Goal: Task Accomplishment & Management: Manage account settings

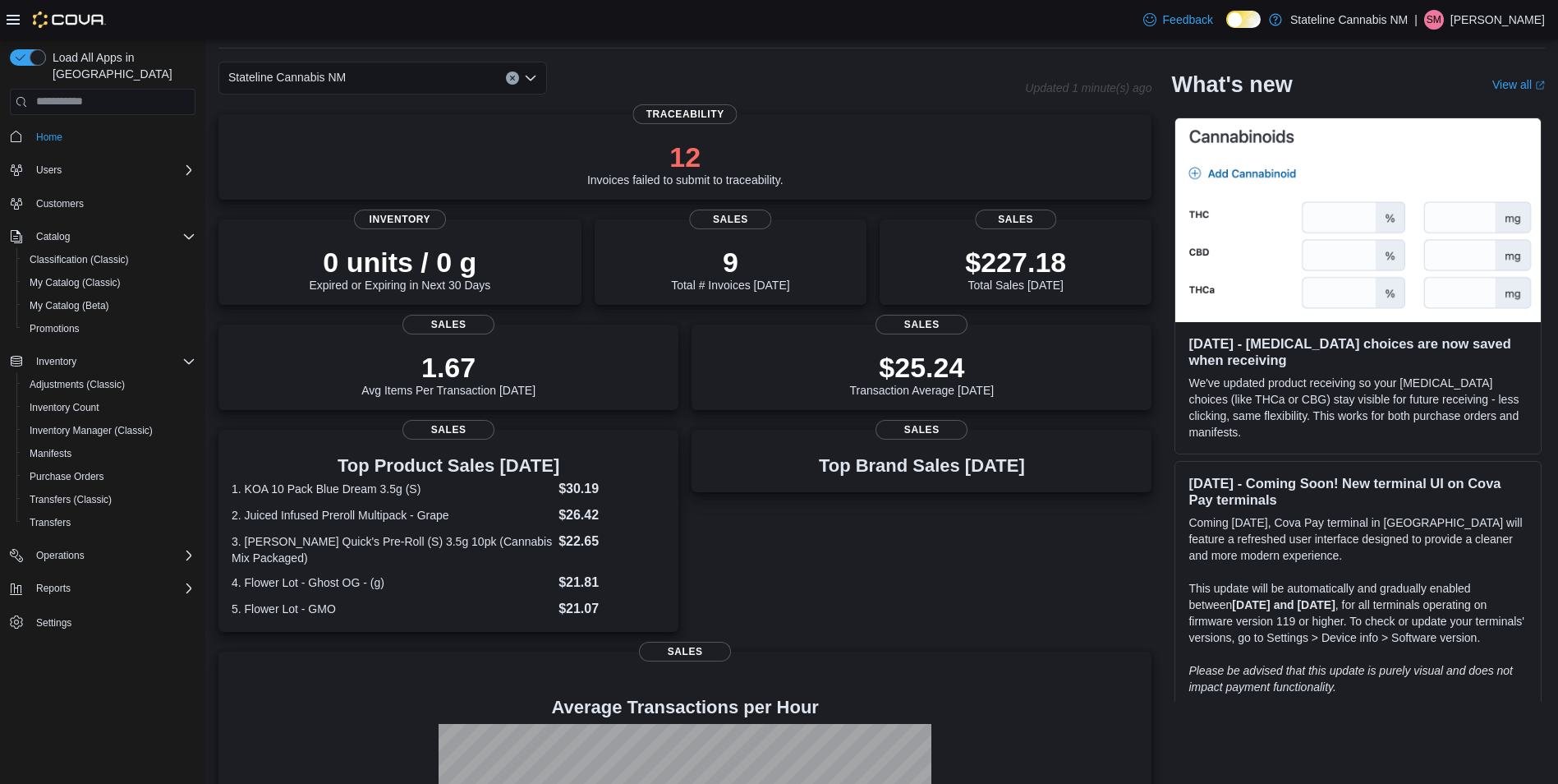
scroll to position [164, 0]
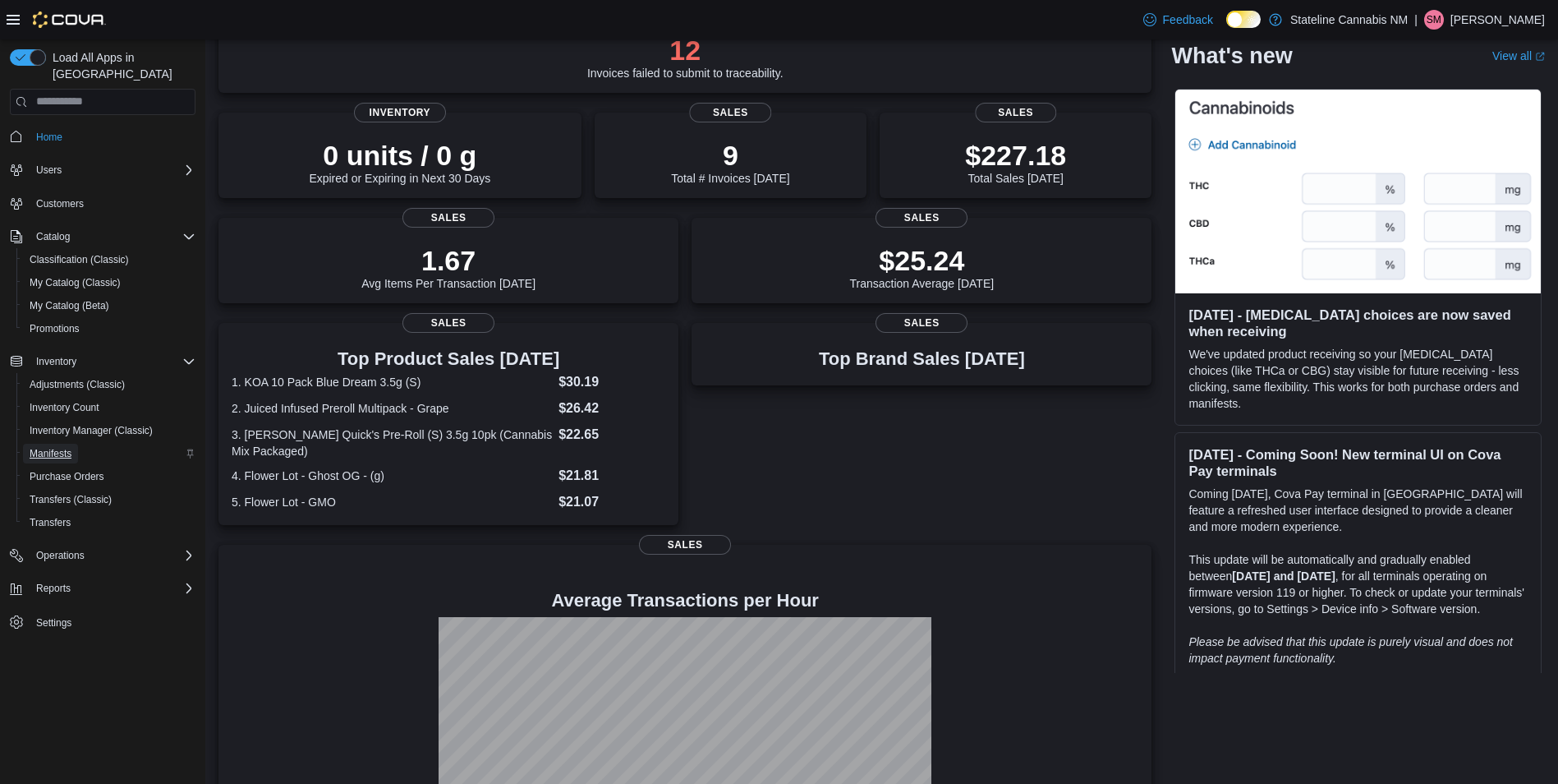
click at [73, 444] on link "Manifests" at bounding box center [50, 454] width 55 height 20
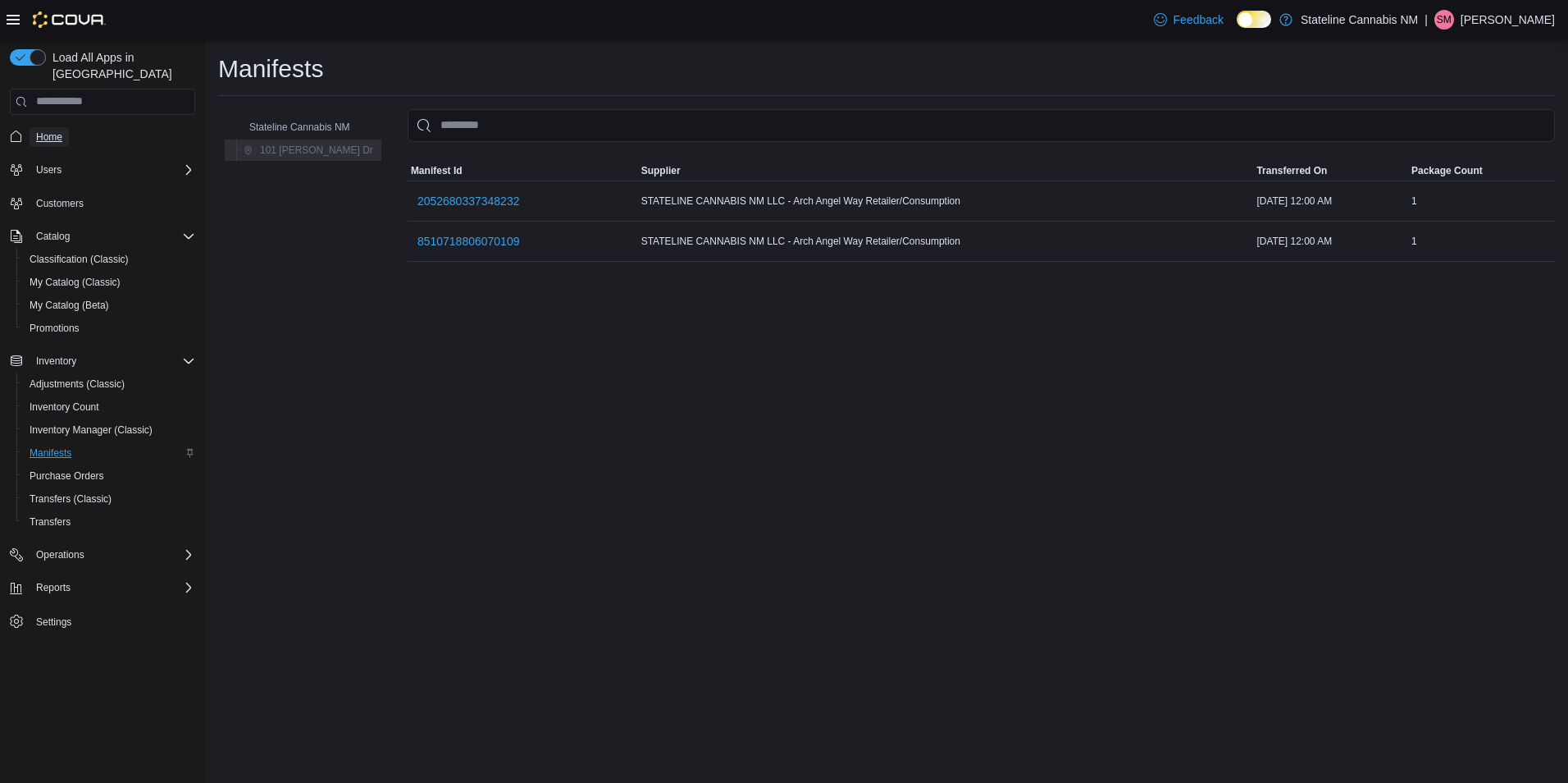
click at [56, 130] on span "Home" at bounding box center [49, 137] width 26 height 13
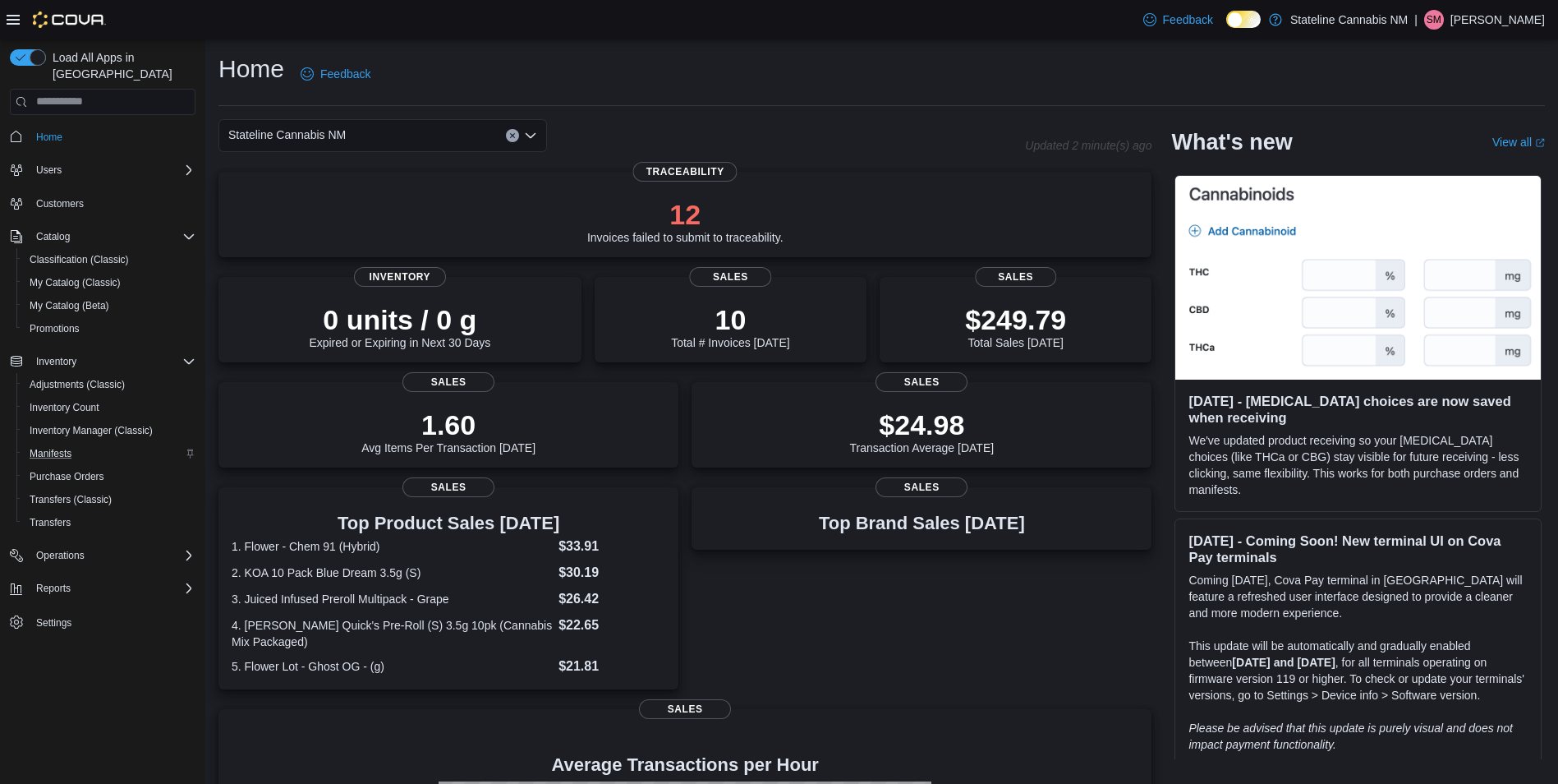
click at [80, 612] on span "Settings" at bounding box center [112, 622] width 166 height 20
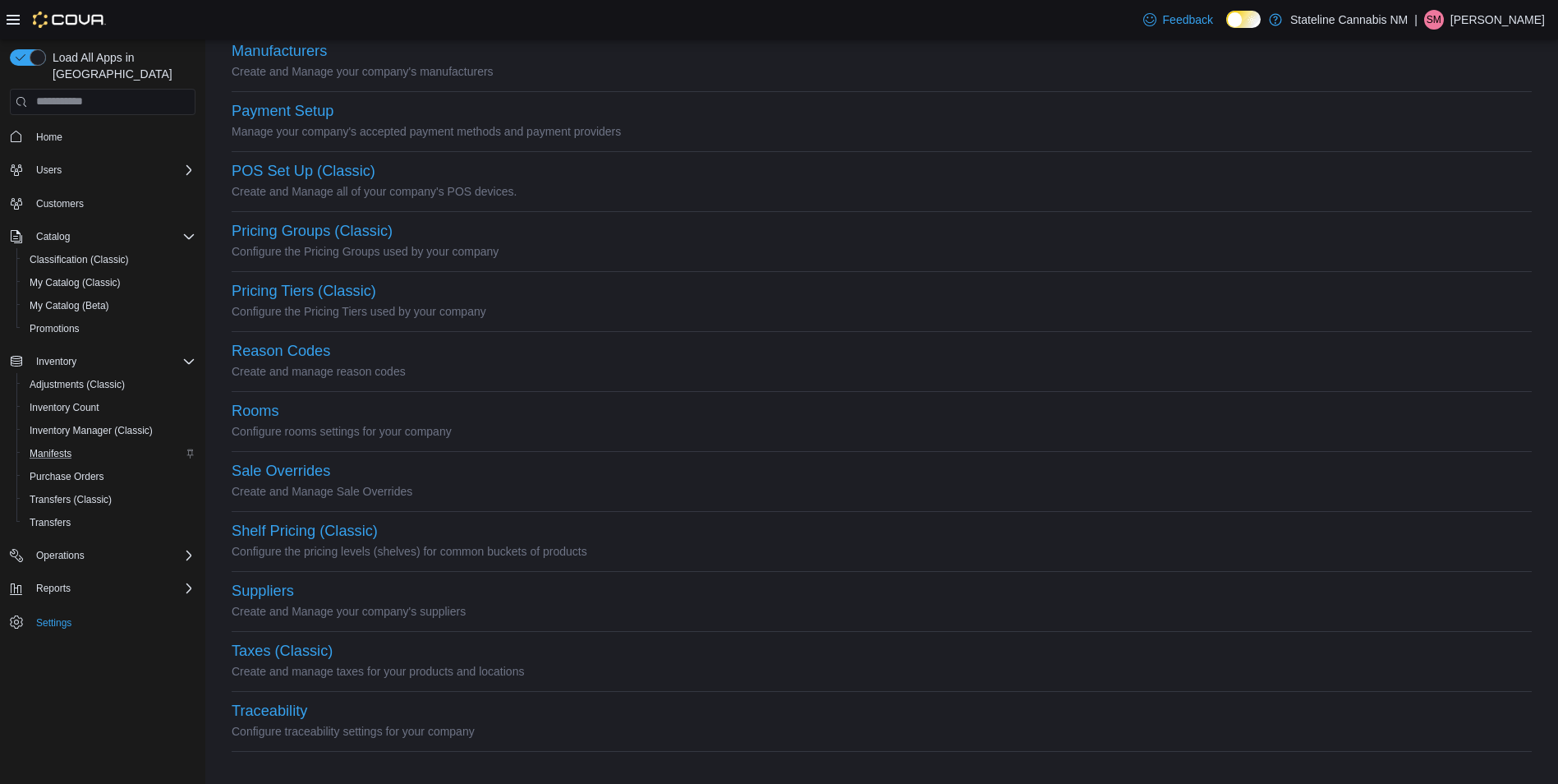
scroll to position [564, 0]
click at [261, 580] on button "Suppliers" at bounding box center [263, 587] width 62 height 17
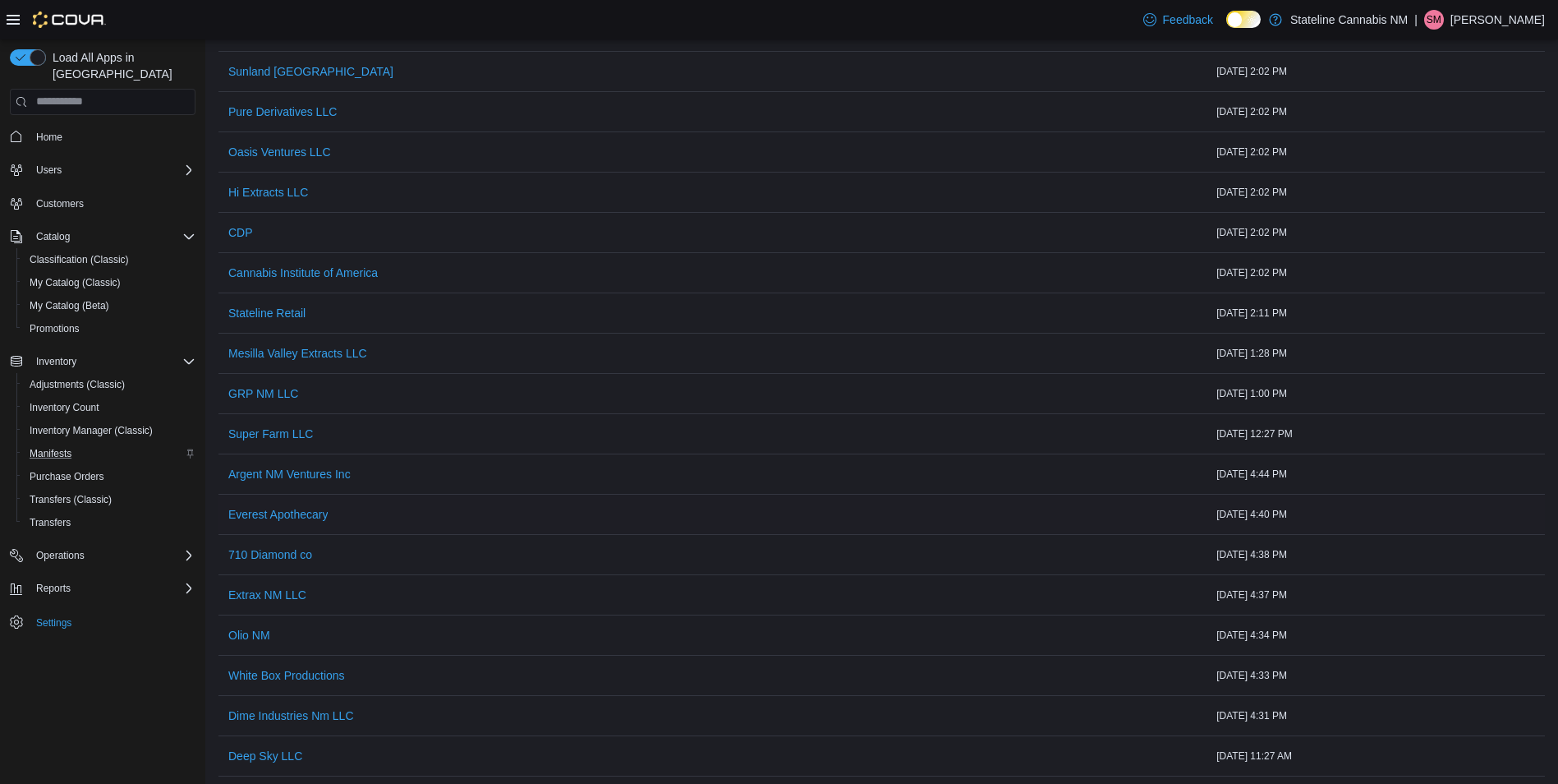
scroll to position [493, 0]
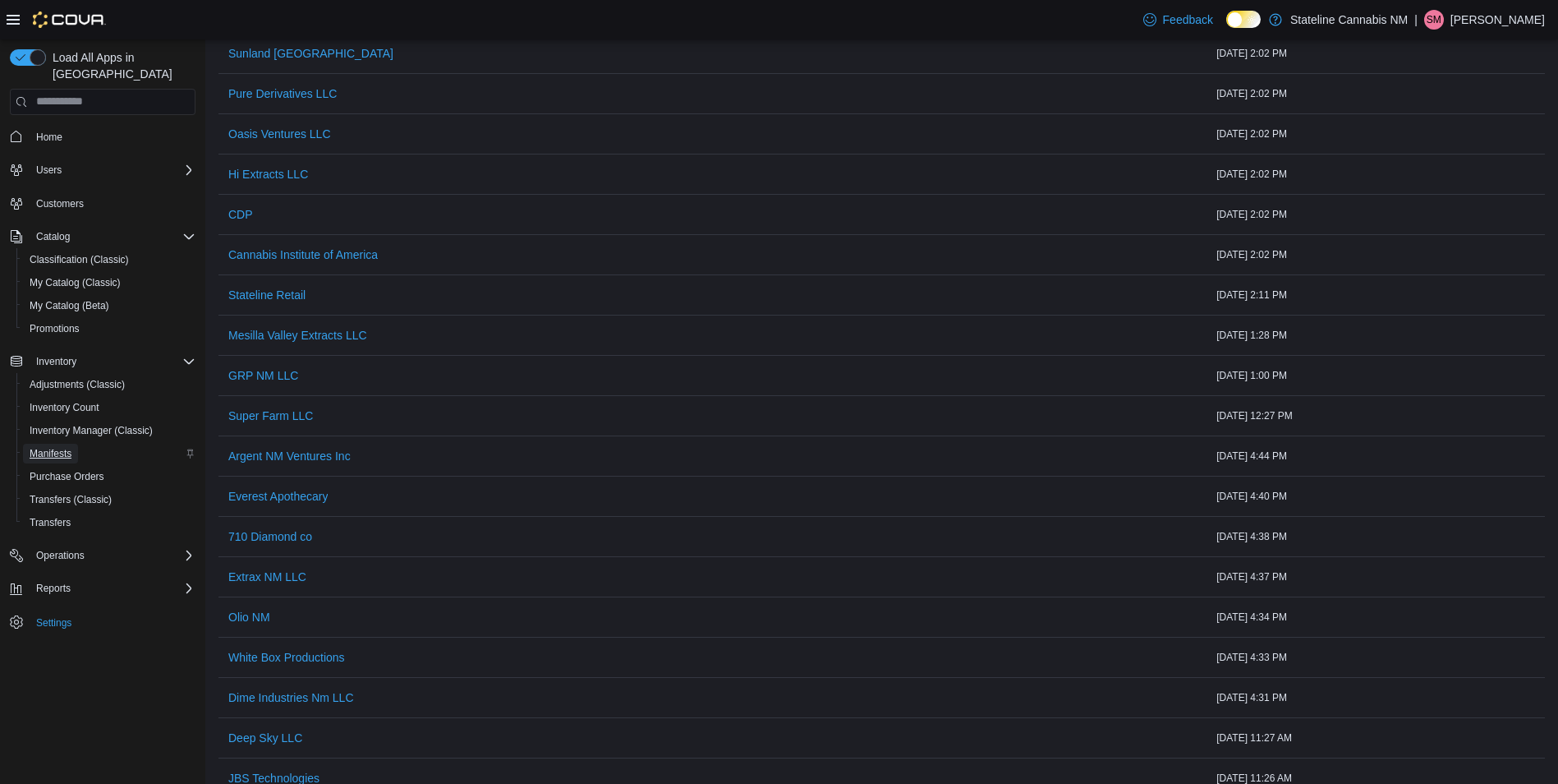
click at [62, 447] on span "Manifests" at bounding box center [50, 454] width 42 height 13
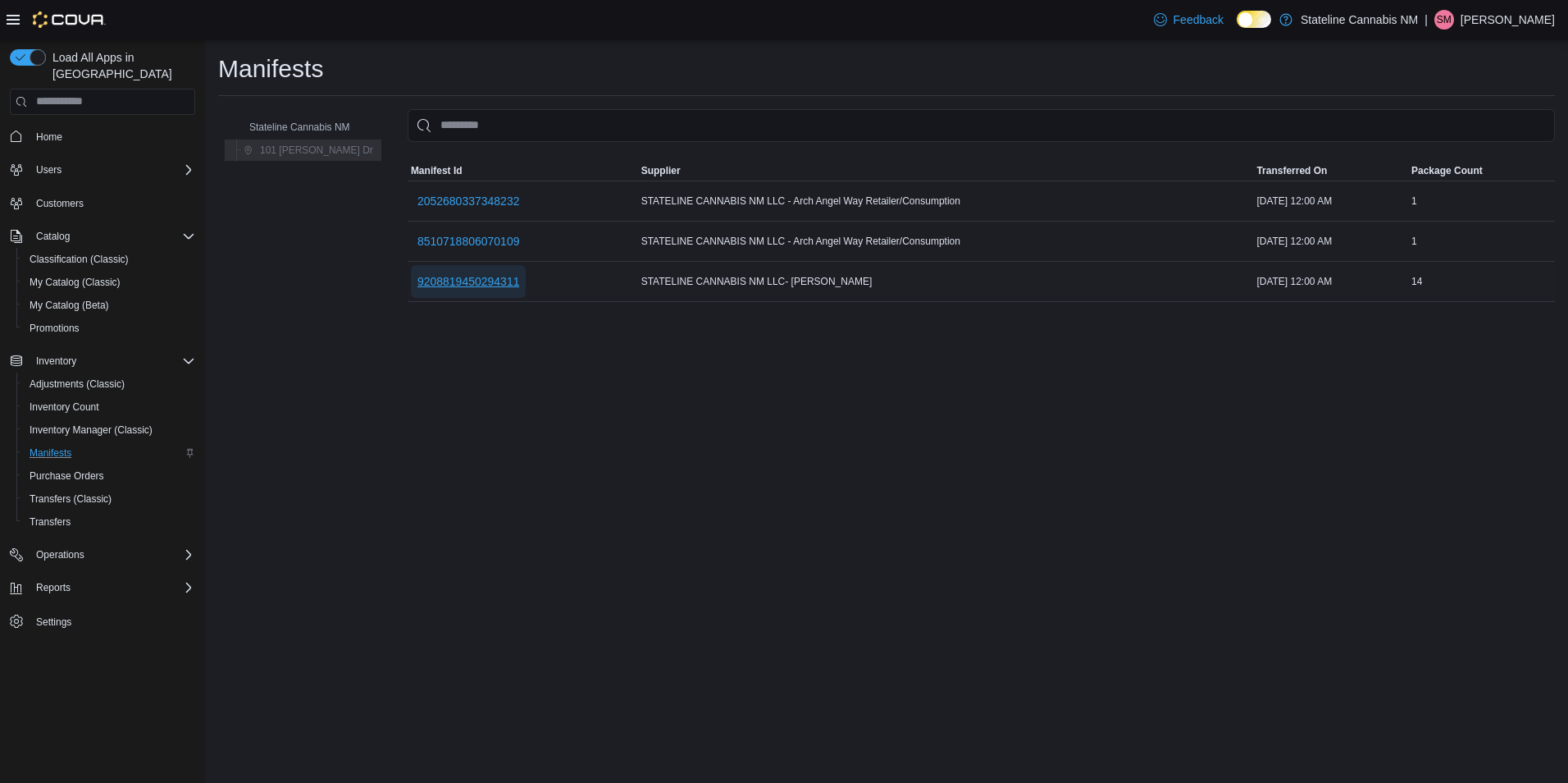
click at [434, 287] on span "9208819450294311" at bounding box center [468, 282] width 102 height 16
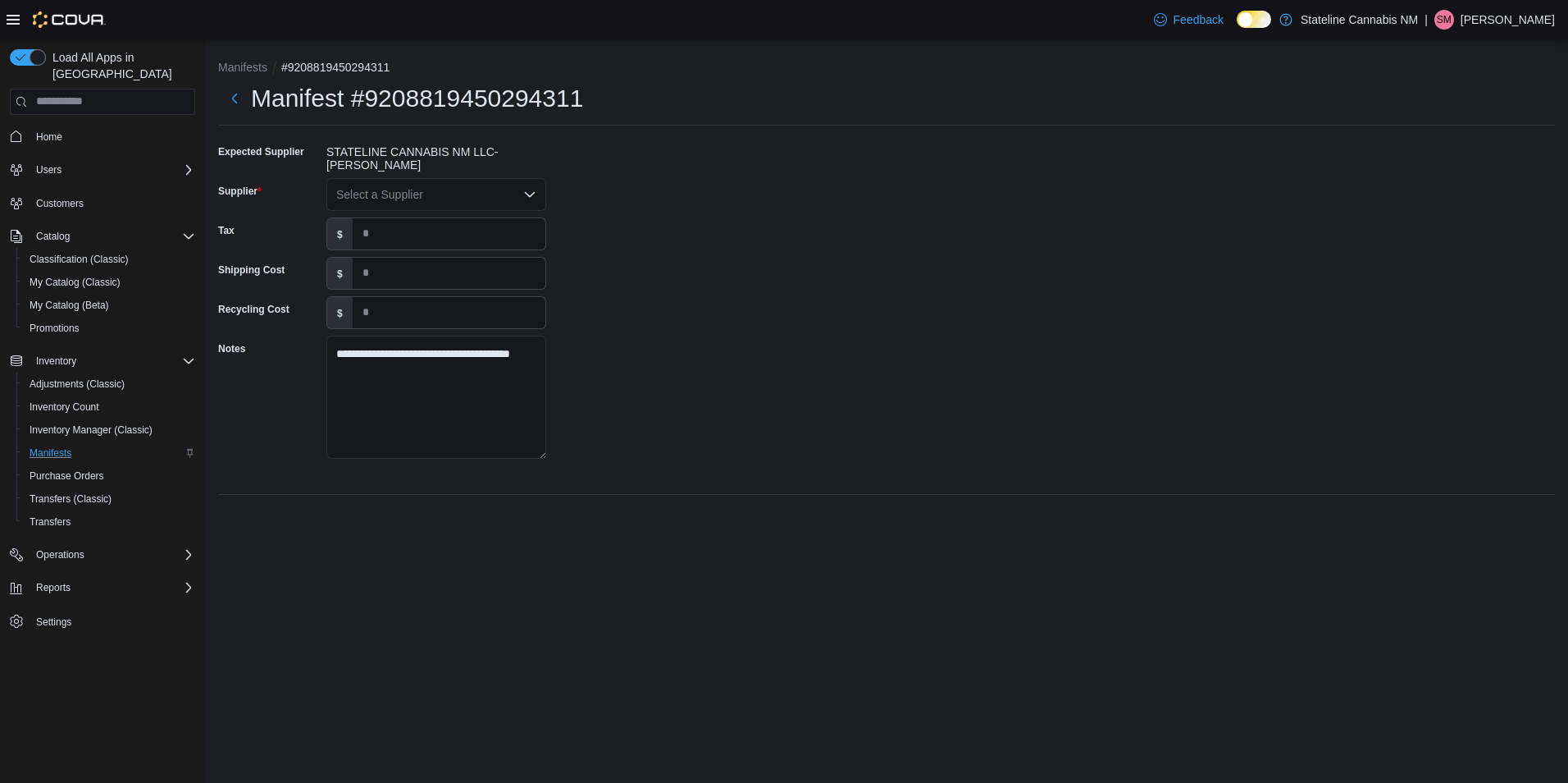
click at [485, 164] on div "STATELINE CANNABIS NM LLC- [PERSON_NAME]" at bounding box center [436, 155] width 220 height 33
click at [497, 196] on div "Select a Supplier" at bounding box center [436, 194] width 220 height 33
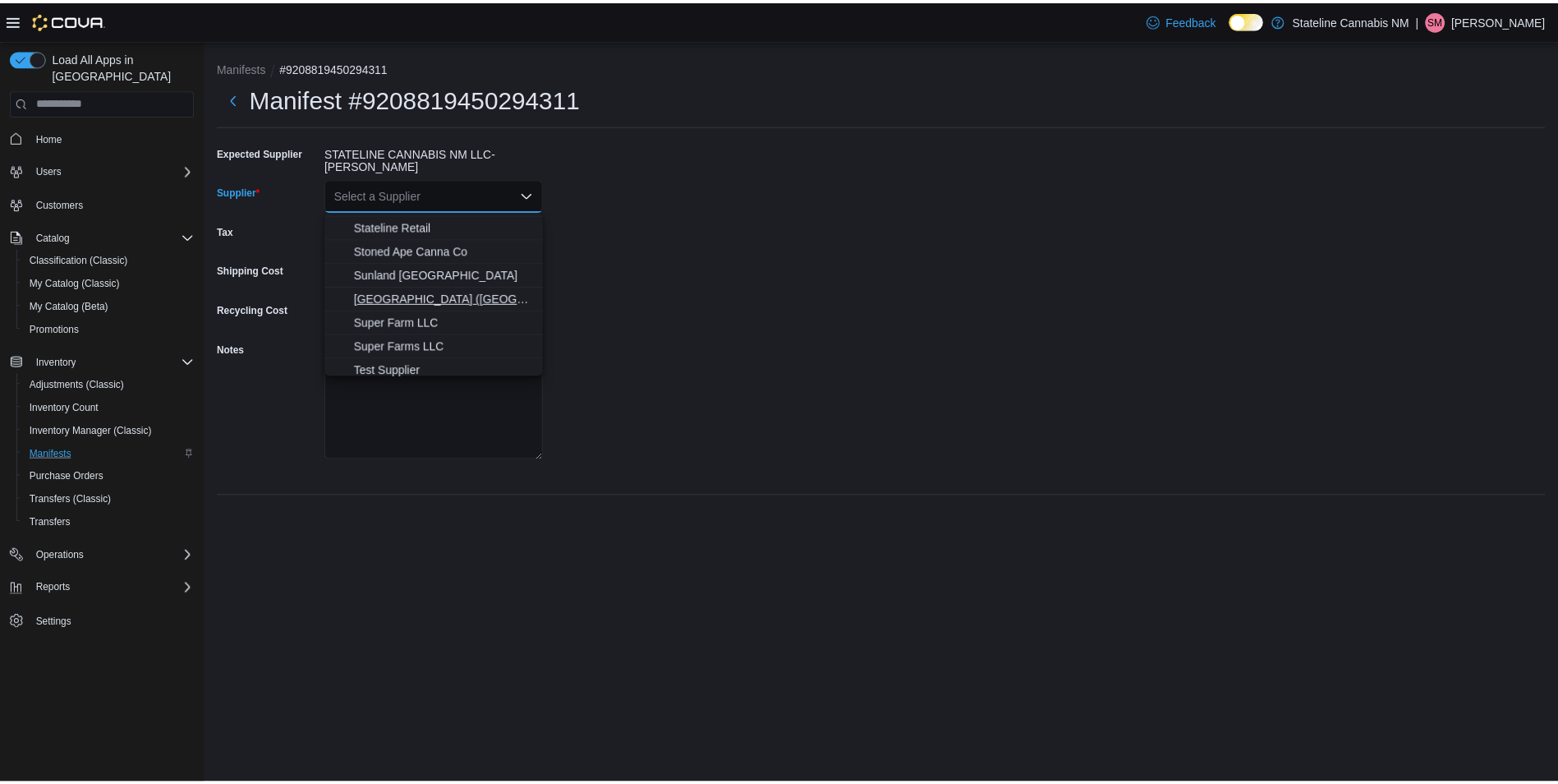
scroll to position [635, 0]
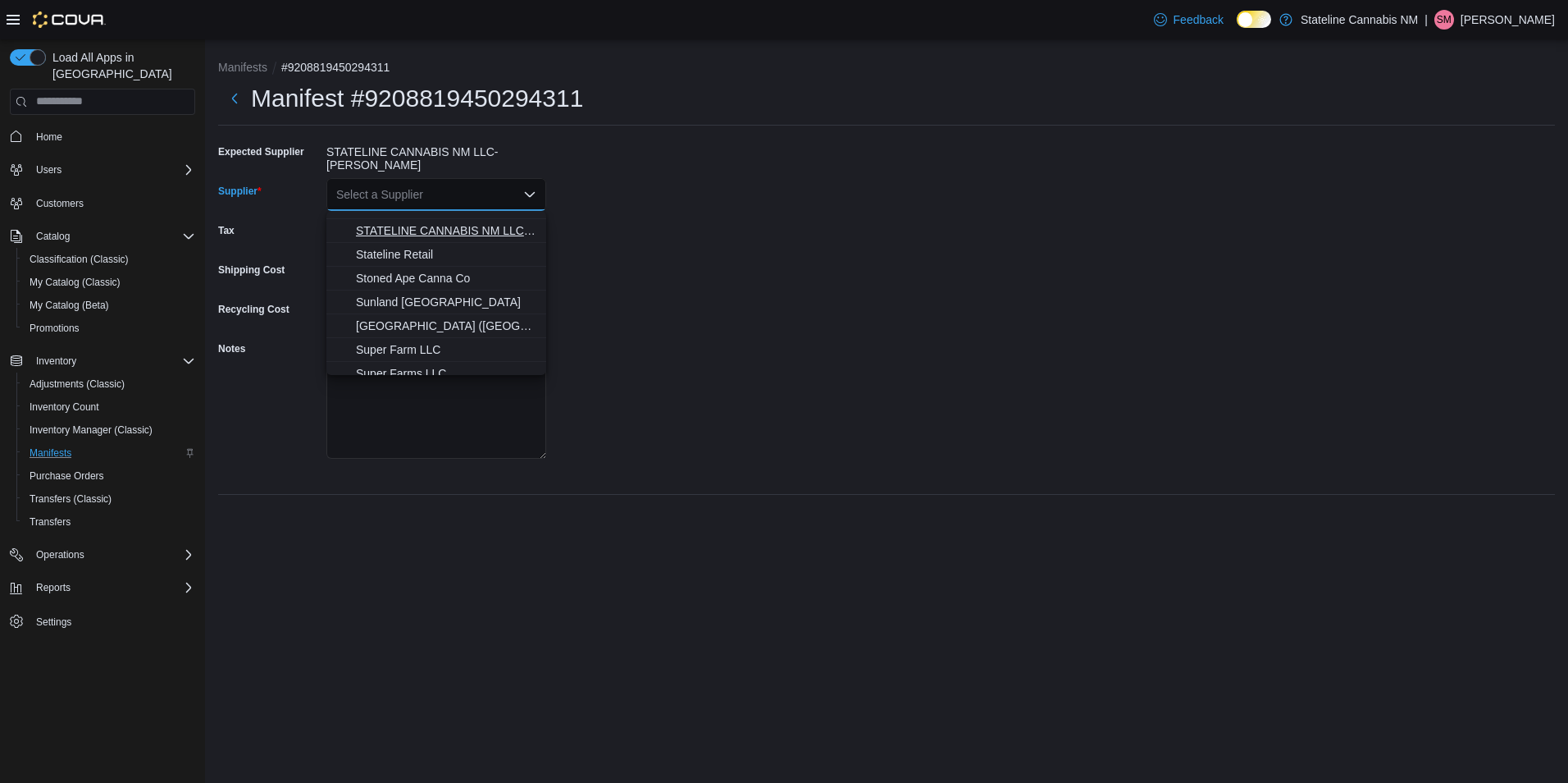
click at [482, 233] on span "STATELINE CANNABIS NM LLC- [PERSON_NAME]" at bounding box center [446, 231] width 180 height 16
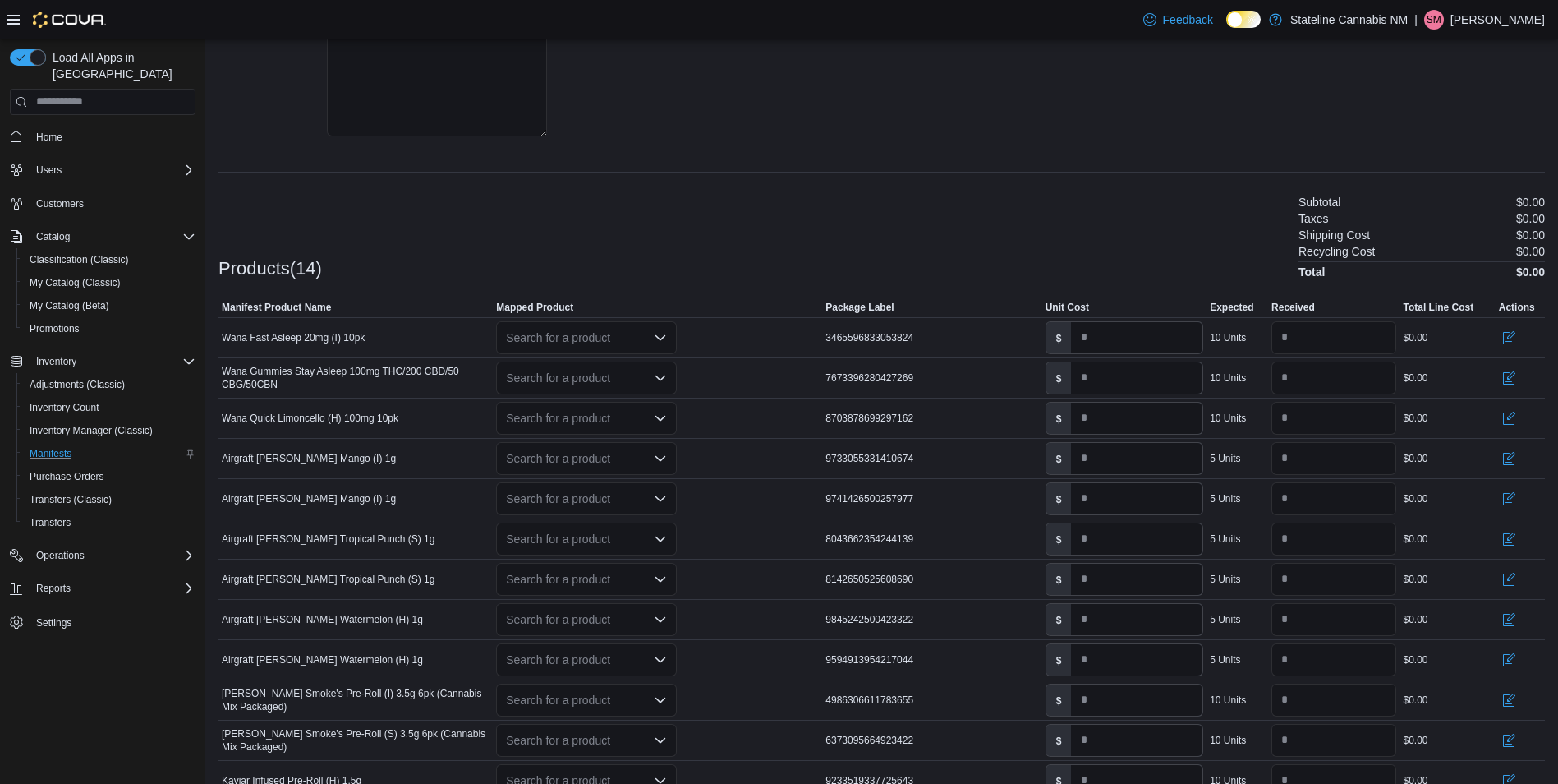
scroll to position [329, 0]
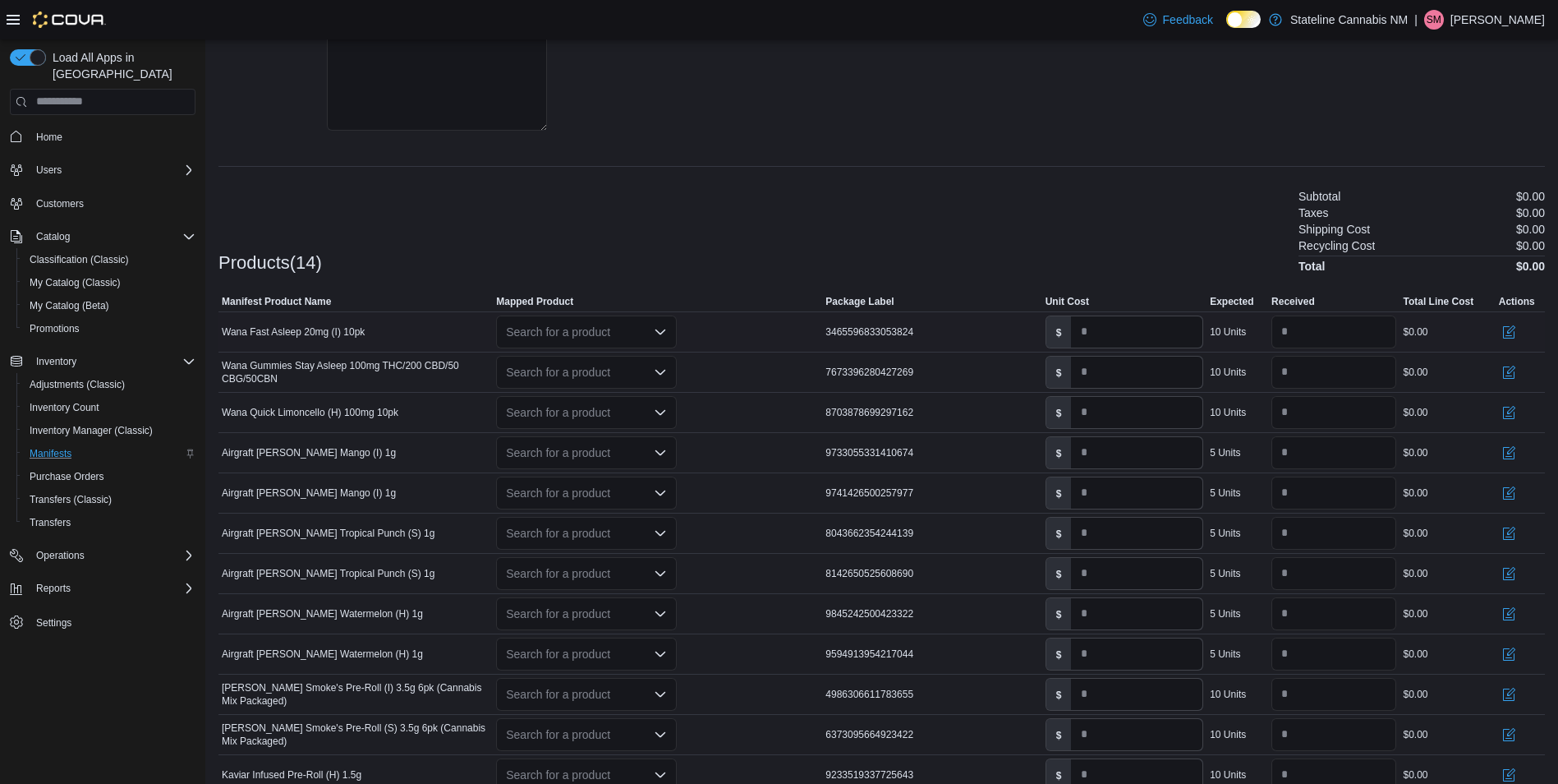
click at [524, 332] on div "Search for a product" at bounding box center [587, 332] width 181 height 33
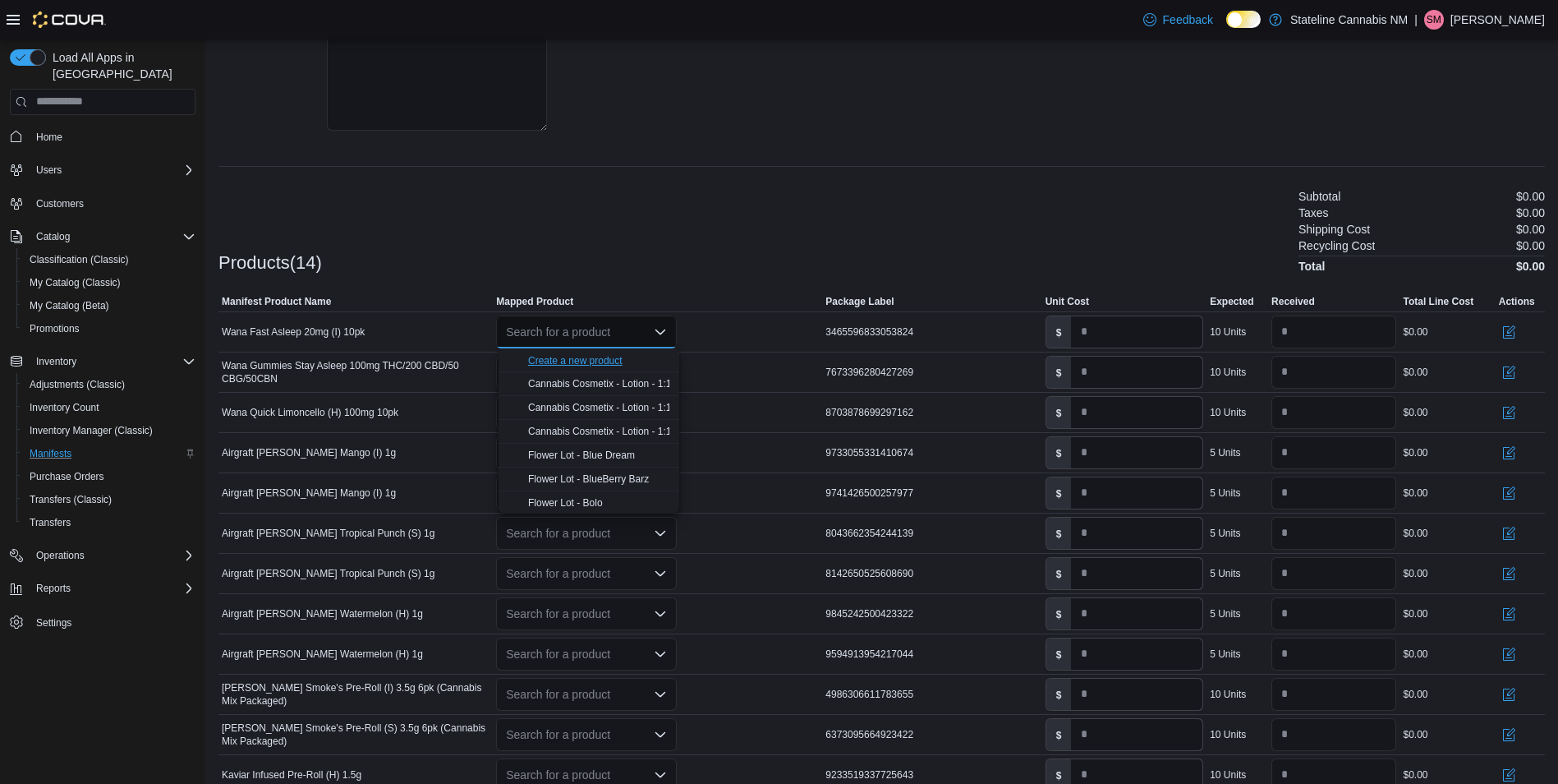
click at [599, 363] on div "Create a new product" at bounding box center [575, 361] width 94 height 13
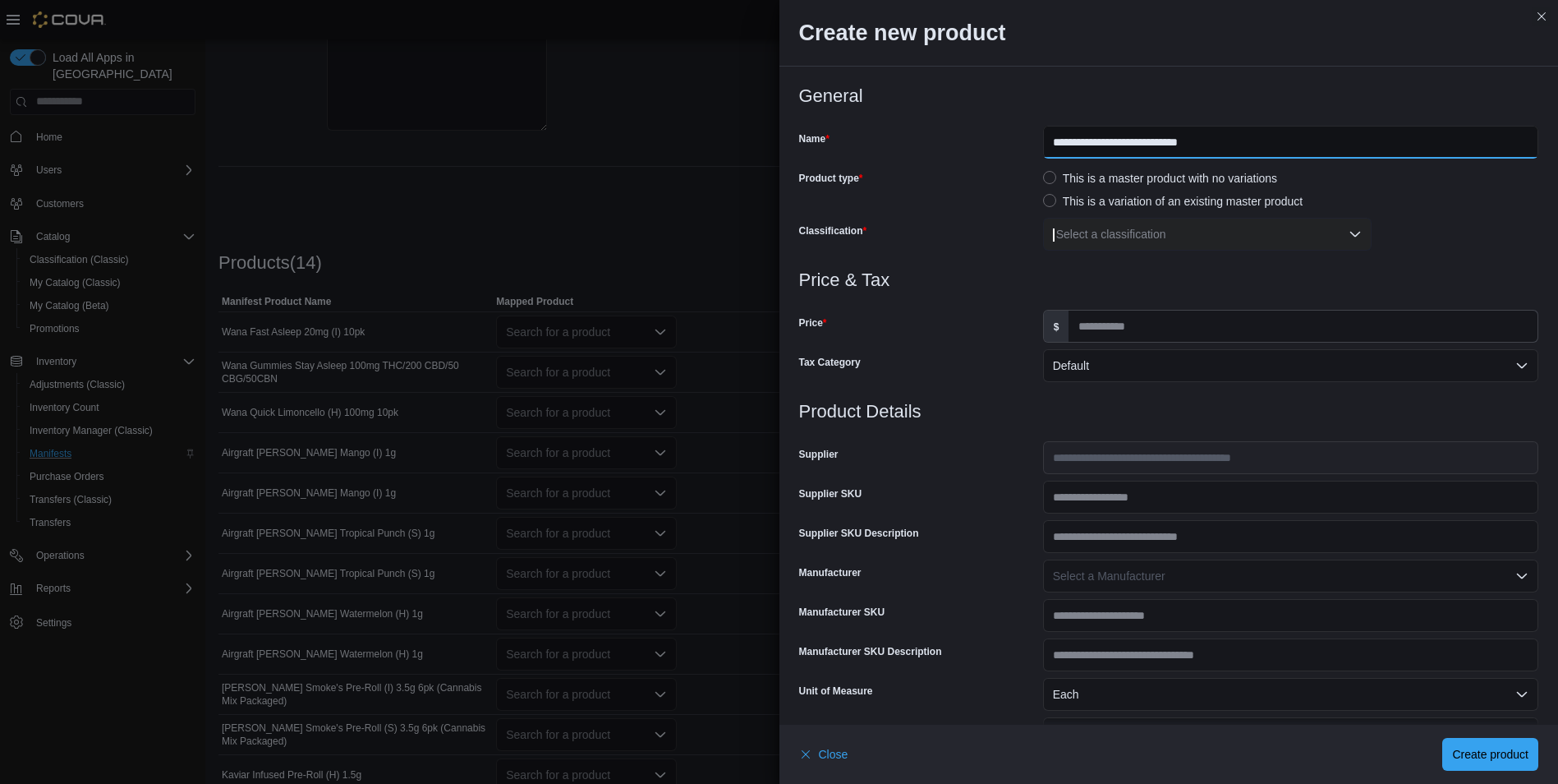
click at [1218, 144] on input "**********" at bounding box center [1291, 142] width 496 height 33
type input "**********"
click at [1217, 232] on div "Select a classification" at bounding box center [1208, 234] width 329 height 33
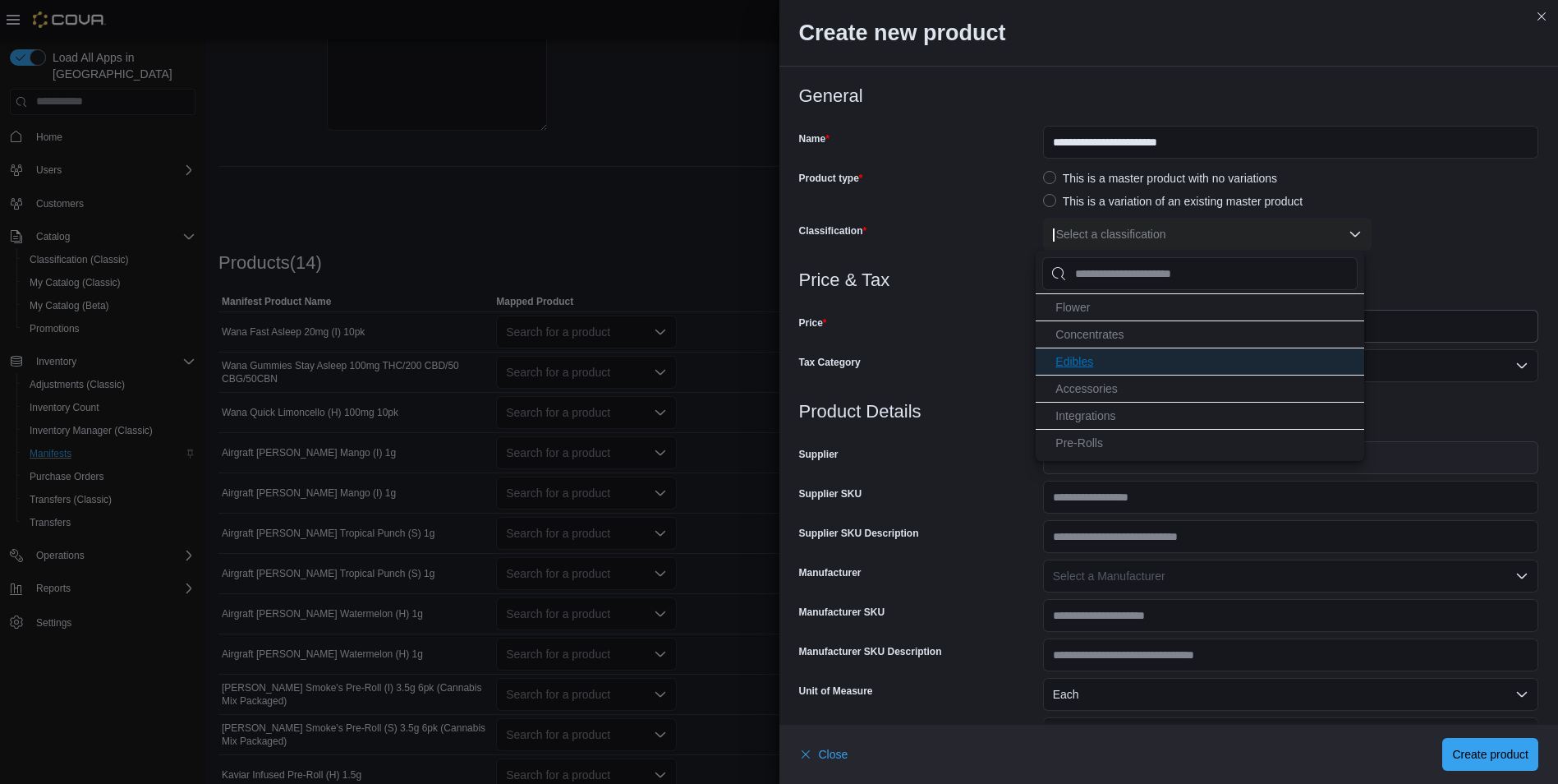
click at [1121, 362] on li "Edibles" at bounding box center [1200, 361] width 329 height 27
click at [941, 316] on div "Price" at bounding box center [918, 326] width 237 height 33
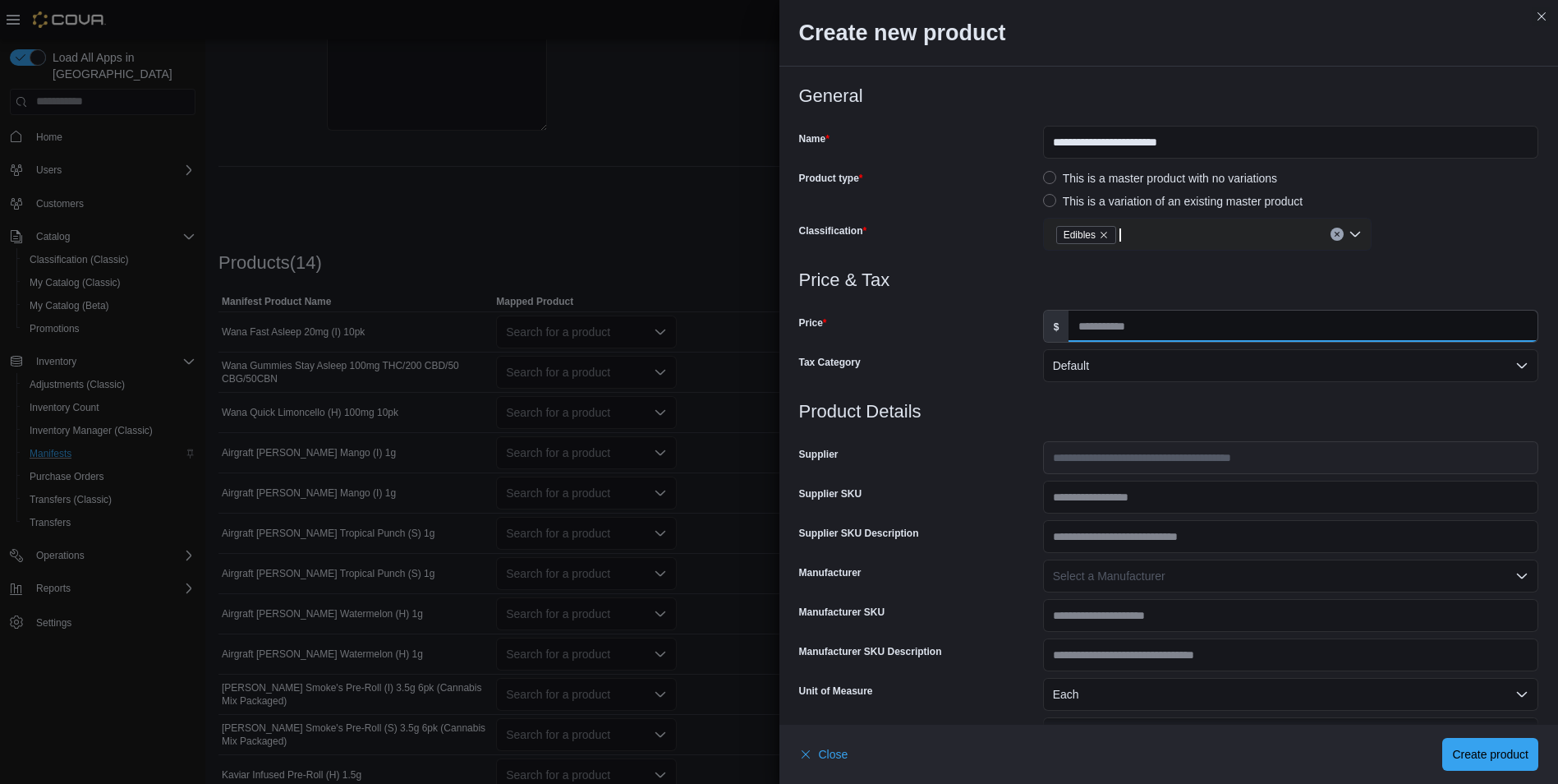
click at [1159, 329] on input "Price" at bounding box center [1303, 326] width 469 height 31
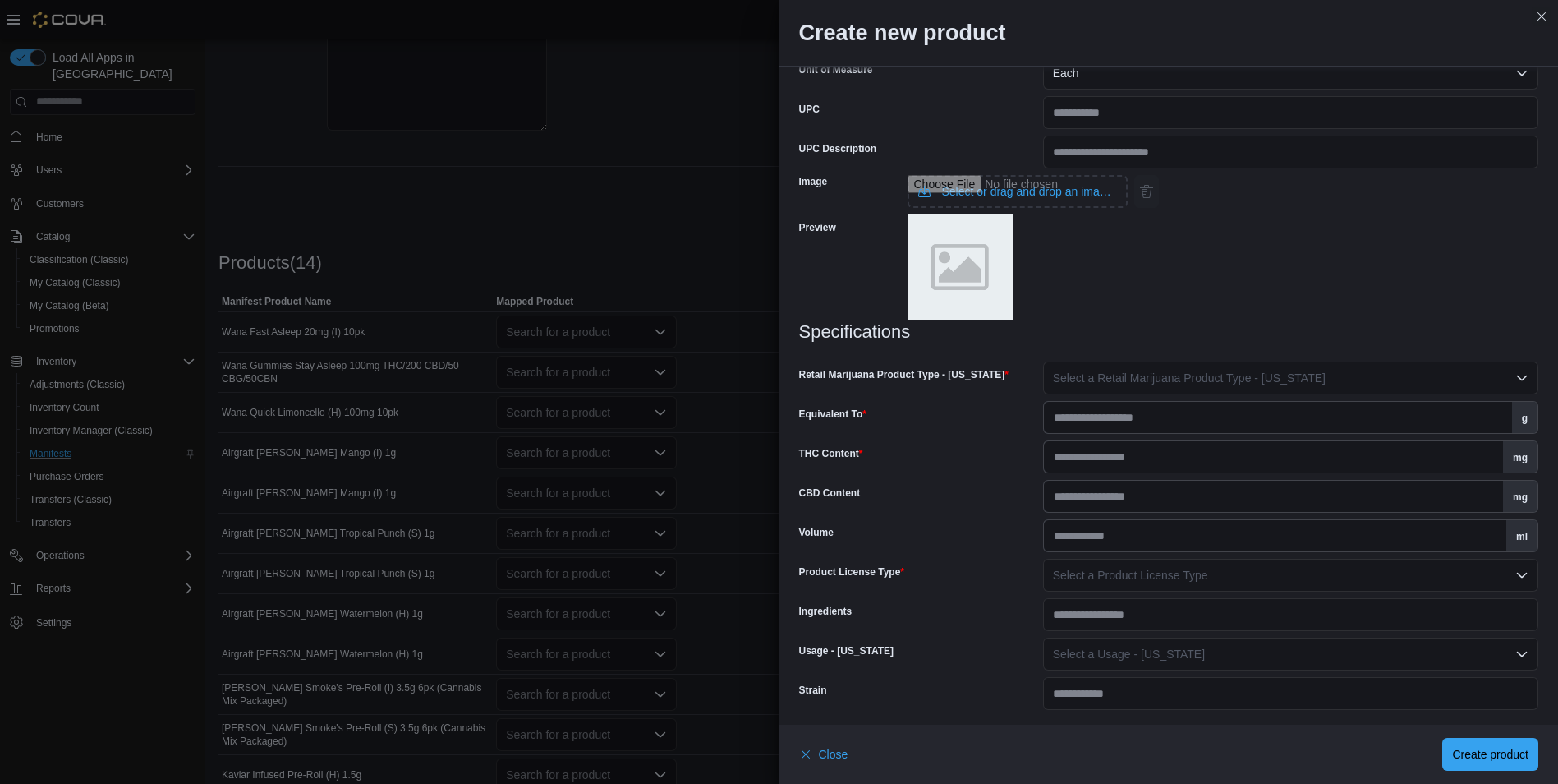
scroll to position [626, 0]
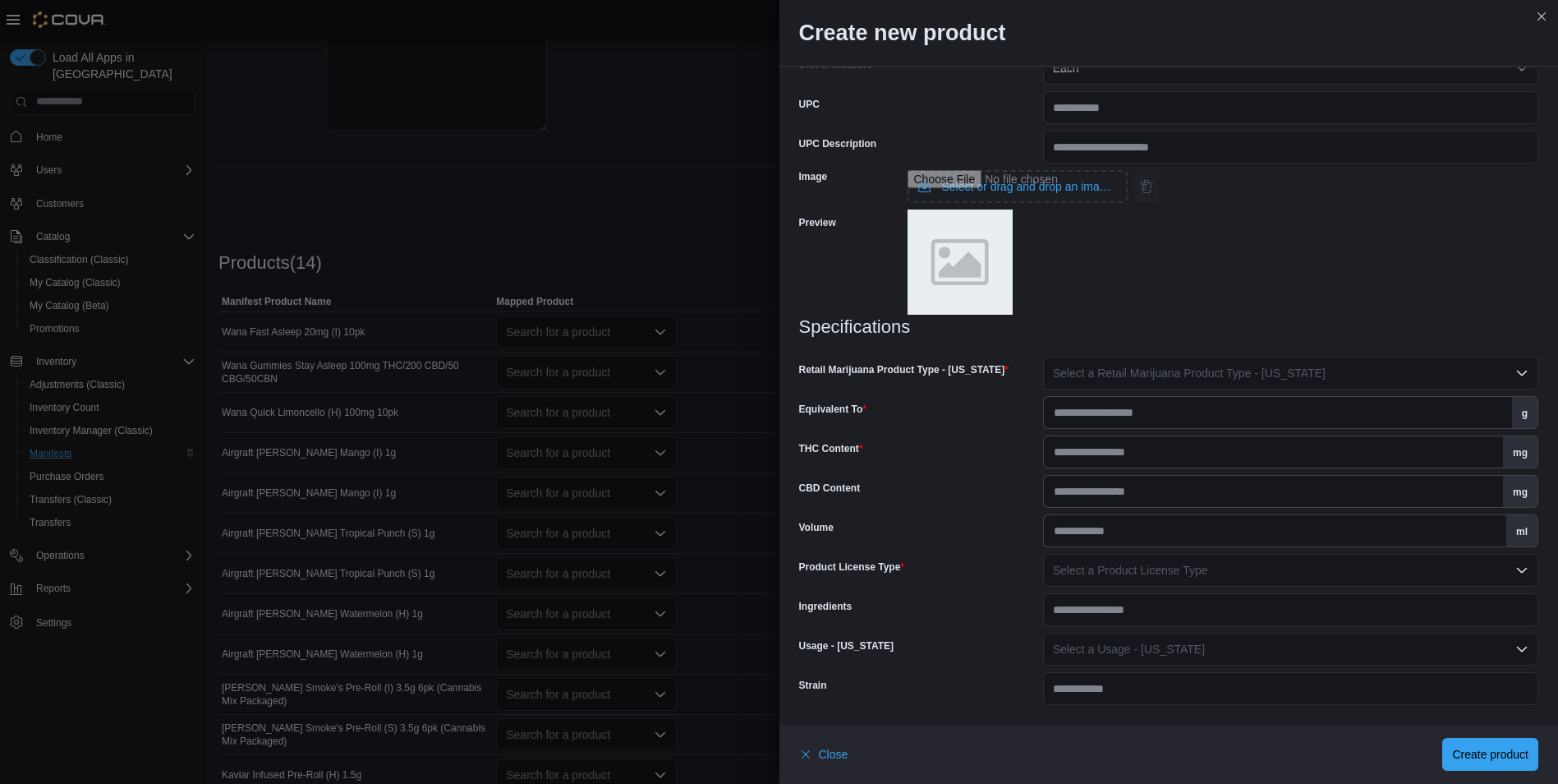
type input "**"
click at [1344, 365] on button "Select a Retail Marijuana Product Type - New Mexico" at bounding box center [1291, 373] width 496 height 33
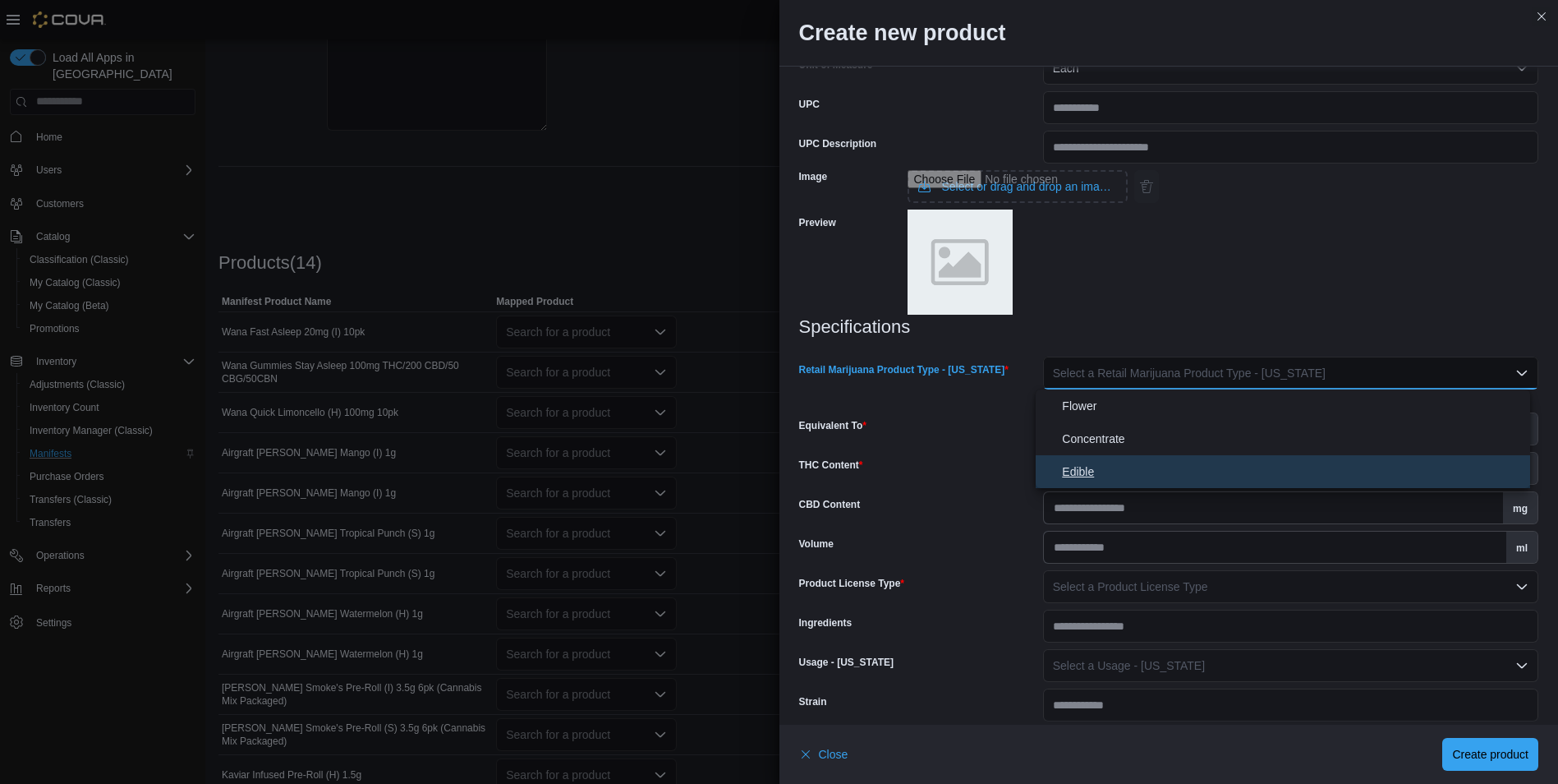
click at [1073, 464] on span "Edible" at bounding box center [1293, 472] width 462 height 20
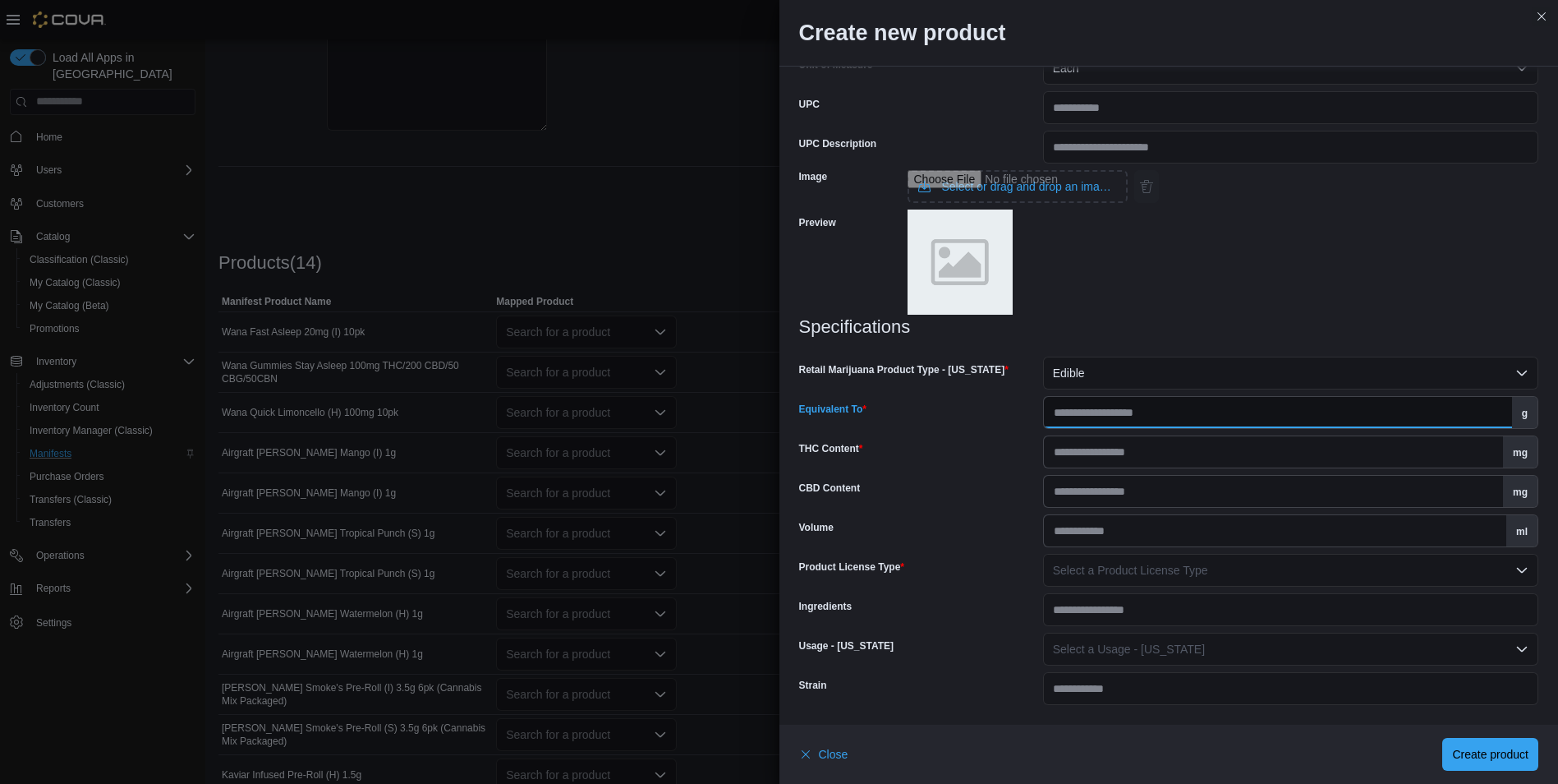
click at [1124, 416] on input "Equivalent To" at bounding box center [1278, 413] width 468 height 31
type input "***"
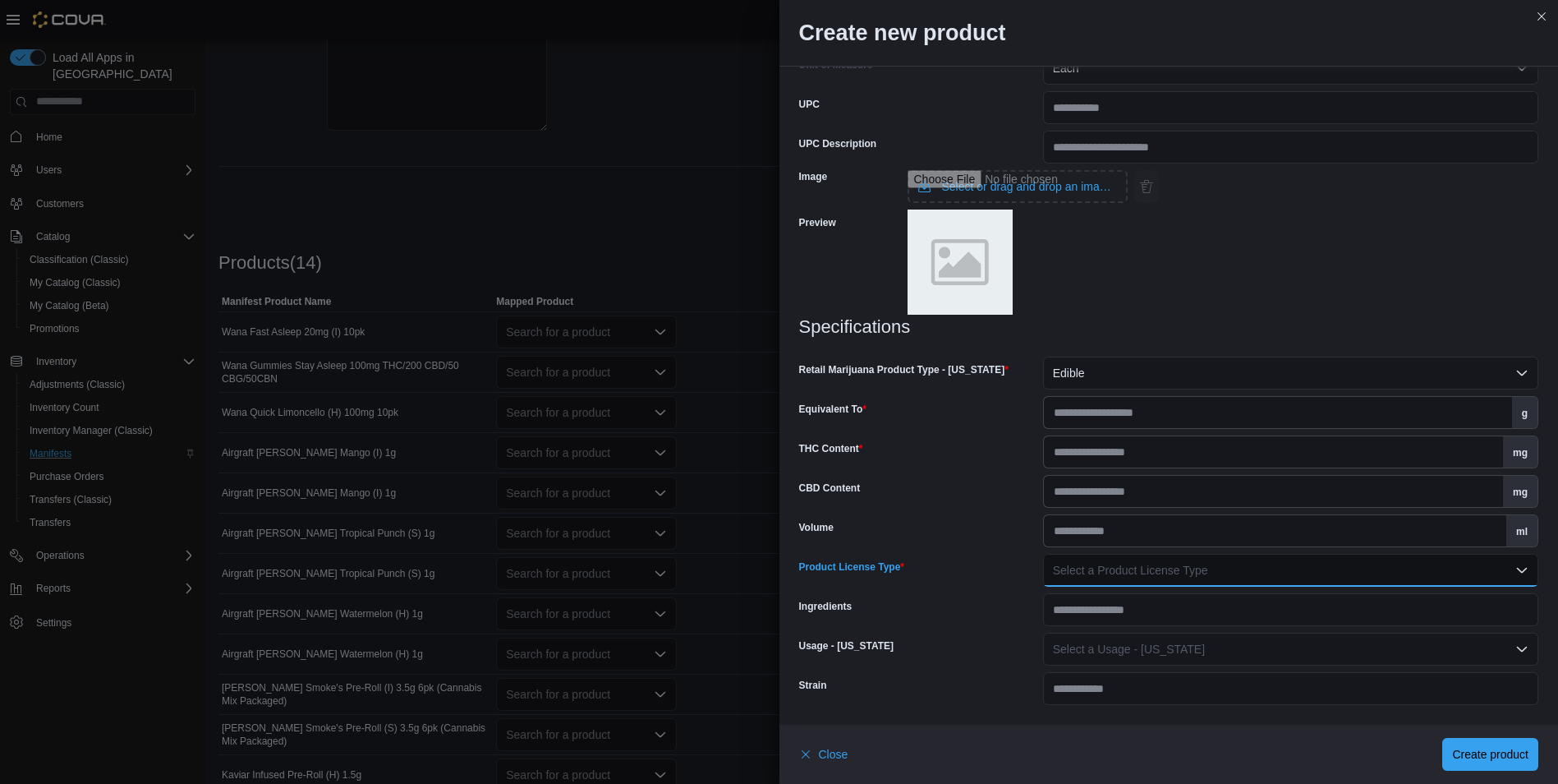
click at [1115, 561] on button "Select a Product License Type" at bounding box center [1291, 570] width 496 height 33
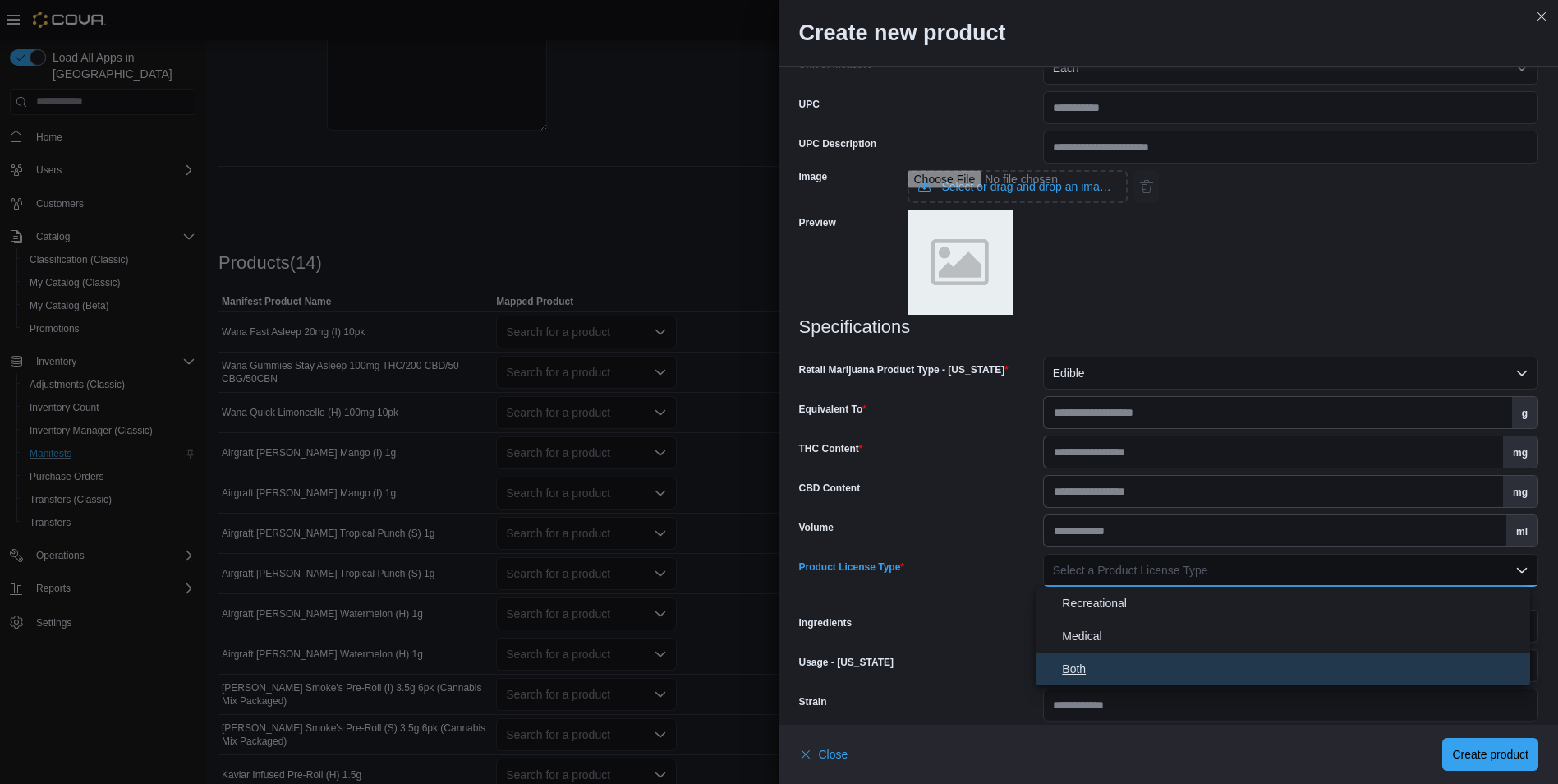
click at [1088, 674] on span "Both" at bounding box center [1293, 669] width 462 height 20
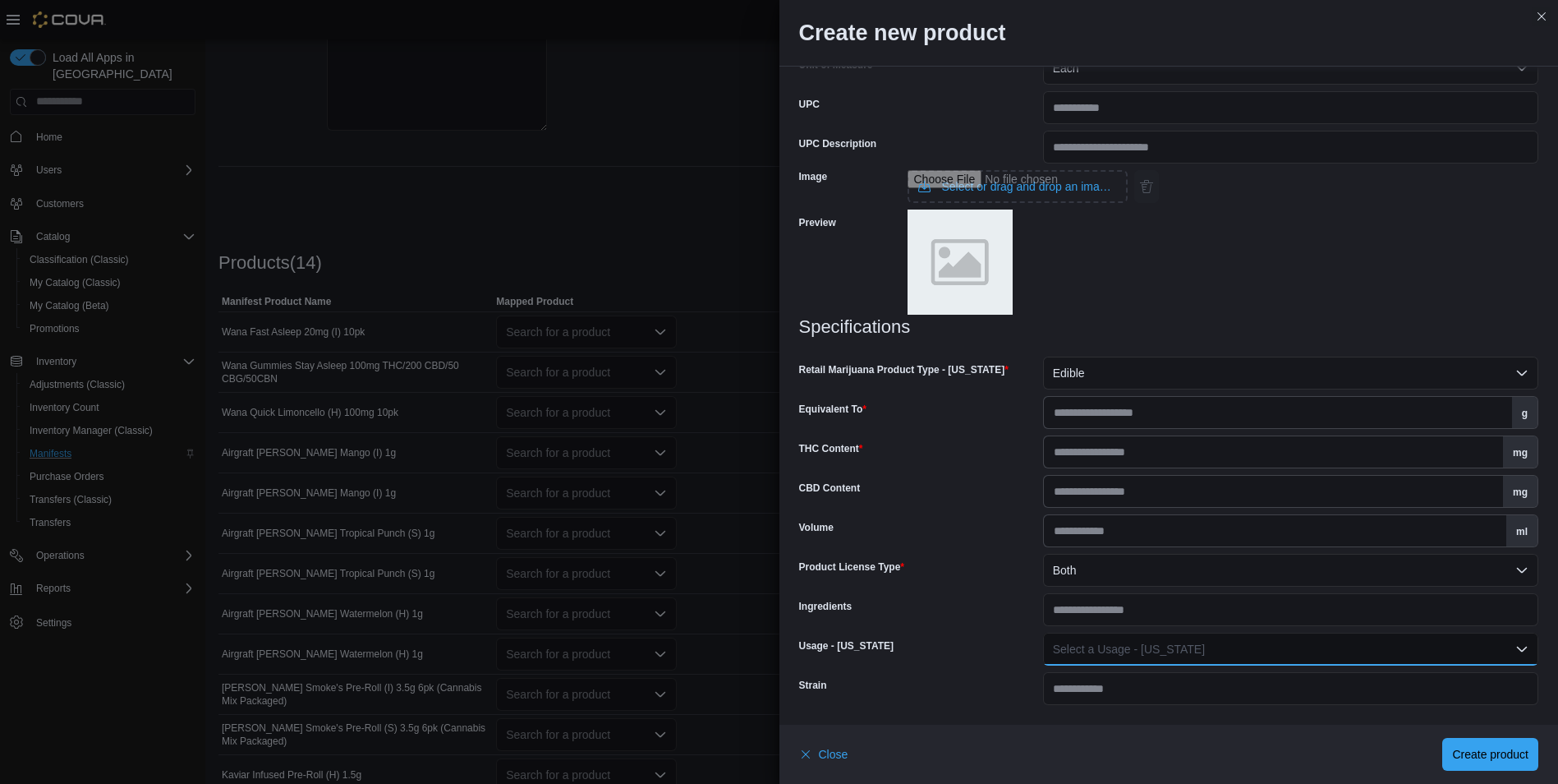
click at [1180, 658] on button "Select a Usage - New Mexico" at bounding box center [1291, 649] width 496 height 33
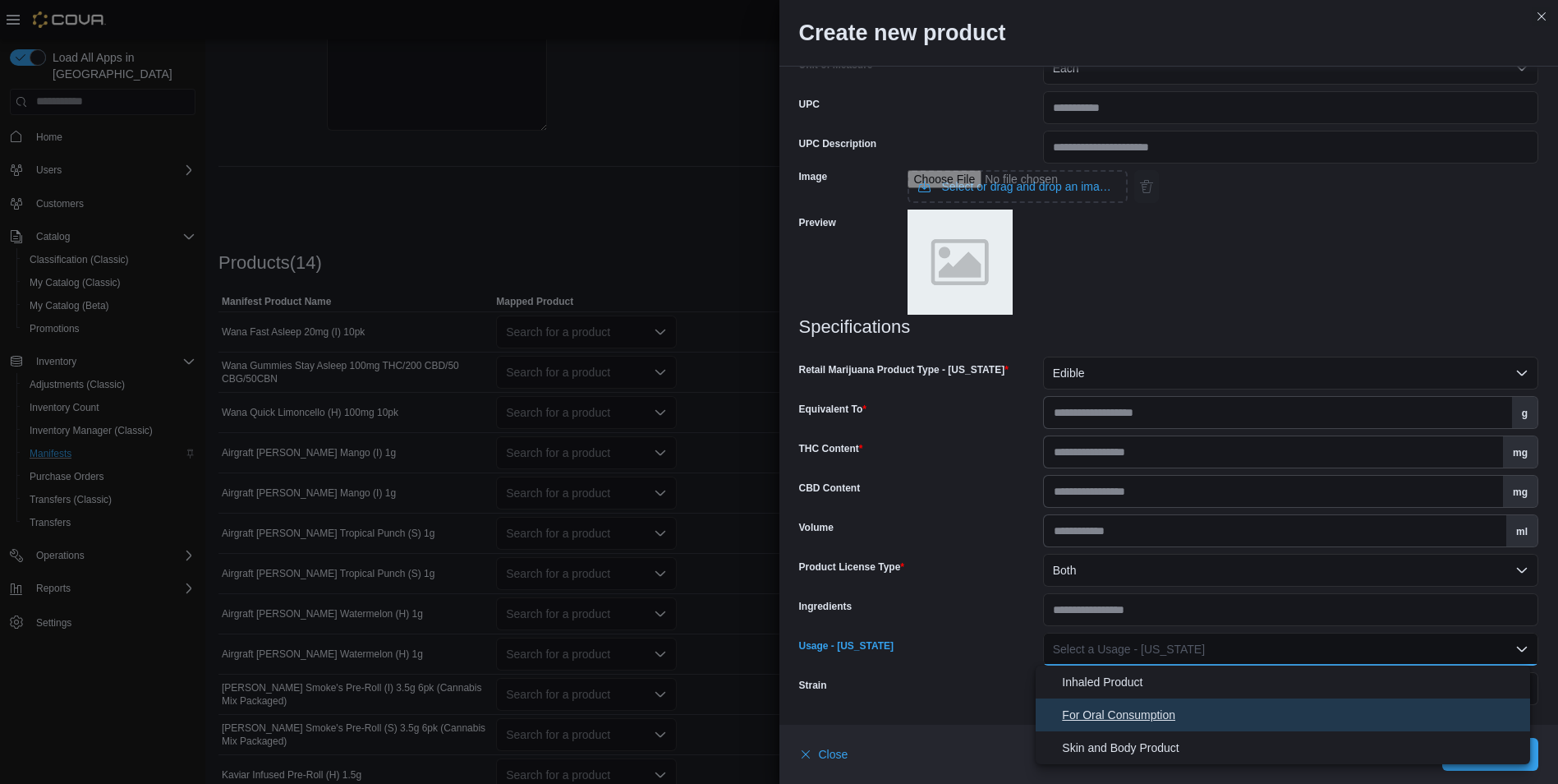
click at [1145, 712] on span "For Oral Consumption" at bounding box center [1293, 715] width 462 height 20
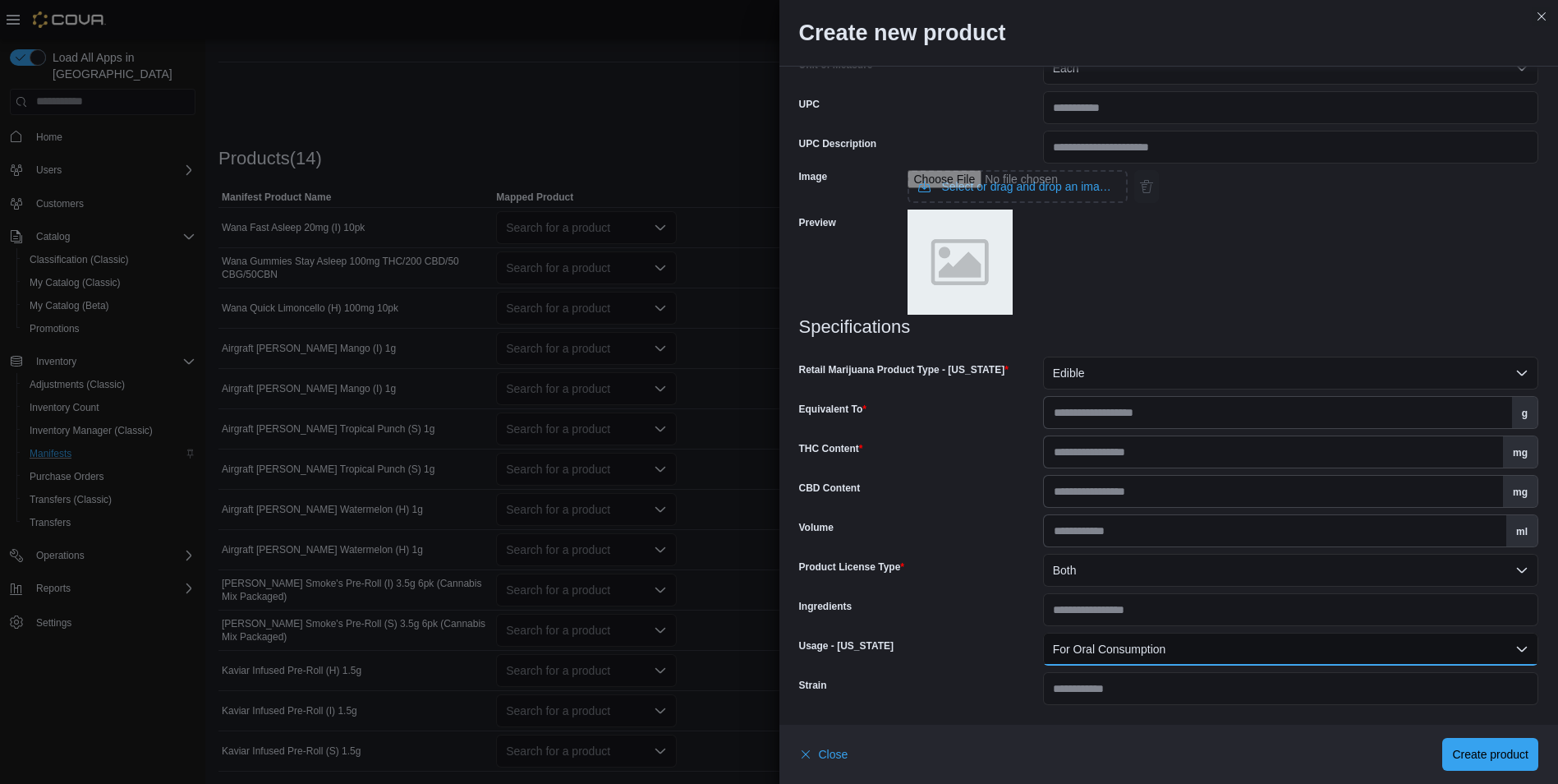
scroll to position [486, 0]
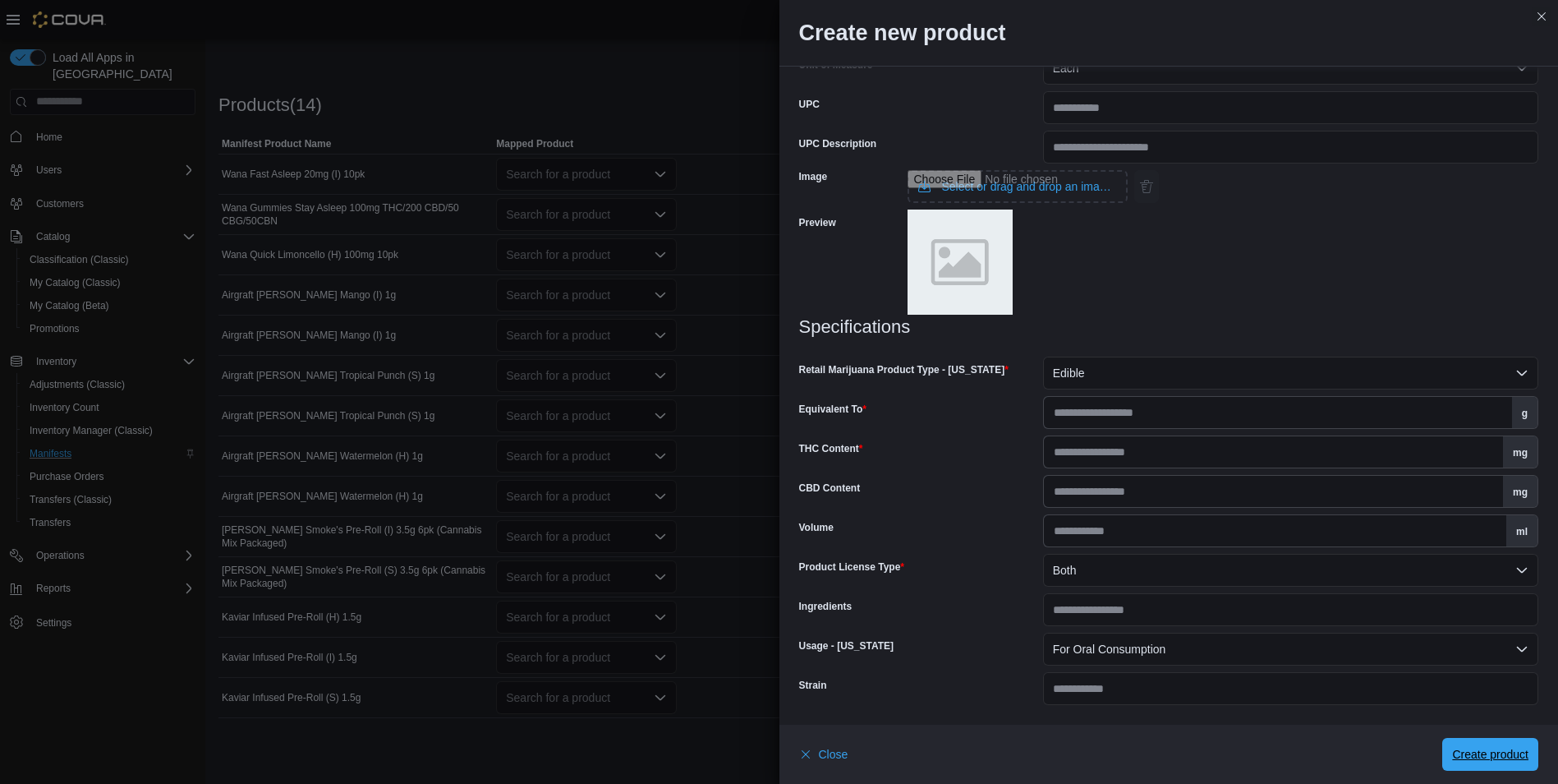
drag, startPoint x: 1507, startPoint y: 760, endPoint x: 1548, endPoint y: 588, distance: 176.8
click at [1548, 588] on div "**********" at bounding box center [1169, 392] width 779 height 784
click at [1480, 753] on span "Create product" at bounding box center [1490, 753] width 77 height 16
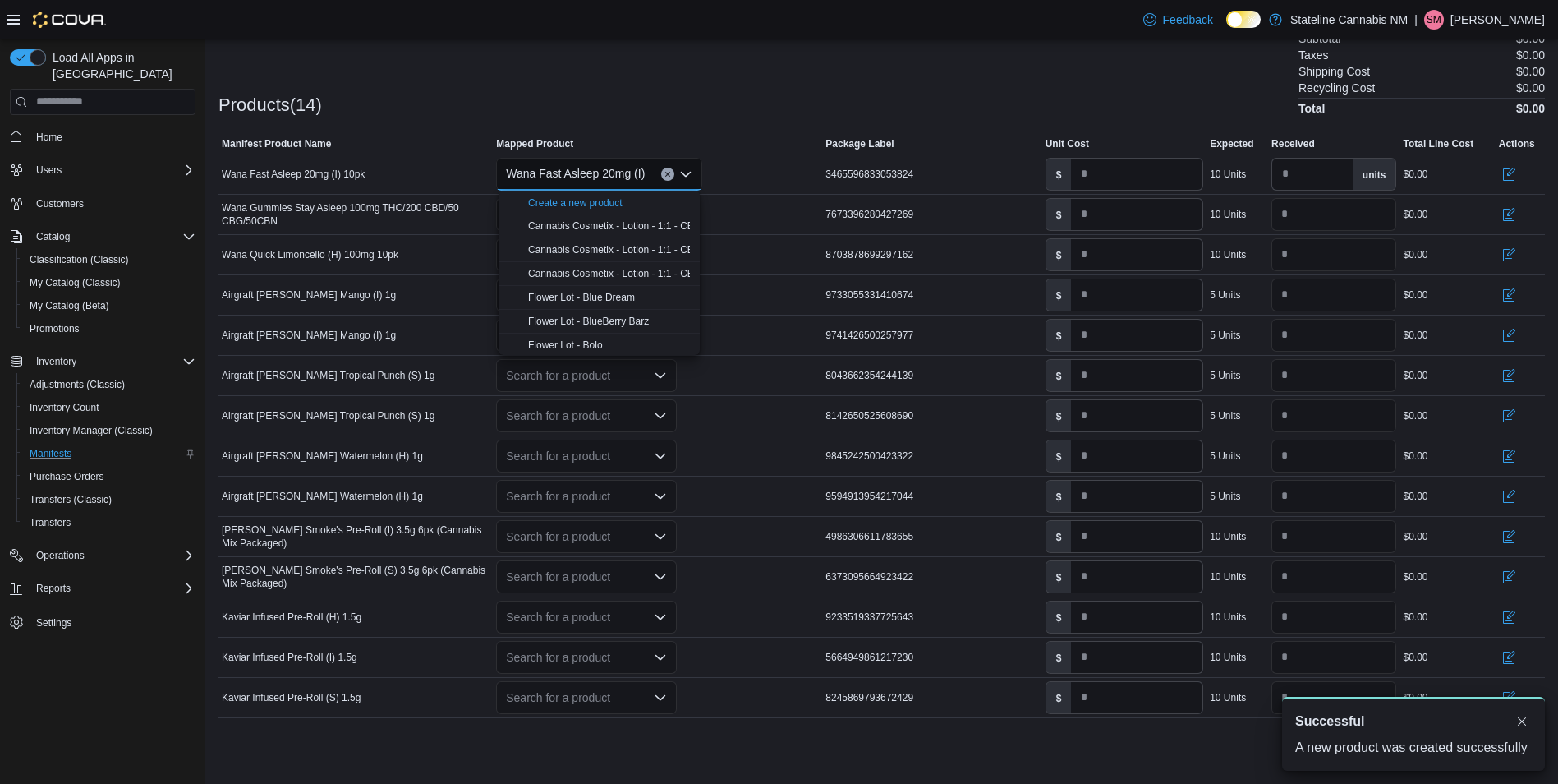
scroll to position [0, 0]
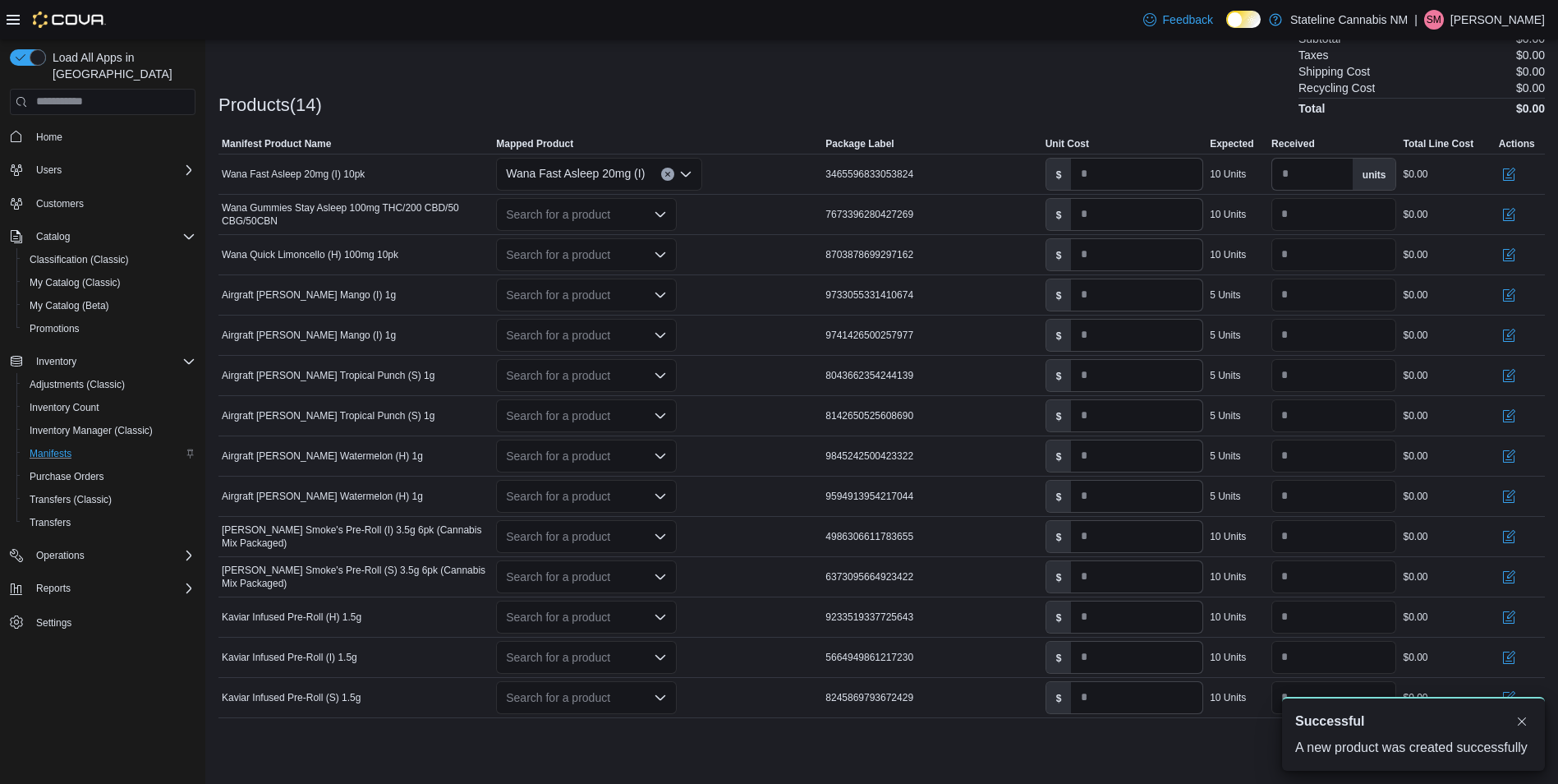
click at [720, 94] on div "Products(14) Subtotal $0.00 Taxes $0.00 Shipping Cost $0.00 Recycling Cost $0.0…" at bounding box center [881, 71] width 1326 height 86
click at [601, 214] on div "Search for a product" at bounding box center [587, 214] width 181 height 33
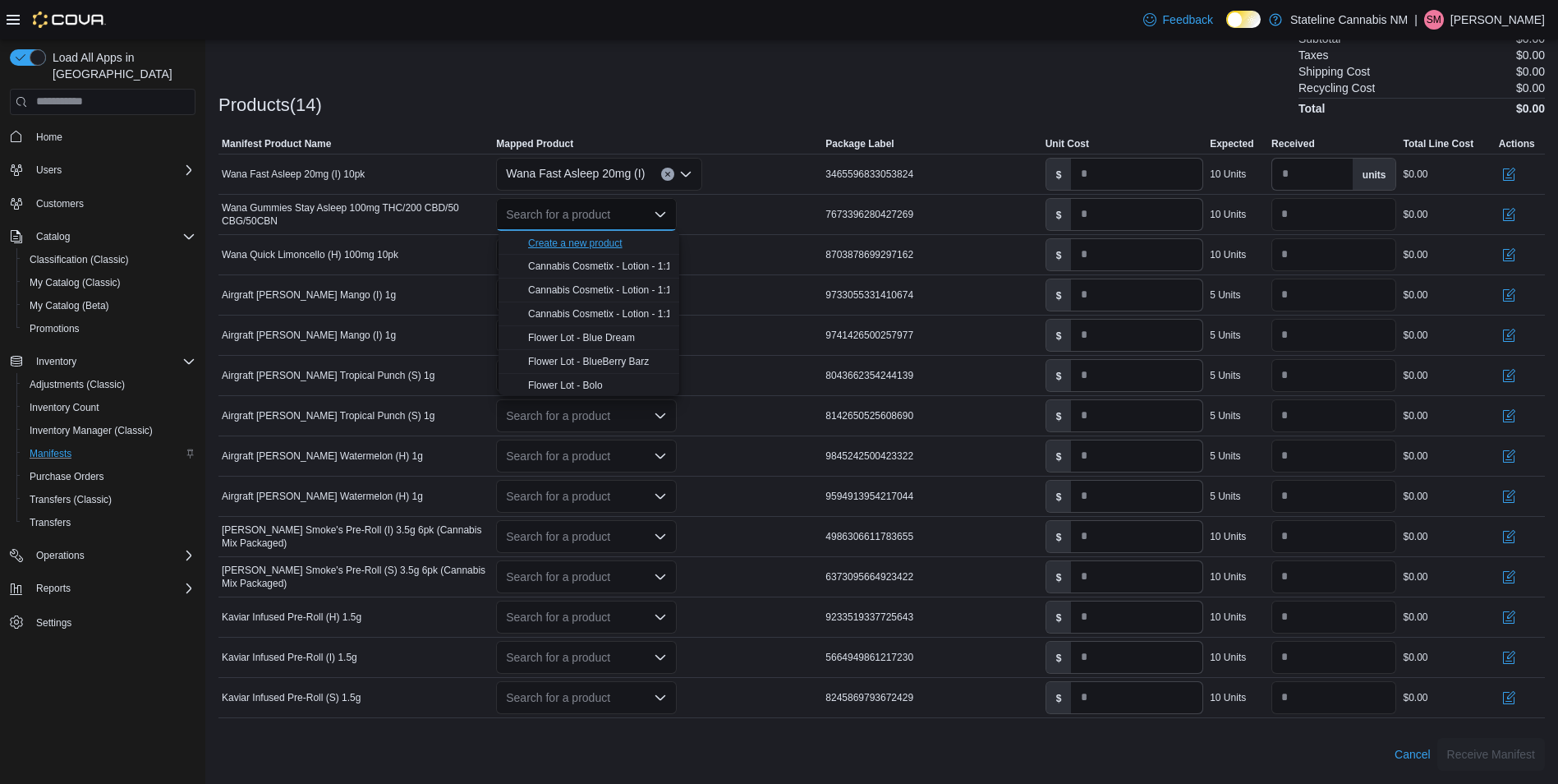
click at [595, 238] on div "Create a new product" at bounding box center [575, 243] width 94 height 13
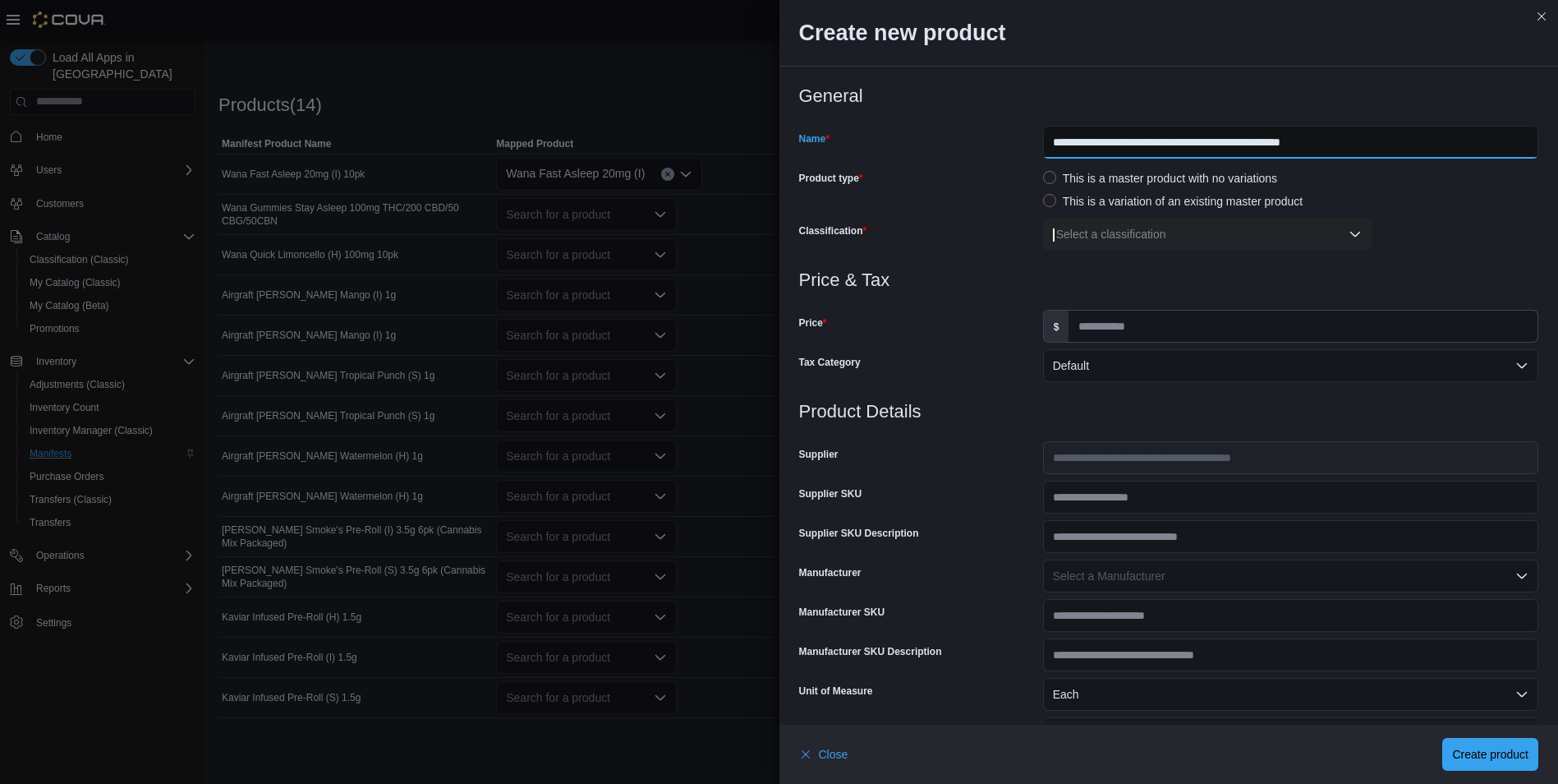
click at [1404, 150] on input "**********" at bounding box center [1291, 142] width 496 height 33
click at [1326, 229] on div "Select a classification" at bounding box center [1208, 234] width 329 height 33
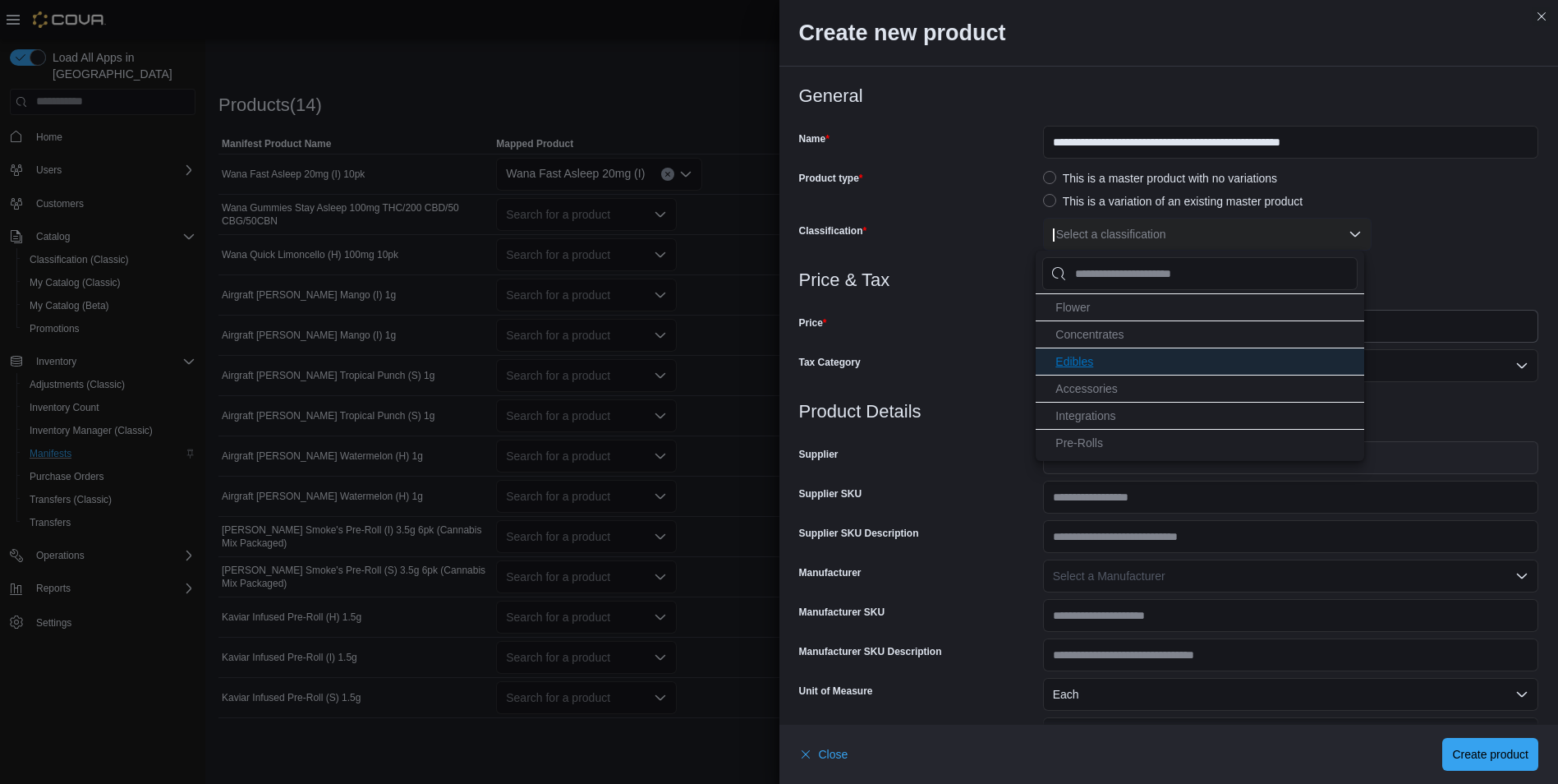
click at [1111, 350] on li "Edibles" at bounding box center [1200, 361] width 329 height 27
click at [1006, 315] on div "Price" at bounding box center [918, 326] width 237 height 33
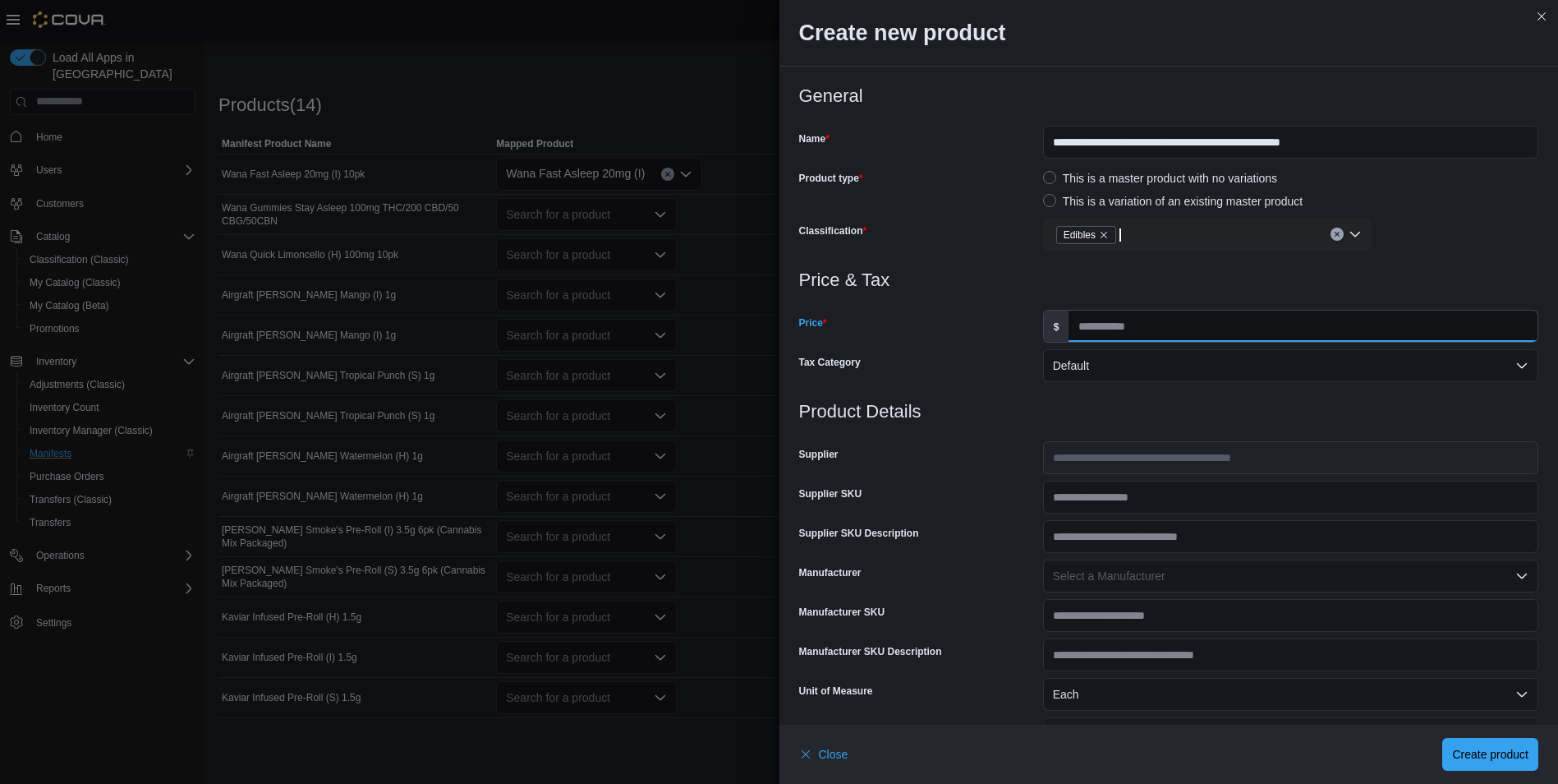
click at [1194, 328] on input "Price" at bounding box center [1303, 326] width 469 height 31
type input "**"
click at [1445, 144] on input "**********" at bounding box center [1291, 142] width 496 height 33
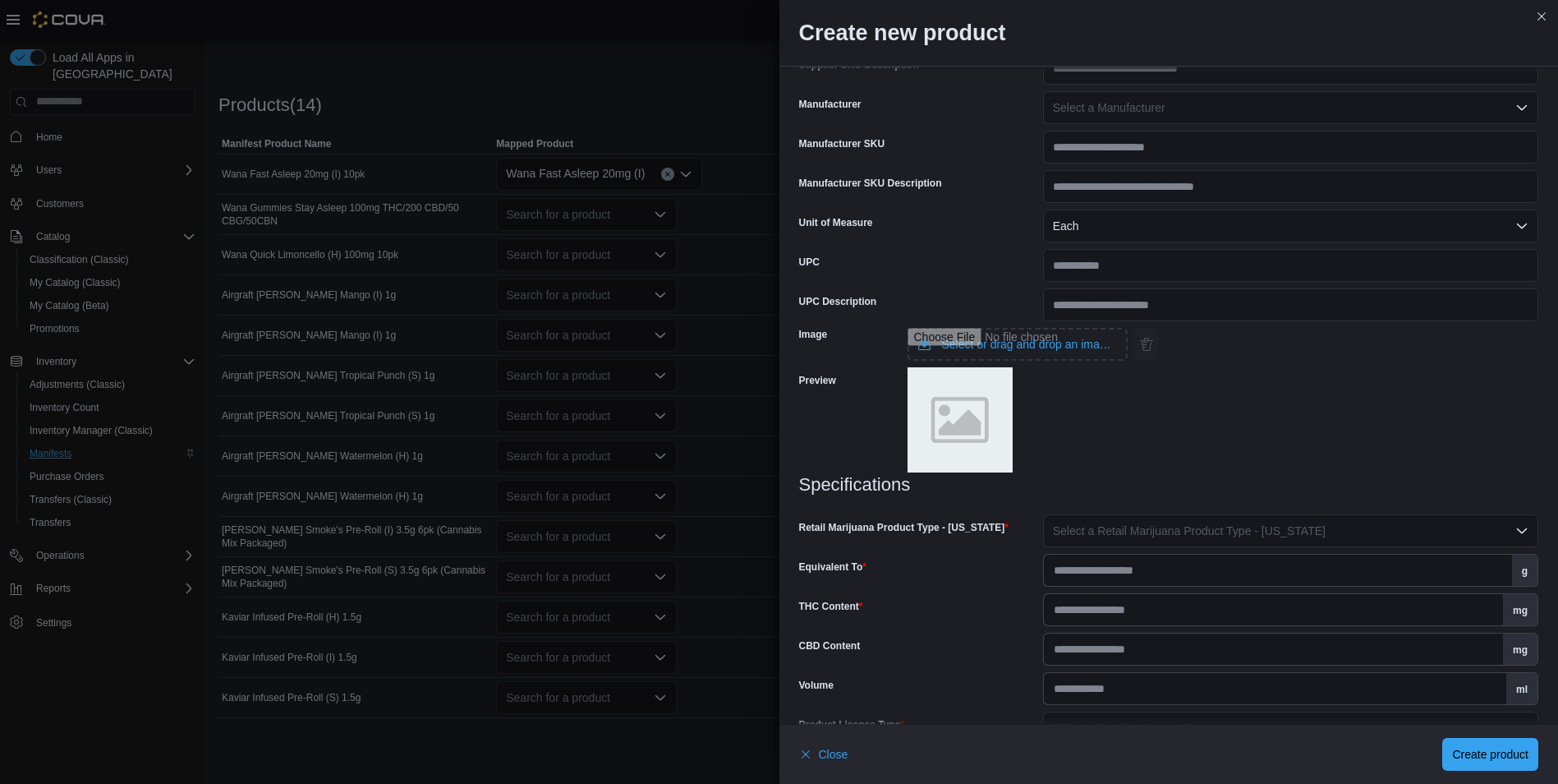
scroll to position [575, 0]
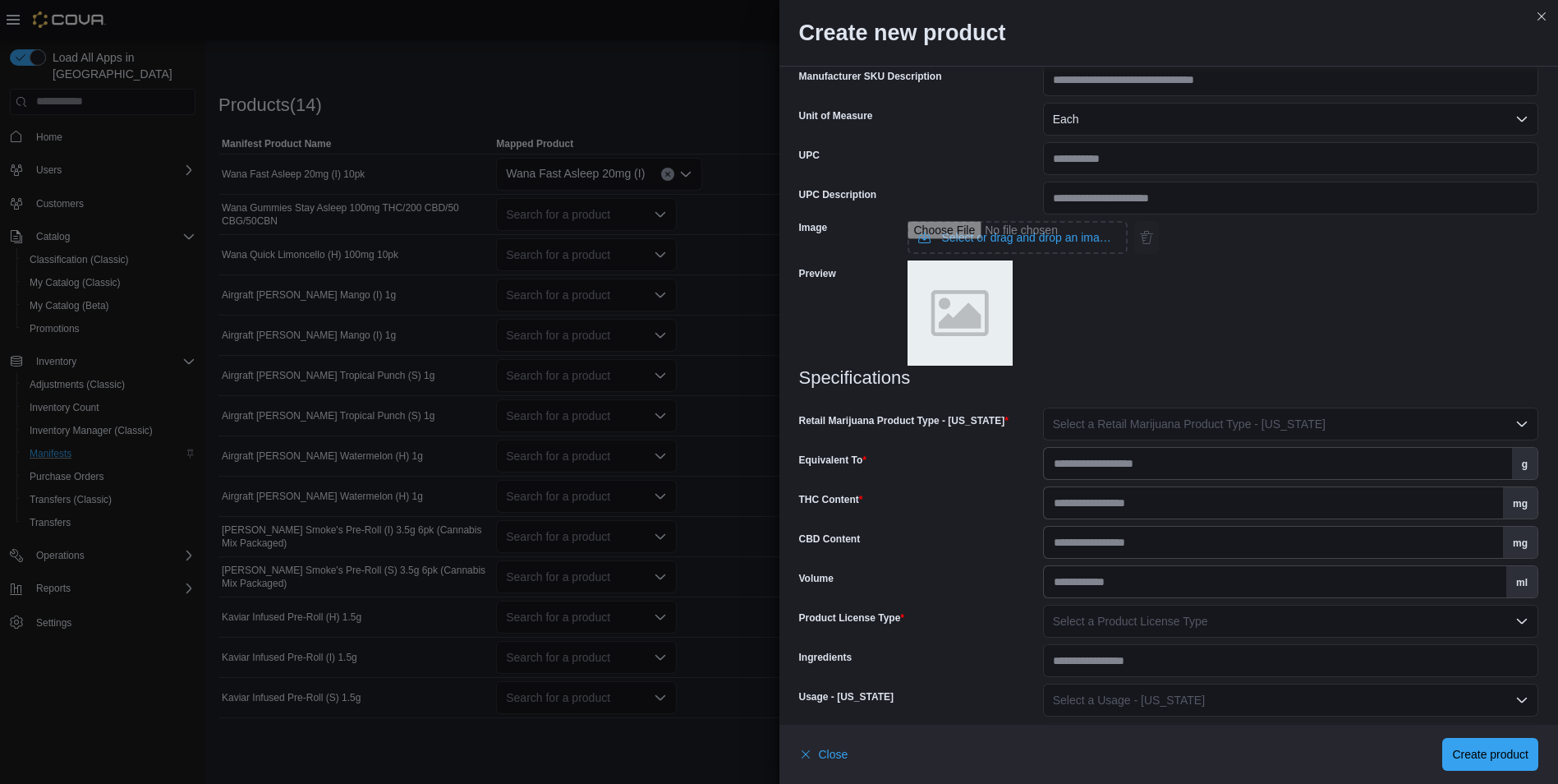
type input "**********"
click at [1219, 438] on button "Select a Retail Marijuana Product Type - New Mexico" at bounding box center [1291, 423] width 496 height 33
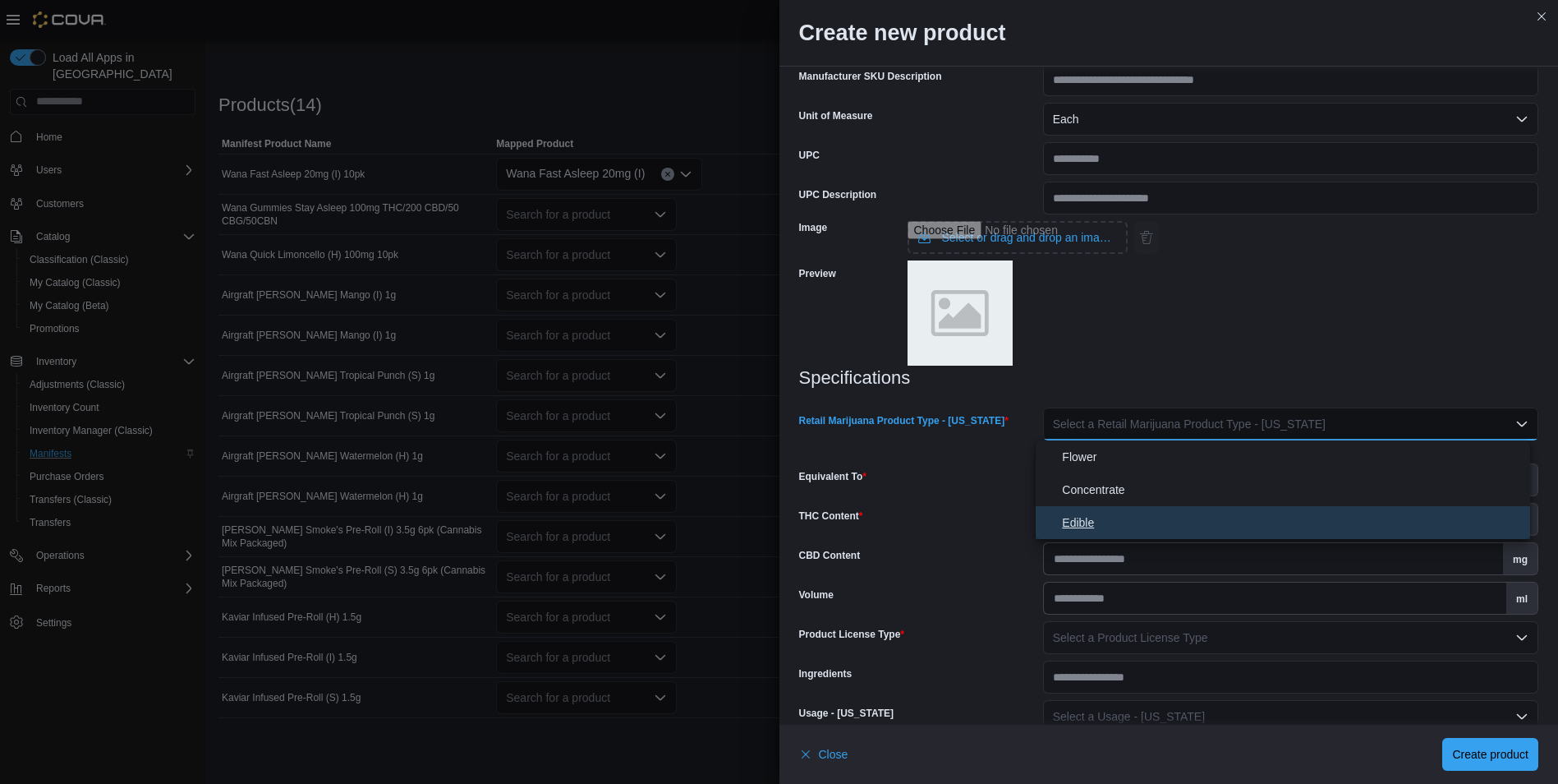
click at [1088, 515] on span "Edible" at bounding box center [1293, 523] width 462 height 20
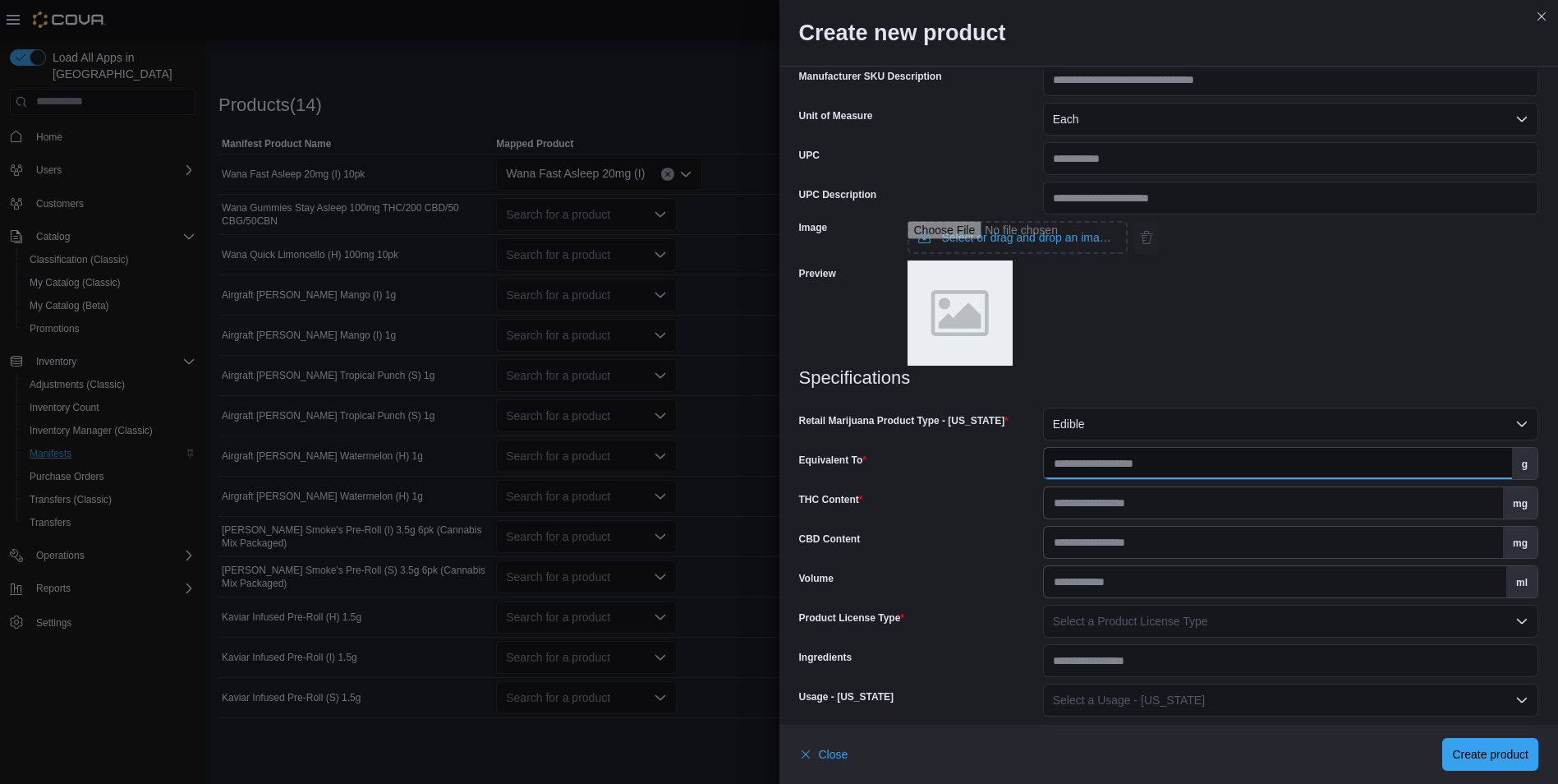
click at [1121, 463] on input "Equivalent To" at bounding box center [1278, 463] width 468 height 31
type input "***"
click at [1103, 623] on span "Select a Product License Type" at bounding box center [1131, 621] width 155 height 13
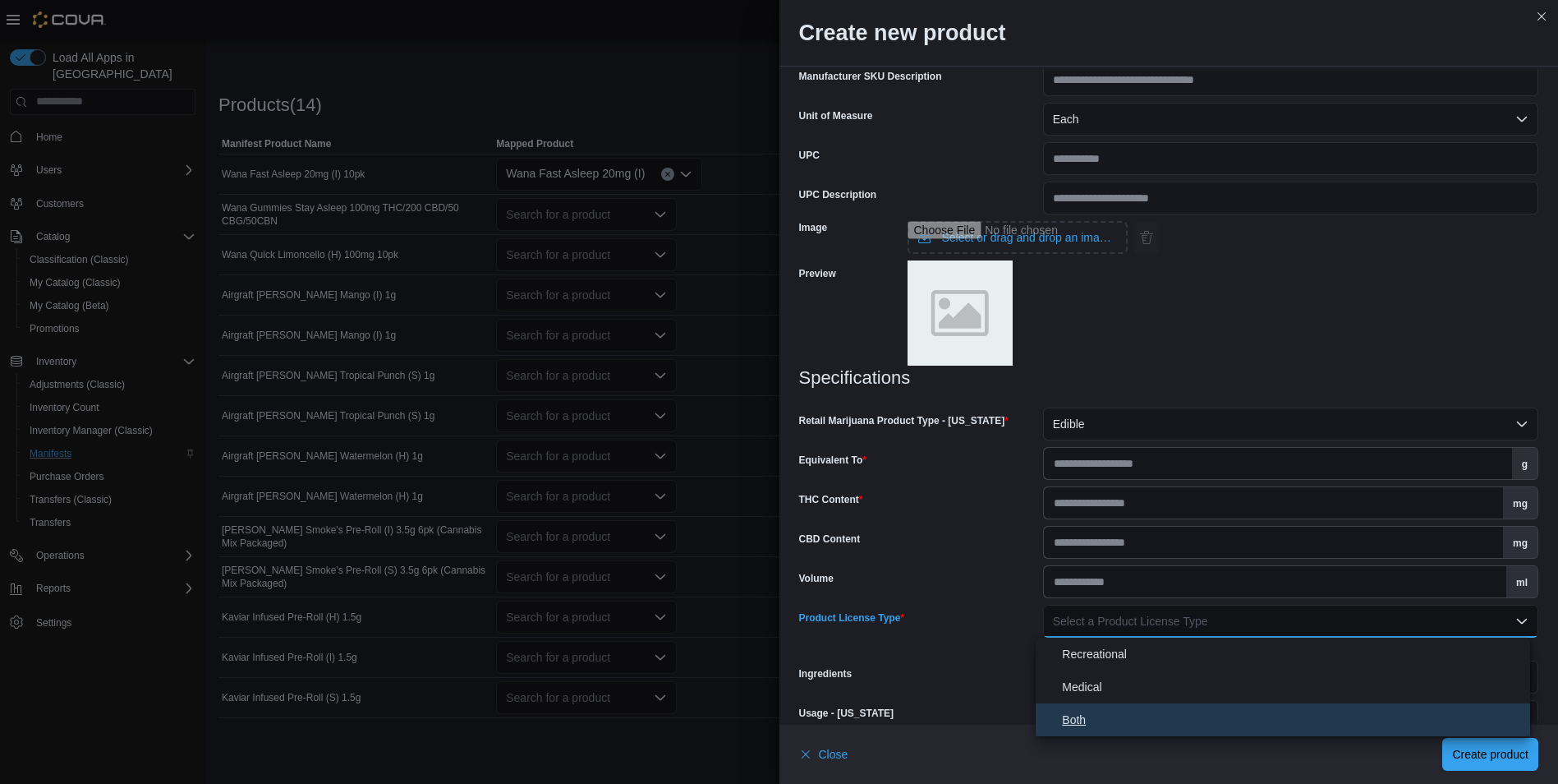
click at [1136, 711] on span "Both" at bounding box center [1293, 720] width 462 height 20
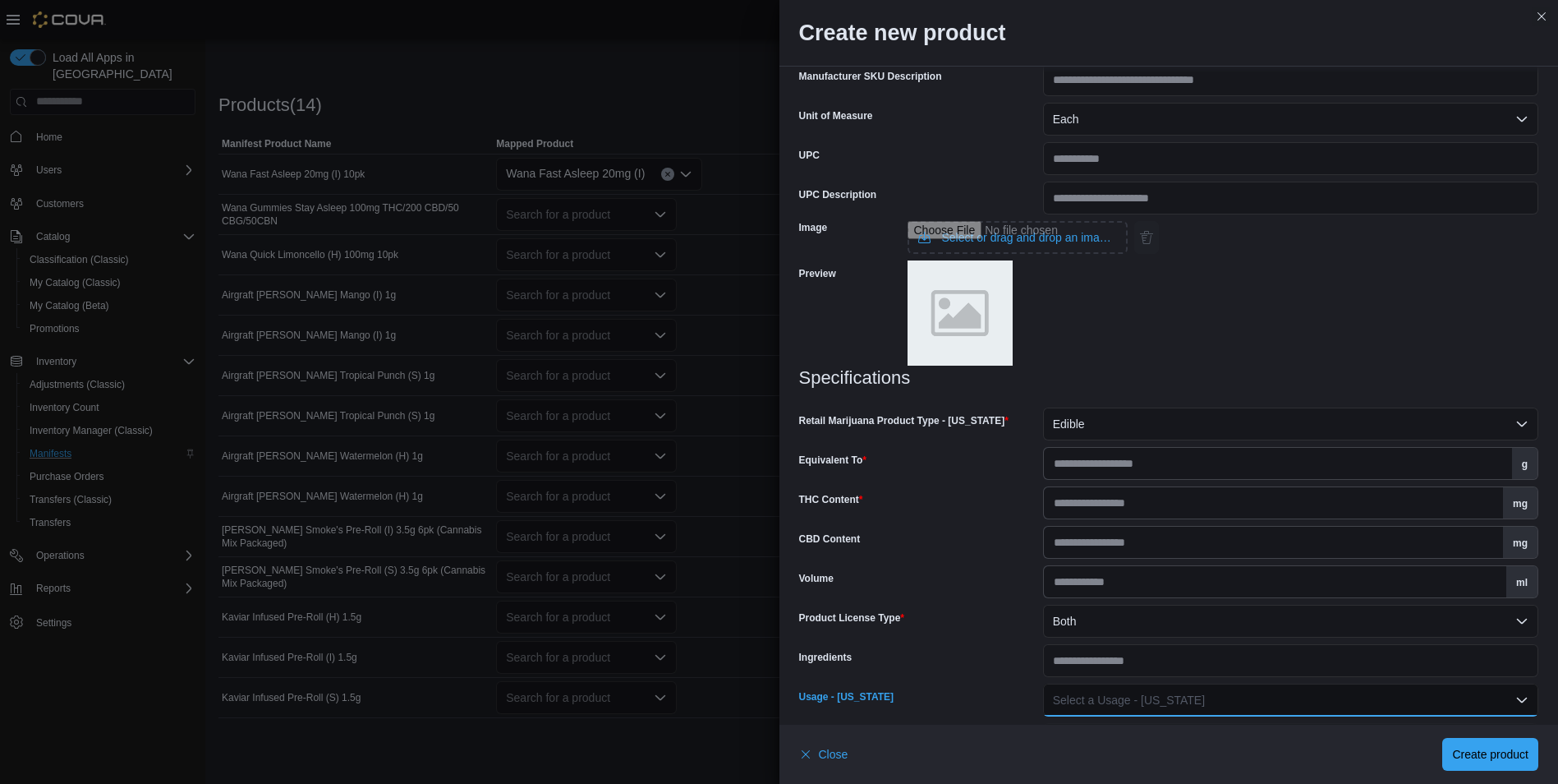
click at [1138, 709] on button "Select a Usage - New Mexico" at bounding box center [1291, 700] width 496 height 33
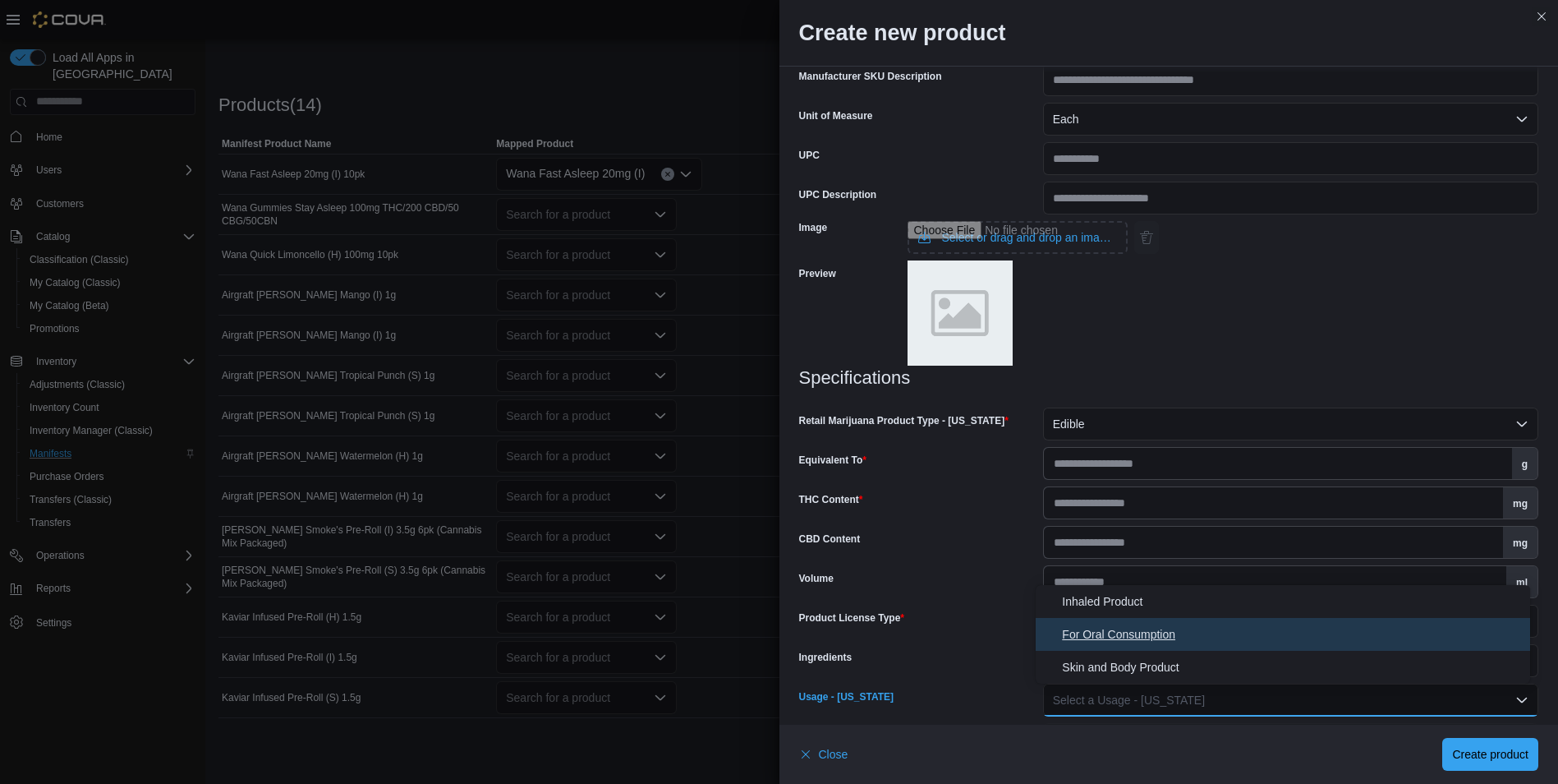
click at [1176, 642] on span "For Oral Consumption" at bounding box center [1293, 634] width 462 height 20
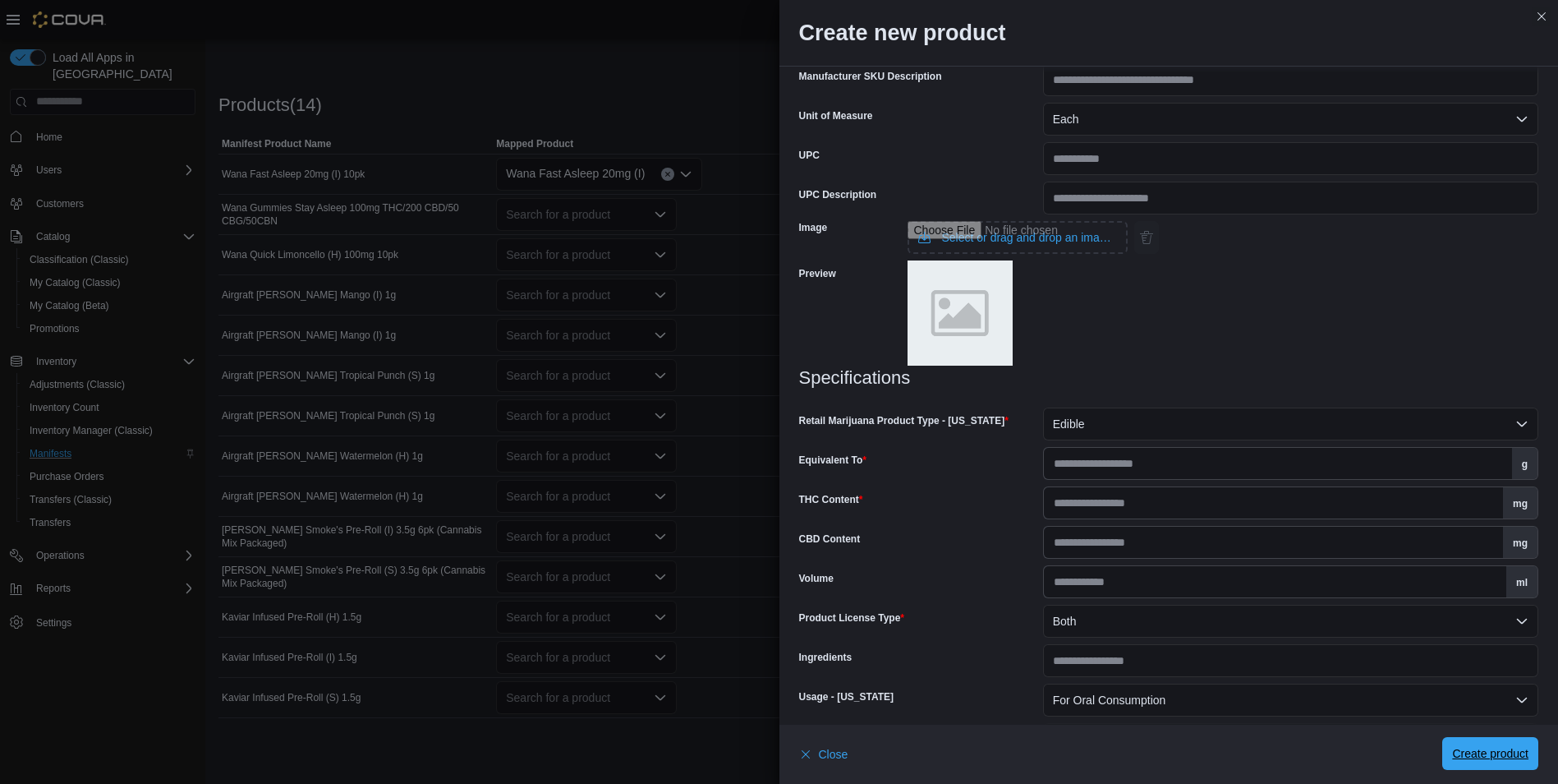
click at [1514, 751] on span "Create product" at bounding box center [1490, 753] width 77 height 16
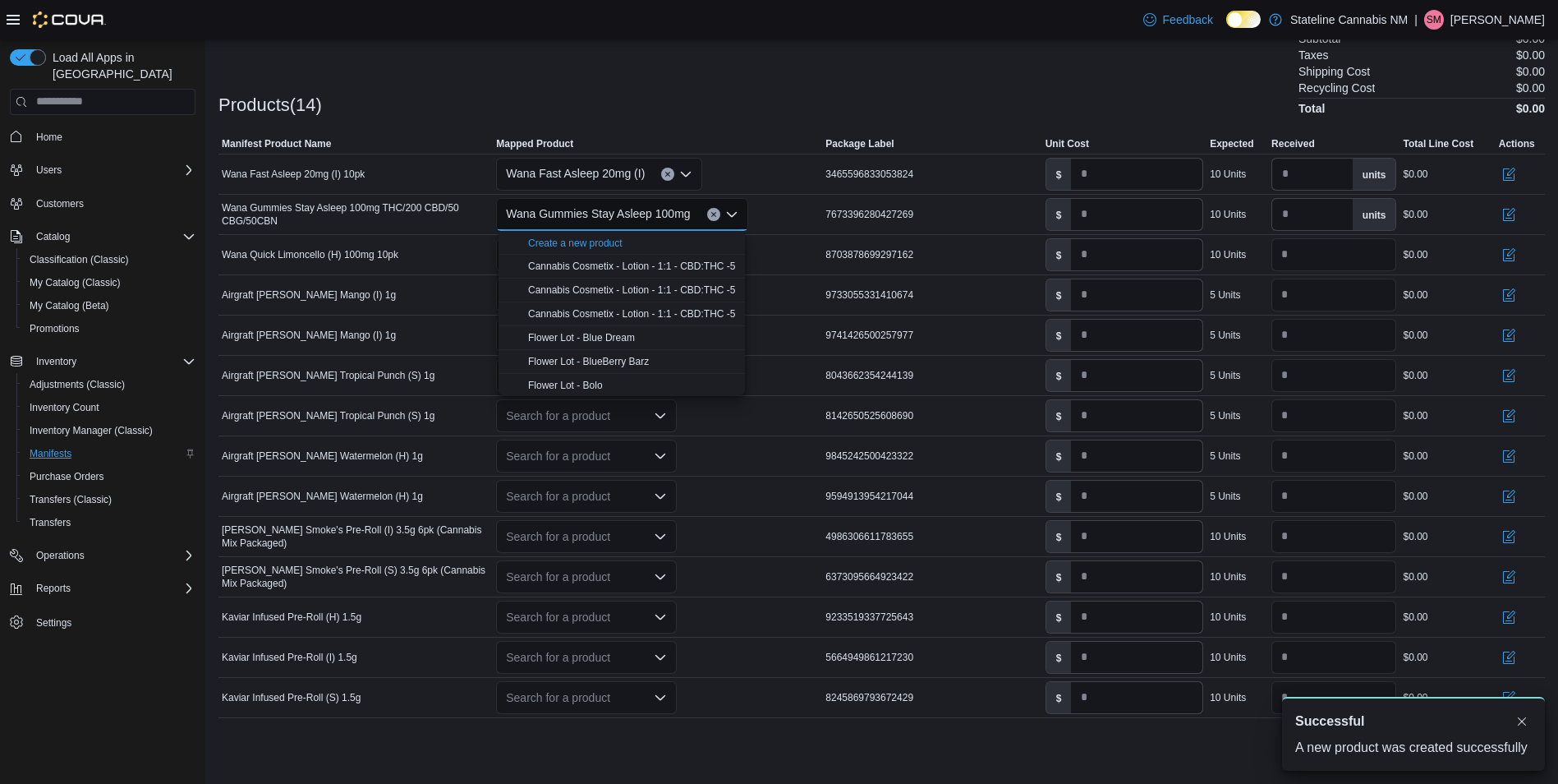
scroll to position [0, 0]
click at [641, 73] on div "Products(14) Subtotal $0.00 Taxes $0.00 Shipping Cost $0.00 Recycling Cost $0.0…" at bounding box center [881, 71] width 1326 height 86
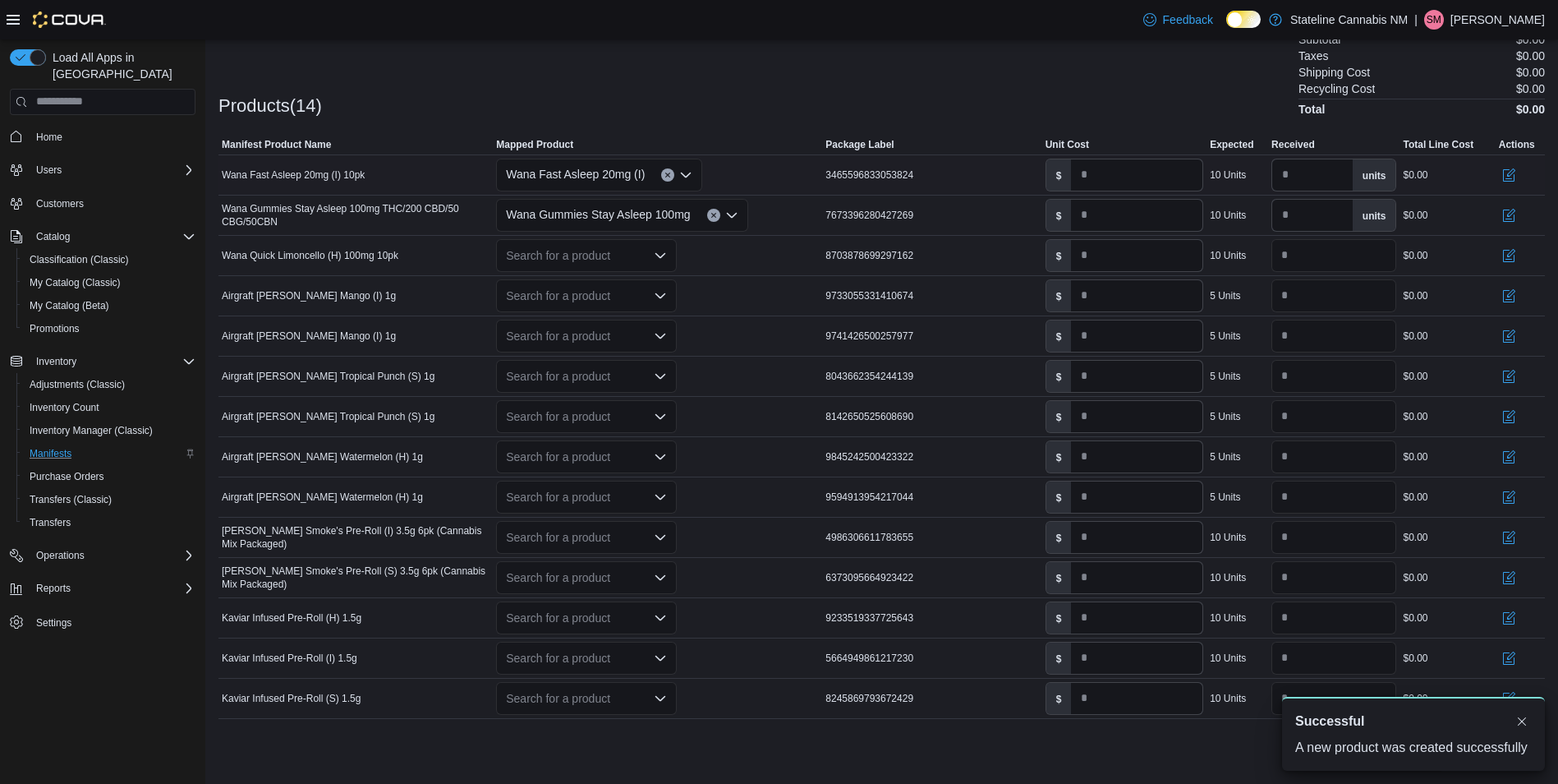
scroll to position [486, 0]
click at [596, 256] on div "Search for a product" at bounding box center [587, 255] width 181 height 33
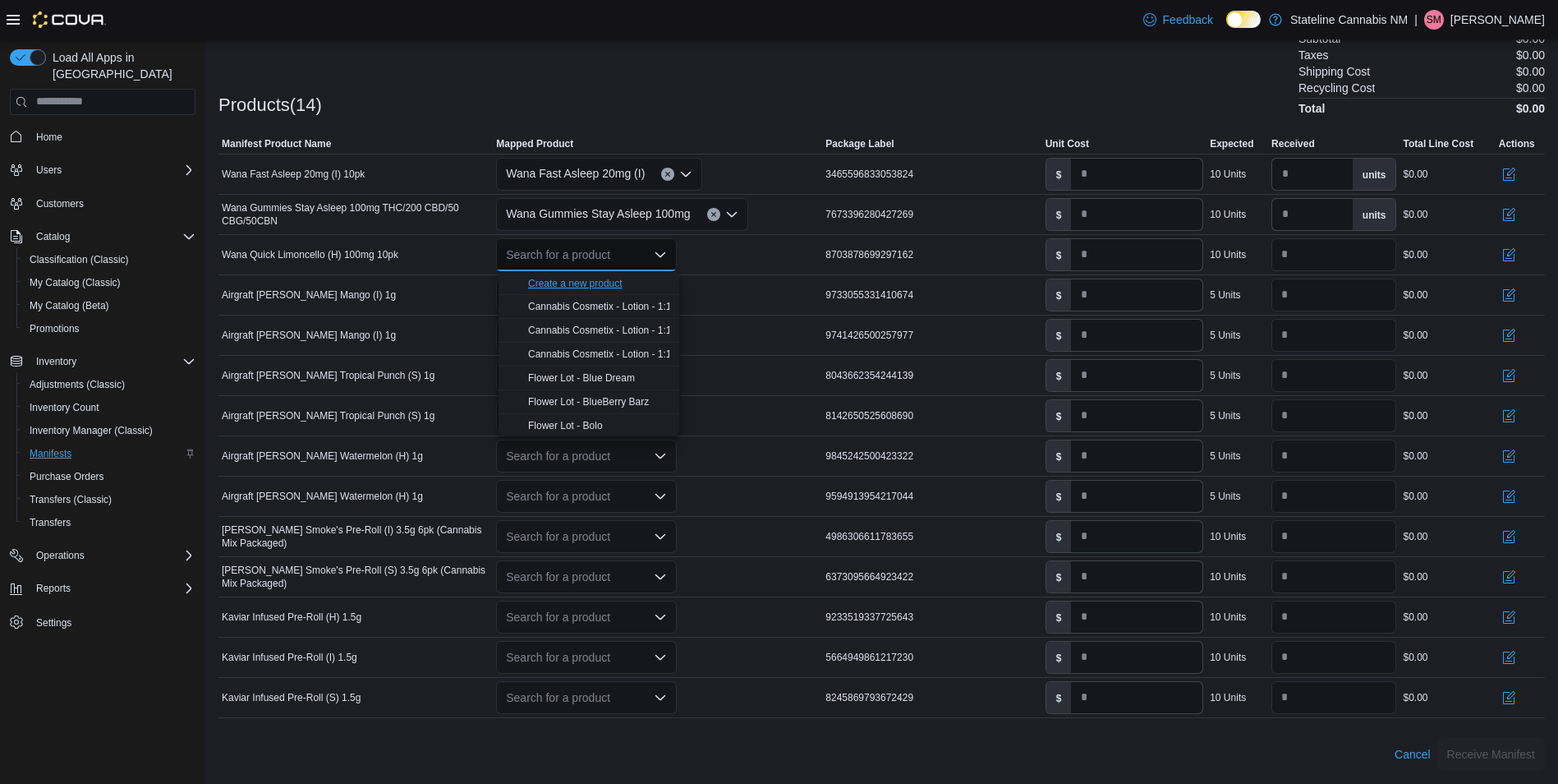
click at [559, 281] on div "Create a new product" at bounding box center [575, 283] width 94 height 13
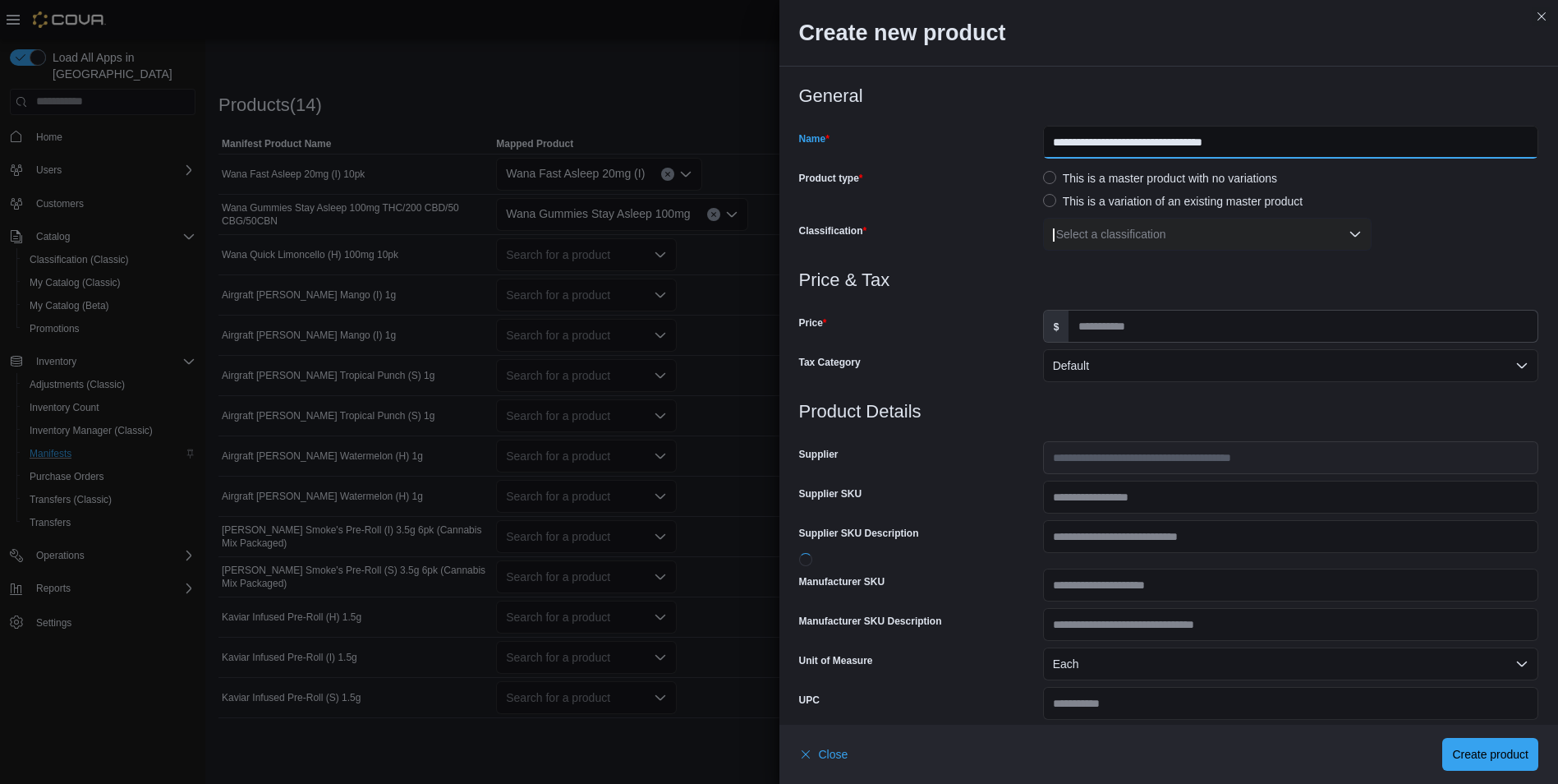
click at [1312, 151] on input "**********" at bounding box center [1291, 142] width 496 height 33
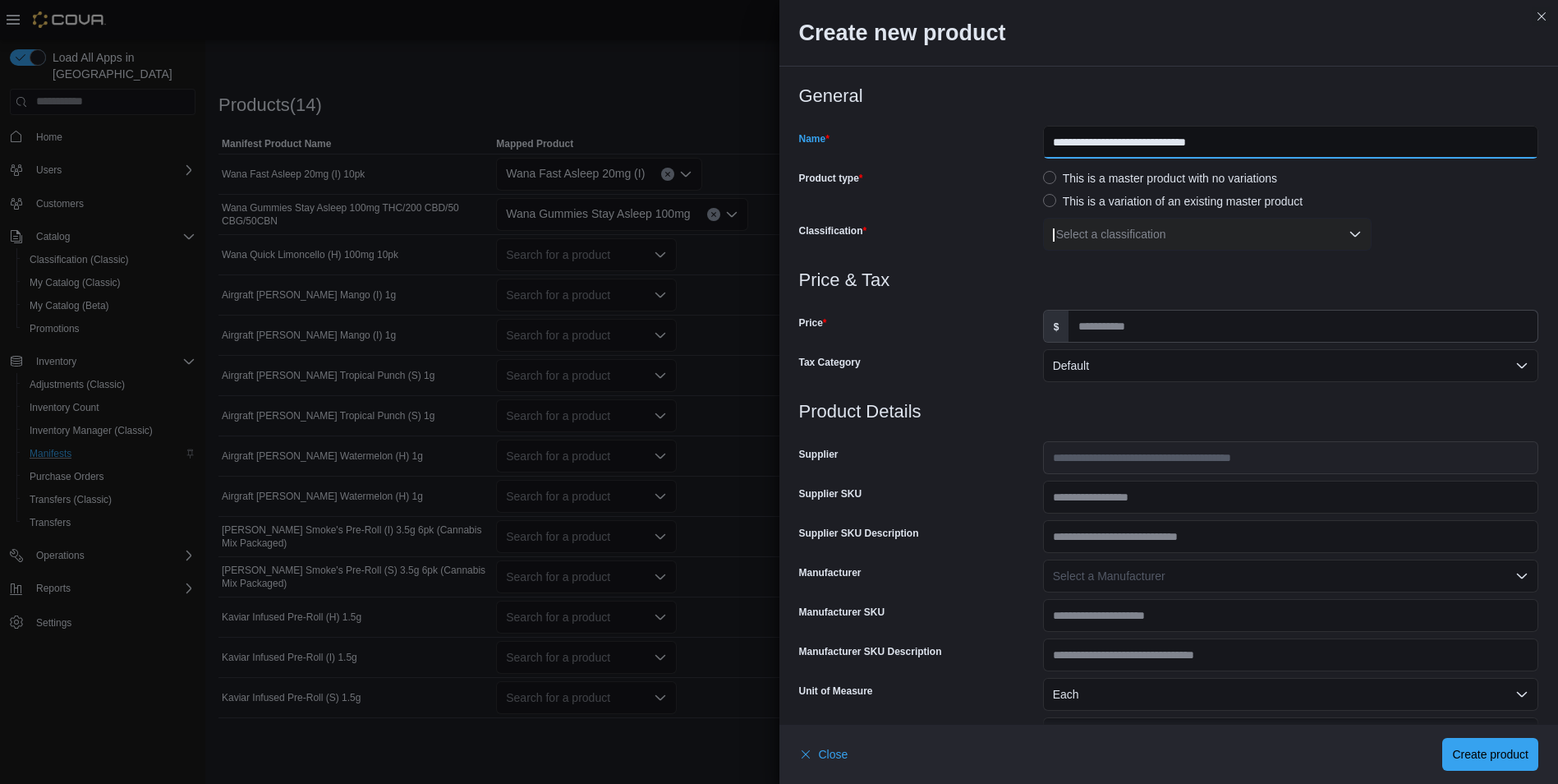
type input "**********"
click at [1053, 238] on div "Select a classification" at bounding box center [1208, 234] width 329 height 33
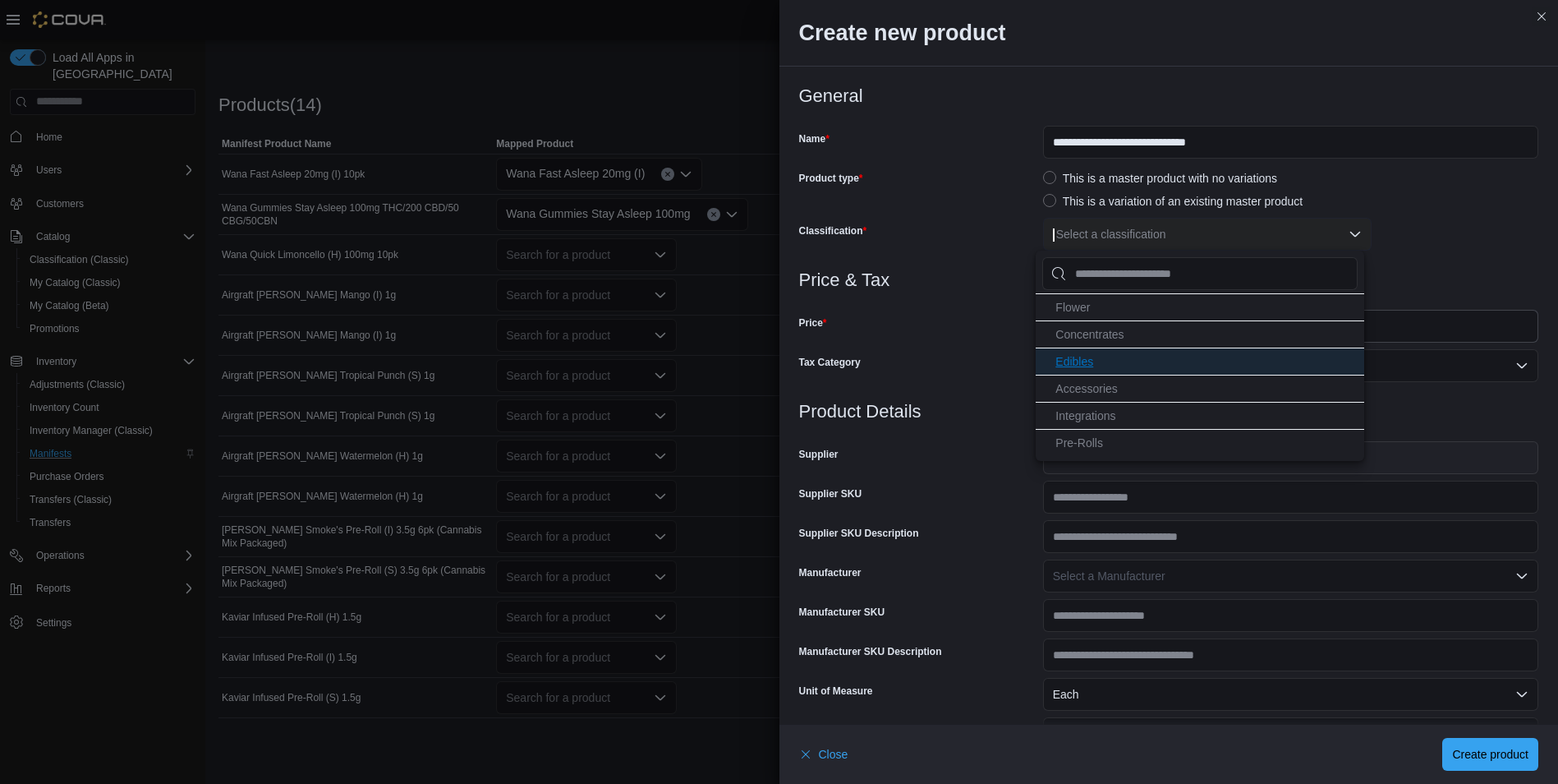
click at [1084, 361] on span "Edibles" at bounding box center [1073, 361] width 37 height 13
click at [1454, 323] on input "Price" at bounding box center [1303, 326] width 469 height 31
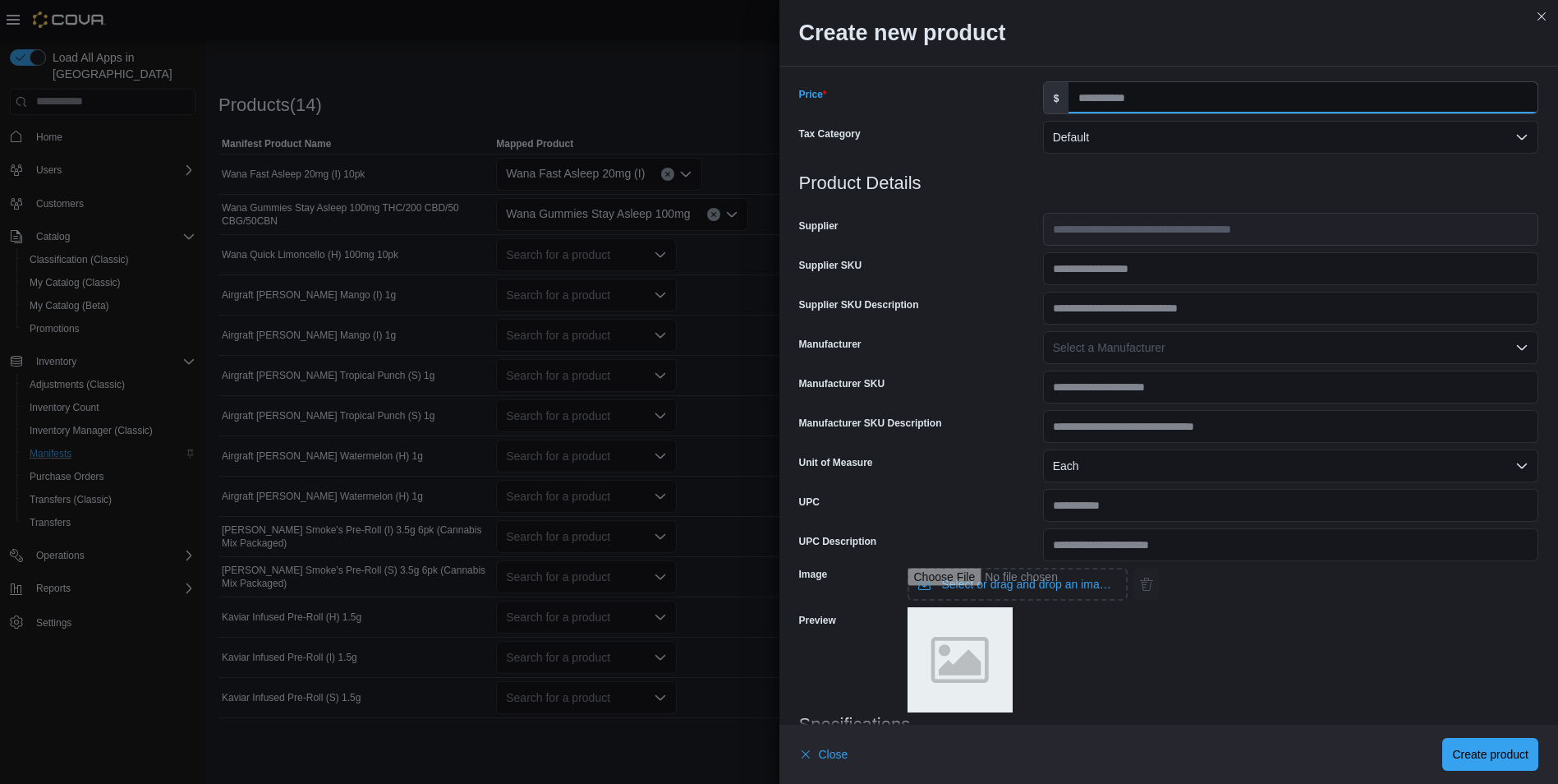
scroll to position [411, 0]
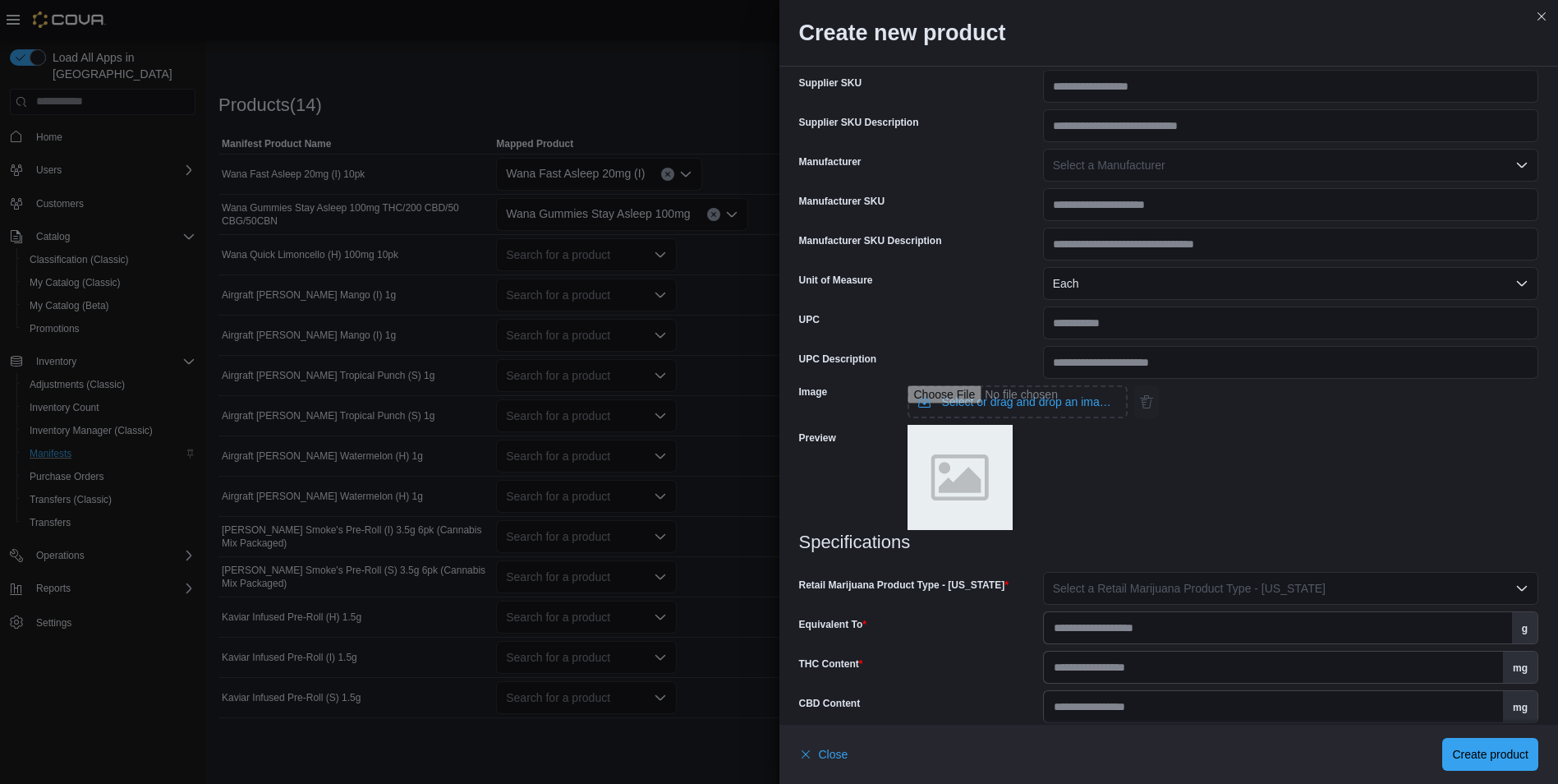
type input "**"
click at [1189, 582] on span "Select a Retail Marijuana Product Type - New Mexico" at bounding box center [1189, 588] width 273 height 13
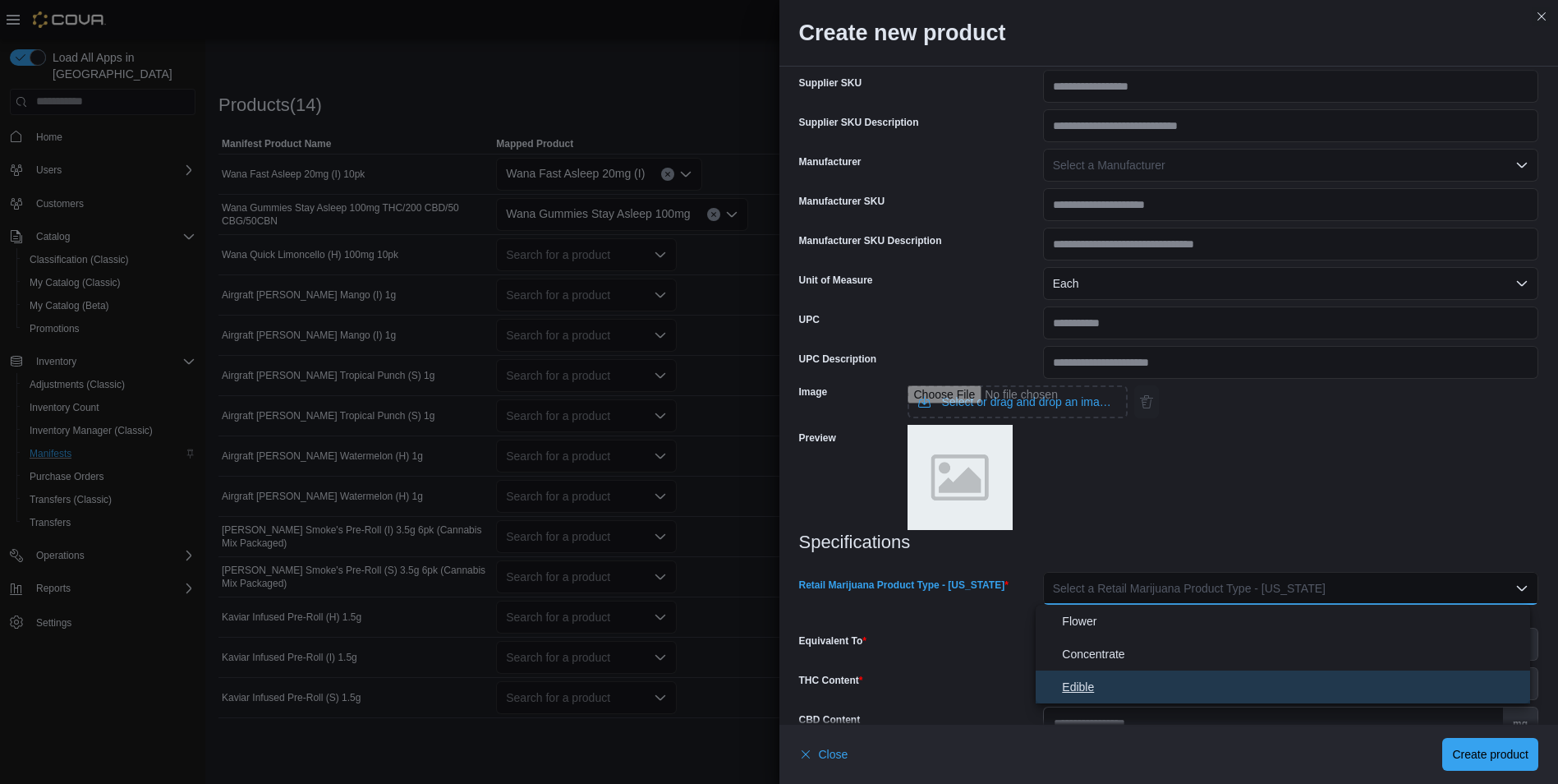
click at [1104, 685] on span "Edible" at bounding box center [1293, 687] width 462 height 20
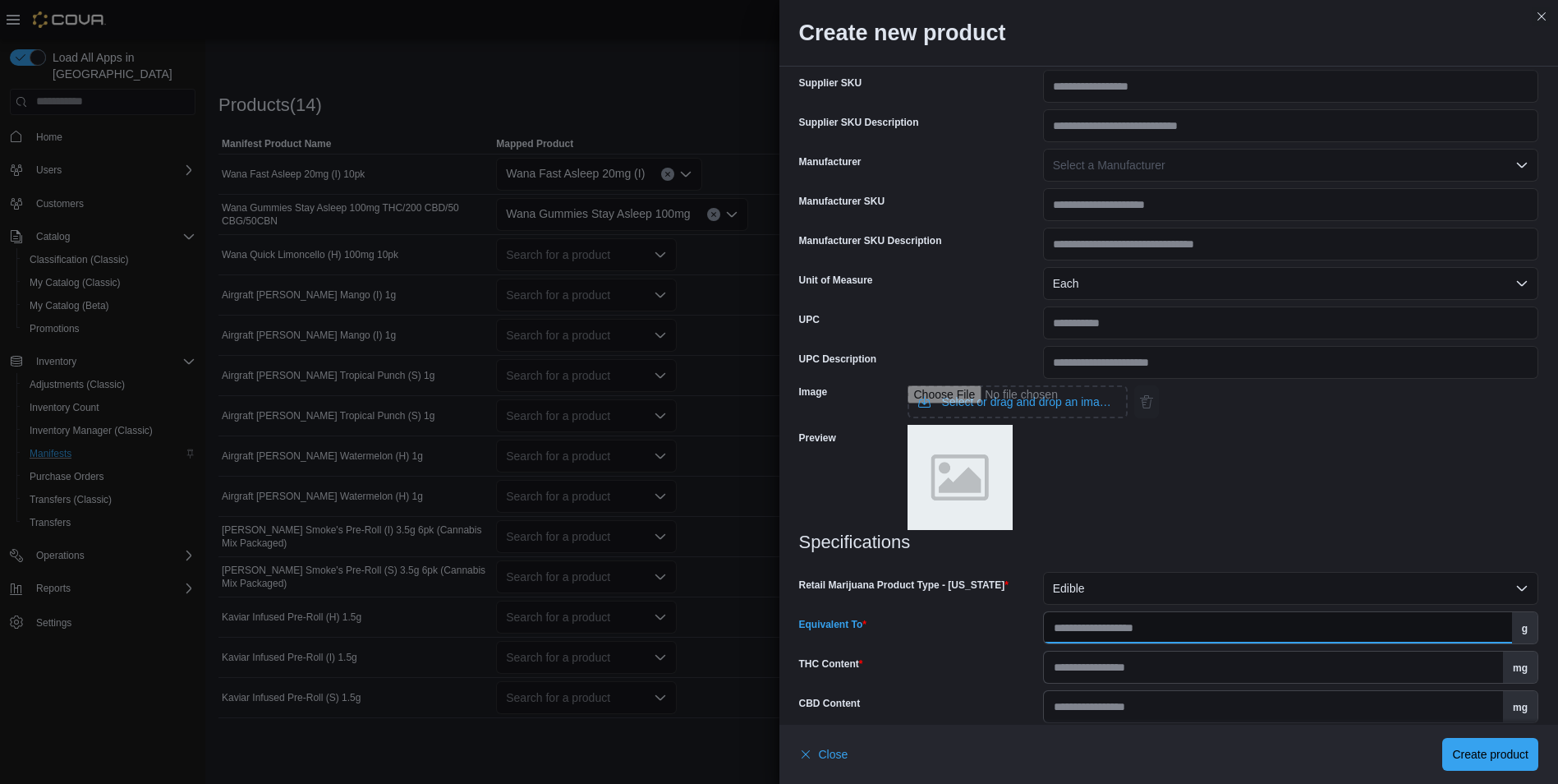
click at [1124, 635] on input "Equivalent To" at bounding box center [1278, 627] width 468 height 31
type input "***"
click at [1161, 669] on input "THC Content" at bounding box center [1273, 667] width 459 height 31
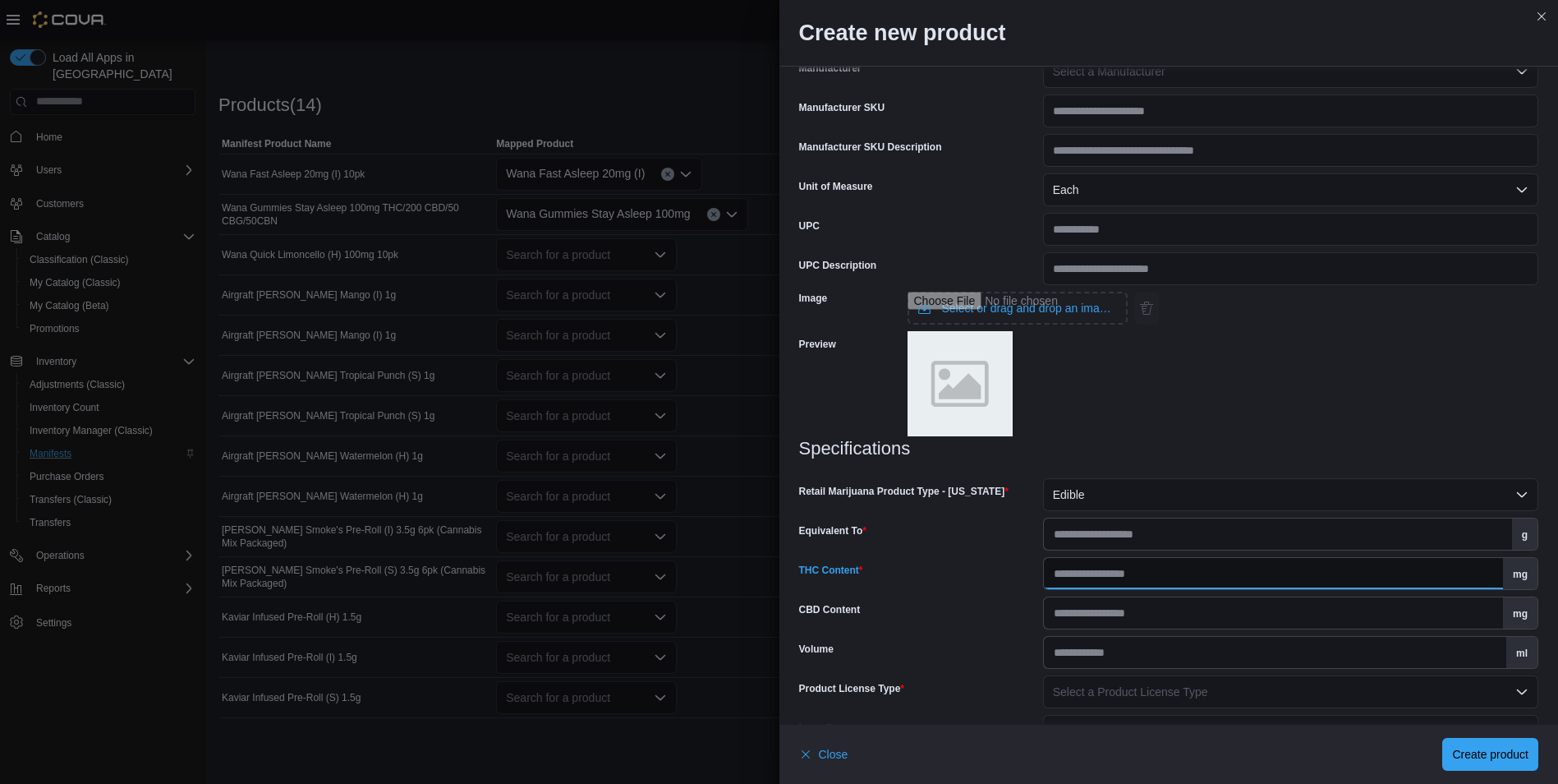
scroll to position [626, 0]
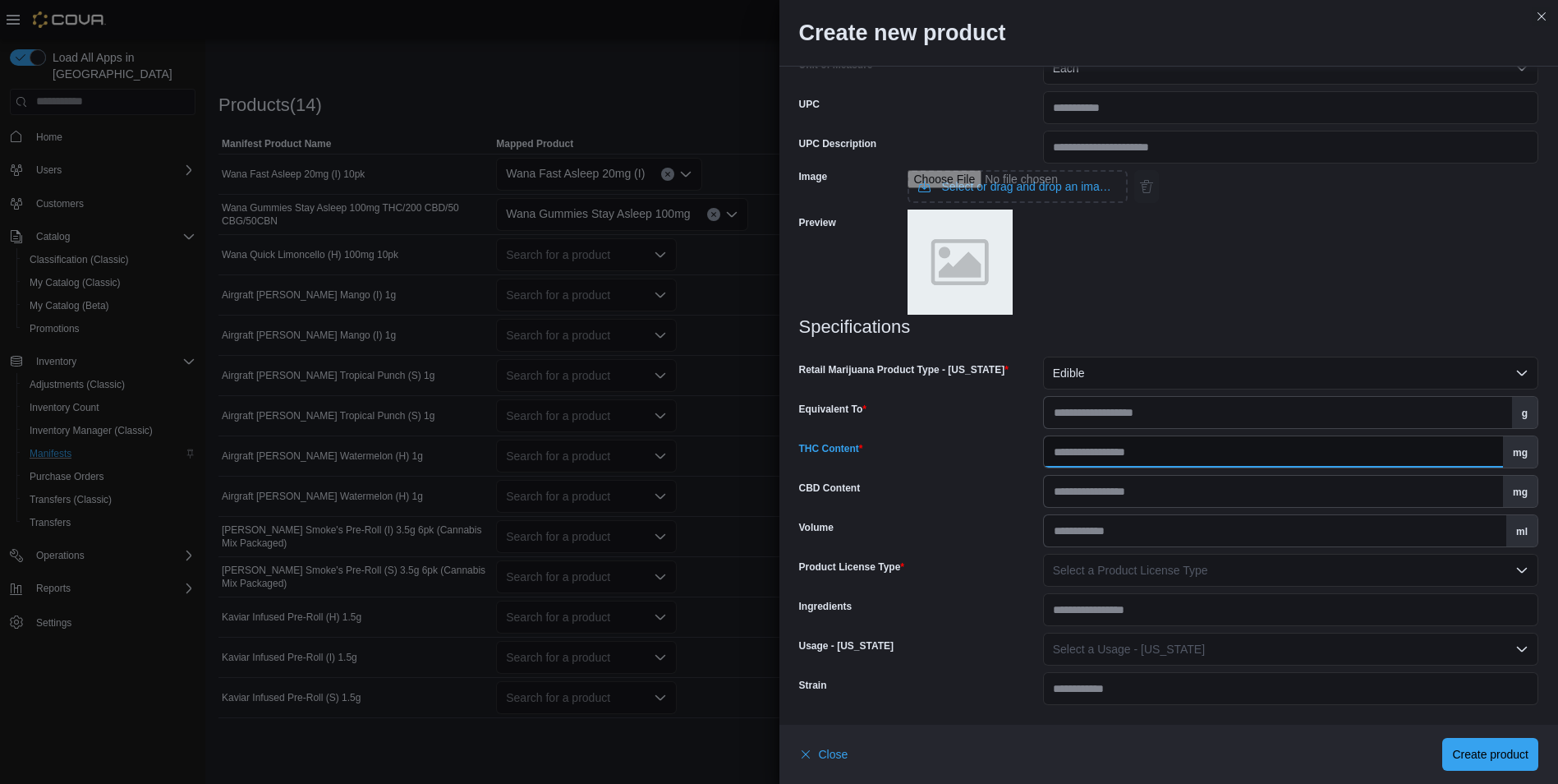
type input "***"
click at [1118, 561] on button "Select a Product License Type" at bounding box center [1291, 570] width 496 height 33
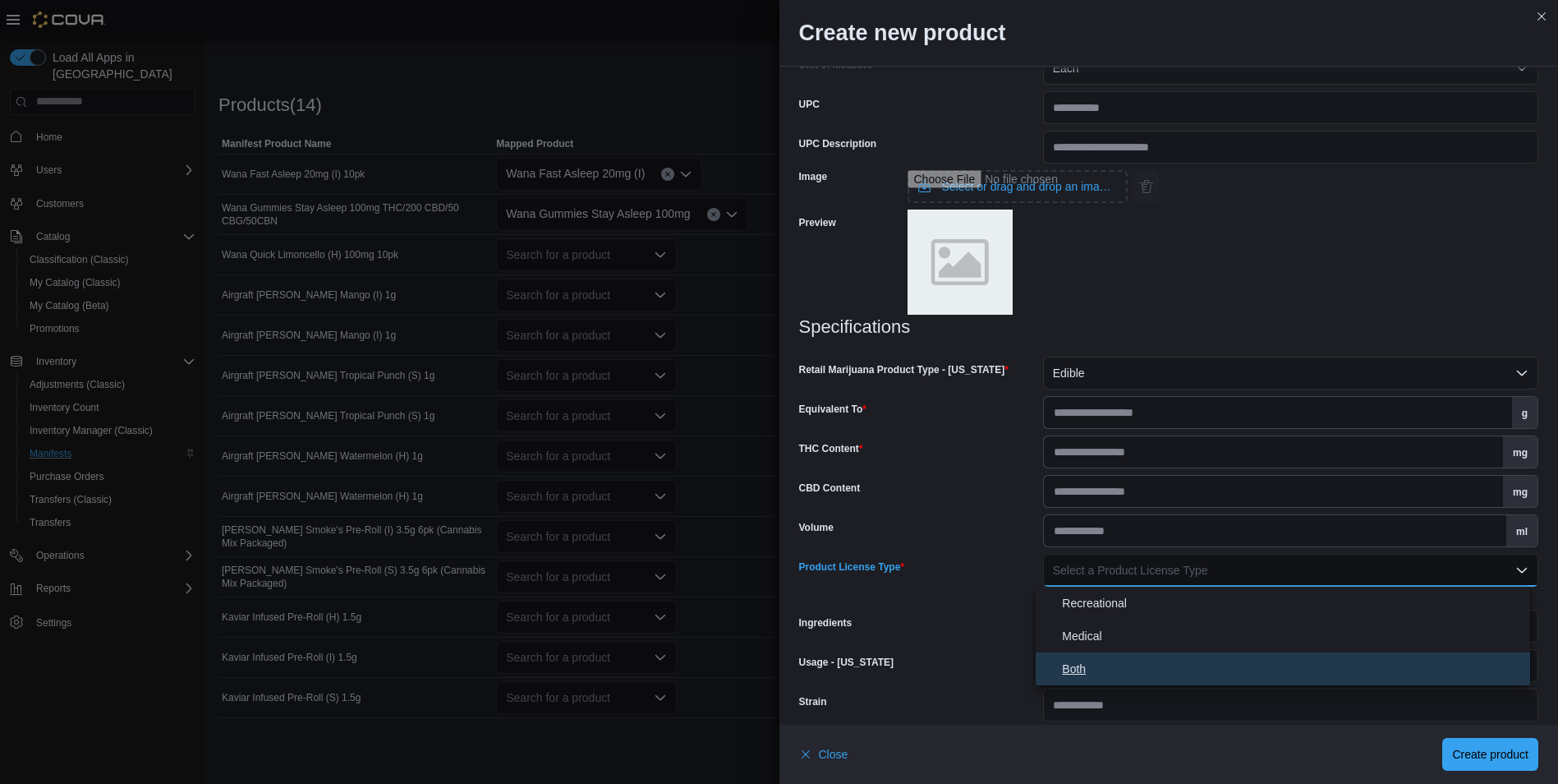
click at [1093, 669] on span "Both" at bounding box center [1293, 669] width 462 height 20
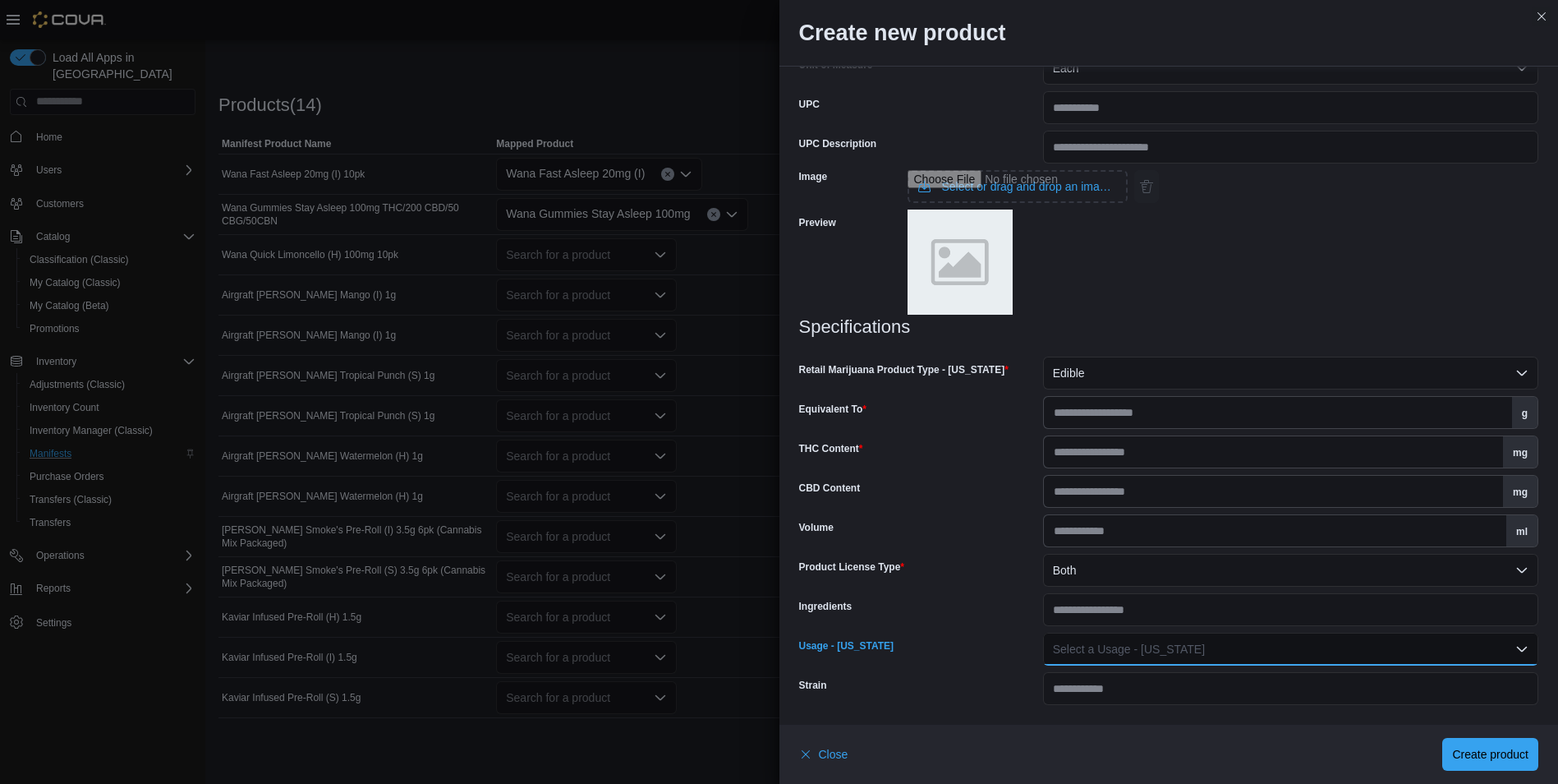
click at [1129, 648] on span "Select a Usage - New Mexico" at bounding box center [1129, 649] width 152 height 13
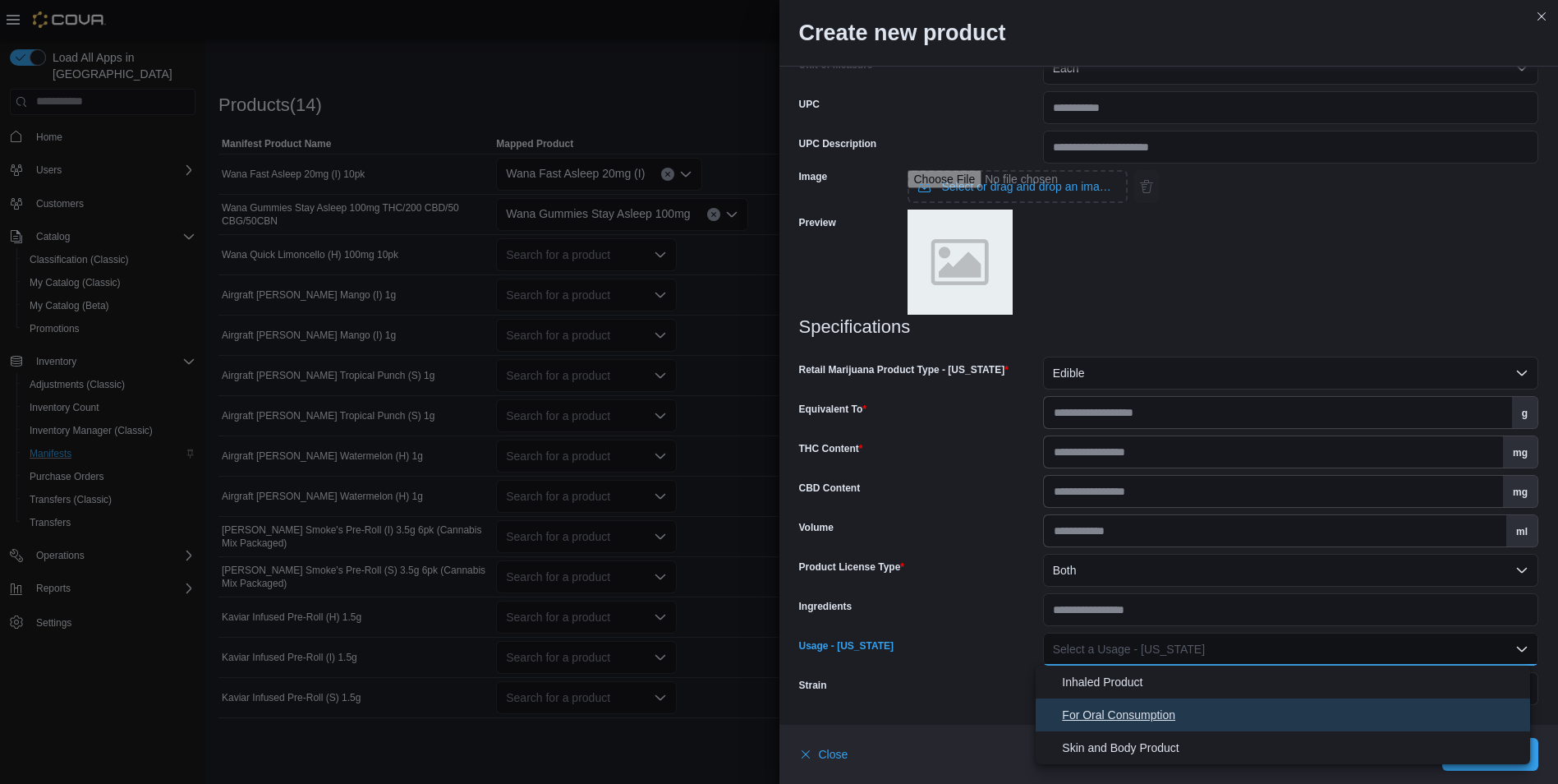
click at [1129, 708] on span "For Oral Consumption" at bounding box center [1293, 715] width 462 height 20
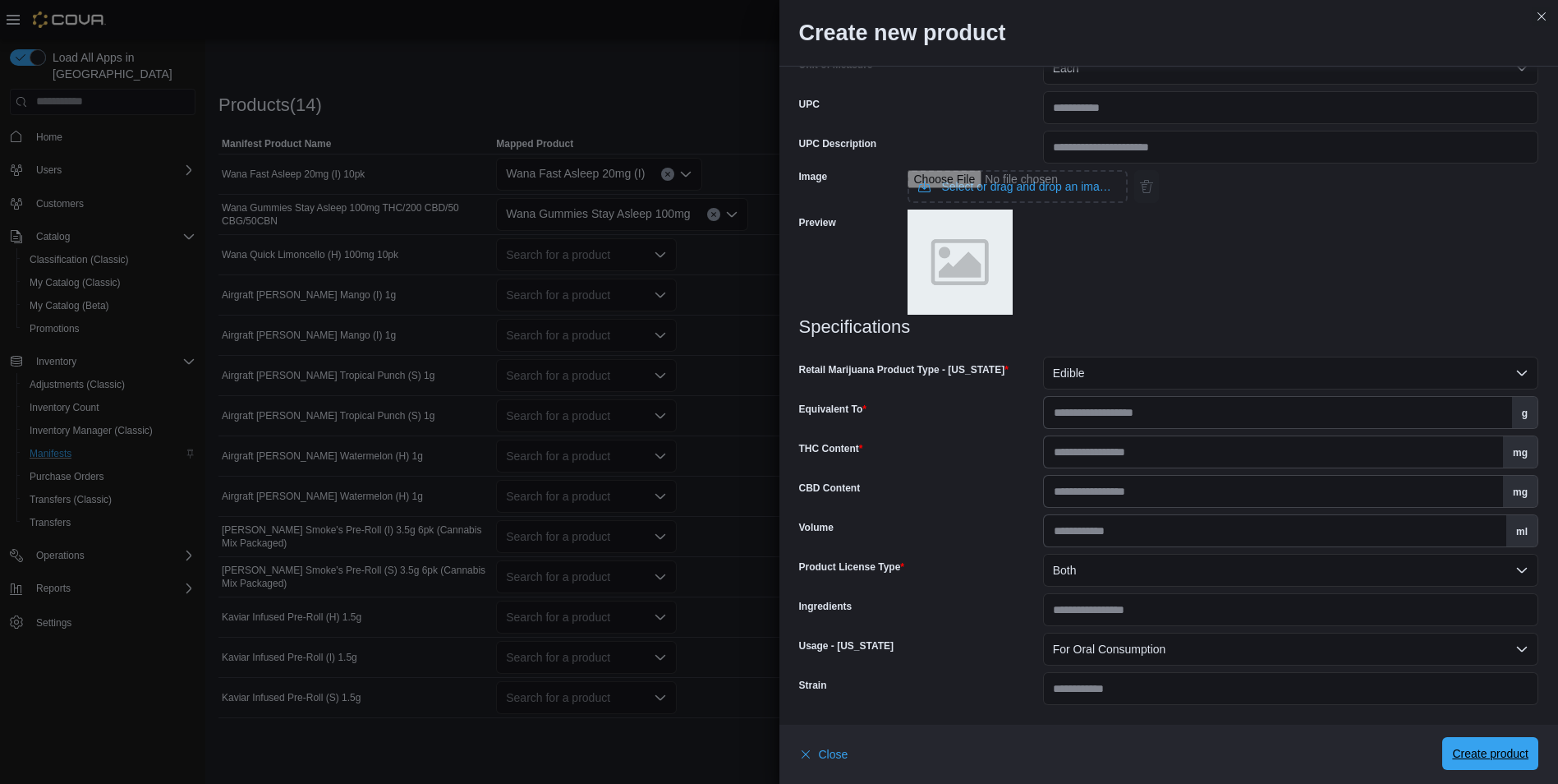
click at [1466, 742] on span "Create product" at bounding box center [1490, 753] width 77 height 33
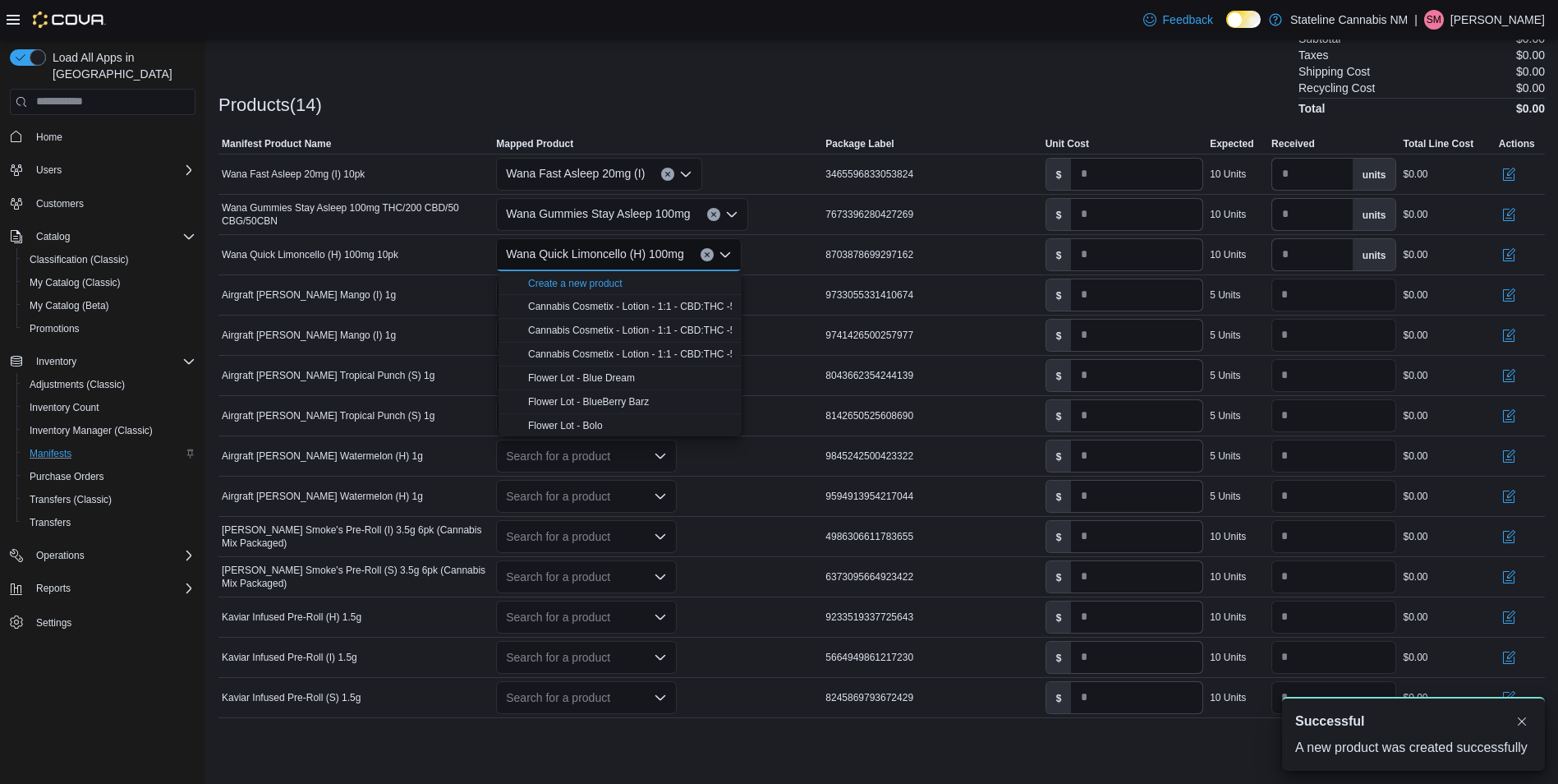
scroll to position [0, 0]
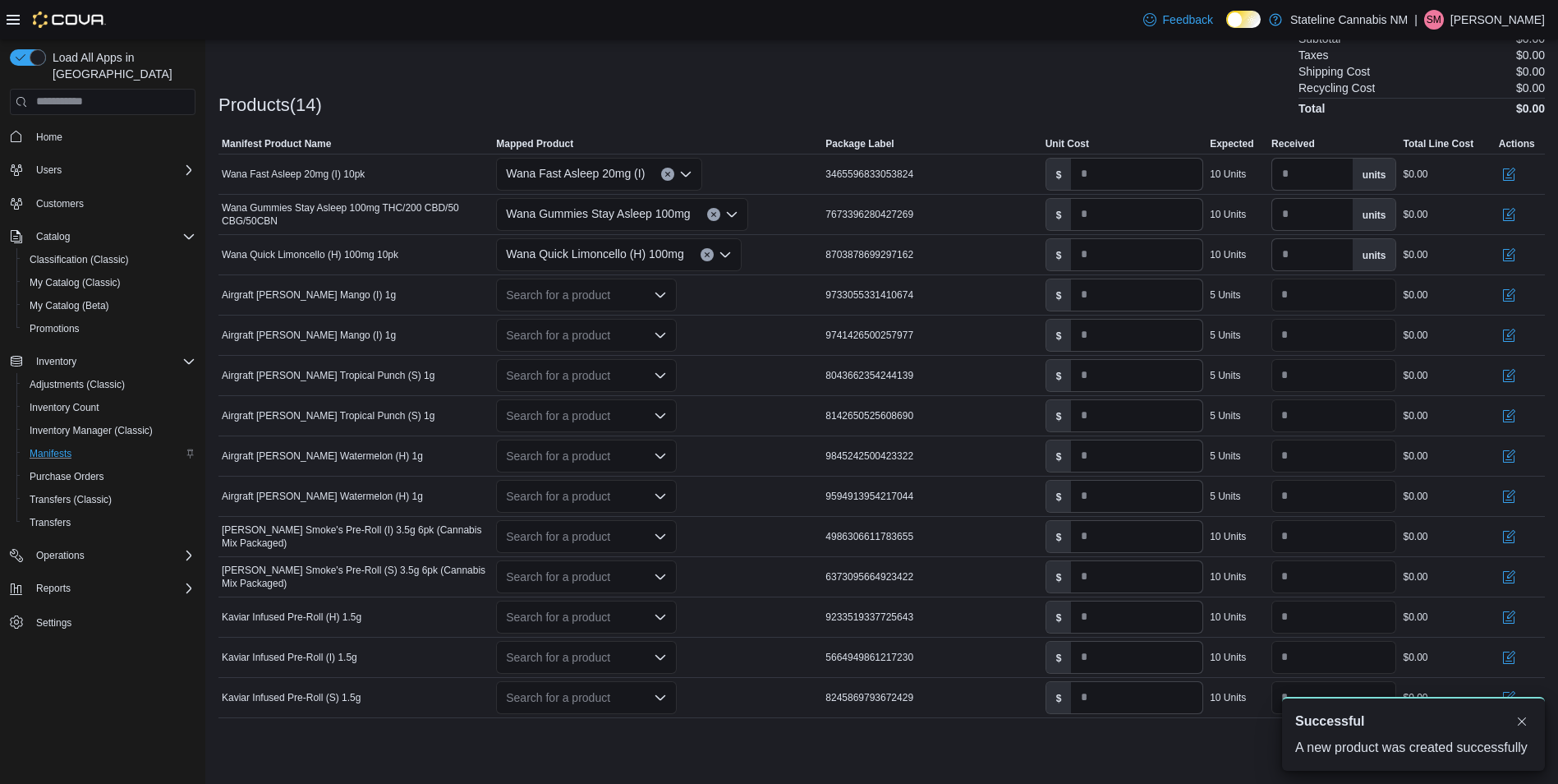
click at [880, 89] on div "Products(14) Subtotal $0.00 Taxes $0.00 Shipping Cost $0.00 Recycling Cost $0.0…" at bounding box center [881, 71] width 1326 height 86
click at [647, 298] on div "Search for a product" at bounding box center [587, 295] width 181 height 33
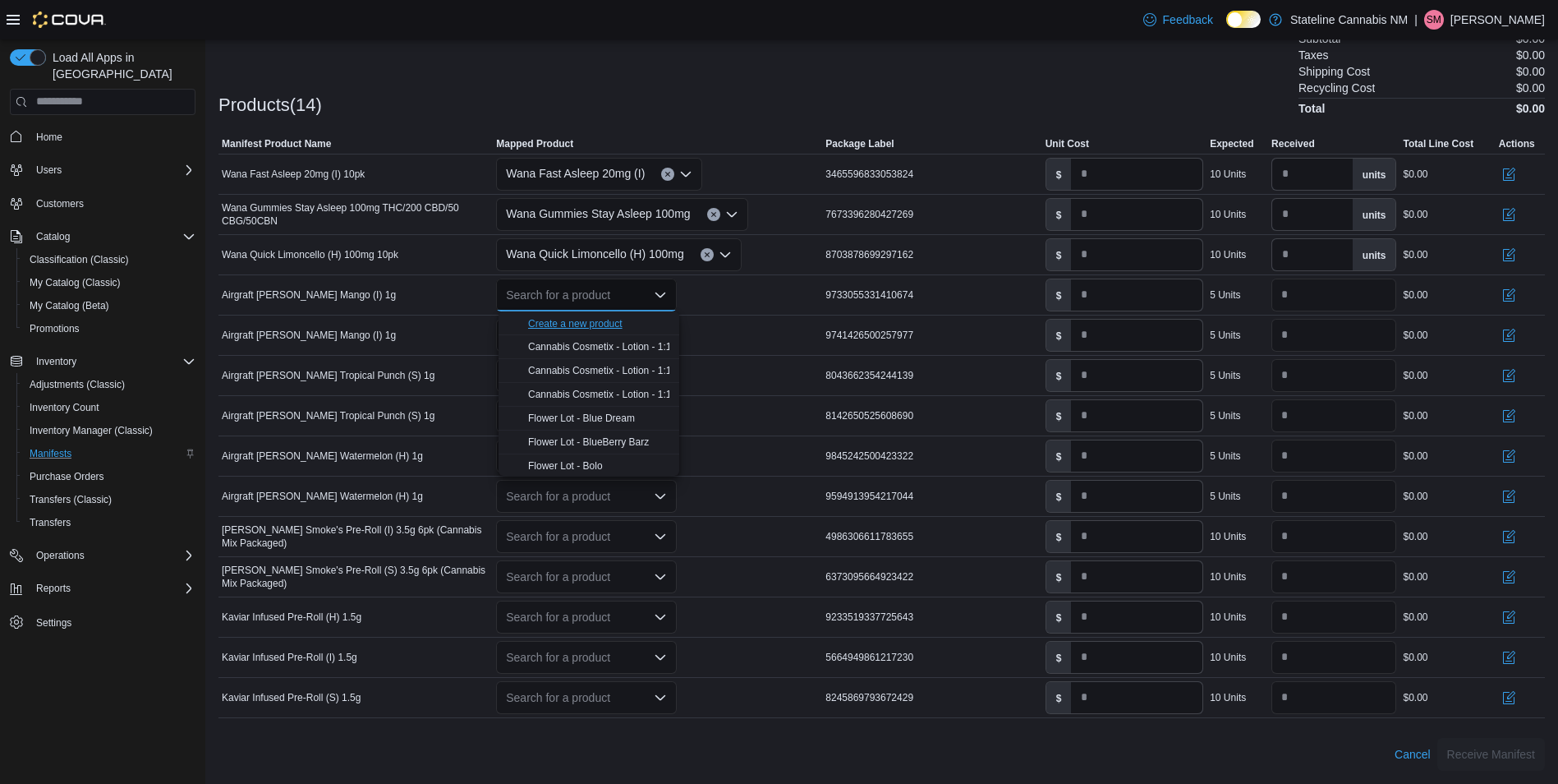
click at [609, 324] on div "Create a new product" at bounding box center [575, 323] width 94 height 13
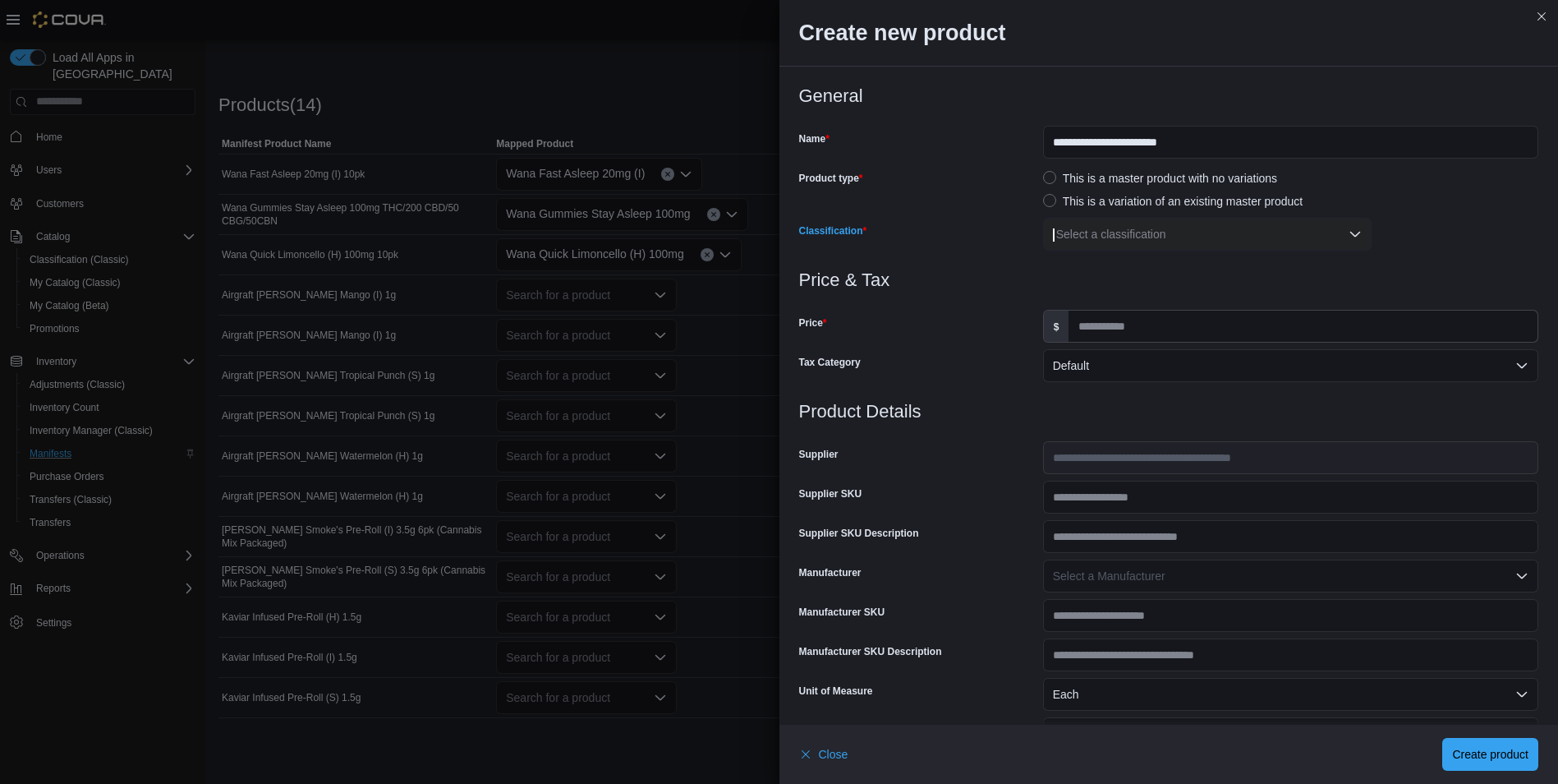
click at [1054, 242] on div "Select a classification" at bounding box center [1208, 234] width 329 height 33
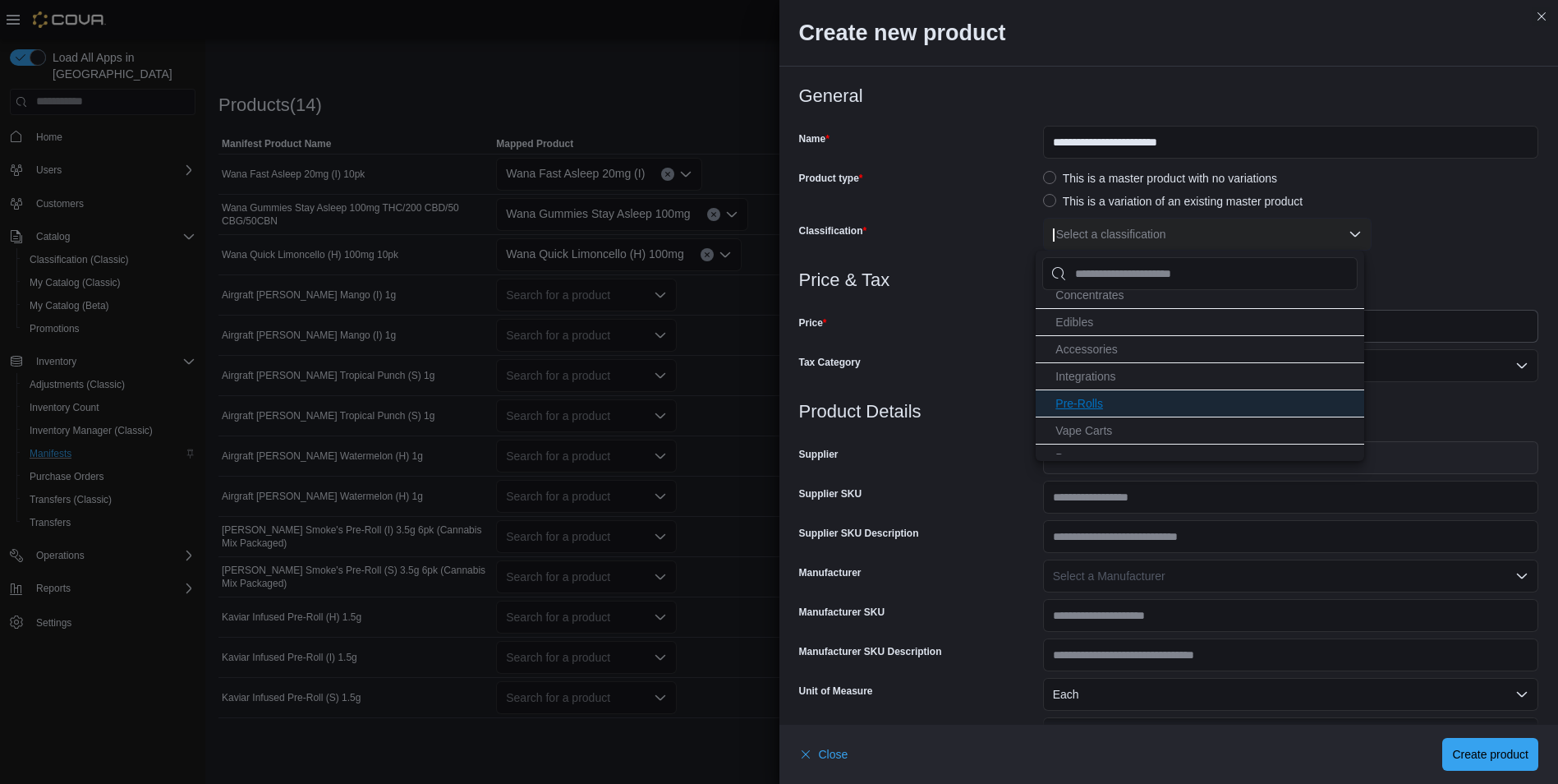
scroll to position [110, 0]
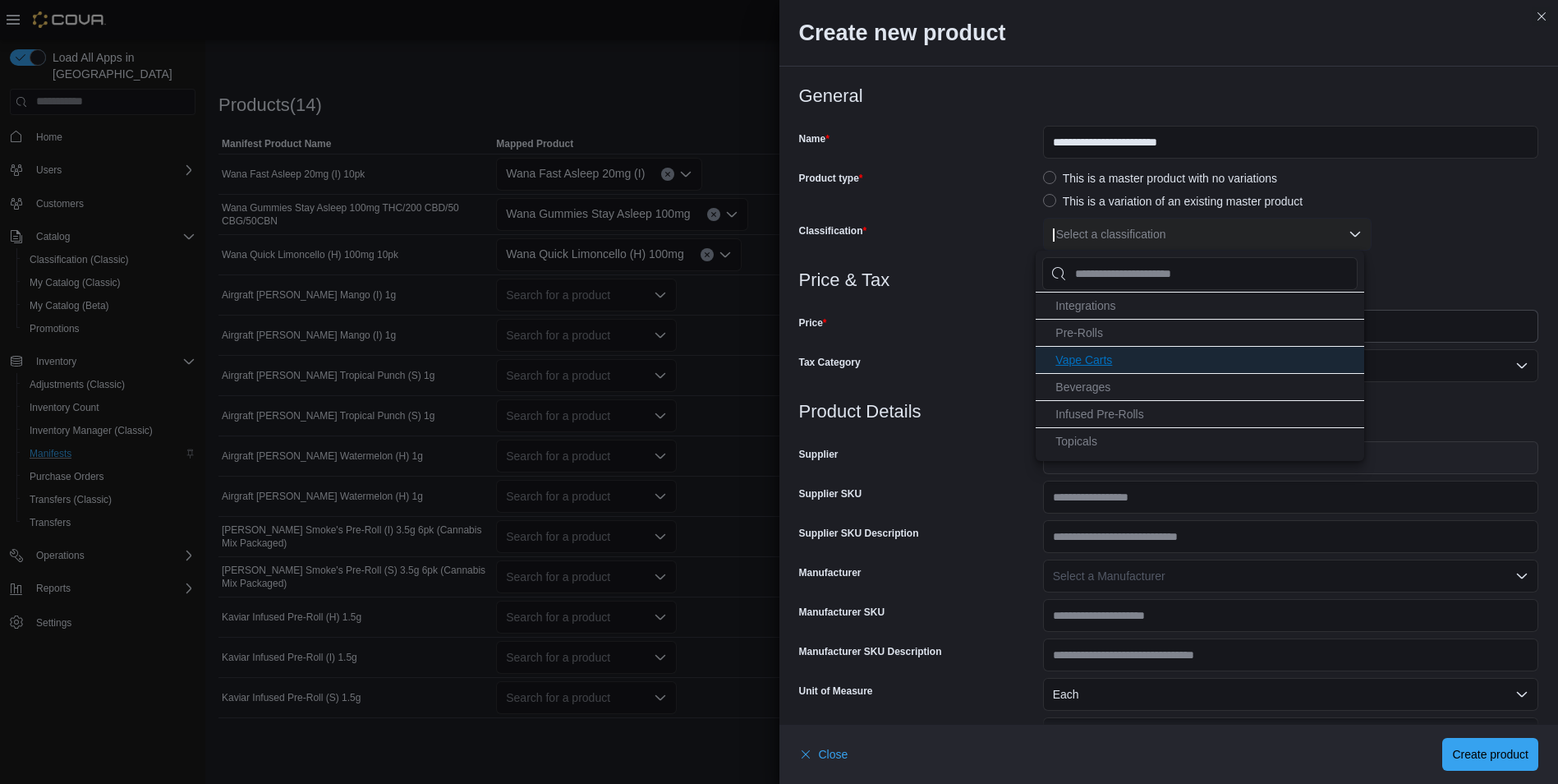
click at [1097, 361] on span "Vape Carts" at bounding box center [1083, 360] width 57 height 13
click at [998, 270] on h3 "Price & Tax" at bounding box center [1169, 280] width 740 height 20
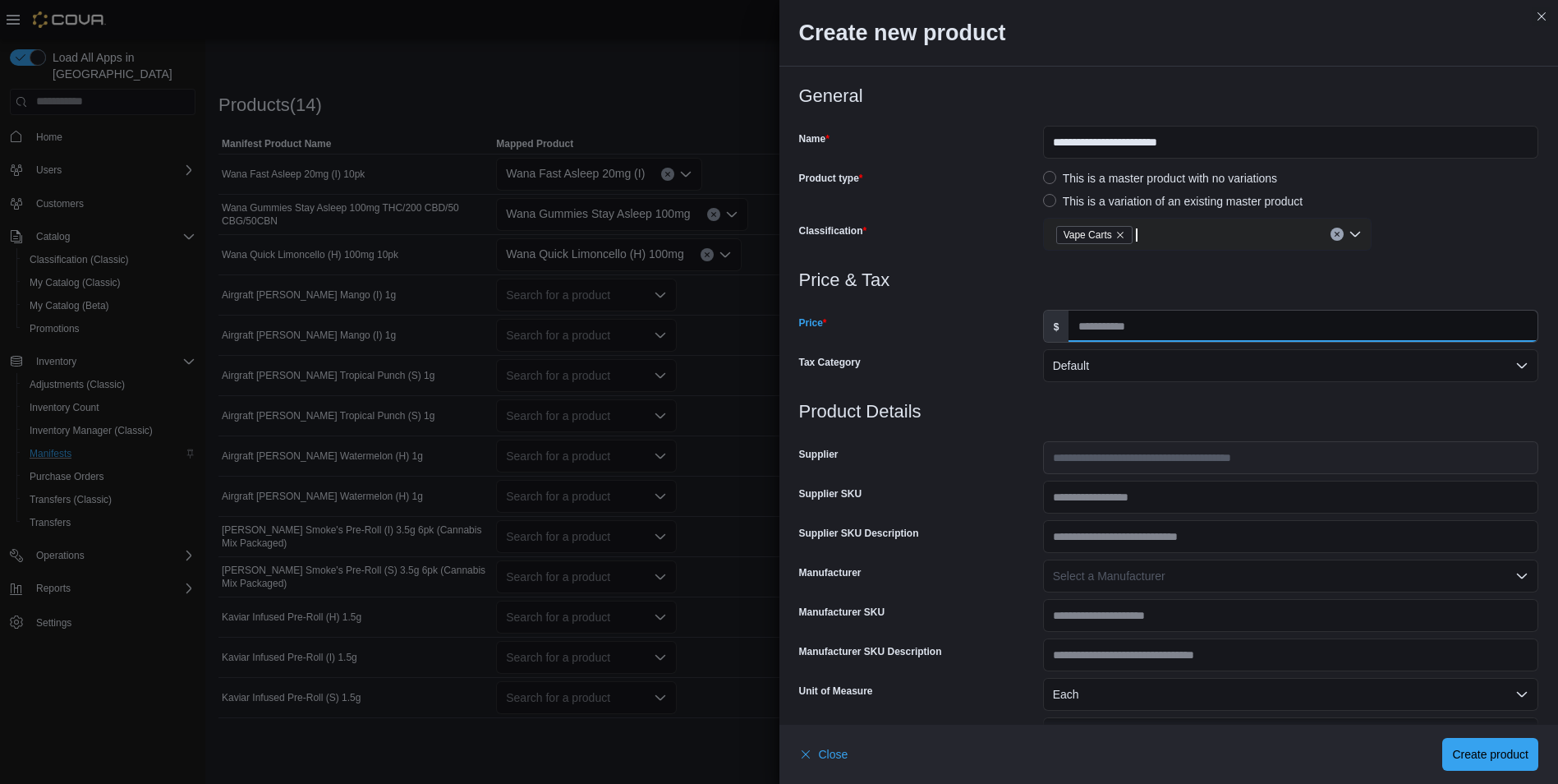
click at [1212, 328] on input "Price" at bounding box center [1303, 326] width 469 height 31
type input "**"
click at [1192, 421] on h3 "Product Details" at bounding box center [1169, 412] width 740 height 20
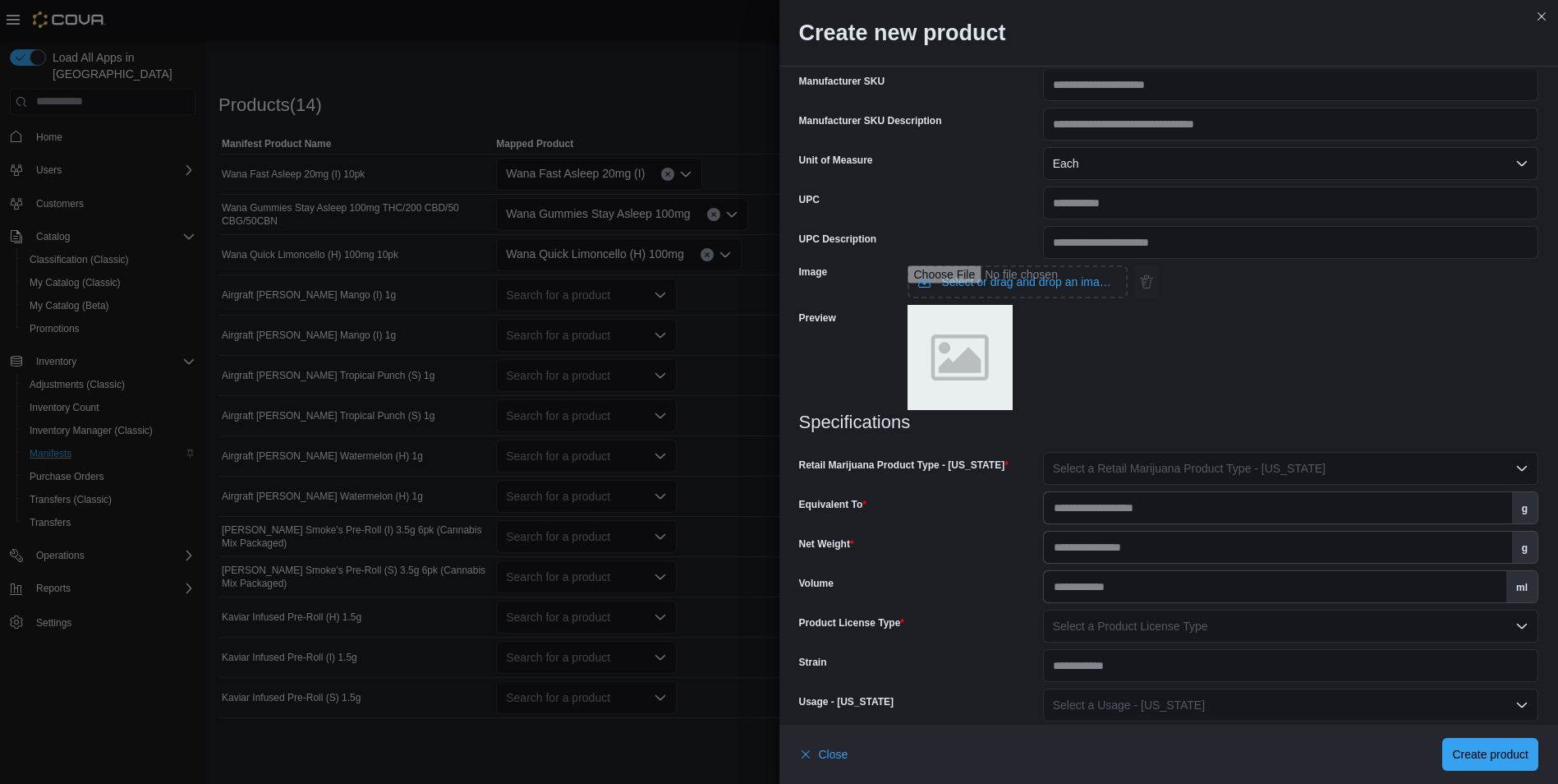
scroll to position [547, 0]
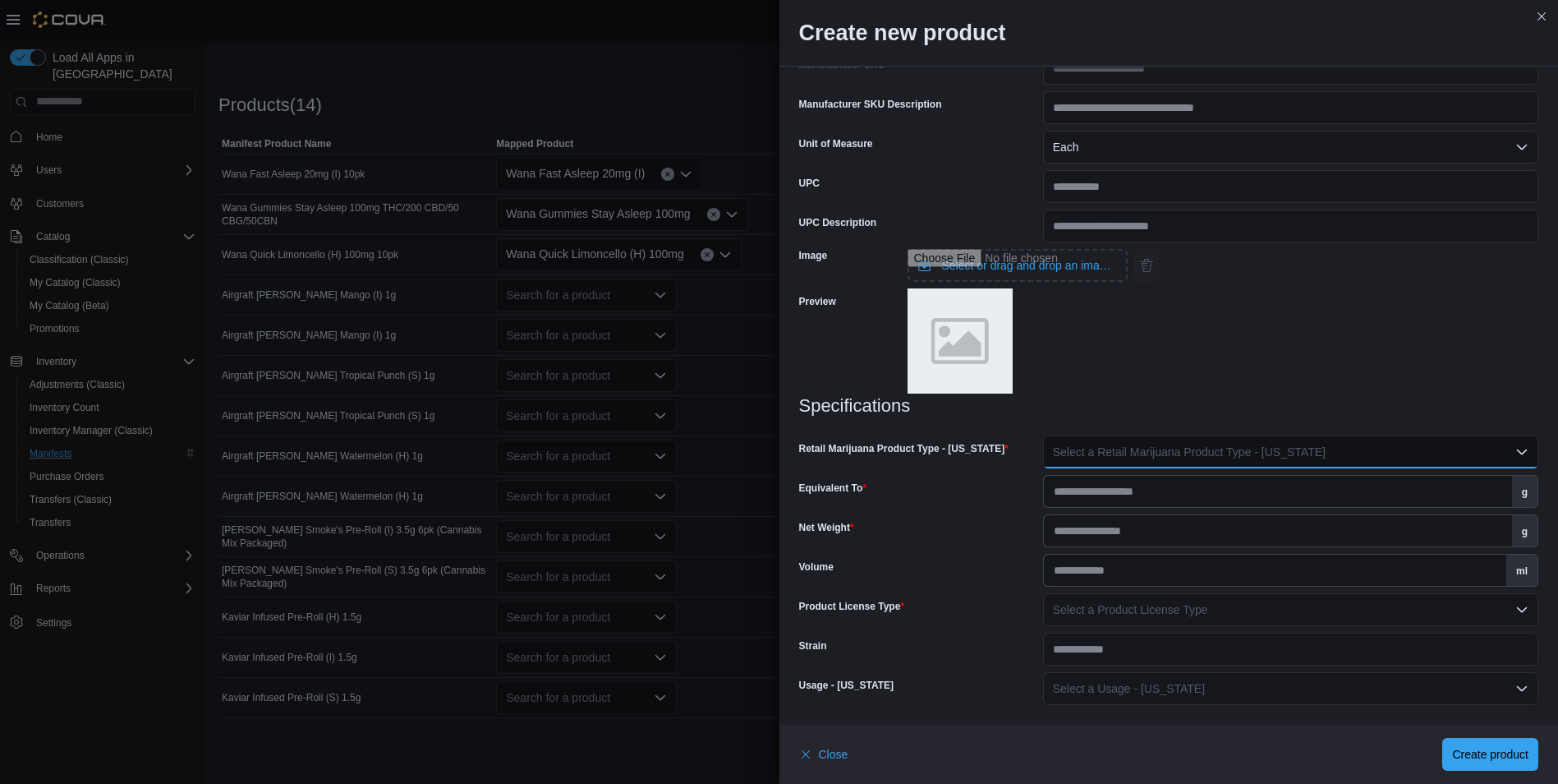
click at [1184, 445] on span "Select a Retail Marijuana Product Type - New Mexico" at bounding box center [1189, 452] width 273 height 13
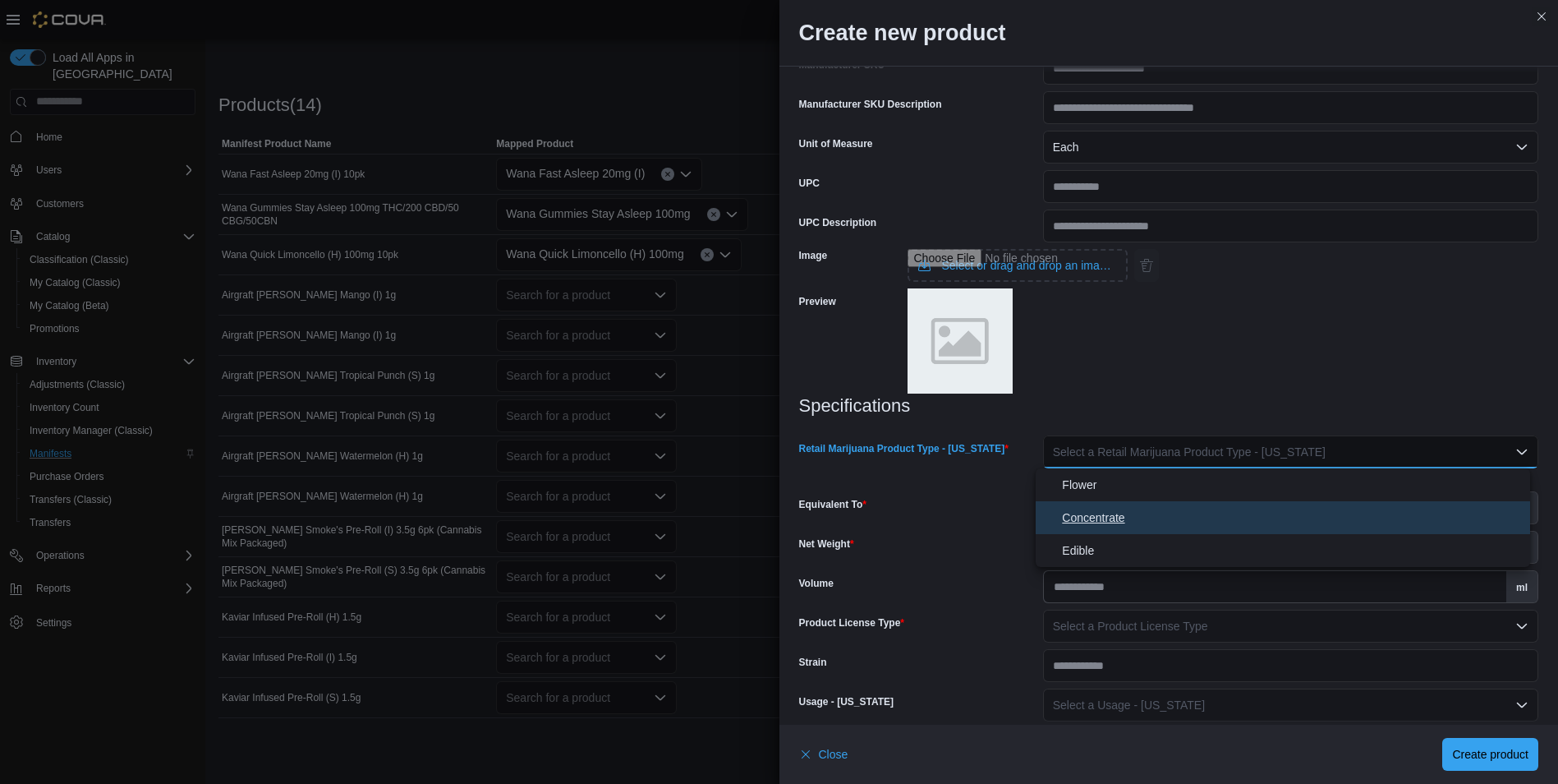
click at [1130, 509] on span "Concentrate" at bounding box center [1293, 517] width 462 height 20
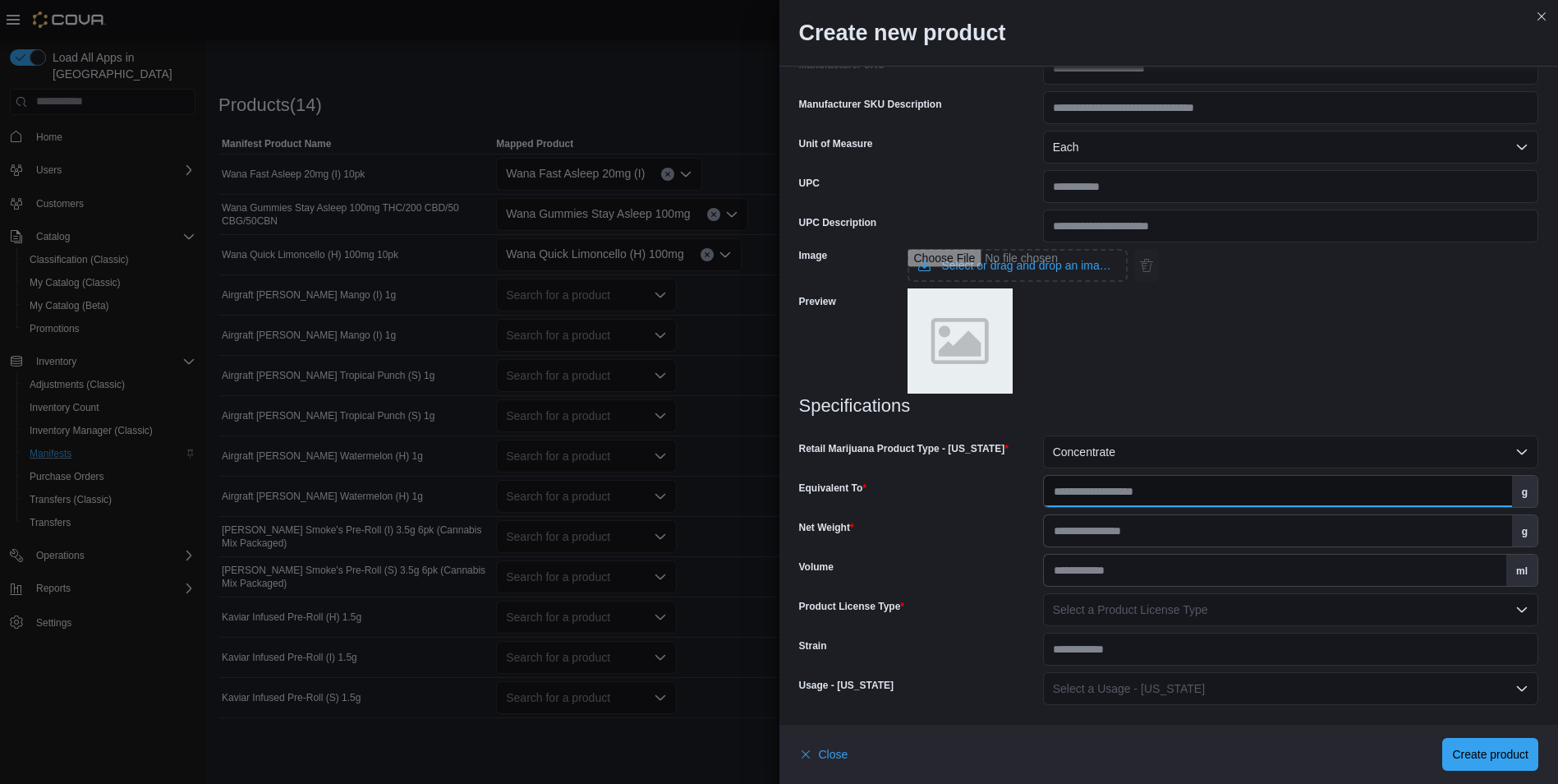
click at [1136, 483] on input "Equivalent To" at bounding box center [1278, 491] width 468 height 31
type input "*"
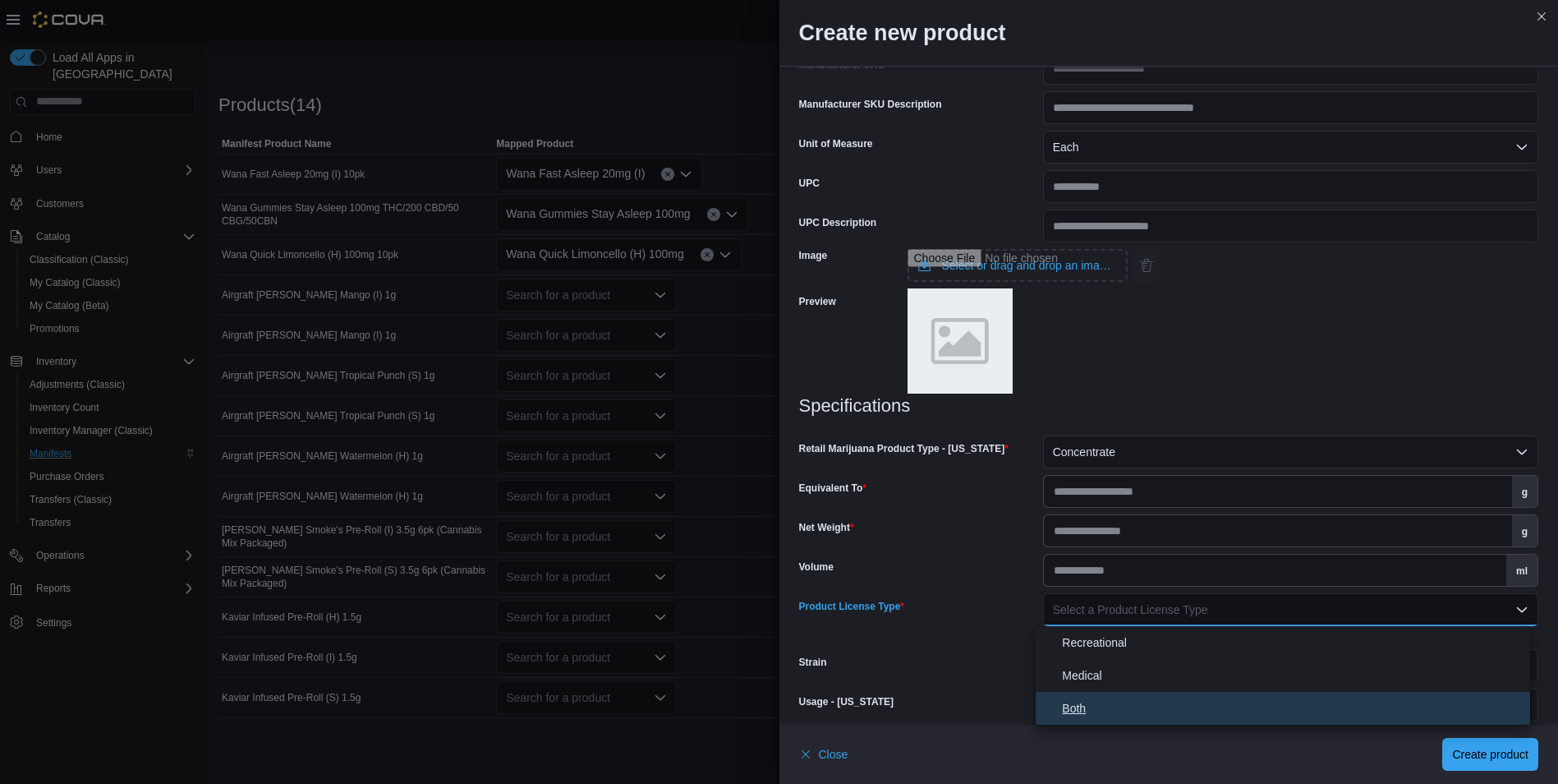
click at [1036, 692] on button "Both" at bounding box center [1283, 708] width 495 height 33
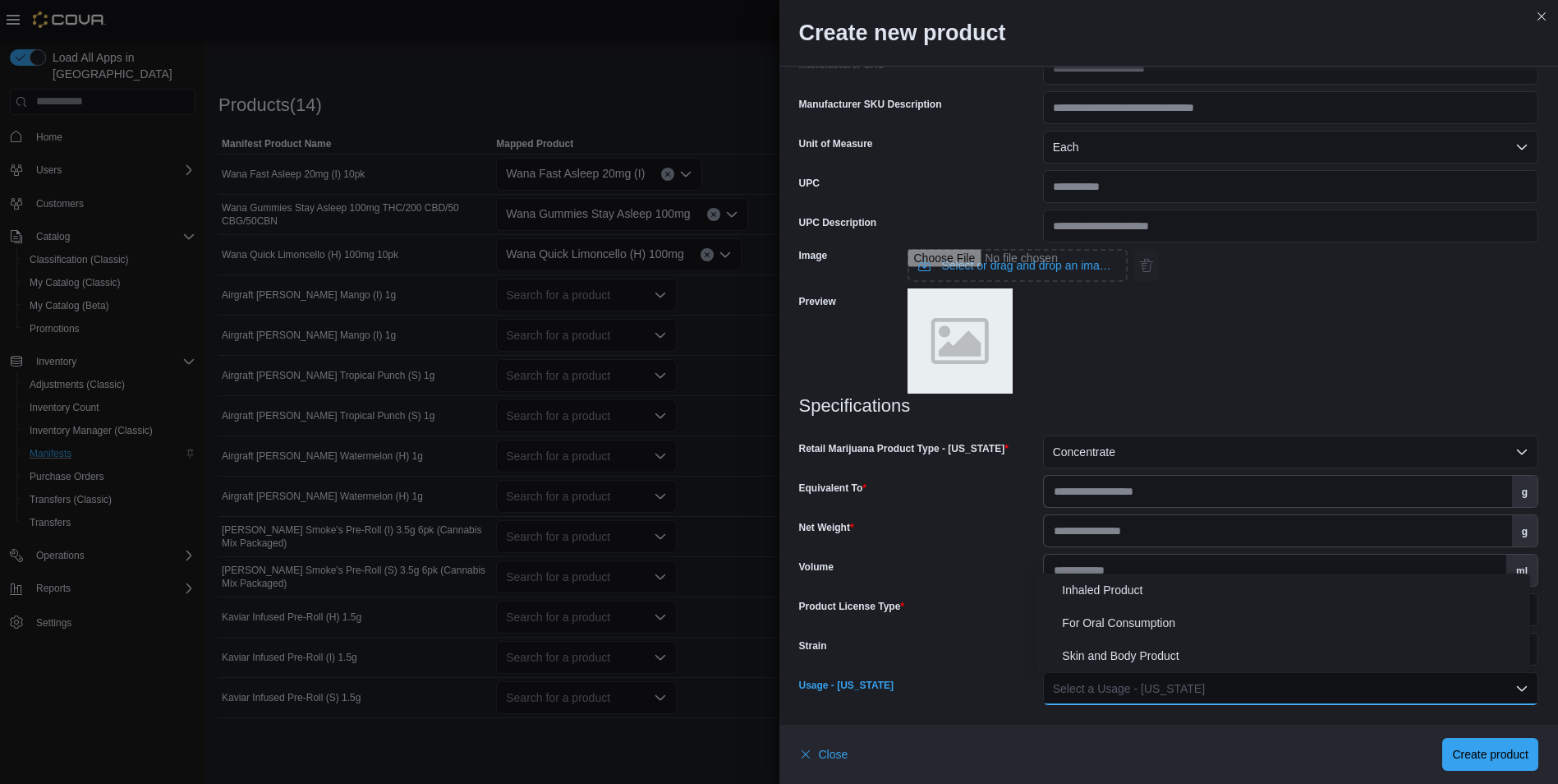
click at [1036, 573] on button "Inhaled Product" at bounding box center [1283, 590] width 495 height 33
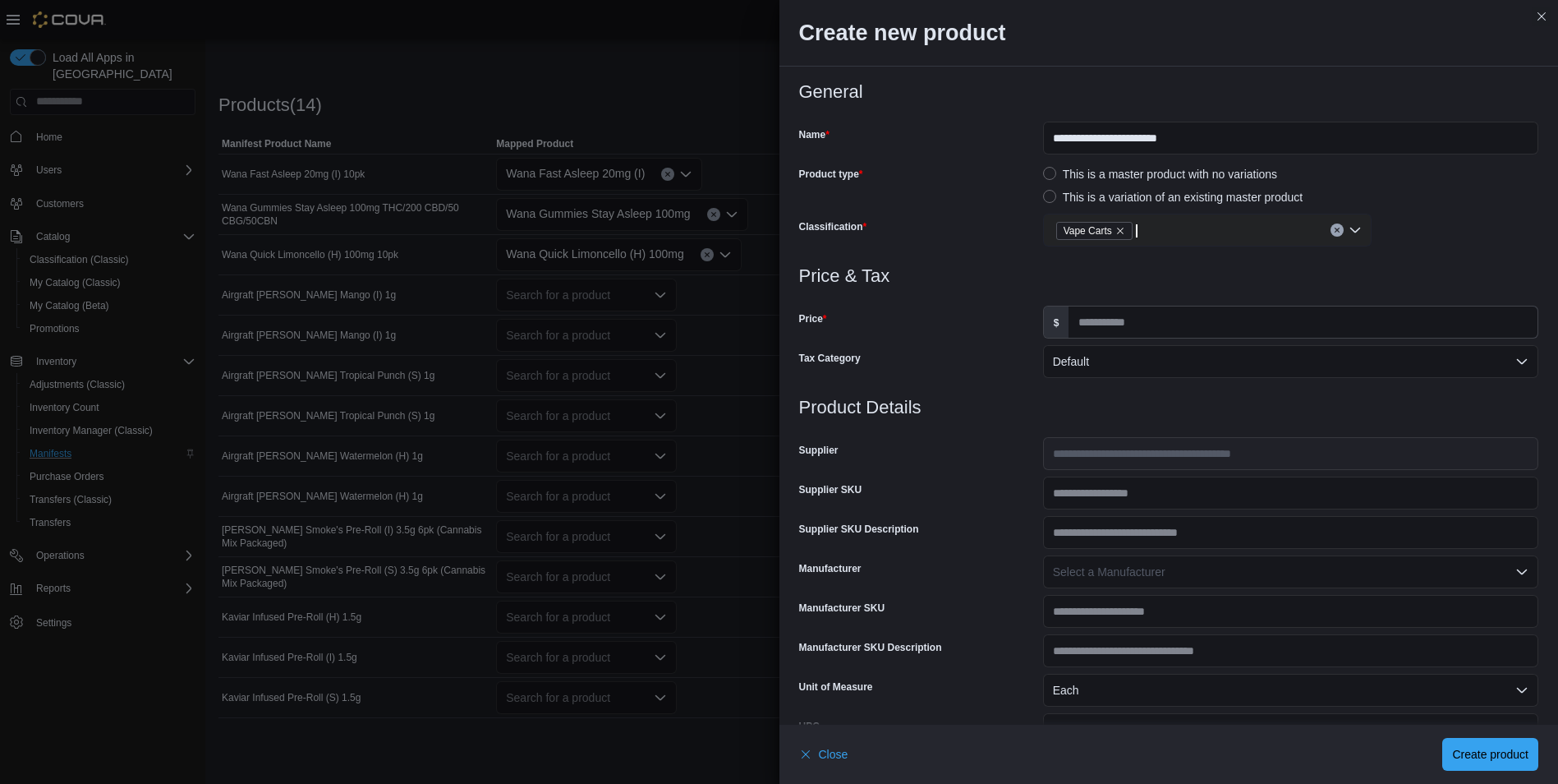
scroll to position [0, 0]
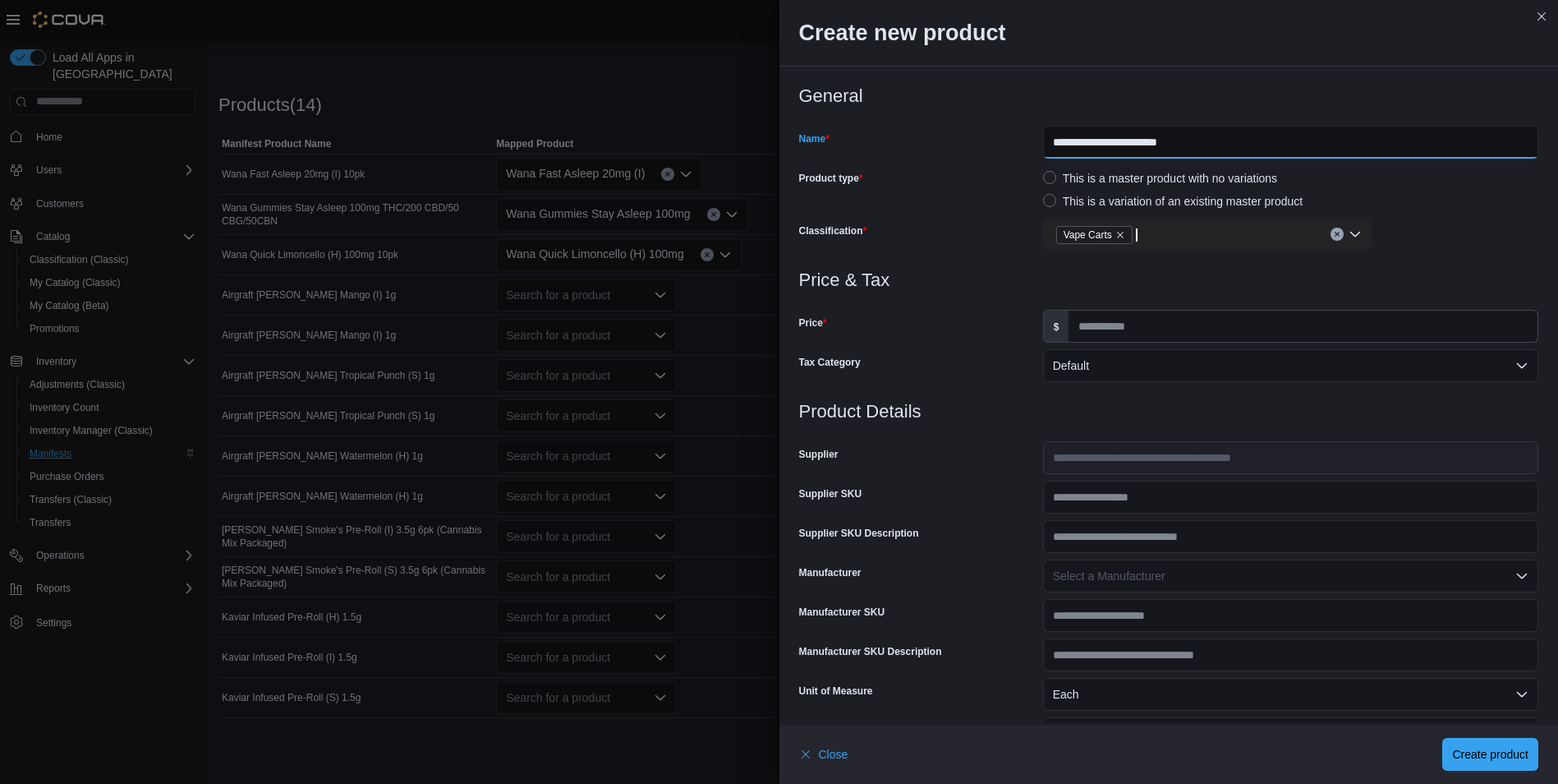
click at [1109, 143] on input "**********" at bounding box center [1291, 142] width 496 height 33
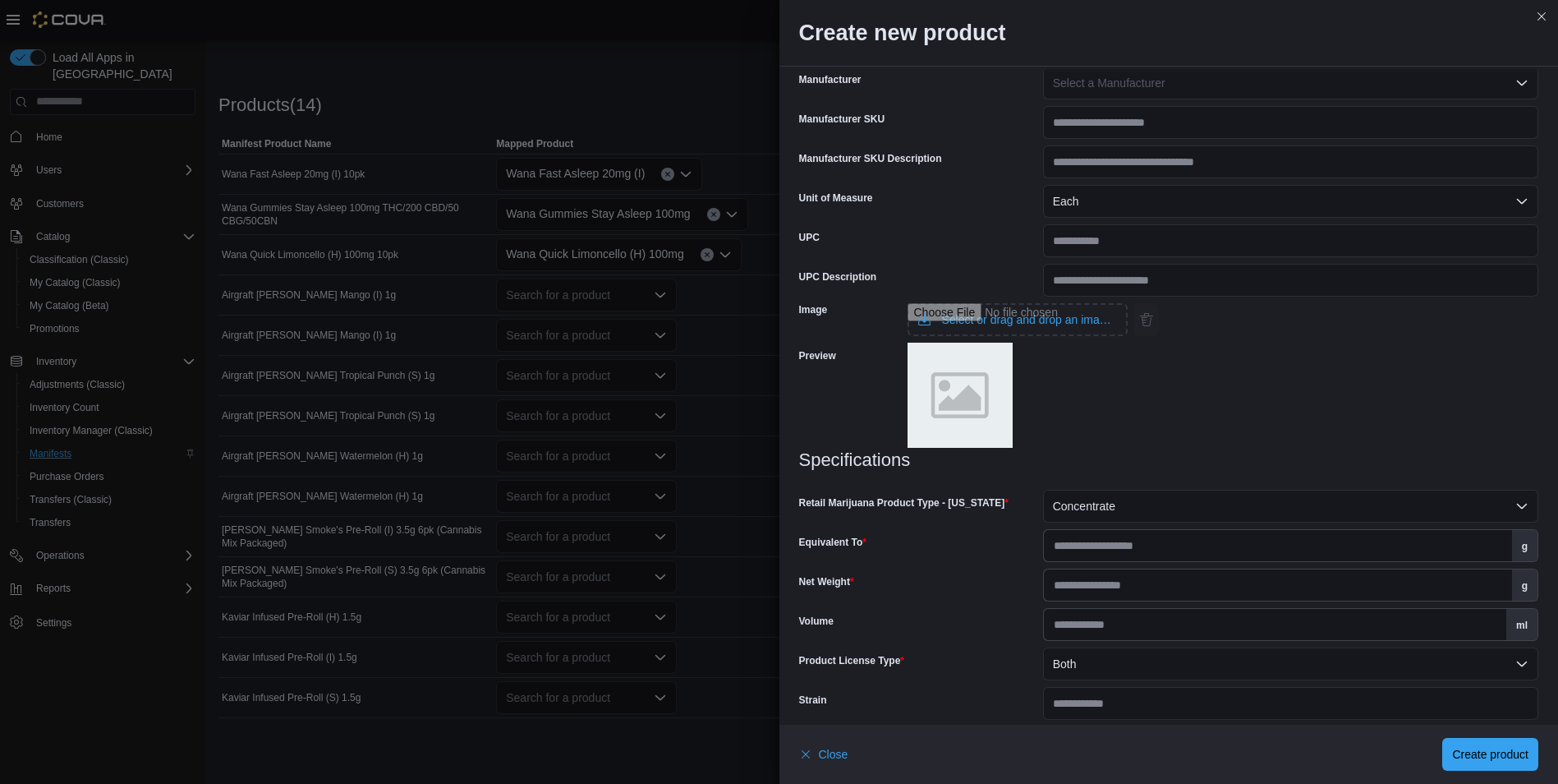
scroll to position [547, 0]
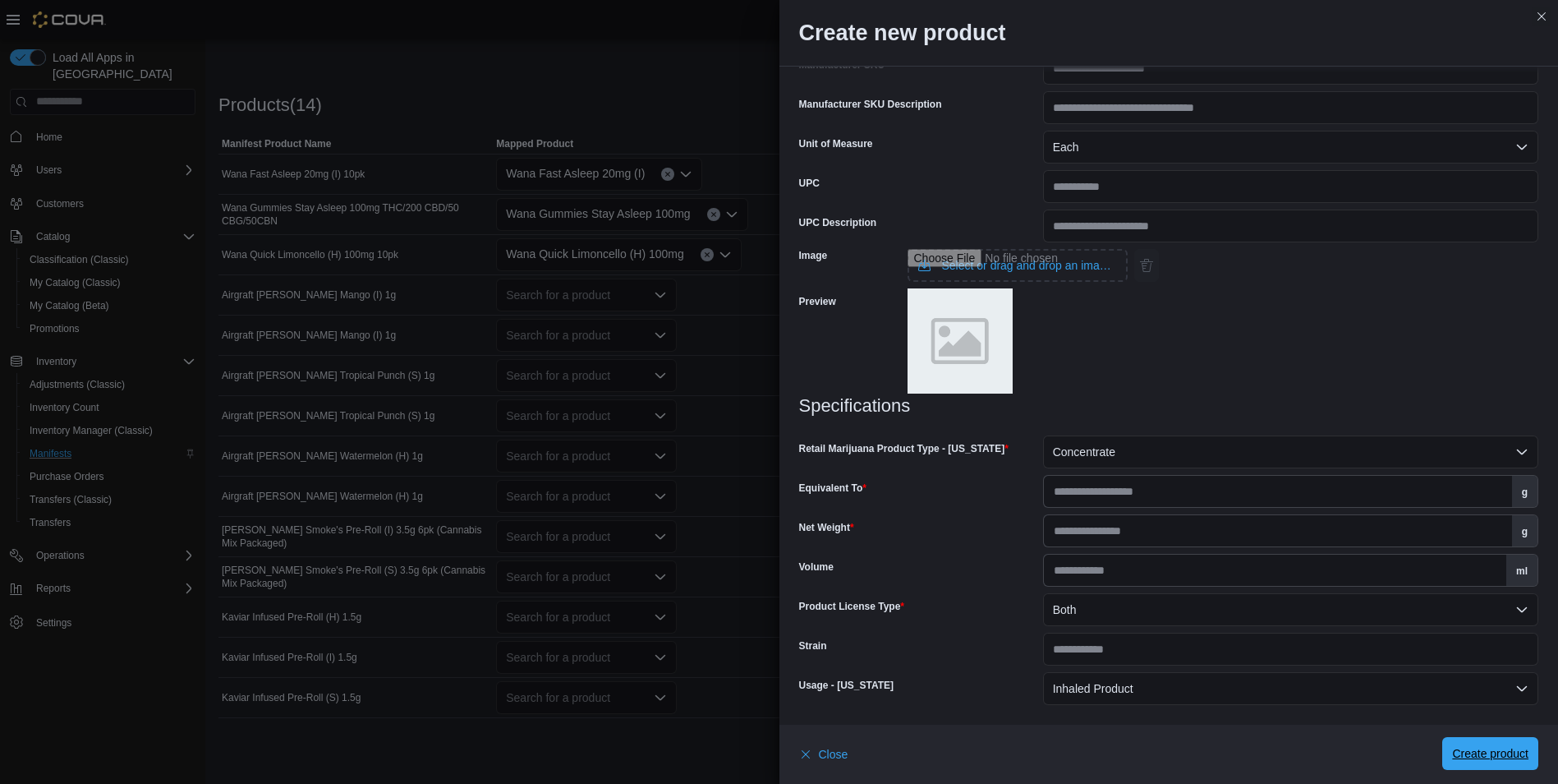
type input "**********"
click at [1495, 744] on span "Create product" at bounding box center [1490, 753] width 77 height 33
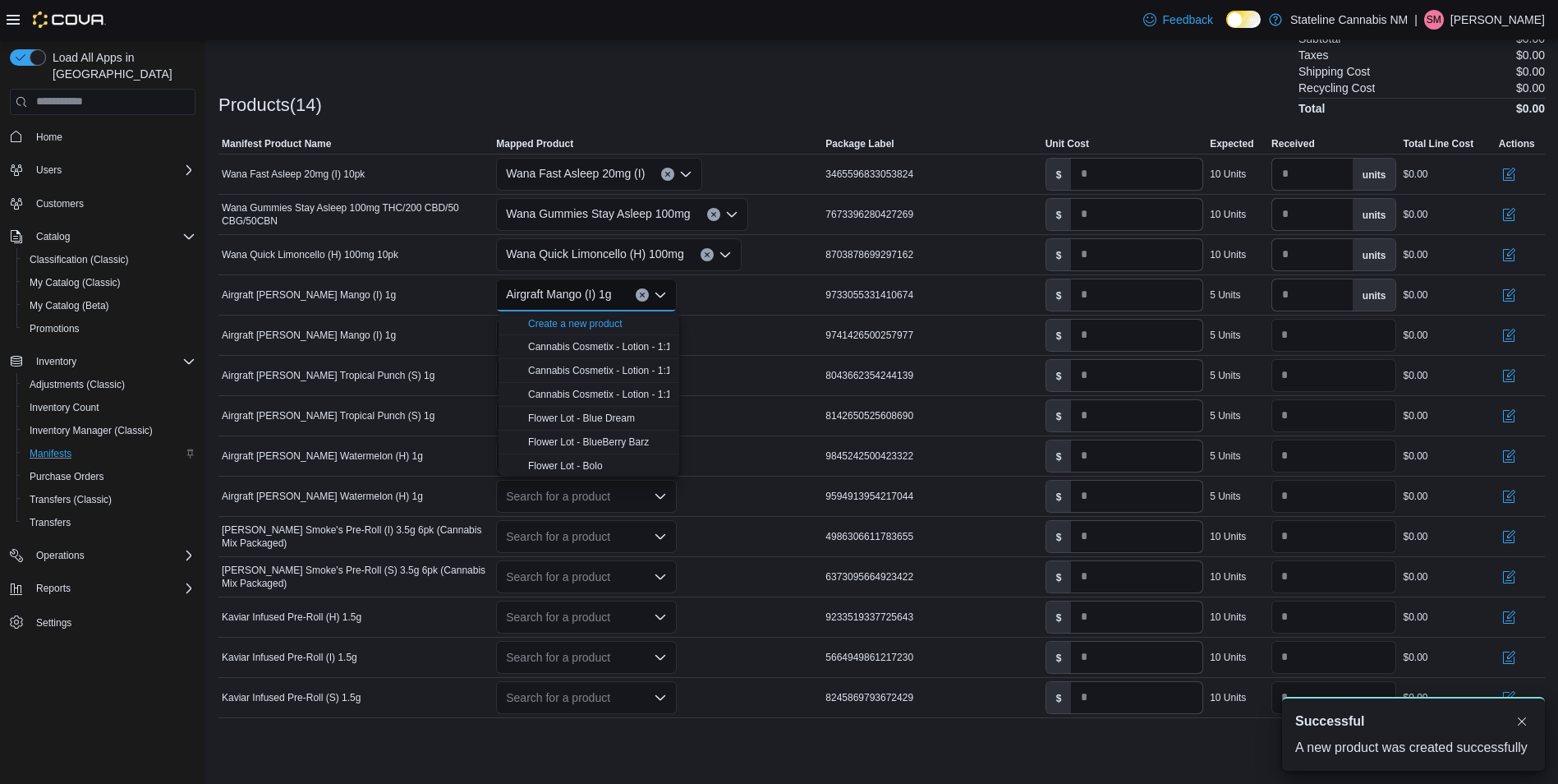
scroll to position [0, 0]
click at [735, 323] on div "Search for a product" at bounding box center [657, 335] width 329 height 39
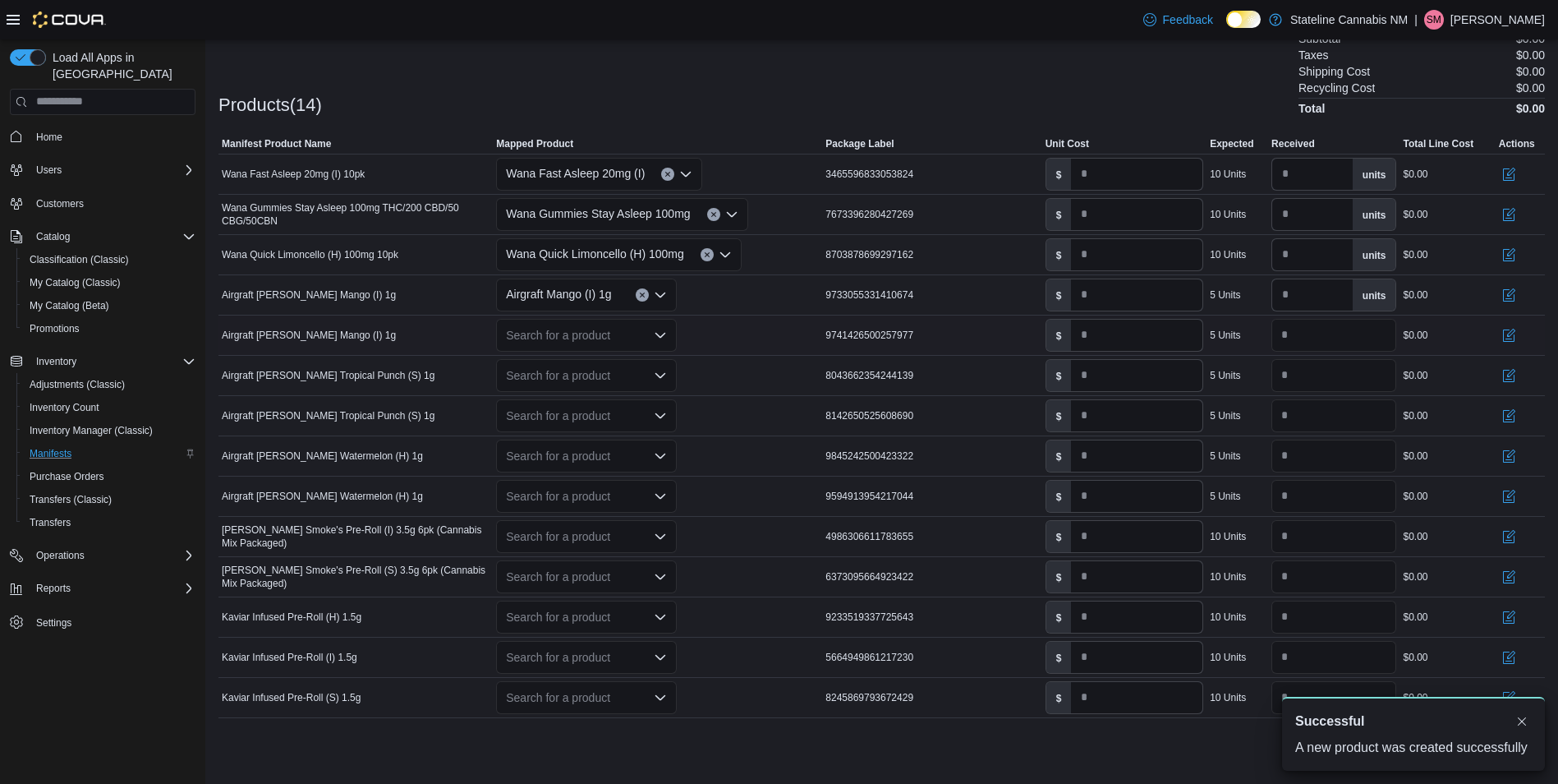
click at [630, 334] on div "Search for a product" at bounding box center [587, 335] width 181 height 33
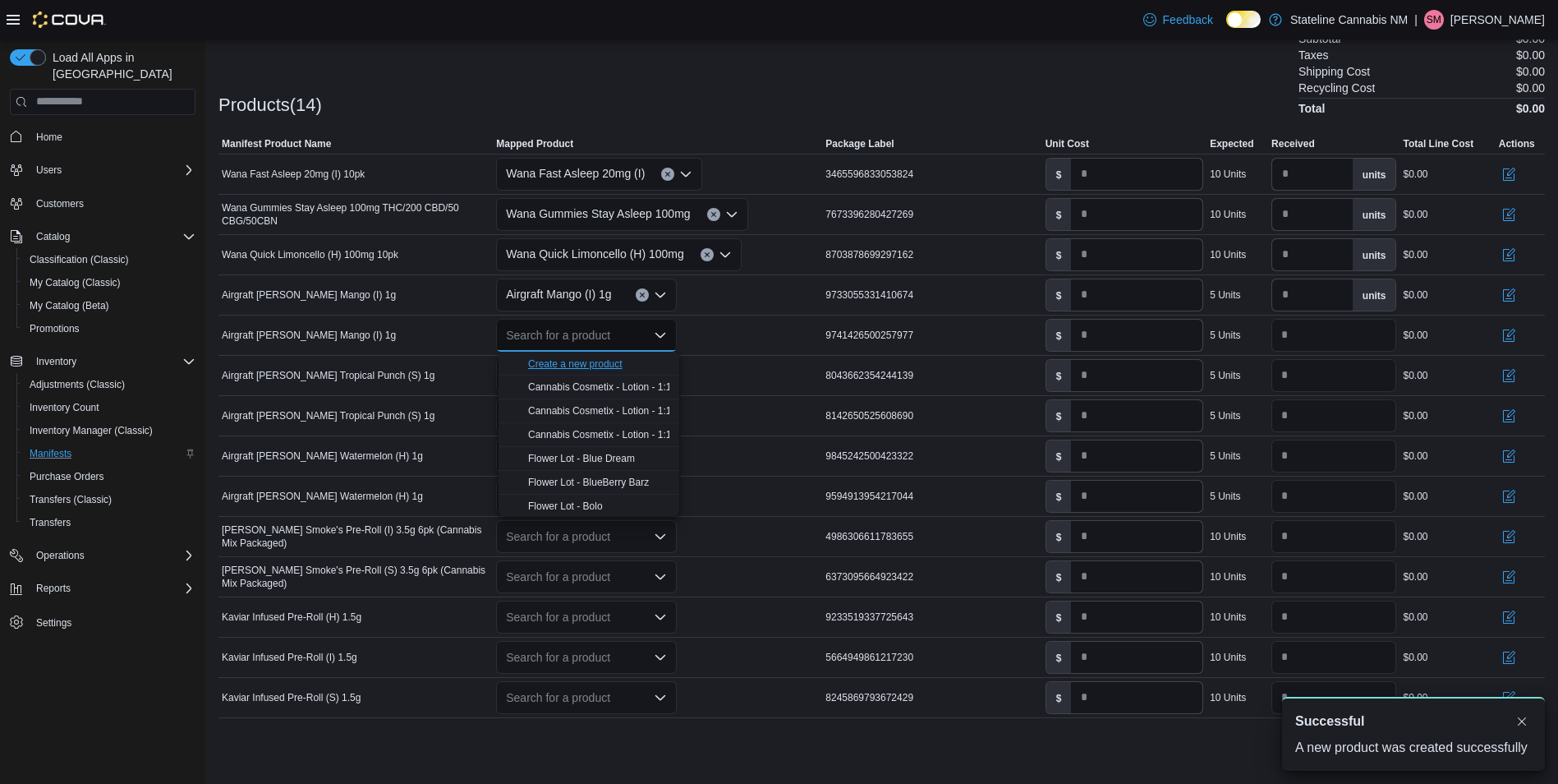
click at [578, 358] on div "Create a new product" at bounding box center [575, 363] width 94 height 13
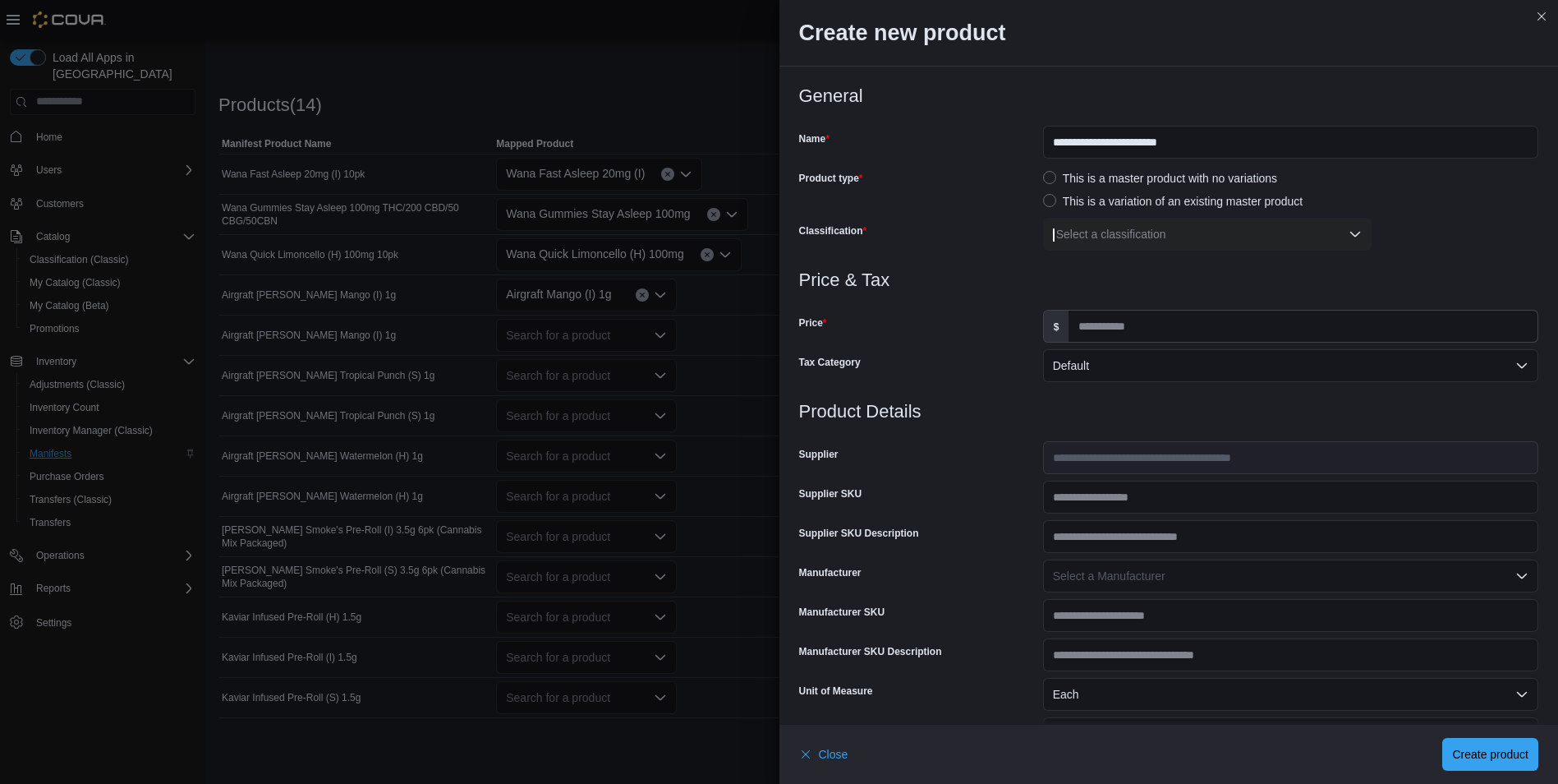
click at [1129, 225] on div "Select a classification" at bounding box center [1208, 234] width 329 height 33
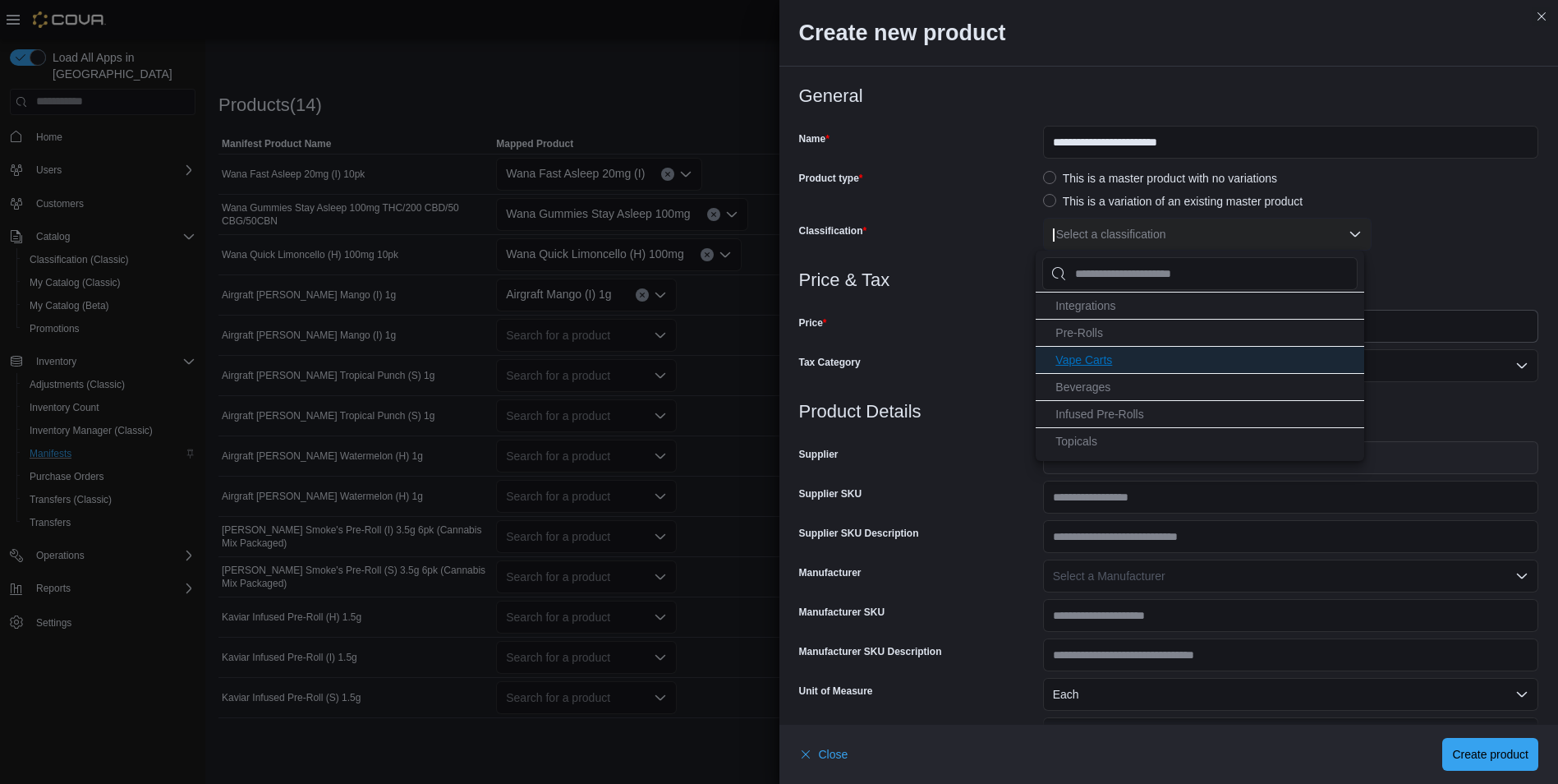
click at [1120, 356] on li "Vape Carts" at bounding box center [1200, 360] width 329 height 27
click at [989, 300] on div at bounding box center [1169, 300] width 740 height 20
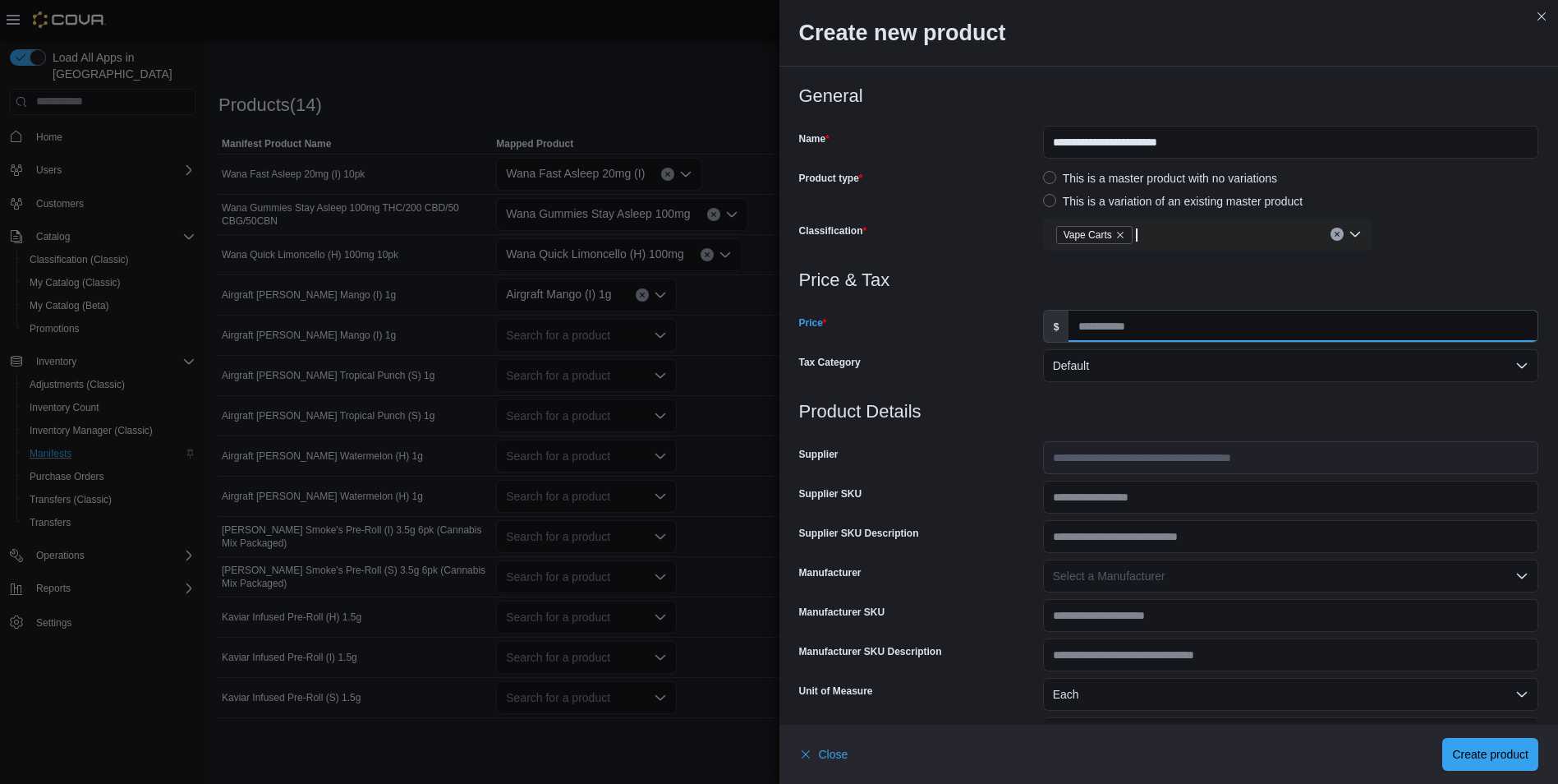
click at [1166, 324] on input "Price" at bounding box center [1303, 326] width 469 height 31
type input "**"
click at [1129, 425] on div at bounding box center [1169, 432] width 740 height 20
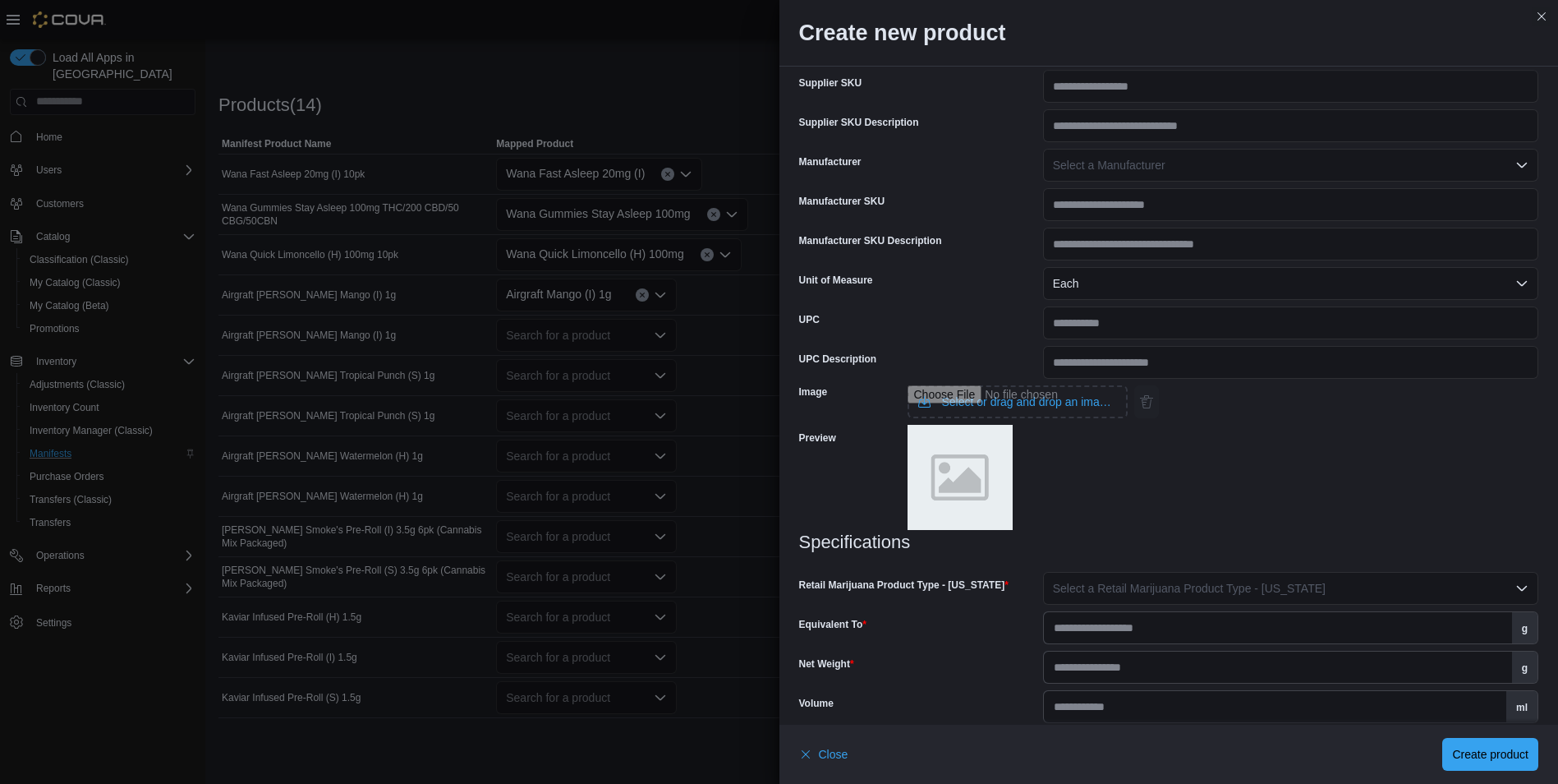
scroll to position [547, 0]
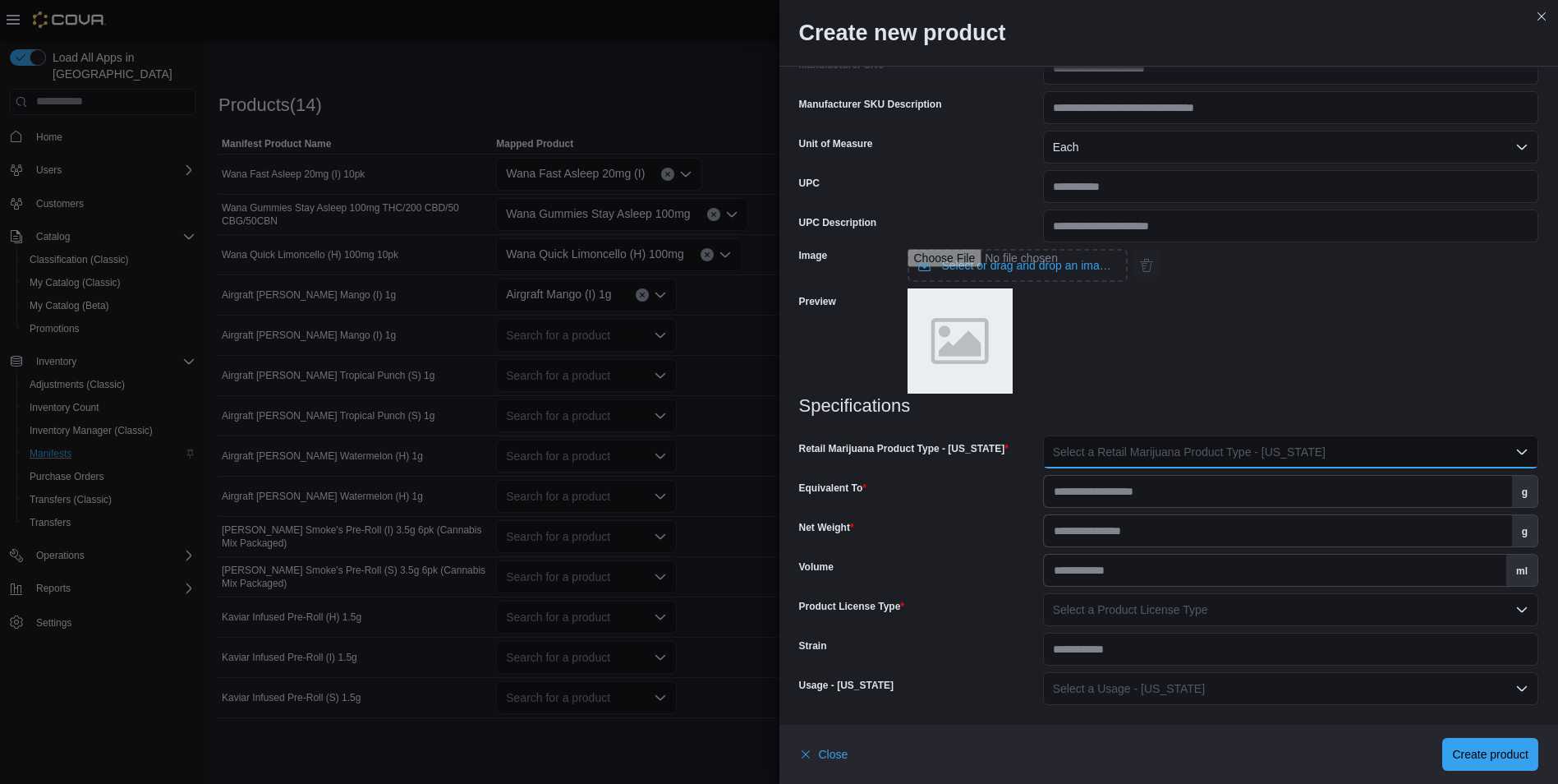
click at [1127, 445] on span "Select a Retail Marijuana Product Type - New Mexico" at bounding box center [1189, 452] width 273 height 13
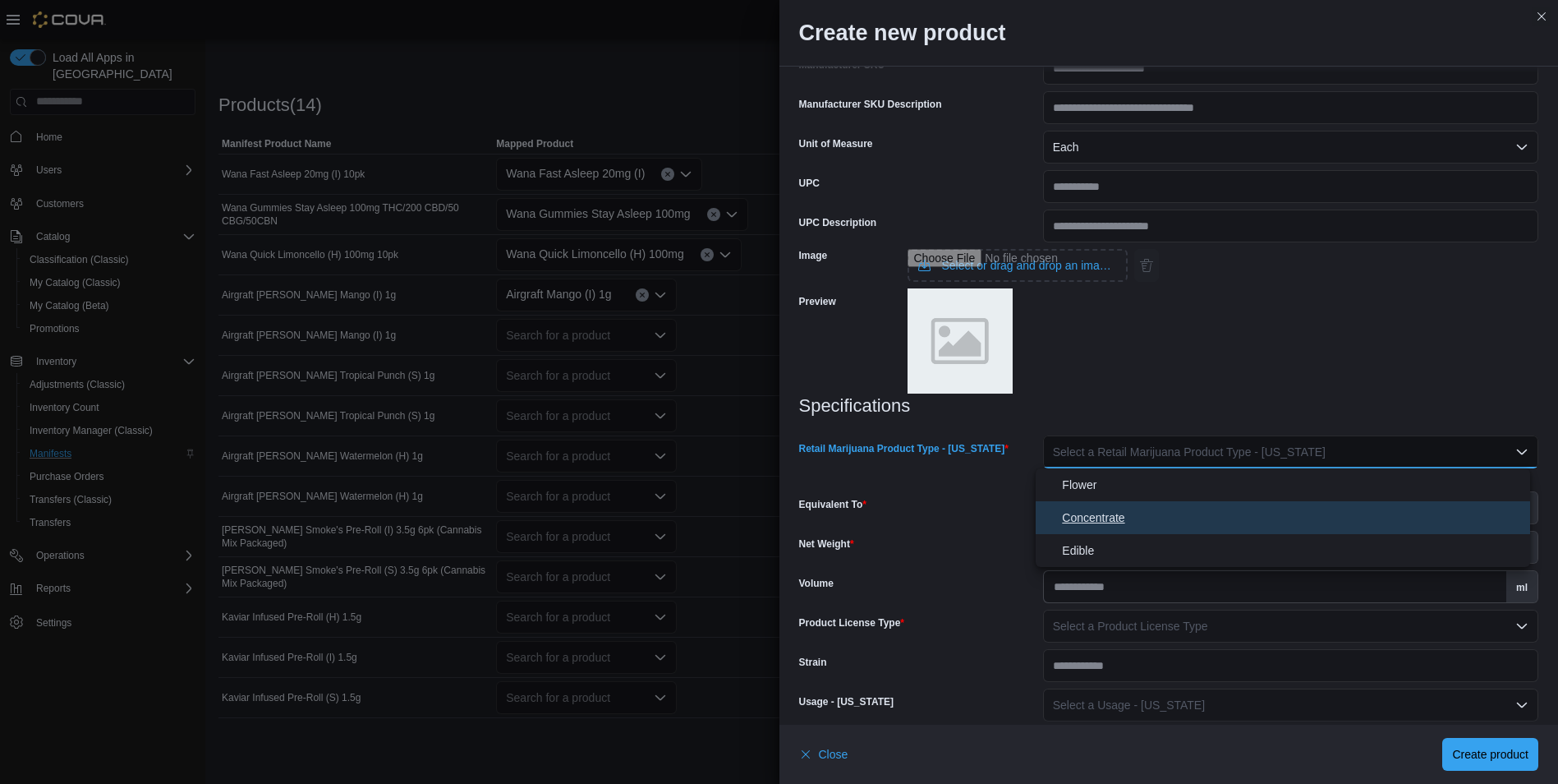
click at [1115, 513] on span "Concentrate" at bounding box center [1293, 517] width 462 height 20
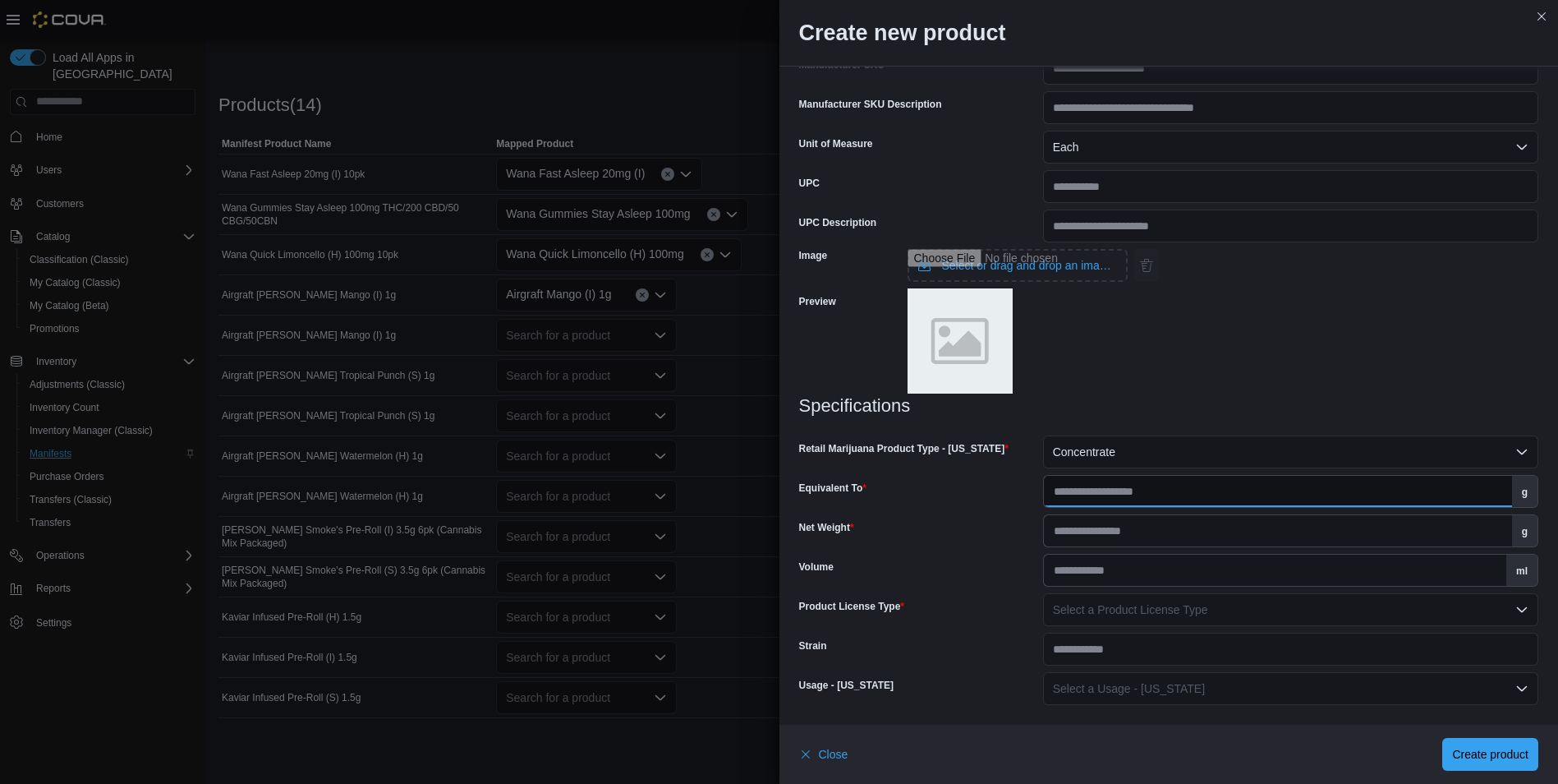
click at [1130, 486] on input "Equivalent To" at bounding box center [1278, 491] width 468 height 31
type input "*"
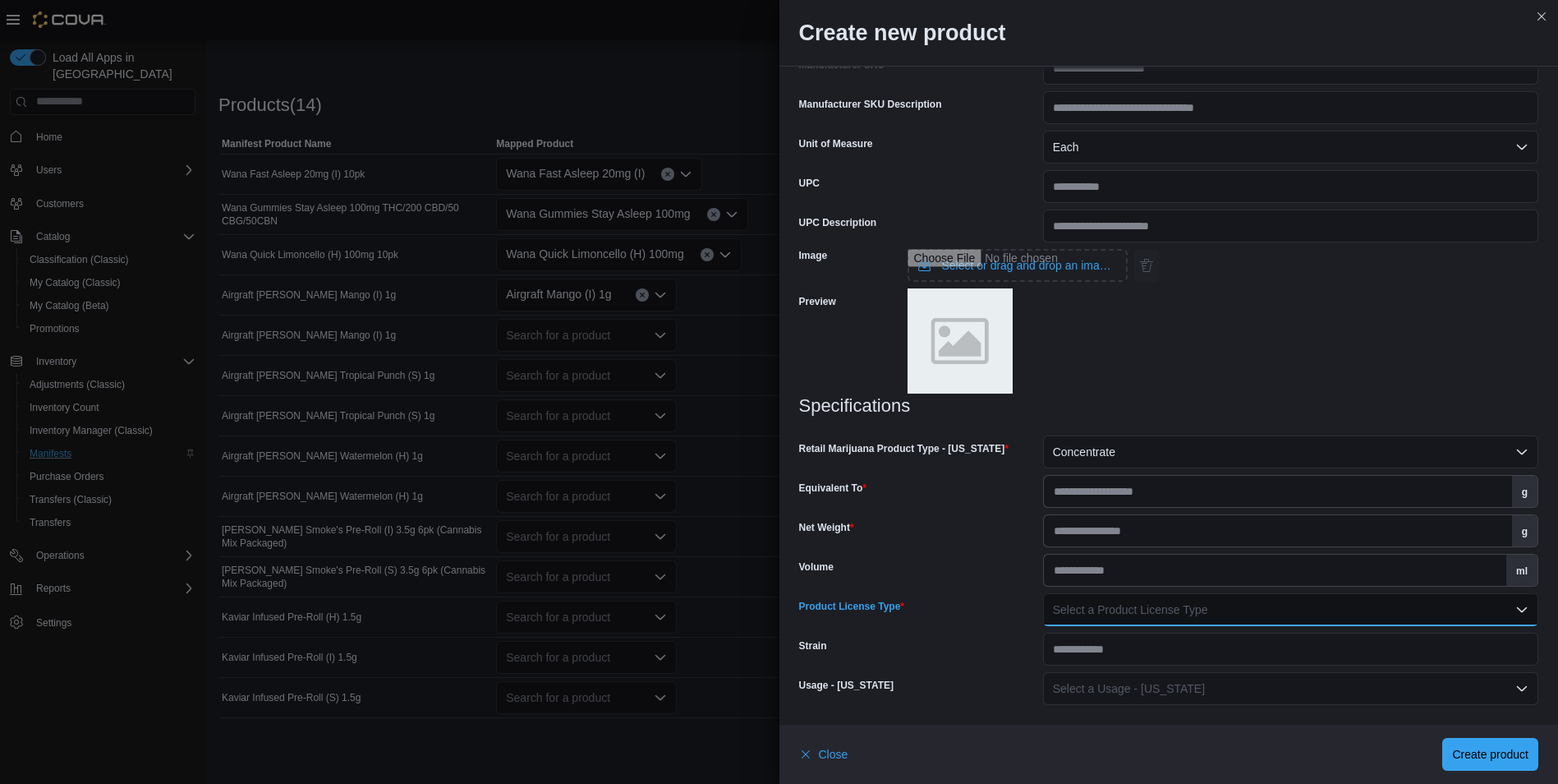
click at [1145, 616] on span "Select a Product License Type" at bounding box center [1131, 610] width 155 height 13
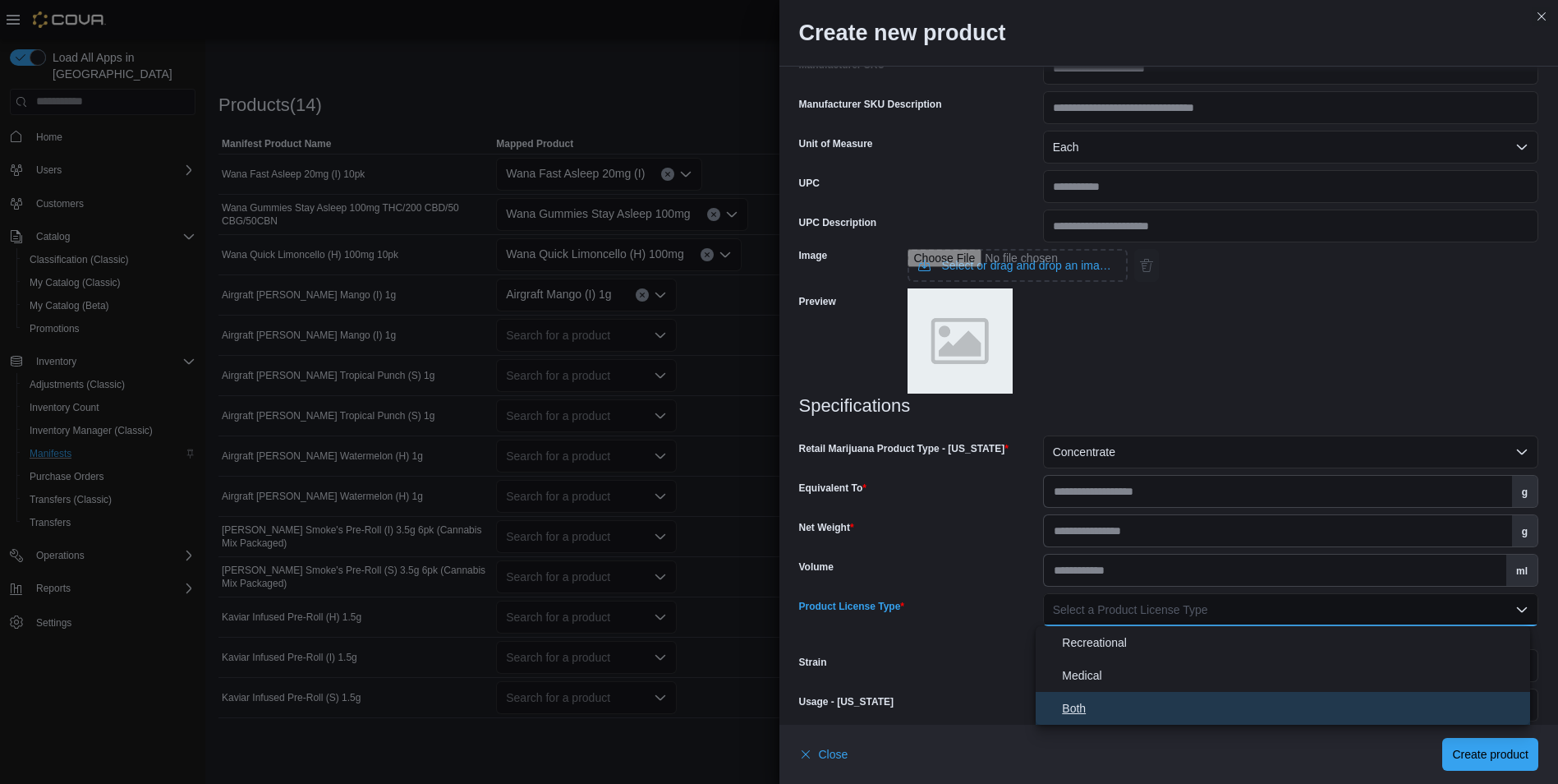
click at [1093, 699] on span "Both" at bounding box center [1293, 708] width 462 height 20
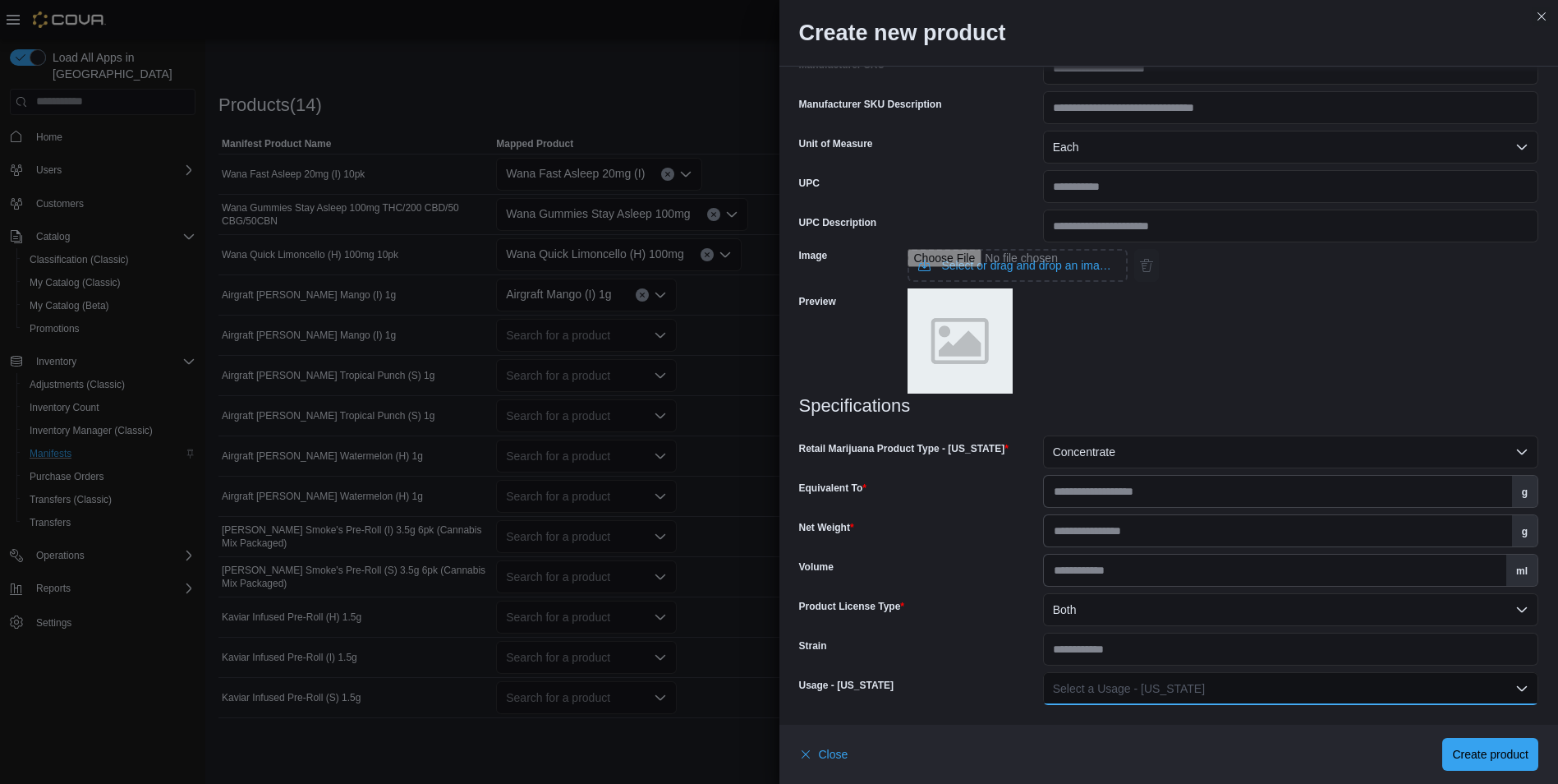
click at [1110, 685] on span "Select a Usage - New Mexico" at bounding box center [1129, 688] width 152 height 13
click at [1137, 591] on span "Inhaled Product" at bounding box center [1293, 590] width 462 height 20
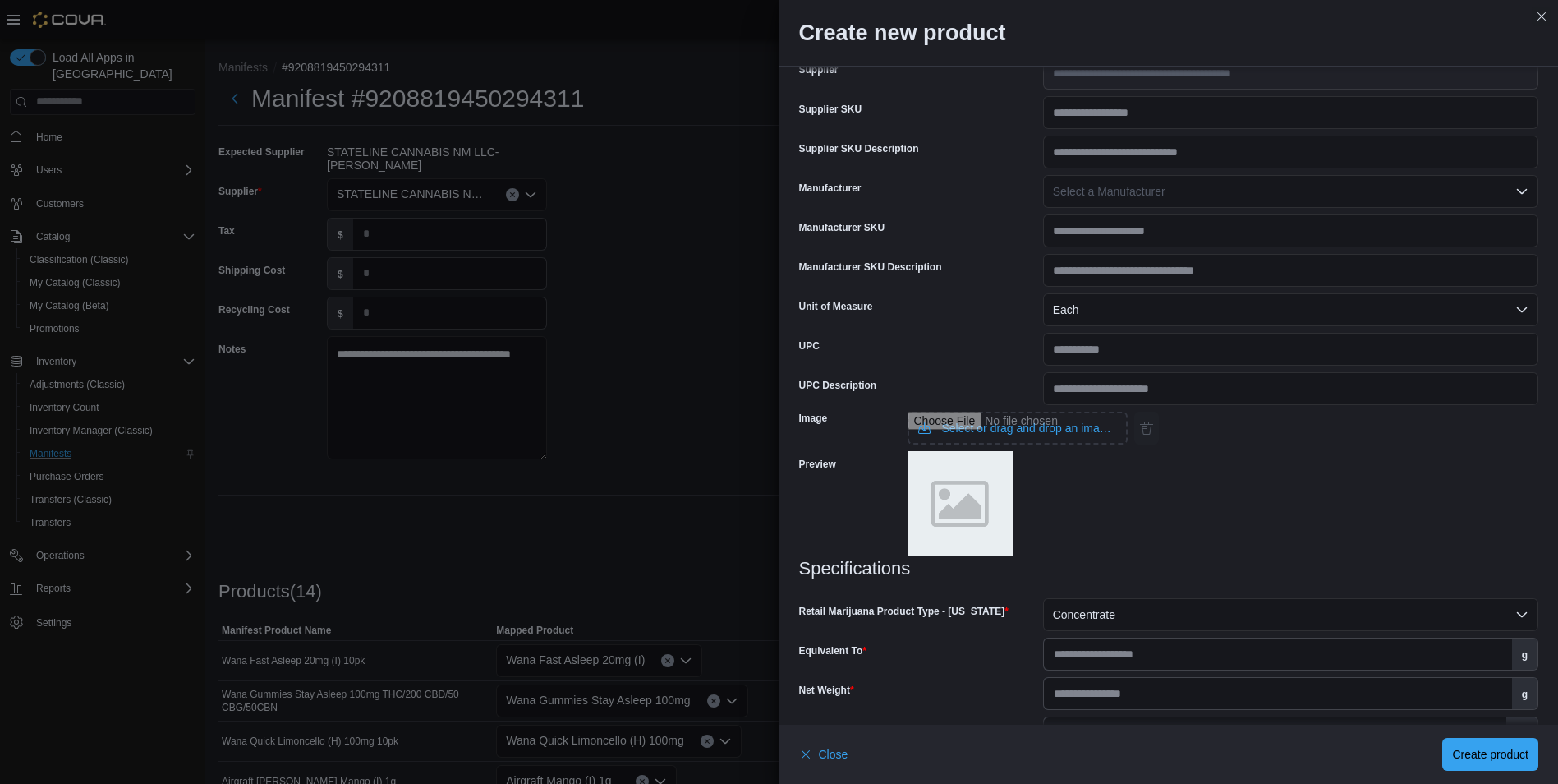
scroll to position [54, 0]
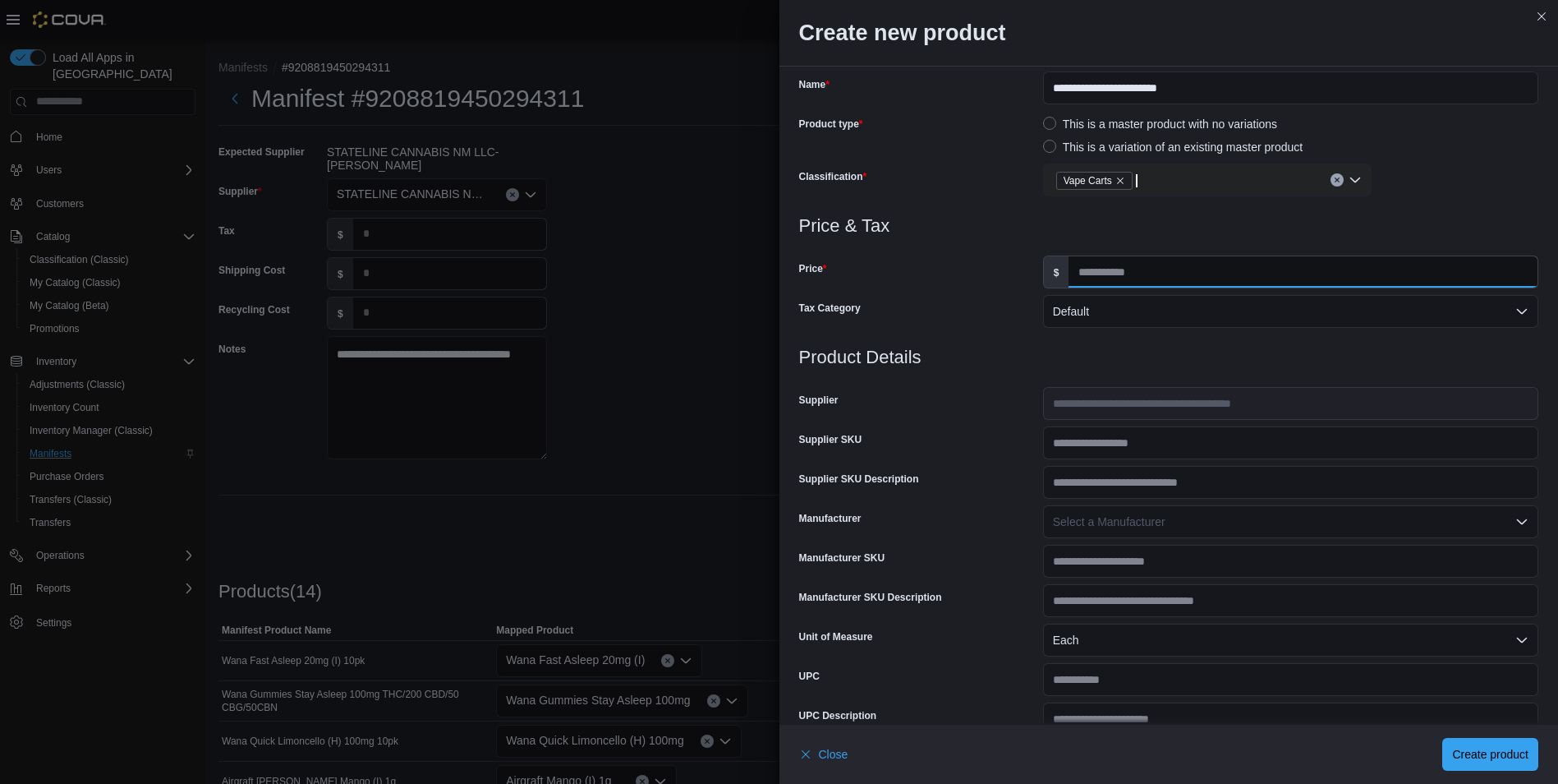
click at [1135, 276] on input "**" at bounding box center [1303, 272] width 469 height 31
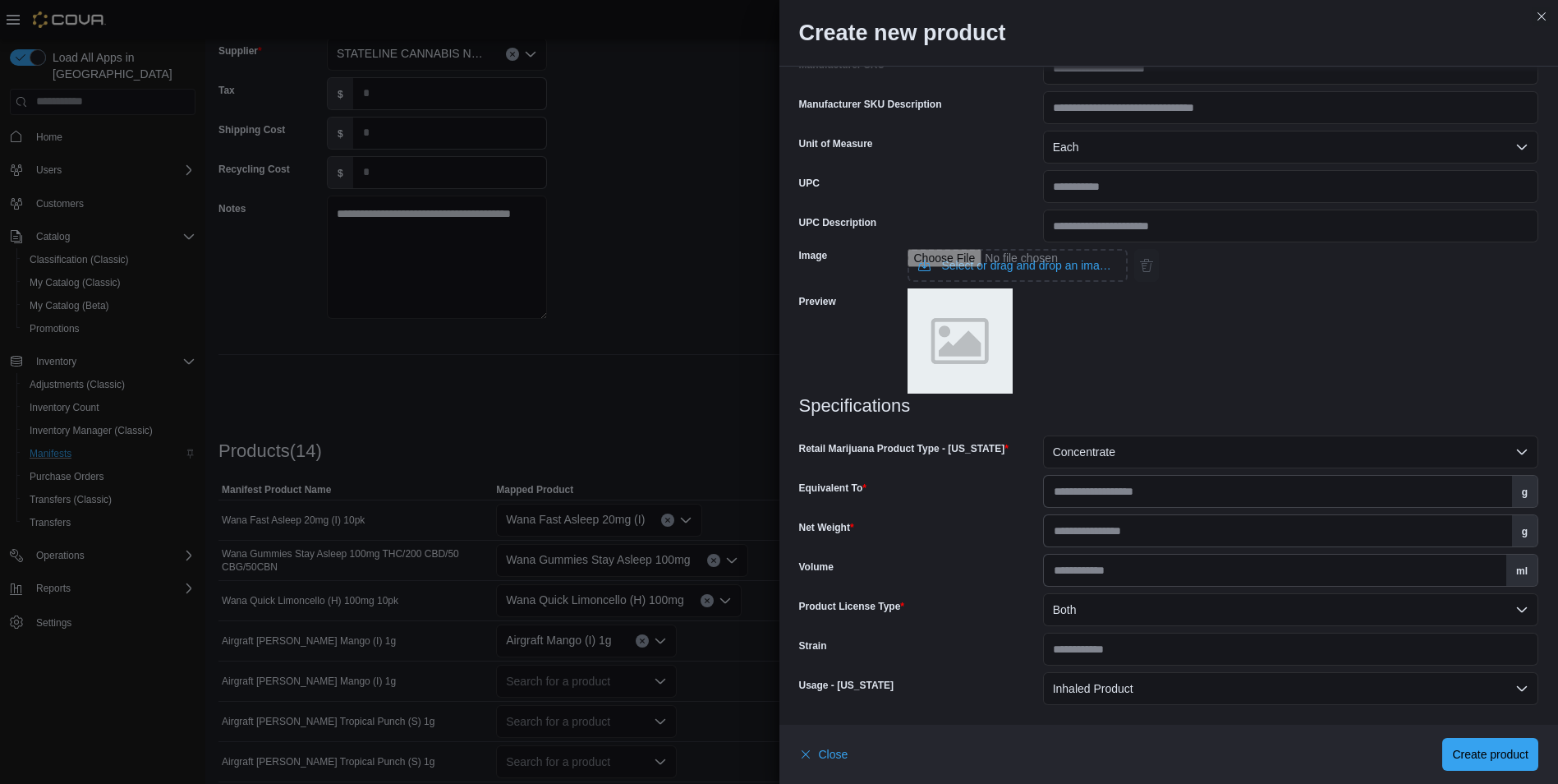
scroll to position [329, 0]
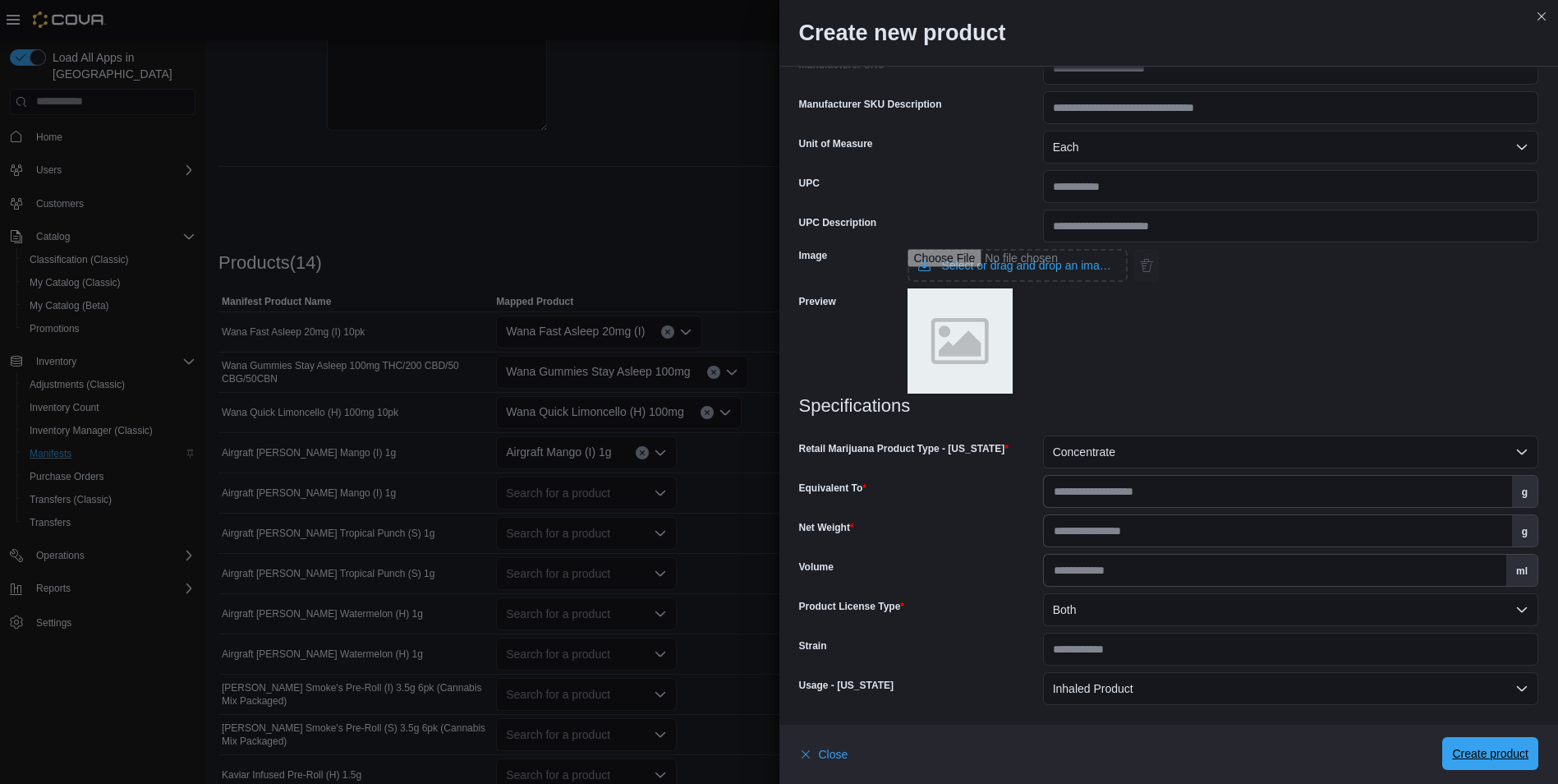
type input "**"
click at [1524, 761] on span "Create product" at bounding box center [1490, 753] width 77 height 33
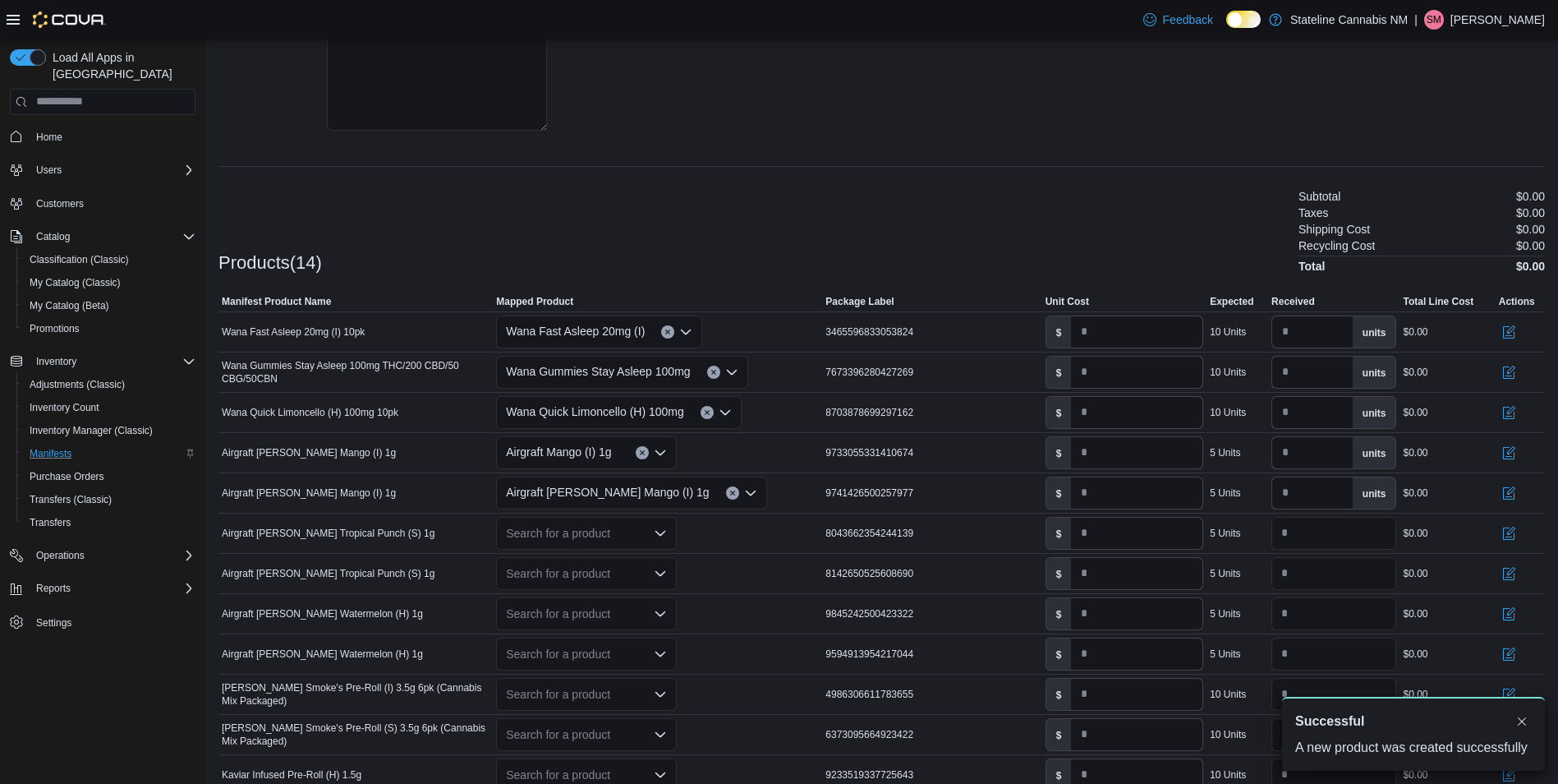
scroll to position [0, 0]
click at [603, 524] on div "Search for a product" at bounding box center [587, 533] width 181 height 33
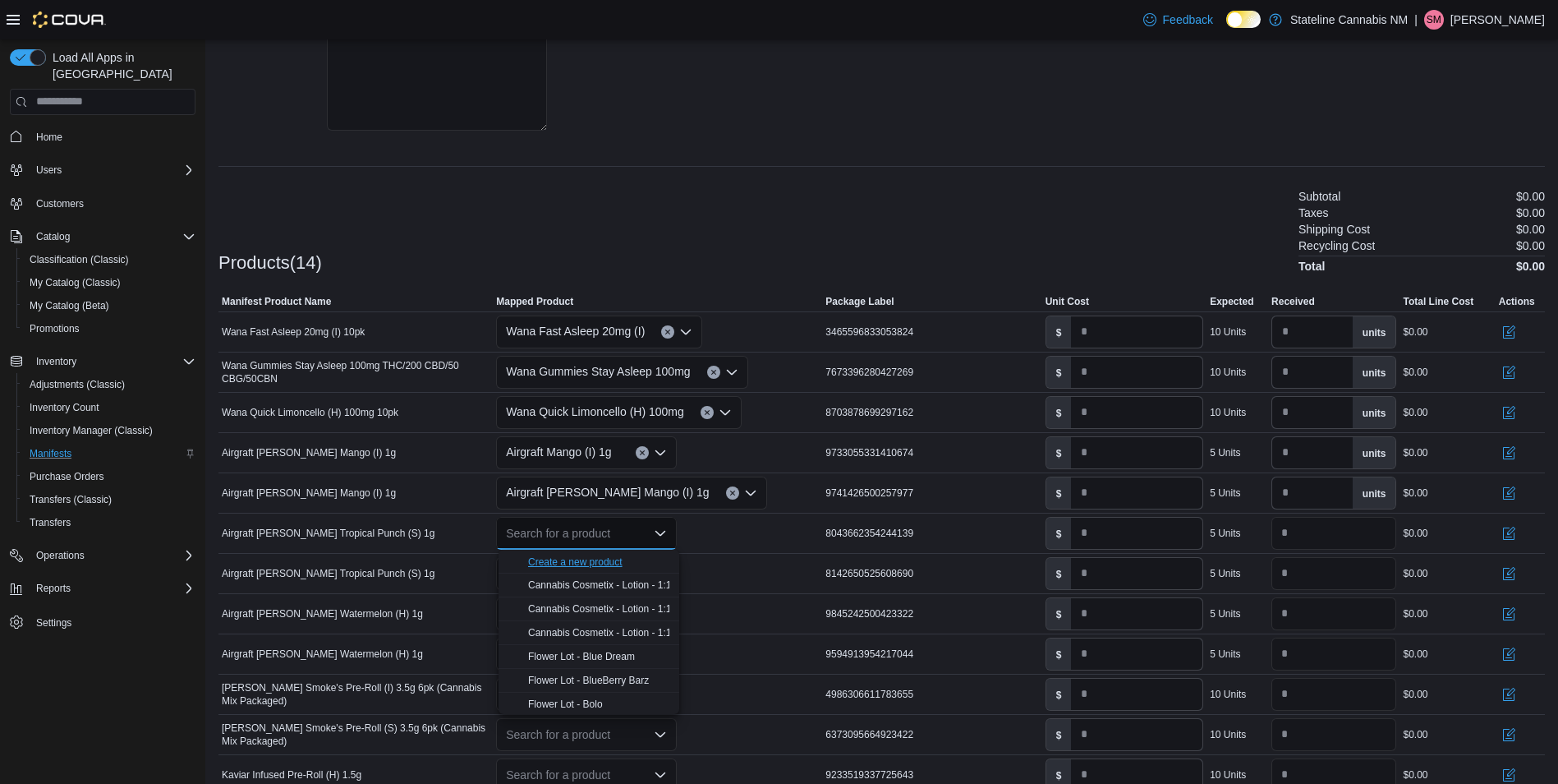
click at [605, 567] on div "Create a new product" at bounding box center [575, 561] width 94 height 13
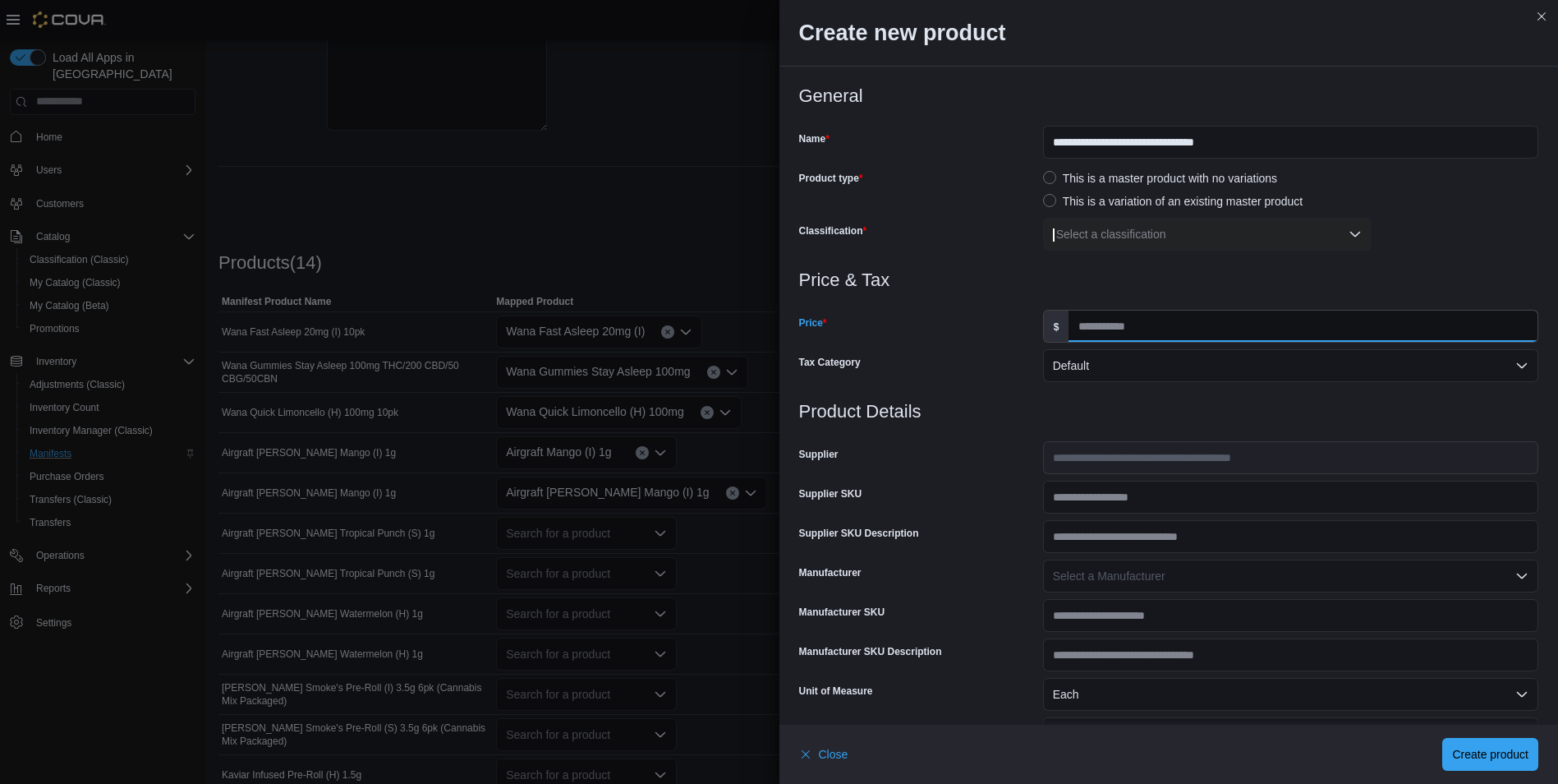
click at [1195, 330] on input "Price" at bounding box center [1303, 326] width 469 height 31
type input "**"
click at [1140, 240] on div "Select a classification" at bounding box center [1208, 234] width 329 height 33
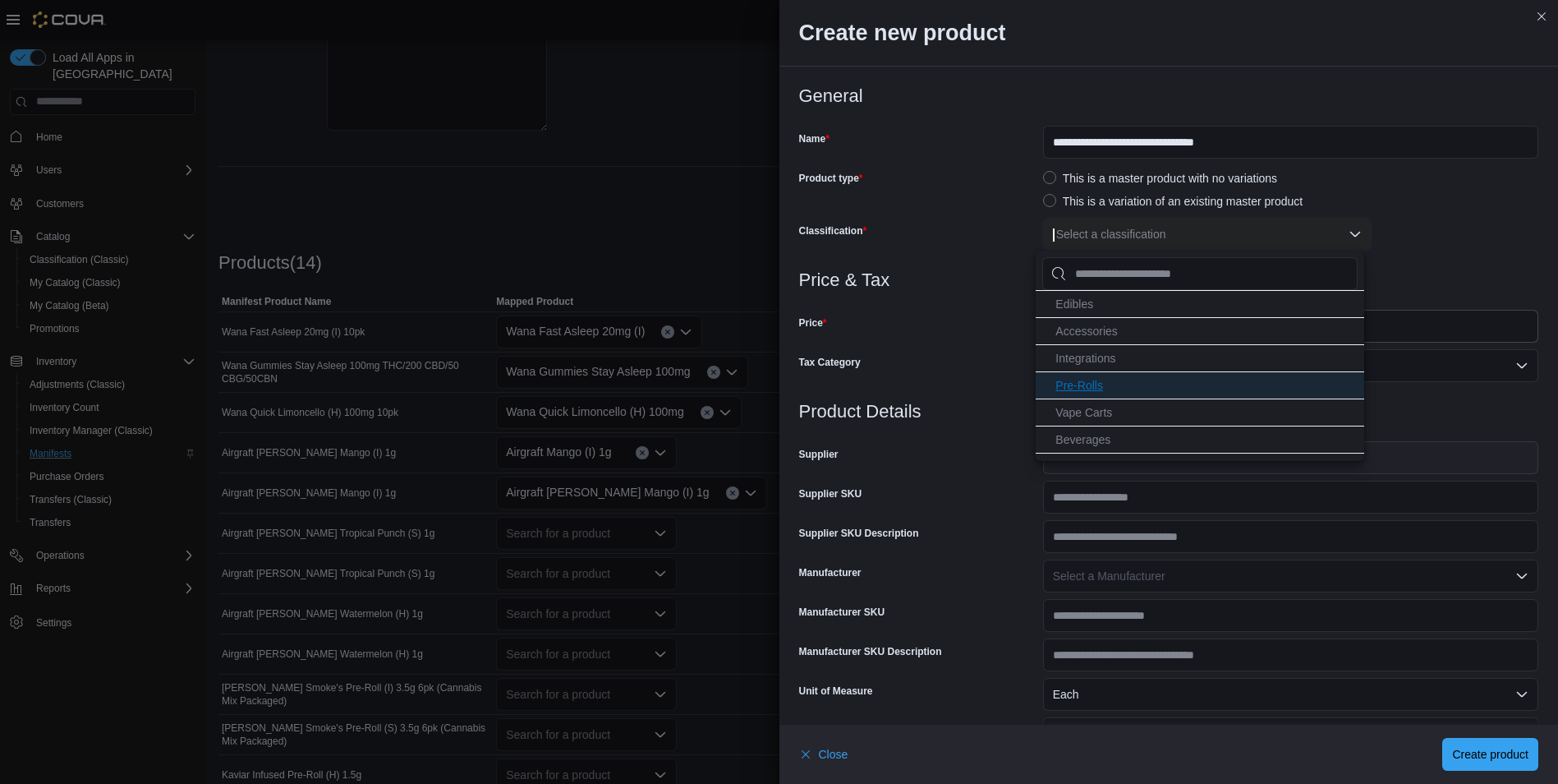
scroll to position [82, 0]
click at [1098, 393] on span "Vape Carts" at bounding box center [1083, 388] width 57 height 13
click at [962, 256] on div at bounding box center [1169, 260] width 740 height 20
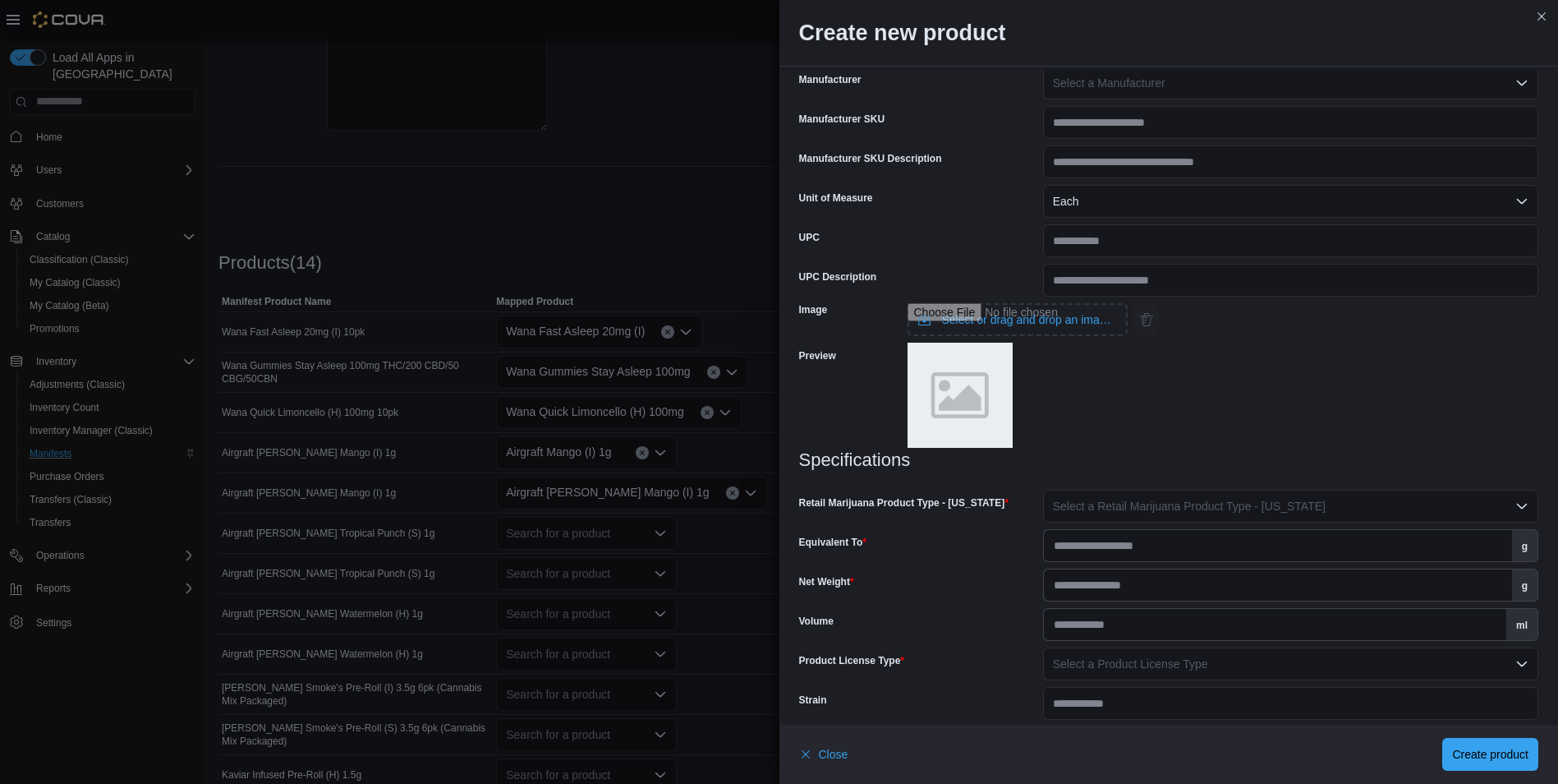
scroll to position [547, 0]
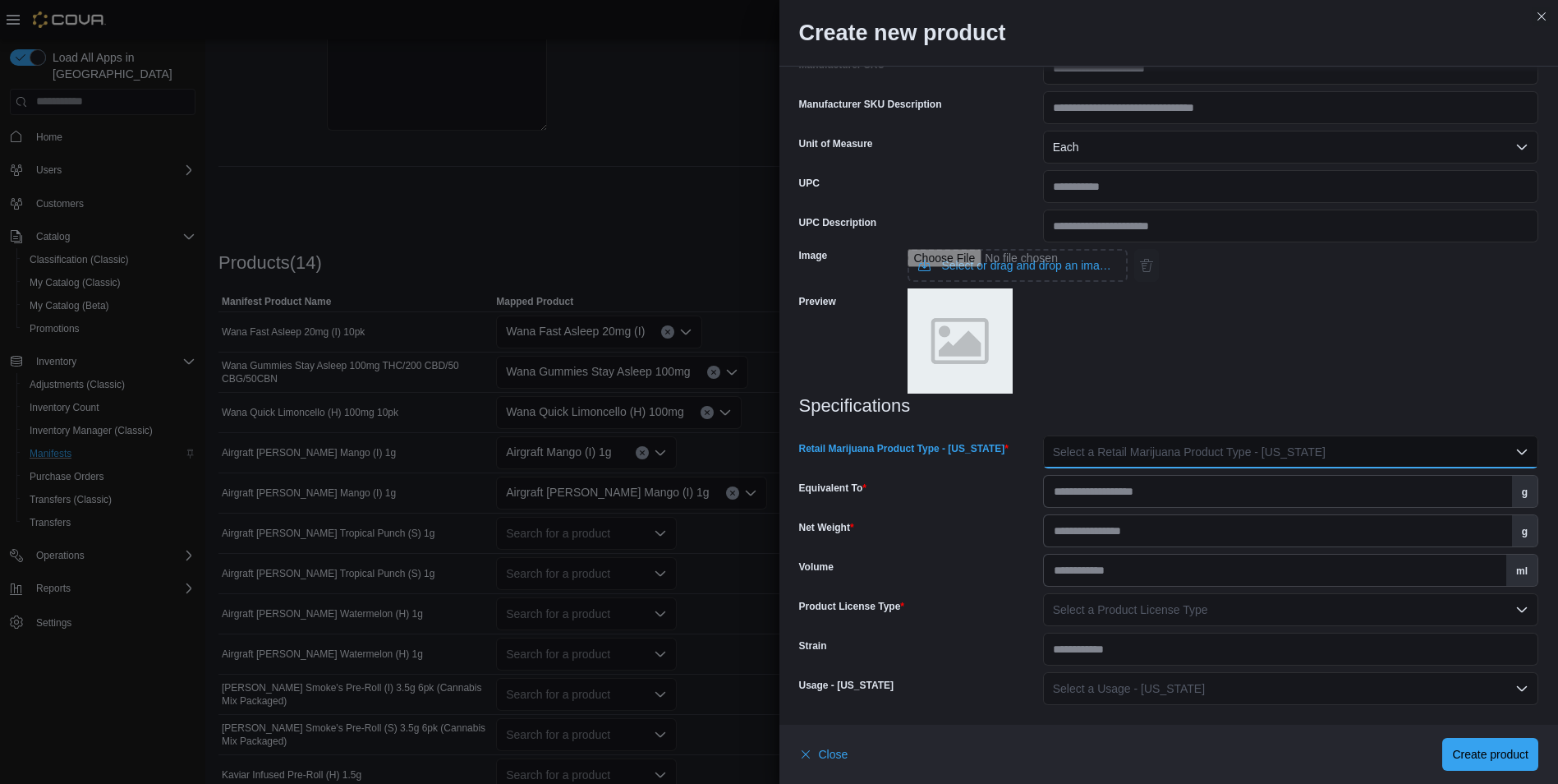
click at [1236, 451] on span "Select a Retail Marijuana Product Type - New Mexico" at bounding box center [1189, 452] width 273 height 13
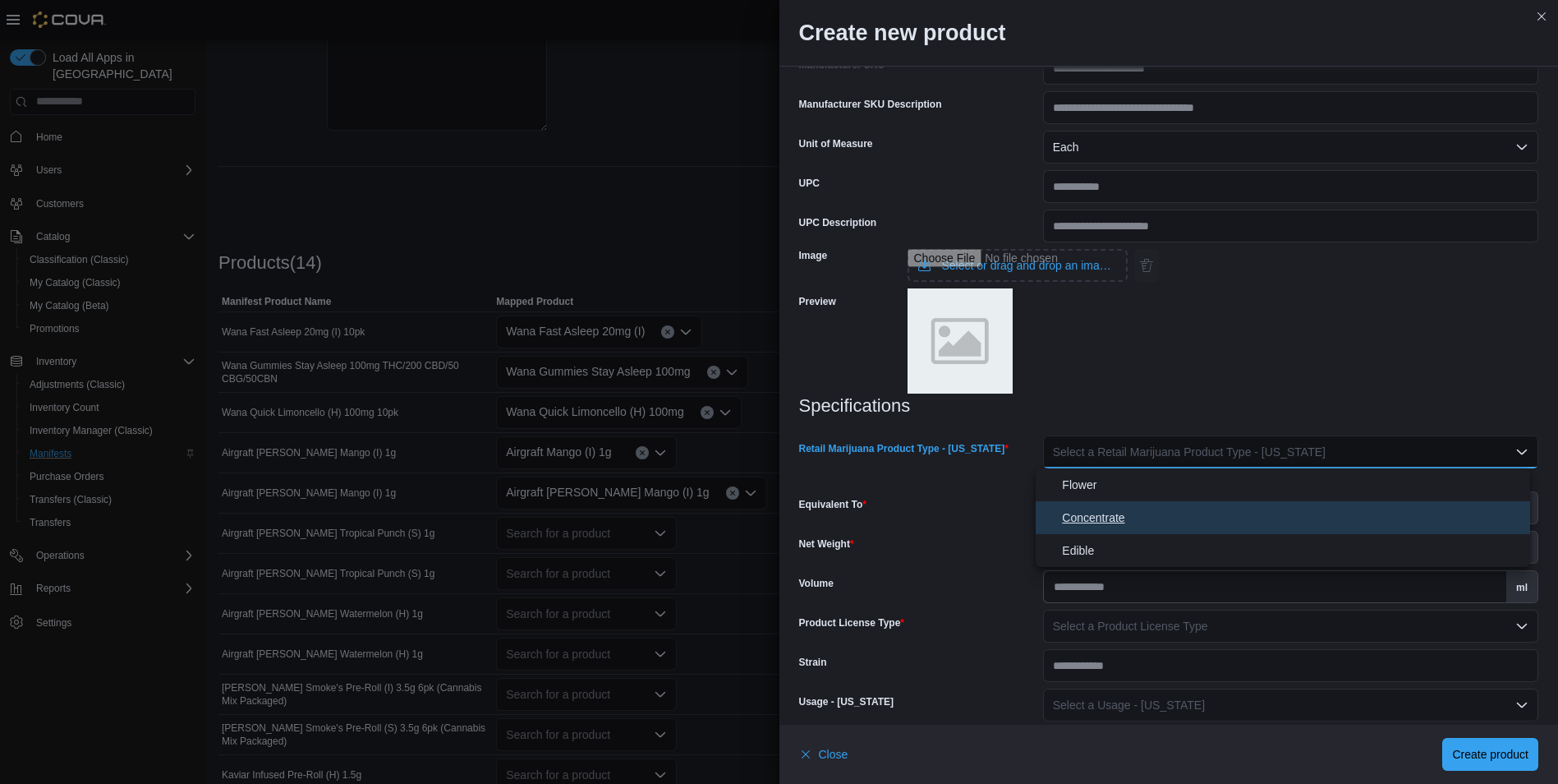
click at [1092, 527] on span "Concentrate" at bounding box center [1293, 517] width 462 height 20
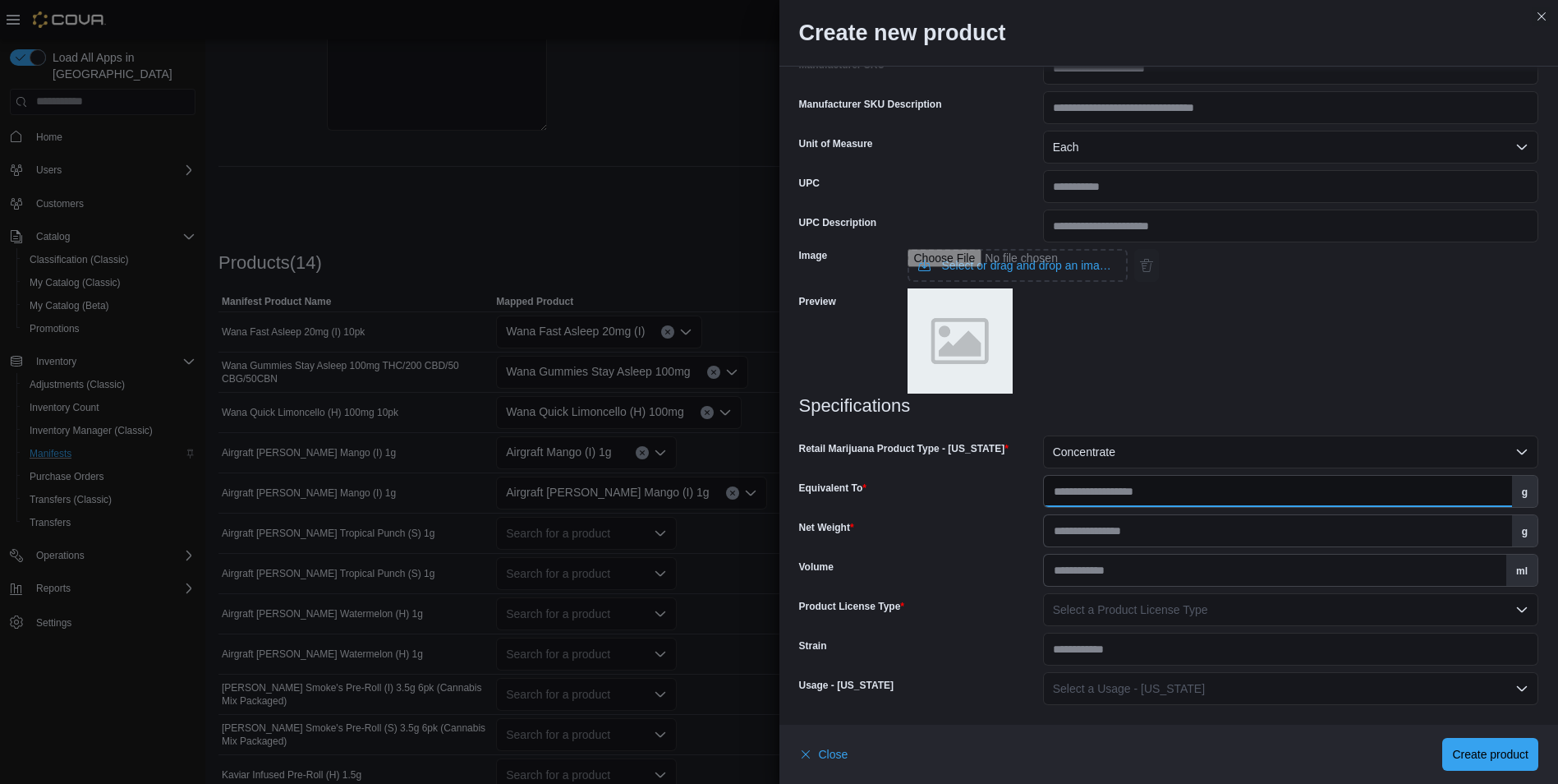
click at [1104, 497] on input "Equivalent To" at bounding box center [1278, 491] width 468 height 31
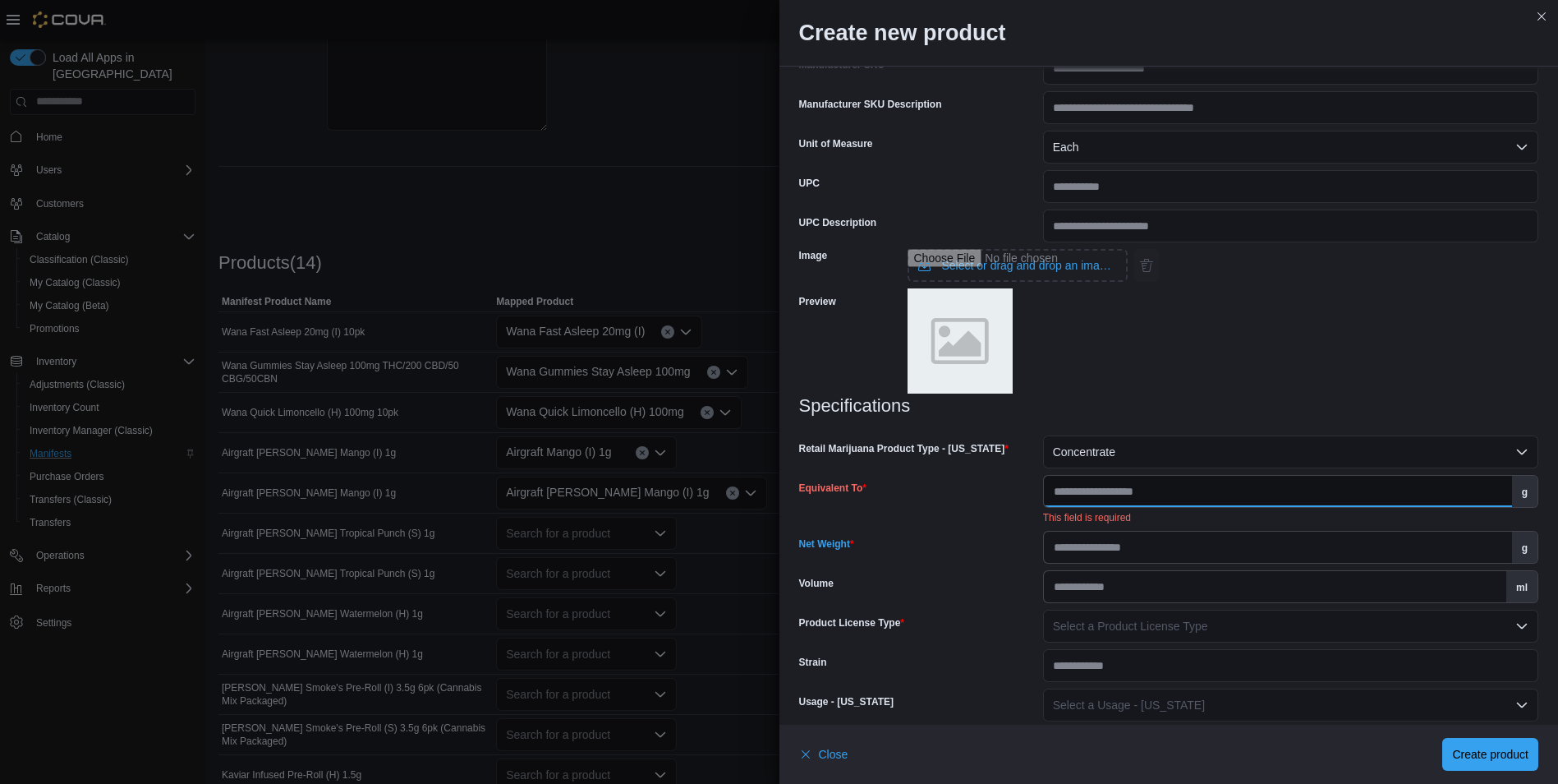
click at [1104, 497] on input "Equivalent To" at bounding box center [1278, 491] width 468 height 31
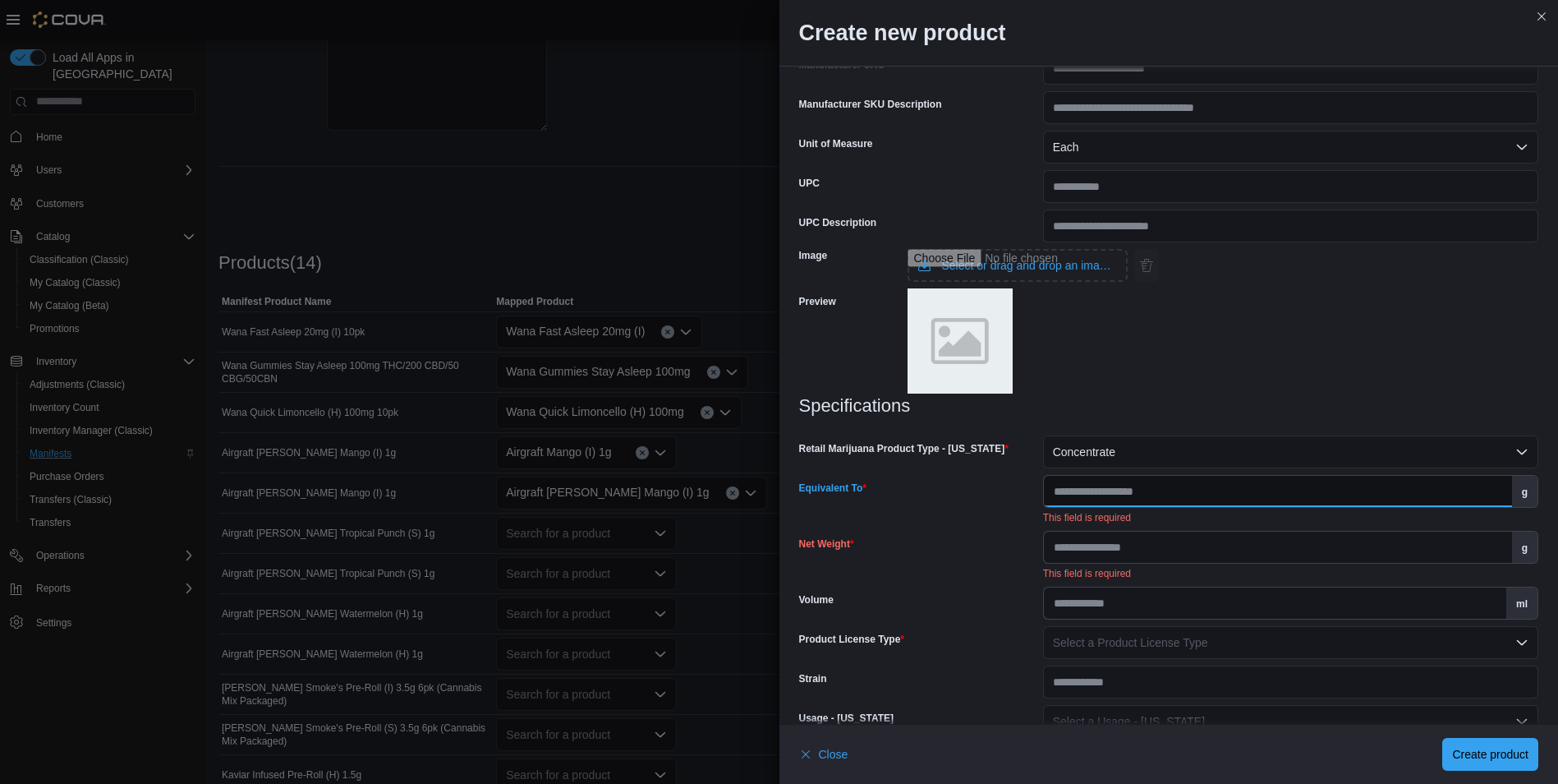
type input "*"
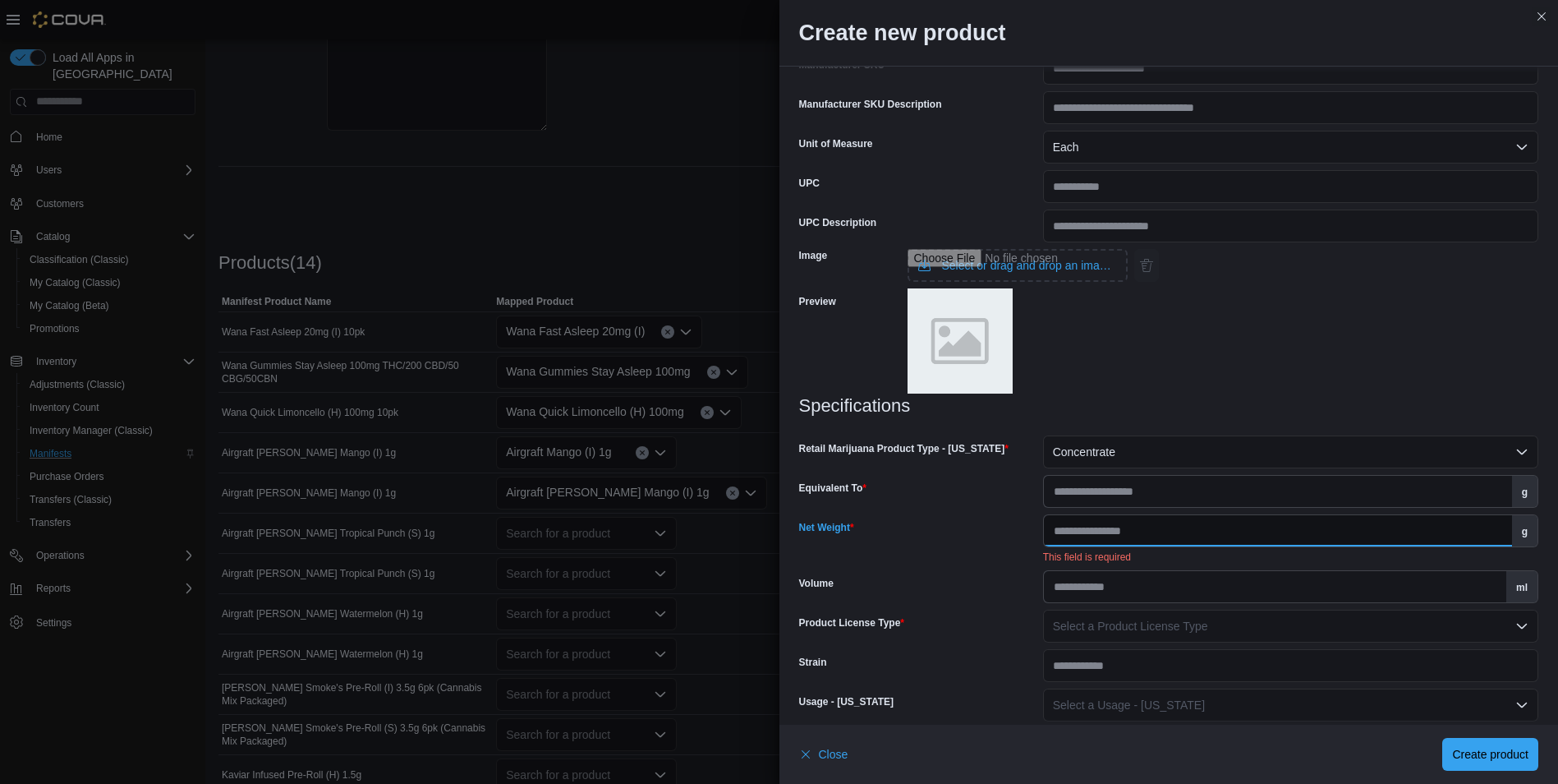
type input "*"
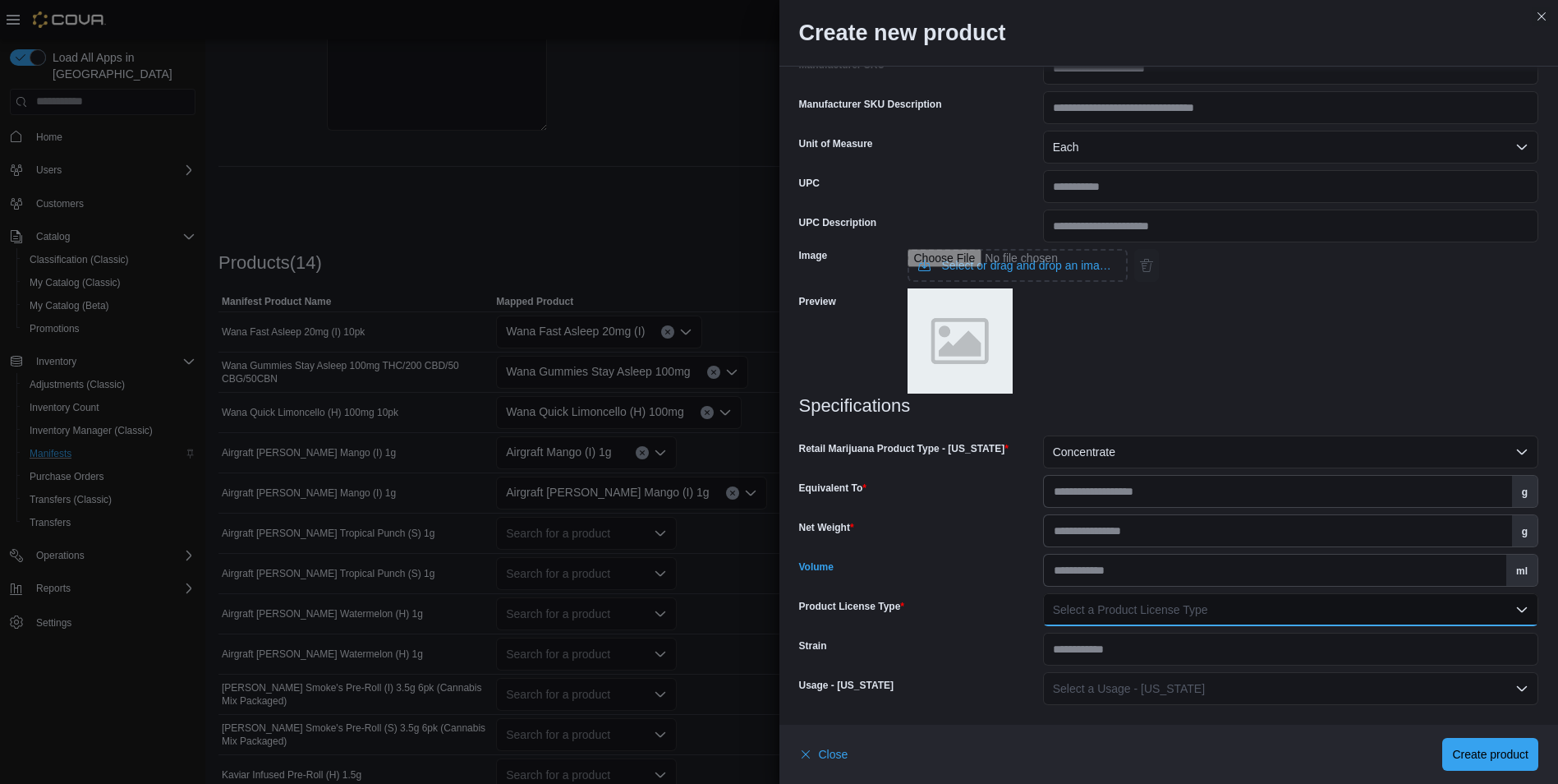
click at [1140, 613] on span "Select a Product License Type" at bounding box center [1131, 610] width 155 height 13
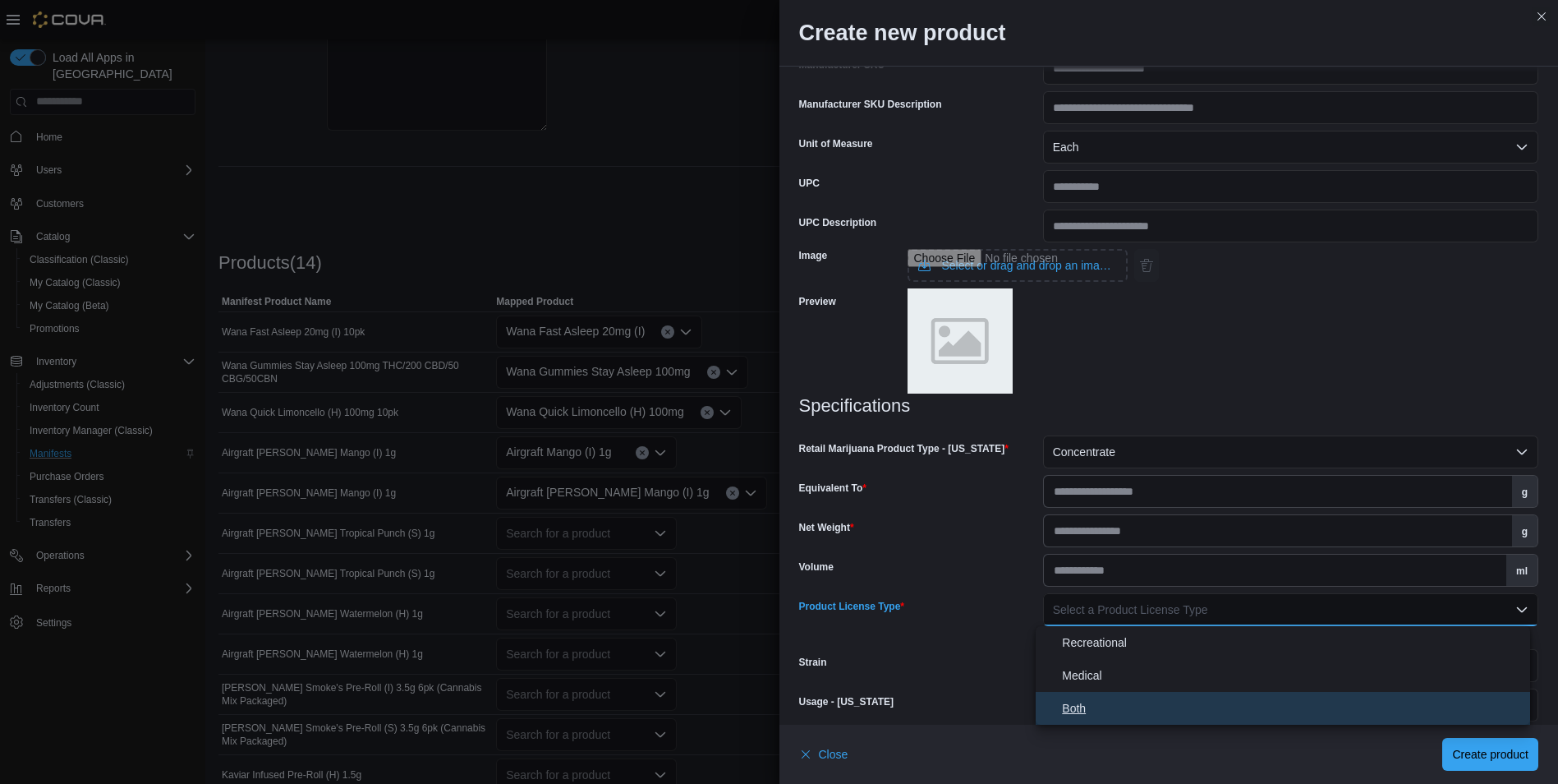
click at [1070, 714] on span "Both" at bounding box center [1293, 708] width 462 height 20
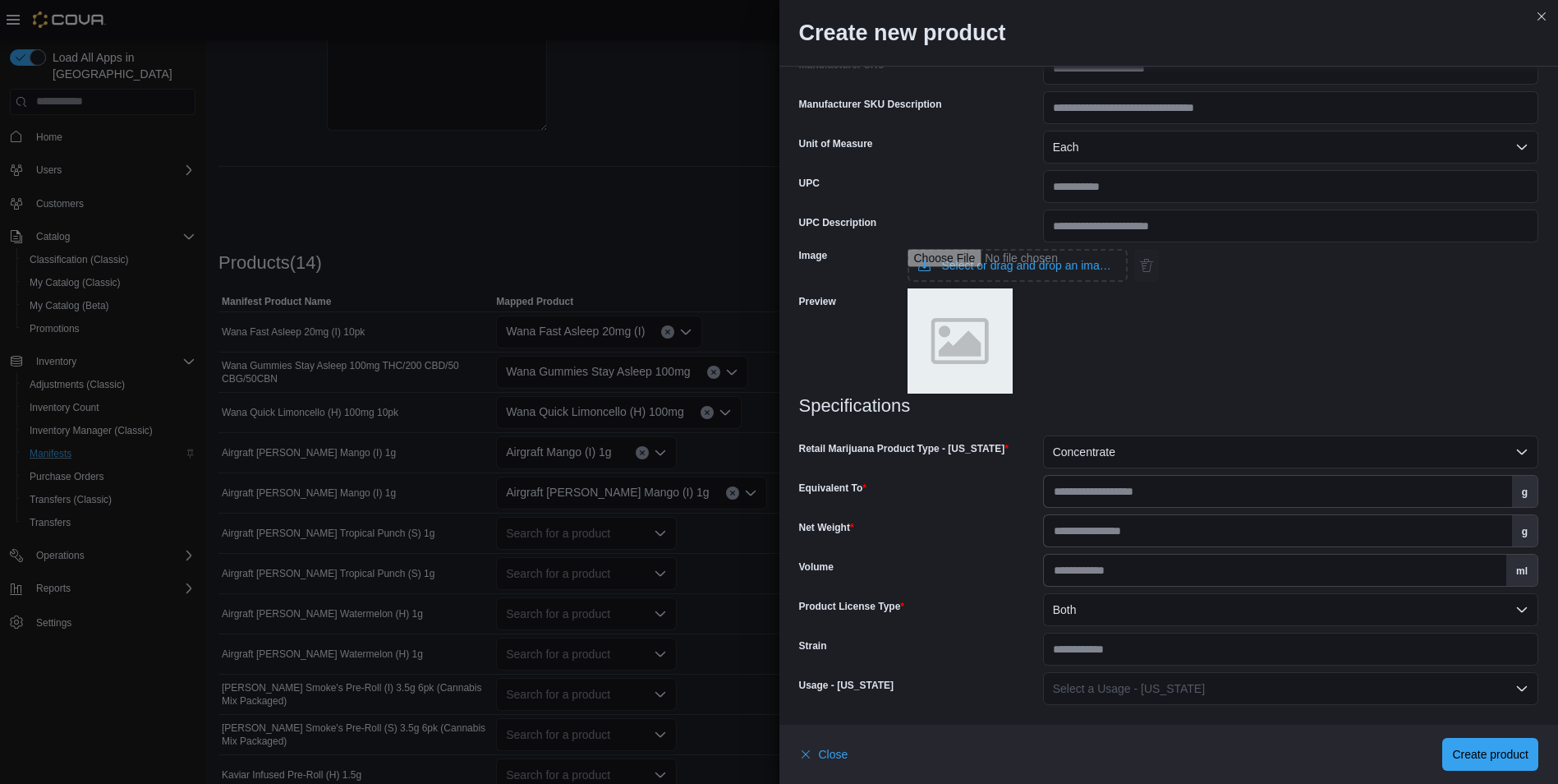
click at [1211, 706] on div "**********" at bounding box center [1169, 122] width 779 height 1205
click at [1211, 697] on button "Select a Usage - New Mexico" at bounding box center [1291, 688] width 496 height 33
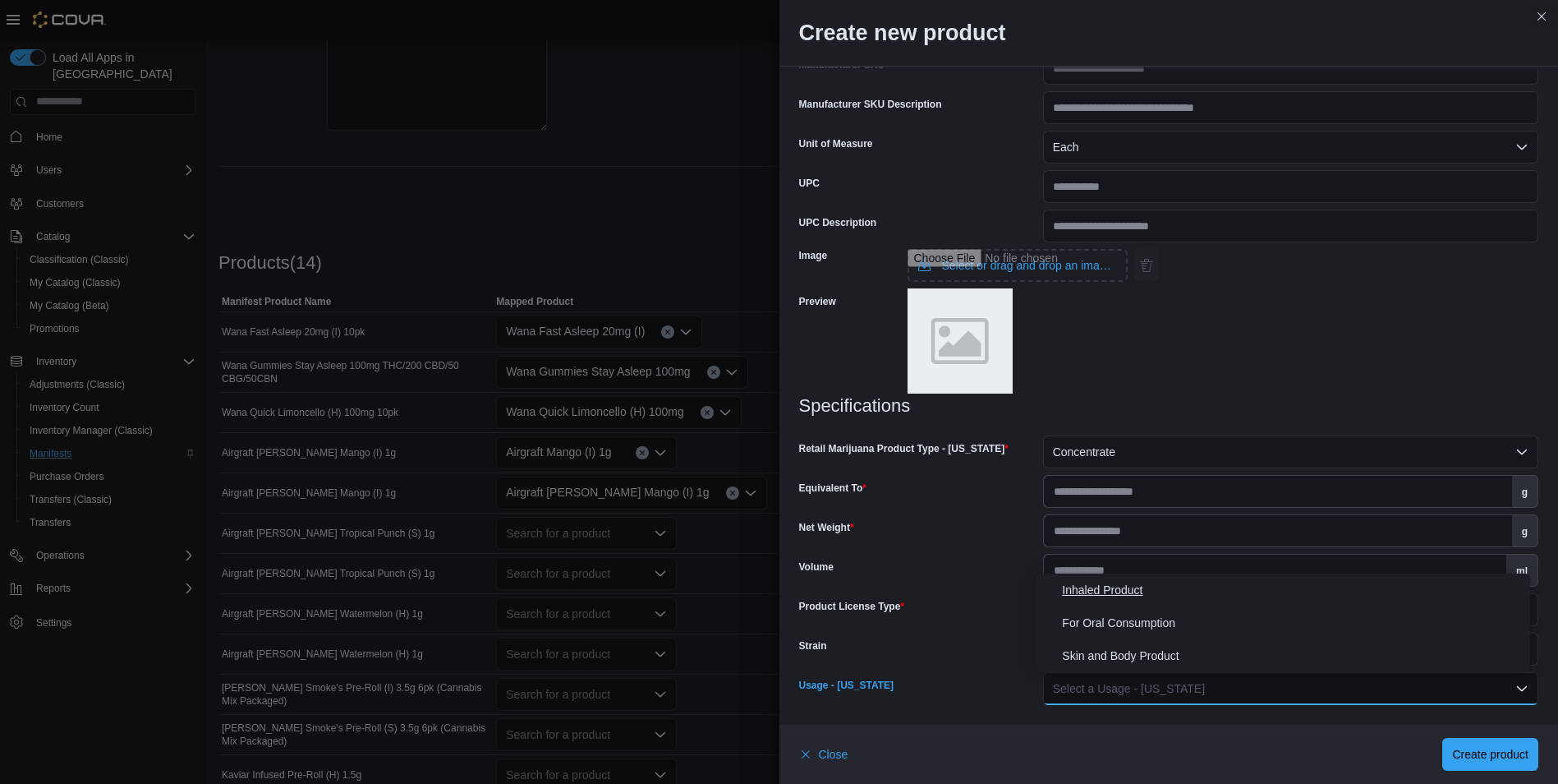
click at [1113, 591] on span "Inhaled Product" at bounding box center [1293, 590] width 462 height 20
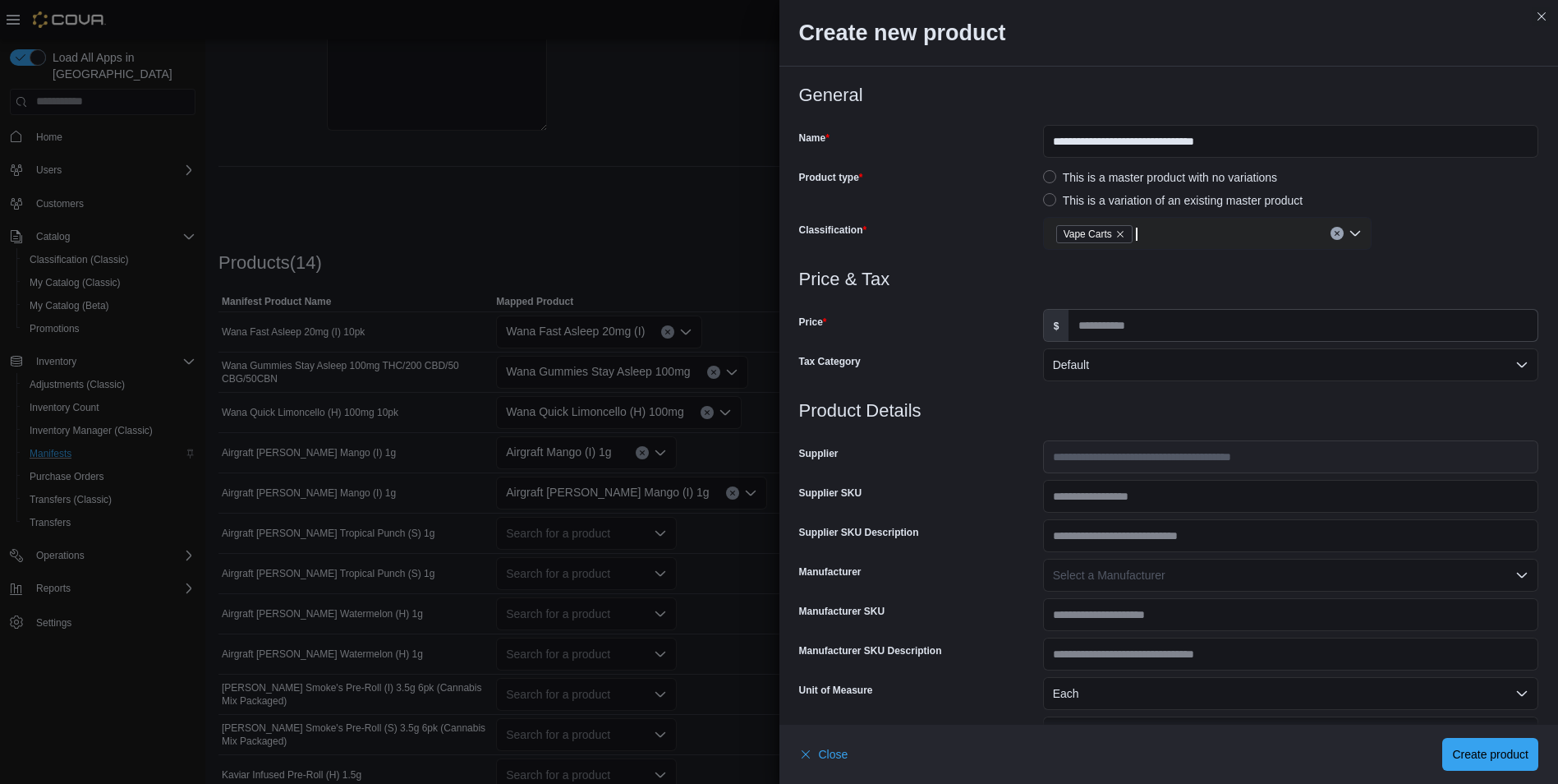
scroll to position [0, 0]
click at [1108, 141] on input "**********" at bounding box center [1291, 142] width 496 height 33
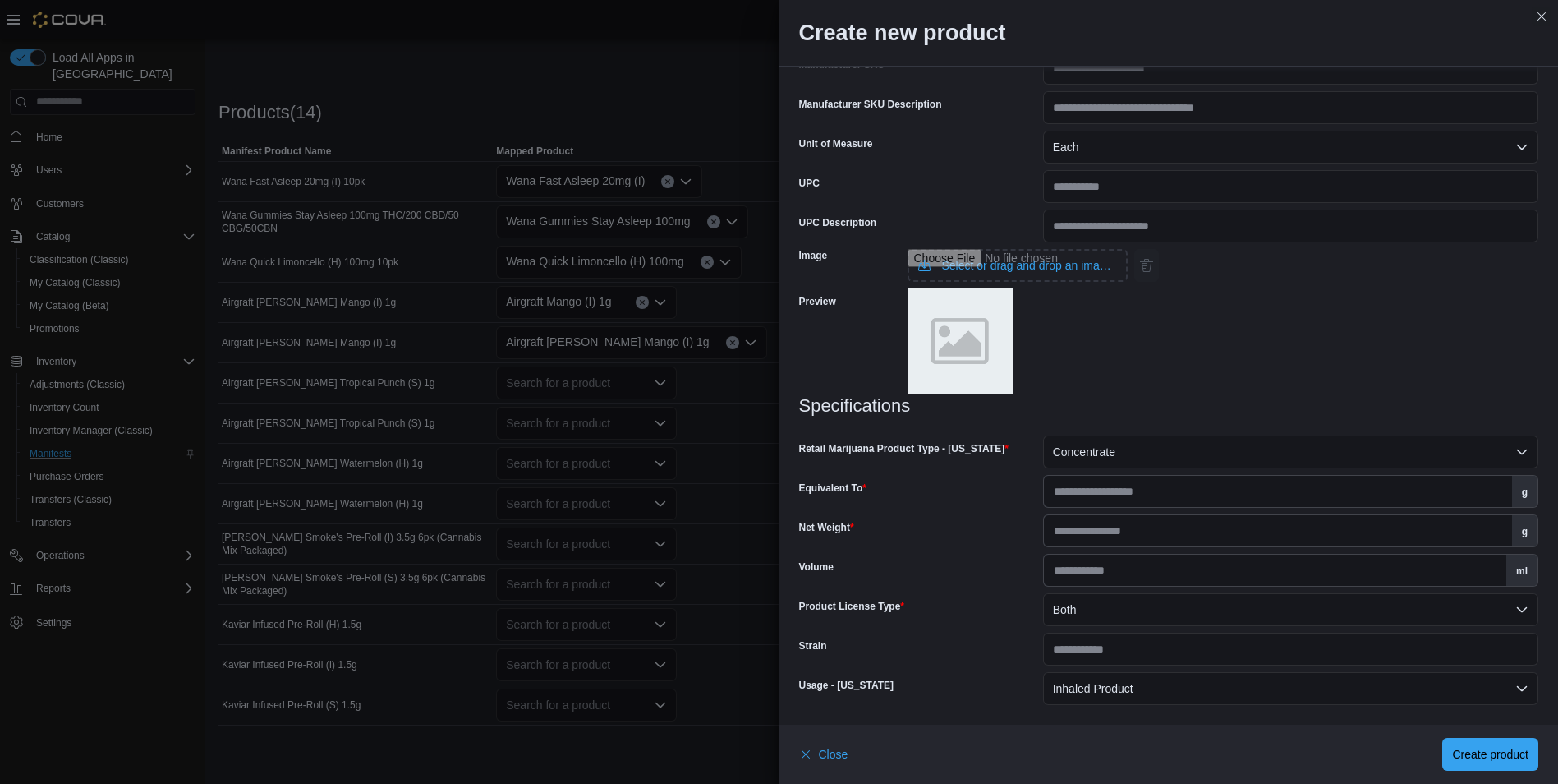
scroll to position [486, 0]
type input "**********"
click at [1456, 747] on span "Create product" at bounding box center [1490, 753] width 77 height 16
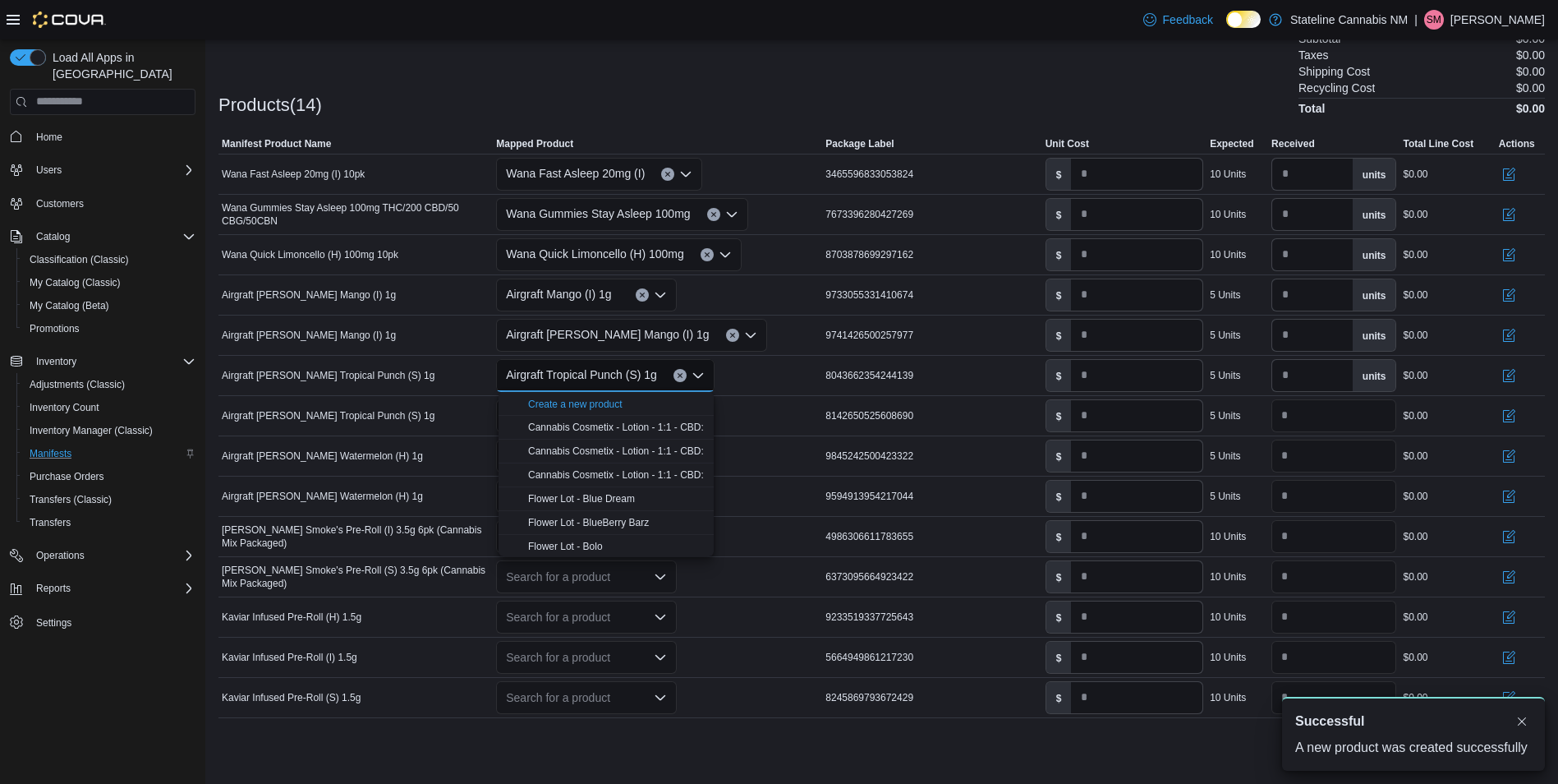
scroll to position [0, 0]
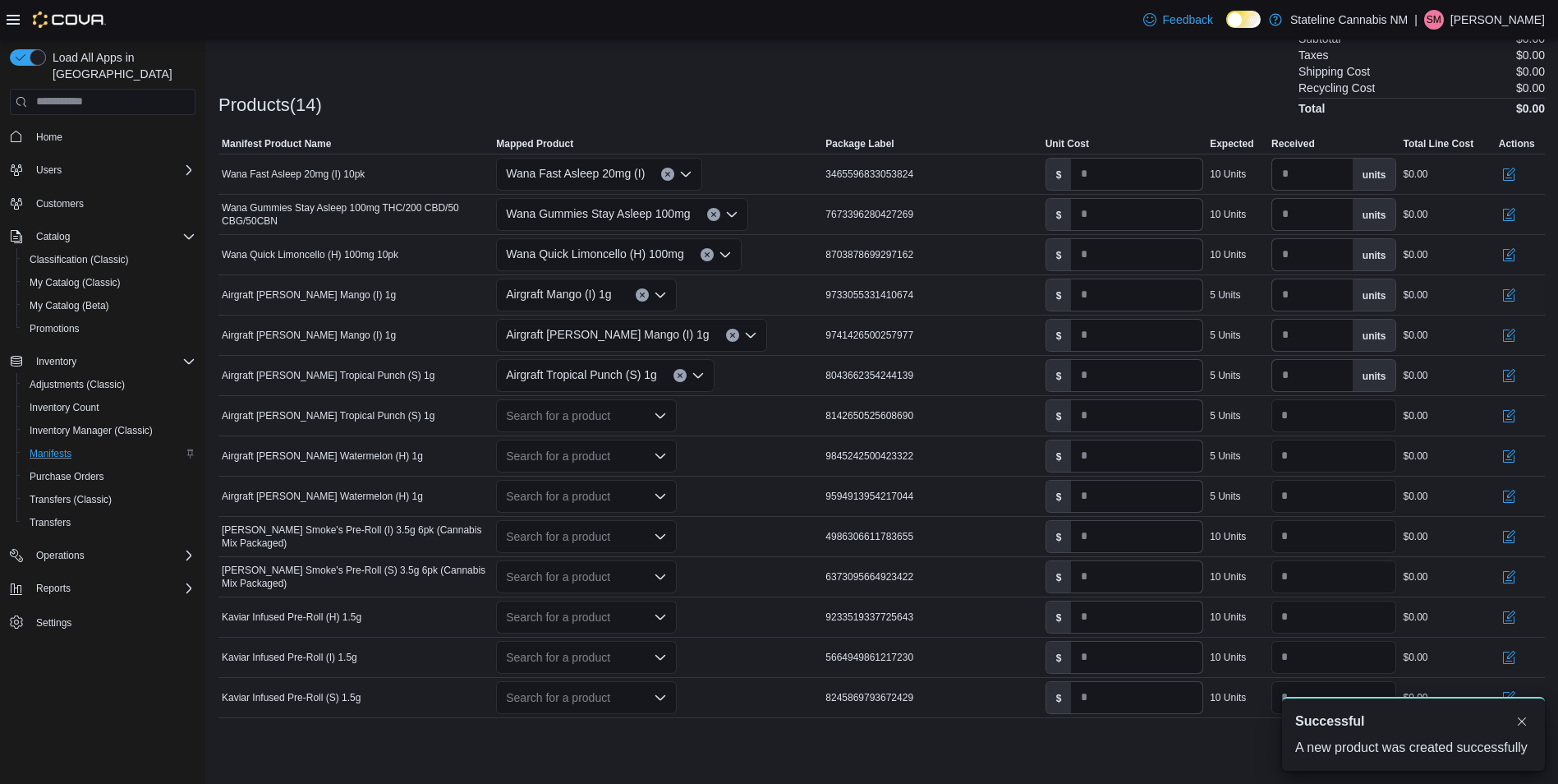
click at [758, 304] on div "Airgraft Mango (I) 1g" at bounding box center [657, 294] width 329 height 39
click at [602, 427] on div "Search for a product" at bounding box center [587, 415] width 181 height 33
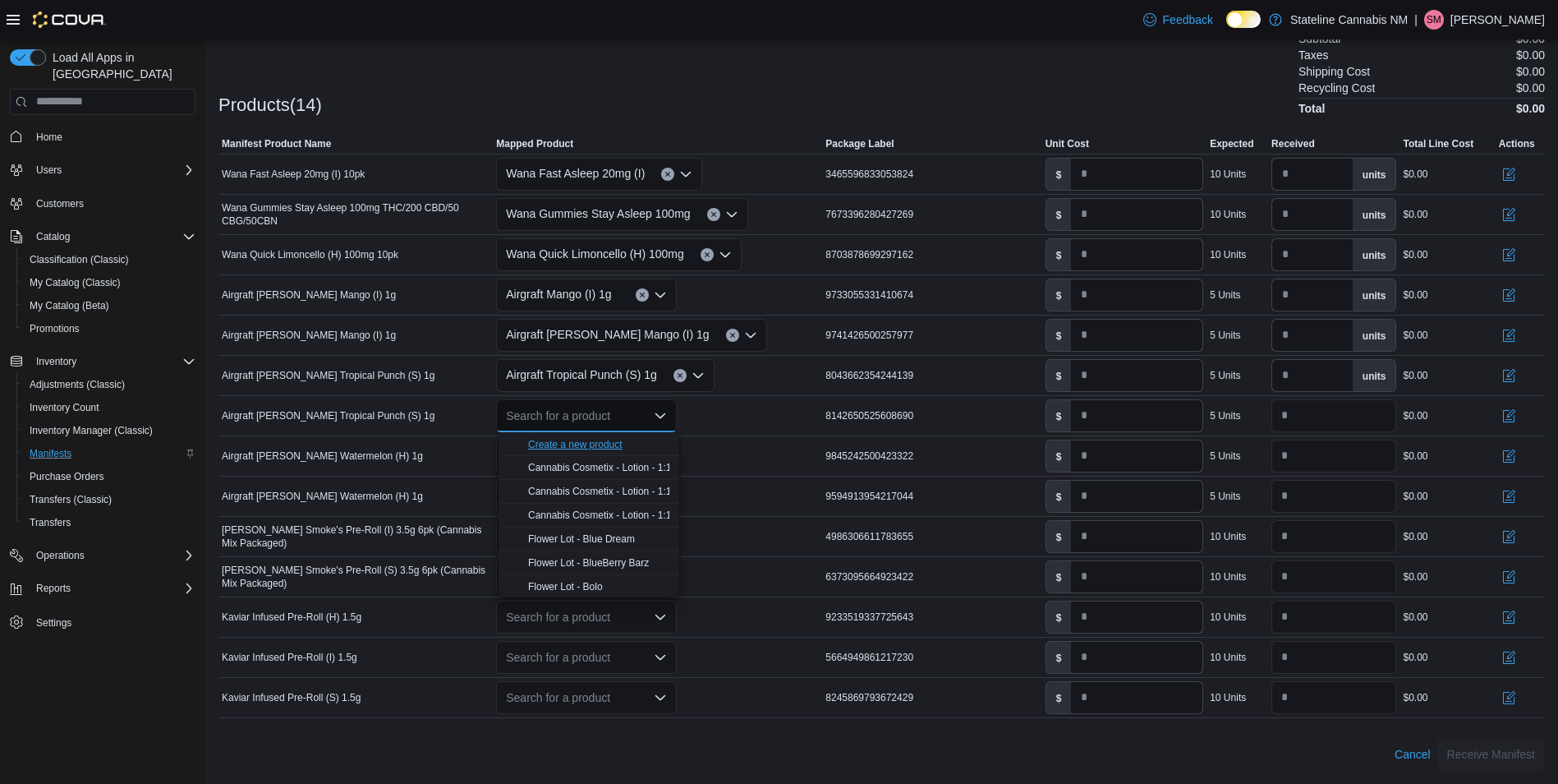
click at [600, 439] on div "Create a new product" at bounding box center [575, 444] width 94 height 13
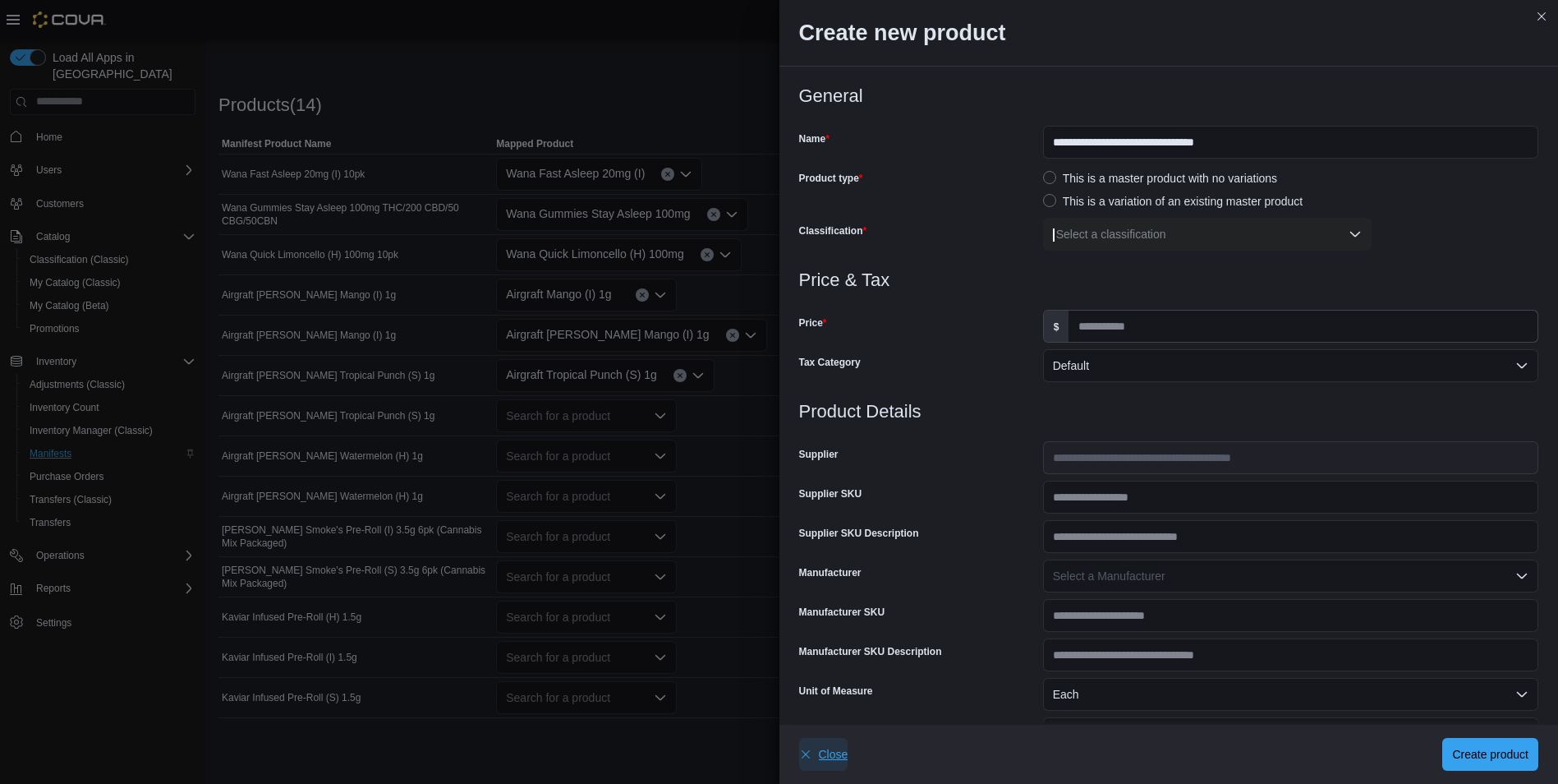
click at [826, 743] on span "Close" at bounding box center [824, 754] width 49 height 33
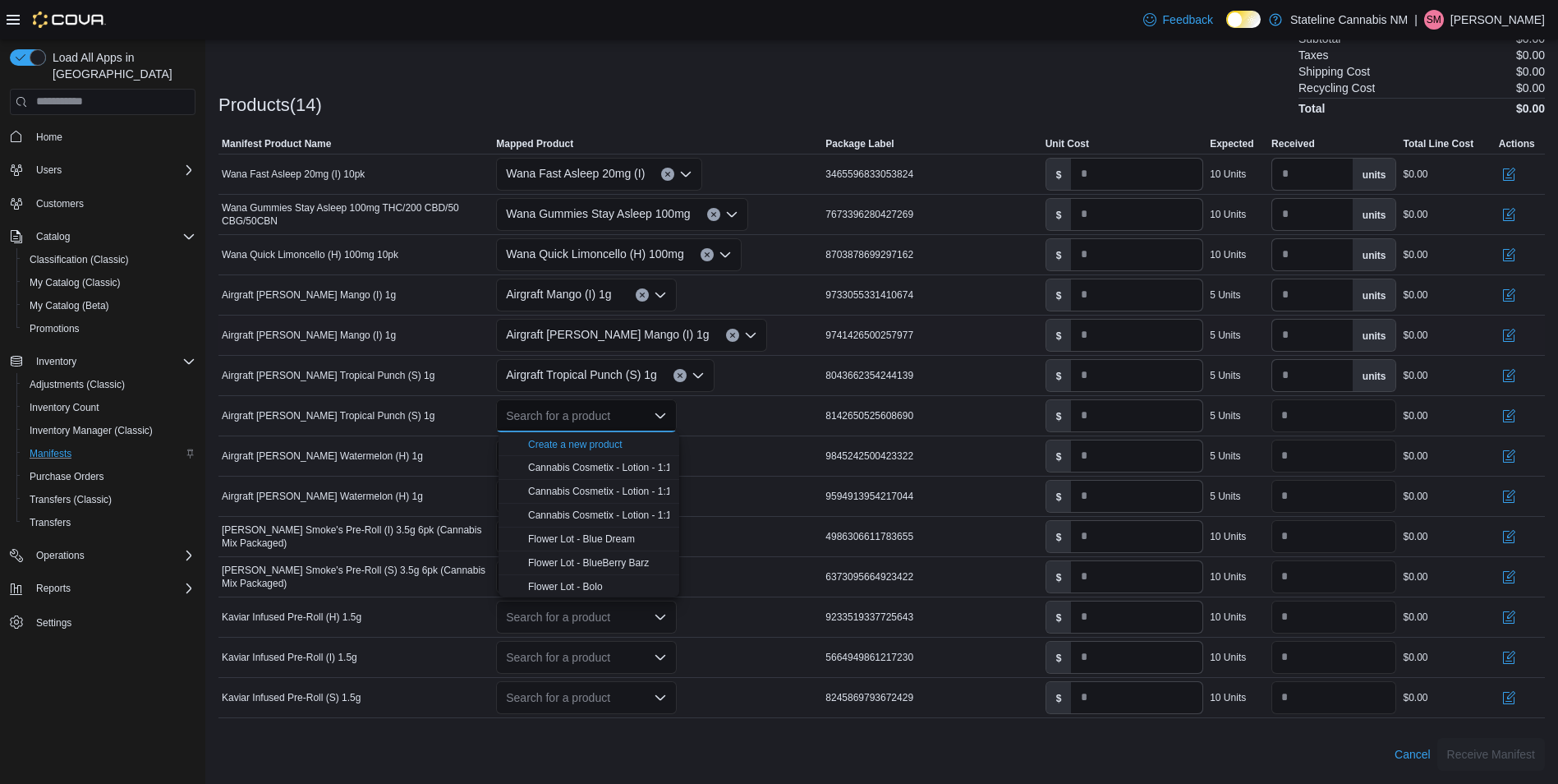
click at [727, 340] on button "Clear input" at bounding box center [733, 335] width 13 height 13
type input "*"
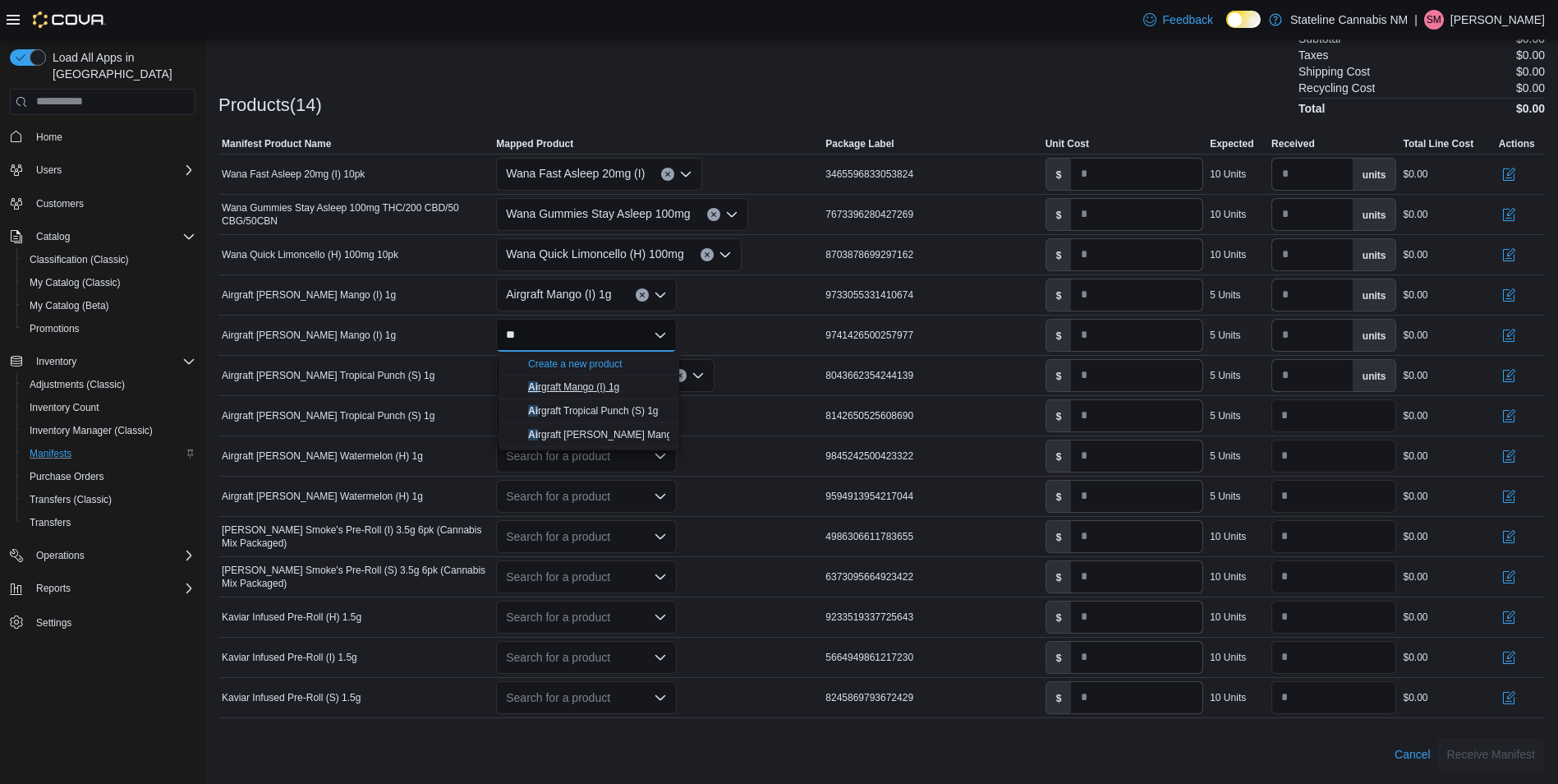
type input "**"
click at [575, 382] on span "Ai rgraft Mango (I) 1g" at bounding box center [574, 387] width 91 height 12
click at [591, 409] on div "Search for a product" at bounding box center [587, 415] width 181 height 33
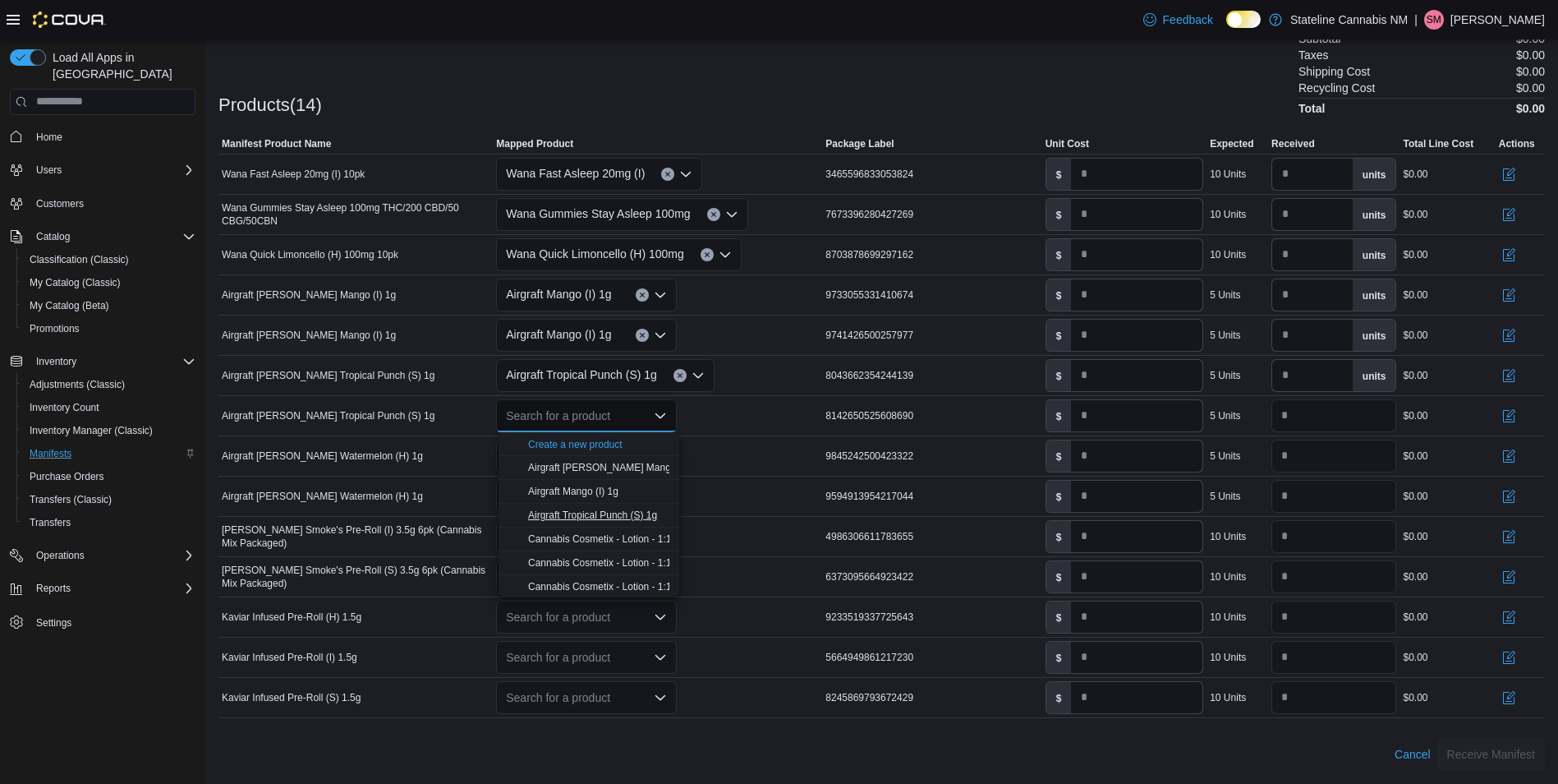
click at [600, 509] on span "Airgraft Tropical Punch (S) 1g" at bounding box center [592, 515] width 129 height 12
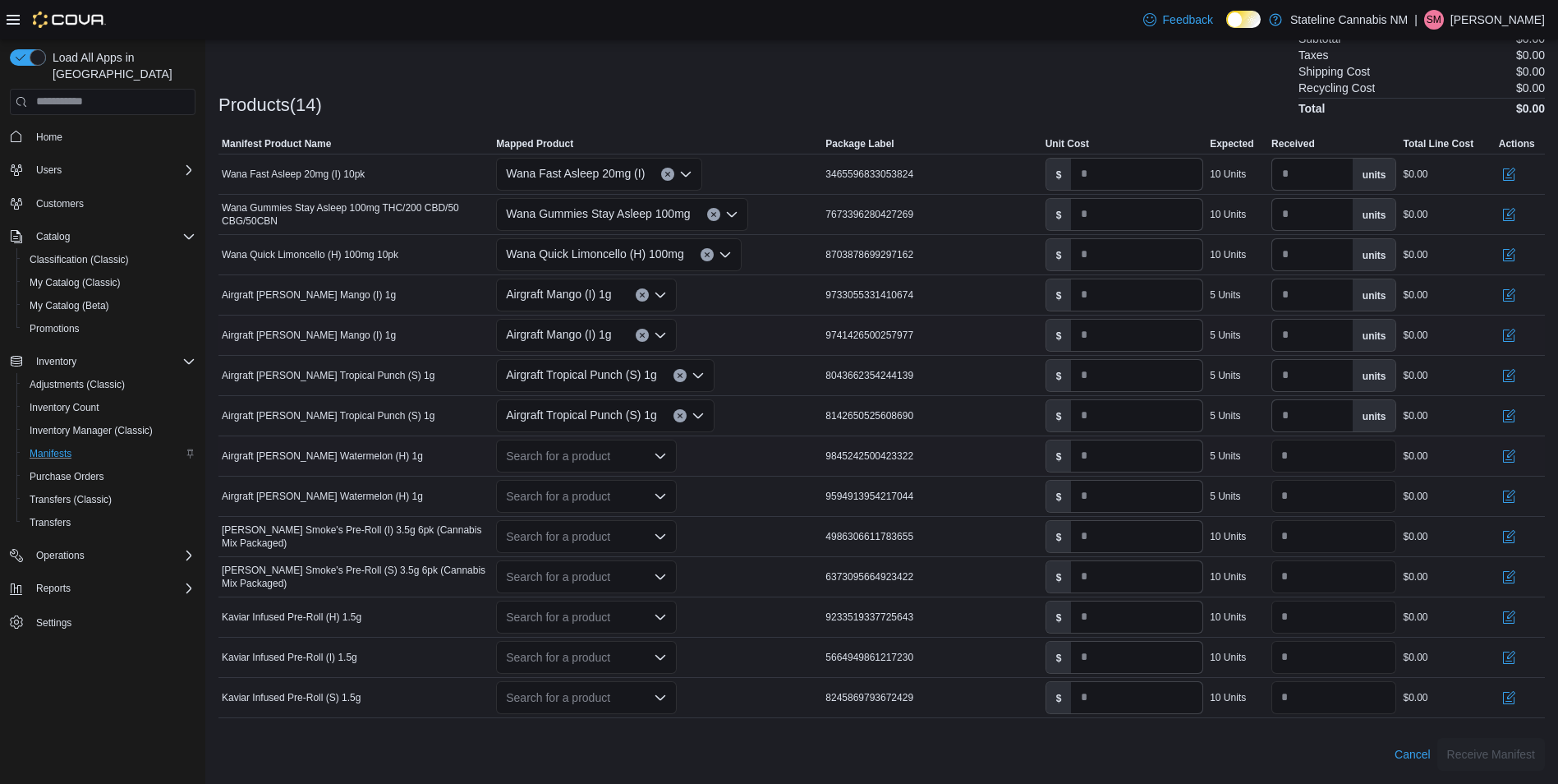
click at [605, 459] on div "Search for a product" at bounding box center [587, 455] width 181 height 33
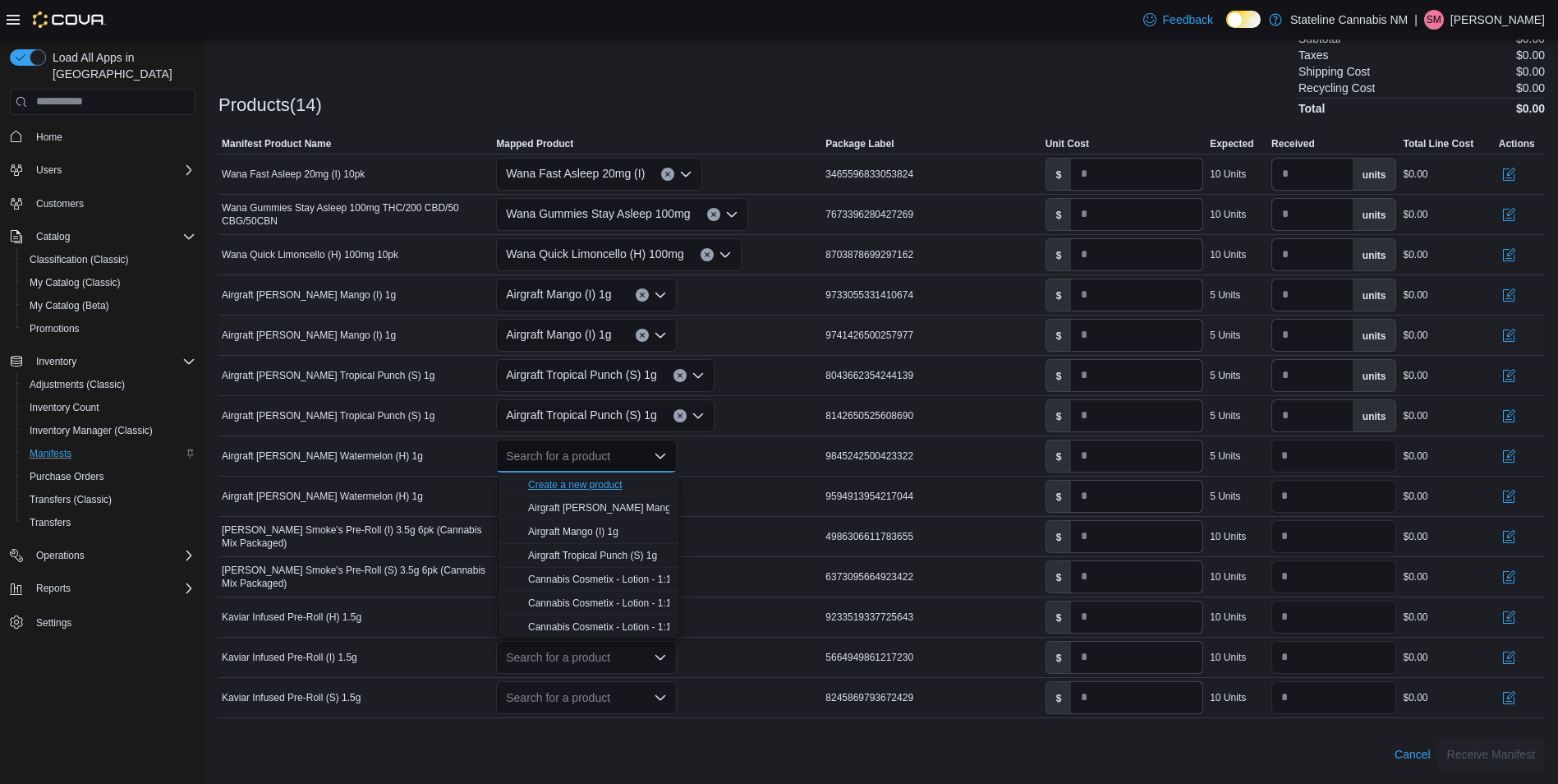
click at [605, 483] on div "Create a new product" at bounding box center [575, 485] width 94 height 13
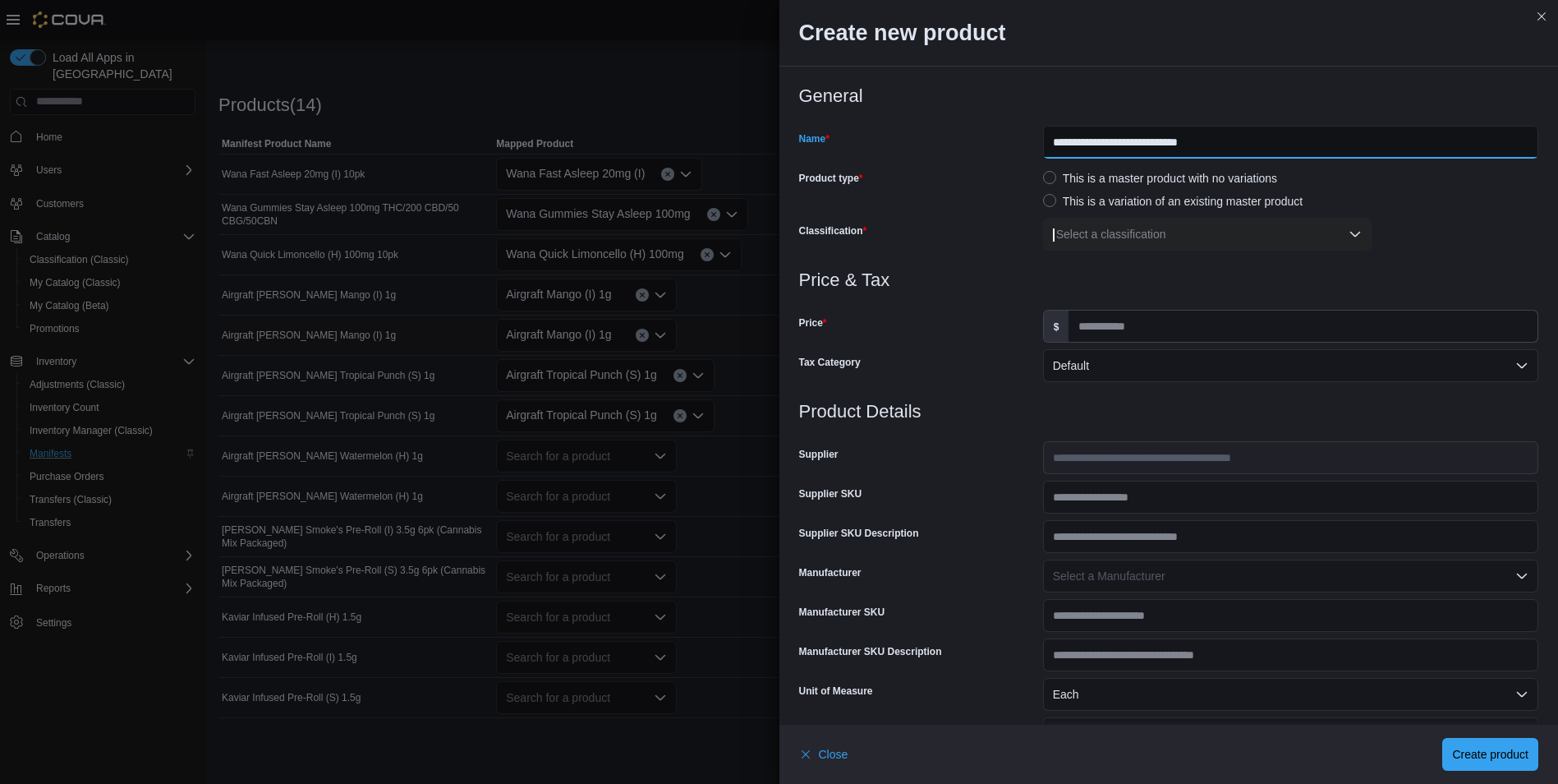
drag, startPoint x: 1114, startPoint y: 147, endPoint x: 1158, endPoint y: 371, distance: 228.3
click at [1114, 149] on input "**********" at bounding box center [1291, 142] width 496 height 33
type input "**********"
click at [1104, 241] on div "Select a classification" at bounding box center [1208, 234] width 329 height 33
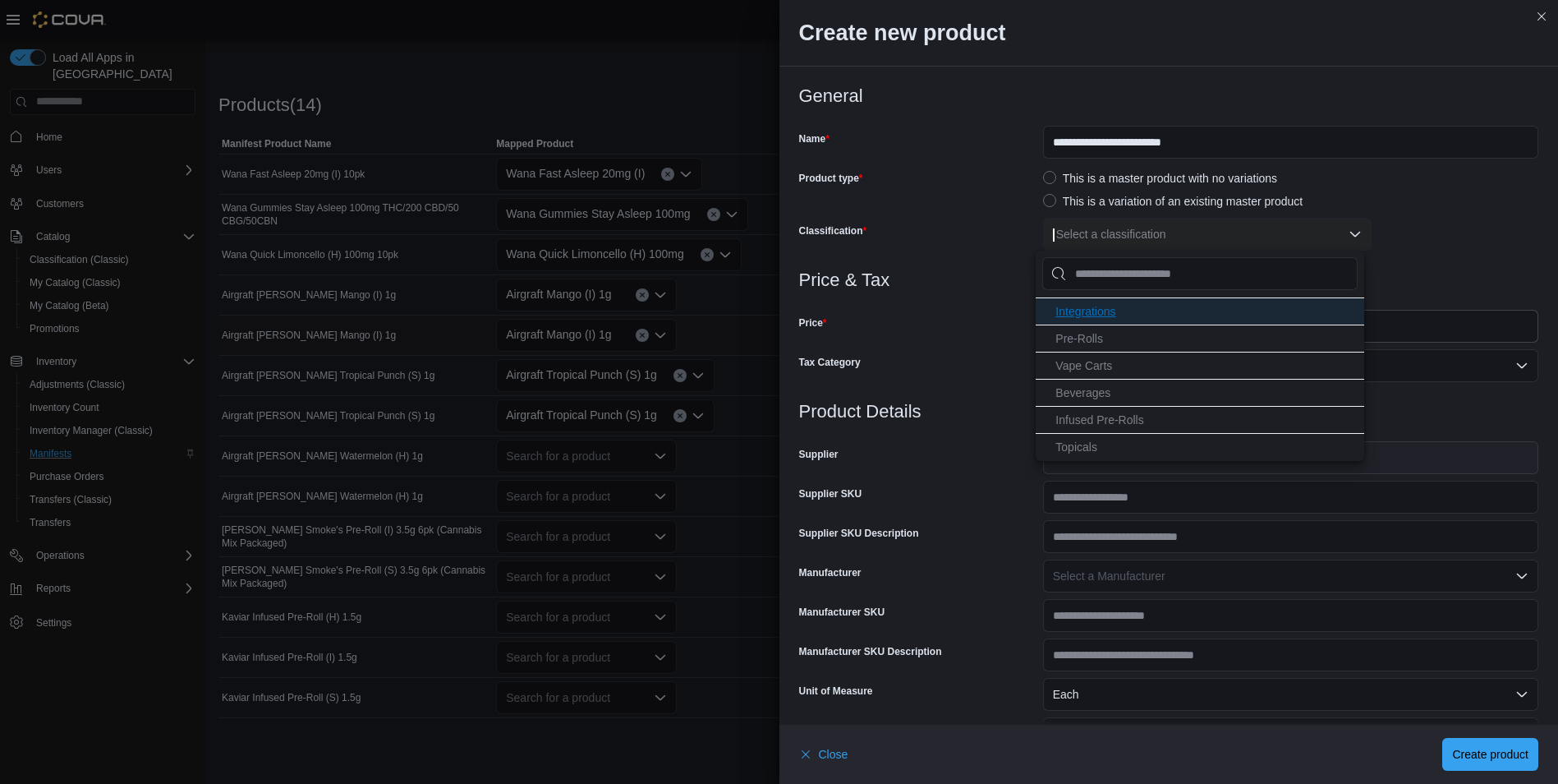
scroll to position [110, 0]
click at [1107, 361] on span "Vape Carts" at bounding box center [1083, 360] width 57 height 13
click at [1011, 329] on div "Price" at bounding box center [918, 326] width 237 height 33
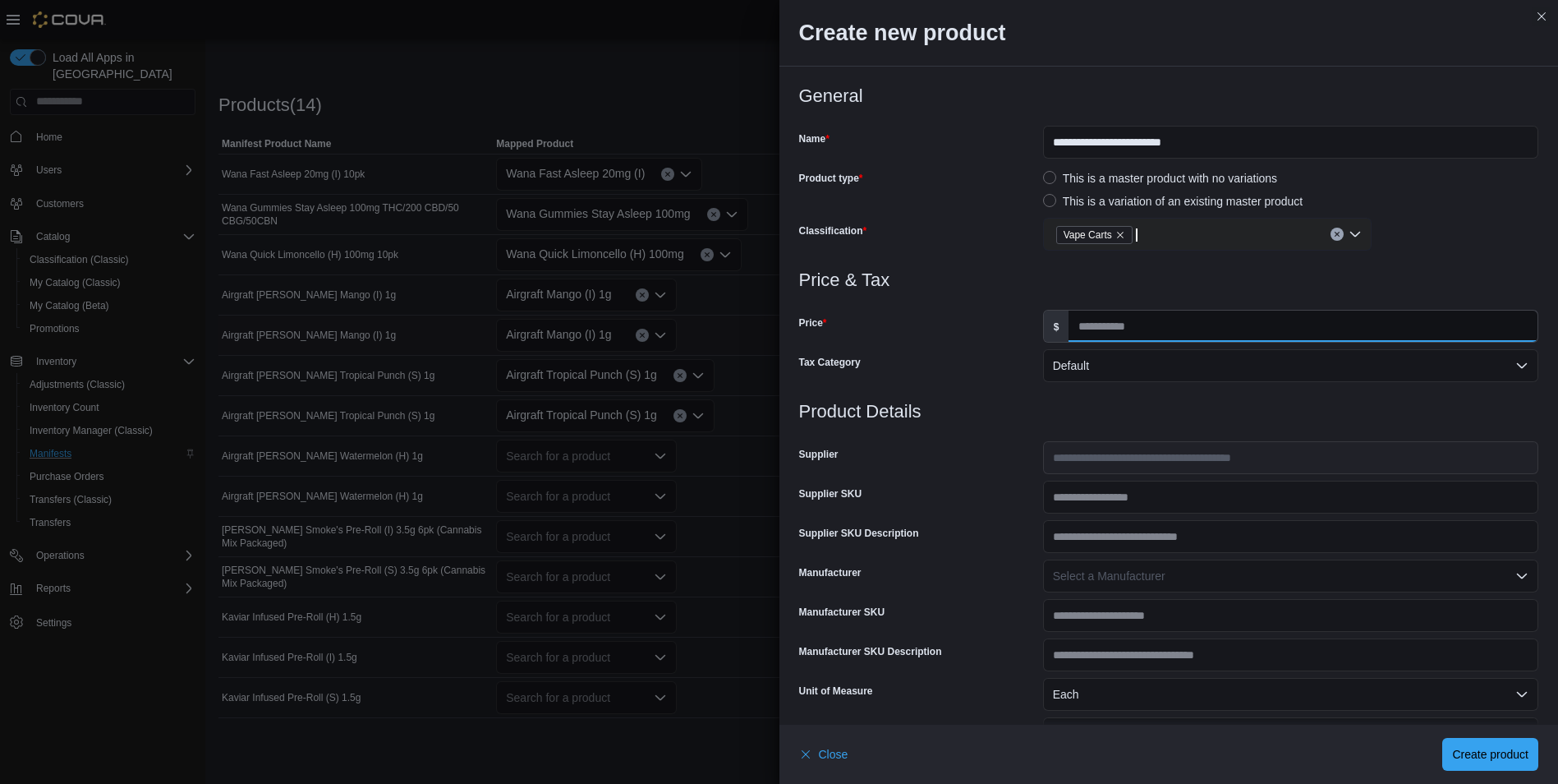
click at [1115, 327] on input "Price" at bounding box center [1303, 326] width 469 height 31
type input "**"
click at [1109, 283] on h3 "Price & Tax" at bounding box center [1169, 280] width 740 height 20
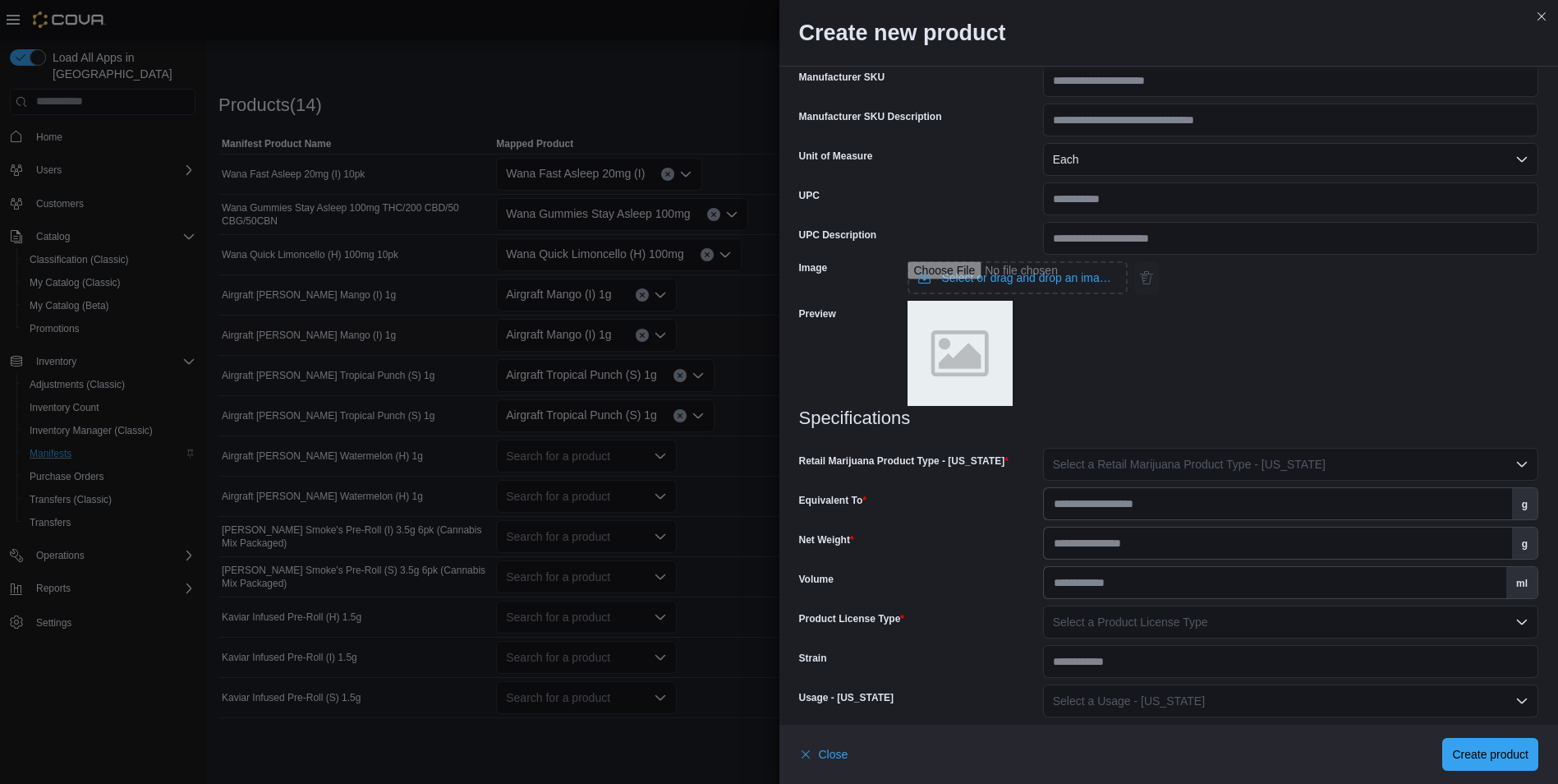
scroll to position [547, 0]
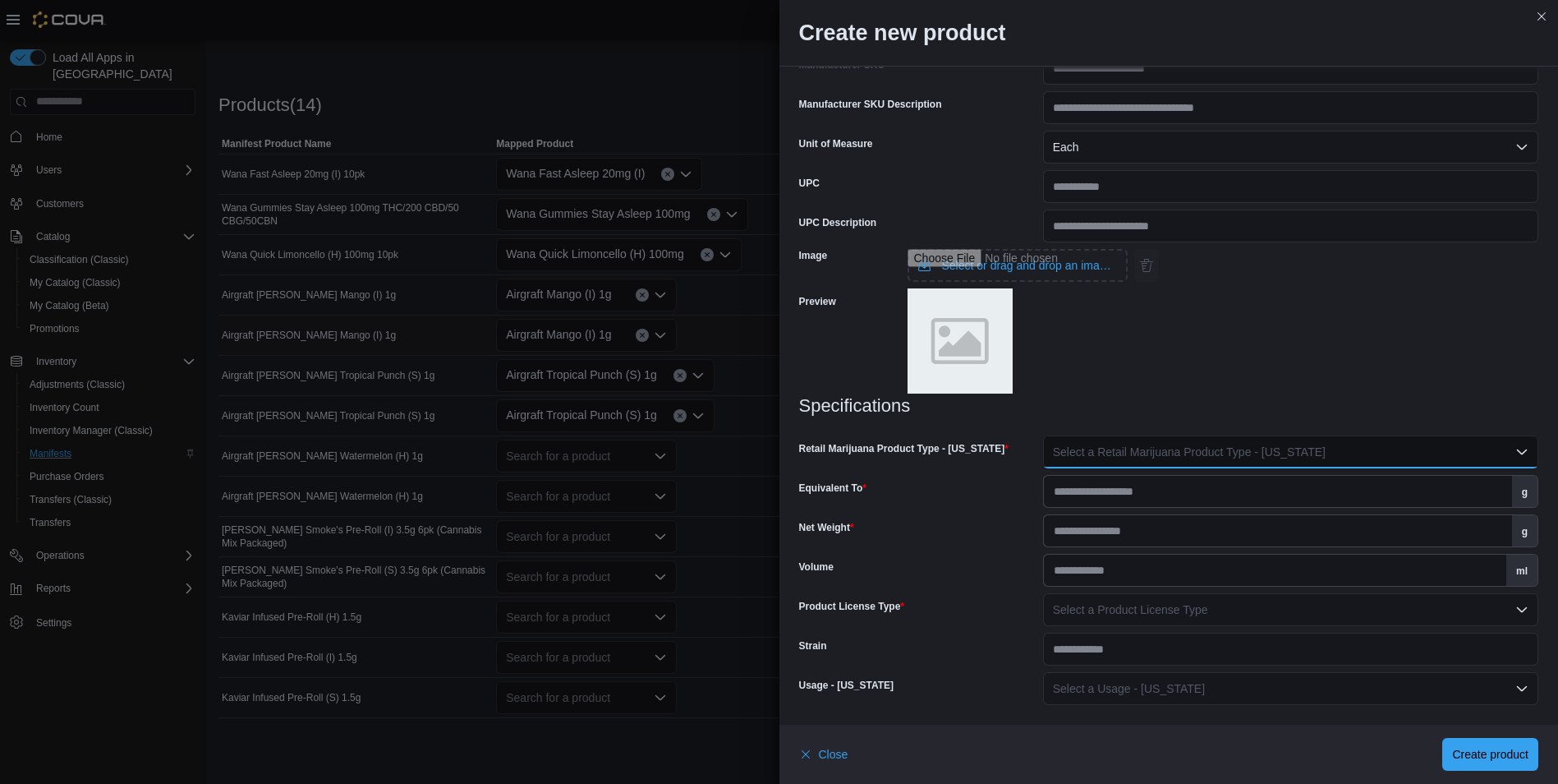
click at [1185, 451] on span "Select a Retail Marijuana Product Type - New Mexico" at bounding box center [1189, 452] width 273 height 13
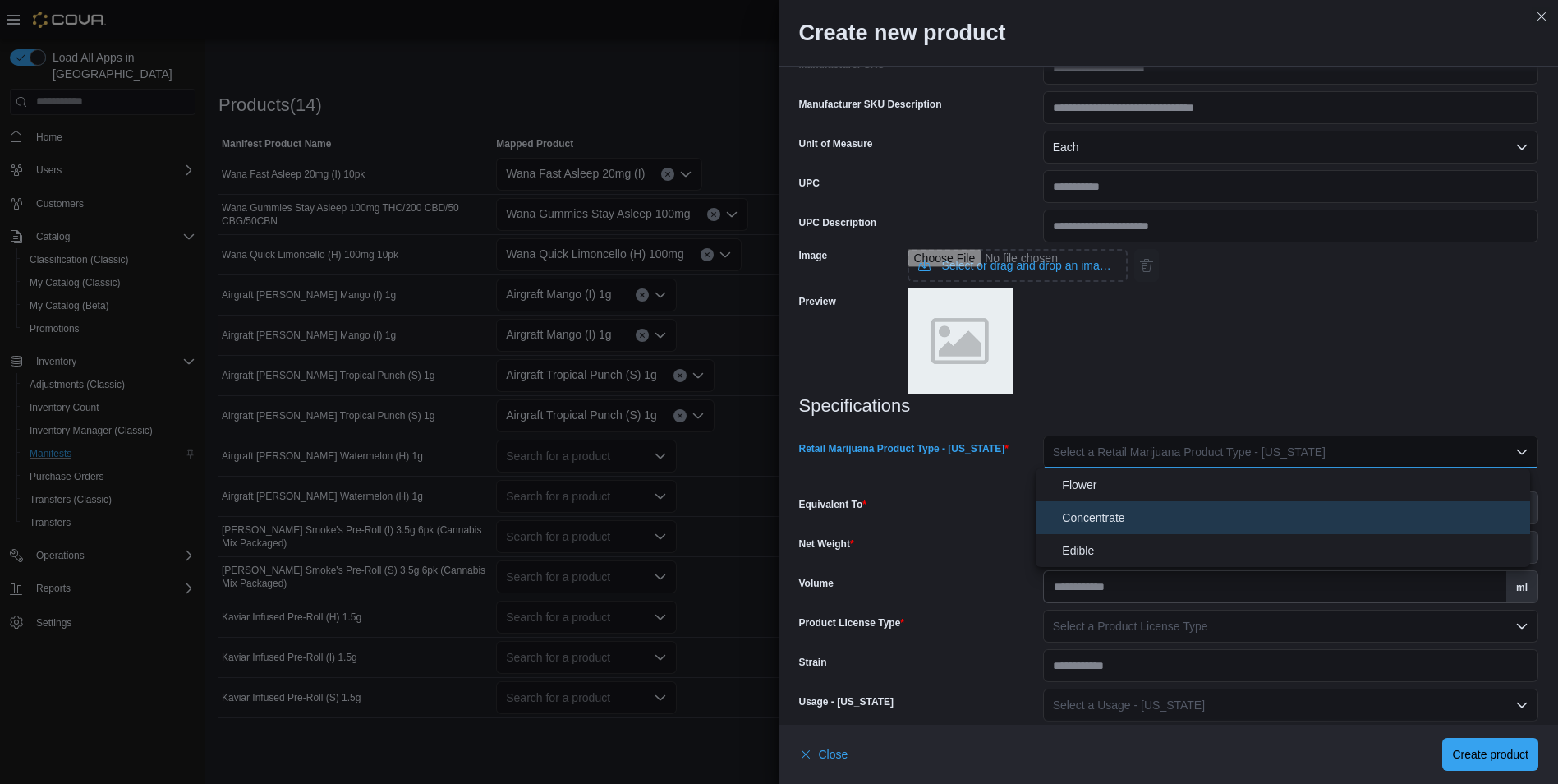
click at [1113, 526] on span "Concentrate" at bounding box center [1293, 517] width 462 height 20
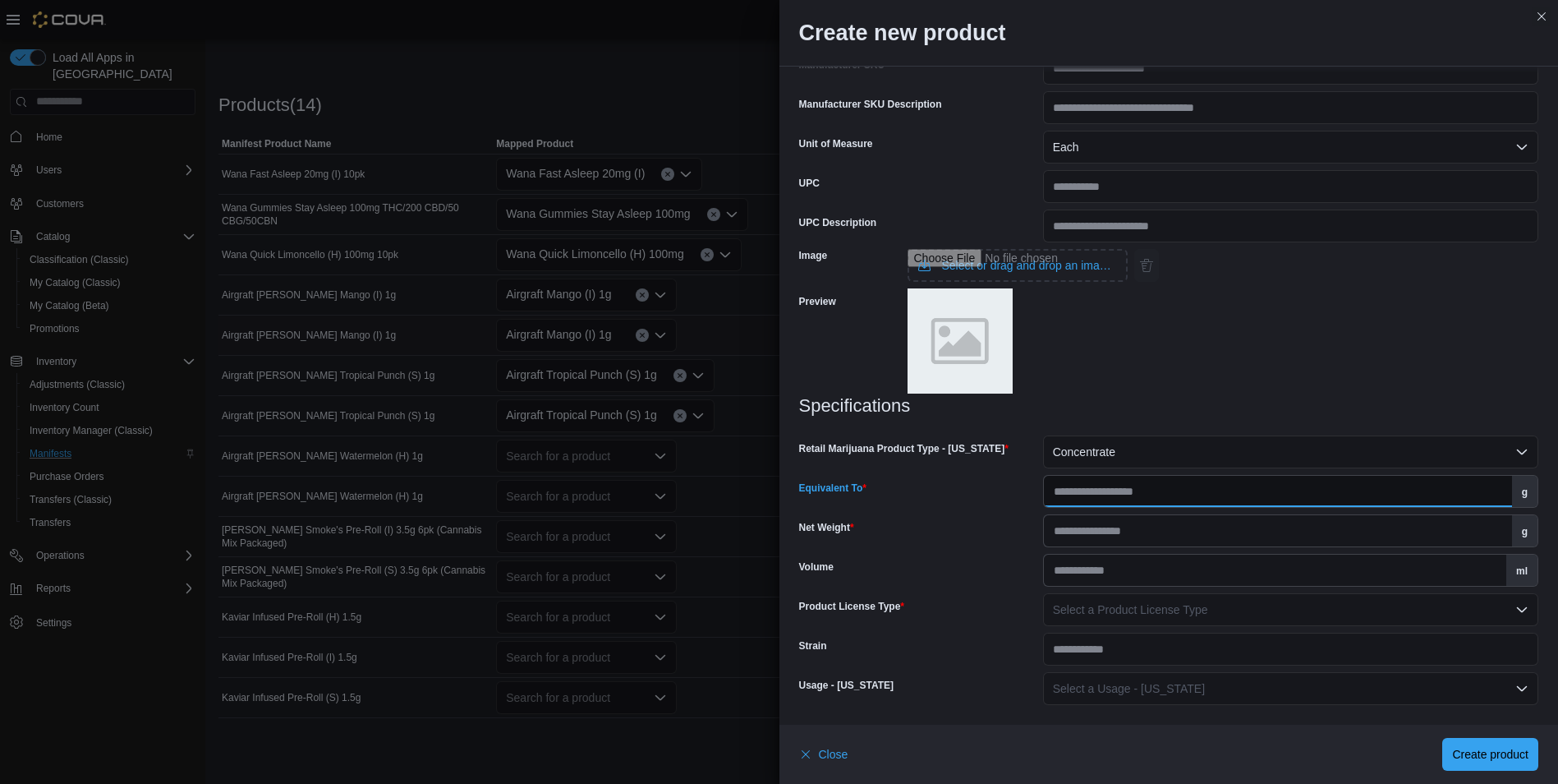
click at [1122, 497] on input "Equivalent To" at bounding box center [1278, 491] width 468 height 31
type input "*"
click at [1173, 615] on span "Select a Product License Type" at bounding box center [1131, 610] width 155 height 13
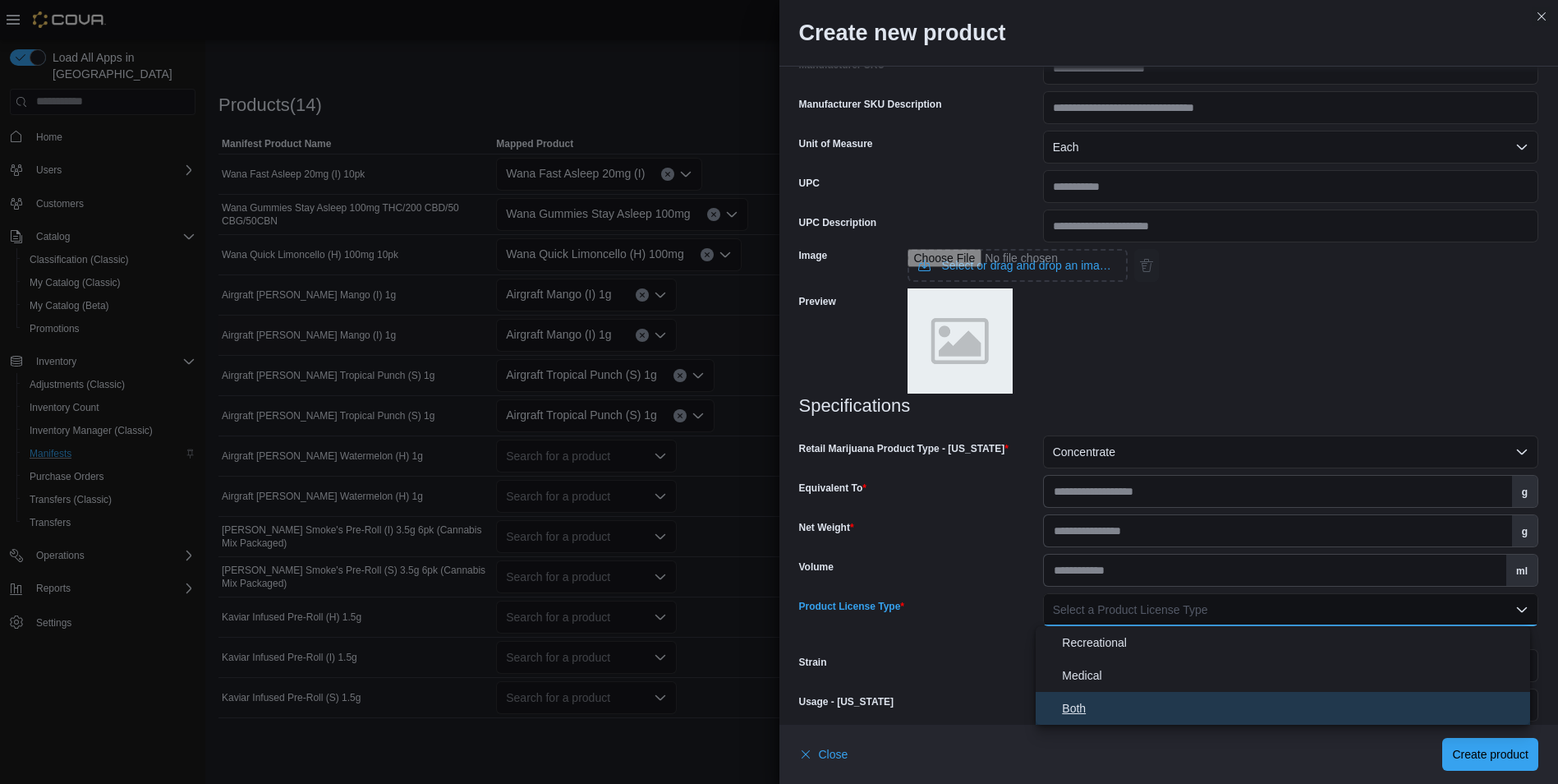
click at [1080, 704] on span "Both" at bounding box center [1293, 708] width 462 height 20
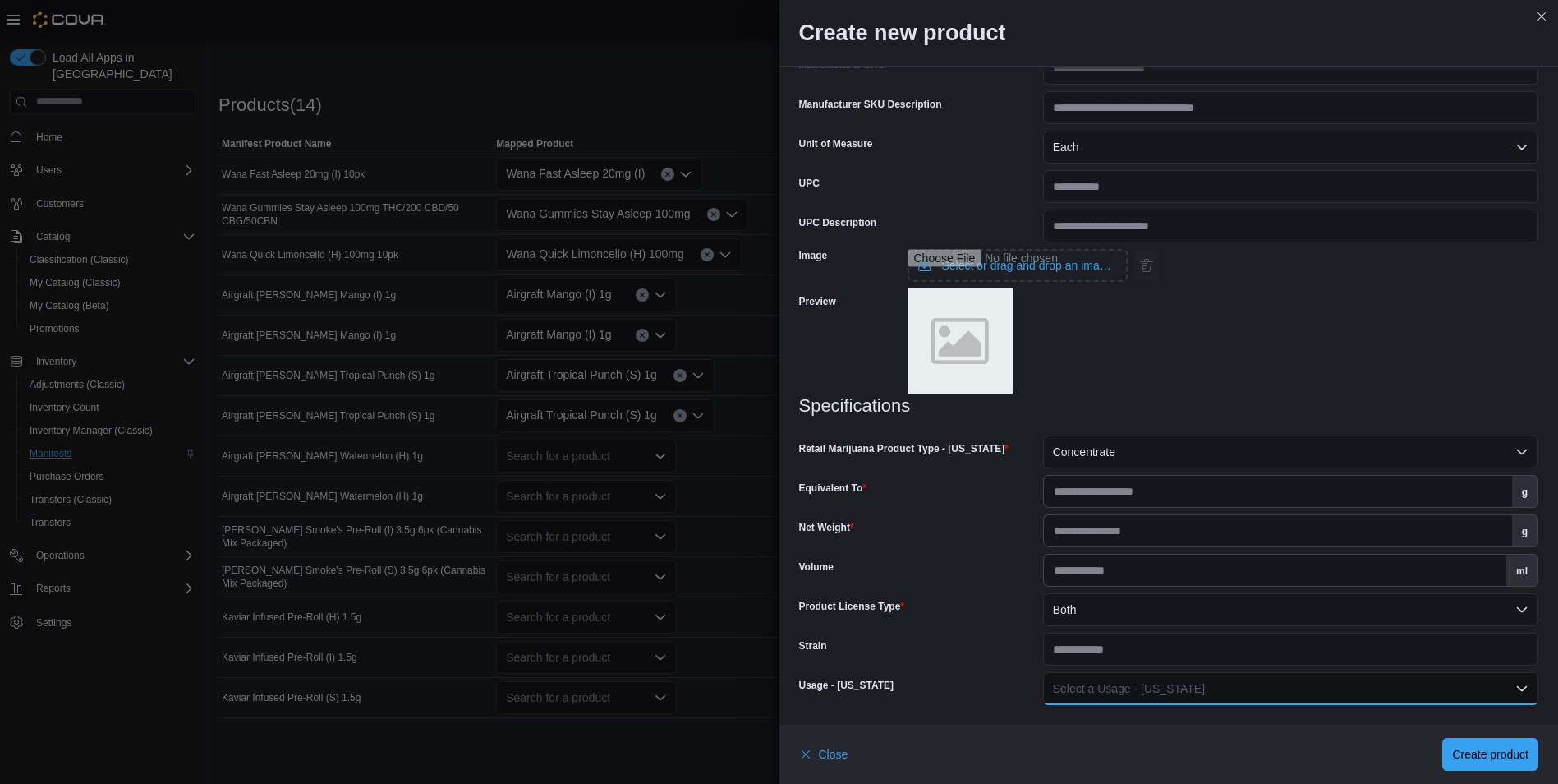
click at [1104, 691] on span "Select a Usage - New Mexico" at bounding box center [1129, 688] width 152 height 13
click at [1145, 587] on span "Inhaled Product" at bounding box center [1293, 590] width 462 height 20
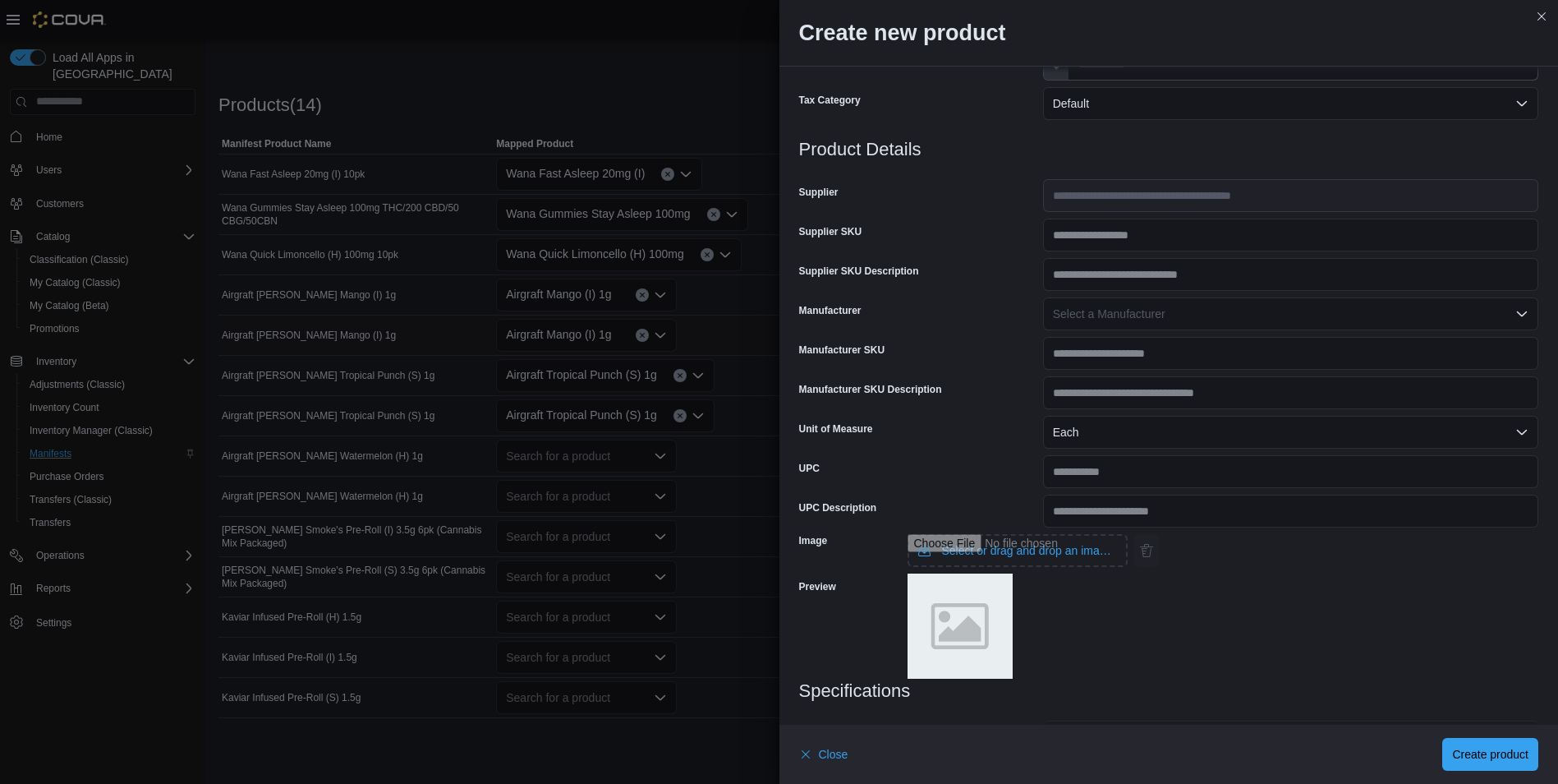
scroll to position [493, 0]
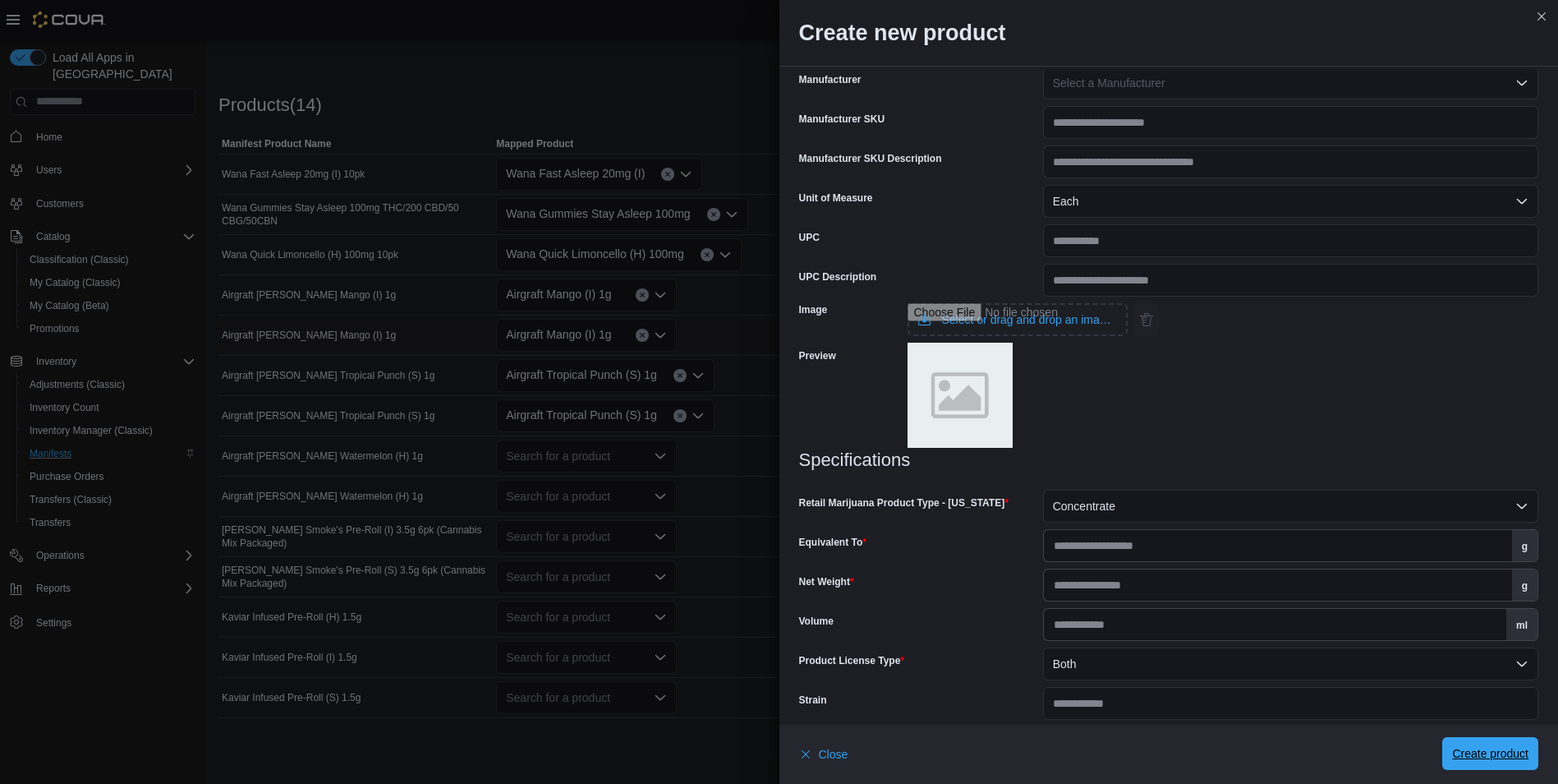
click at [1494, 751] on span "Create product" at bounding box center [1490, 753] width 77 height 16
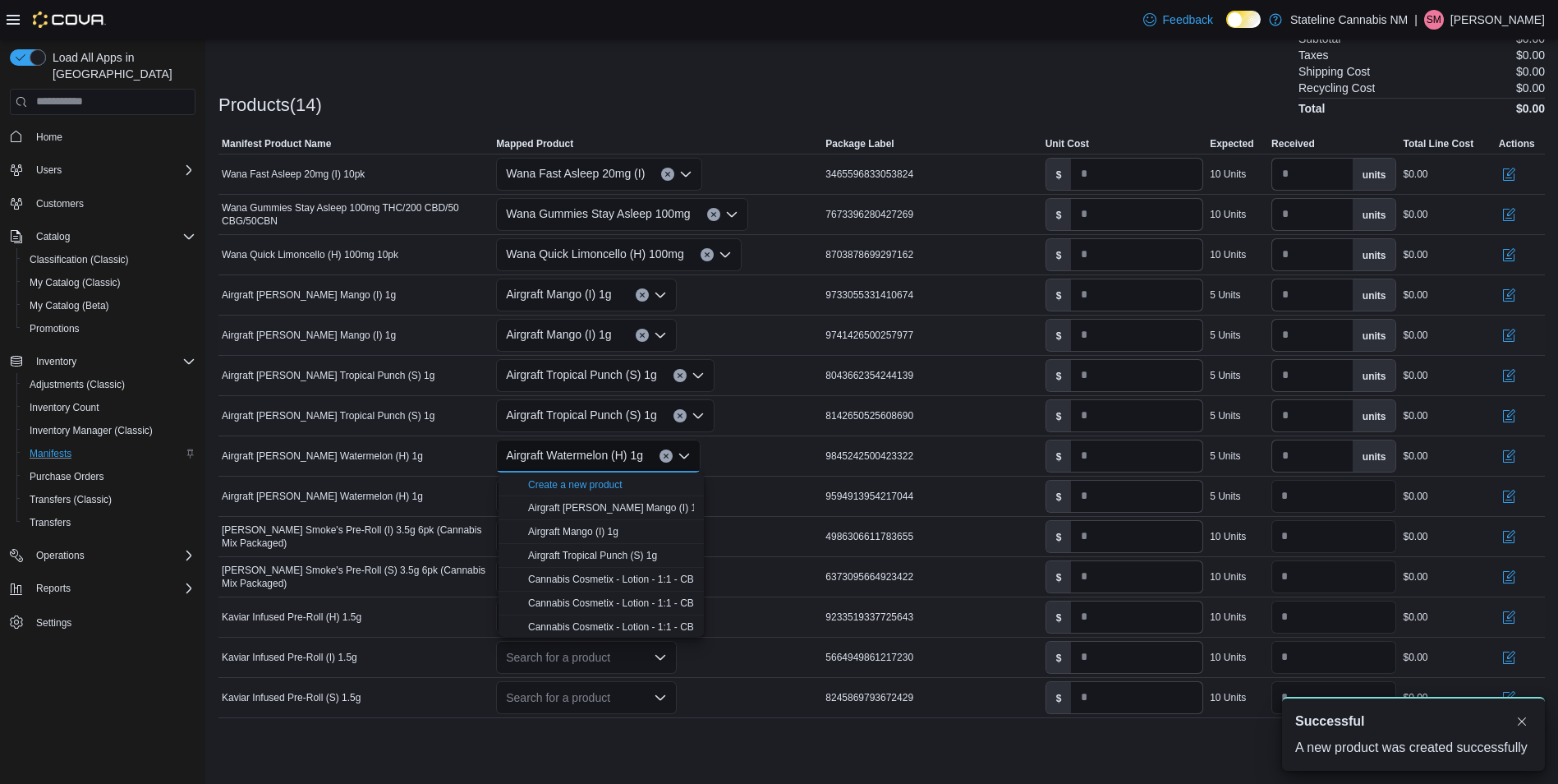
scroll to position [0, 0]
click at [774, 502] on div "Search for a product" at bounding box center [657, 496] width 329 height 39
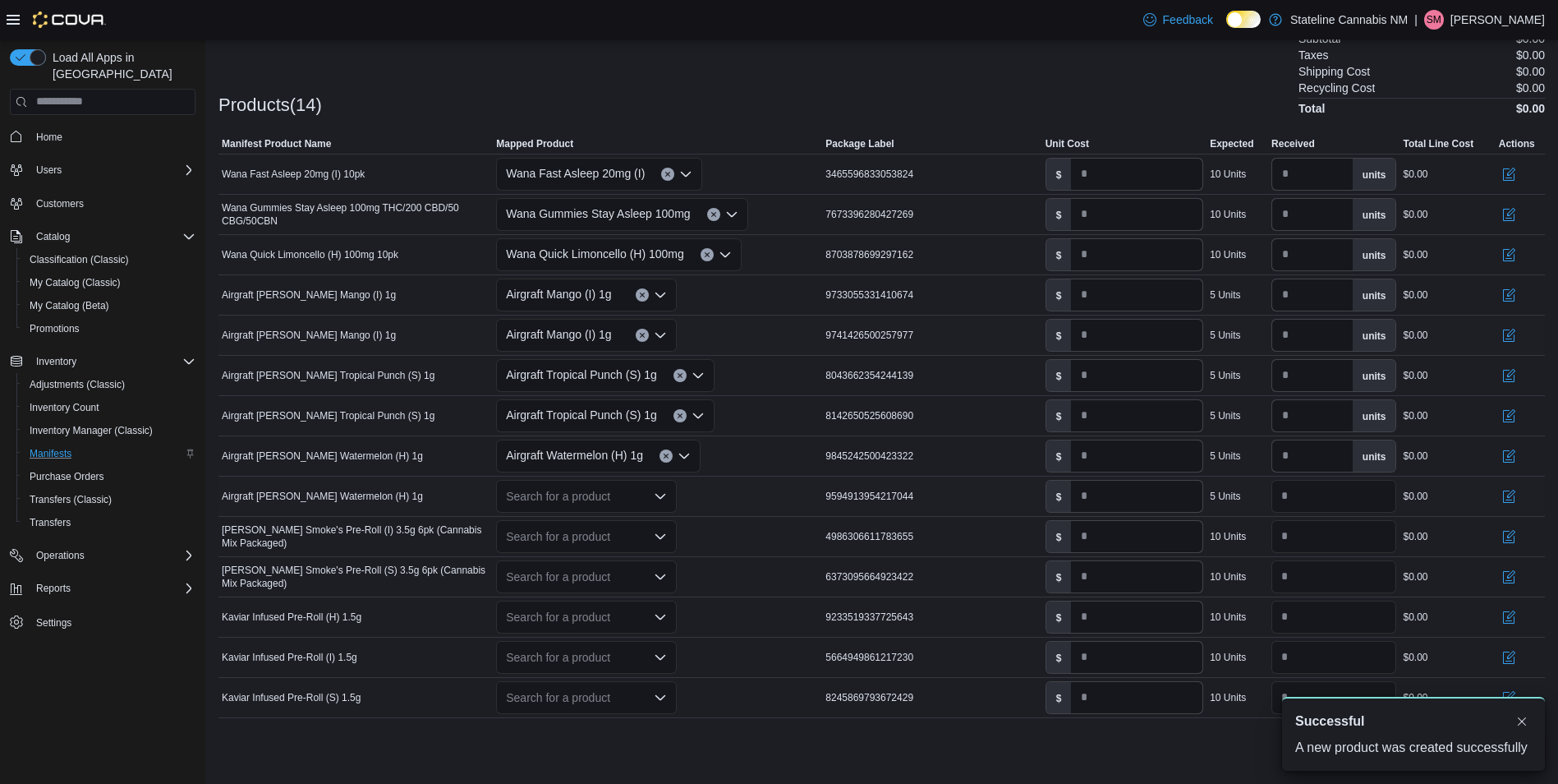
click at [627, 498] on div "Search for a product" at bounding box center [587, 497] width 181 height 33
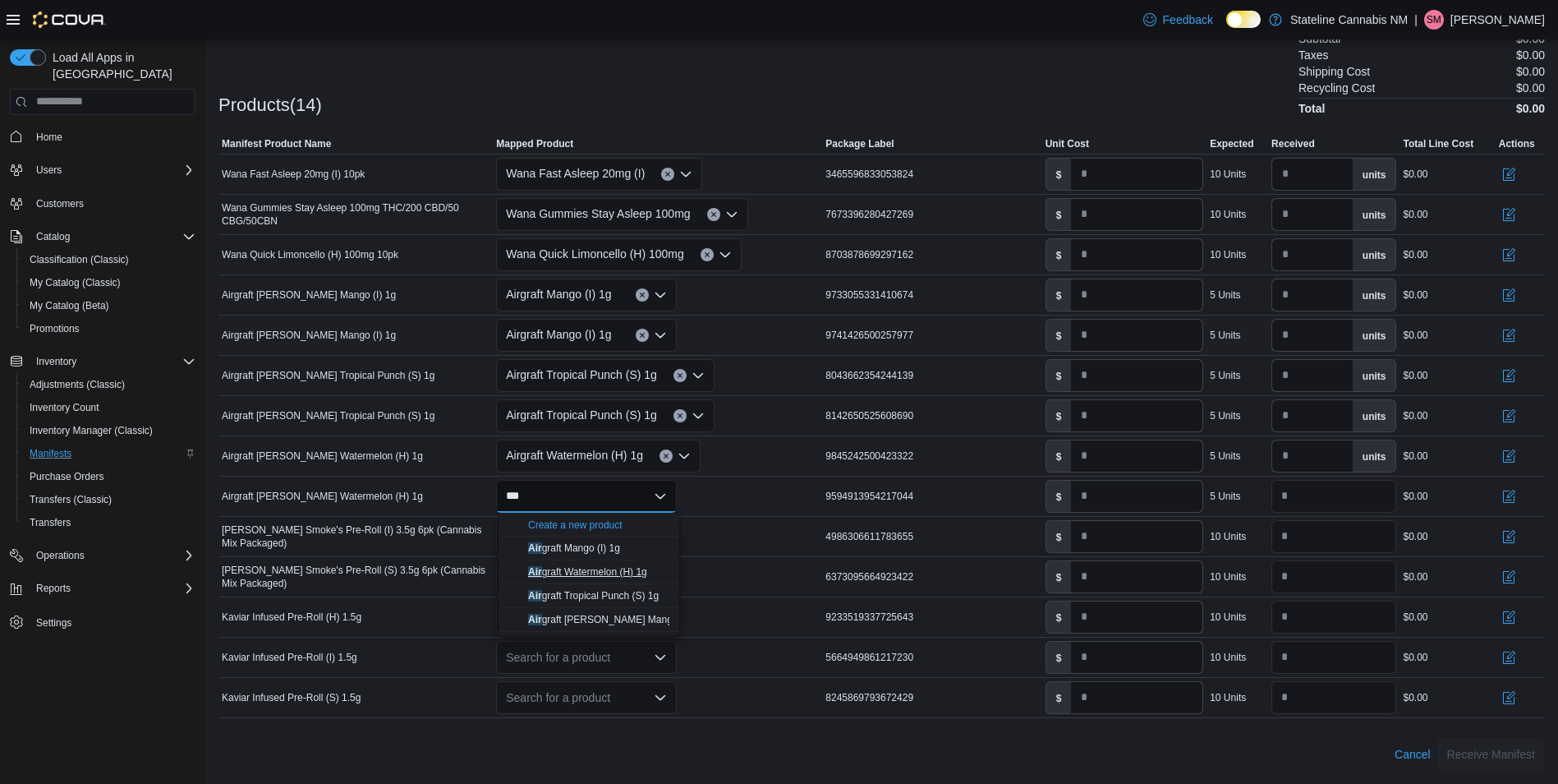
type input "***"
click at [621, 574] on span "Air graft Watermelon (H) 1g" at bounding box center [588, 571] width 119 height 12
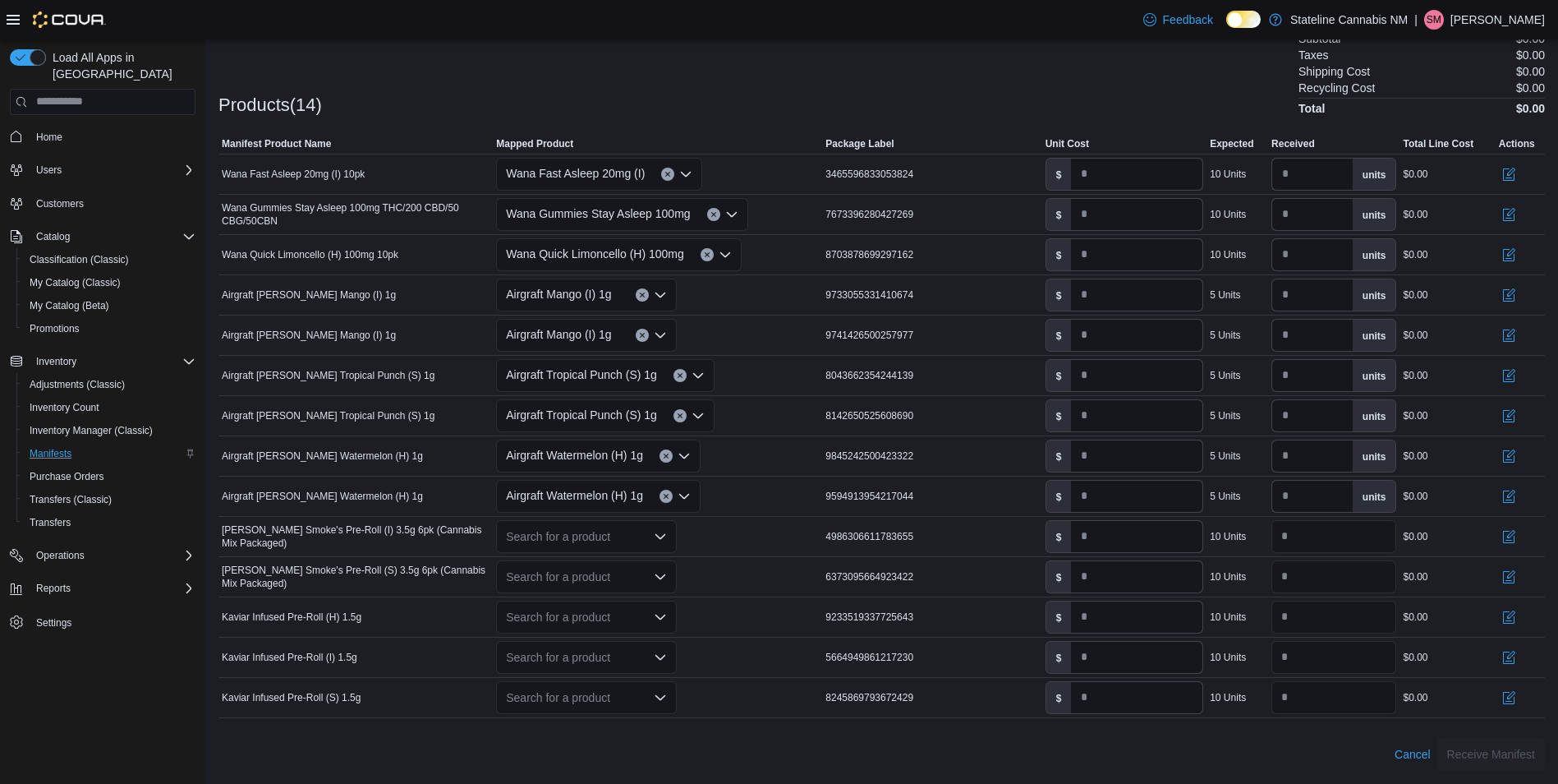
click at [743, 539] on div "Search for a product" at bounding box center [657, 536] width 329 height 39
click at [615, 539] on div "Search for a product" at bounding box center [587, 537] width 181 height 33
click at [778, 498] on div "Airgraft Watermelon (H) 1g" at bounding box center [657, 496] width 329 height 39
click at [570, 531] on div "***" at bounding box center [587, 537] width 181 height 33
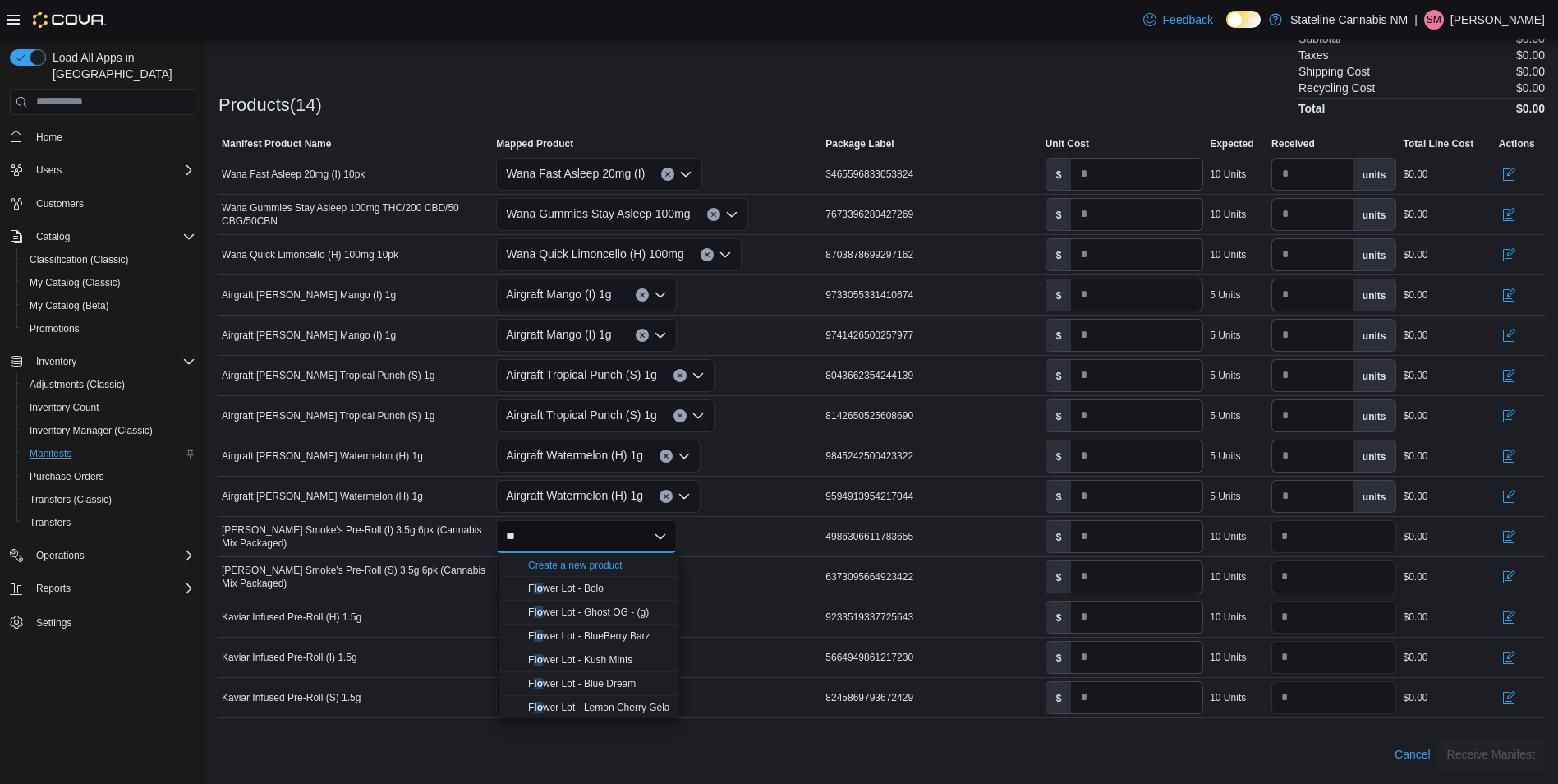
type input "*"
click at [548, 529] on div "Search for a product Combo box. Selected. Combo box input. Search for a product…" at bounding box center [587, 537] width 181 height 33
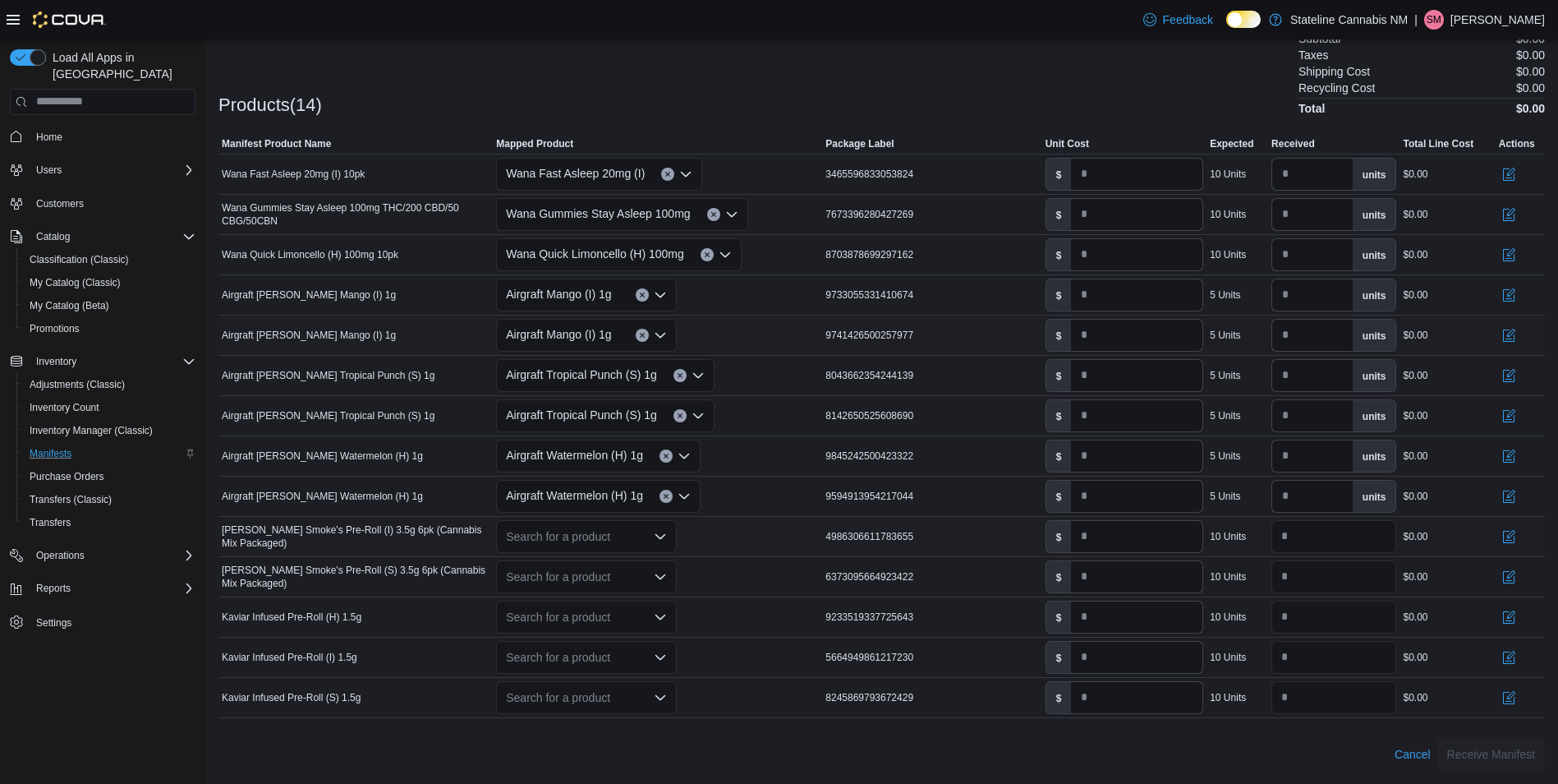
click at [588, 538] on div "Search for a product" at bounding box center [587, 537] width 181 height 33
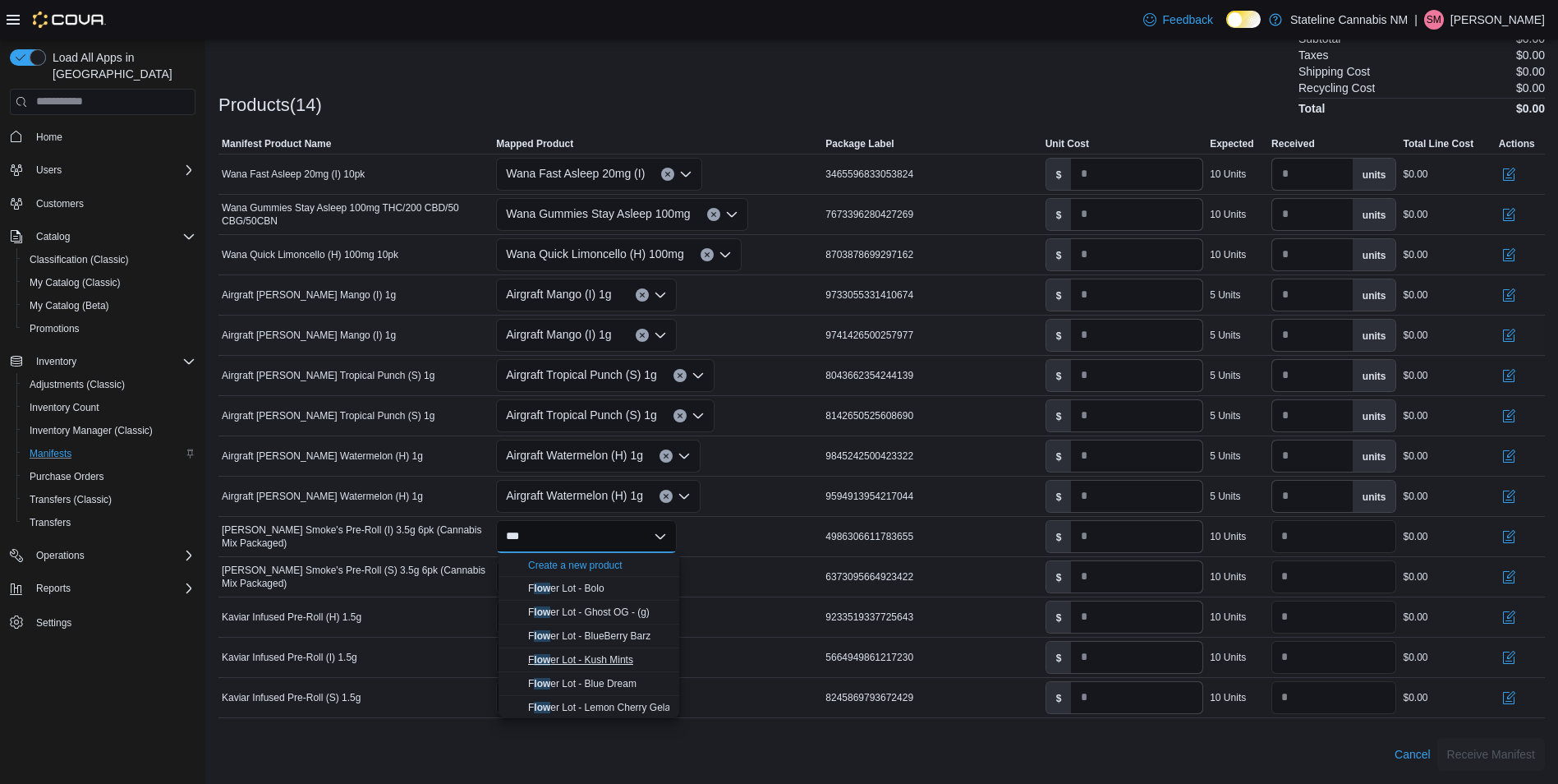
scroll to position [50, 0]
type input "***"
click at [722, 743] on div "Cancel Receive Manifest" at bounding box center [881, 754] width 1326 height 33
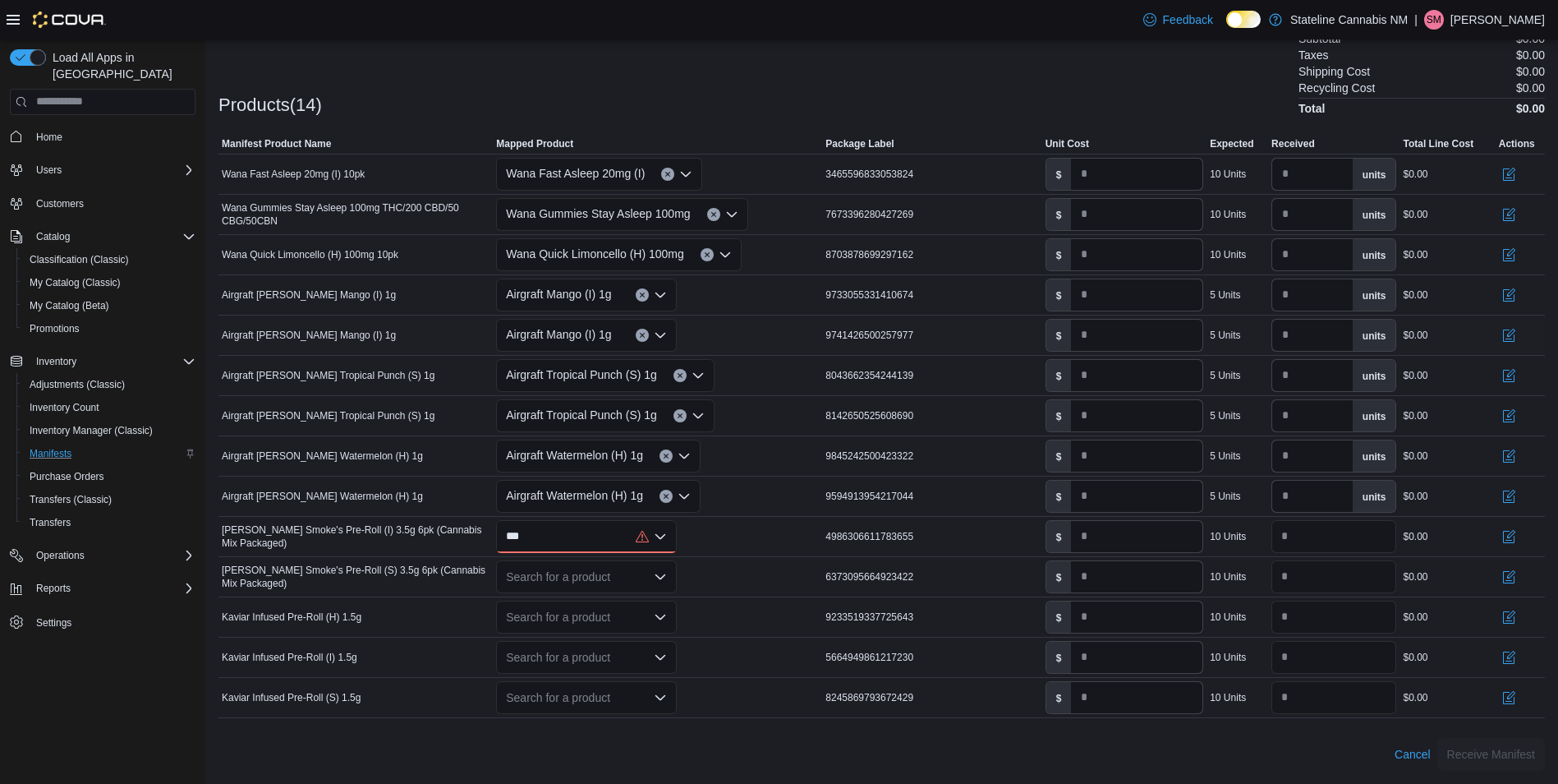
click at [702, 743] on div "Cancel Receive Manifest" at bounding box center [881, 754] width 1326 height 33
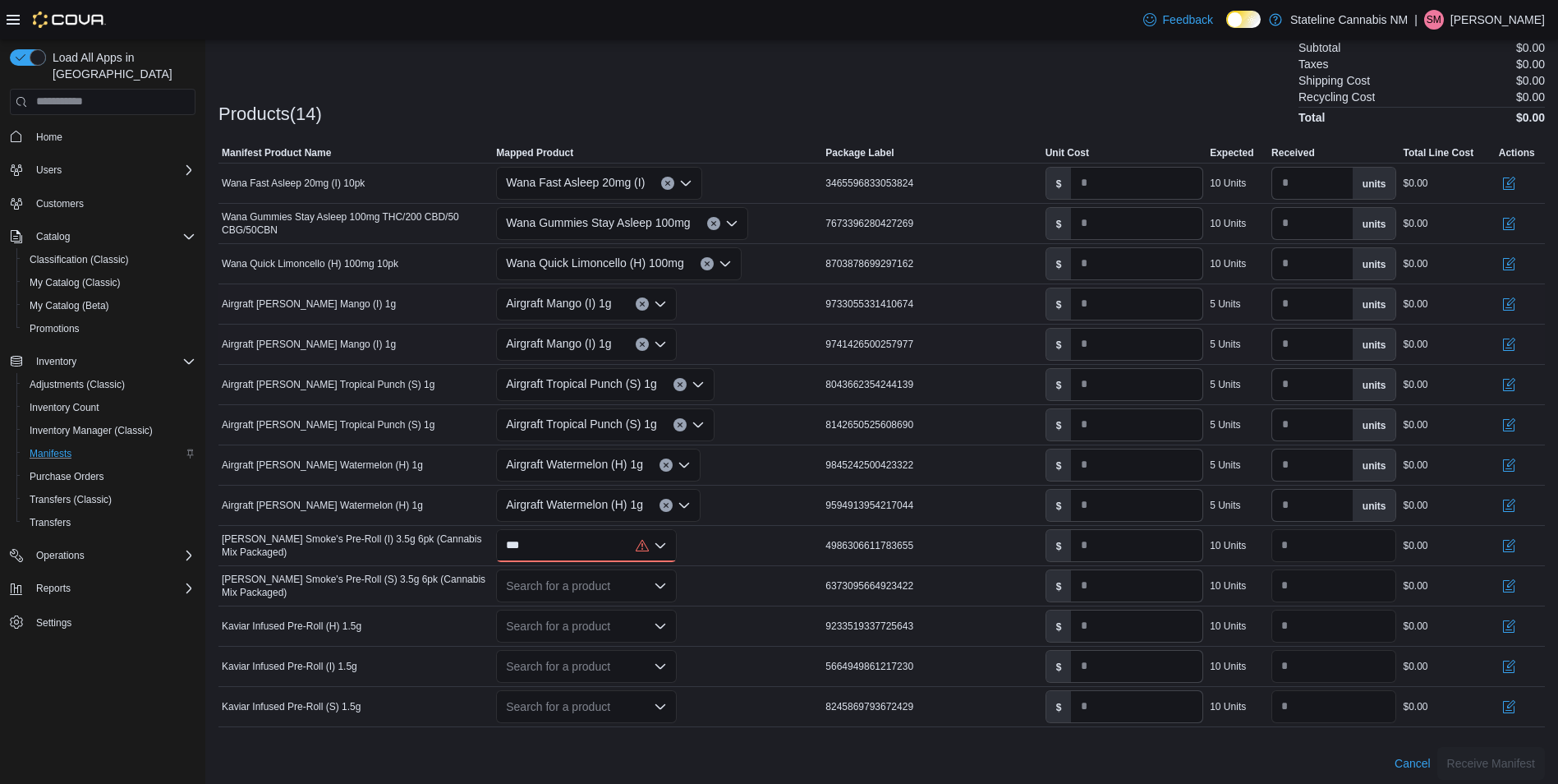
scroll to position [486, 0]
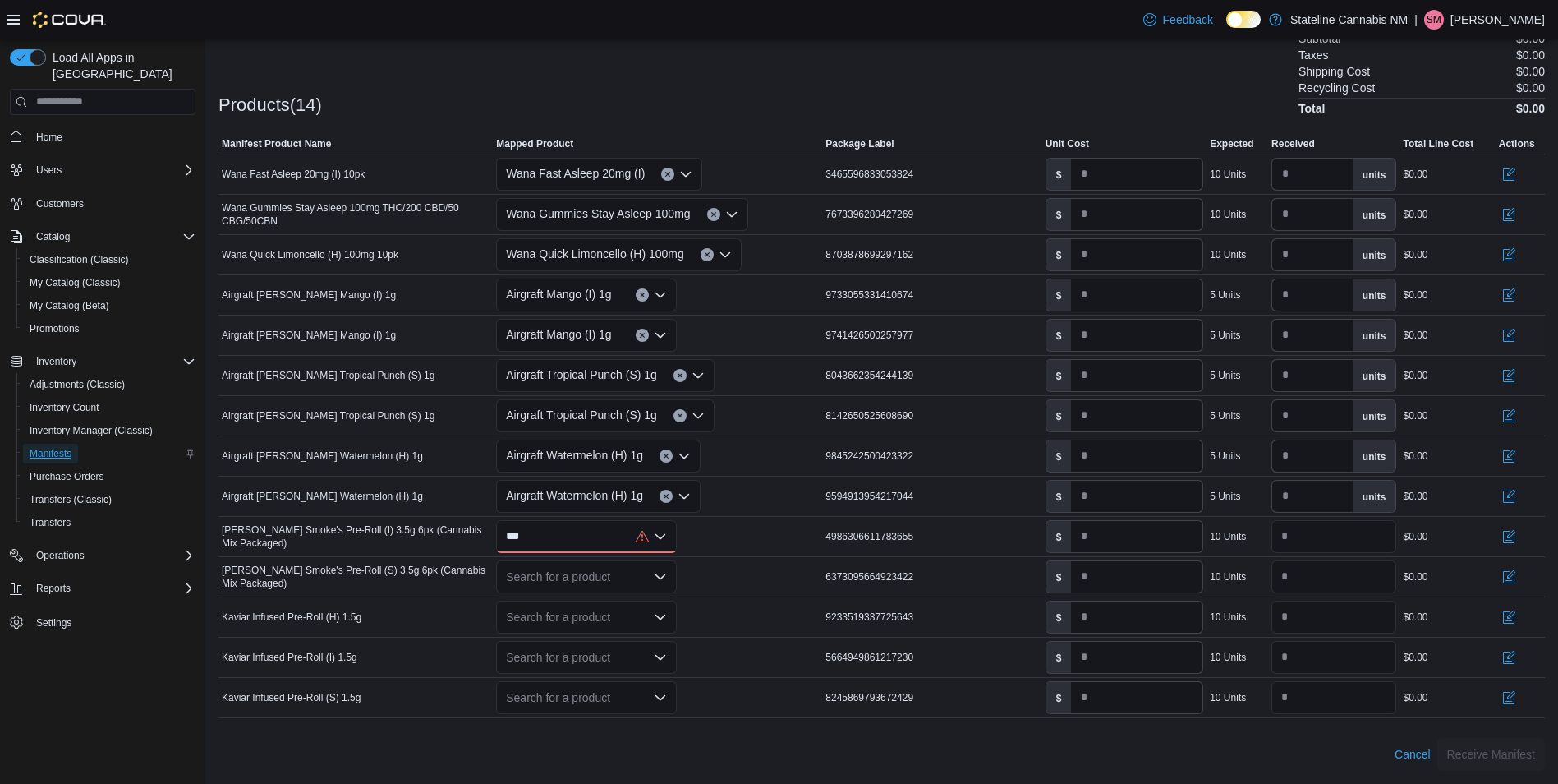
click at [53, 447] on span "Manifests" at bounding box center [50, 454] width 42 height 13
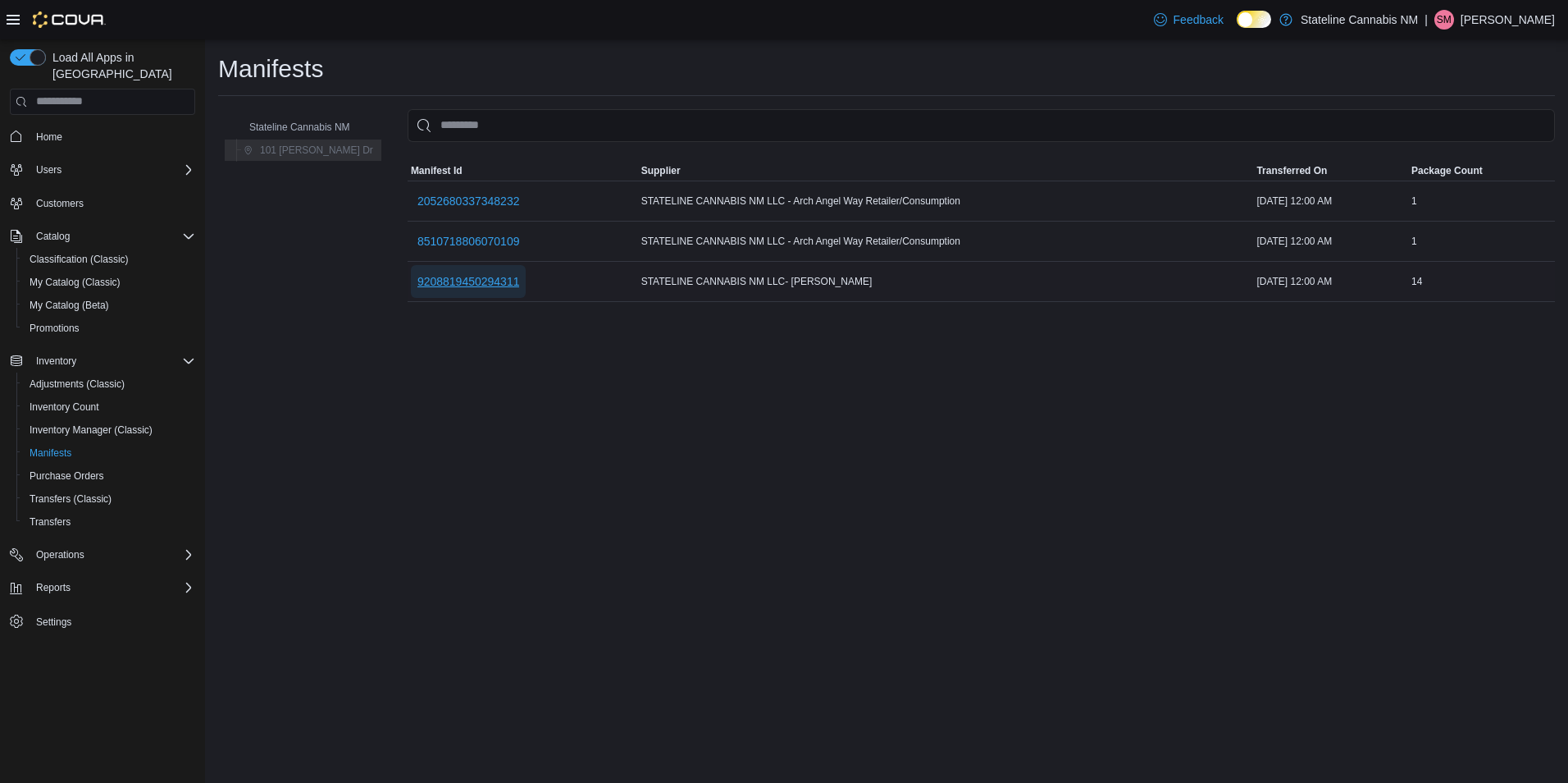
click at [447, 281] on span "9208819450294311" at bounding box center [468, 282] width 102 height 16
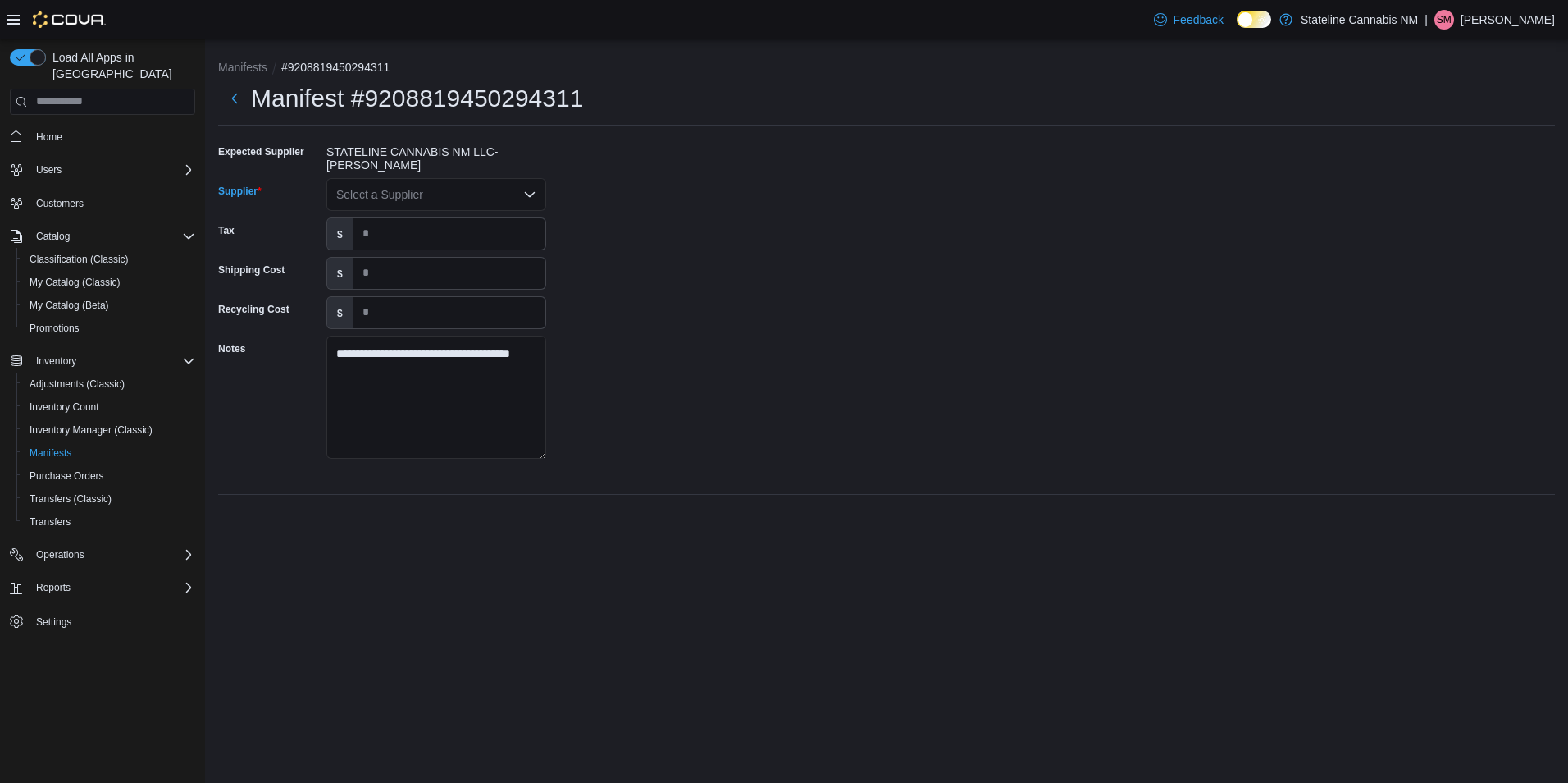
click at [459, 197] on div "Select a Supplier" at bounding box center [436, 194] width 220 height 33
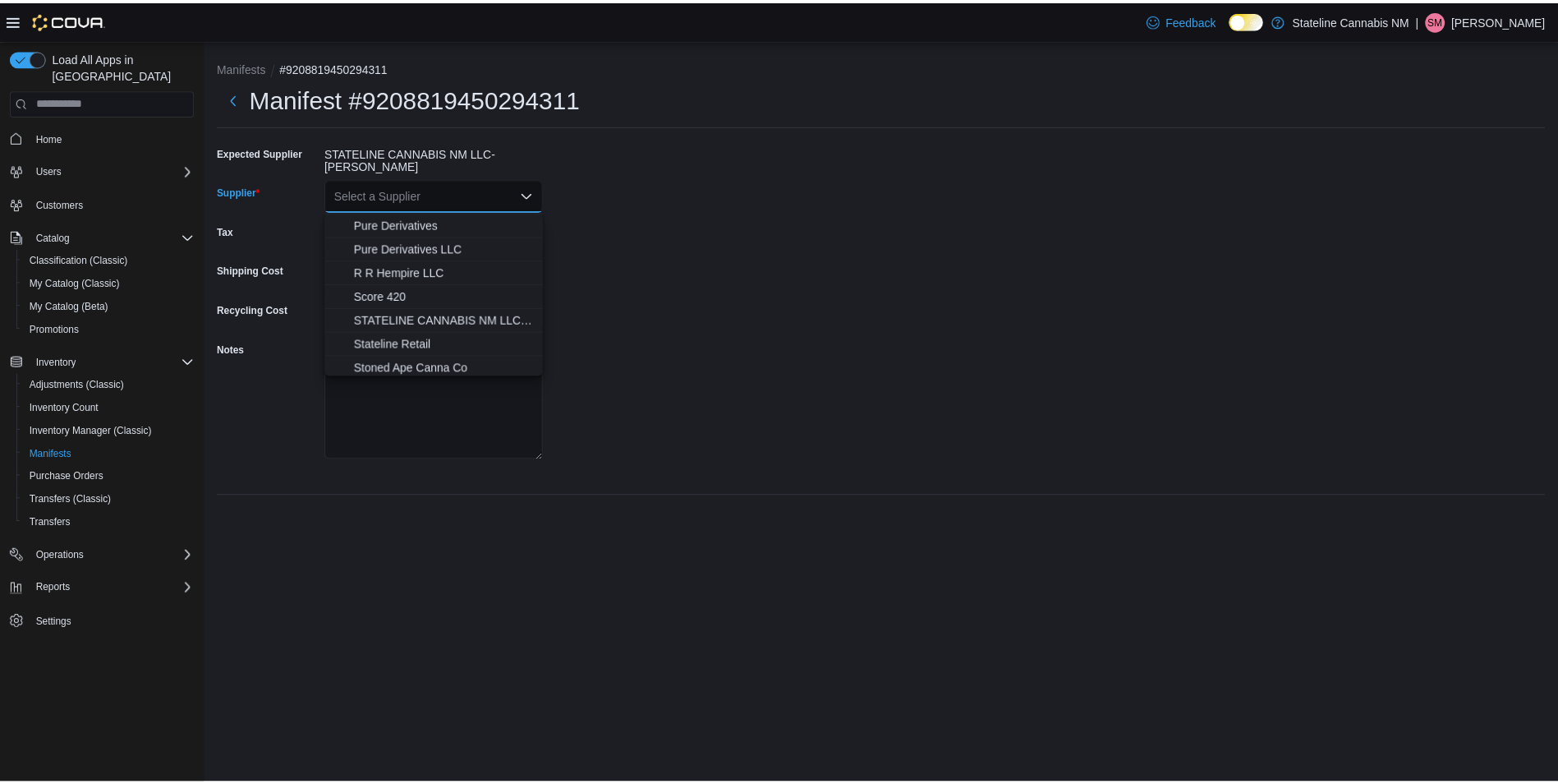
scroll to position [575, 0]
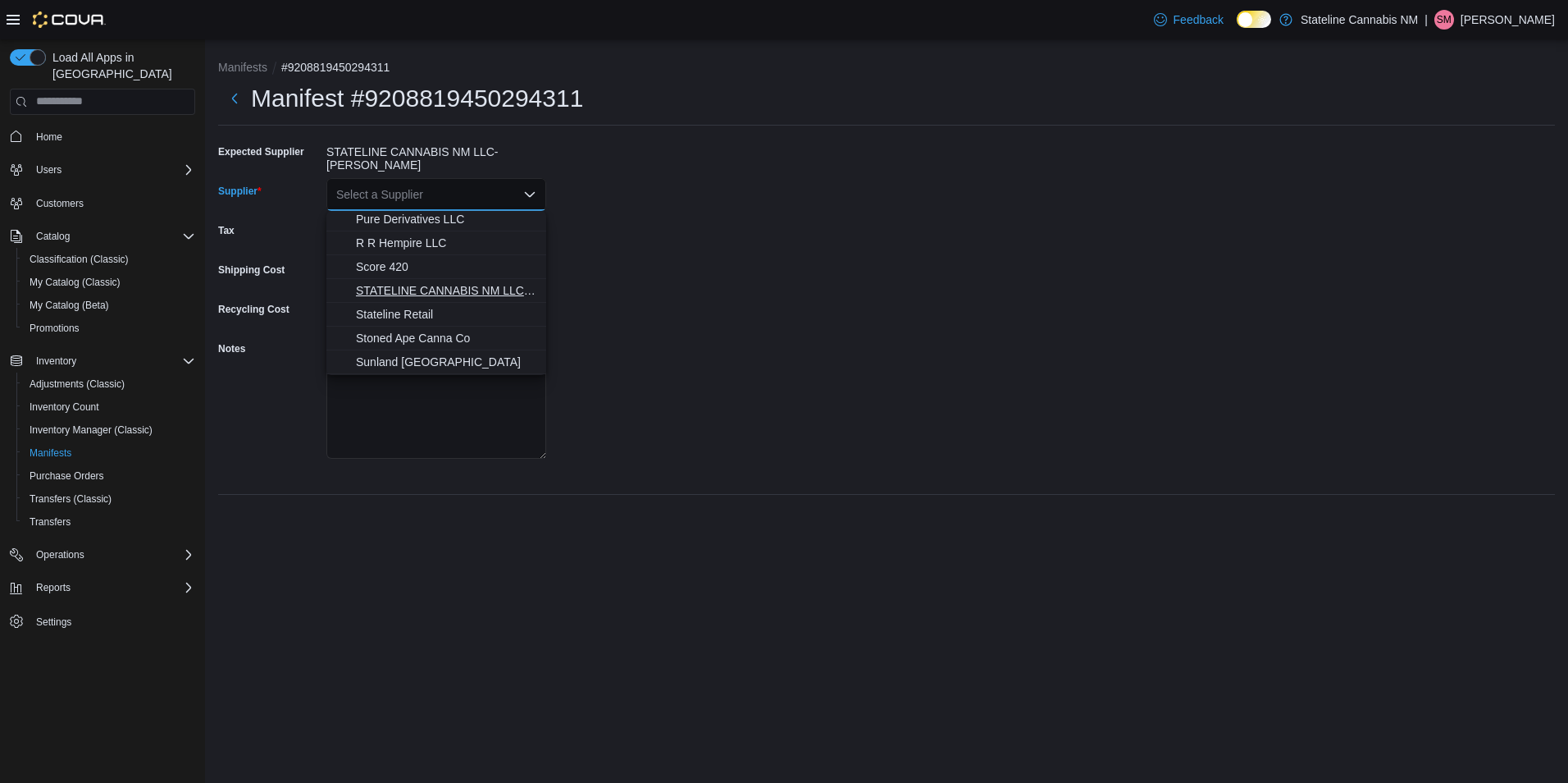
click at [415, 294] on span "STATELINE CANNABIS NM LLC- [PERSON_NAME]" at bounding box center [446, 291] width 180 height 16
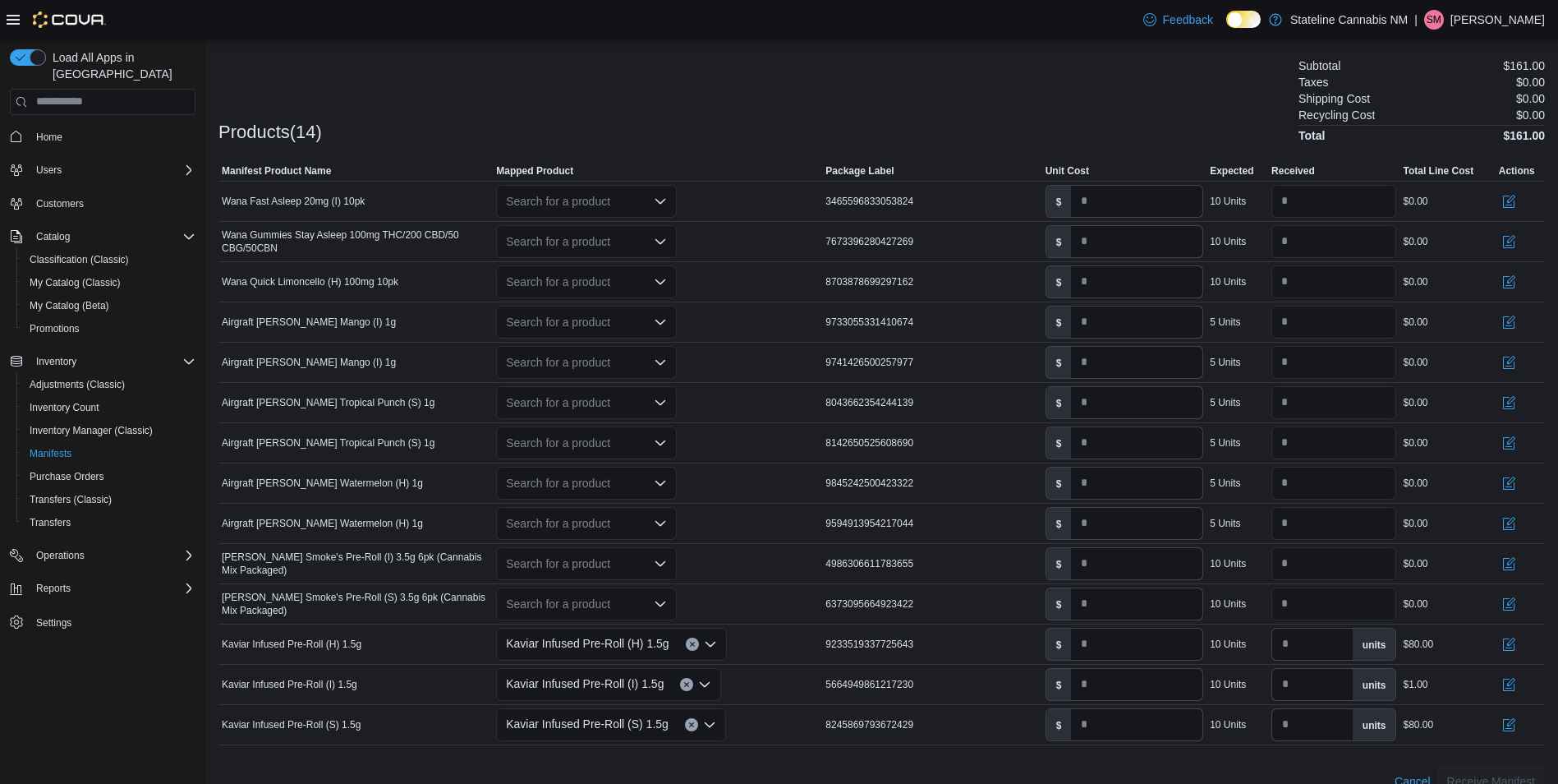
scroll to position [486, 0]
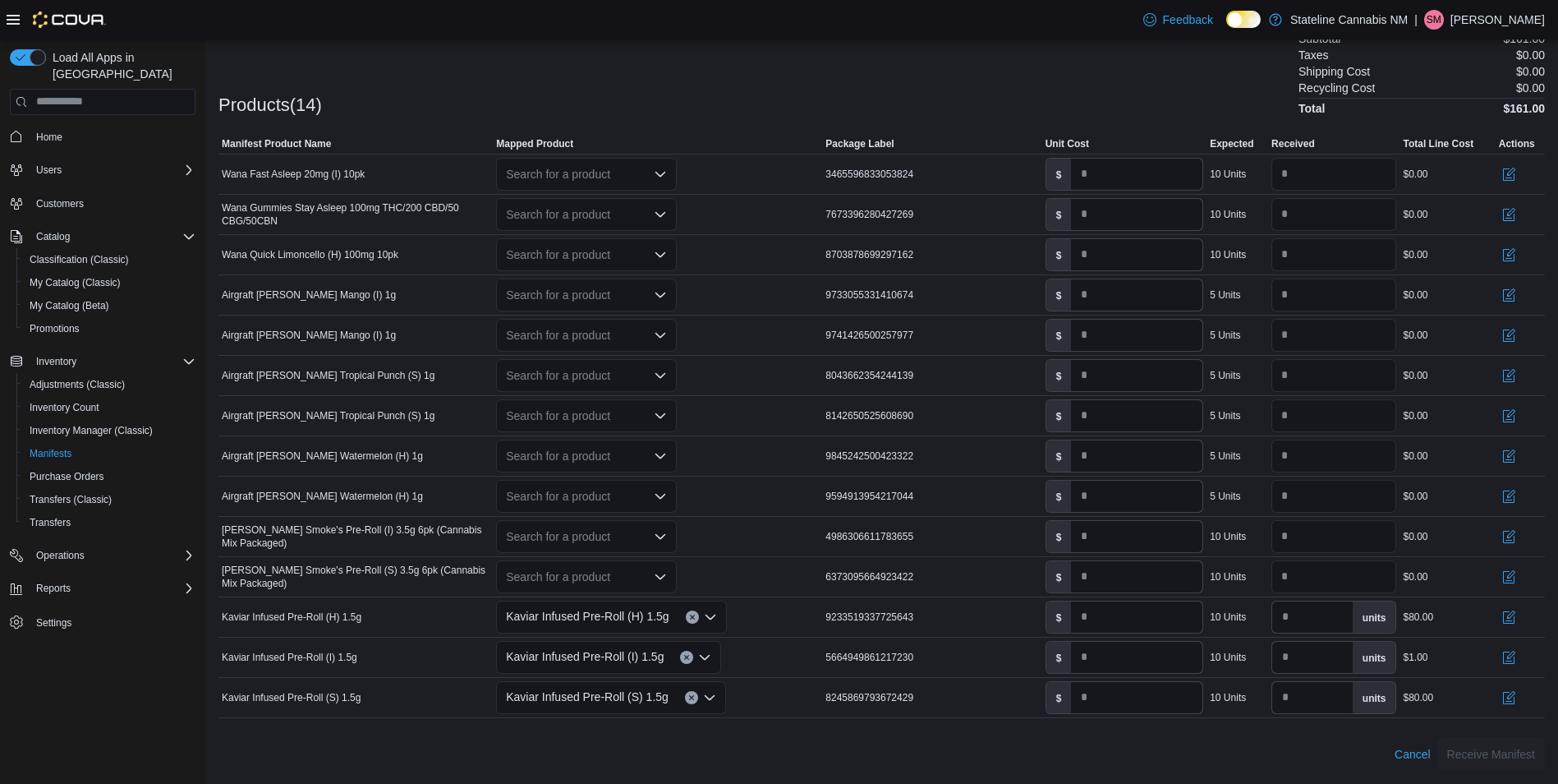
click at [561, 184] on div "Search for a product" at bounding box center [587, 174] width 181 height 33
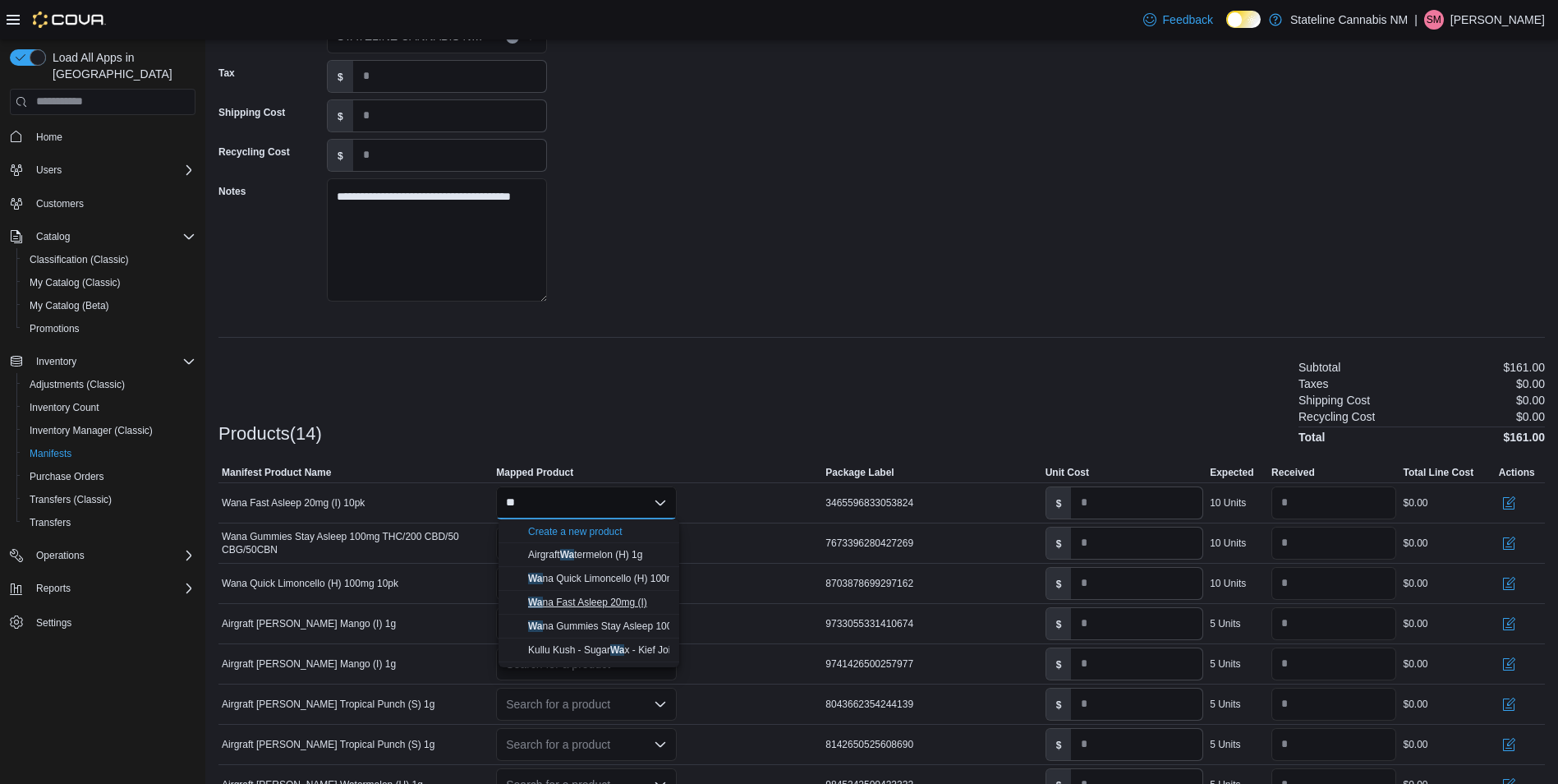
type input "**"
click at [613, 597] on span "Wa na Fast Asleep 20mg (I)" at bounding box center [588, 601] width 119 height 12
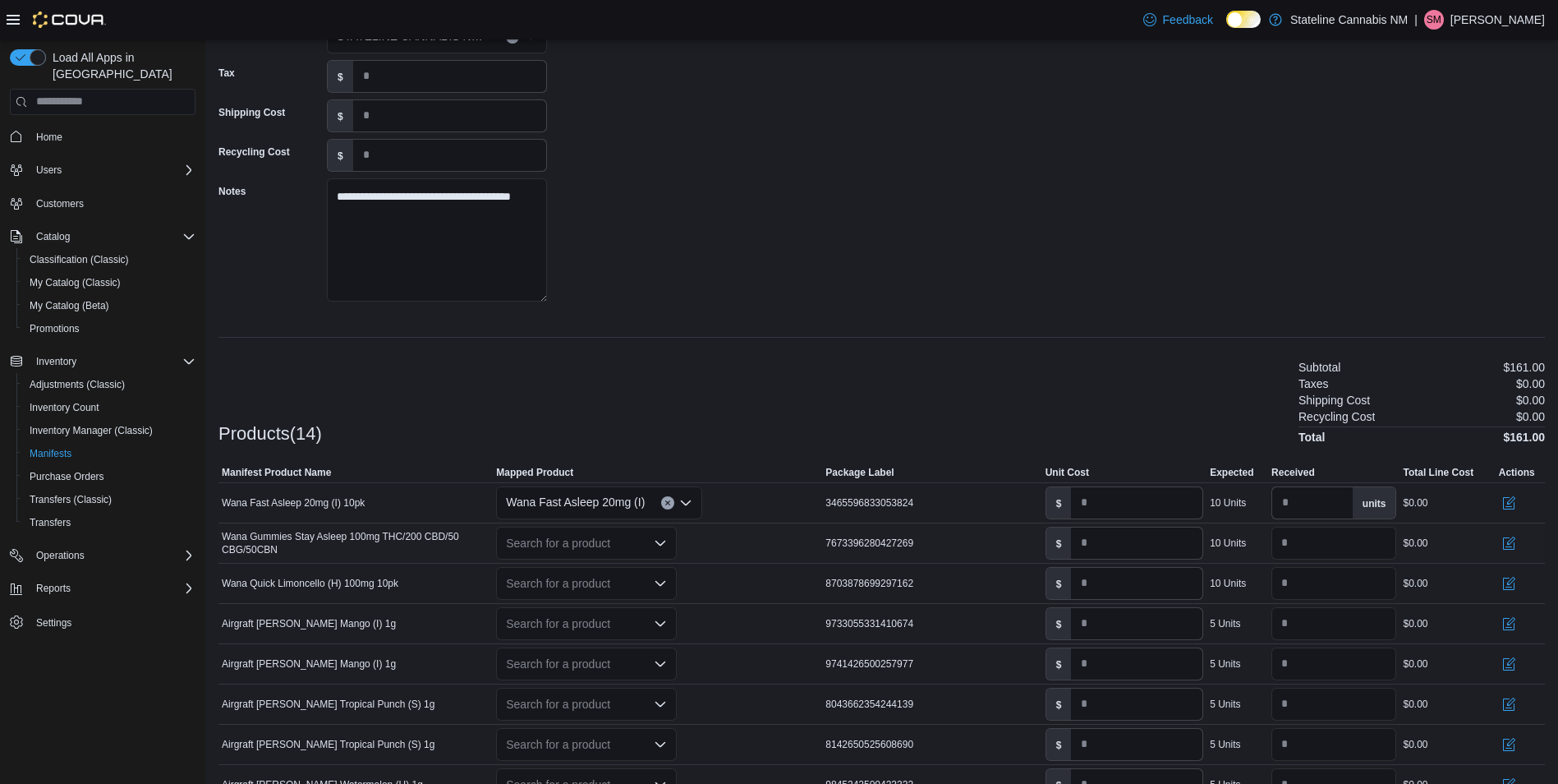
click at [604, 547] on div "Search for a product" at bounding box center [587, 543] width 181 height 33
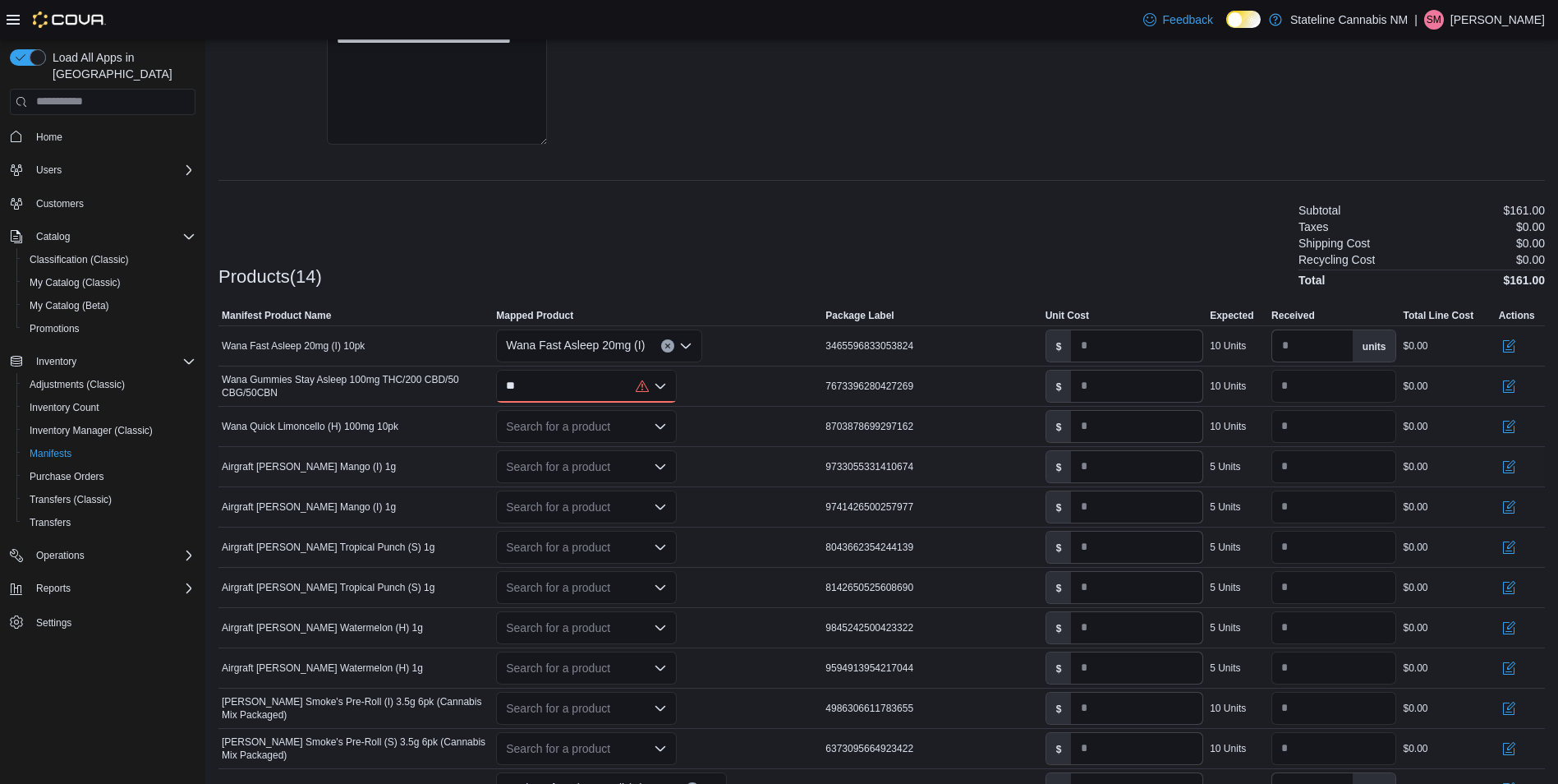
scroll to position [322, 0]
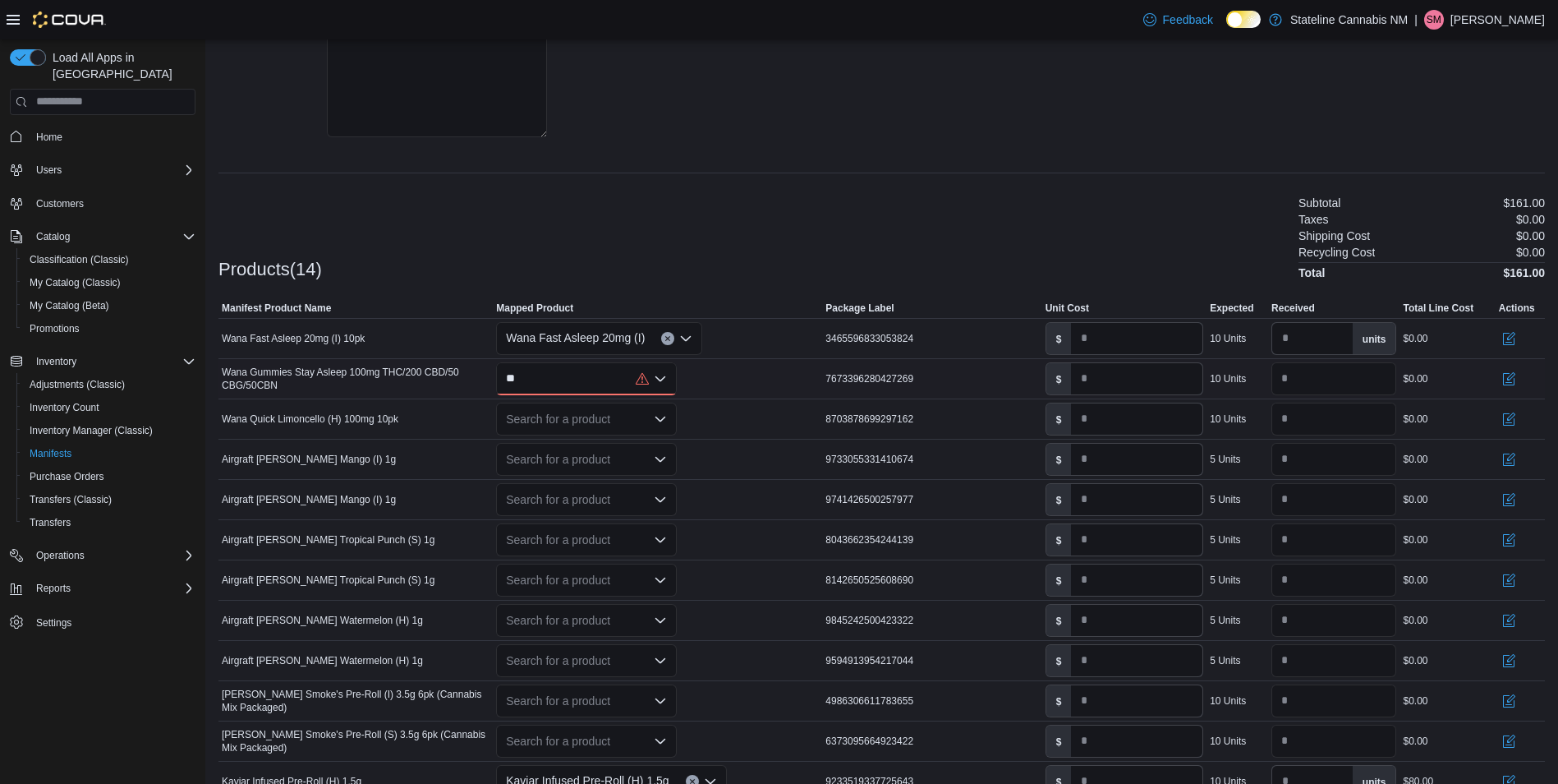
click at [577, 382] on div "** Combo box. Selected. wa. Selected. Combo box input. Search for a product. Ty…" at bounding box center [587, 379] width 181 height 33
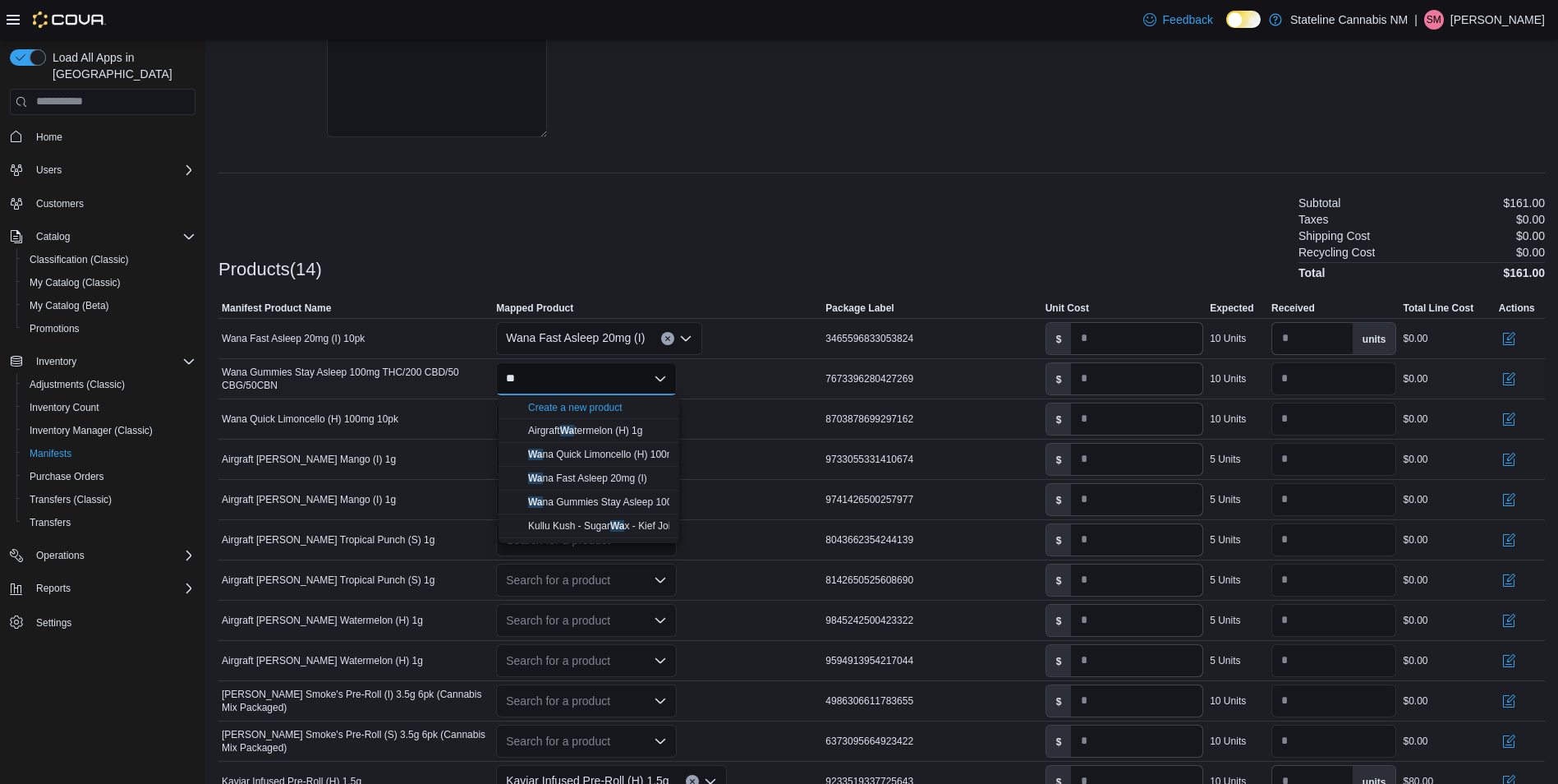
type input "*"
type input "****"
click at [614, 444] on button "Wana Gummies Stay Asleep 100mg" at bounding box center [589, 455] width 181 height 24
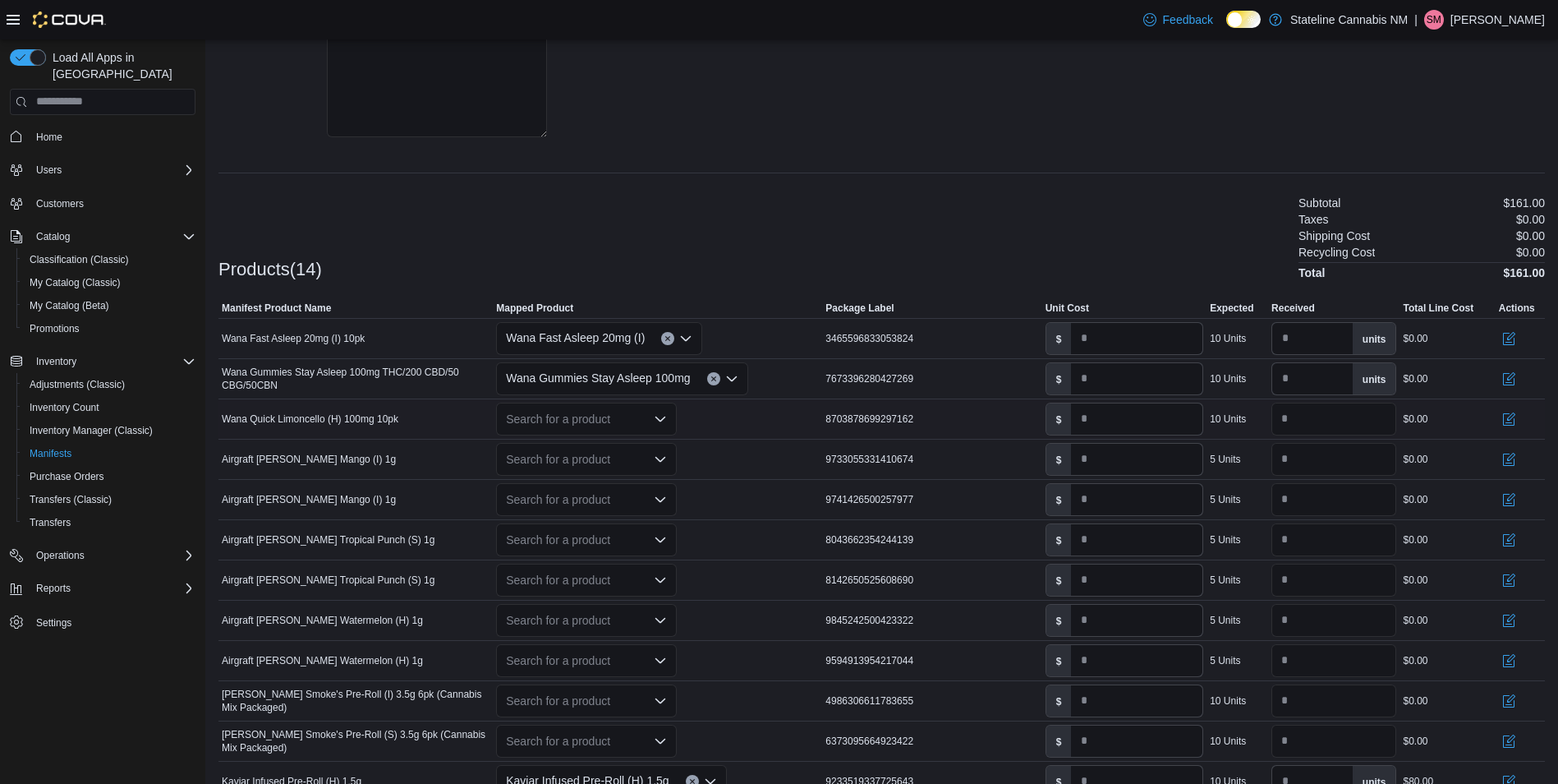
click at [610, 421] on div "Search for a product" at bounding box center [587, 419] width 181 height 33
type input "****"
click at [623, 464] on div "Wana Quick Limoncello (H) 100mg" at bounding box center [599, 470] width 141 height 13
click at [621, 459] on div "Search for a product" at bounding box center [587, 459] width 181 height 33
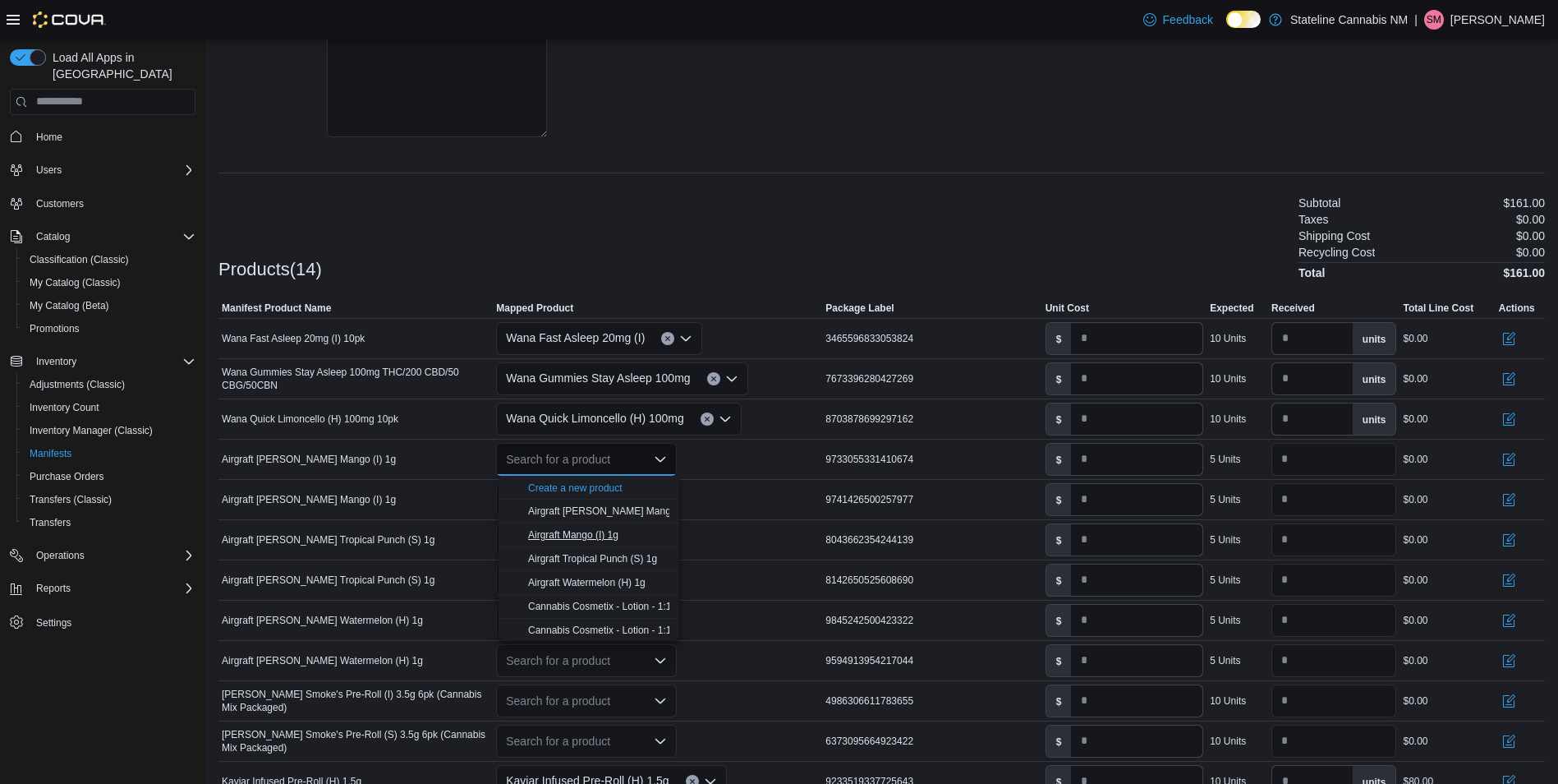
click at [612, 540] on div "Airgraft Mango (I) 1g" at bounding box center [599, 535] width 141 height 13
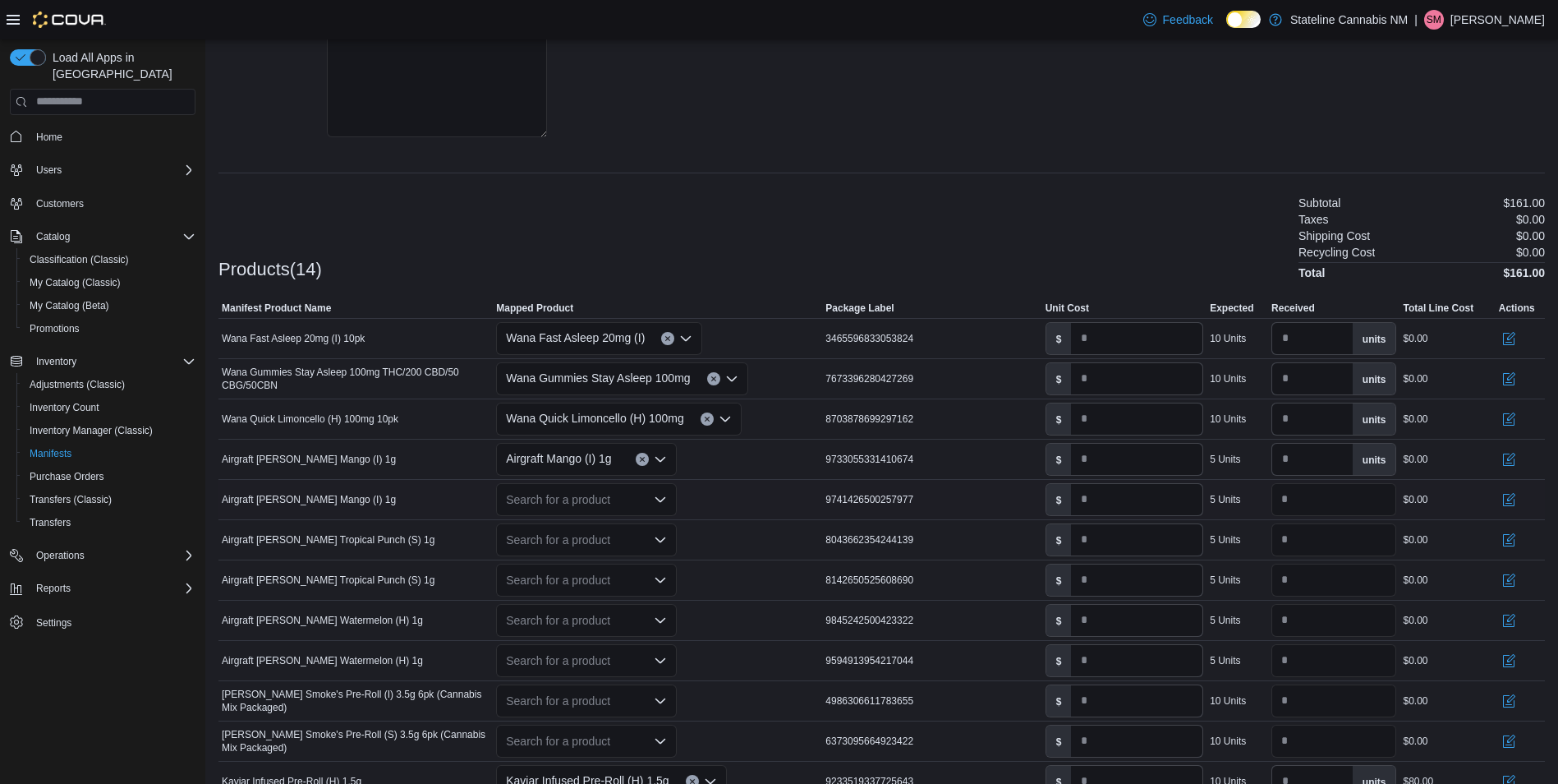
click at [597, 502] on div "Search for a product" at bounding box center [587, 499] width 181 height 33
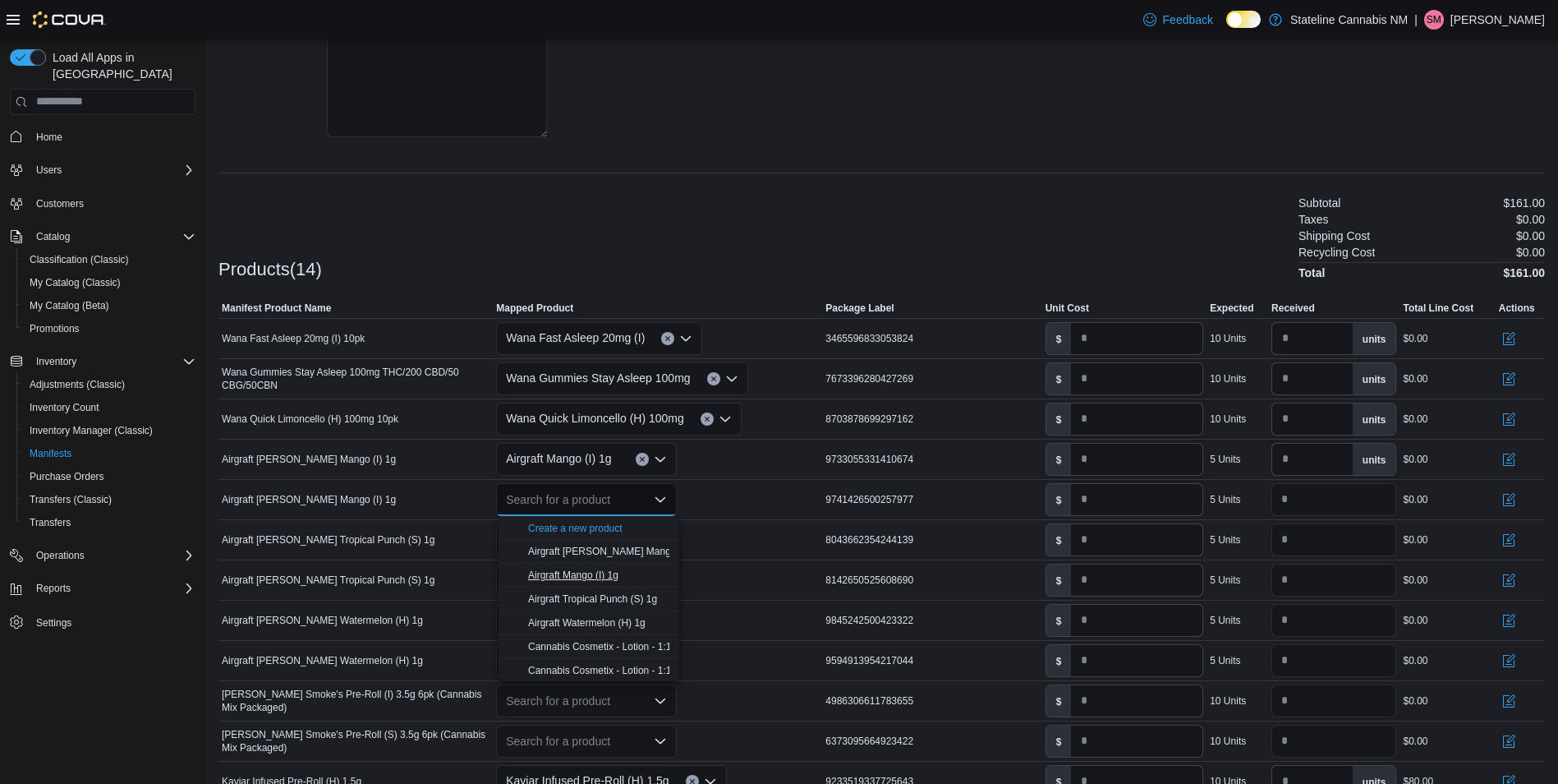
click at [596, 577] on span "Airgraft Mango (I) 1g" at bounding box center [573, 575] width 90 height 12
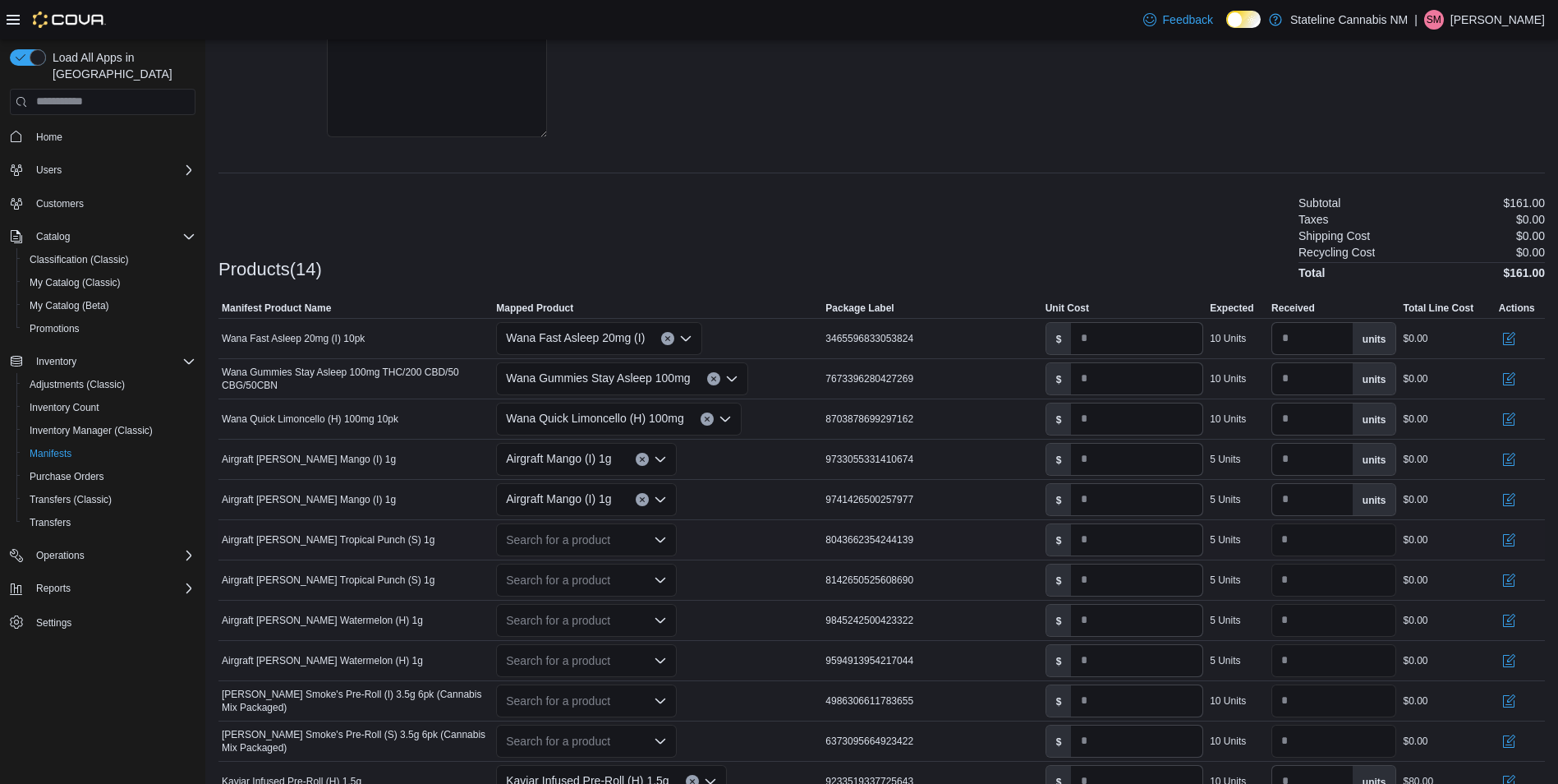
click at [596, 545] on div "Search for a product" at bounding box center [587, 539] width 181 height 33
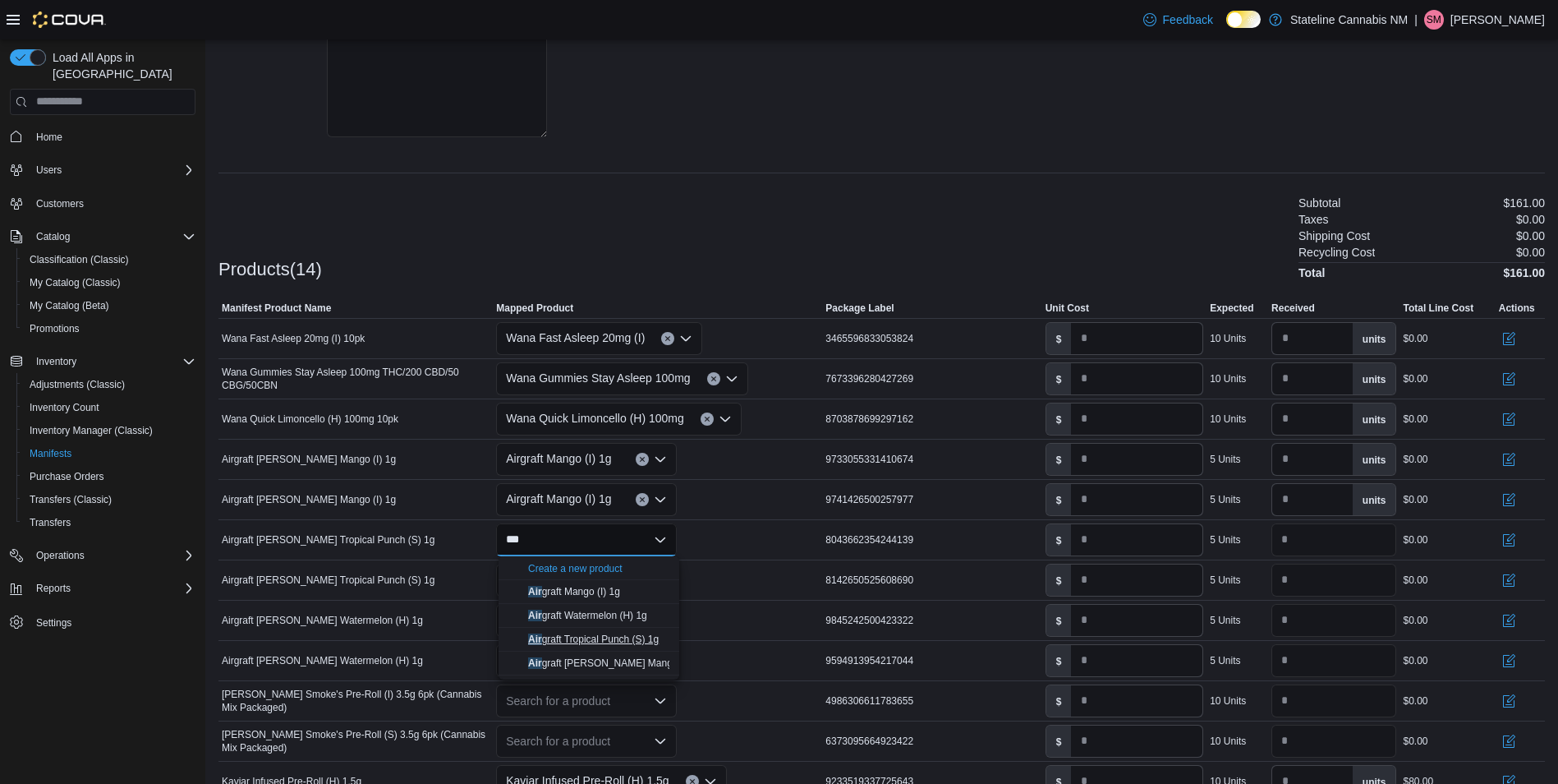
type input "***"
click at [633, 639] on span "Air graft Tropical Punch (S) 1g" at bounding box center [593, 639] width 131 height 12
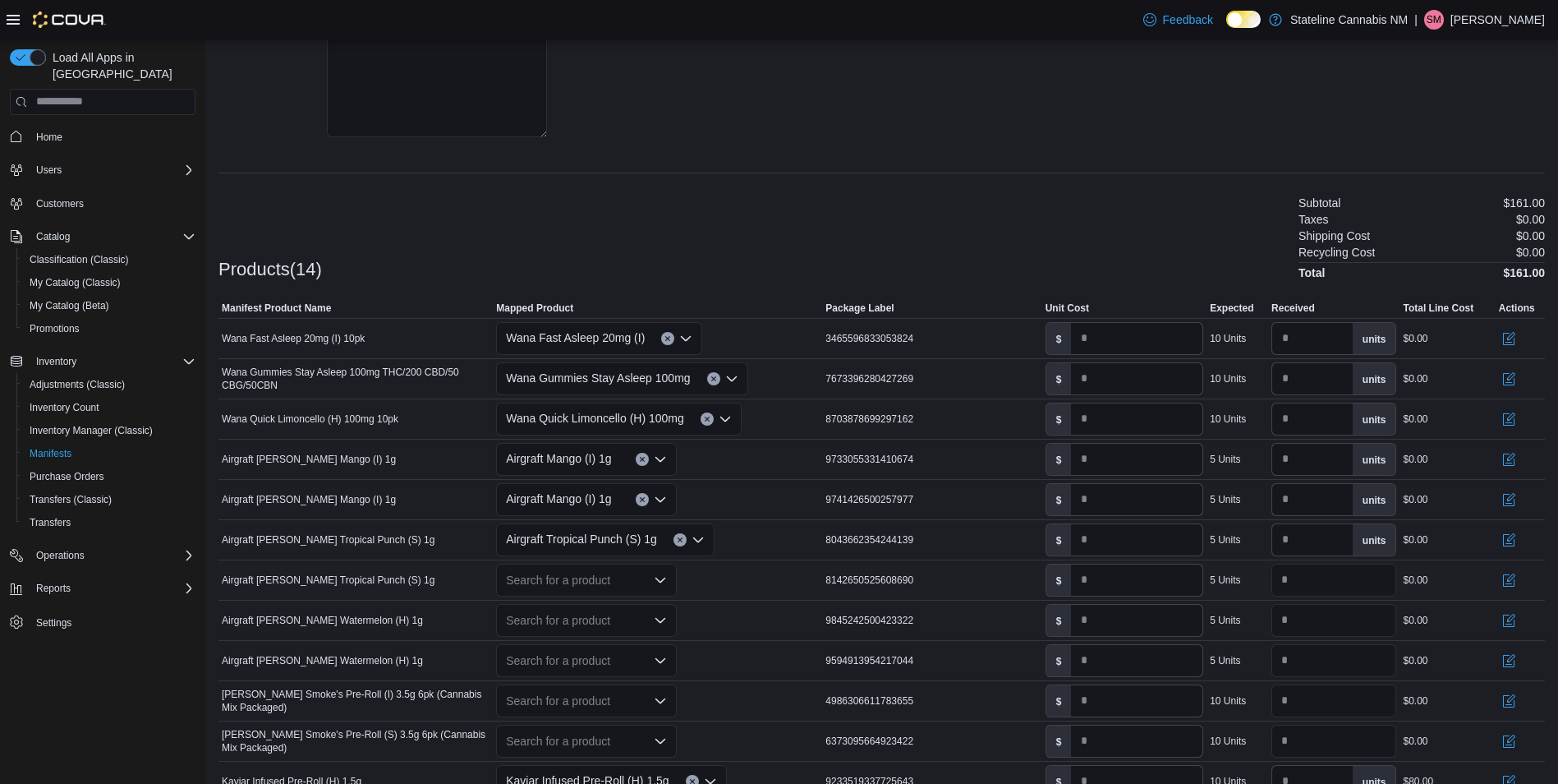
click at [605, 570] on div "Search for a product" at bounding box center [587, 580] width 181 height 33
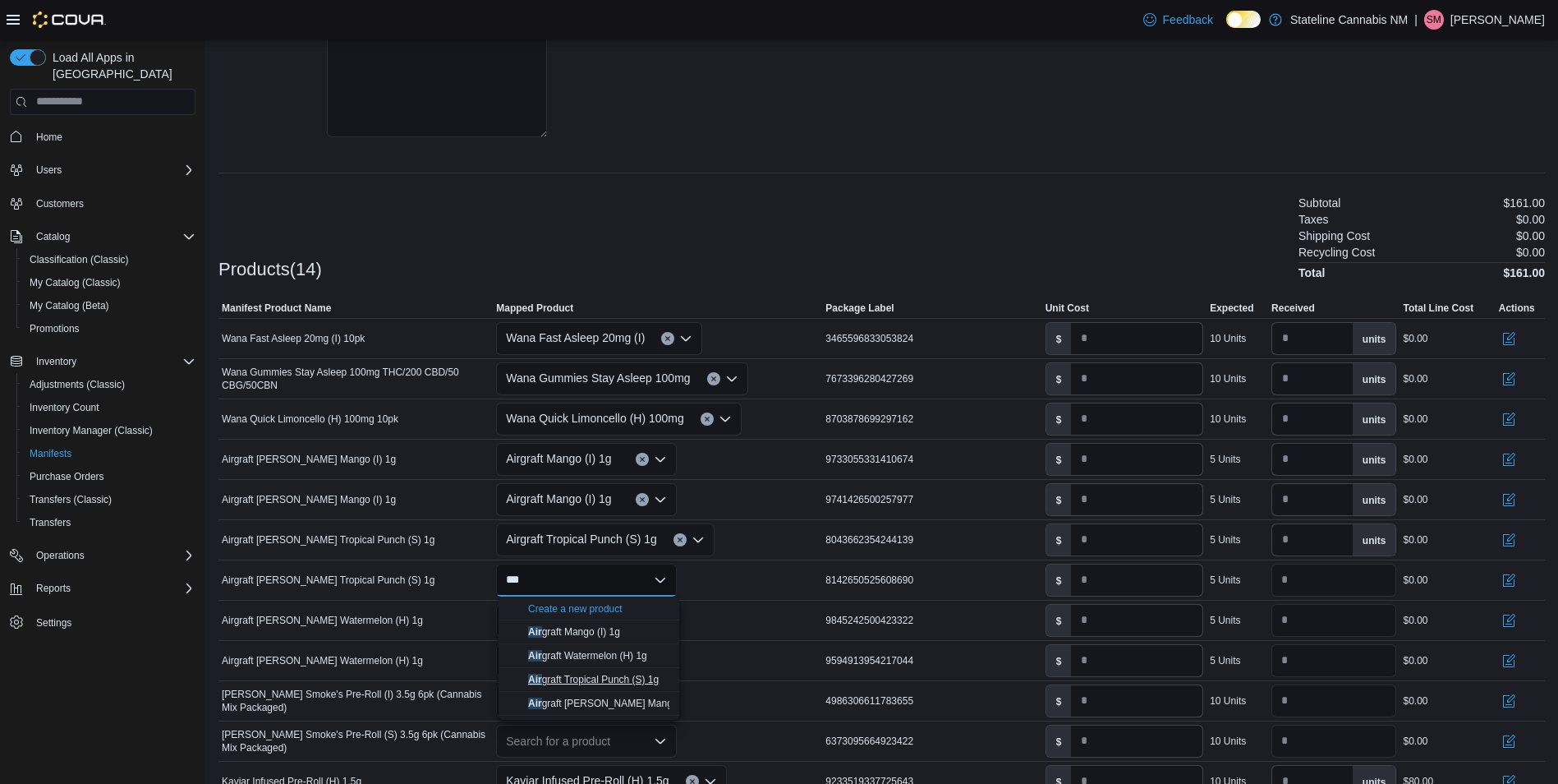
type input "***"
click at [612, 674] on span "Air graft Tropical Punch (S) 1g" at bounding box center [593, 679] width 131 height 12
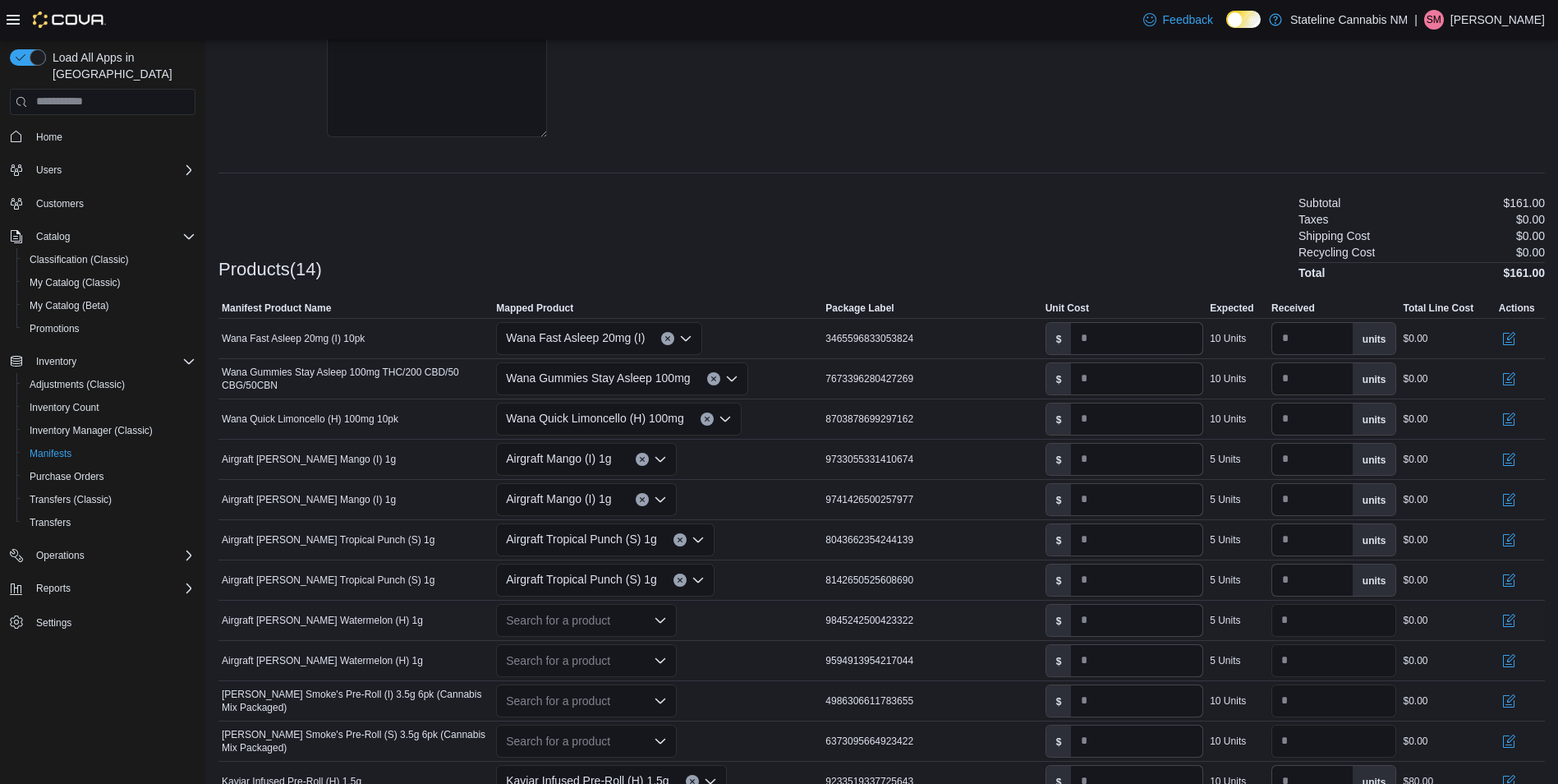
click at [603, 613] on div "Search for a product" at bounding box center [587, 620] width 181 height 33
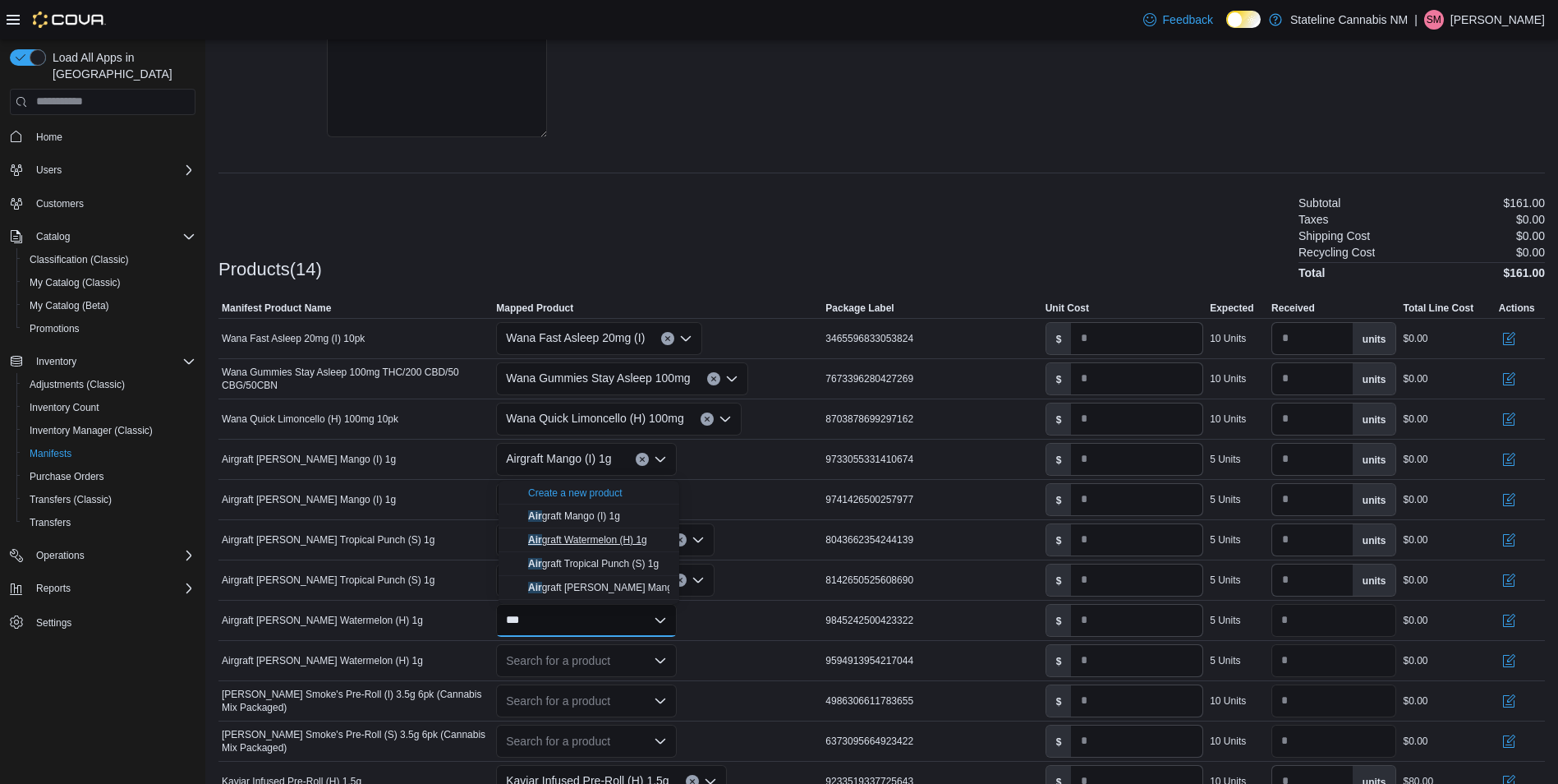
type input "***"
click at [610, 542] on span "Air graft Watermelon (H) 1g" at bounding box center [588, 539] width 119 height 12
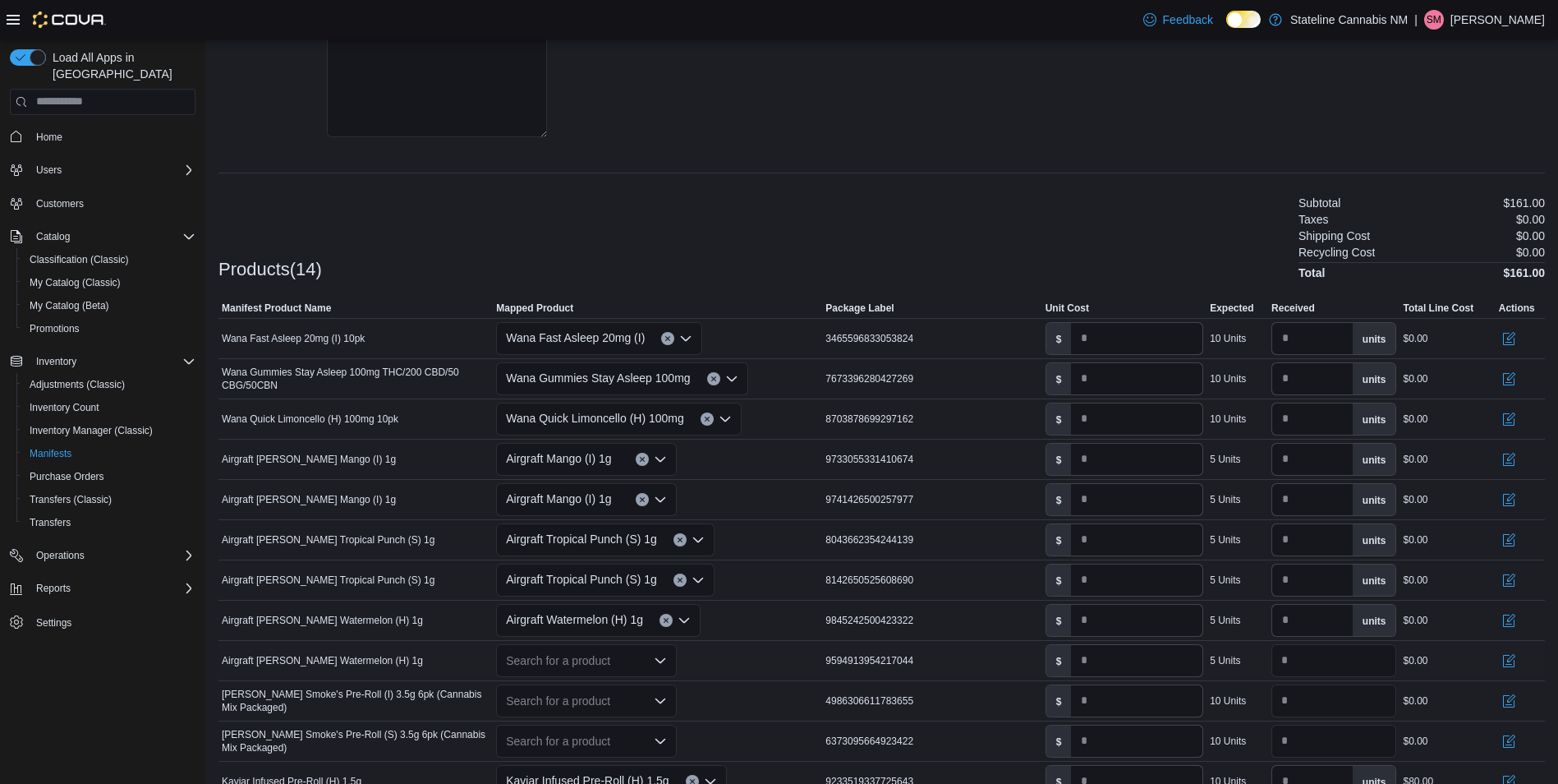
click at [591, 657] on div "Search for a product" at bounding box center [587, 661] width 181 height 33
type input "***"
click at [599, 578] on span "Air graft Watermelon (H) 1g" at bounding box center [588, 580] width 119 height 12
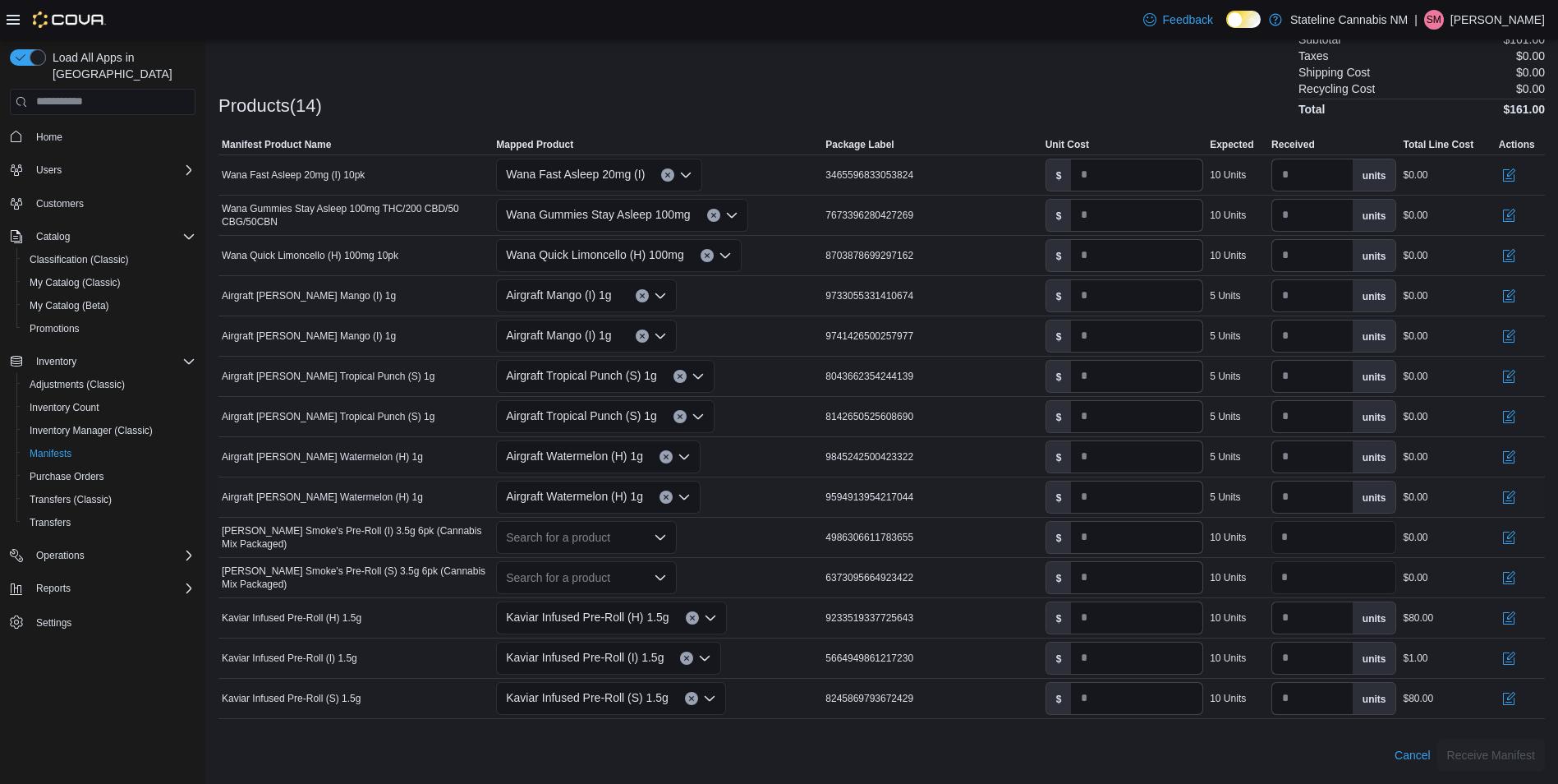
scroll to position [486, 0]
click at [591, 543] on div "Search for a product" at bounding box center [587, 537] width 181 height 33
type input "***"
click at [513, 727] on div at bounding box center [881, 728] width 1326 height 20
click at [665, 534] on icon "Open list of options" at bounding box center [660, 535] width 10 height 5
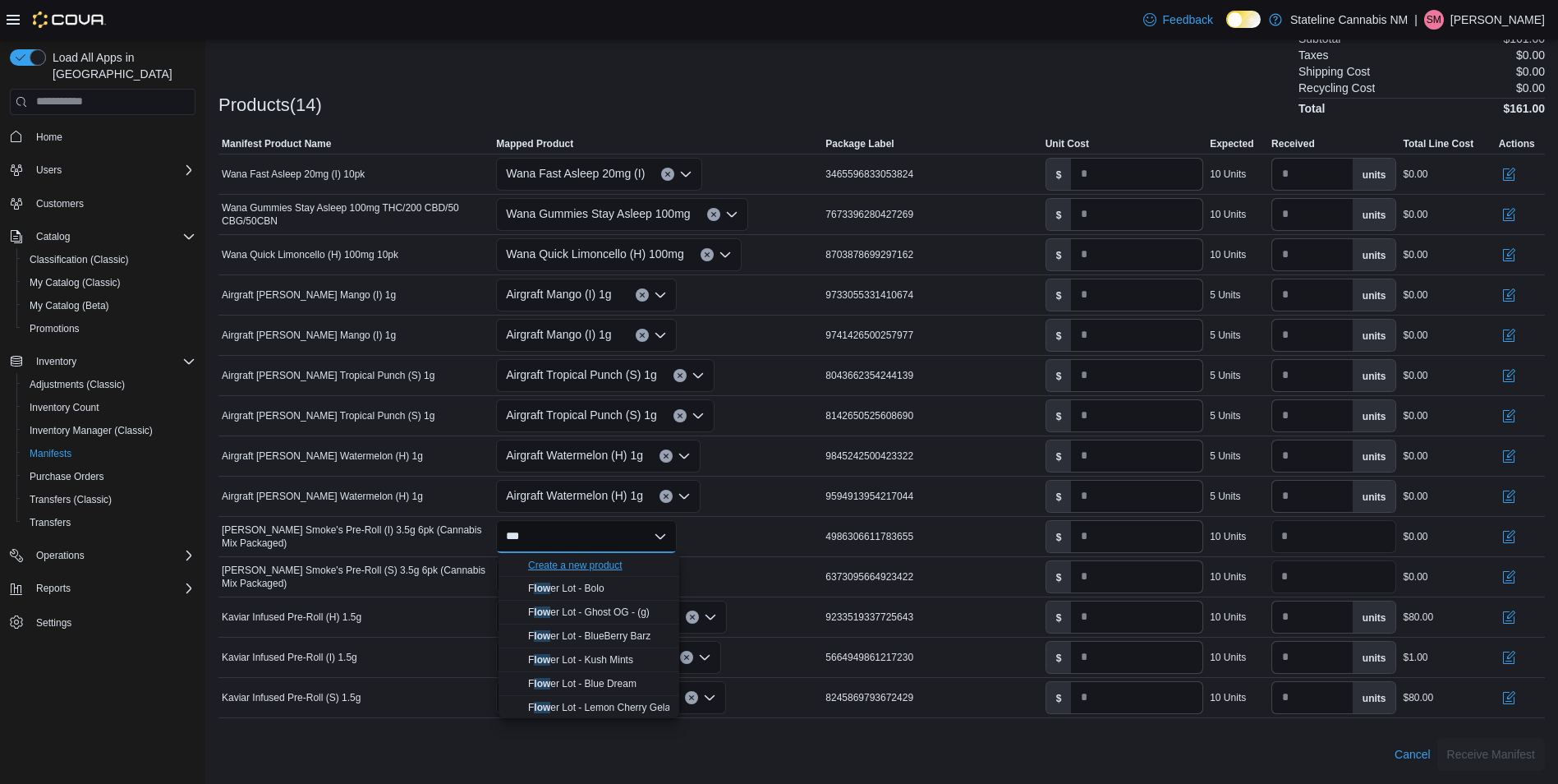
click at [612, 559] on div "Create a new product" at bounding box center [575, 565] width 94 height 13
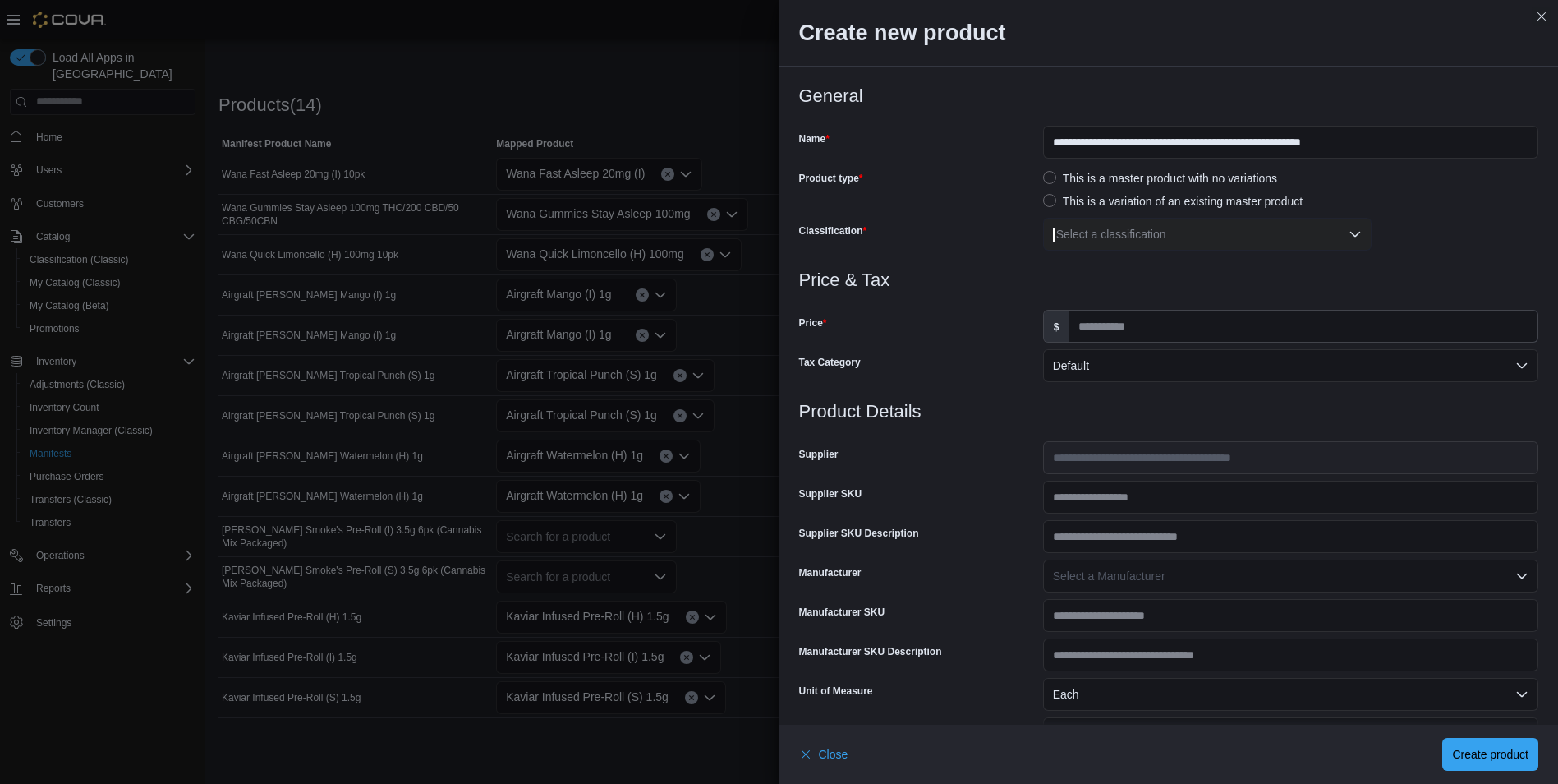
click at [1104, 234] on div "Select a classification" at bounding box center [1208, 234] width 329 height 33
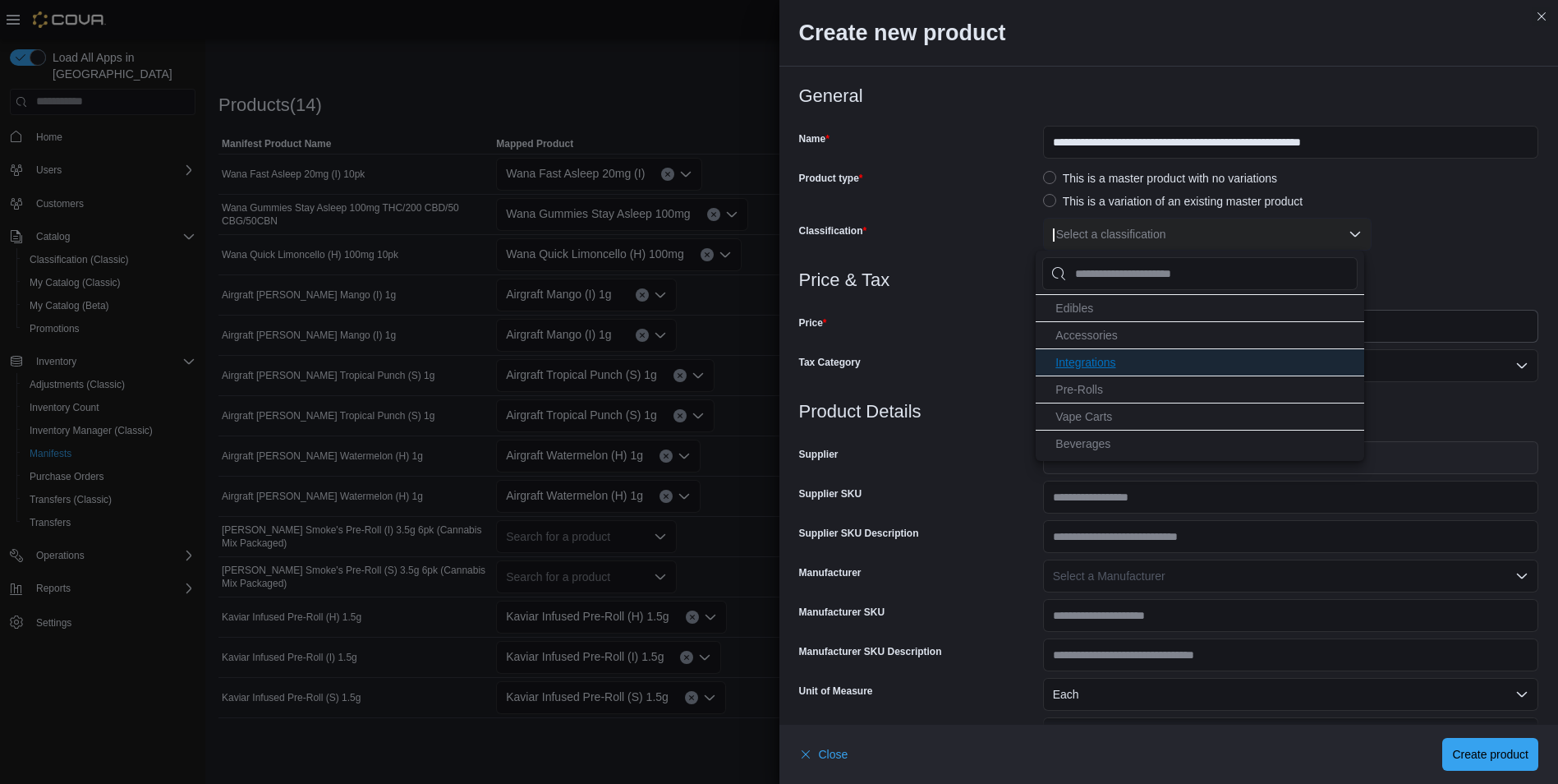
scroll to position [82, 0]
click at [1092, 357] on span "Pre-Rolls" at bounding box center [1079, 361] width 47 height 13
click at [931, 340] on div "Price" at bounding box center [918, 326] width 237 height 33
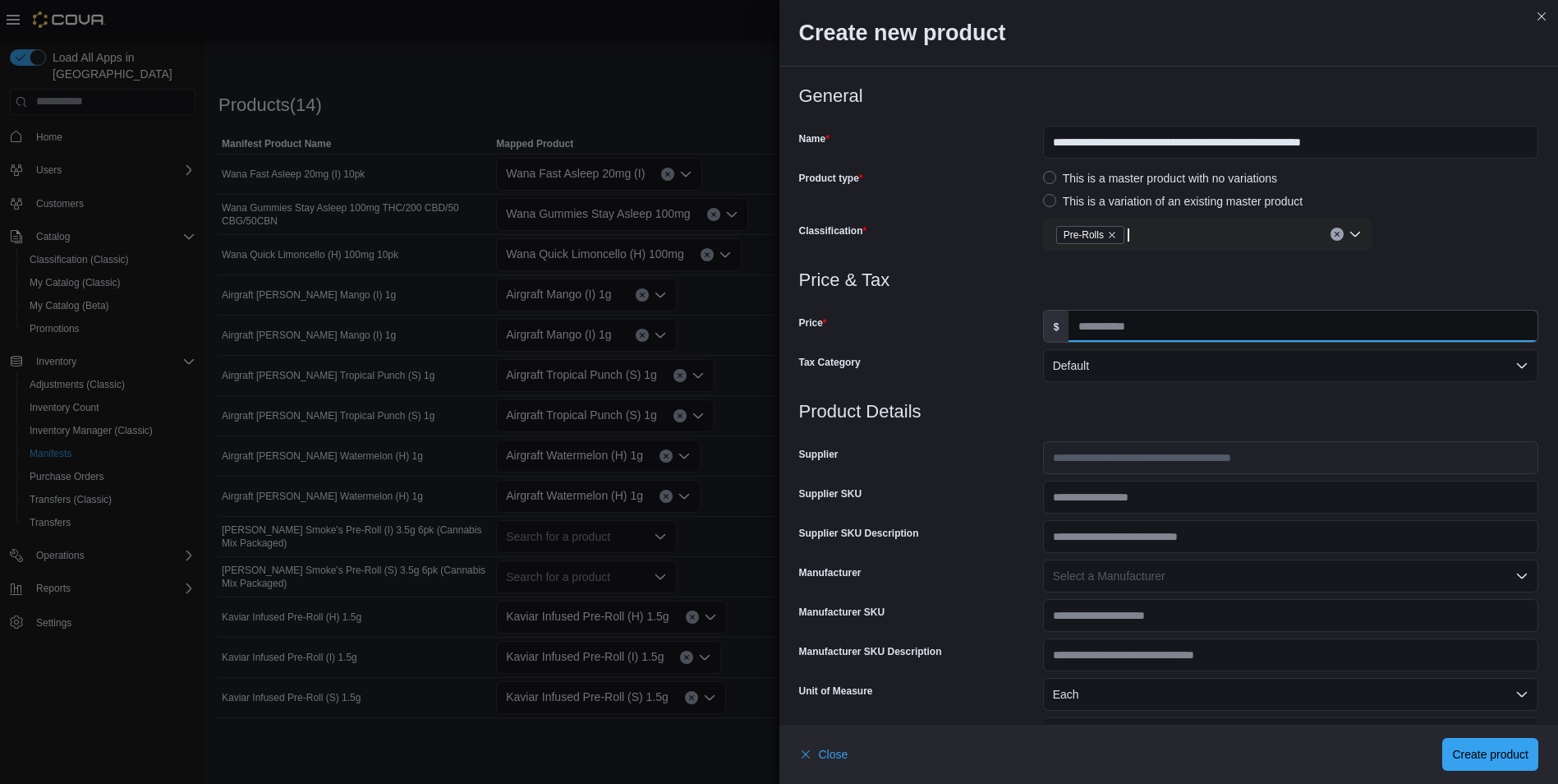
click at [1114, 333] on input "Price" at bounding box center [1303, 326] width 469 height 31
click at [1377, 162] on div "**********" at bounding box center [1169, 178] width 740 height 184
click at [1389, 145] on input "**********" at bounding box center [1291, 142] width 496 height 33
type input "**********"
click at [1148, 321] on input "Price" at bounding box center [1303, 326] width 469 height 31
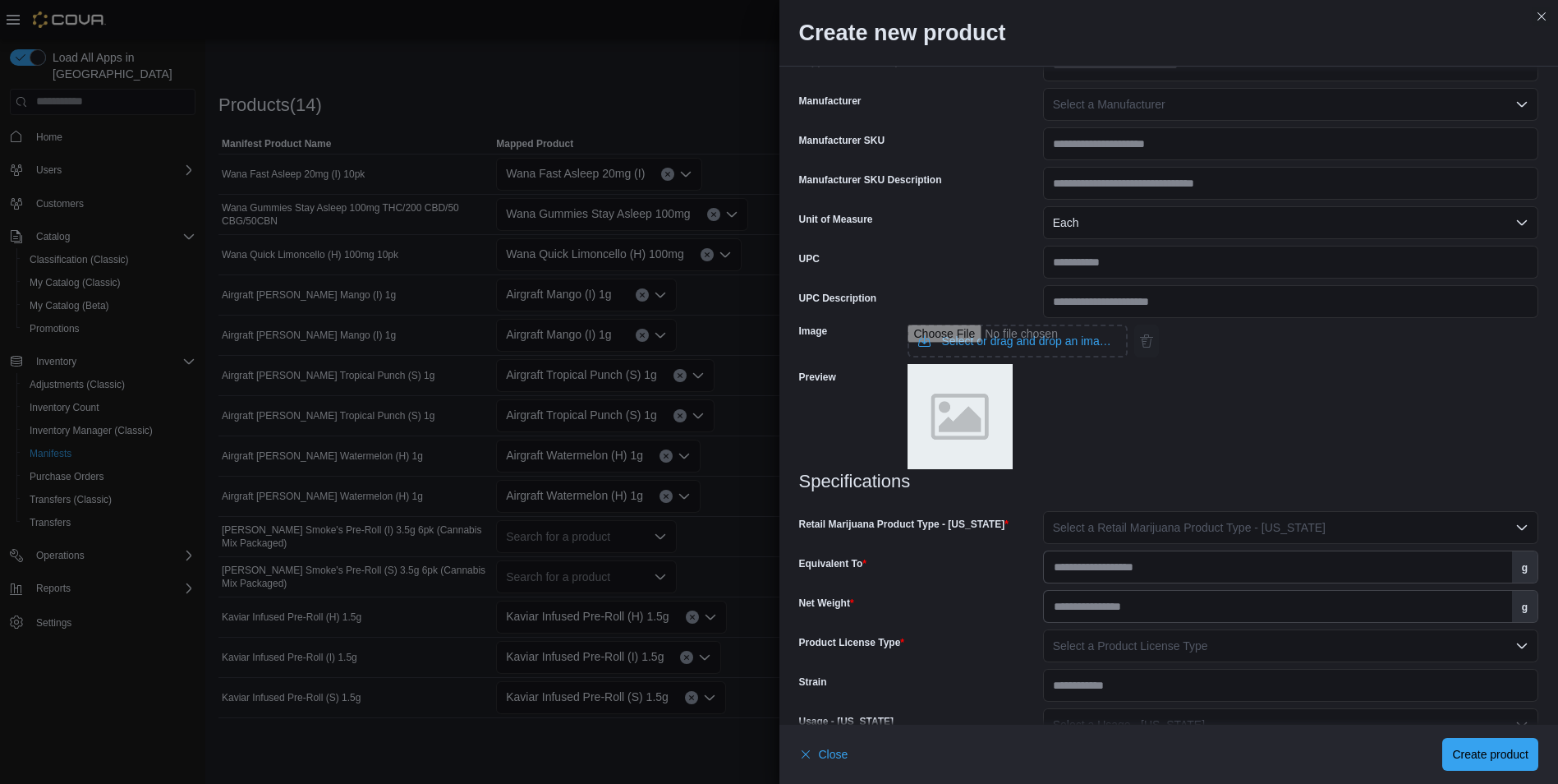
scroll to position [493, 0]
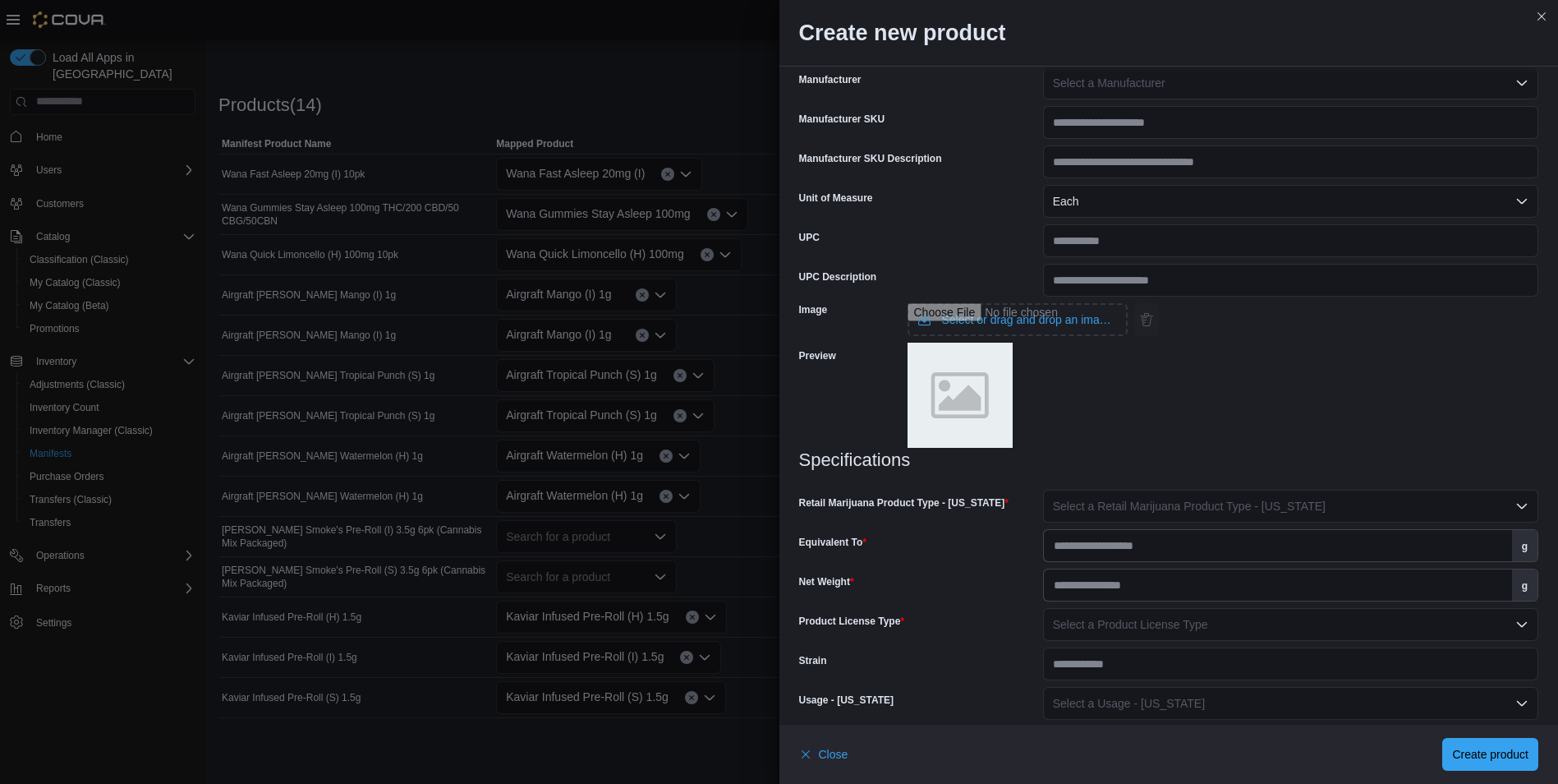
type input "**"
click at [1077, 510] on span "Select a Retail Marijuana Product Type - New Mexico" at bounding box center [1189, 506] width 273 height 13
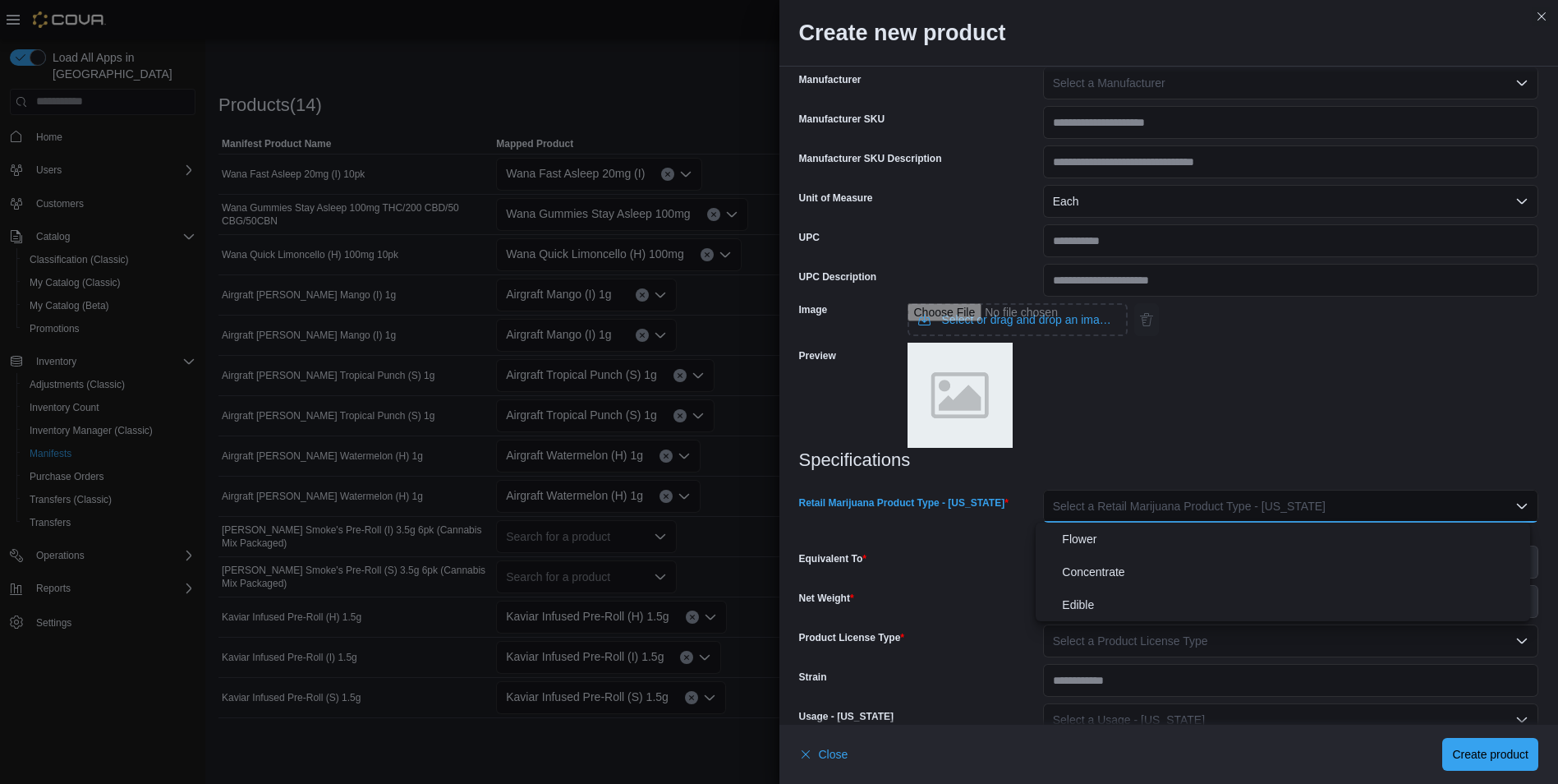
click at [1068, 550] on button "Flower" at bounding box center [1283, 538] width 495 height 33
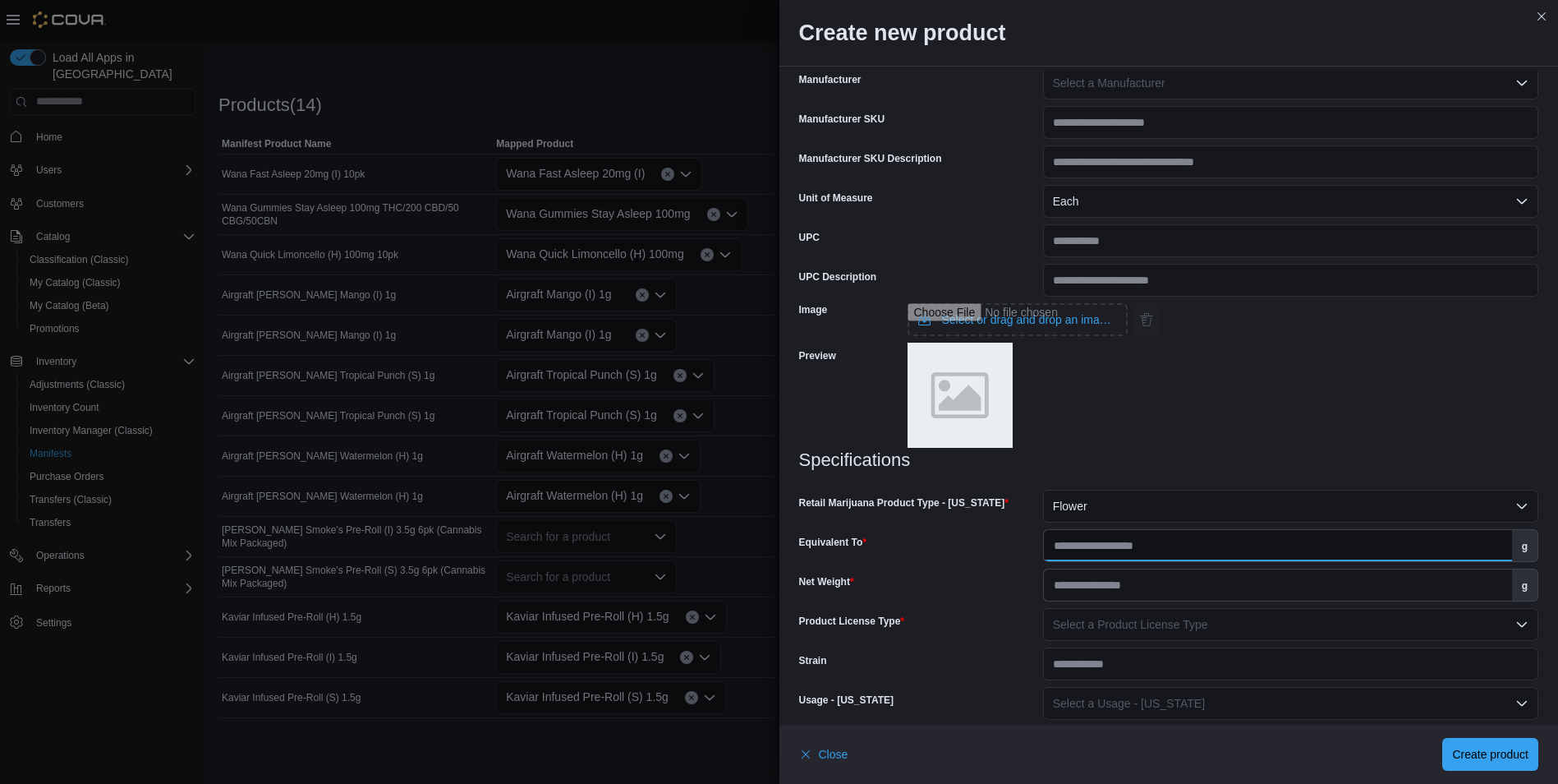
click at [1070, 549] on input "Equivalent To" at bounding box center [1278, 545] width 468 height 31
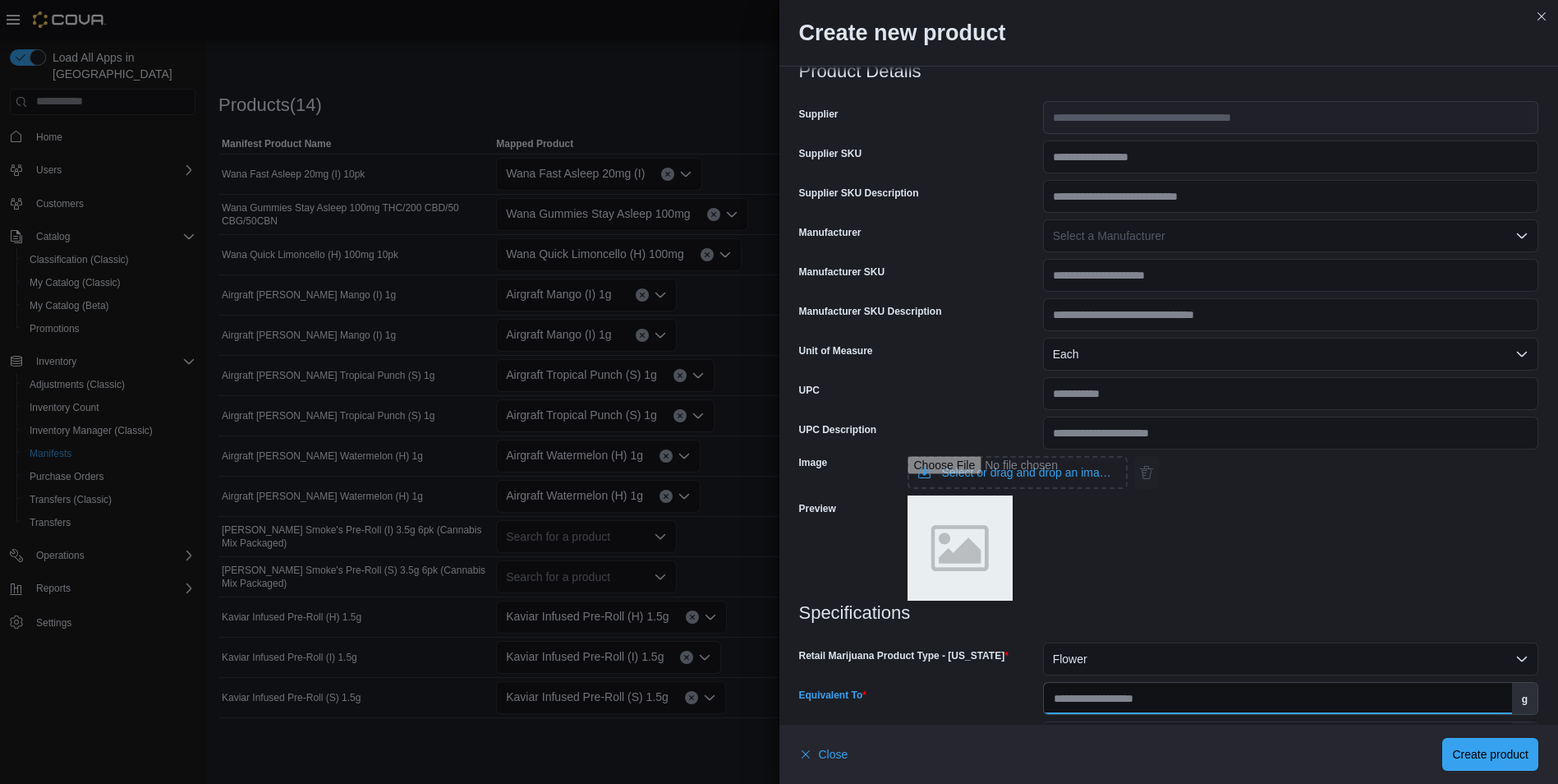
scroll to position [507, 0]
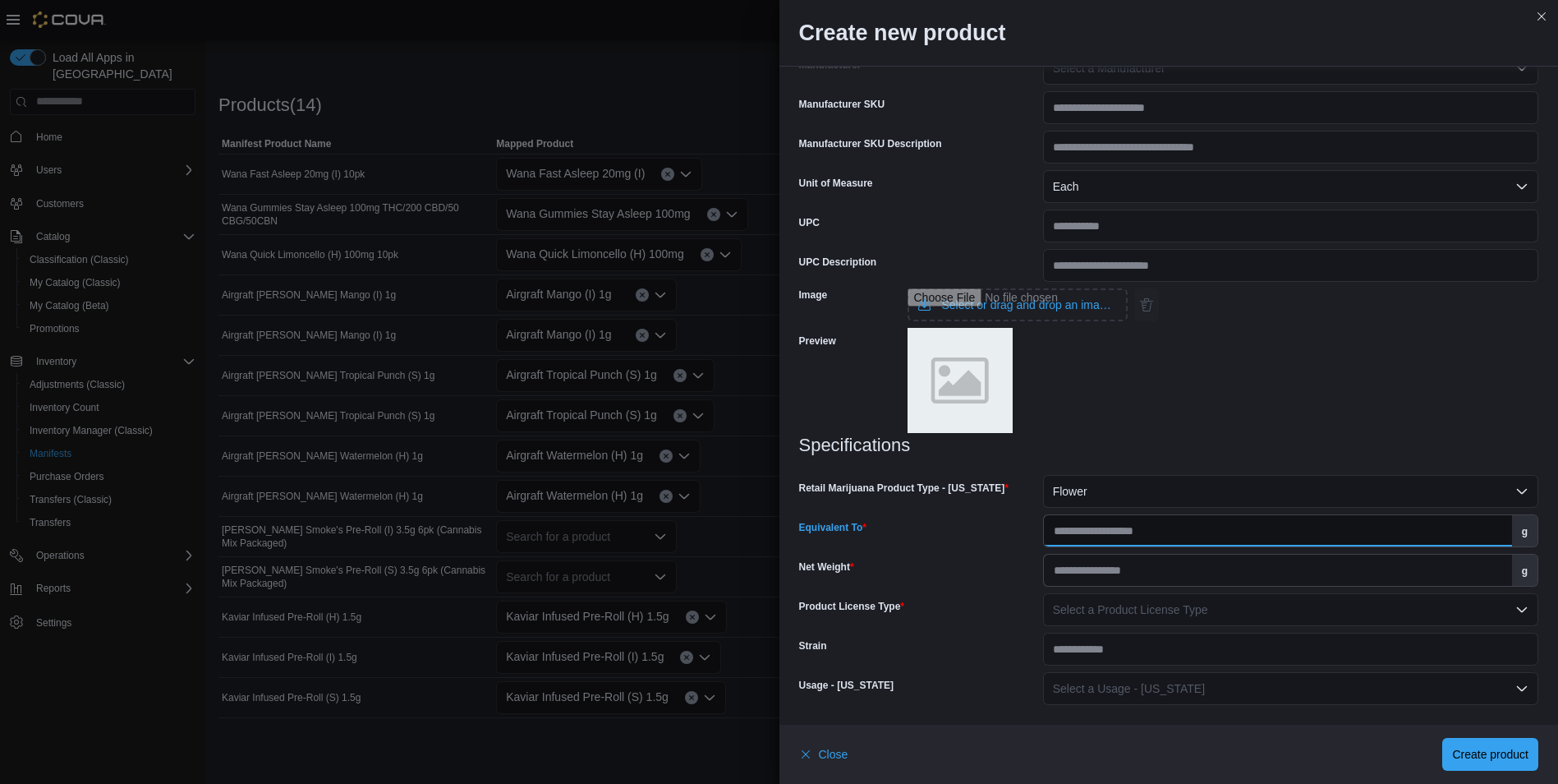
type input "***"
click at [1106, 575] on input "Net Weight" at bounding box center [1278, 570] width 468 height 31
type input "***"
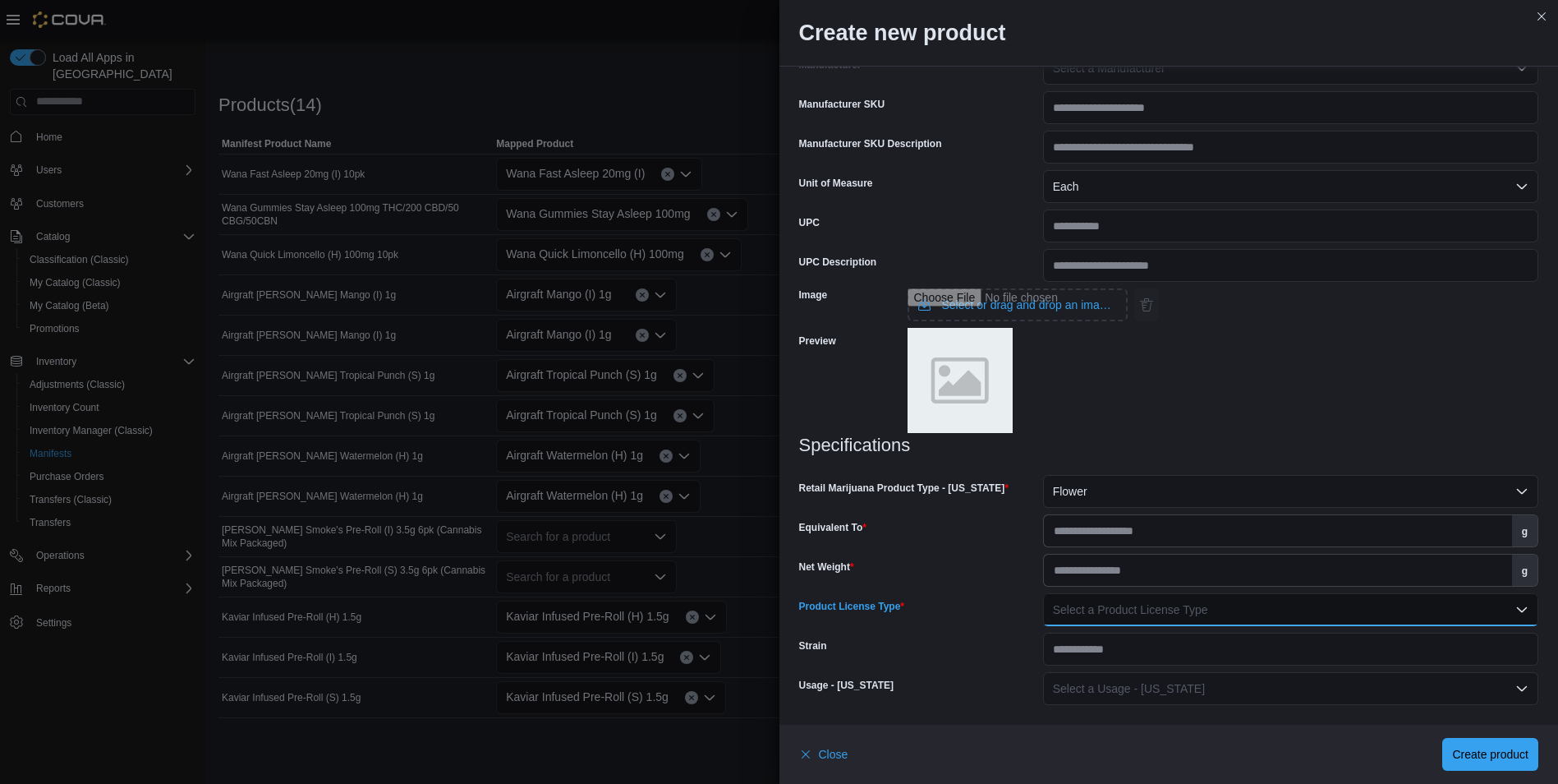
click at [1162, 612] on span "Select a Product License Type" at bounding box center [1131, 610] width 155 height 13
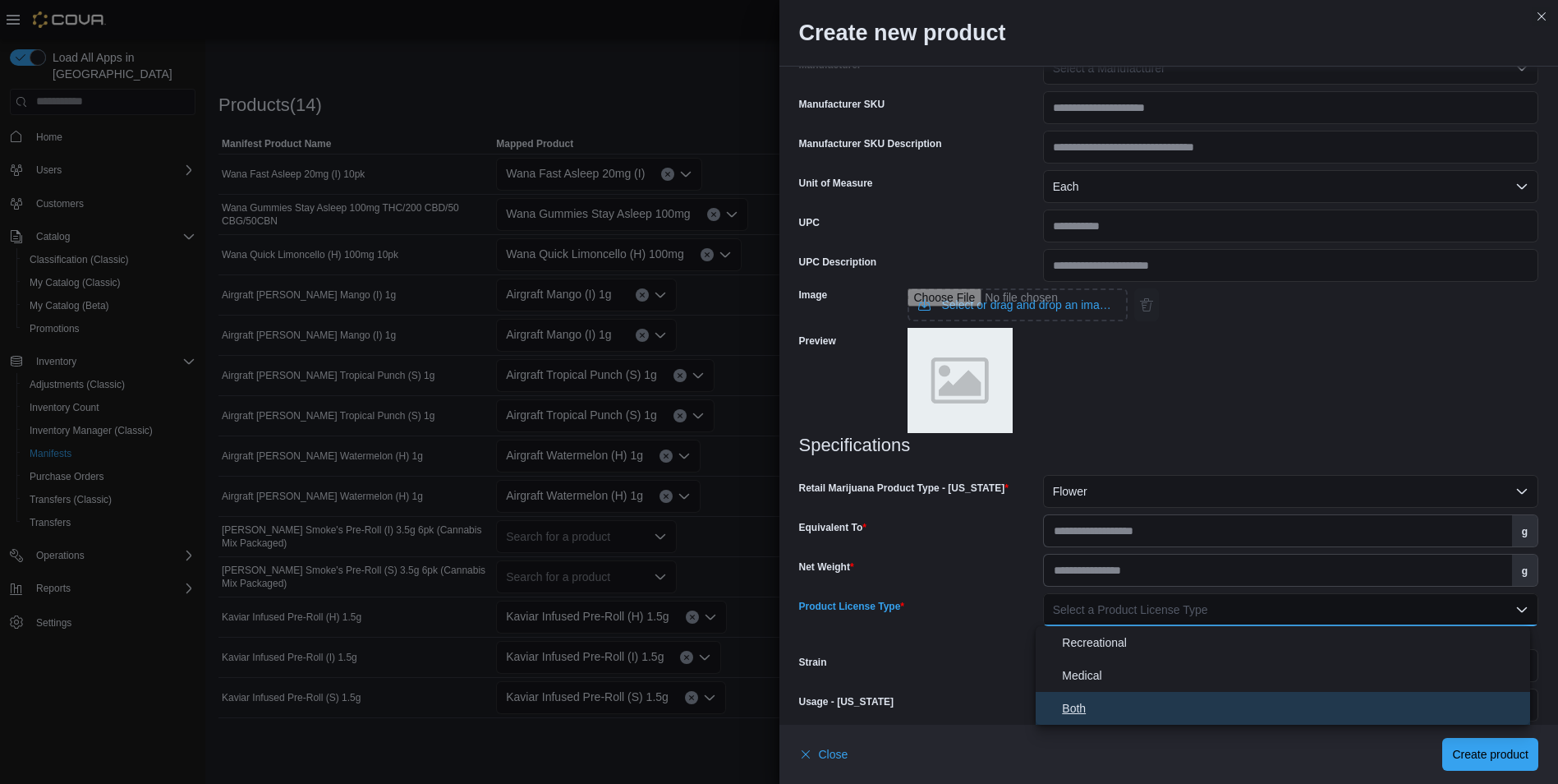
click at [1102, 695] on button "Both" at bounding box center [1283, 708] width 495 height 33
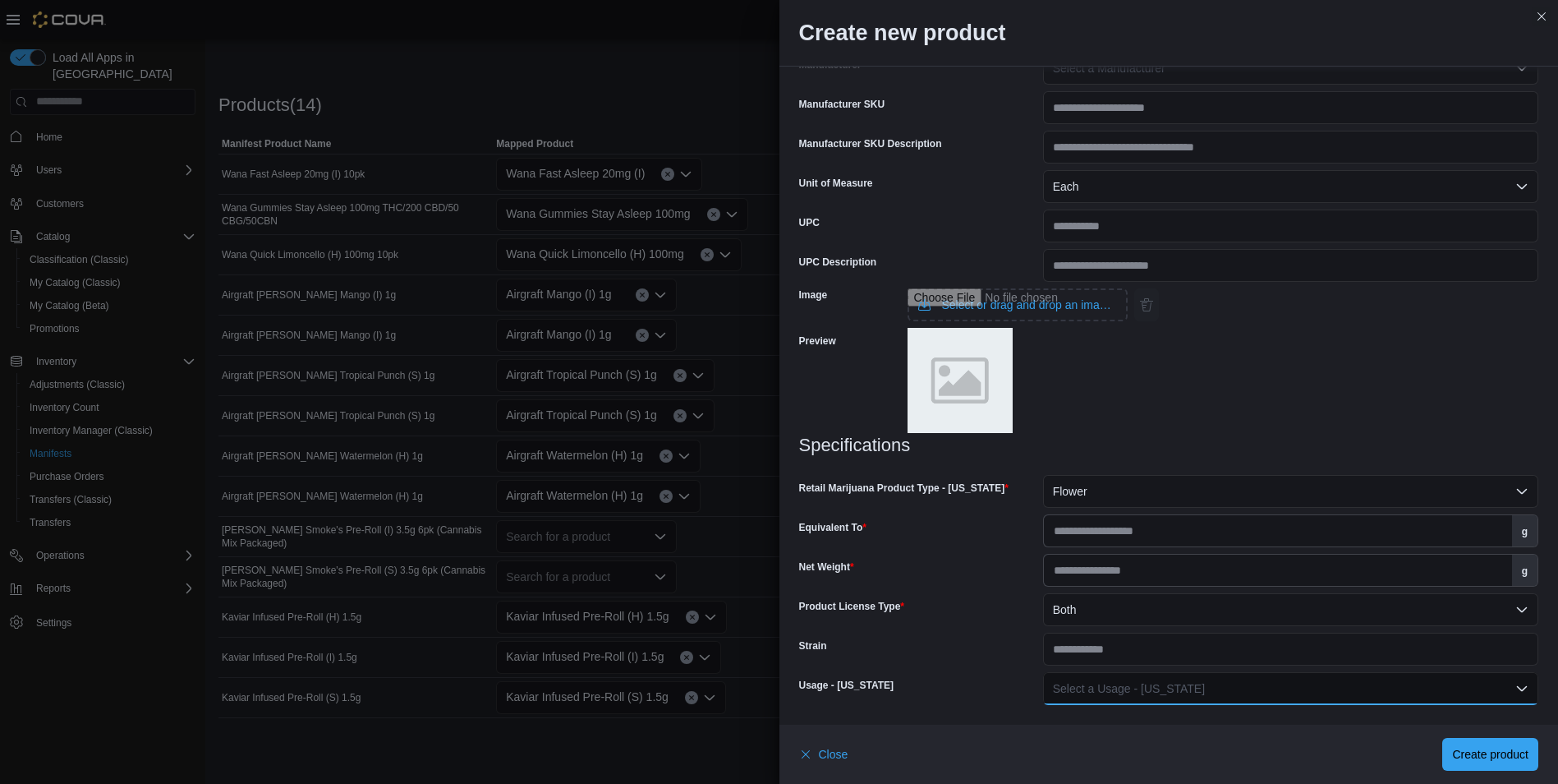
click at [1102, 693] on span "Select a Usage - New Mexico" at bounding box center [1129, 688] width 152 height 13
click at [1109, 597] on span "Inhaled Product" at bounding box center [1293, 590] width 462 height 20
click at [1472, 748] on span "Create product" at bounding box center [1490, 753] width 77 height 16
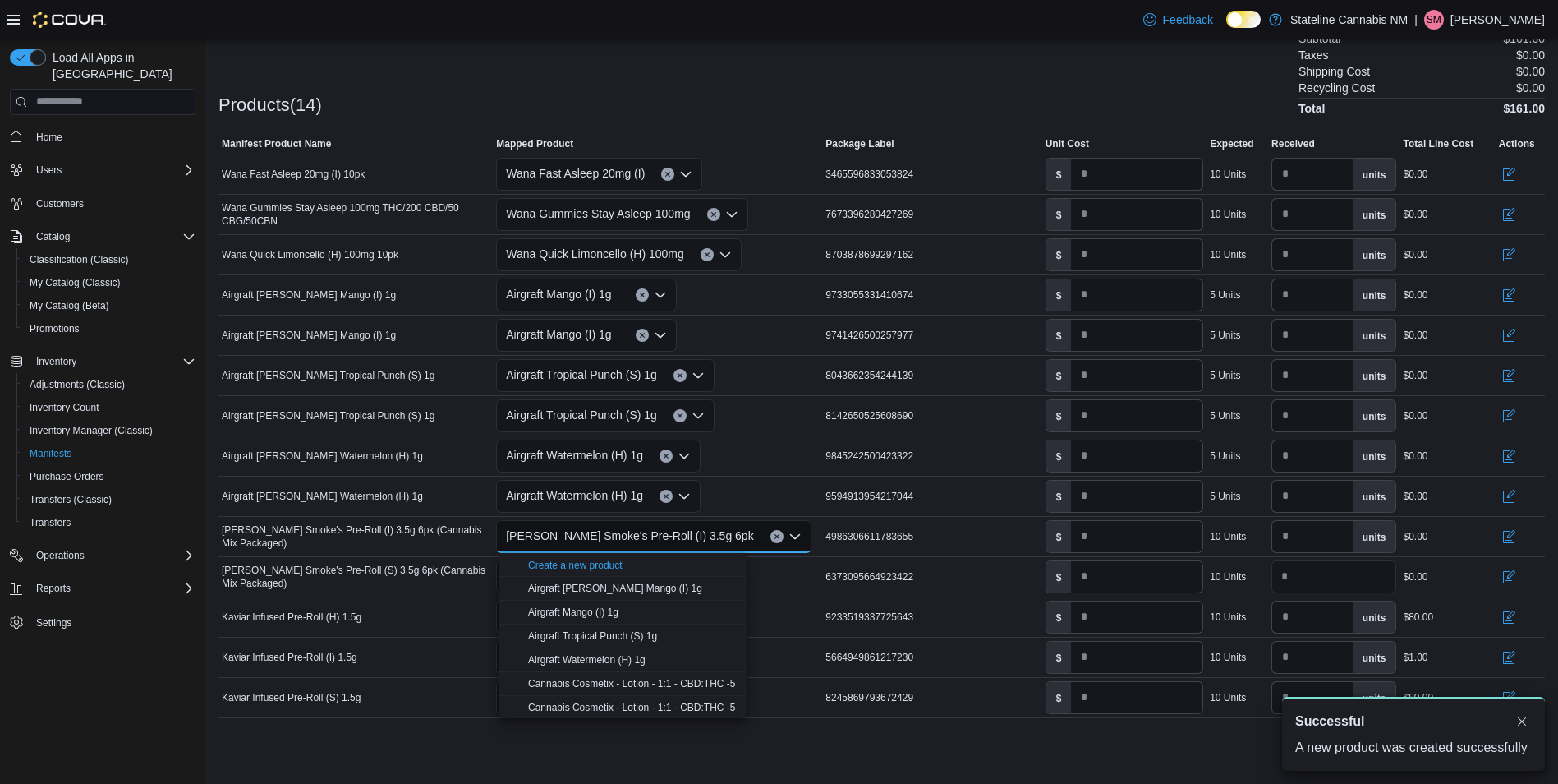
scroll to position [0, 0]
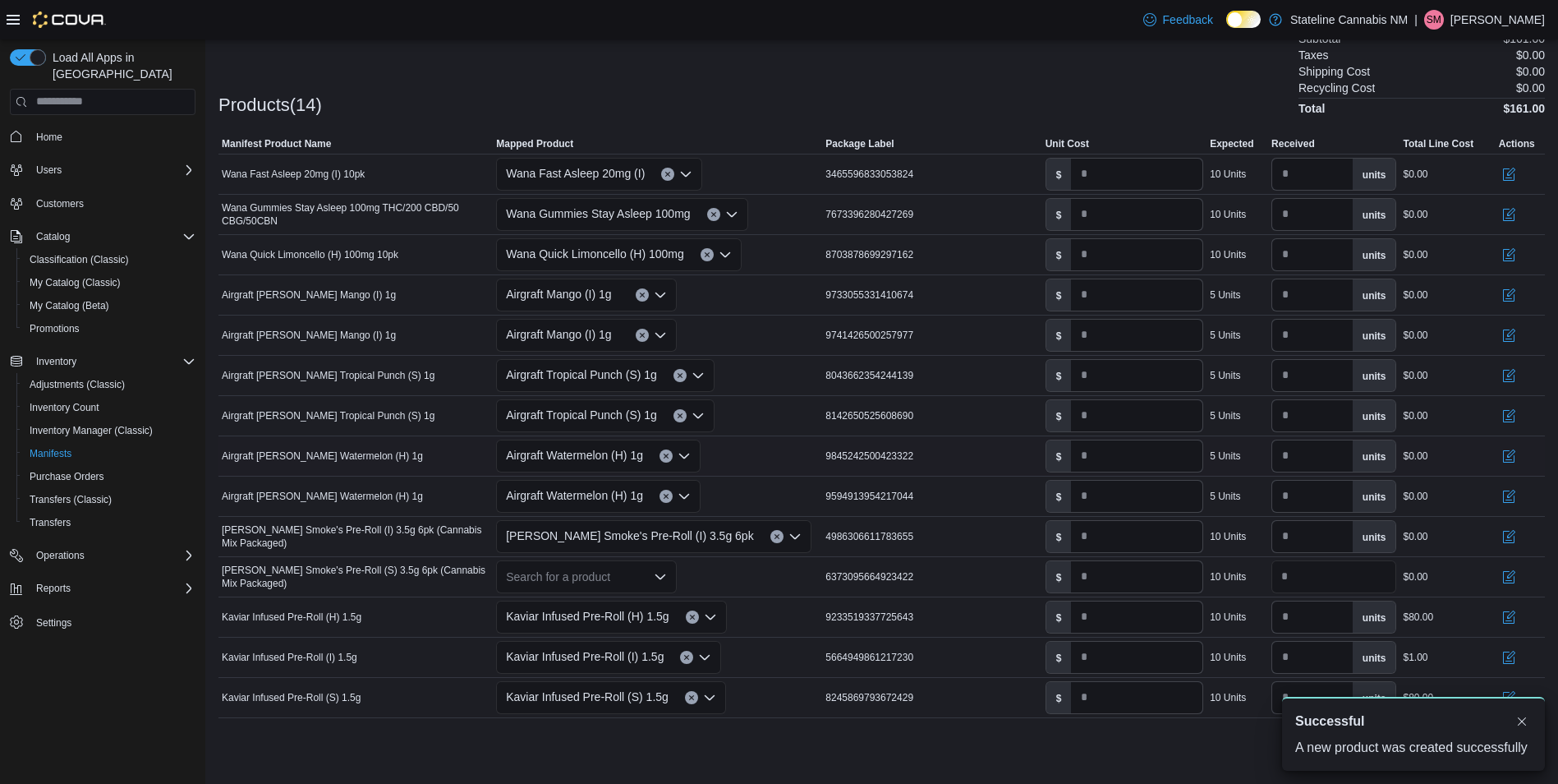
click at [815, 465] on div "Airgraft Watermelon (H) 1g" at bounding box center [657, 455] width 329 height 39
click at [626, 582] on div "Search for a product" at bounding box center [587, 577] width 181 height 33
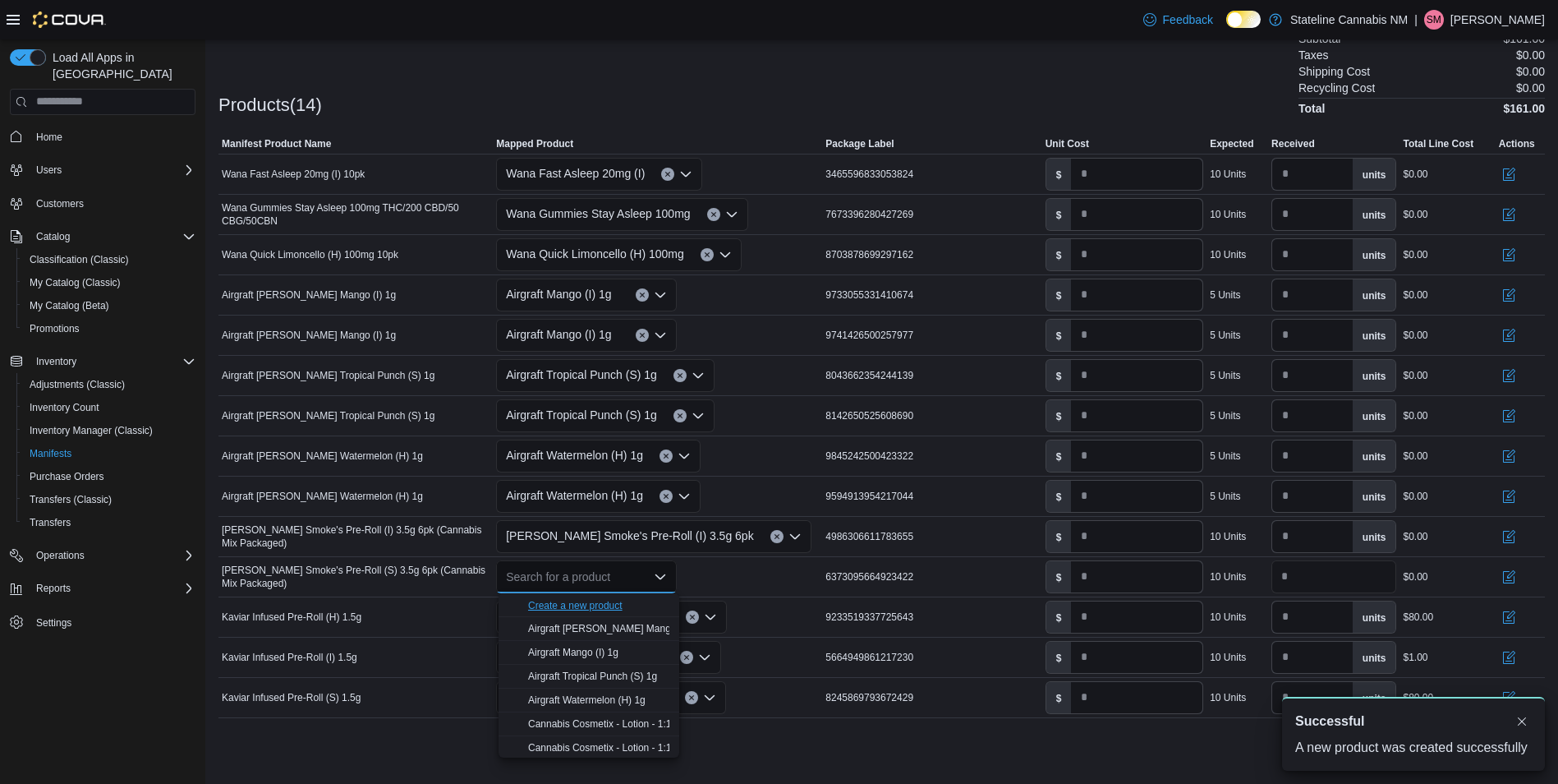
click at [621, 606] on div "Create a new product" at bounding box center [575, 605] width 94 height 13
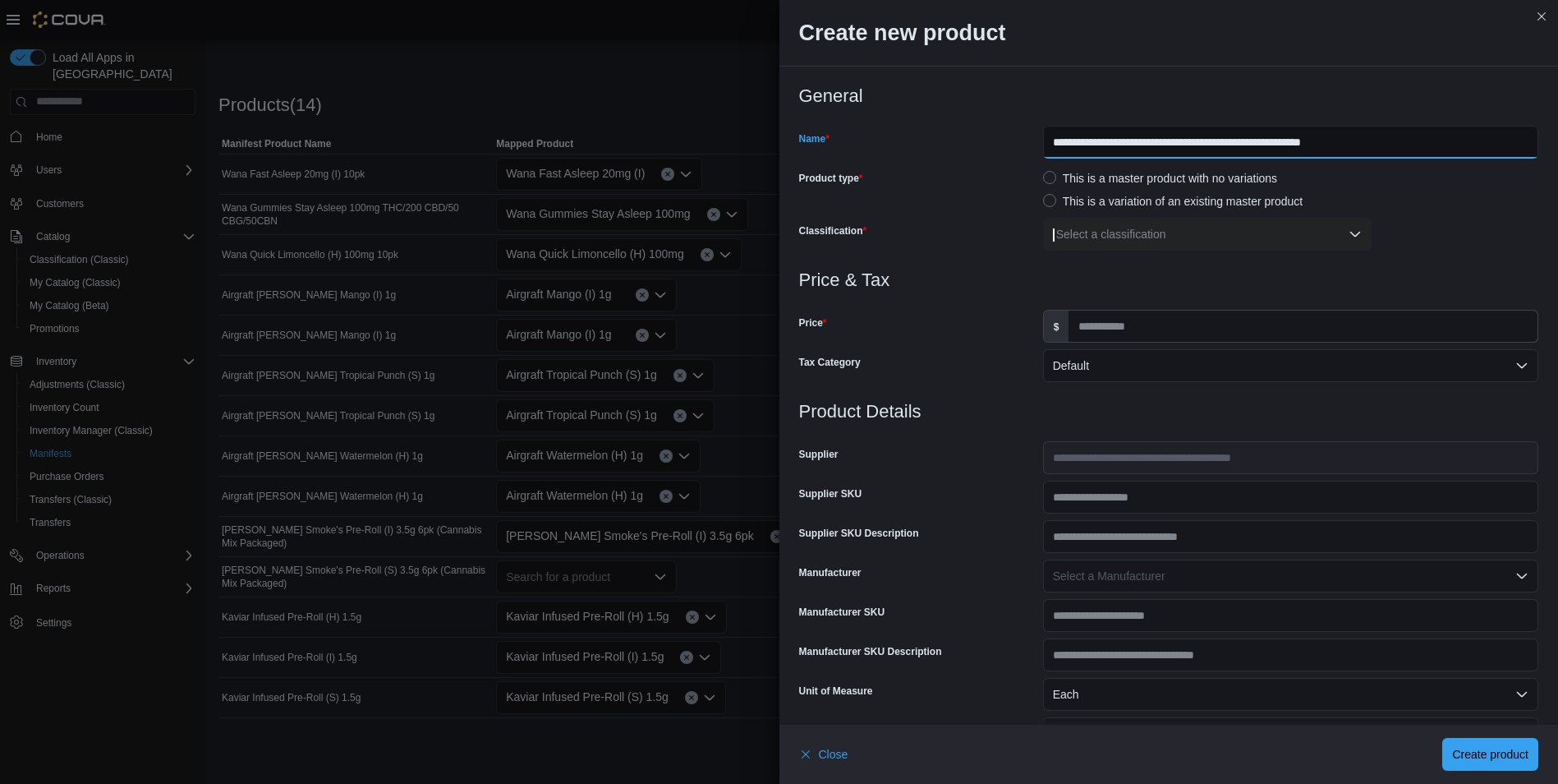
click at [1425, 156] on input "**********" at bounding box center [1291, 142] width 496 height 33
type input "**********"
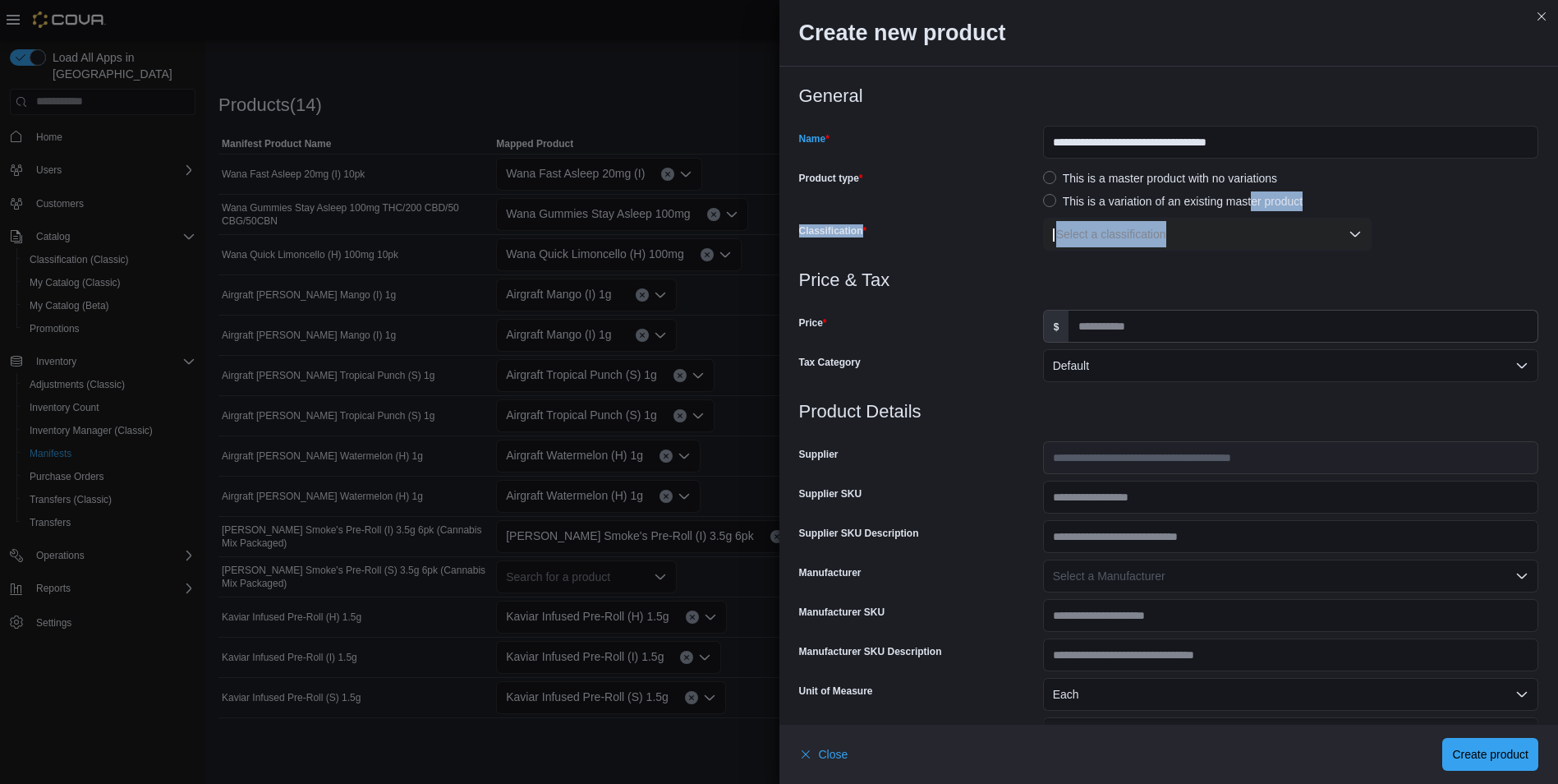
click at [1239, 225] on div "**********" at bounding box center [1169, 178] width 740 height 184
drag, startPoint x: 1239, startPoint y: 225, endPoint x: 1222, endPoint y: 243, distance: 24.8
click at [1222, 243] on div "Select a classification" at bounding box center [1208, 234] width 329 height 33
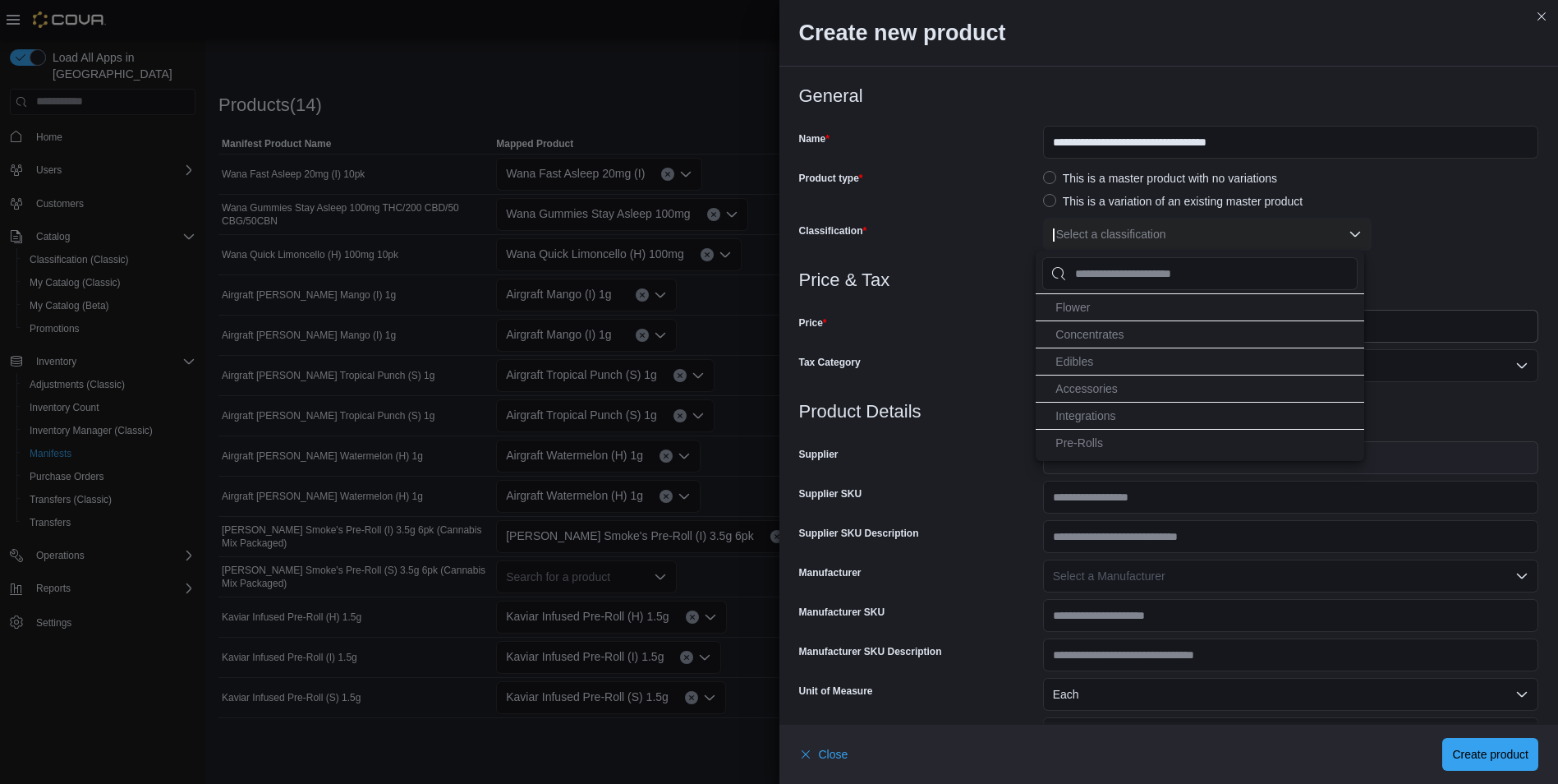
click at [1070, 437] on span "Pre-Rolls" at bounding box center [1079, 443] width 47 height 13
click at [1013, 356] on div "Tax Category" at bounding box center [918, 365] width 237 height 33
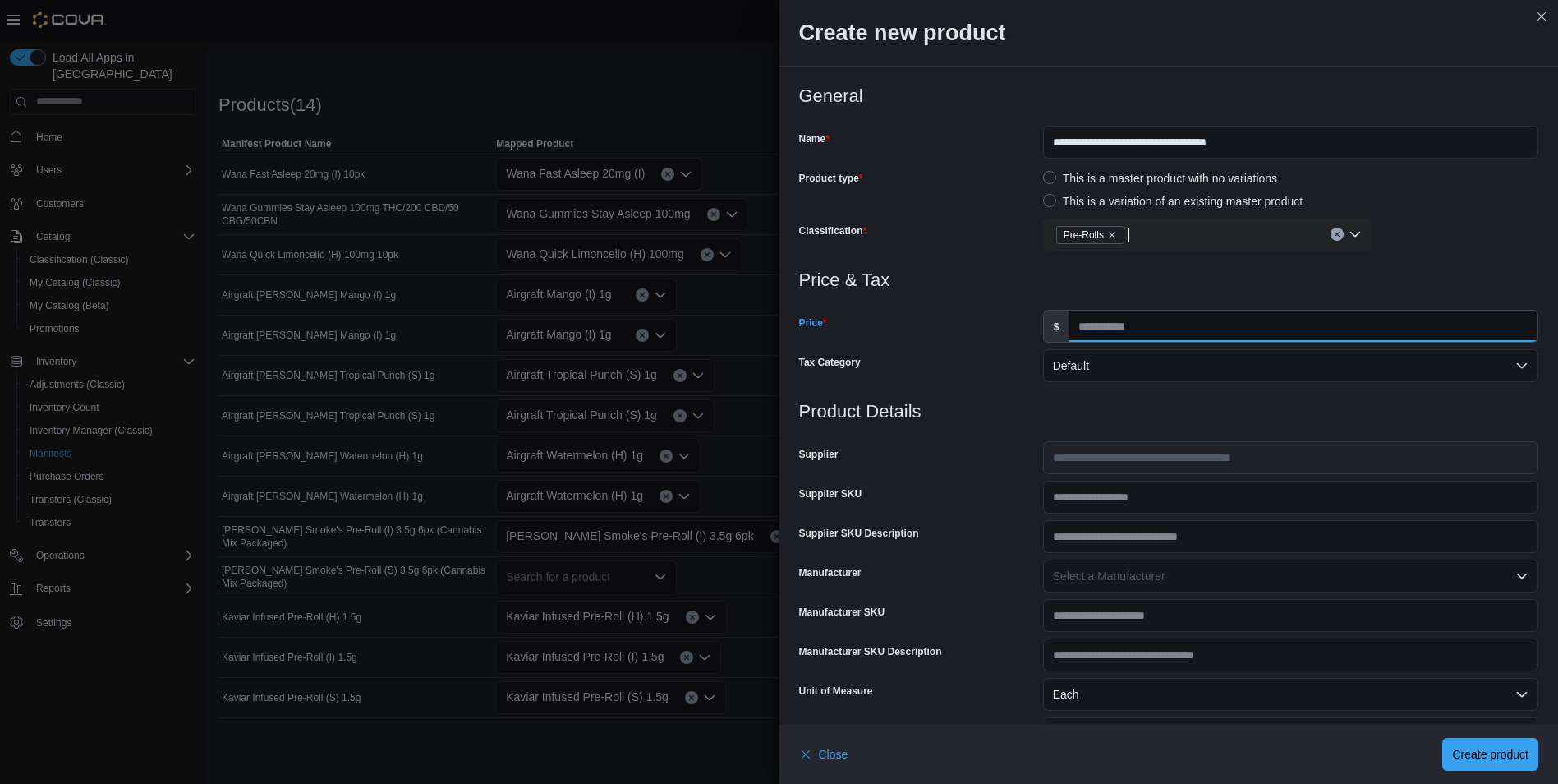
click at [1086, 326] on input "Price" at bounding box center [1303, 326] width 469 height 31
type input "**"
click at [1029, 404] on h3 "Product Details" at bounding box center [1169, 412] width 740 height 20
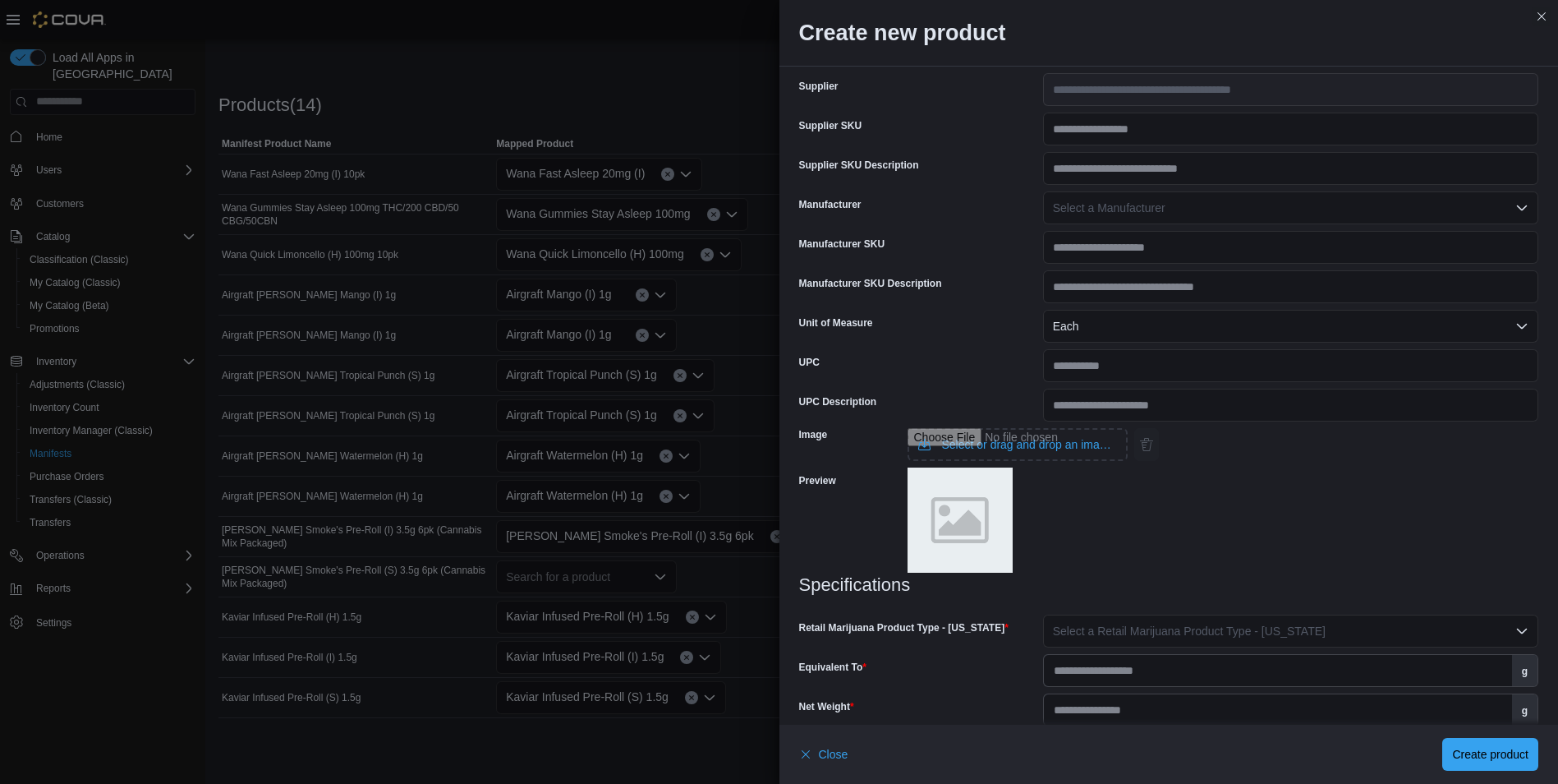
scroll to position [493, 0]
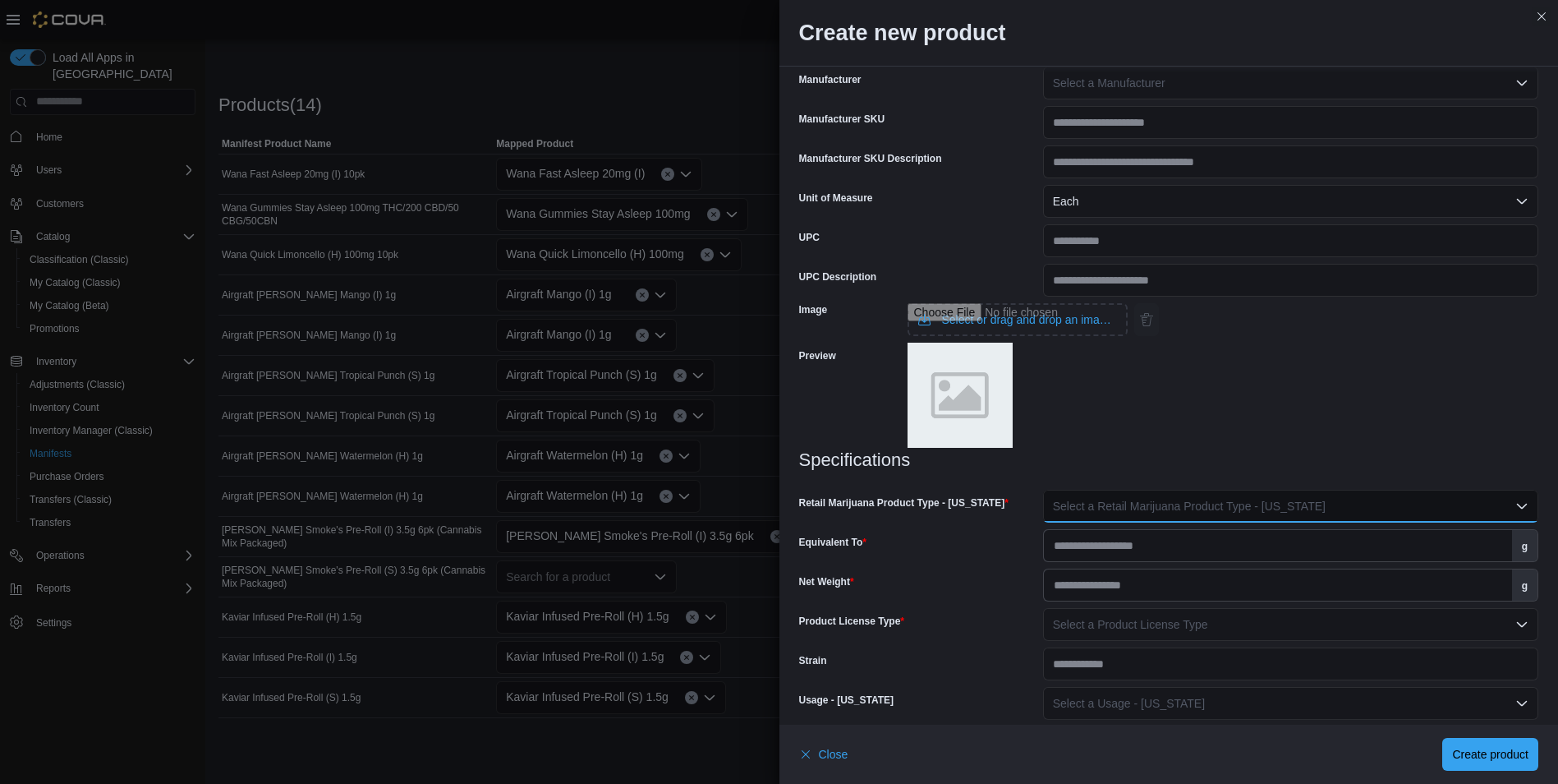
click at [1092, 493] on button "Select a Retail Marijuana Product Type - New Mexico" at bounding box center [1291, 506] width 496 height 33
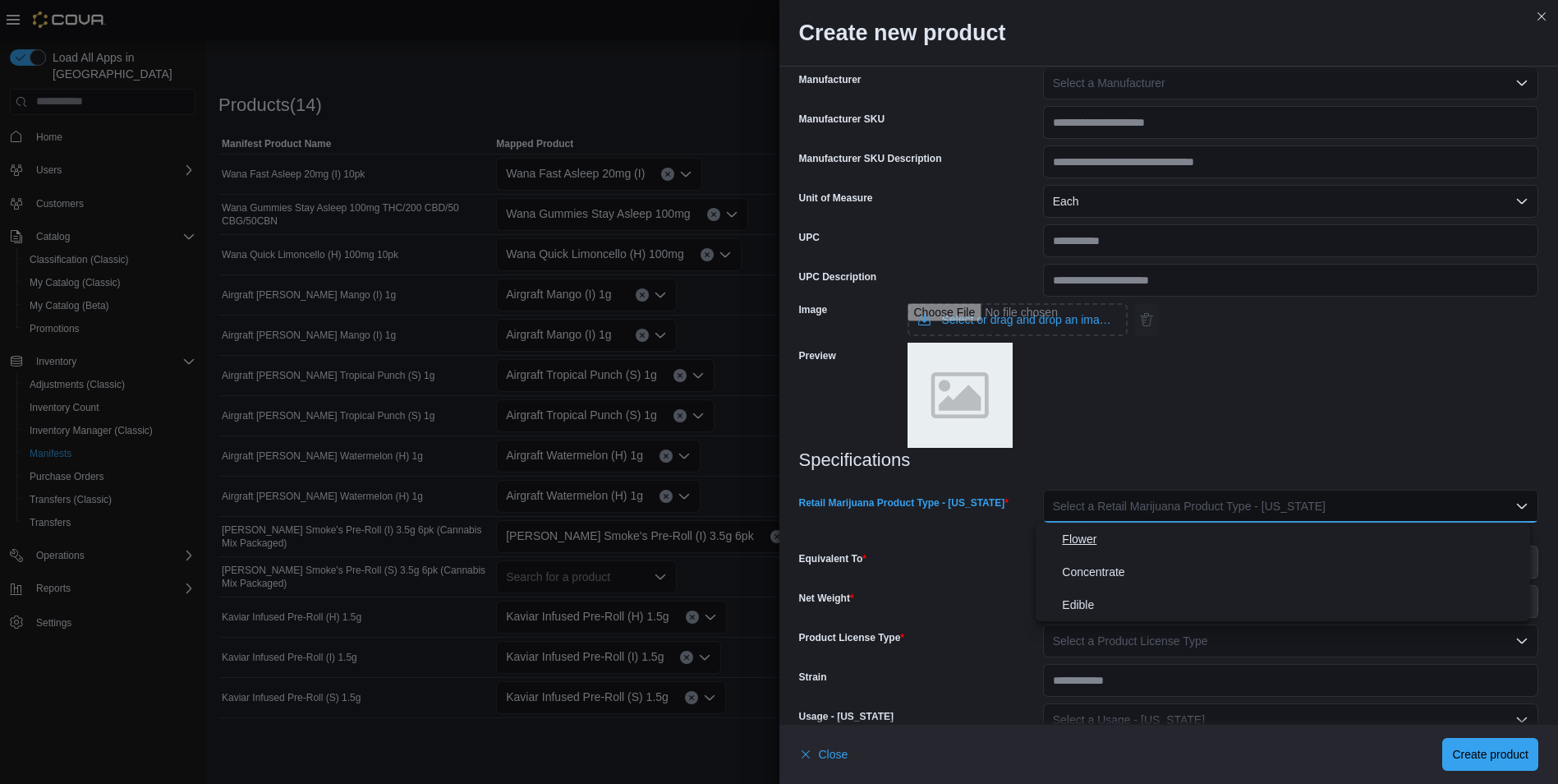
click at [1106, 538] on span "Flower" at bounding box center [1293, 539] width 462 height 20
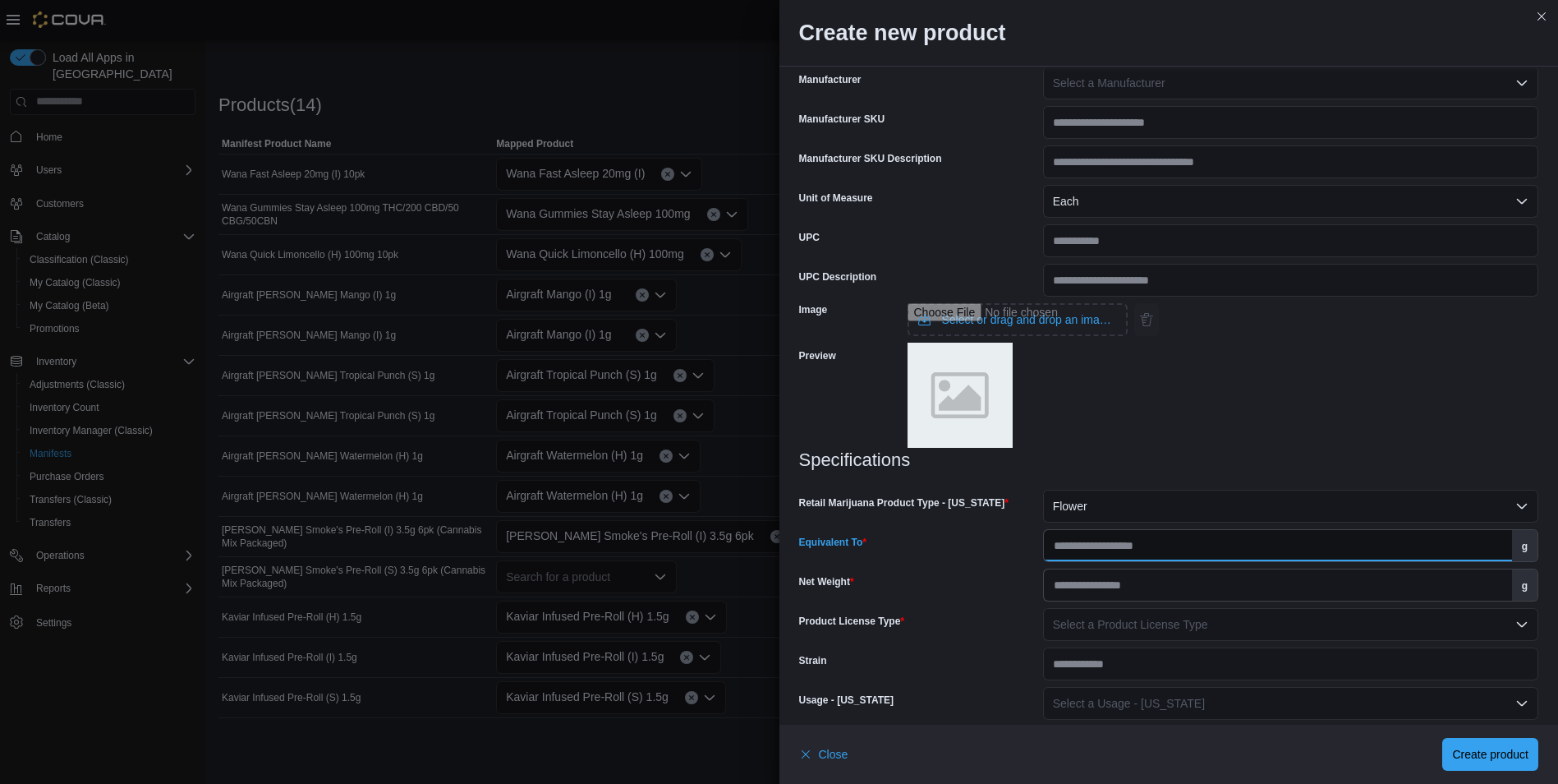
click at [1108, 551] on input "Equivalent To" at bounding box center [1278, 545] width 468 height 31
type input "***"
click at [1129, 591] on input "Net Weight" at bounding box center [1278, 585] width 468 height 31
type input "***"
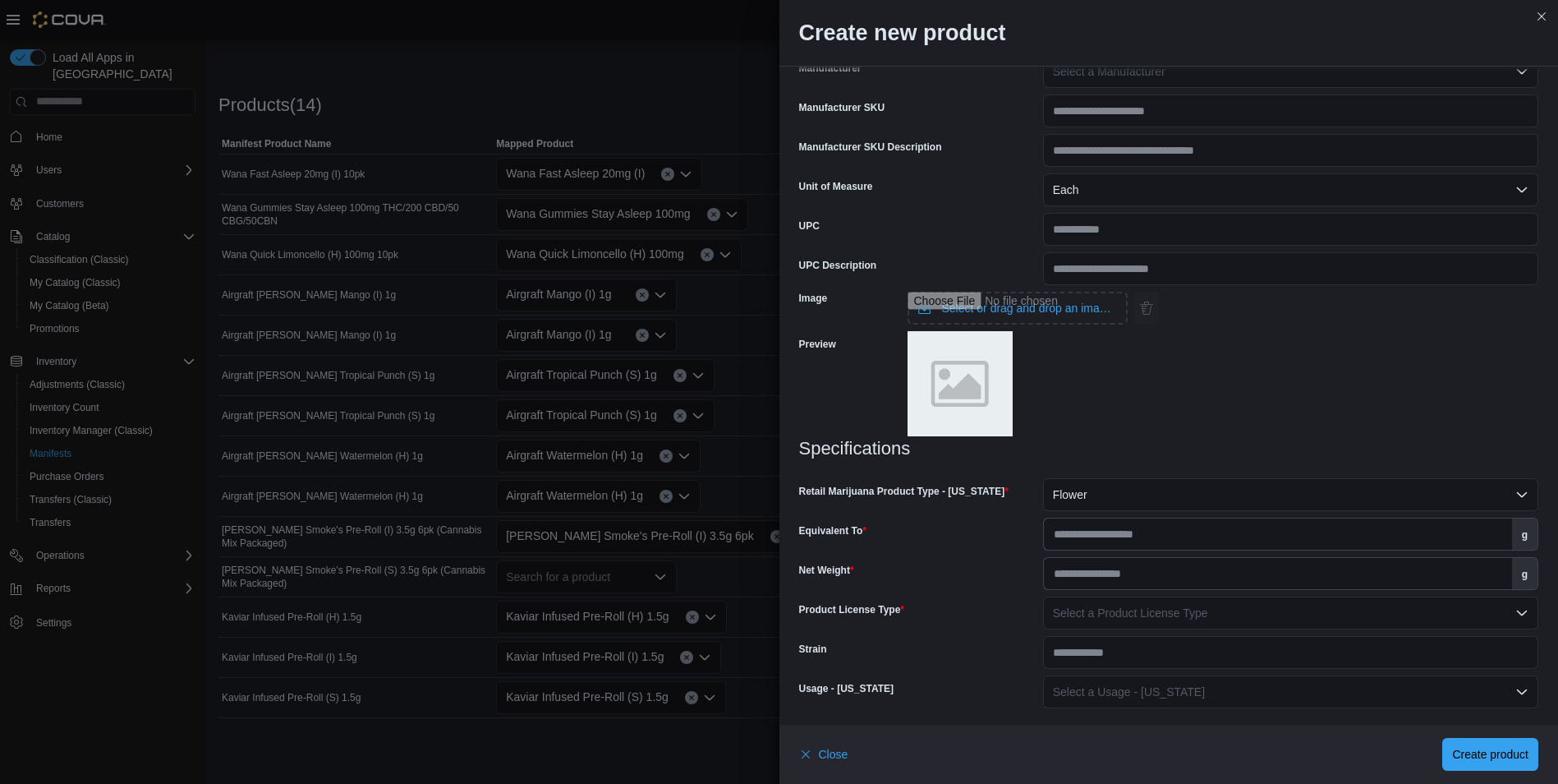
scroll to position [507, 0]
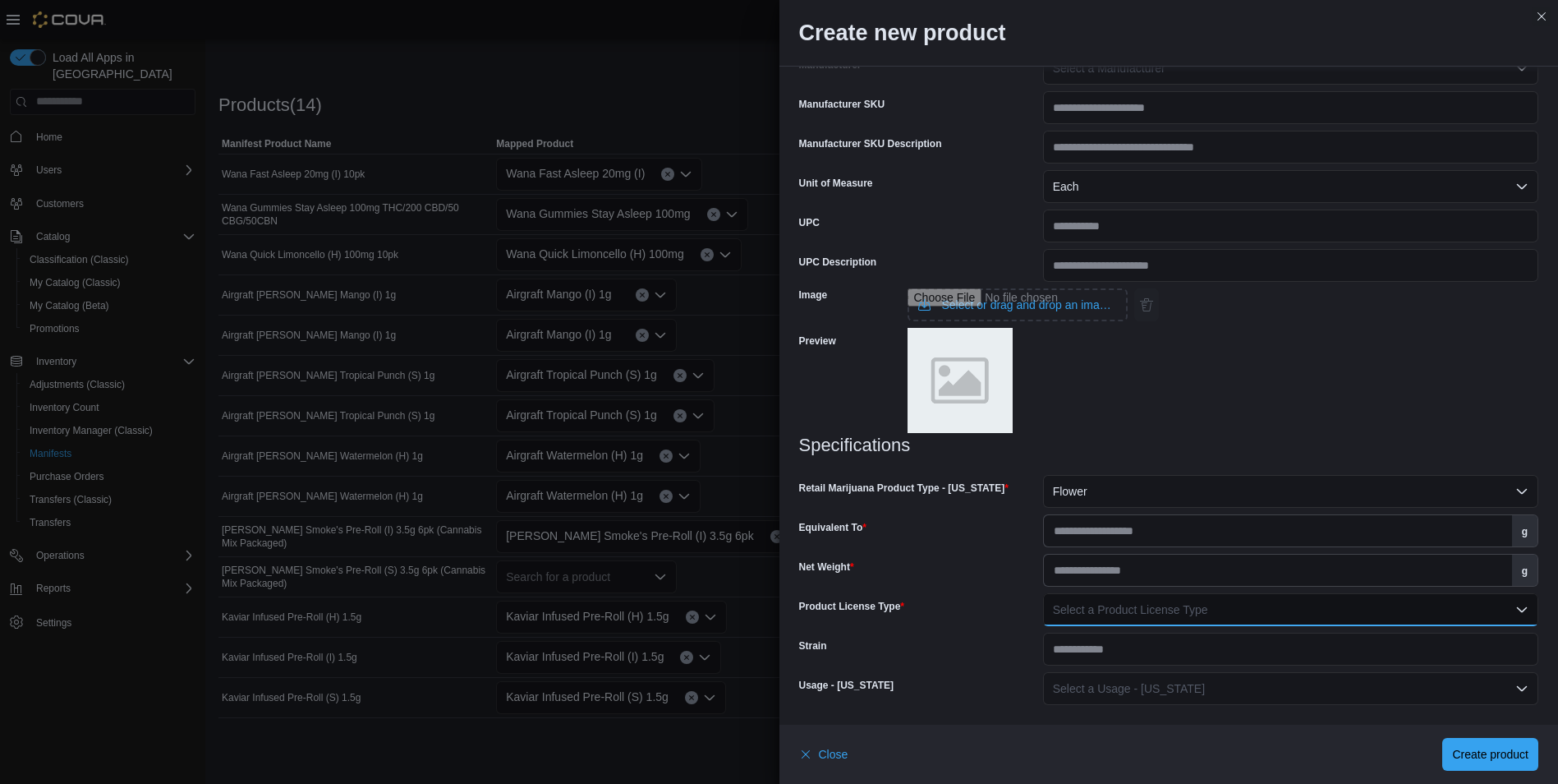
click at [1169, 606] on span "Select a Product License Type" at bounding box center [1131, 610] width 155 height 13
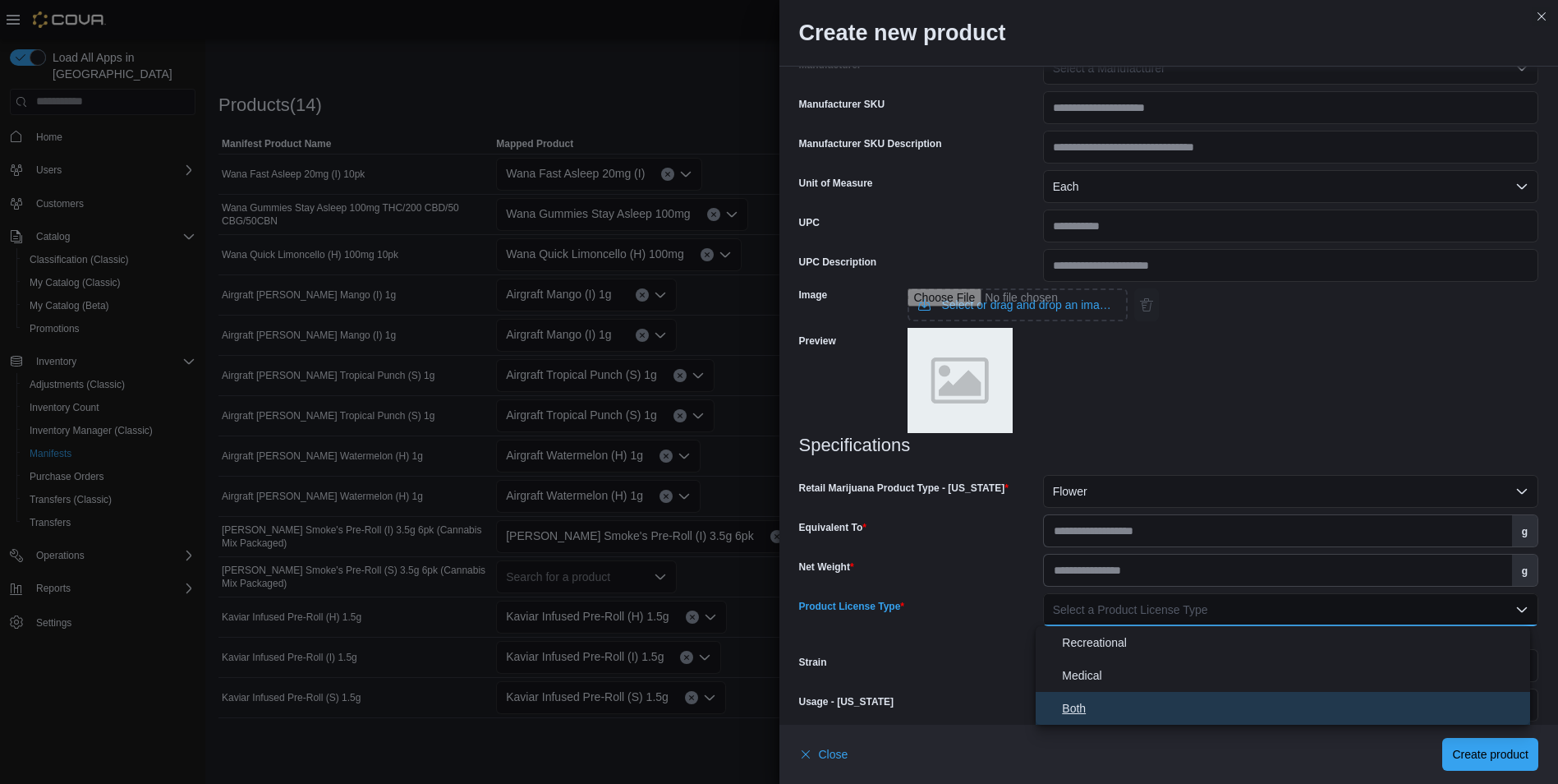
click at [1110, 698] on span "Both" at bounding box center [1293, 708] width 462 height 20
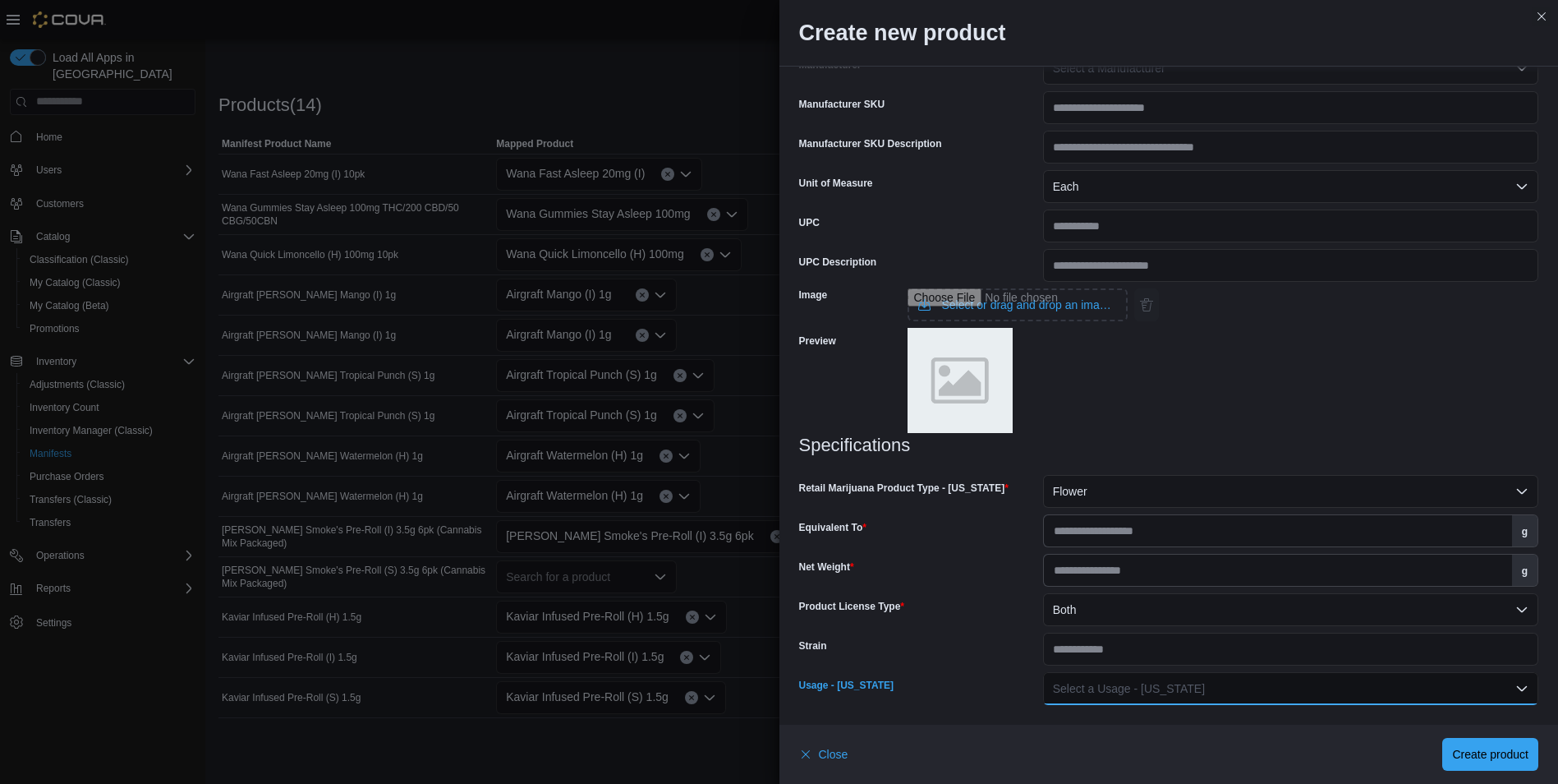
click at [1120, 682] on span "Select a Usage - New Mexico" at bounding box center [1129, 688] width 152 height 13
click at [1144, 603] on button "Inhaled Product" at bounding box center [1283, 590] width 495 height 33
click at [1497, 750] on span "Create product" at bounding box center [1490, 753] width 77 height 16
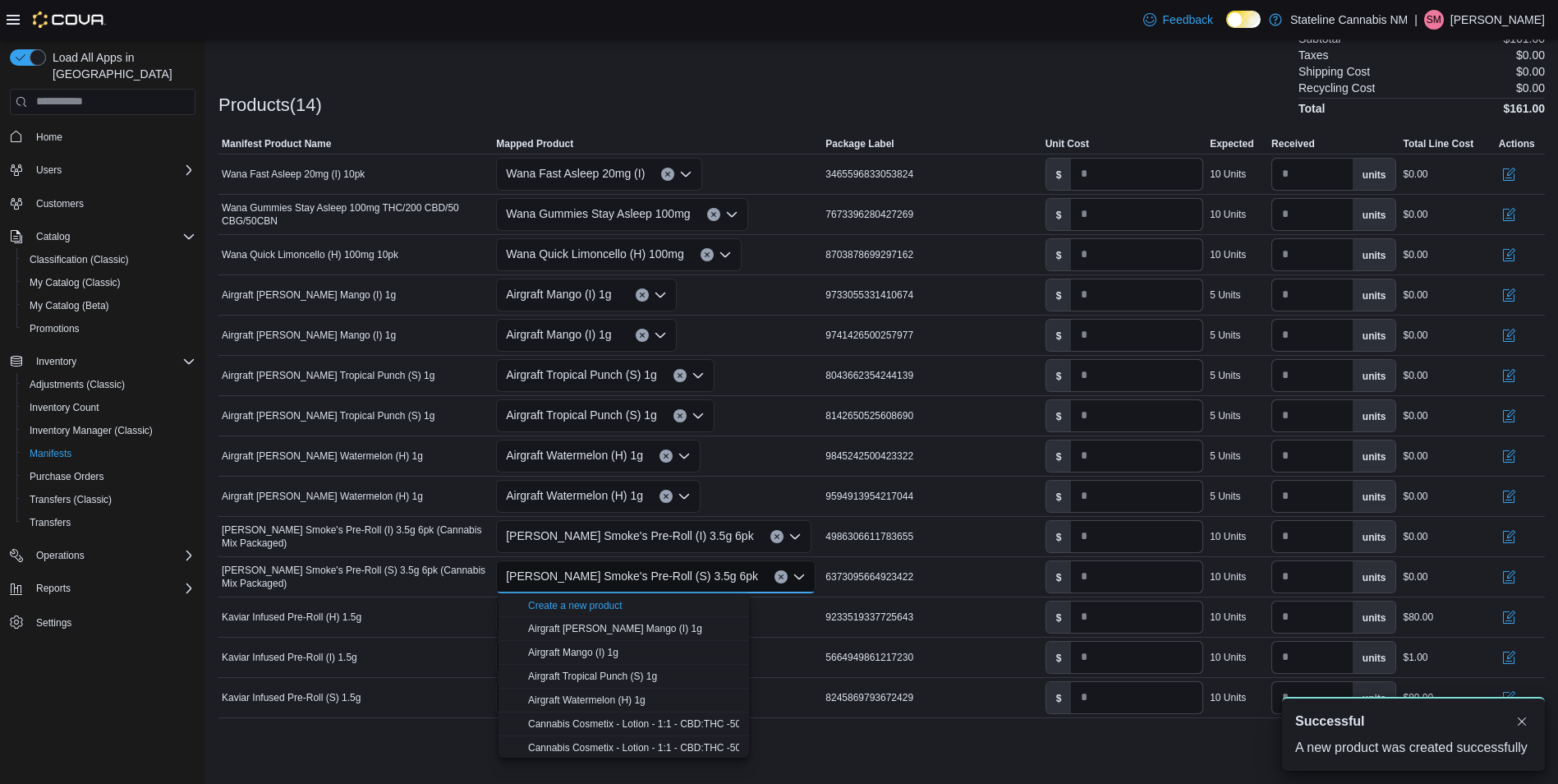
scroll to position [0, 0]
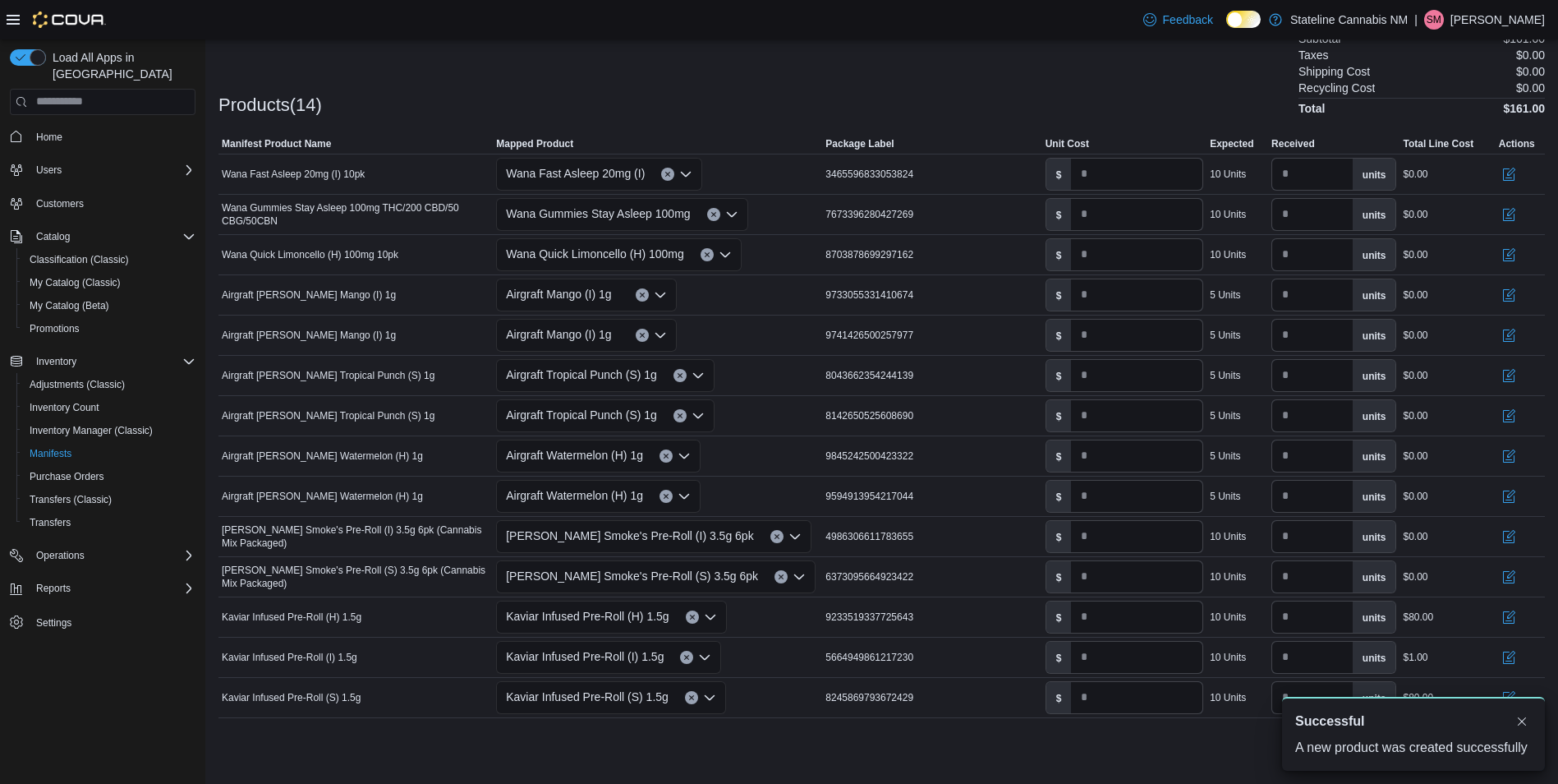
click at [976, 745] on div "Cancel Receive Manifest" at bounding box center [881, 754] width 1326 height 33
click at [1131, 178] on input "*" at bounding box center [1137, 174] width 131 height 31
click at [1124, 543] on input "number" at bounding box center [1137, 537] width 131 height 31
type input "**"
click at [1126, 569] on input "number" at bounding box center [1137, 577] width 131 height 31
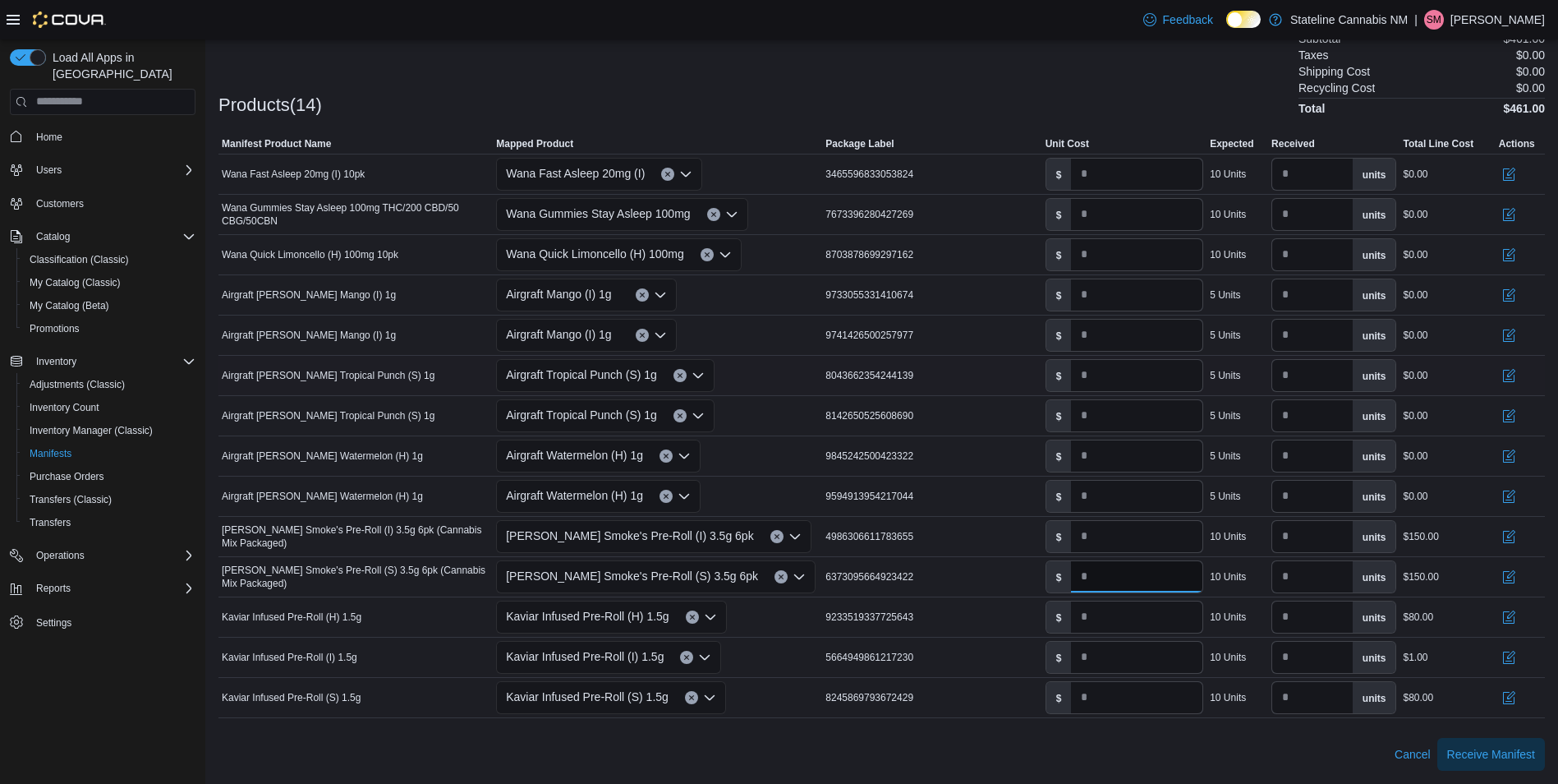
type input "**"
click at [1148, 375] on input "*" at bounding box center [1137, 375] width 131 height 31
click at [1168, 291] on input "*" at bounding box center [1137, 295] width 131 height 31
drag, startPoint x: 1173, startPoint y: 301, endPoint x: 655, endPoint y: 282, distance: 518.3
click at [655, 282] on tr "Manifest Product Name Airgraft EDW Mango (I) 1g Mapped Product Airgraft Mango (…" at bounding box center [881, 295] width 1326 height 40
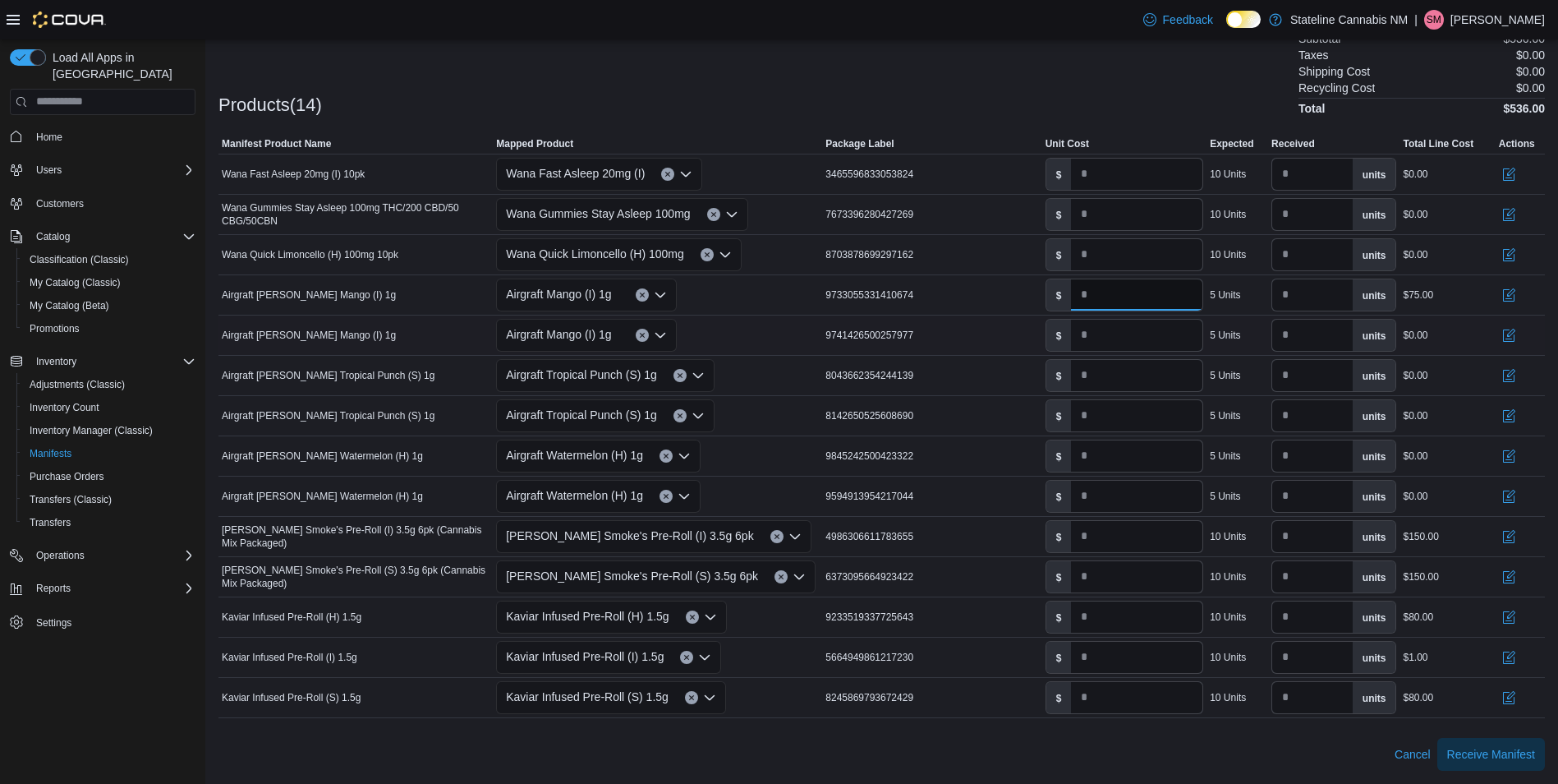
type input "**"
drag, startPoint x: 1170, startPoint y: 349, endPoint x: 874, endPoint y: 299, distance: 300.2
click at [874, 299] on tbody "Manifest Product Name Wana Fast Asleep 20mg (I) 10pk Mapped Product Wana Fast A…" at bounding box center [881, 434] width 1326 height 563
type input "**"
drag, startPoint x: 1118, startPoint y: 375, endPoint x: 681, endPoint y: 369, distance: 437.0
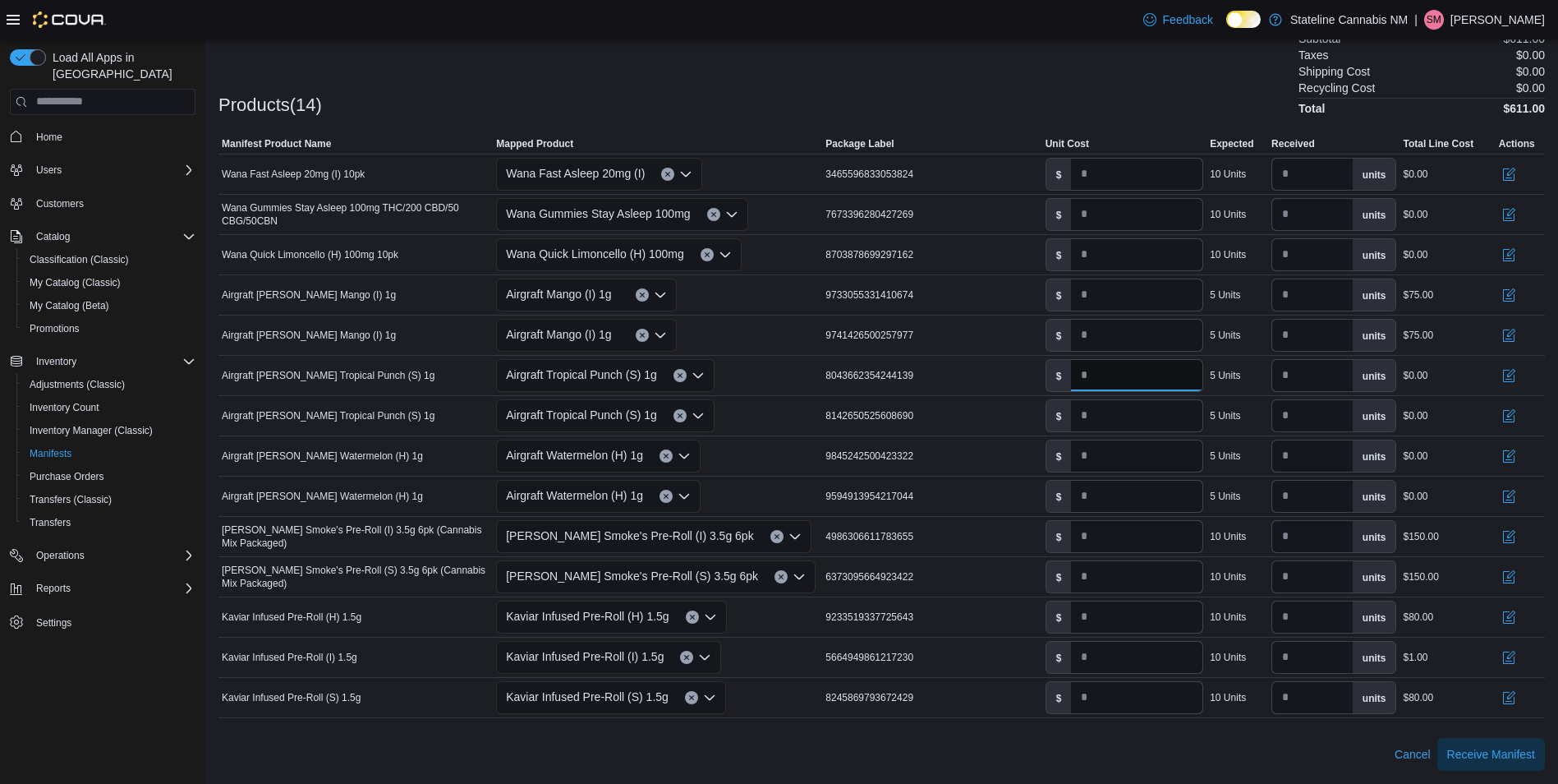
click at [681, 369] on tr "Manifest Product Name Airgraft EDW Tropical Punch (S) 1g Mapped Product Airgraf…" at bounding box center [881, 375] width 1326 height 40
type input "**"
drag, startPoint x: 1121, startPoint y: 413, endPoint x: 961, endPoint y: 408, distance: 160.1
click at [962, 409] on tr "Manifest Product Name Airgraft EDW Tropical Punch (S) 1g Mapped Product Airgraf…" at bounding box center [881, 415] width 1326 height 40
type input "**"
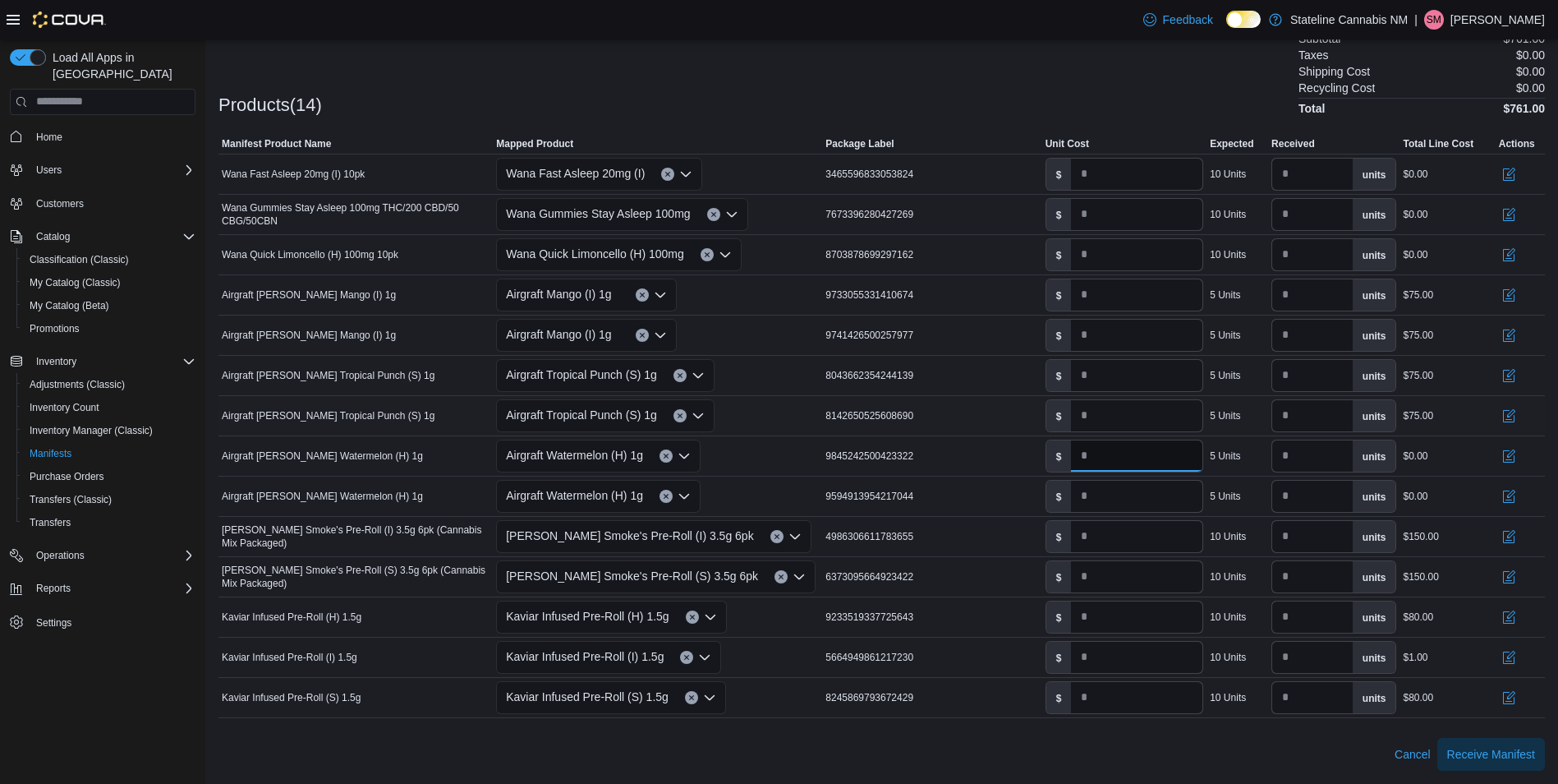
drag, startPoint x: 1105, startPoint y: 456, endPoint x: 871, endPoint y: 426, distance: 235.9
click at [871, 426] on tbody "Manifest Product Name Wana Fast Asleep 20mg (I) 10pk Mapped Product Wana Fast A…" at bounding box center [881, 434] width 1326 height 563
type input "**"
drag, startPoint x: 1134, startPoint y: 499, endPoint x: 761, endPoint y: 491, distance: 373.1
click at [759, 494] on tr "Manifest Product Name Airgraft EDW Watermelon (H) 1g Mapped Product Airgraft Wa…" at bounding box center [881, 496] width 1326 height 40
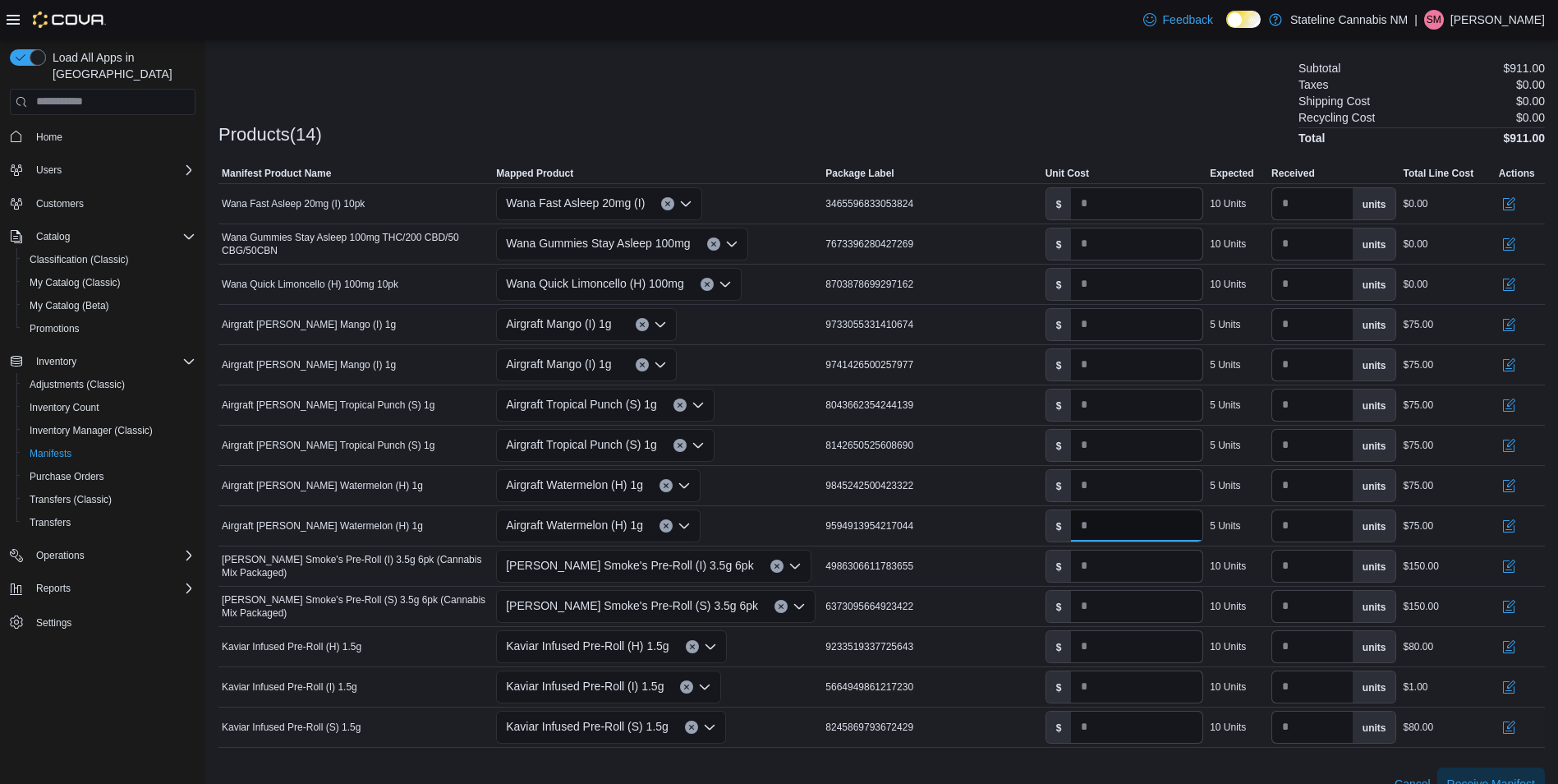
scroll to position [486, 0]
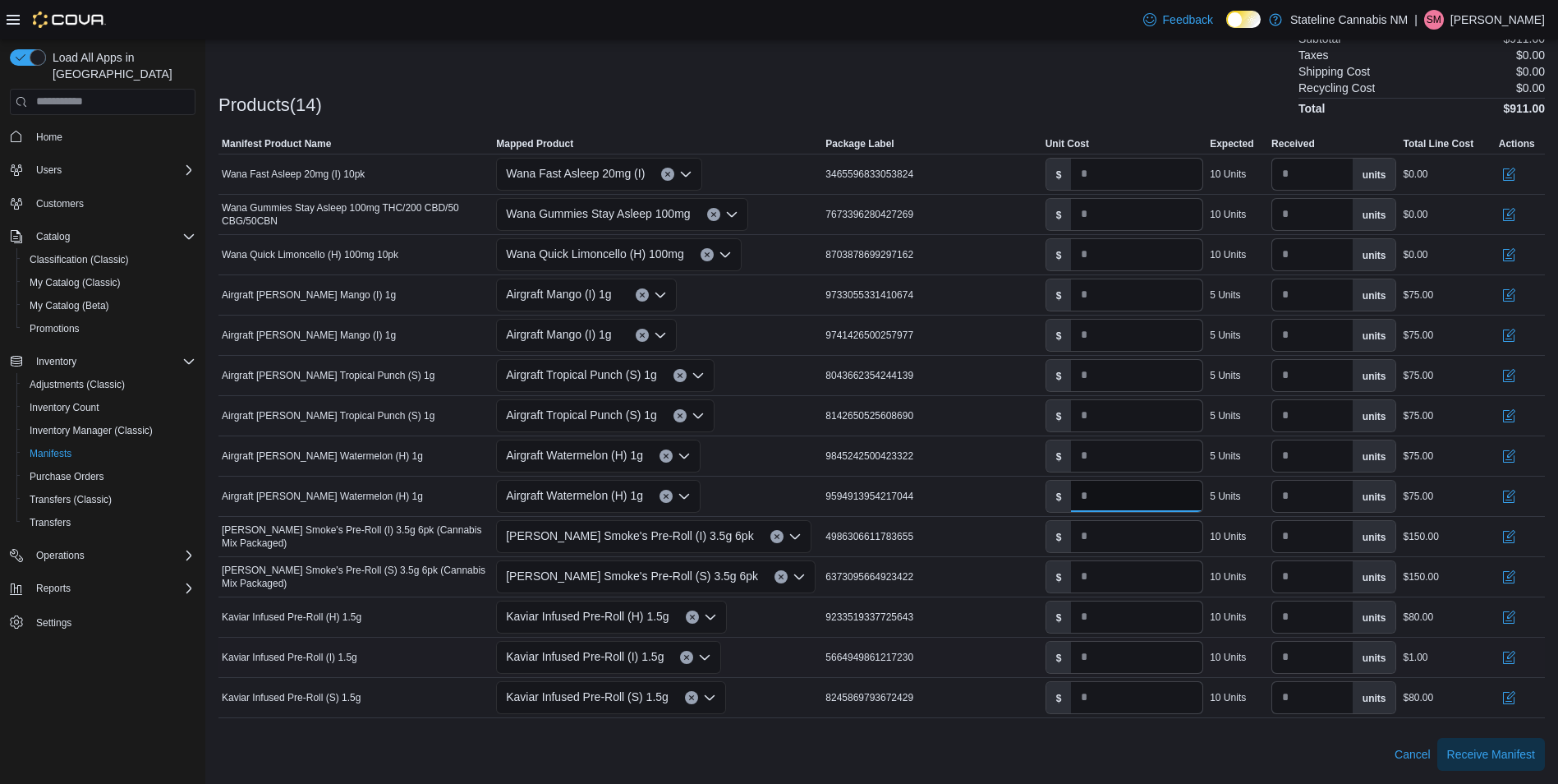
type input "**"
drag, startPoint x: 1124, startPoint y: 664, endPoint x: 619, endPoint y: 630, distance: 506.1
click at [619, 630] on tbody "Manifest Product Name Wana Fast Asleep 20mg (I) 10pk Mapped Product Wana Fast A…" at bounding box center [881, 434] width 1326 height 563
type input "*"
click at [1173, 169] on input "*" at bounding box center [1137, 174] width 131 height 31
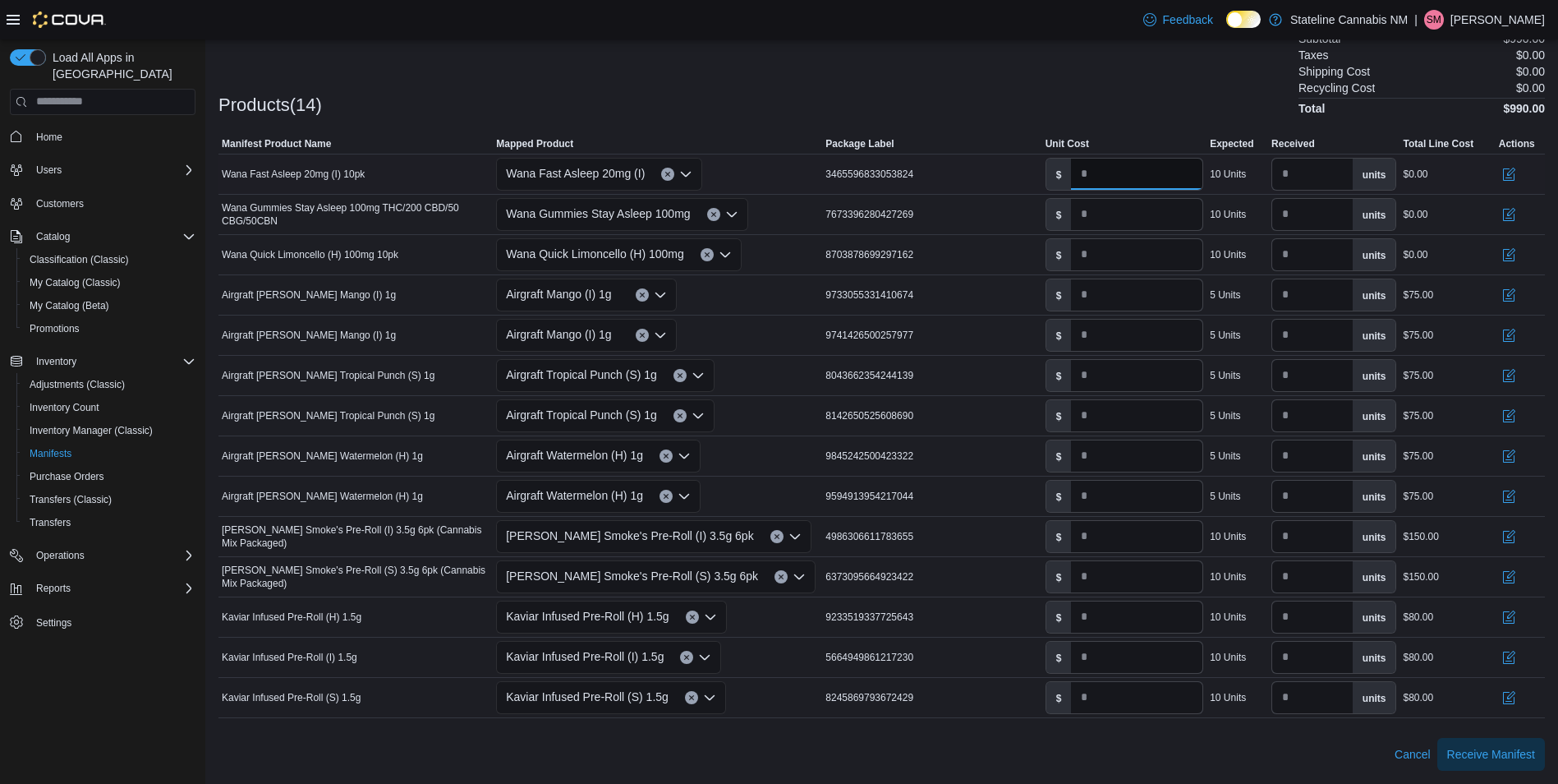
drag, startPoint x: 1148, startPoint y: 177, endPoint x: 776, endPoint y: 173, distance: 372.0
click at [776, 173] on tr "Manifest Product Name Wana Fast Asleep 20mg (I) 10pk Mapped Product Wana Fast A…" at bounding box center [881, 173] width 1326 height 40
type input "**"
drag, startPoint x: 1151, startPoint y: 208, endPoint x: 879, endPoint y: 209, distance: 272.0
click at [879, 209] on tr "Manifest Product Name Wana Gummies Stay Asleep 100mg THC/200 CBD/50 CBG/50CBN M…" at bounding box center [881, 214] width 1326 height 40
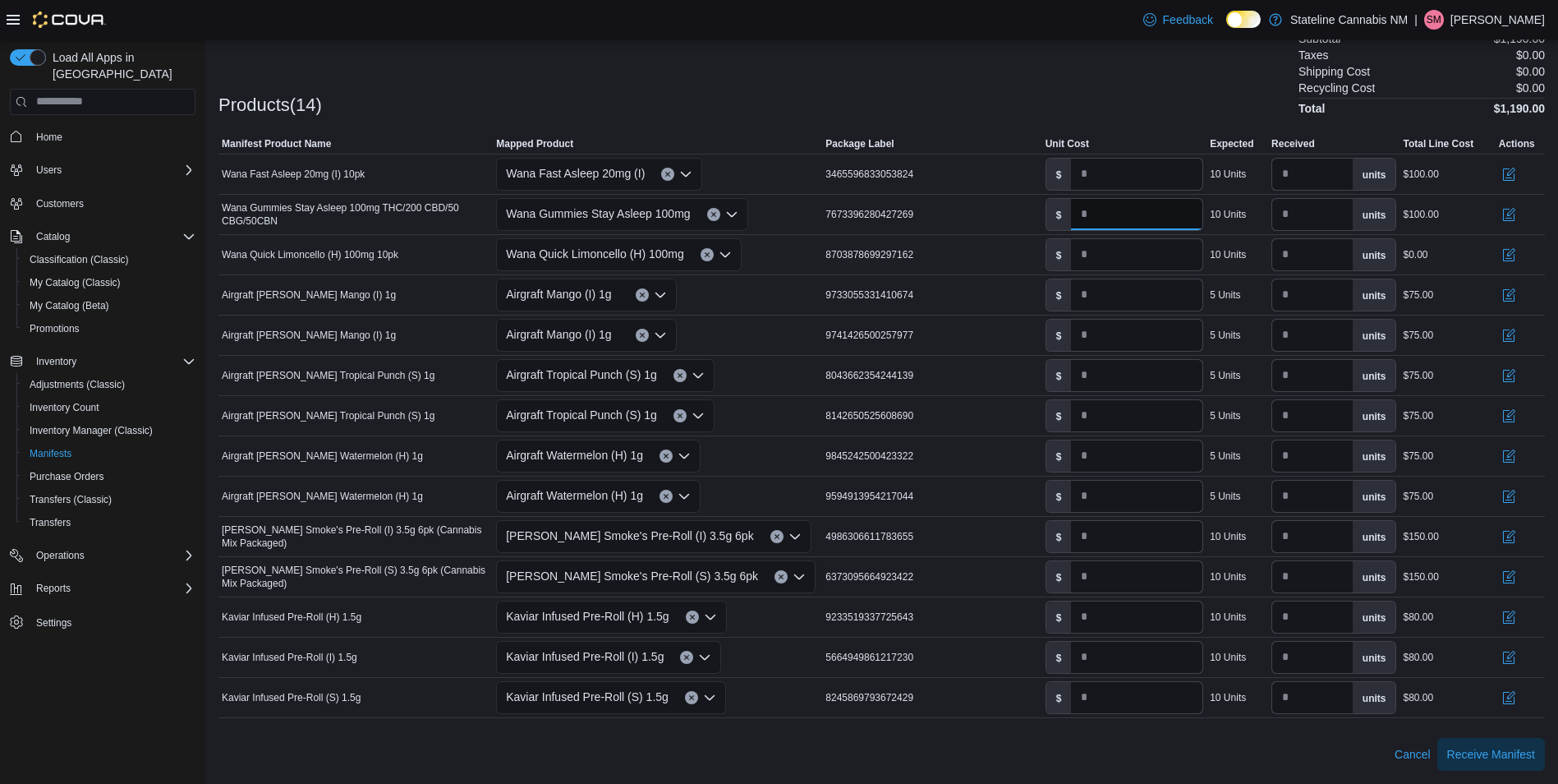
type input "**"
drag, startPoint x: 1145, startPoint y: 250, endPoint x: 745, endPoint y: 250, distance: 400.0
click at [745, 250] on tr "Manifest Product Name Wana Quick Limoncello (H) 100mg 10pk Mapped Product Wana …" at bounding box center [881, 254] width 1326 height 40
type input "**"
click at [1006, 143] on span "Package Label" at bounding box center [932, 144] width 219 height 20
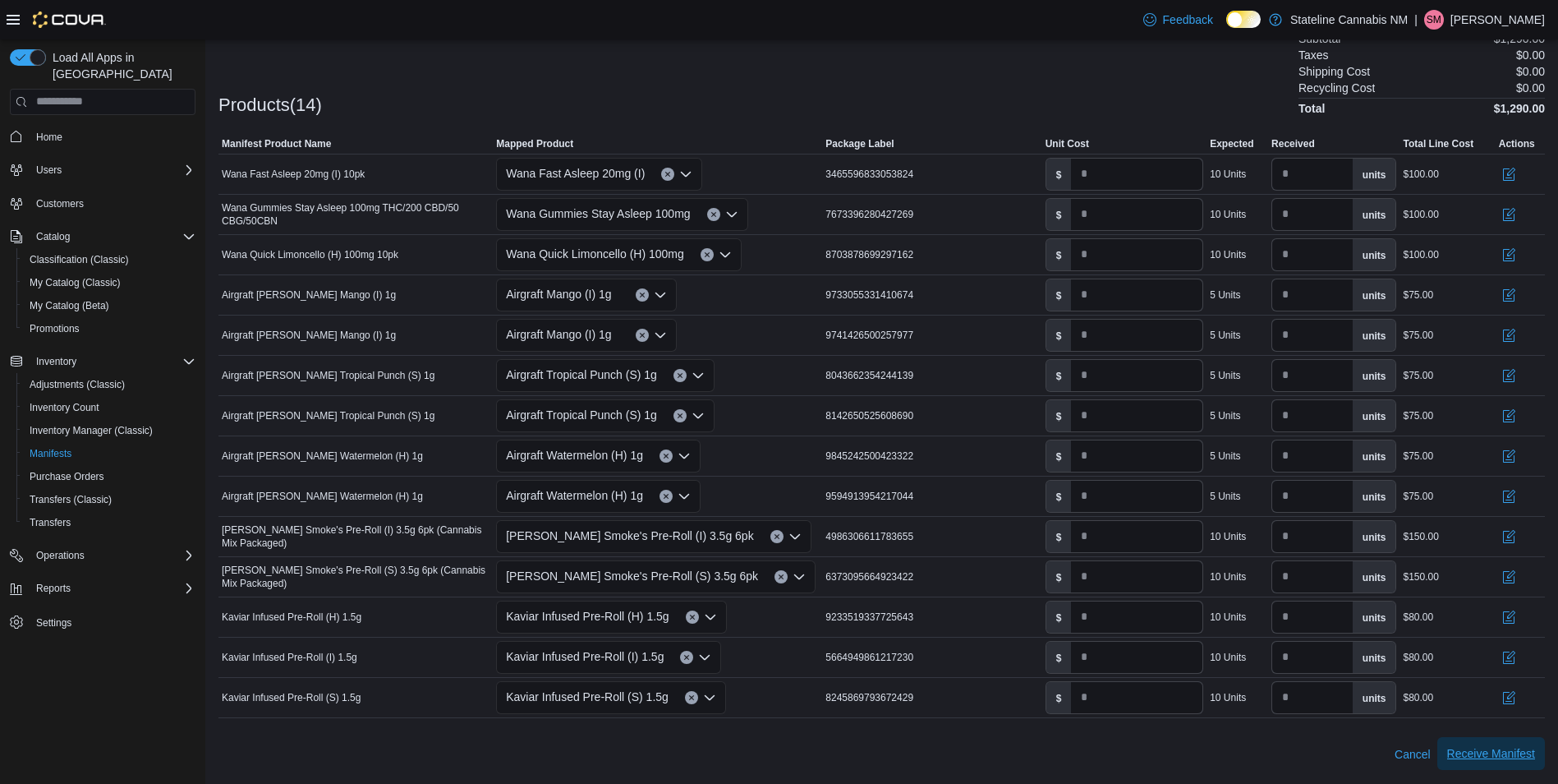
click at [1500, 765] on span "Receive Manifest" at bounding box center [1491, 753] width 88 height 33
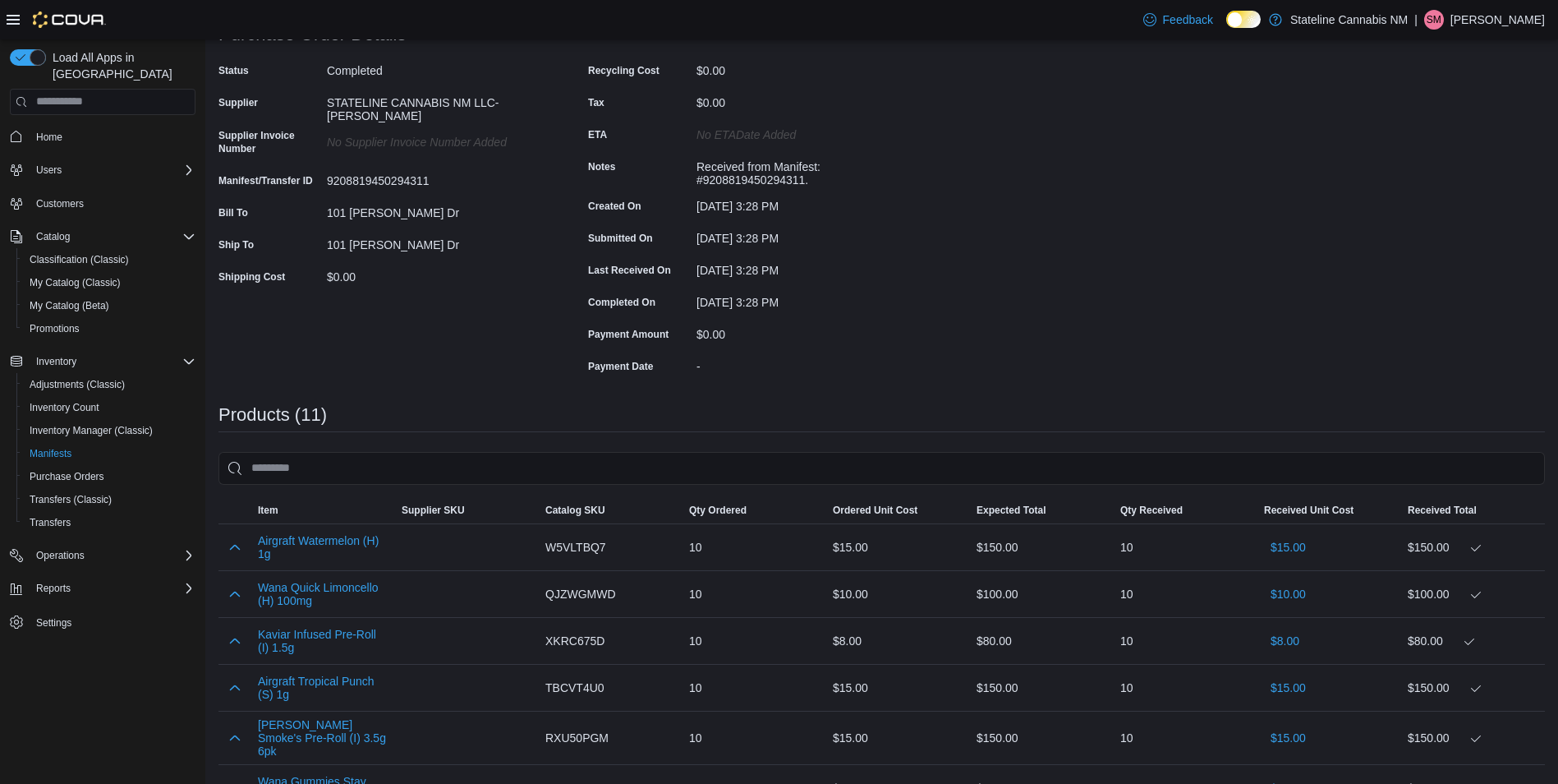
scroll to position [121, 0]
click at [93, 276] on span "My Catalog (Classic)" at bounding box center [75, 282] width 91 height 13
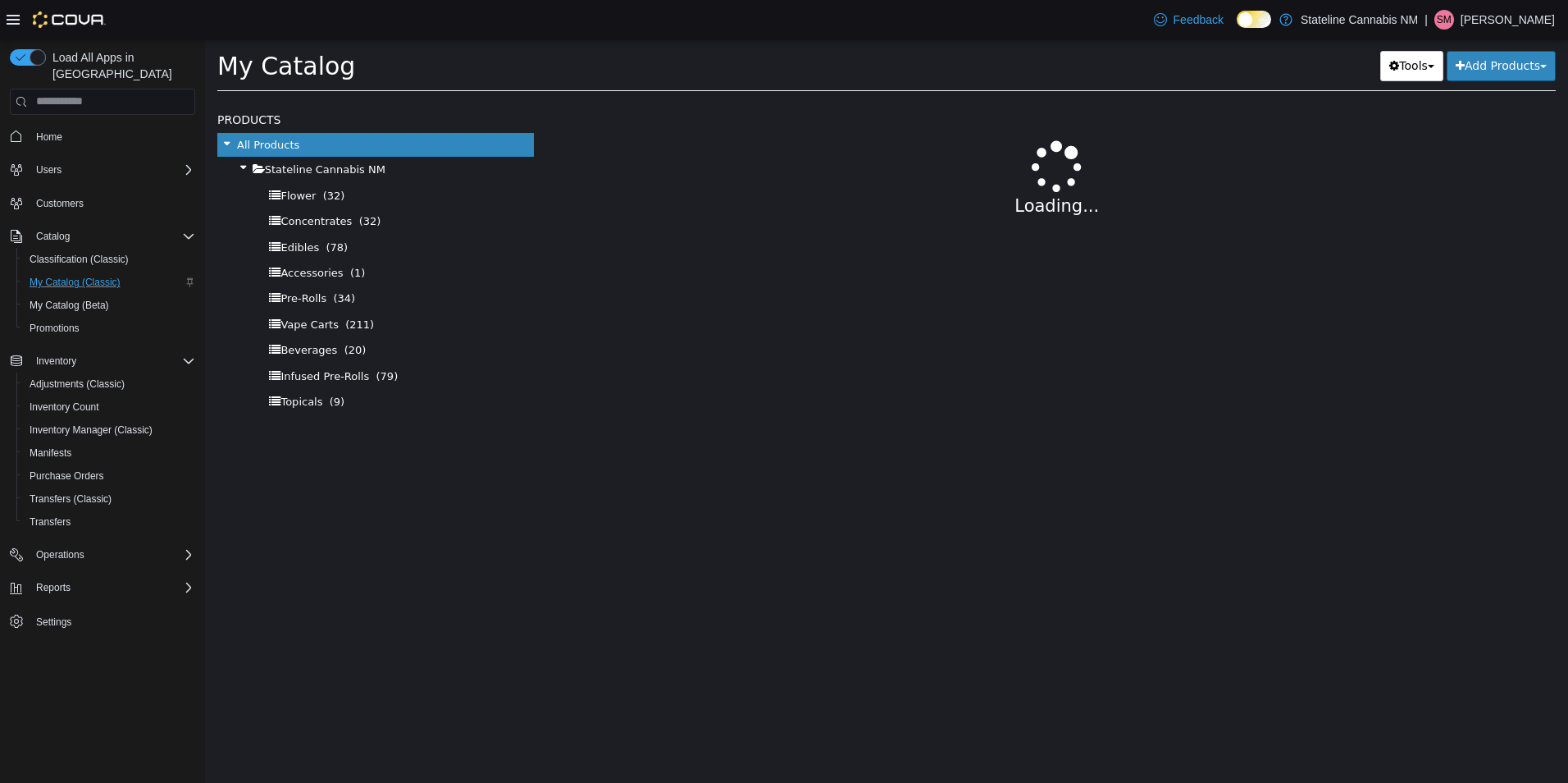
select select "**********"
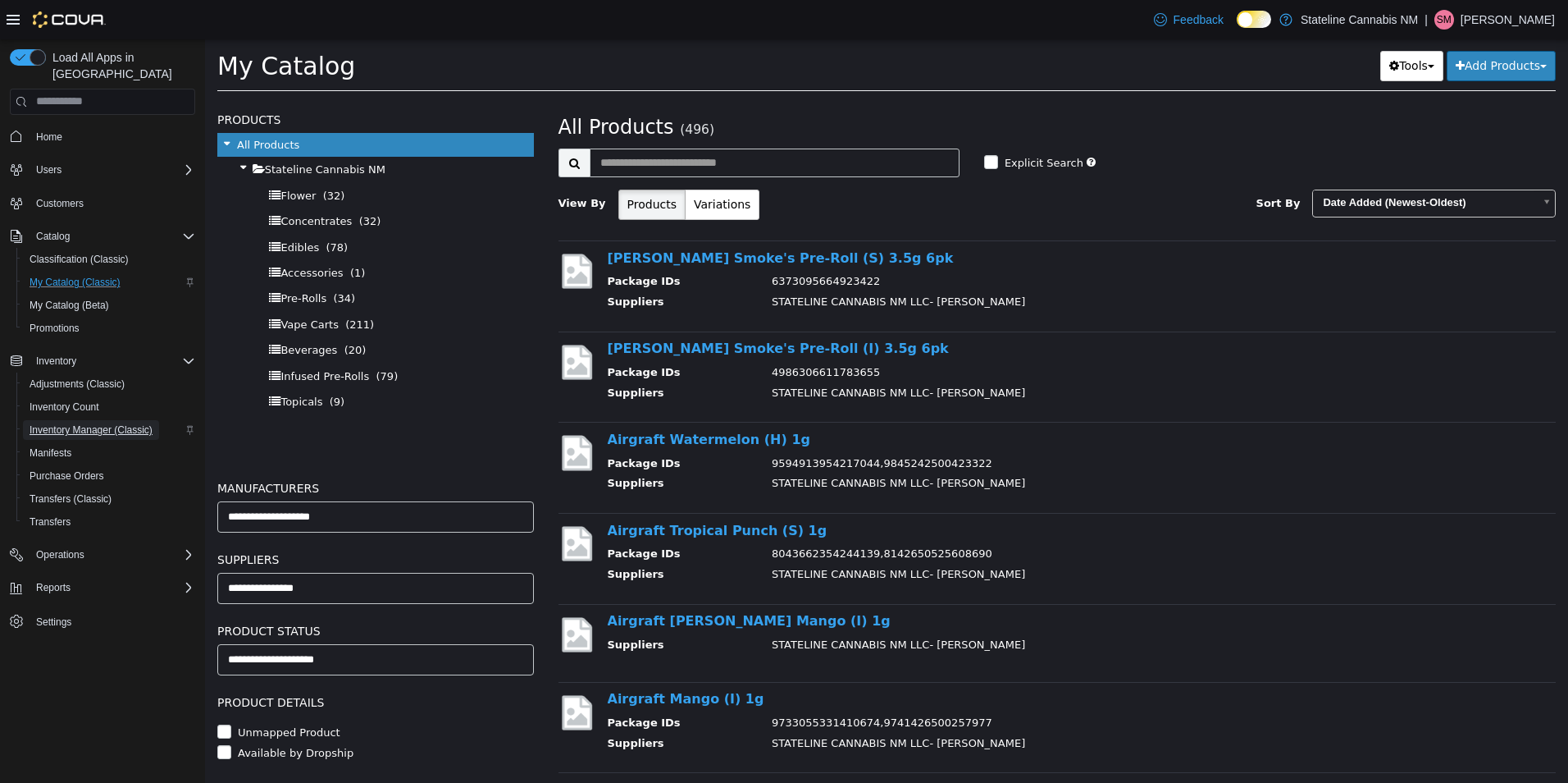
click at [54, 423] on span "Inventory Manager (Classic)" at bounding box center [90, 429] width 123 height 13
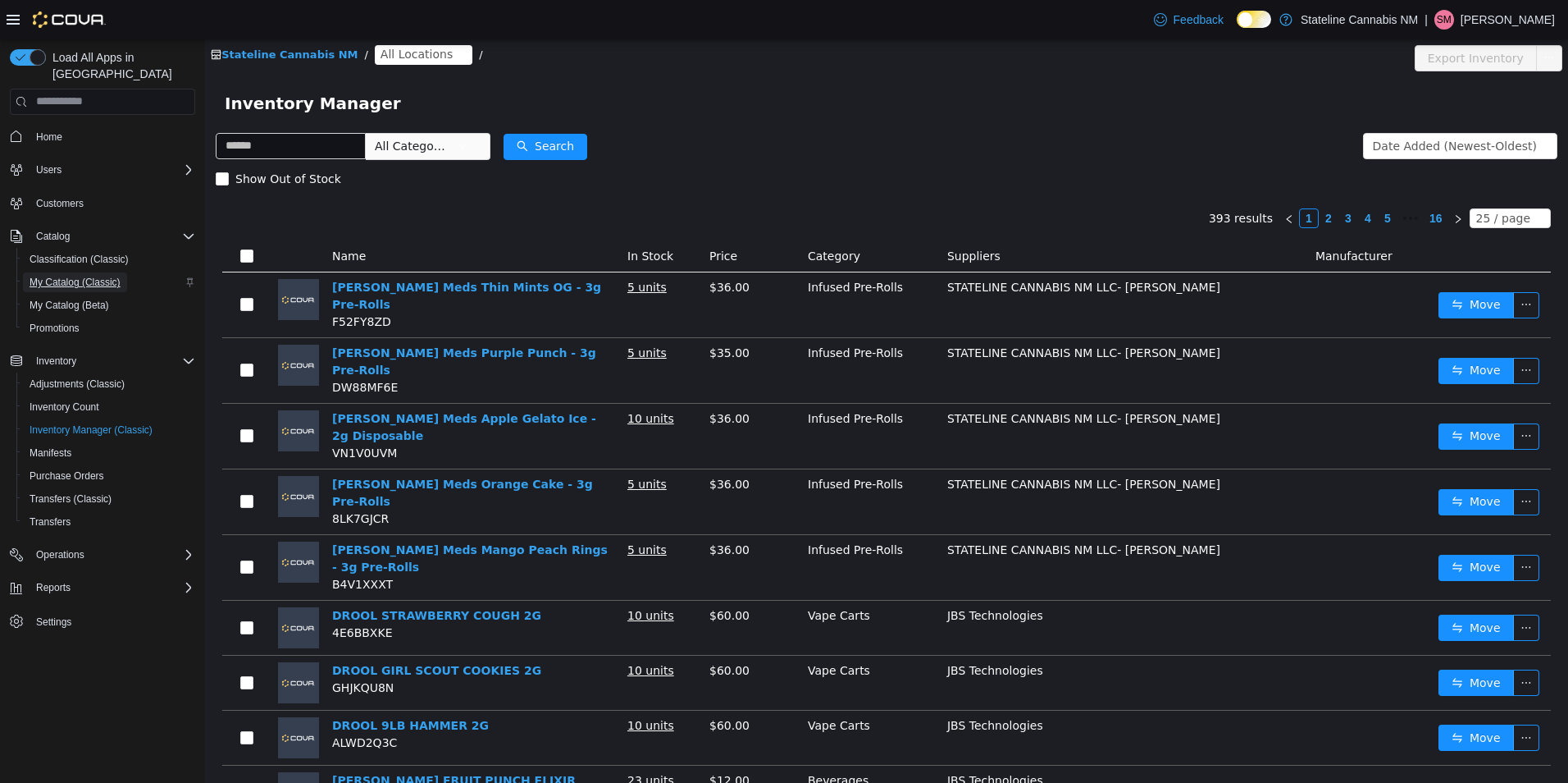
click at [92, 275] on span "My Catalog (Classic)" at bounding box center [75, 282] width 91 height 13
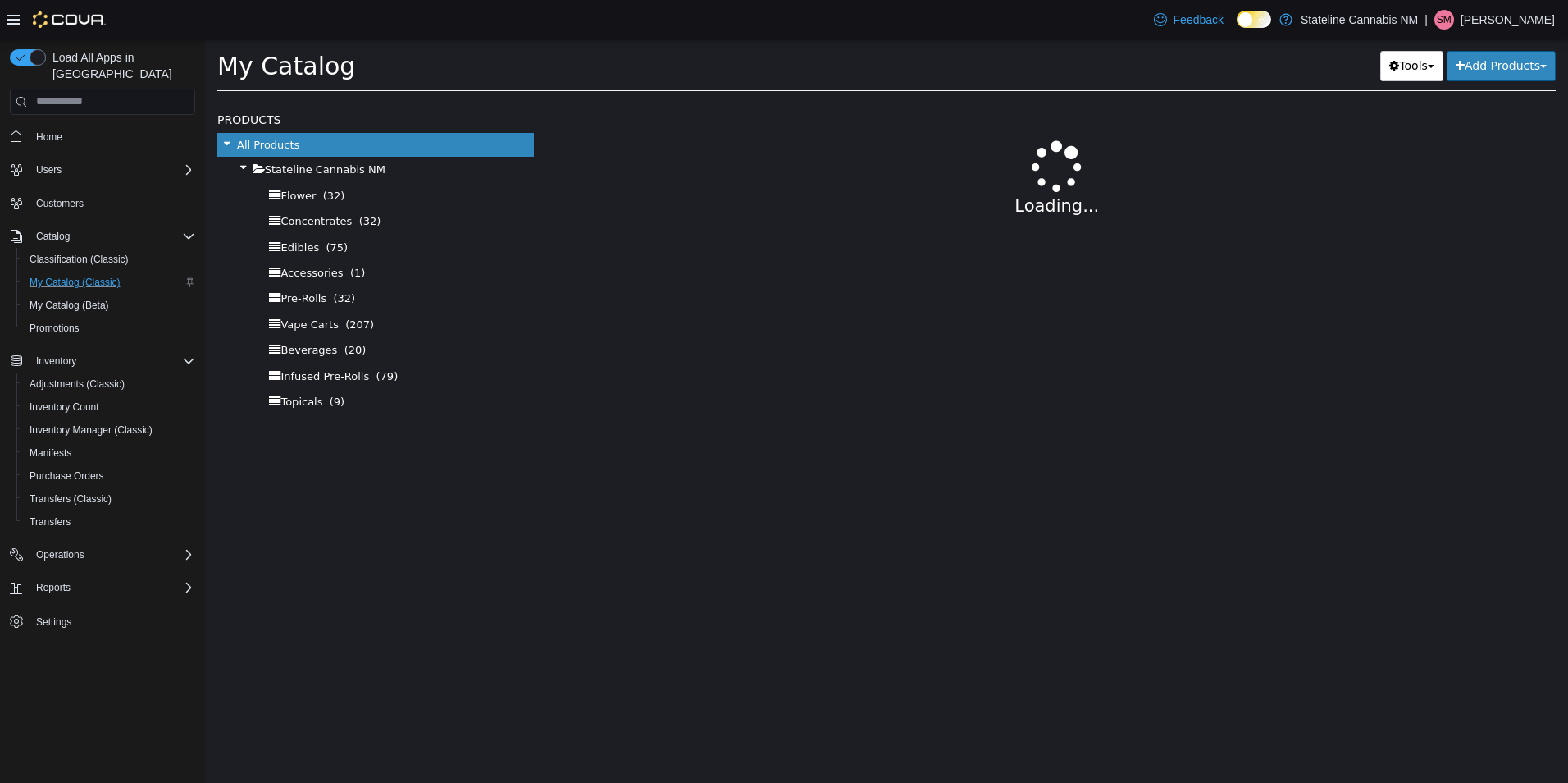
select select "**********"
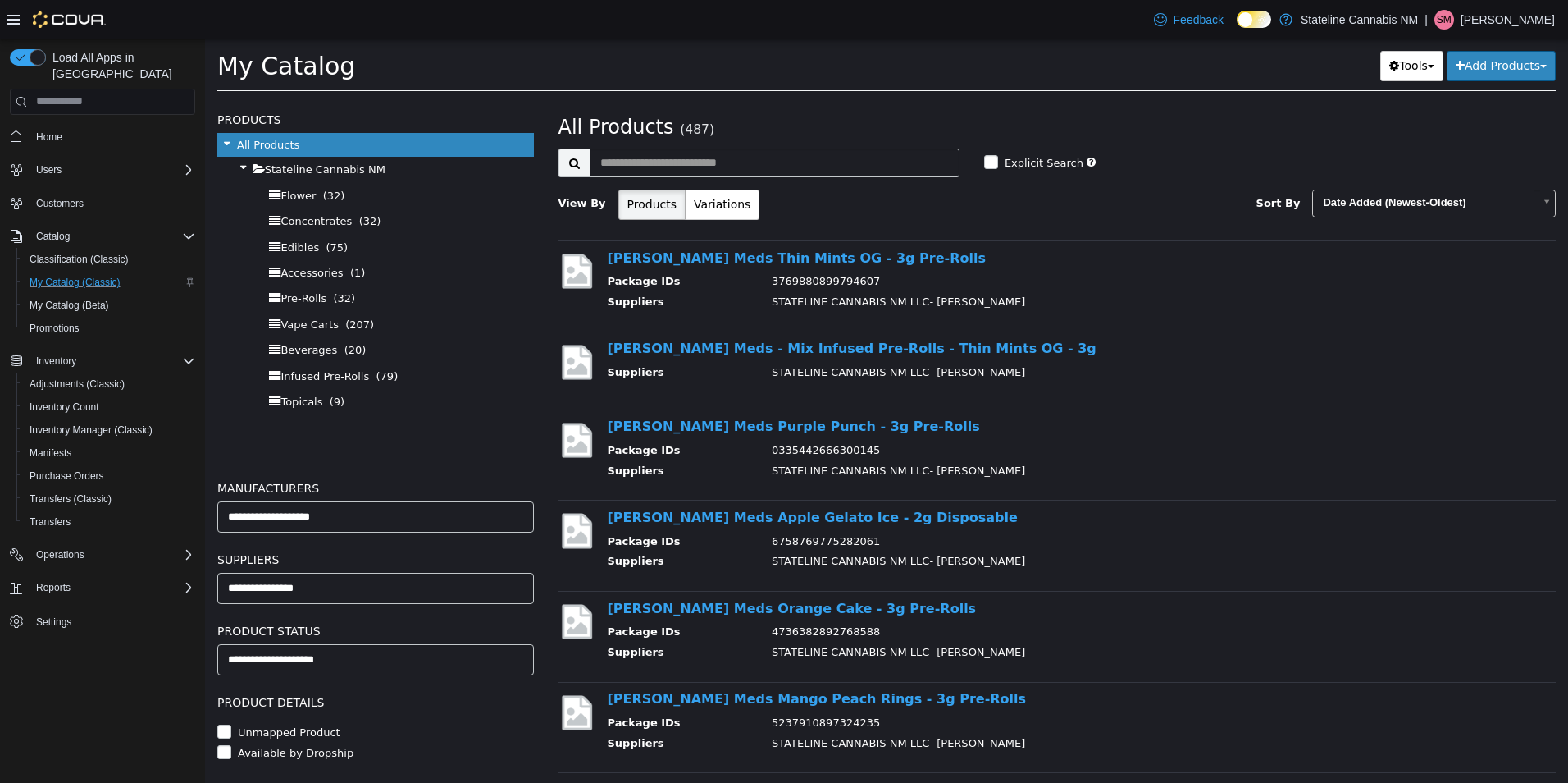
click at [739, 209] on div "Products Variations" at bounding box center [755, 203] width 299 height 30
click at [727, 209] on button "Variations" at bounding box center [722, 203] width 75 height 30
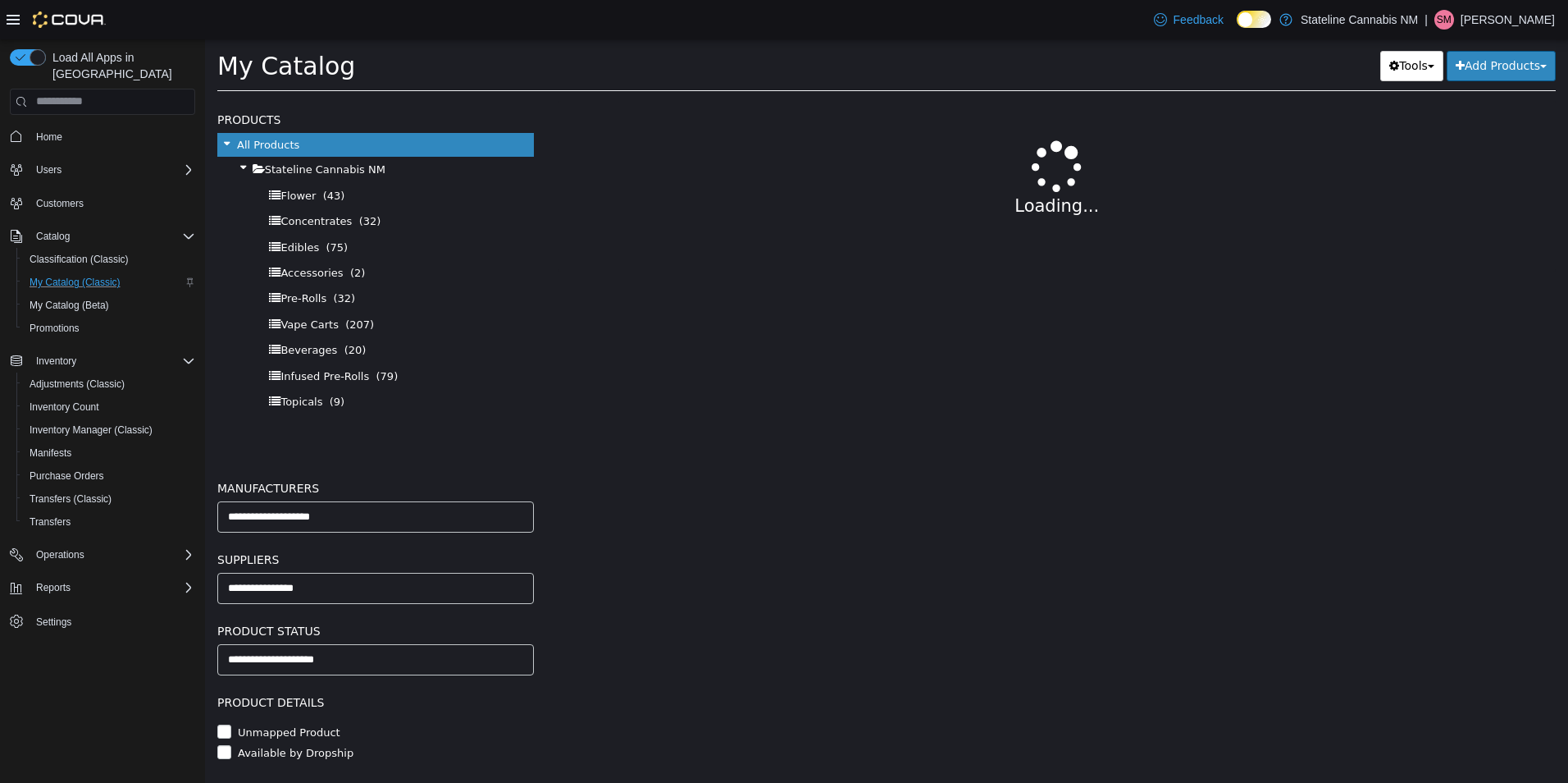
select select "**********"
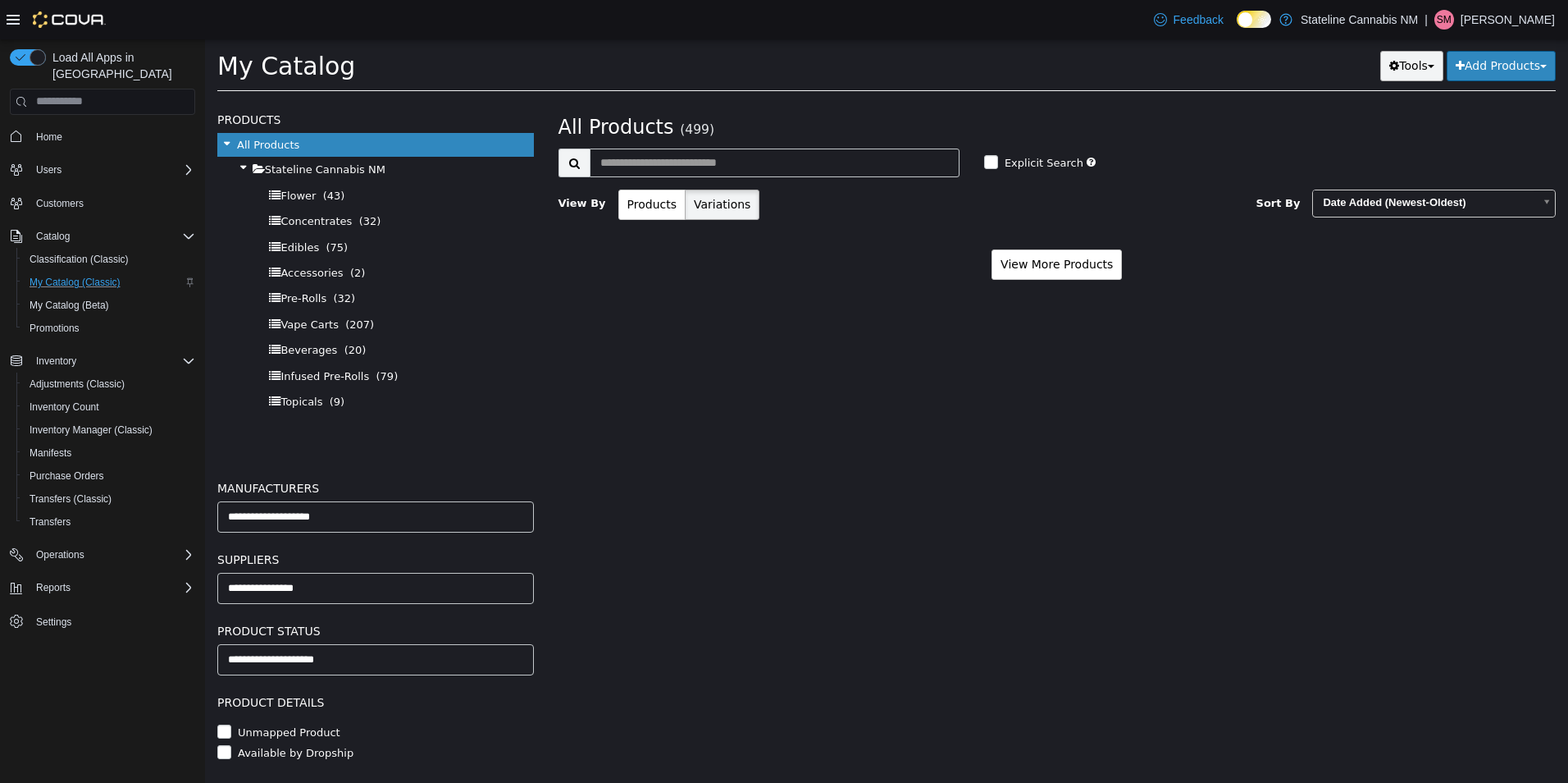
click at [1412, 75] on button "Tools" at bounding box center [1411, 65] width 63 height 30
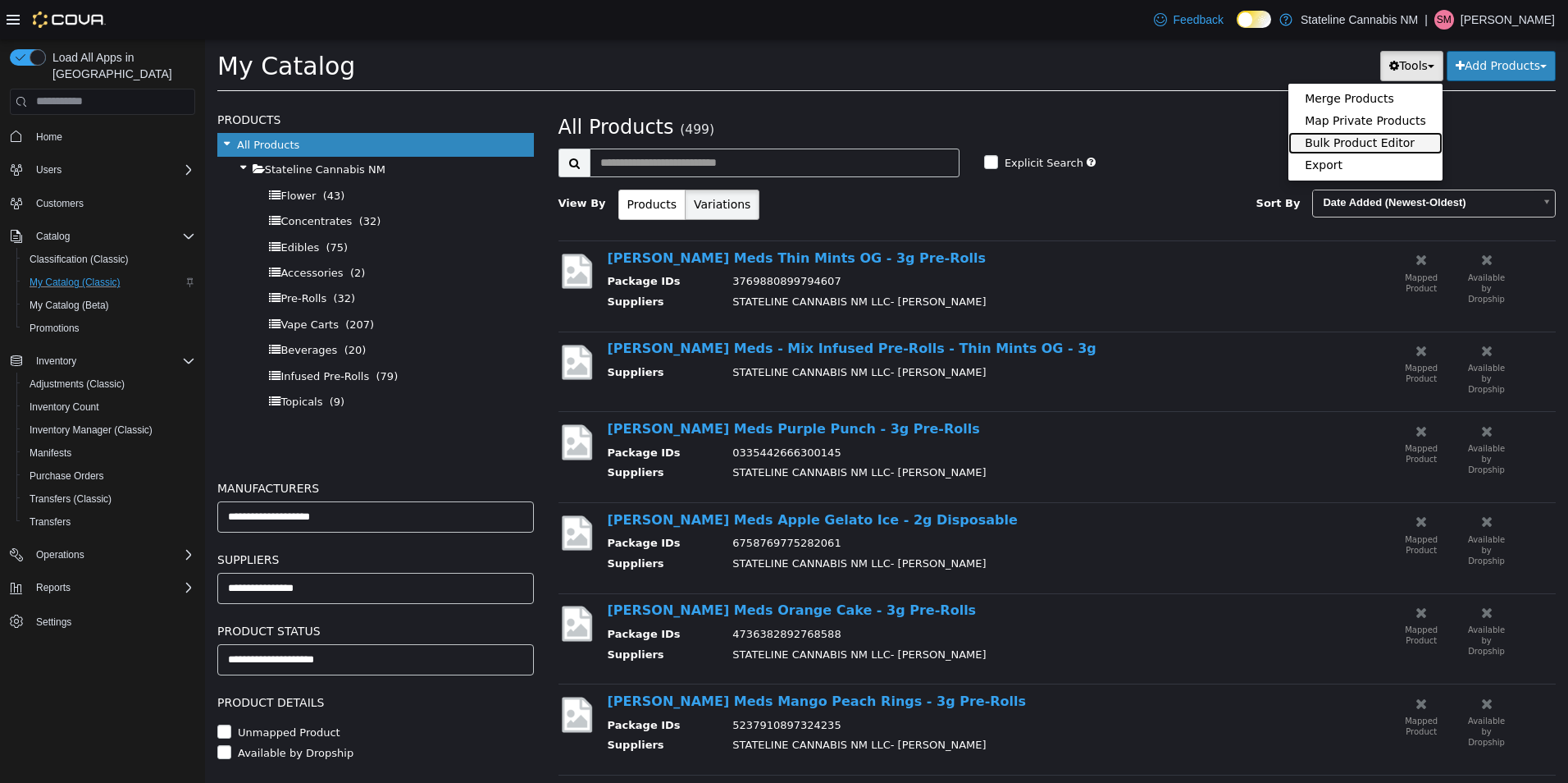
click at [1374, 143] on link "Bulk Product Editor" at bounding box center [1365, 142] width 154 height 22
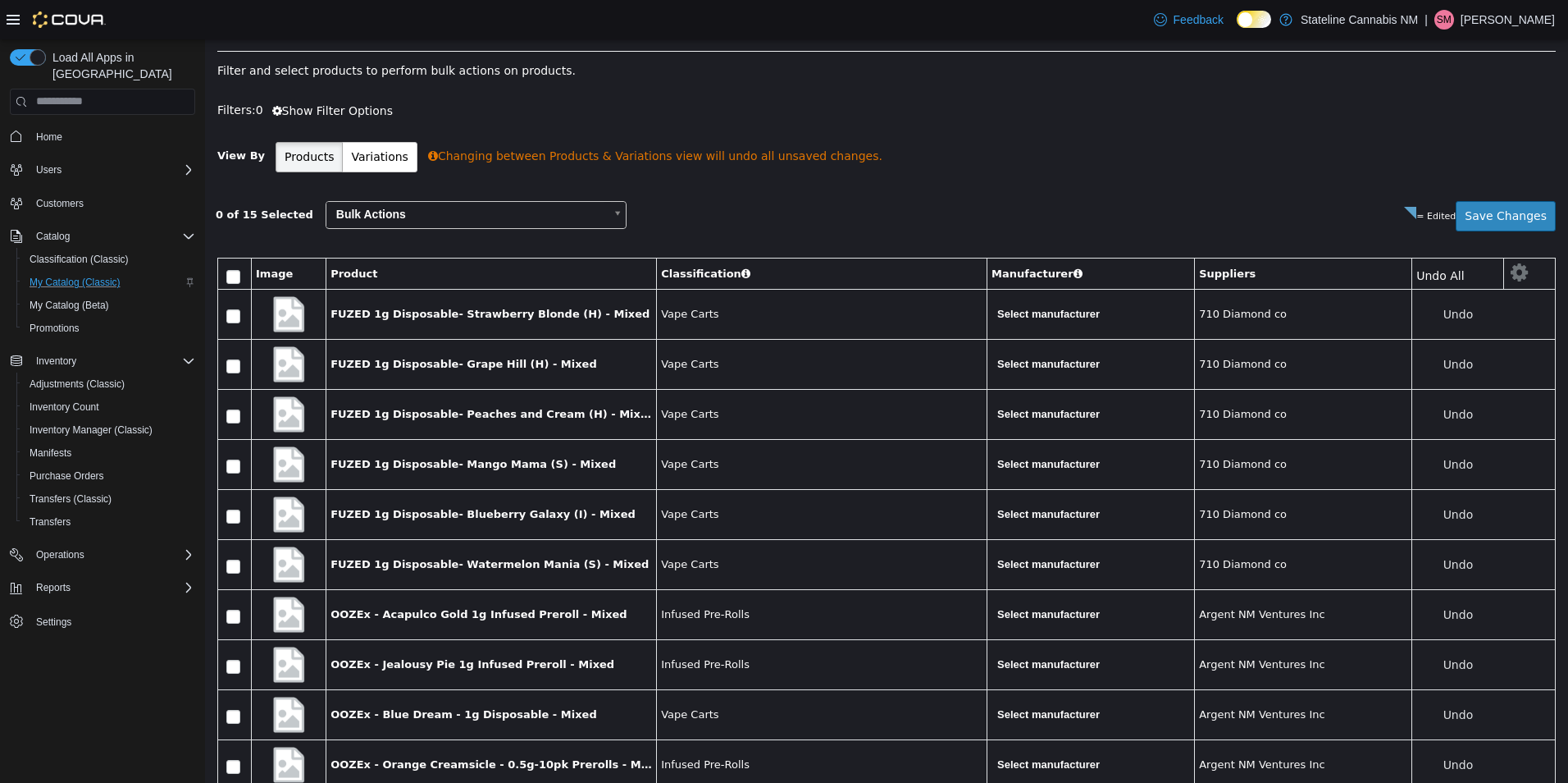
scroll to position [404, 0]
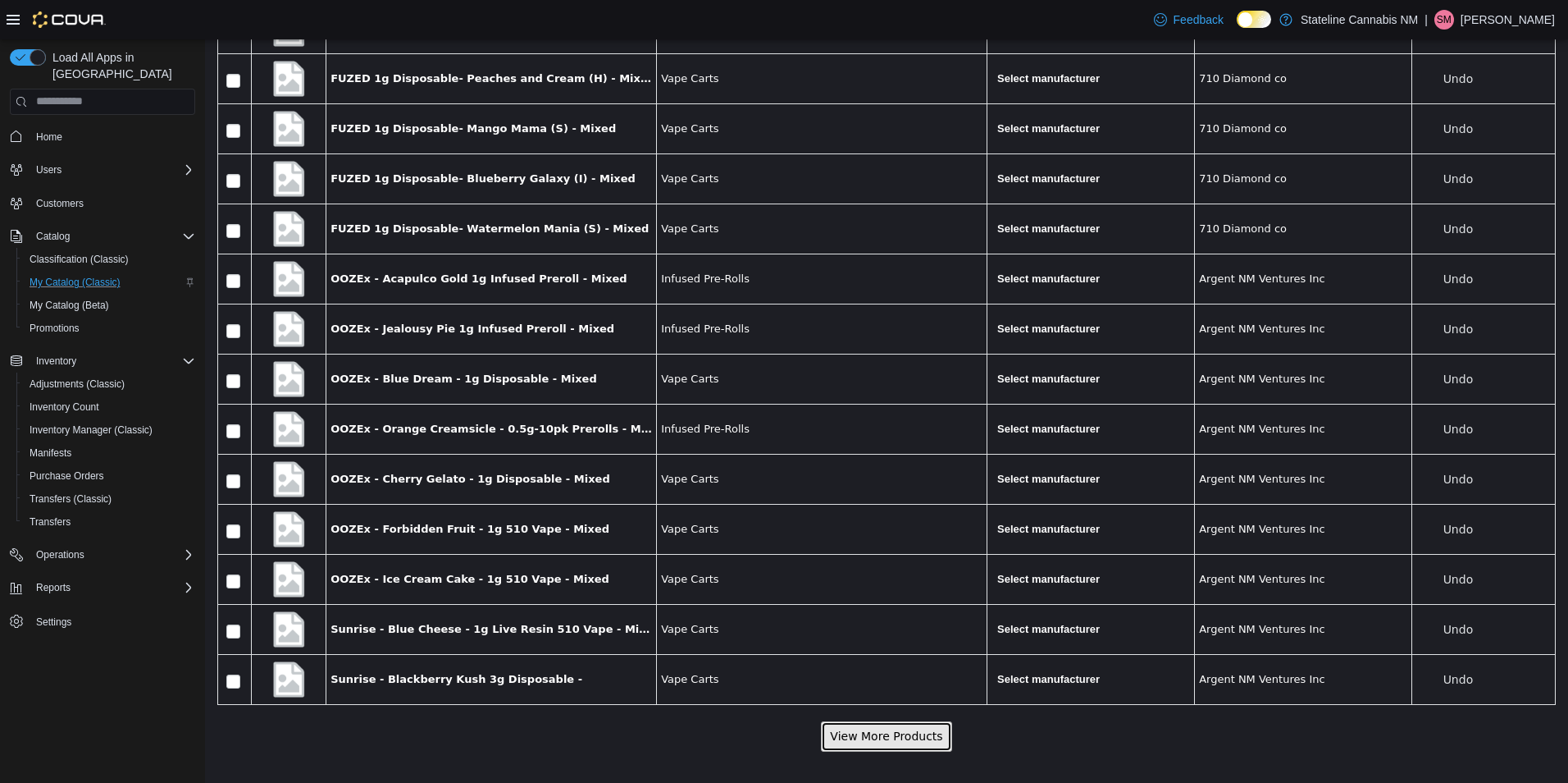
click at [919, 742] on button "View More Products" at bounding box center [886, 735] width 130 height 30
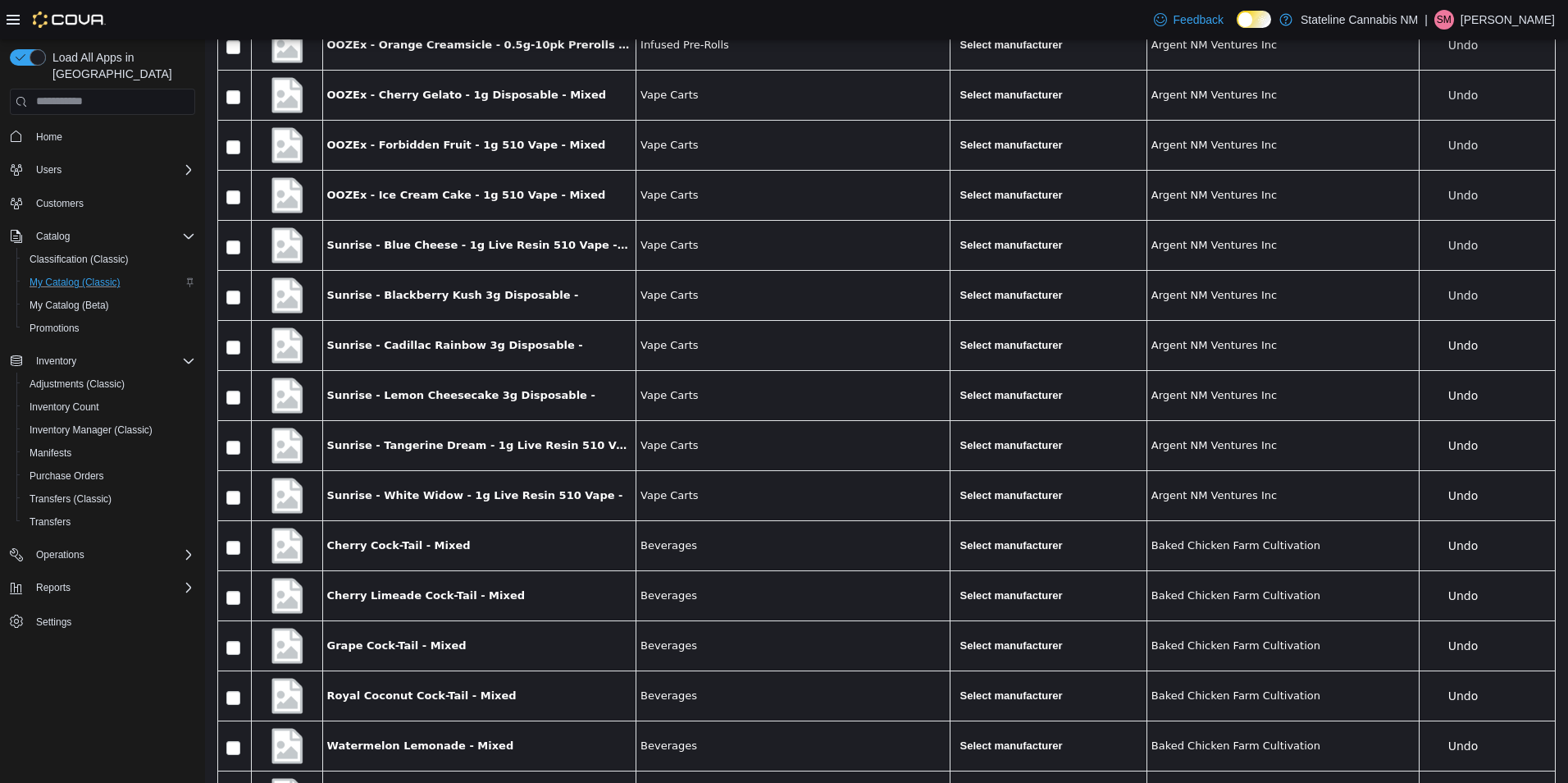
scroll to position [1154, 0]
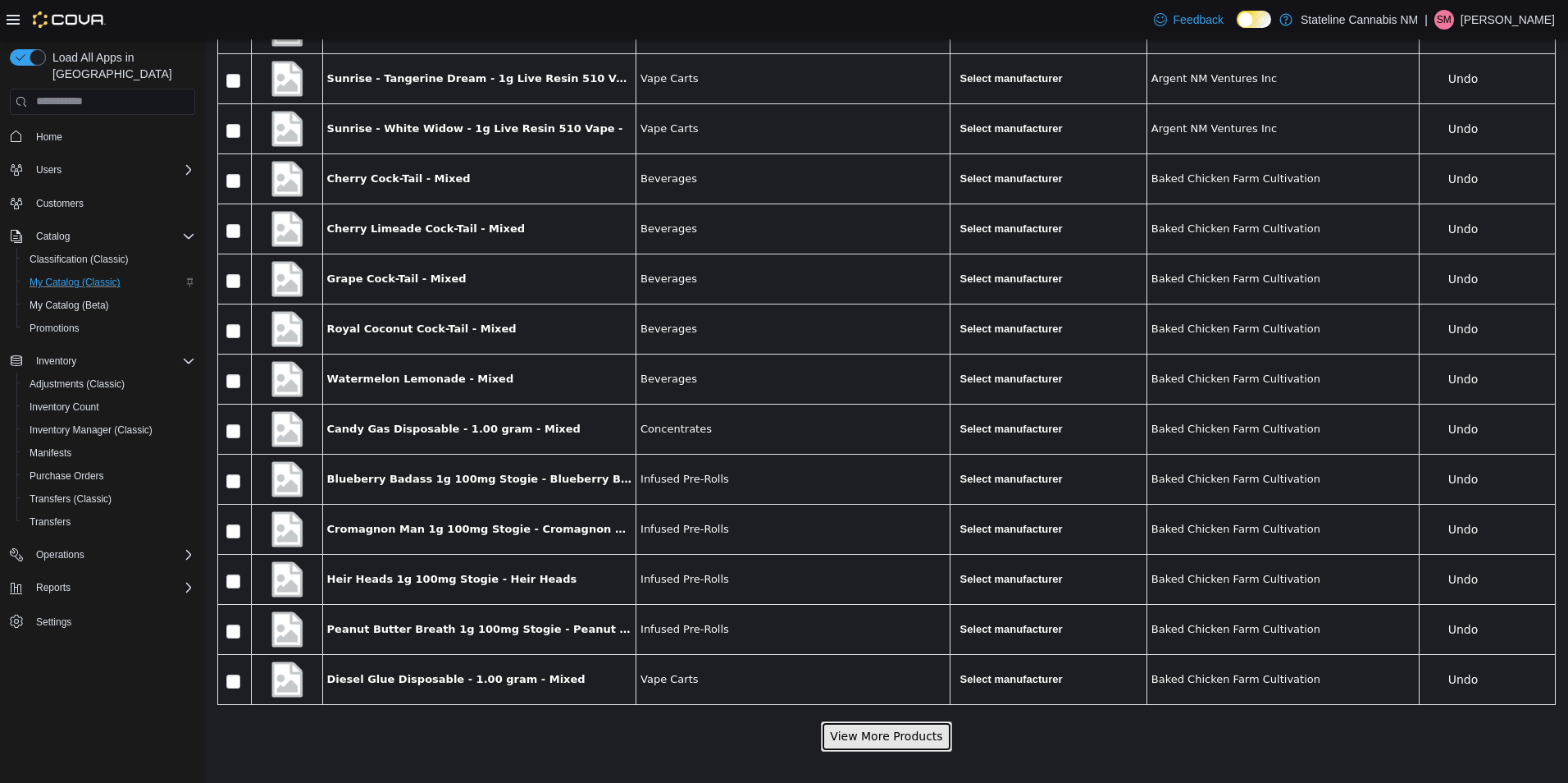
click at [906, 720] on button "View More Products" at bounding box center [886, 735] width 130 height 30
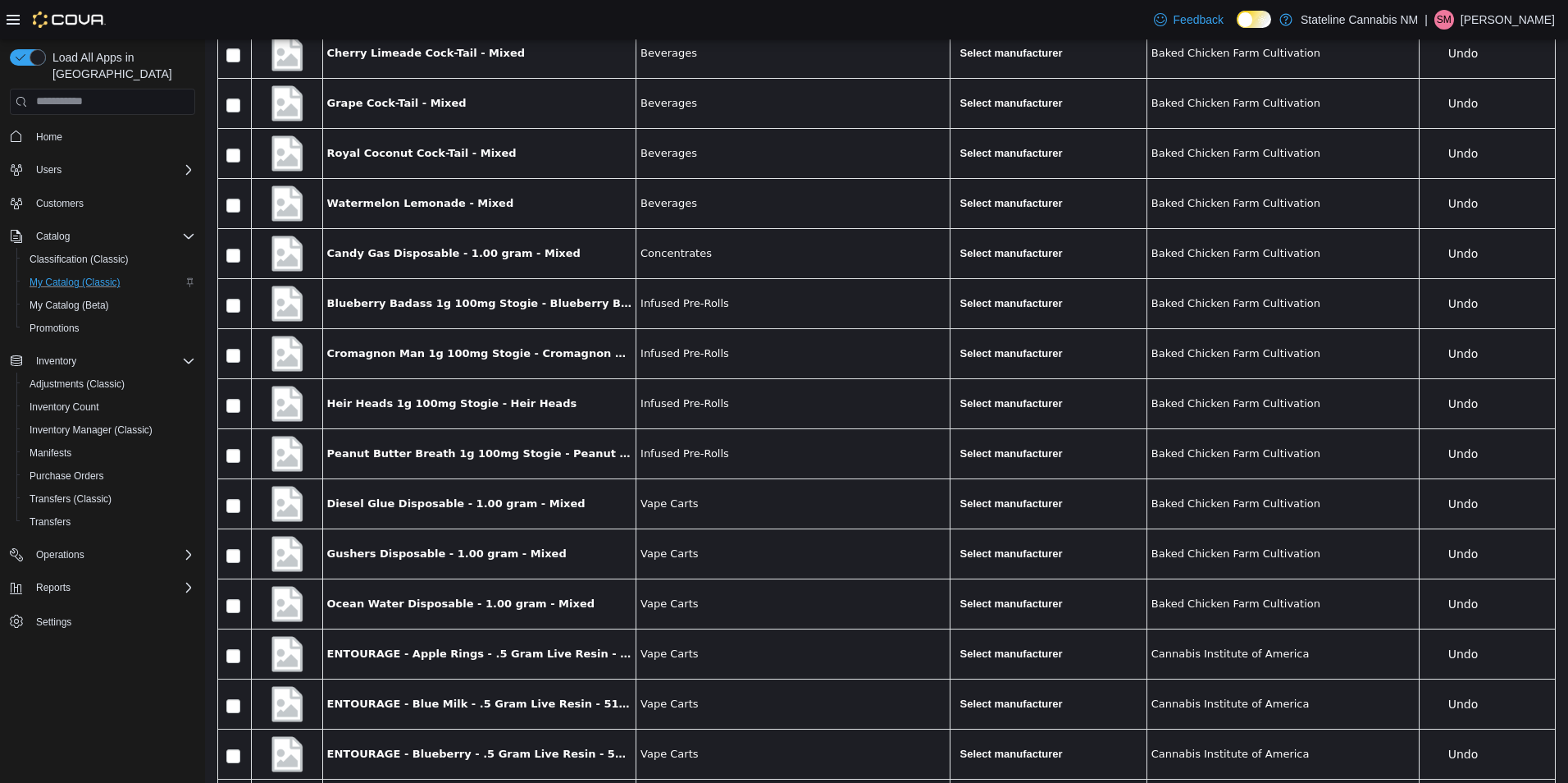
scroll to position [1905, 0]
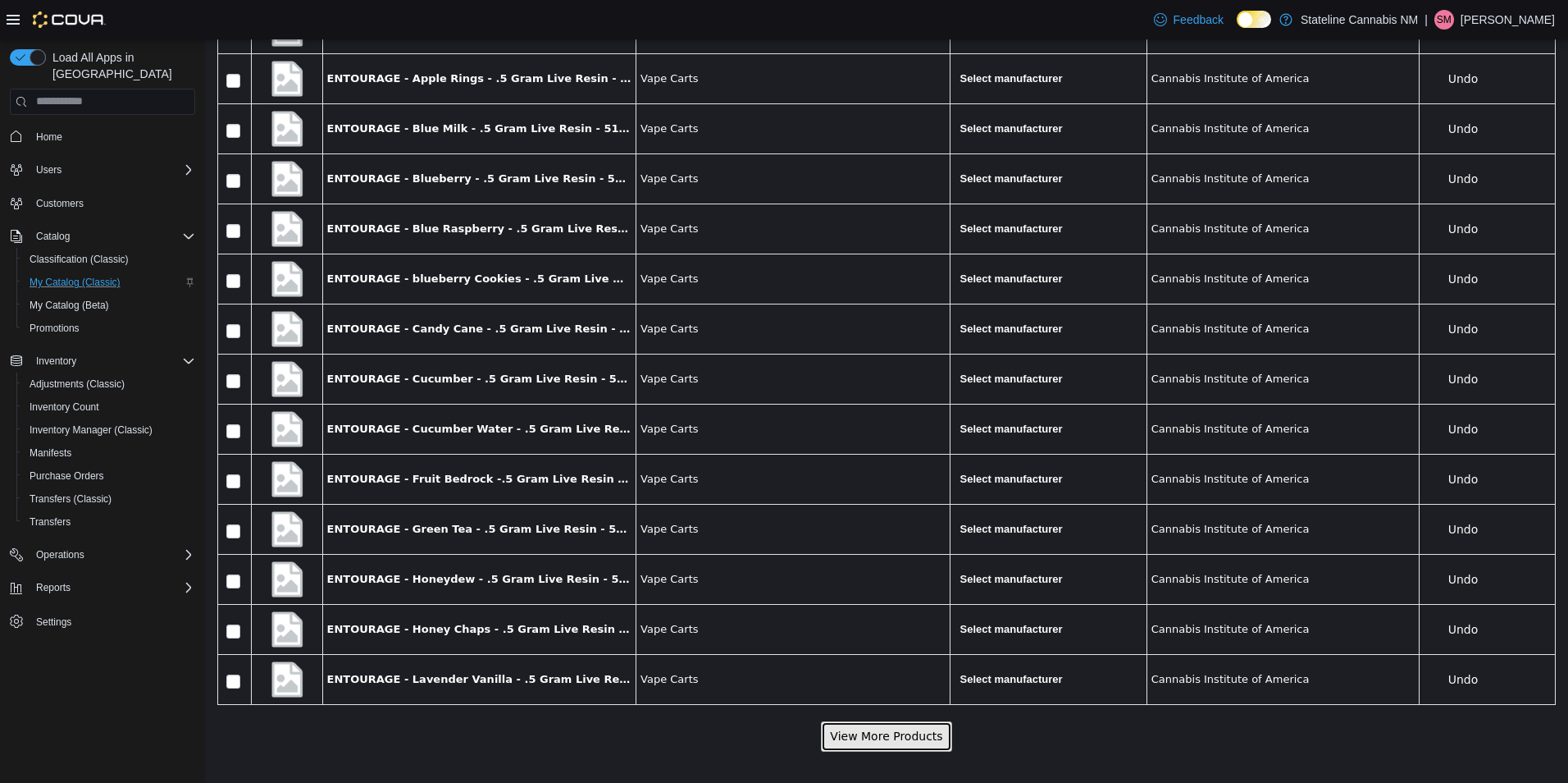
click at [856, 729] on button "View More Products" at bounding box center [886, 735] width 130 height 30
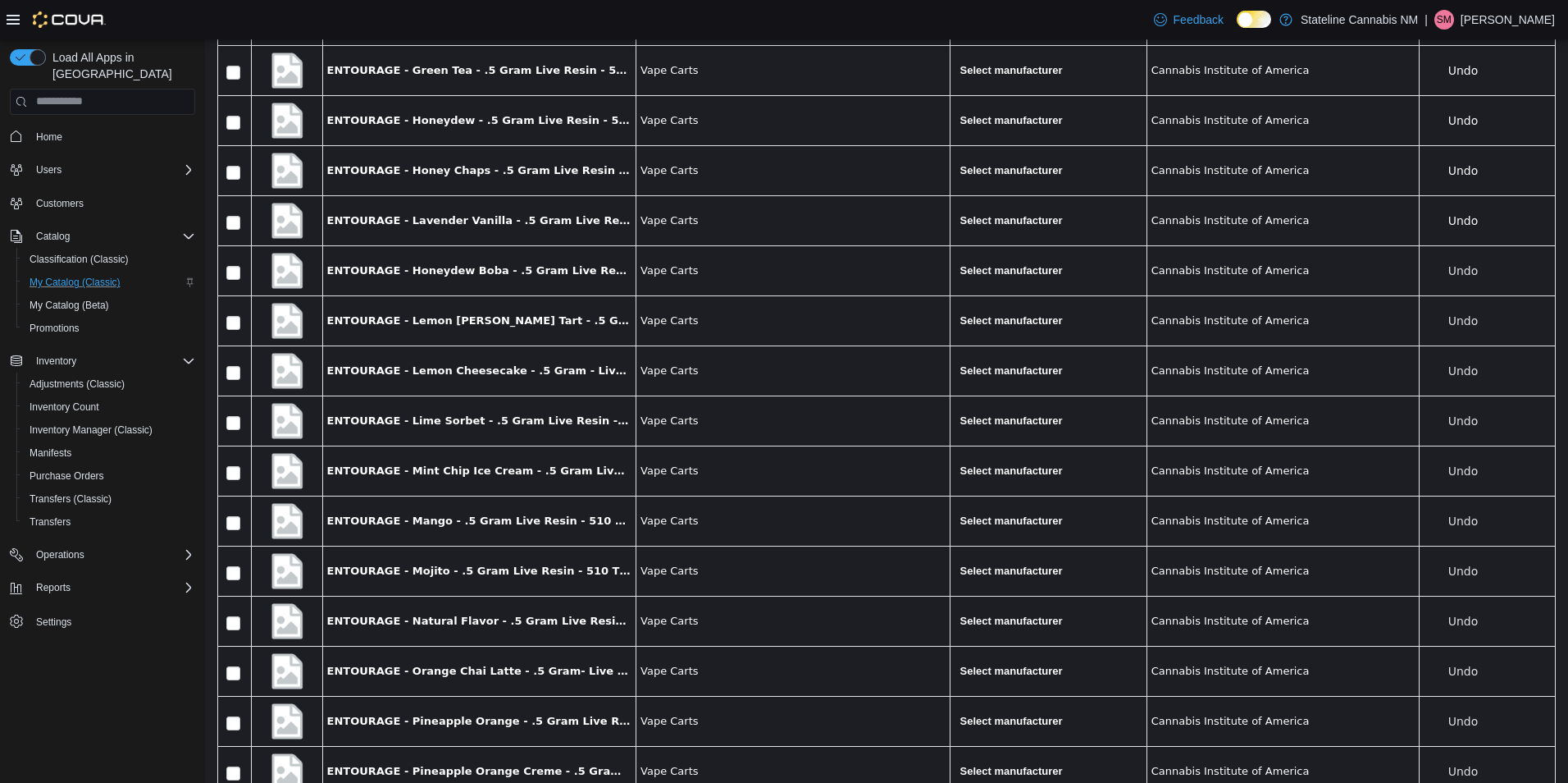
scroll to position [2655, 0]
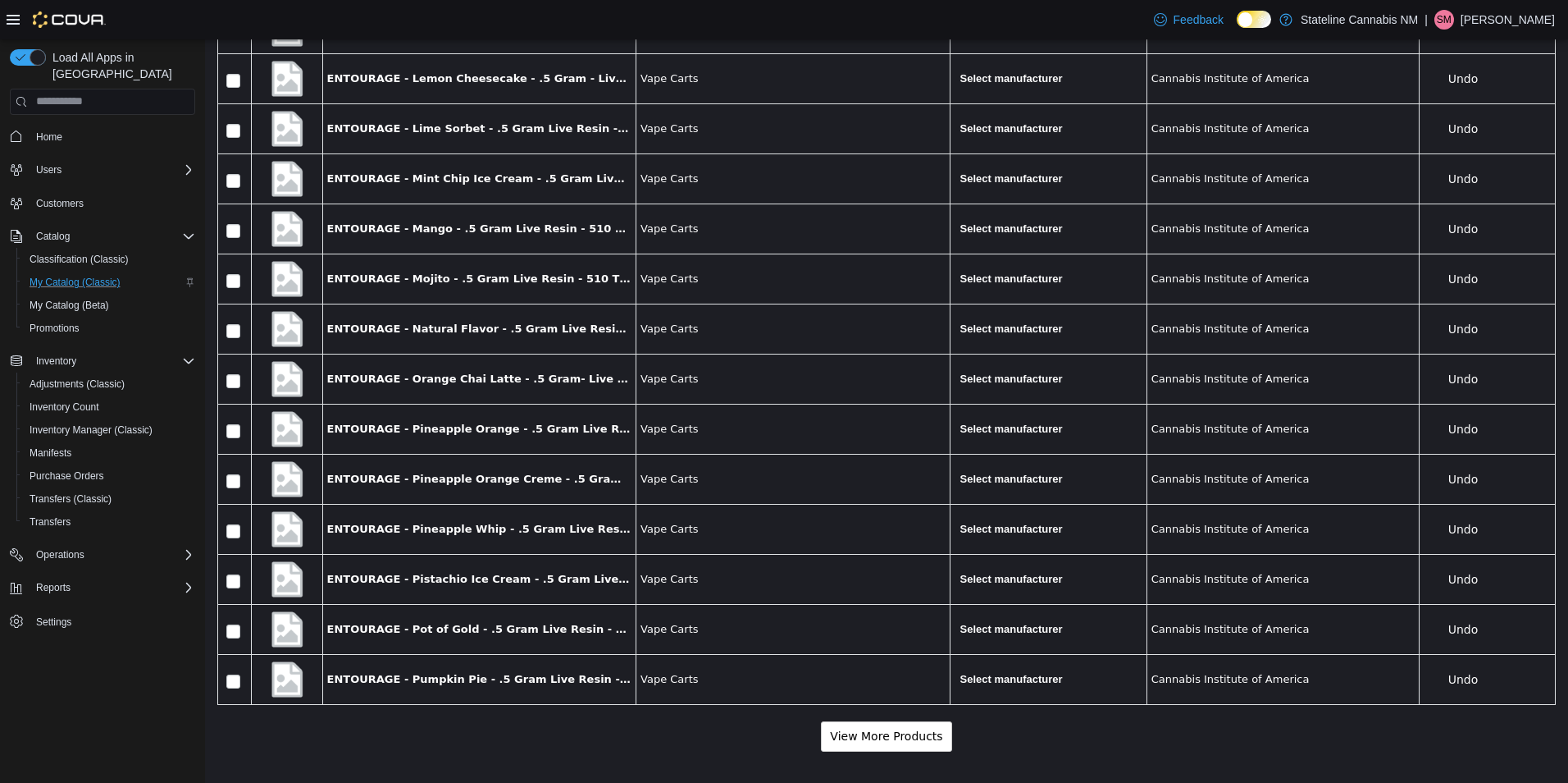
click at [912, 728] on button "View More Products" at bounding box center [886, 735] width 130 height 30
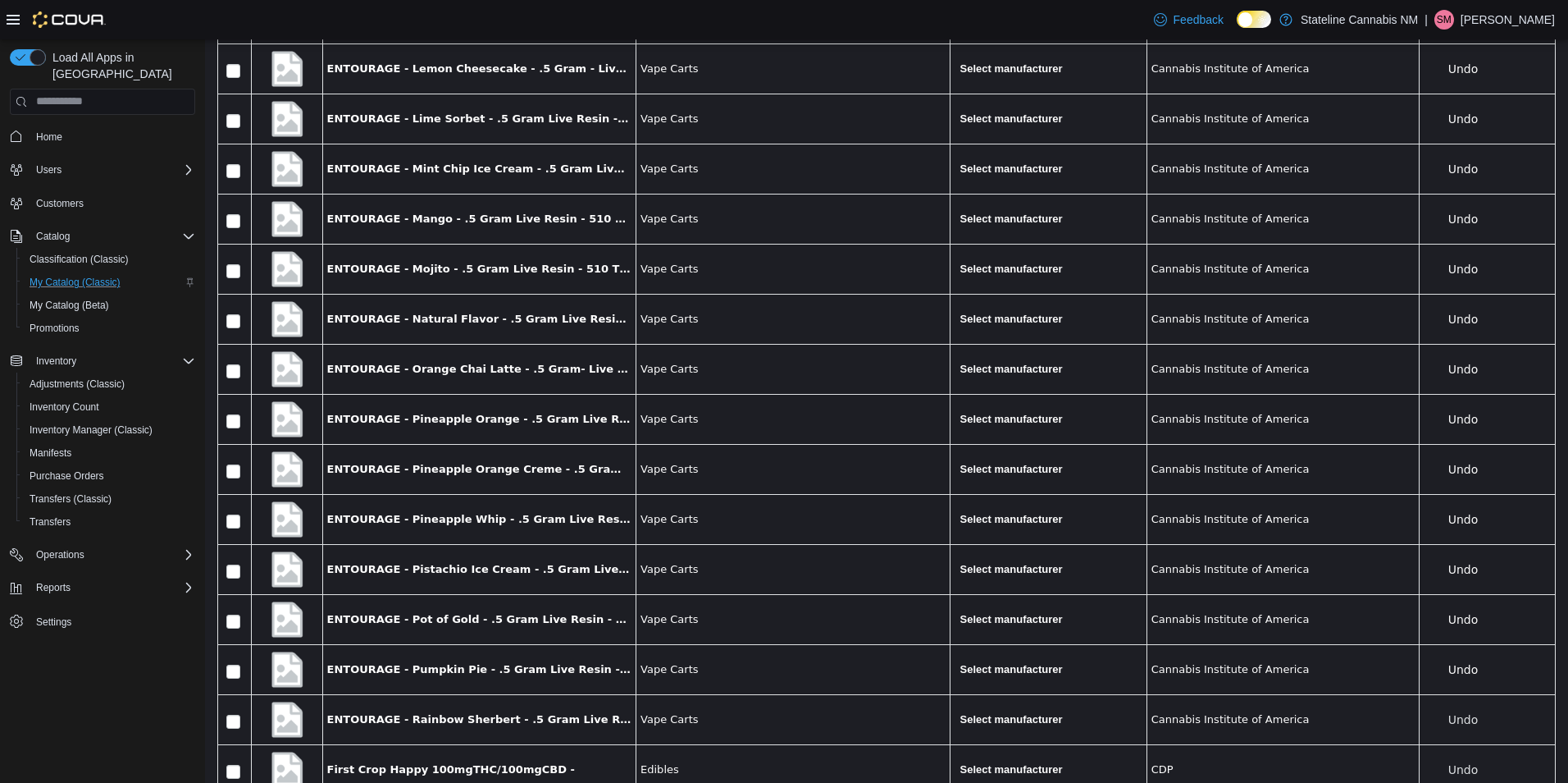
scroll to position [3406, 0]
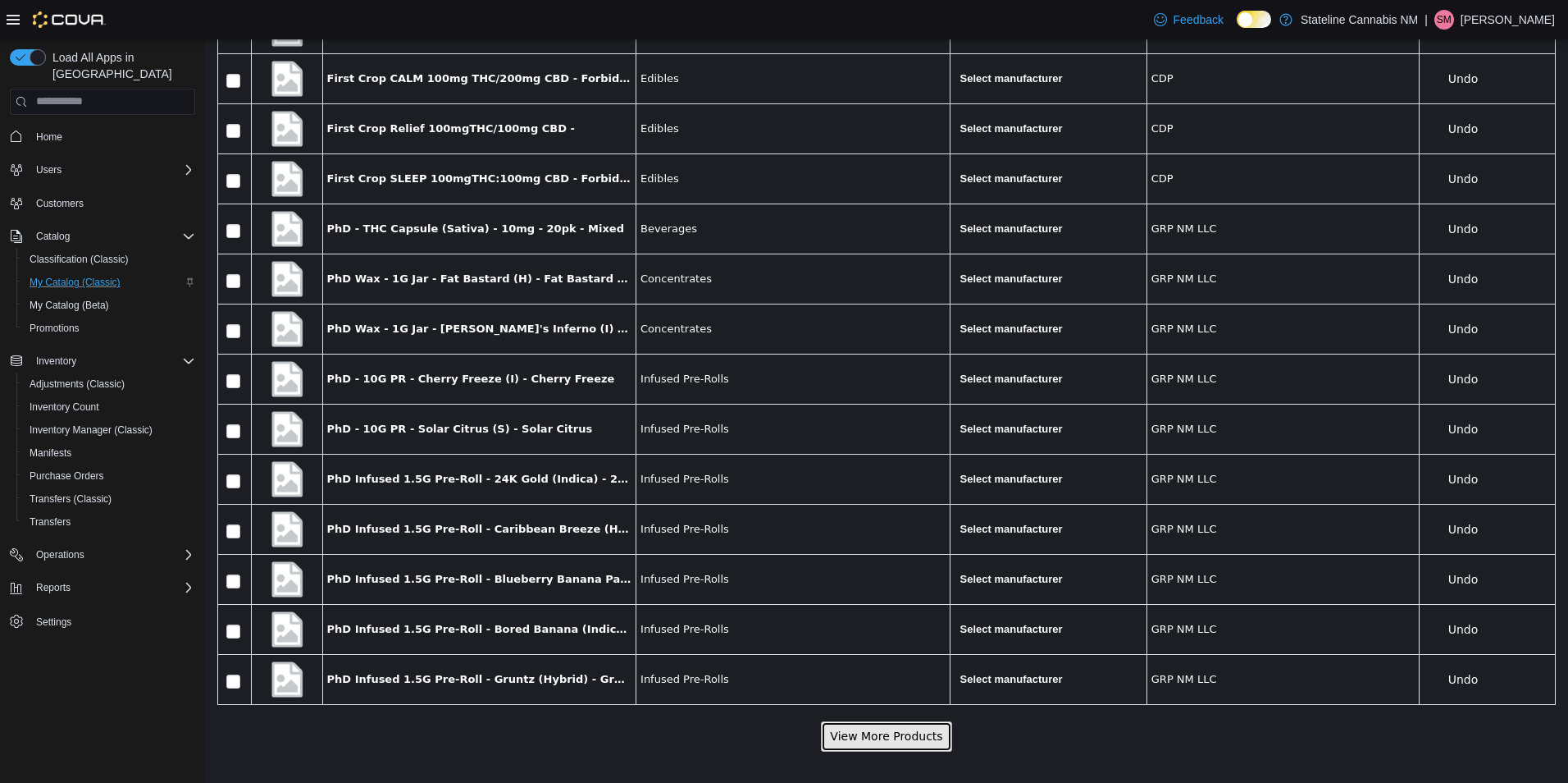
click at [888, 732] on button "View More Products" at bounding box center [886, 735] width 130 height 30
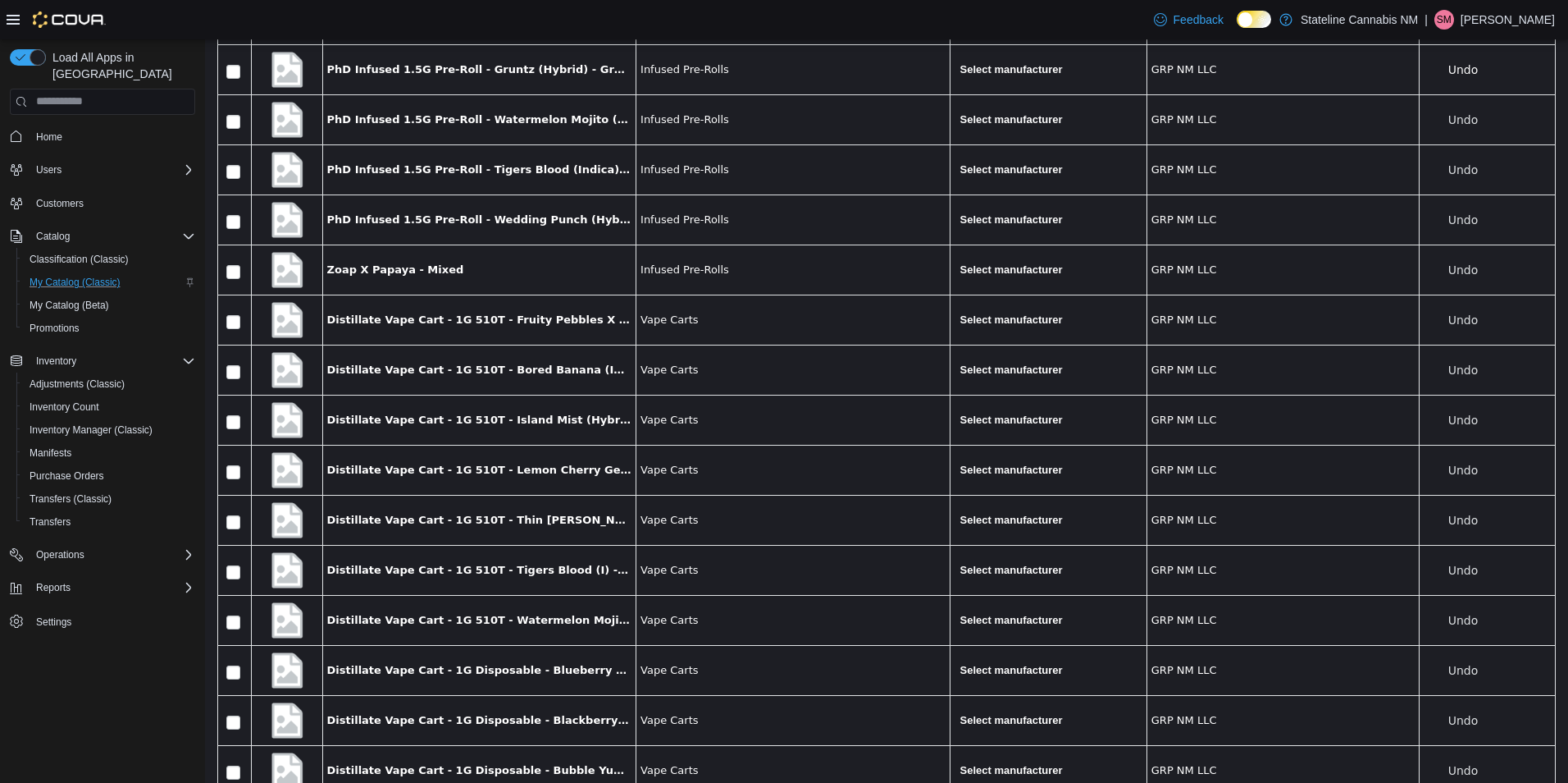
scroll to position [4157, 0]
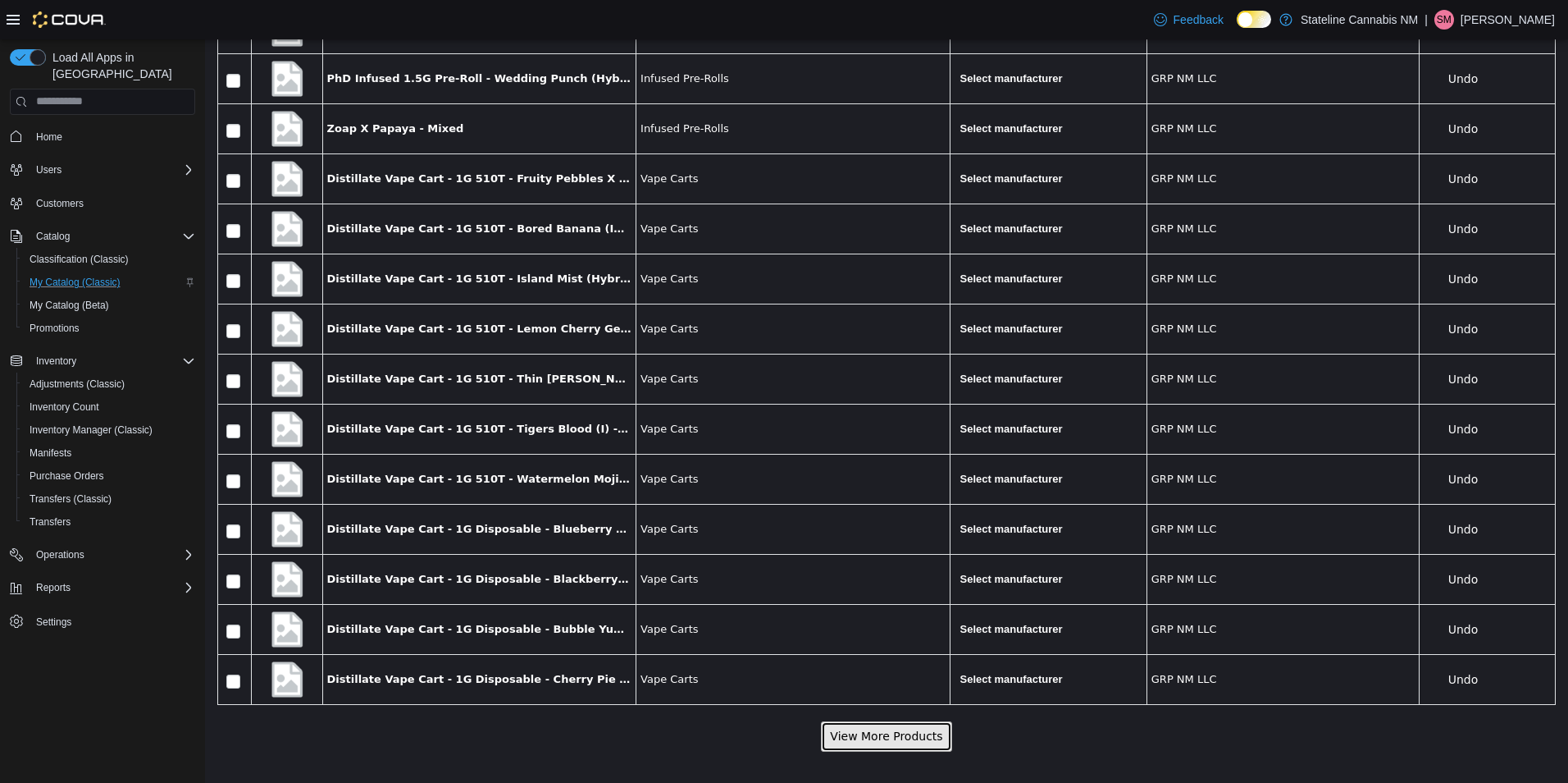
click at [888, 730] on button "View More Products" at bounding box center [886, 735] width 130 height 30
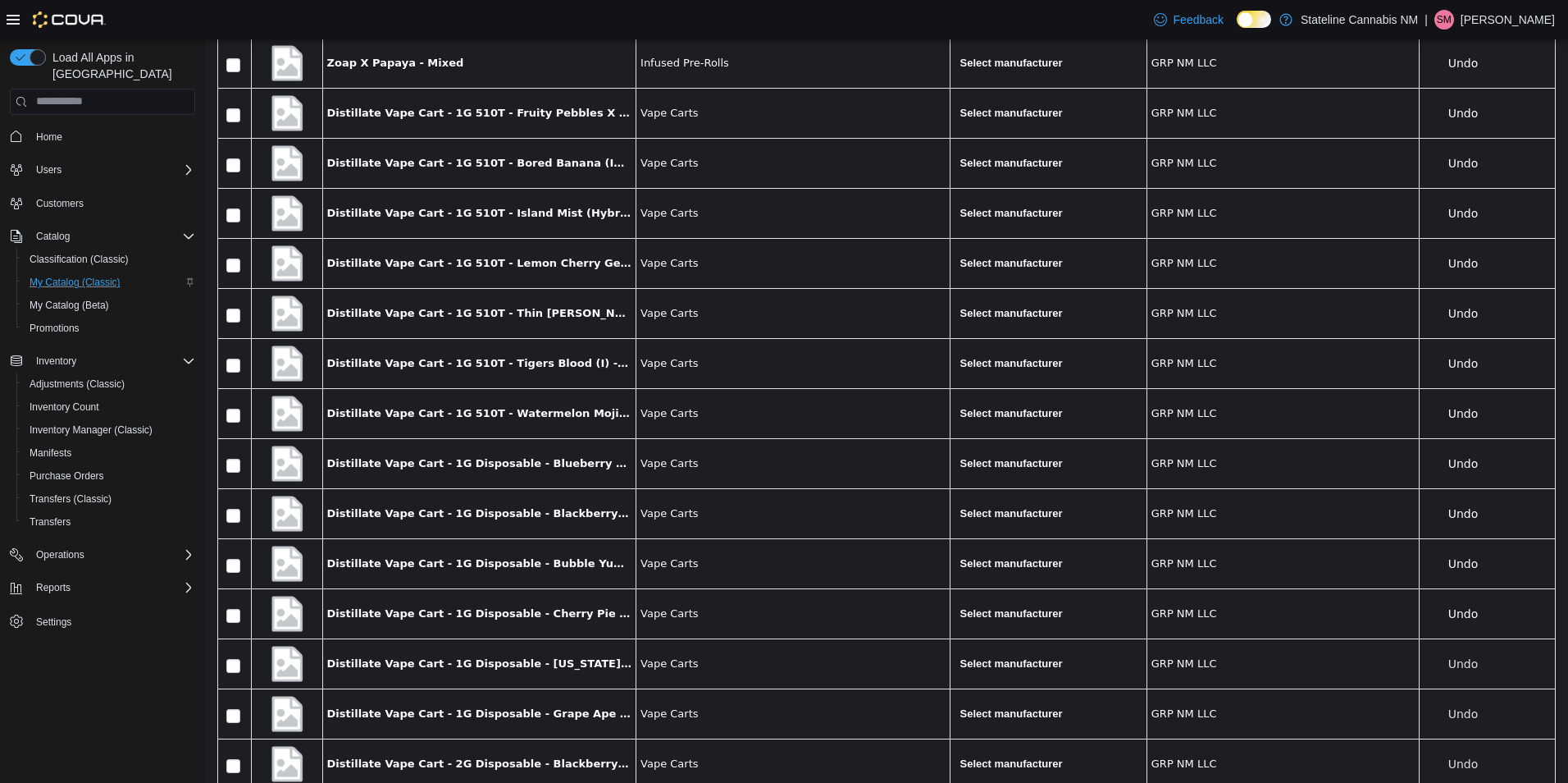
scroll to position [4908, 0]
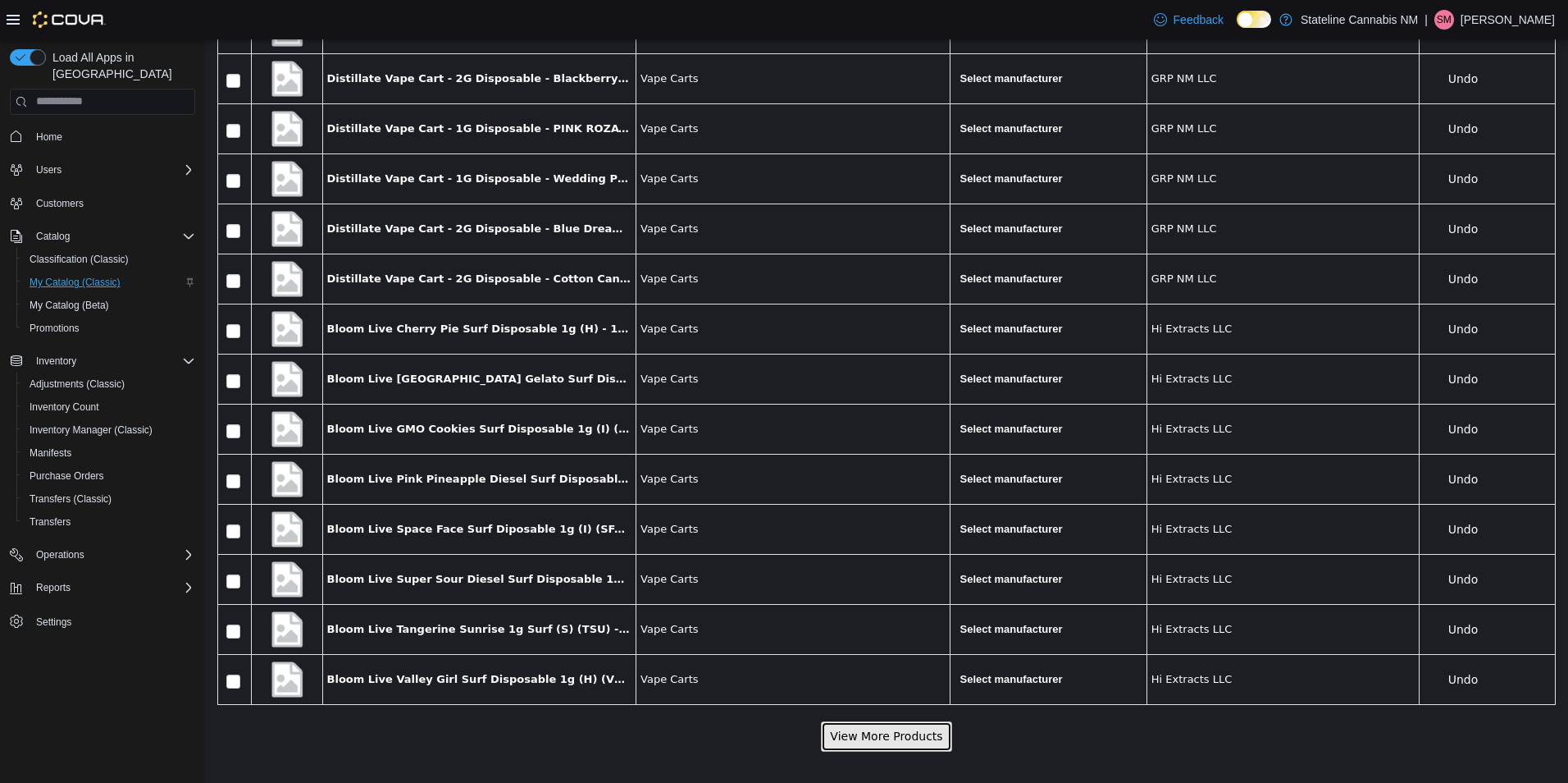
click at [871, 731] on button "View More Products" at bounding box center [886, 735] width 130 height 30
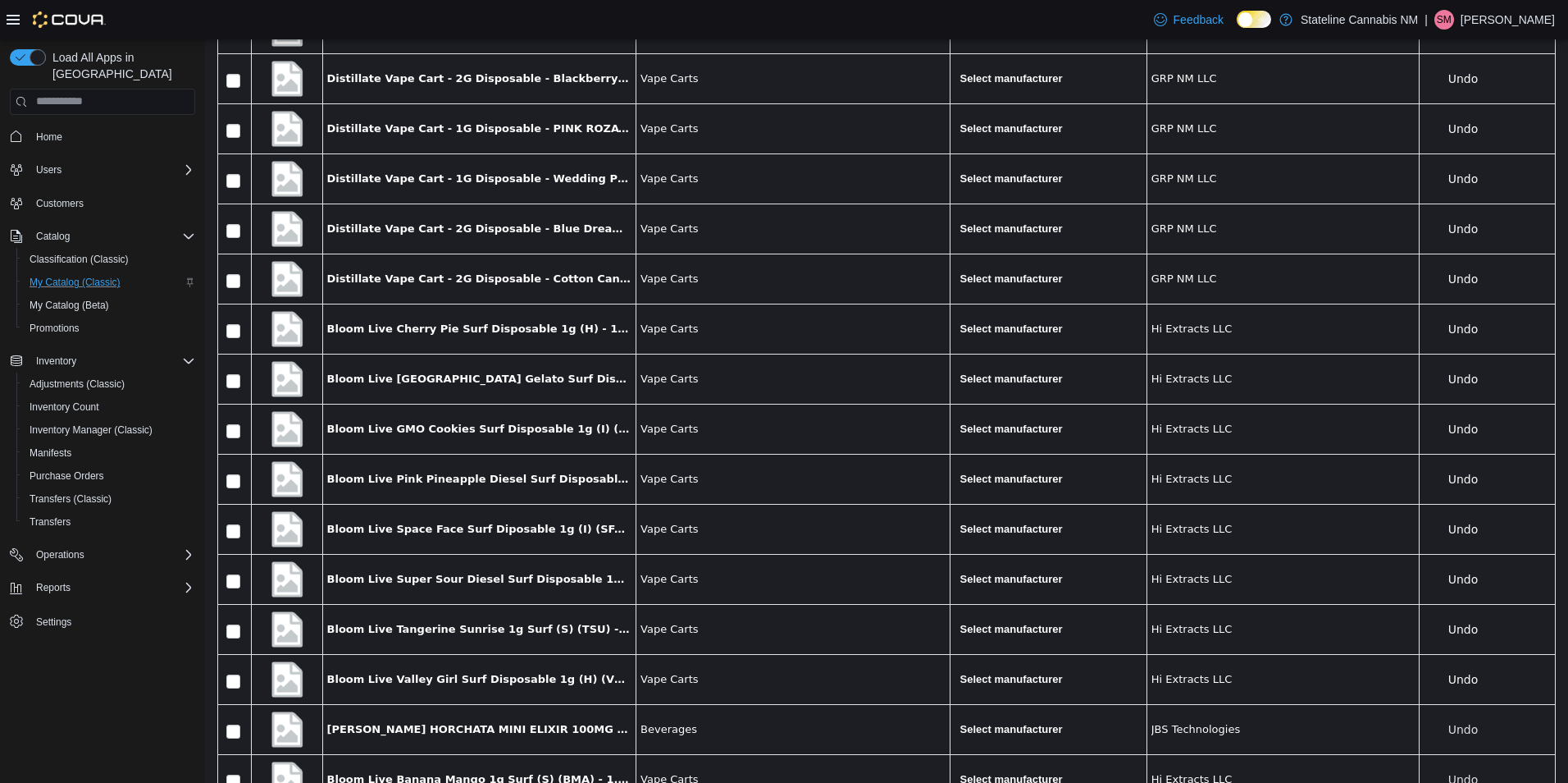
scroll to position [5658, 0]
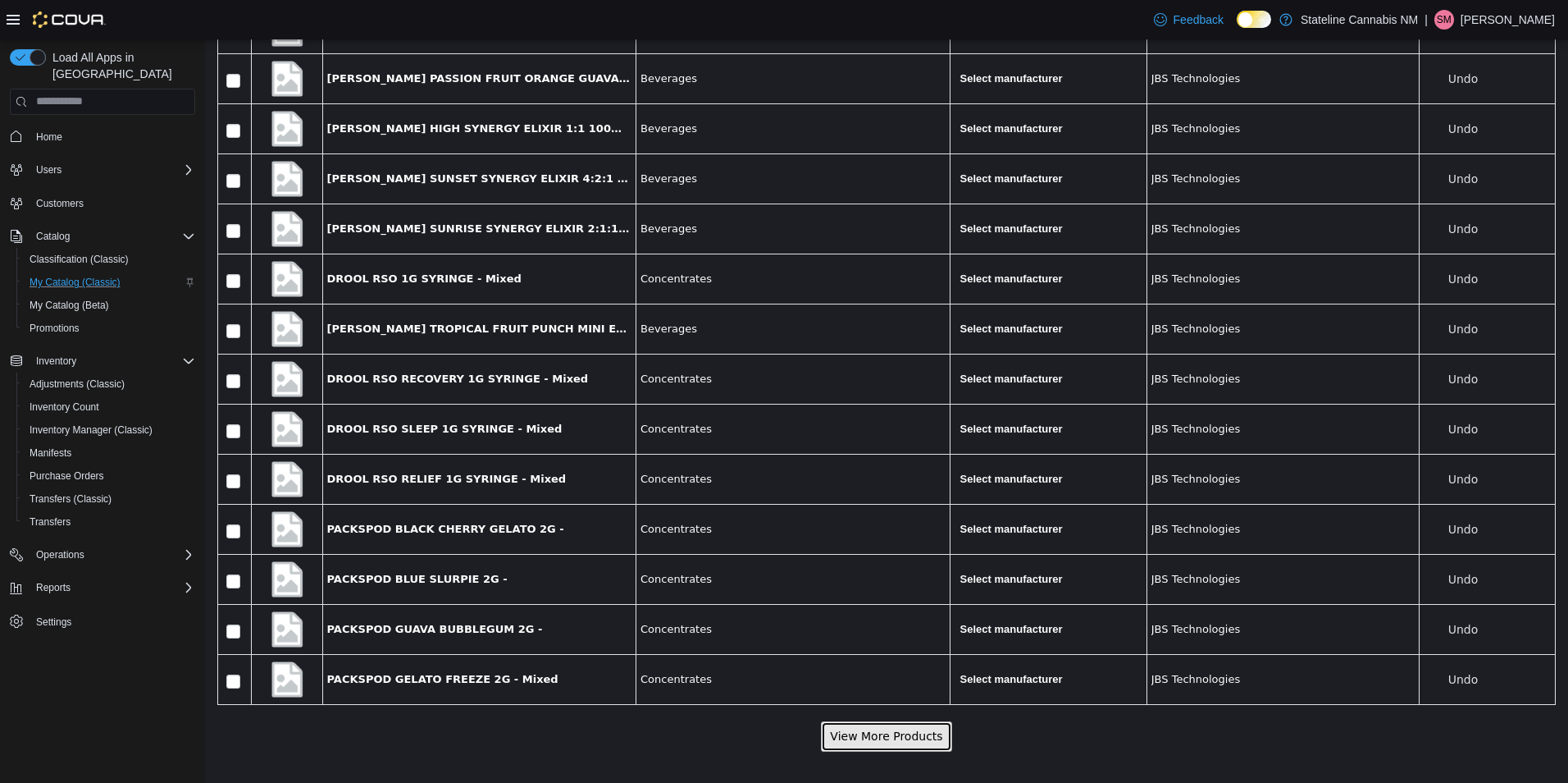
click at [908, 740] on button "View More Products" at bounding box center [886, 735] width 130 height 30
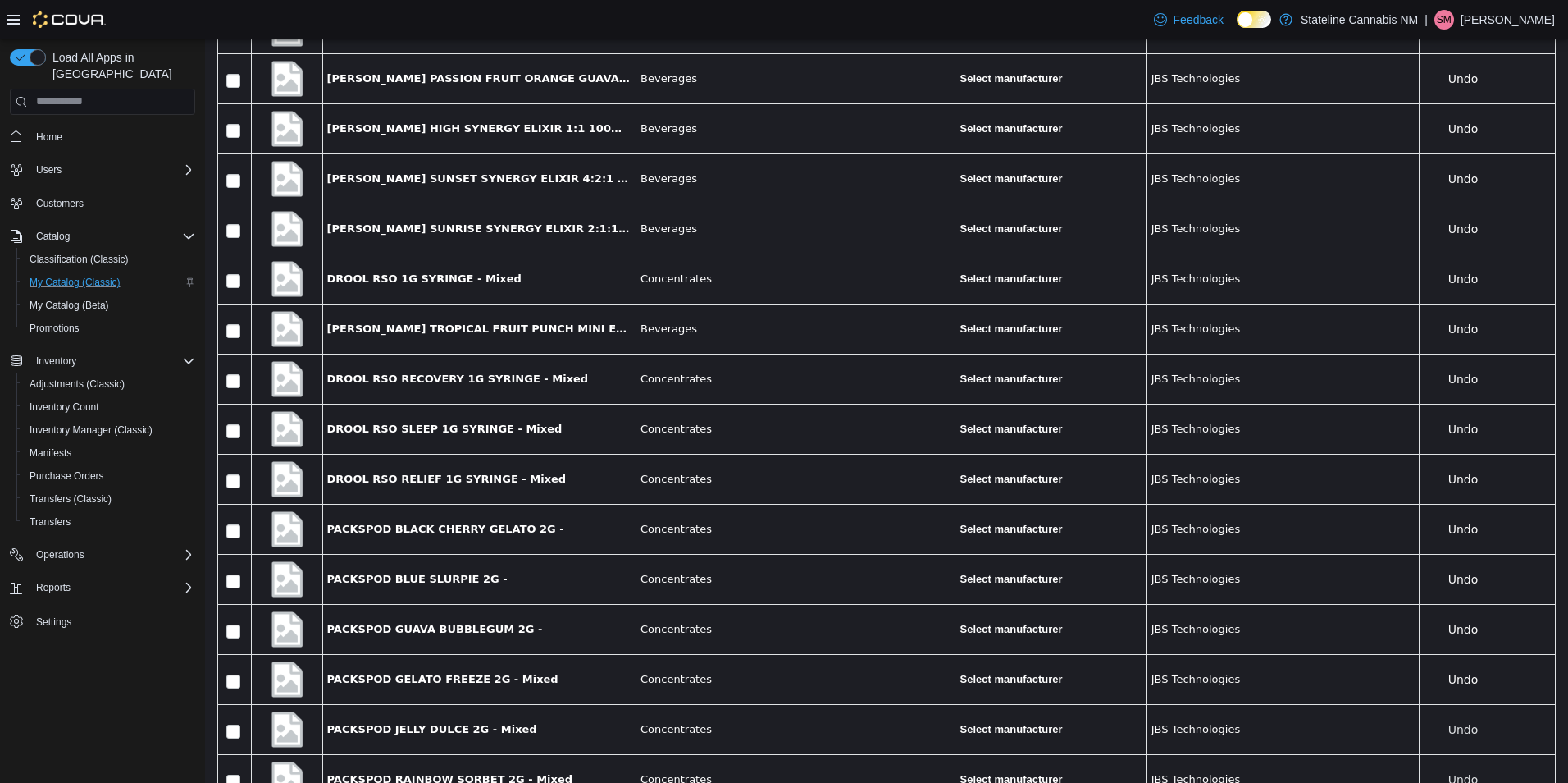
scroll to position [6409, 0]
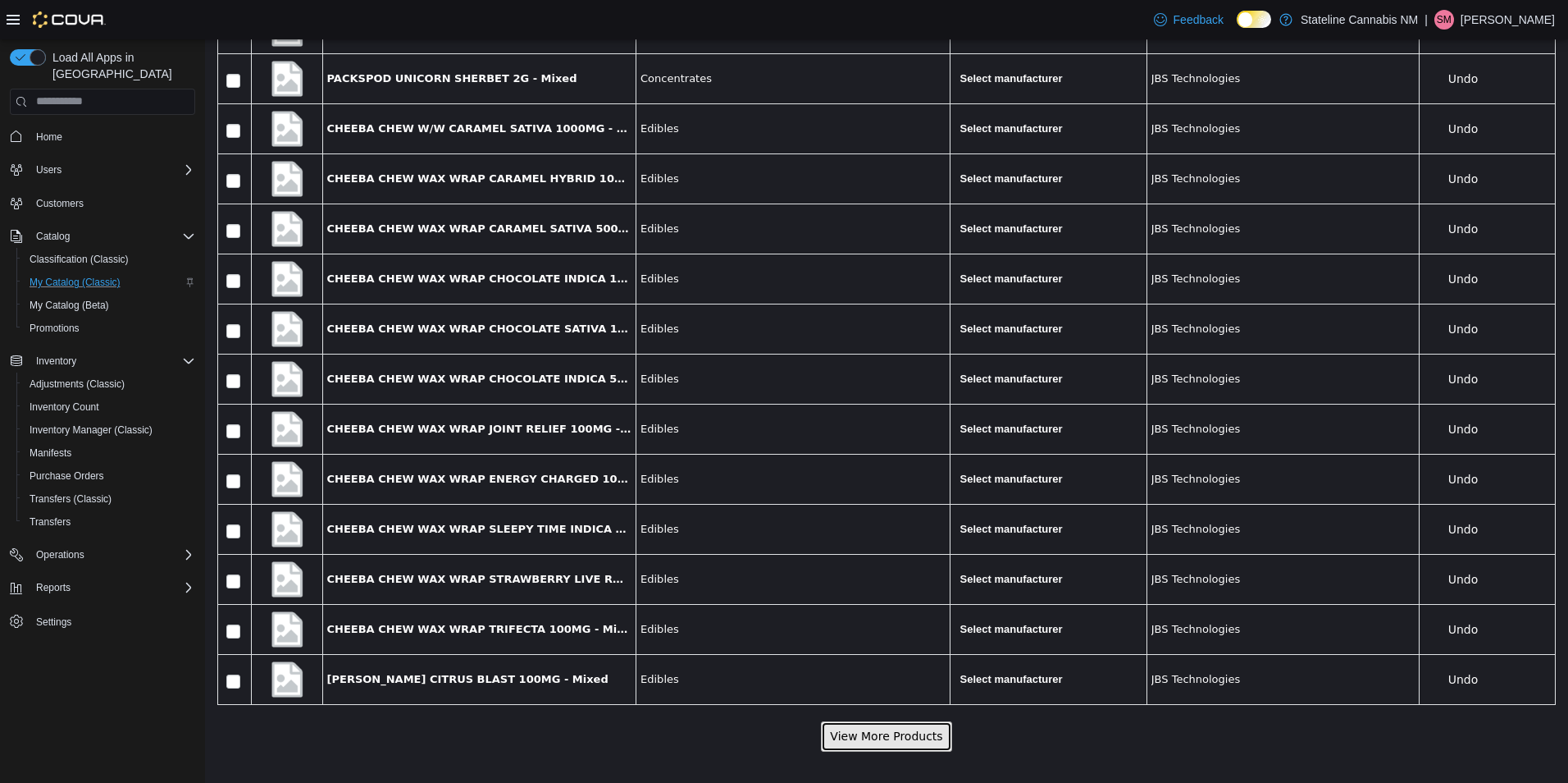
click at [922, 749] on button "View More Products" at bounding box center [886, 735] width 130 height 30
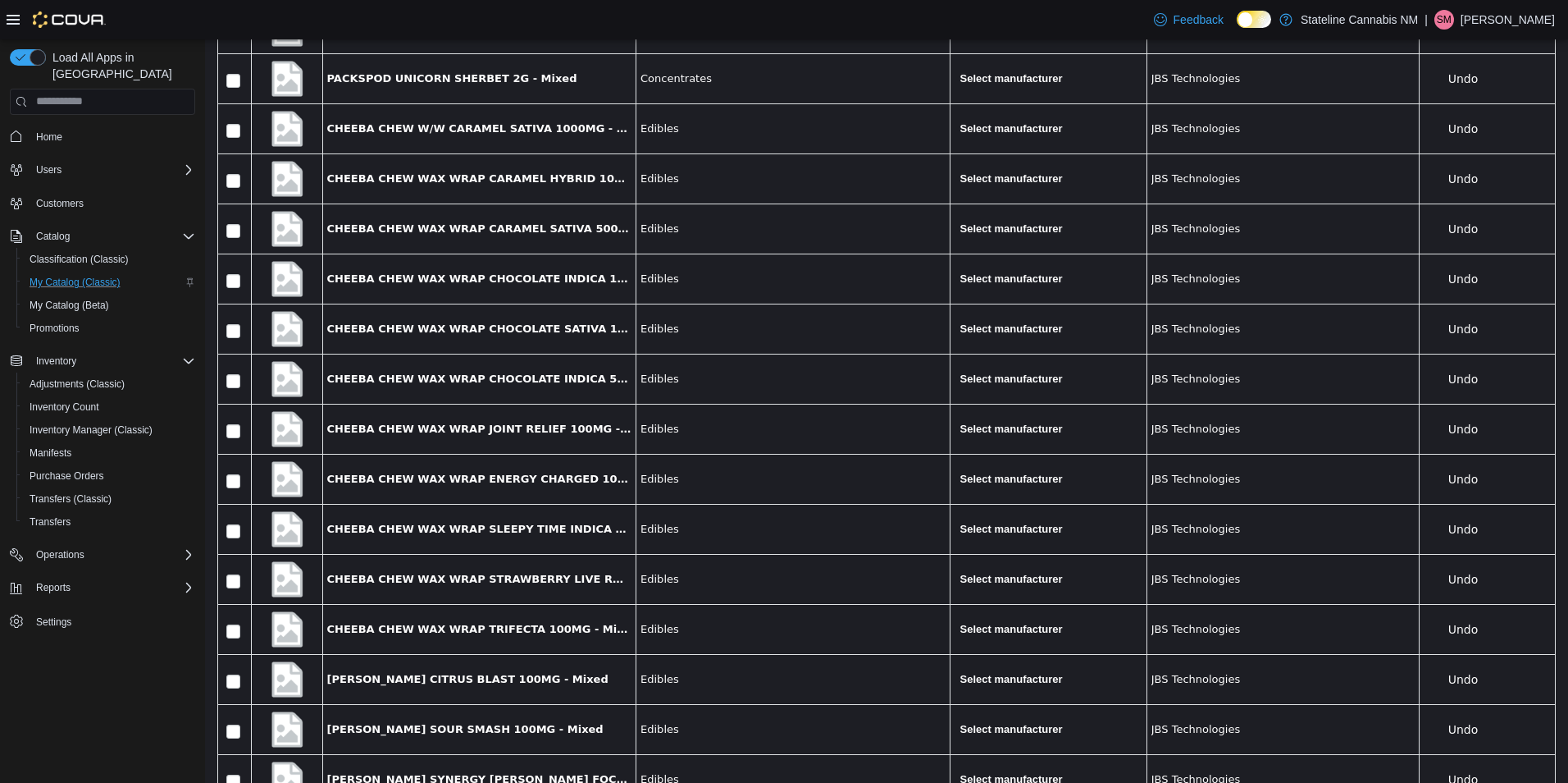
scroll to position [7159, 0]
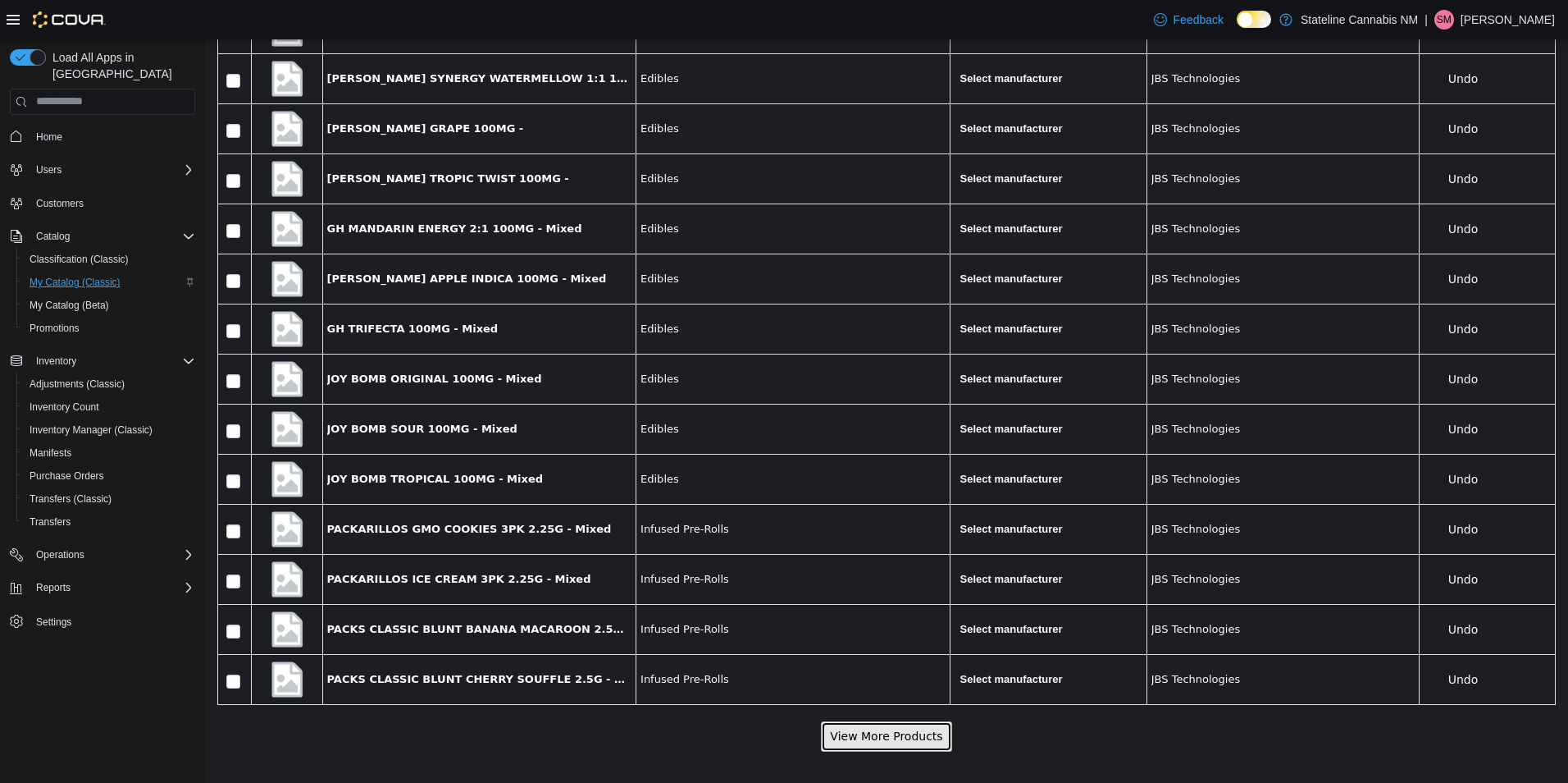
click at [848, 723] on button "View More Products" at bounding box center [886, 735] width 130 height 30
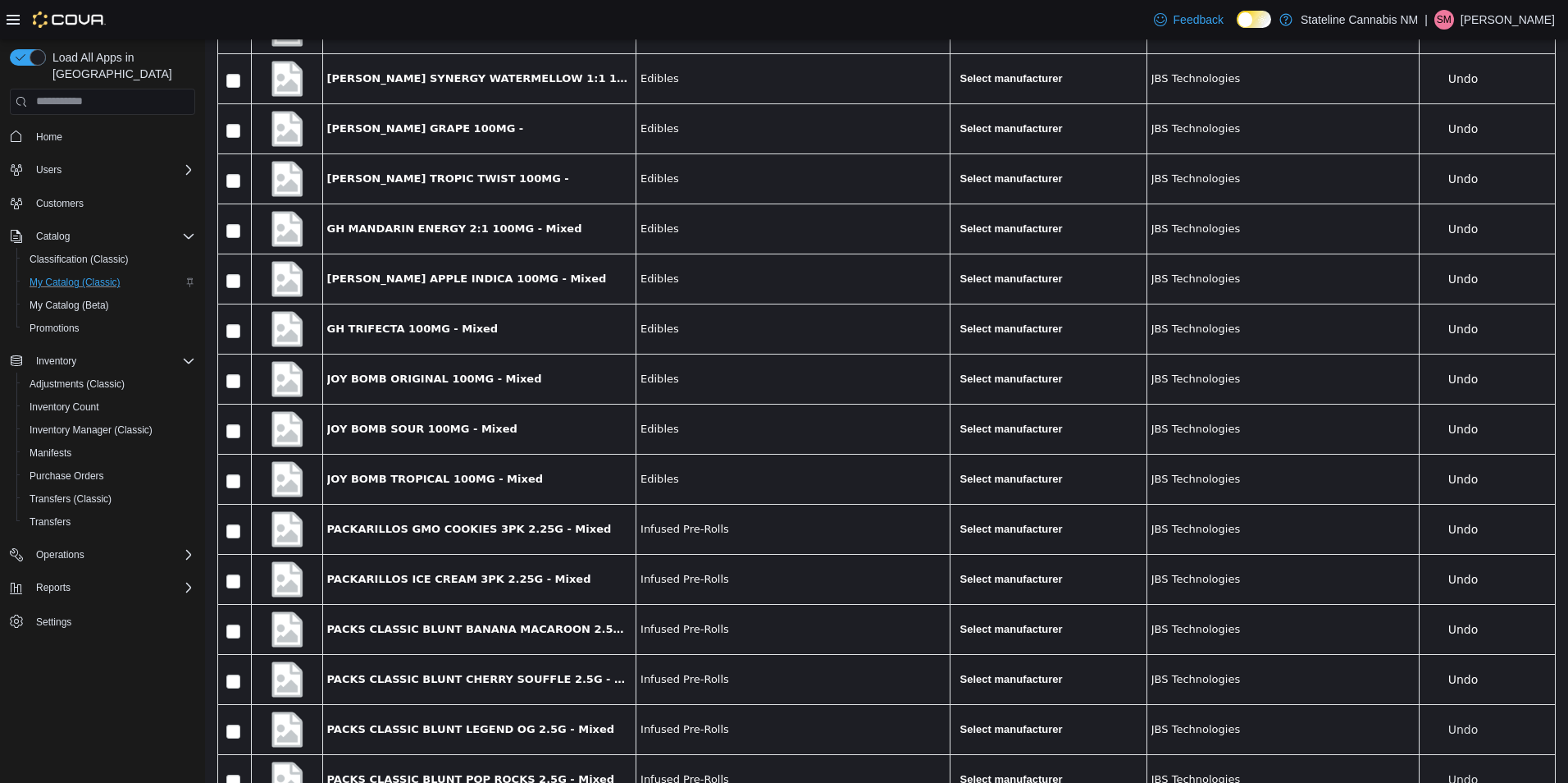
scroll to position [7910, 0]
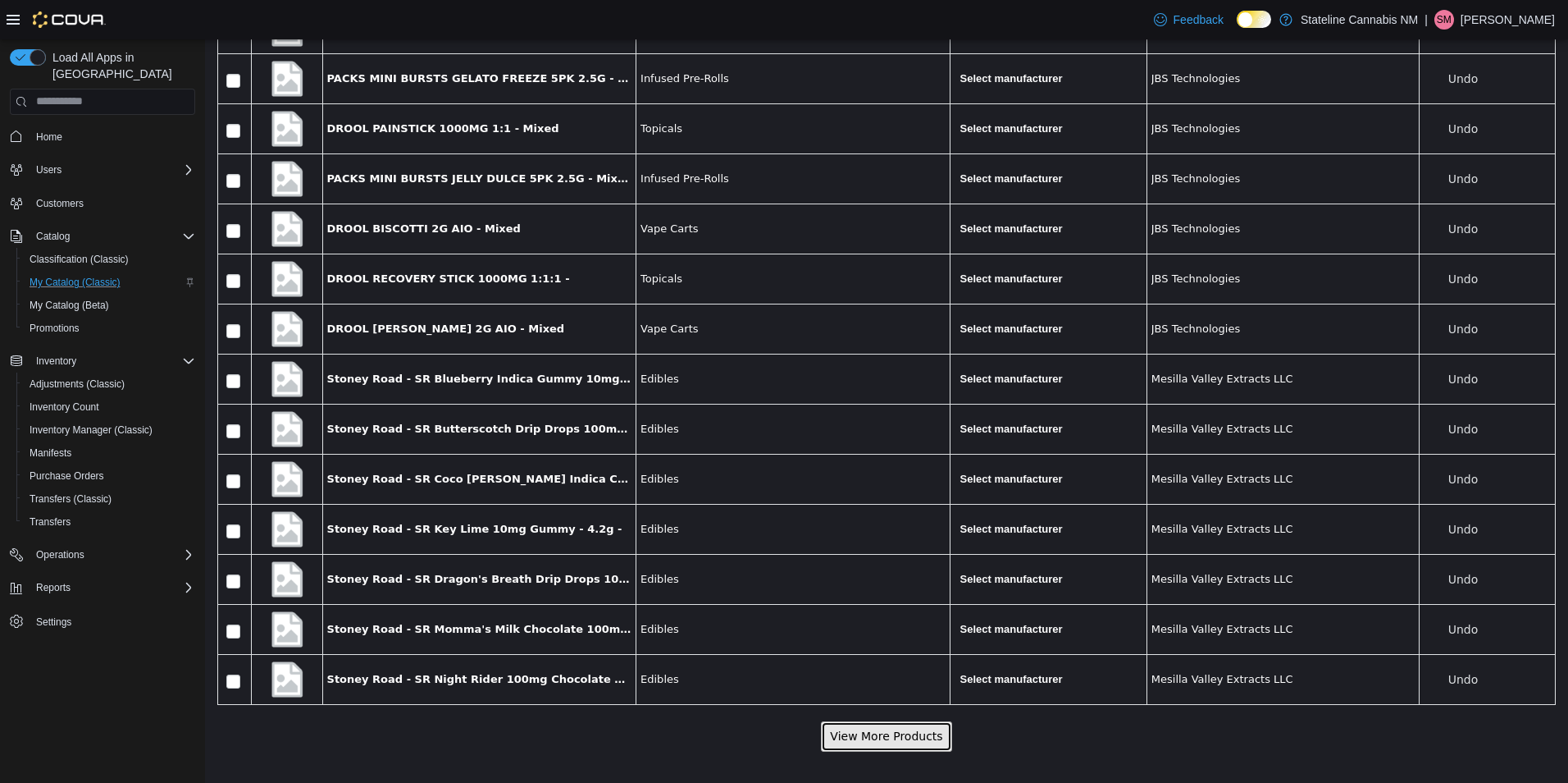
click at [890, 726] on button "View More Products" at bounding box center [886, 735] width 130 height 30
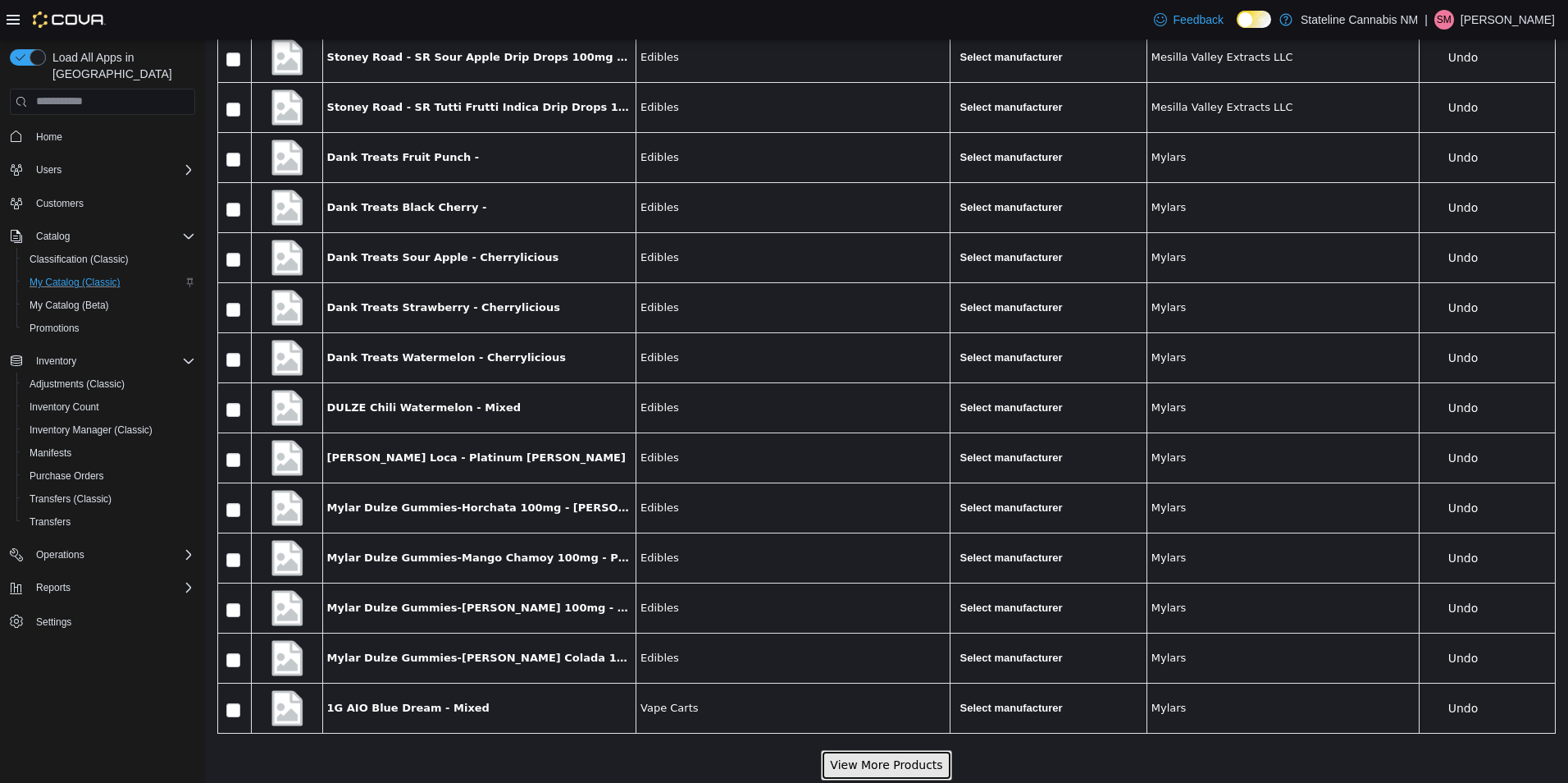
scroll to position [8660, 0]
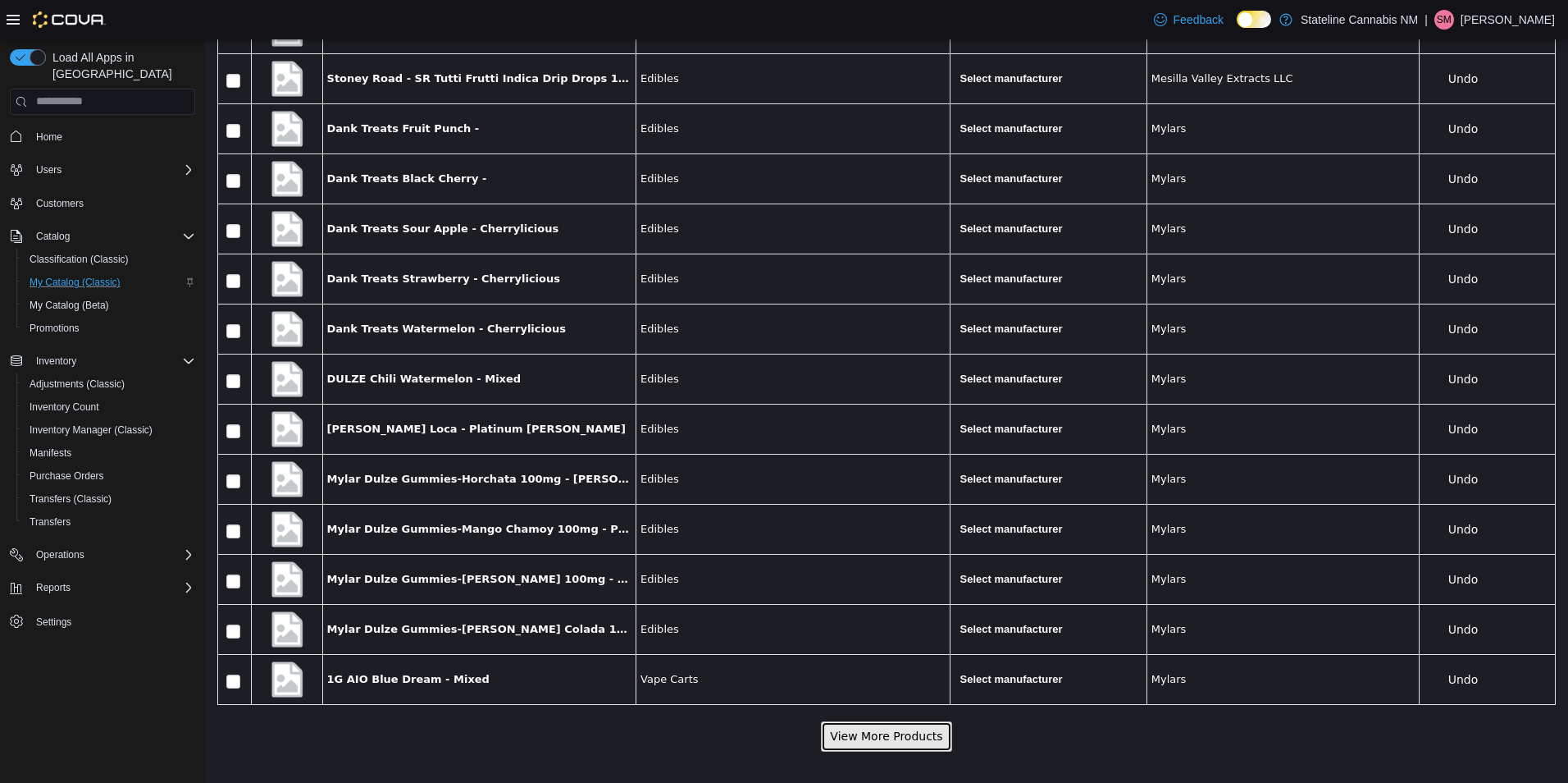
click at [926, 737] on button "View More Products" at bounding box center [886, 735] width 130 height 30
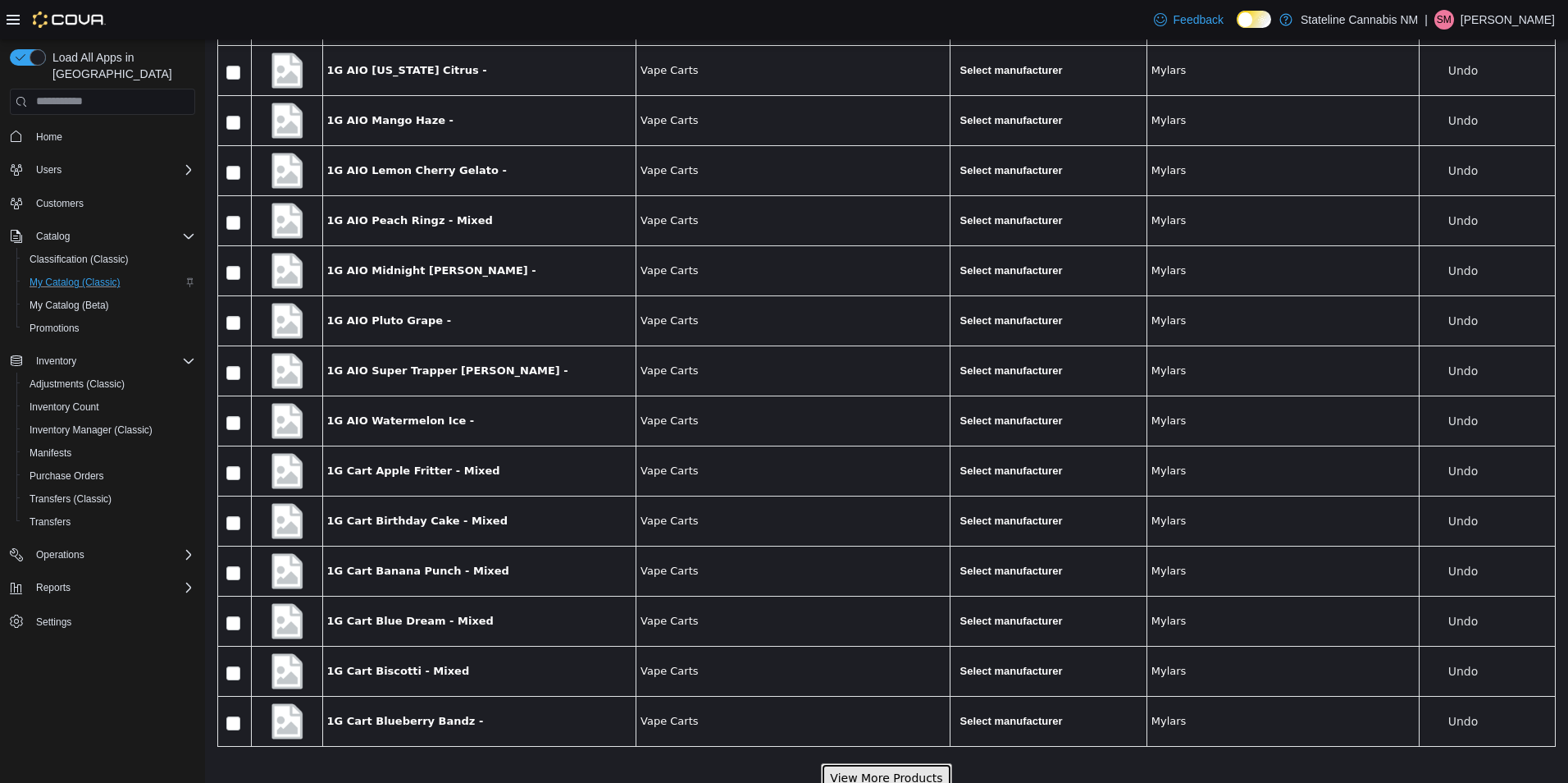
scroll to position [9411, 0]
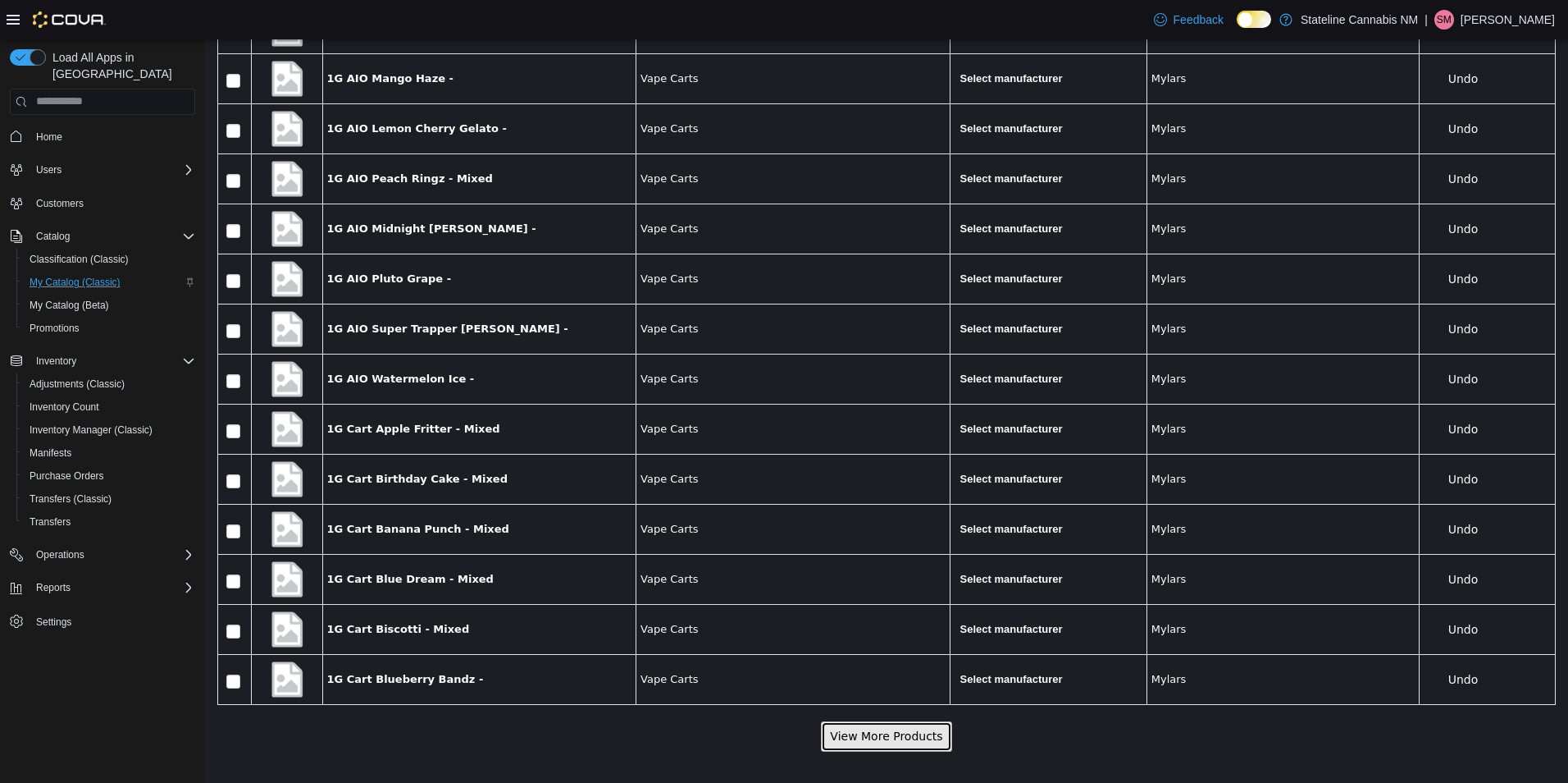
click at [927, 737] on button "View More Products" at bounding box center [886, 735] width 130 height 30
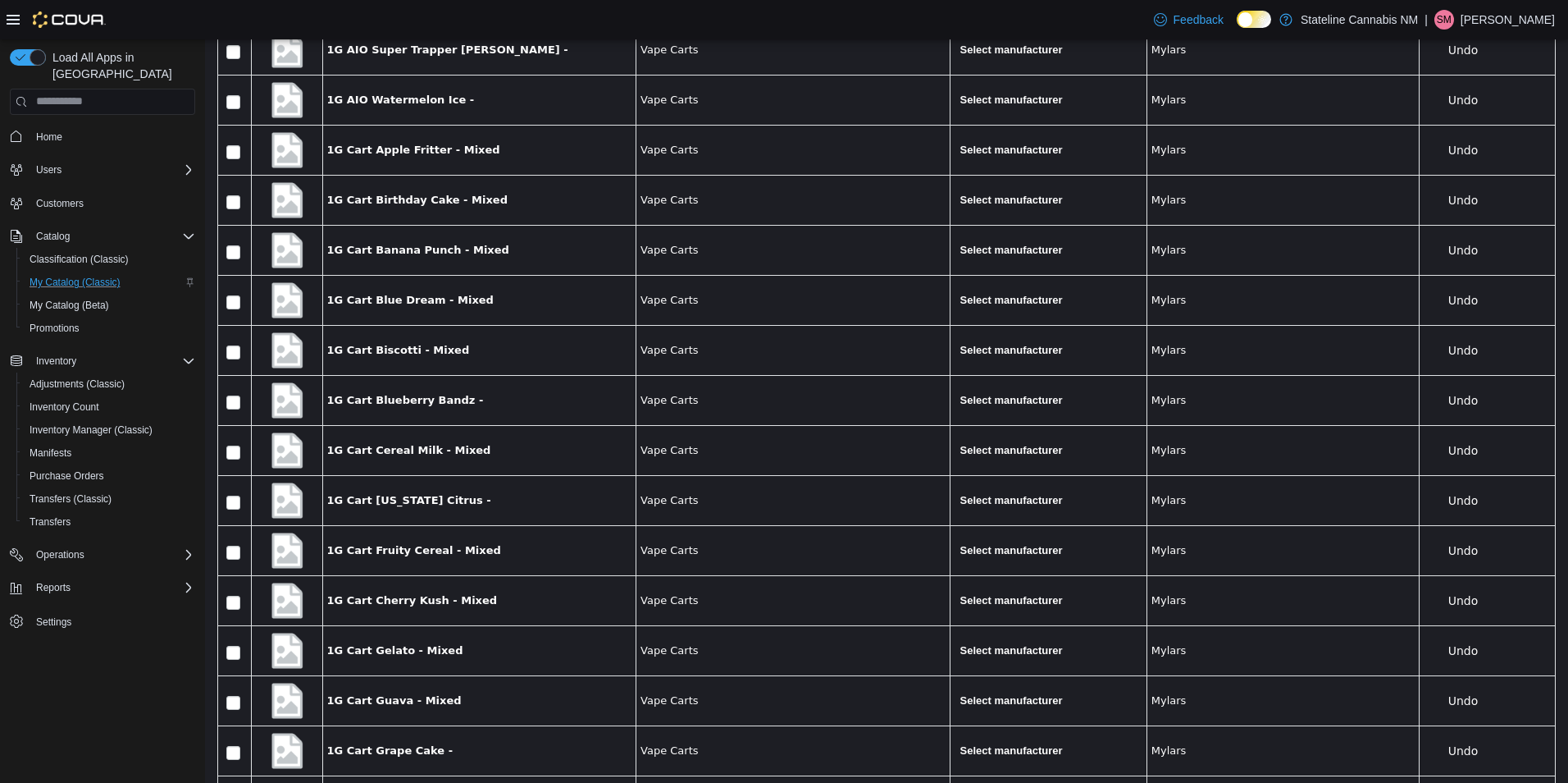
scroll to position [10162, 0]
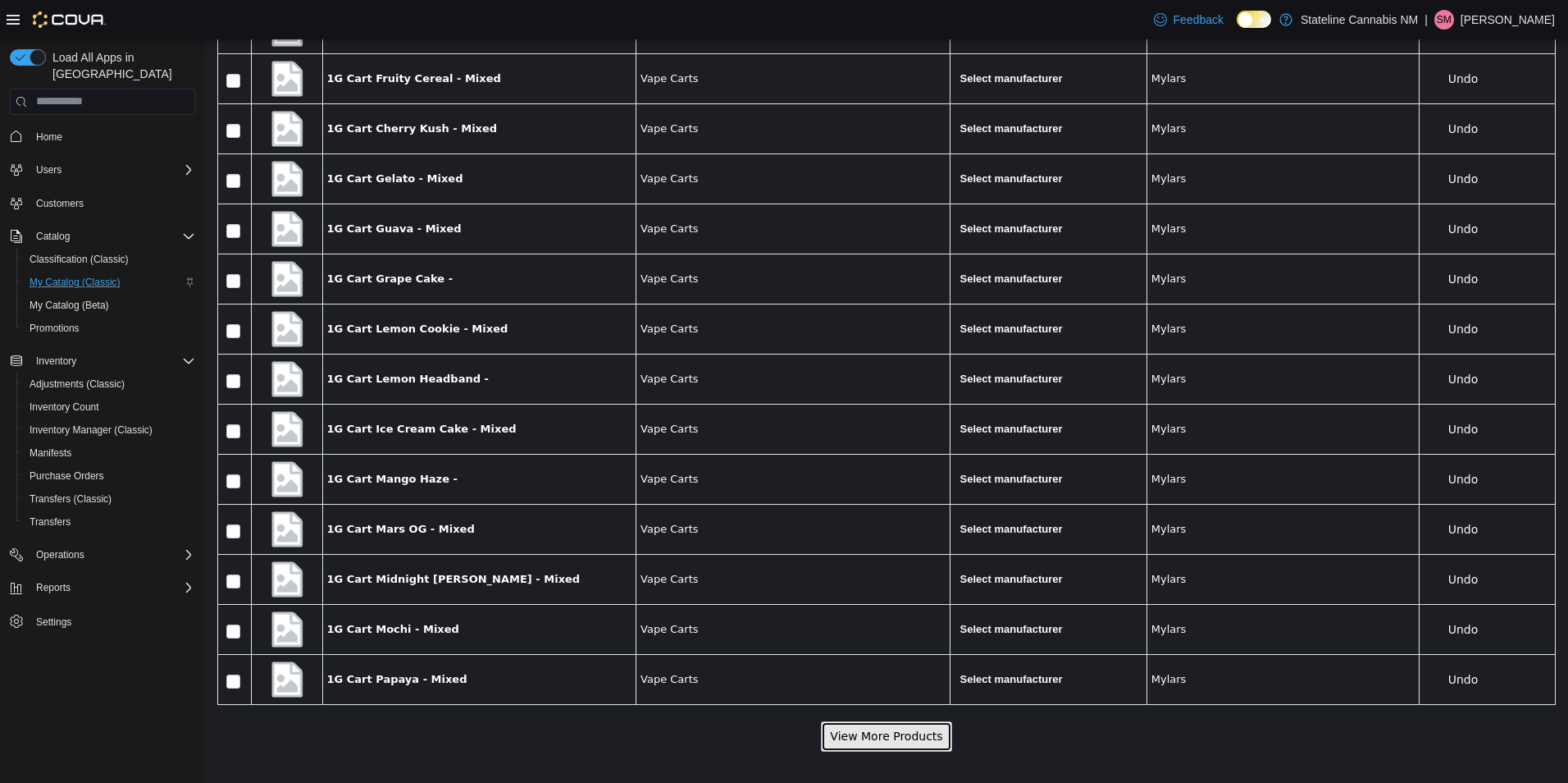
click at [919, 728] on button "View More Products" at bounding box center [886, 735] width 130 height 30
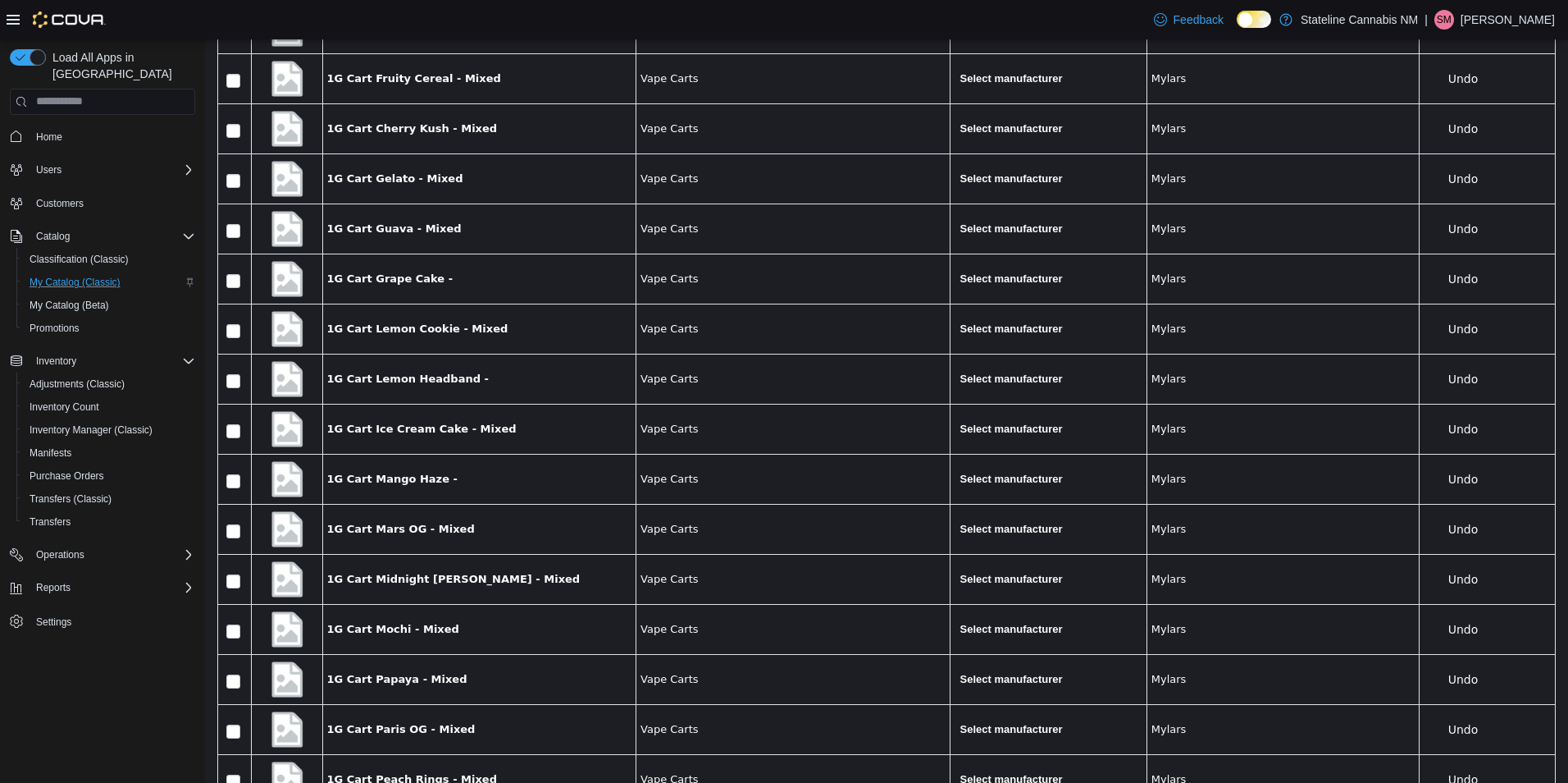
scroll to position [10913, 0]
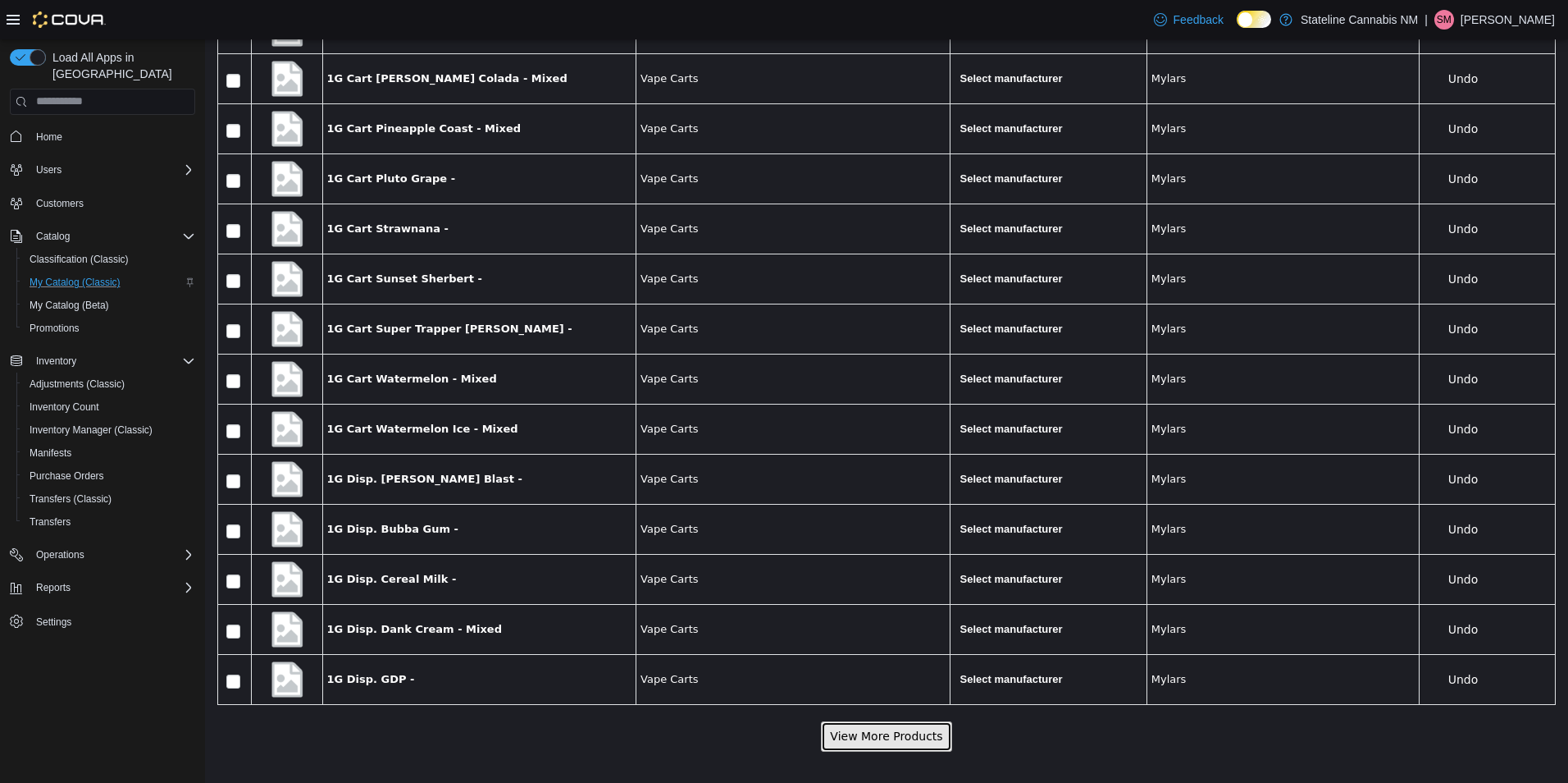
click at [933, 735] on button "View More Products" at bounding box center [886, 735] width 130 height 30
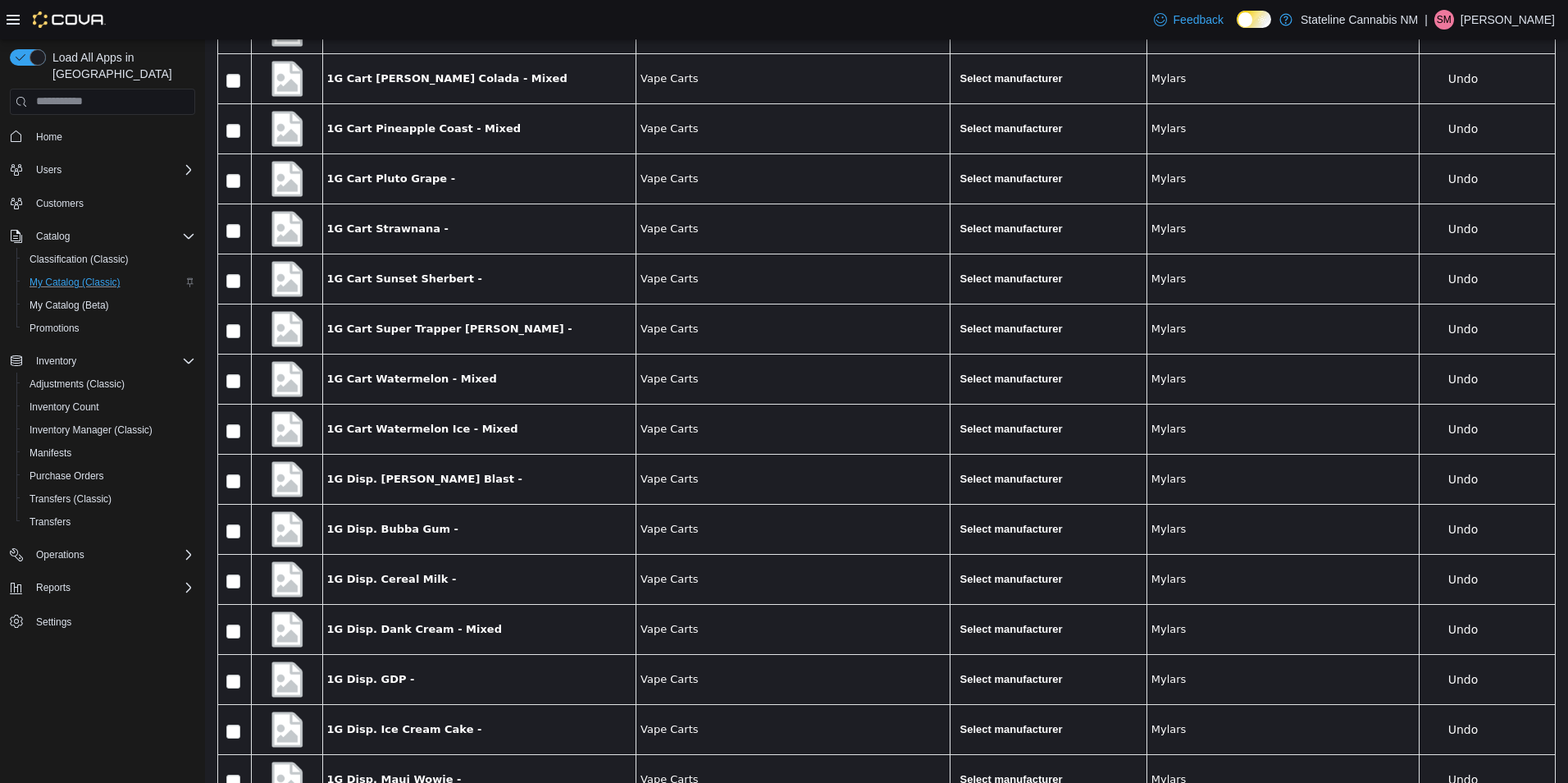
scroll to position [11663, 0]
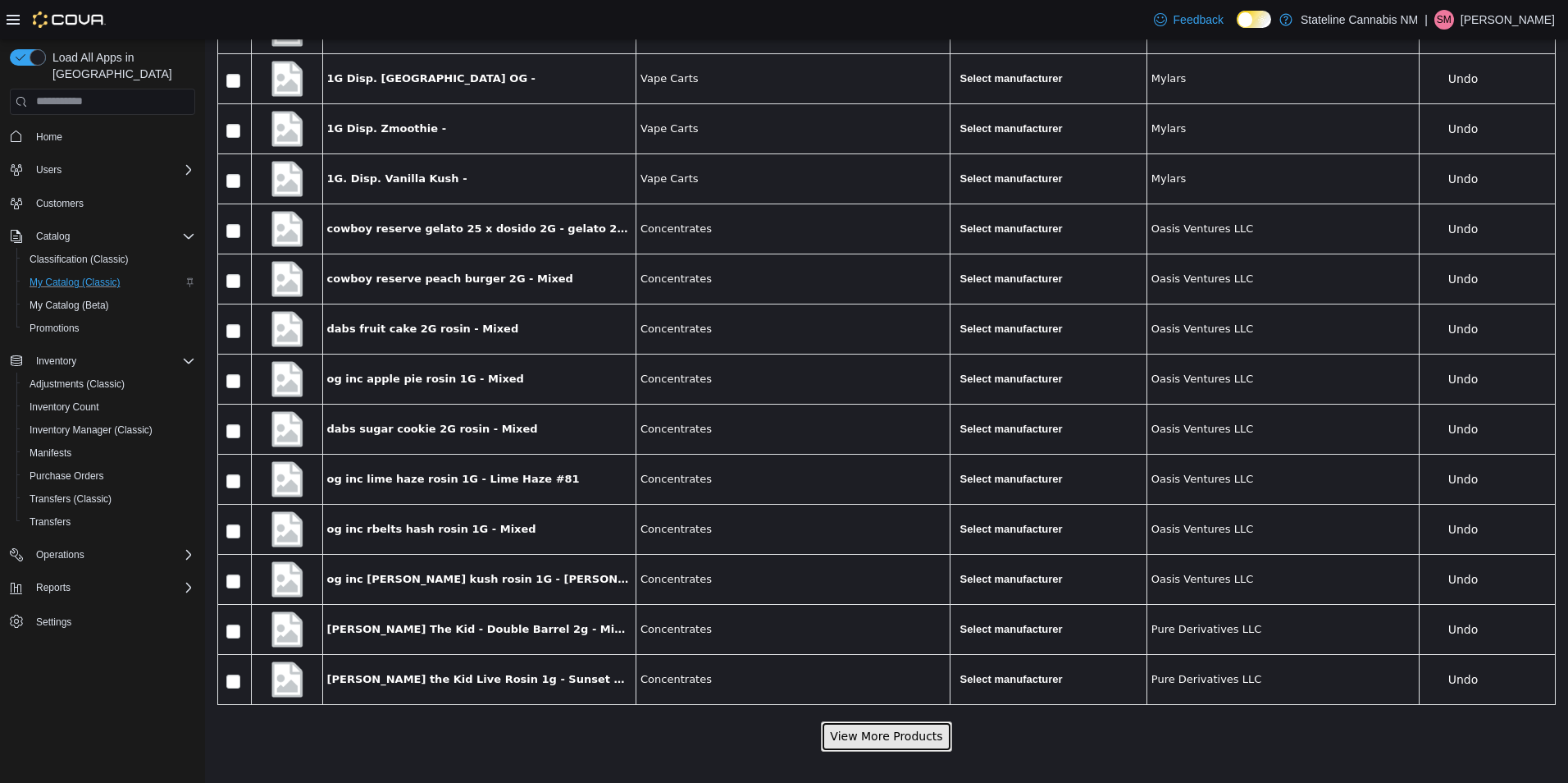
click at [874, 734] on button "View More Products" at bounding box center [886, 735] width 130 height 30
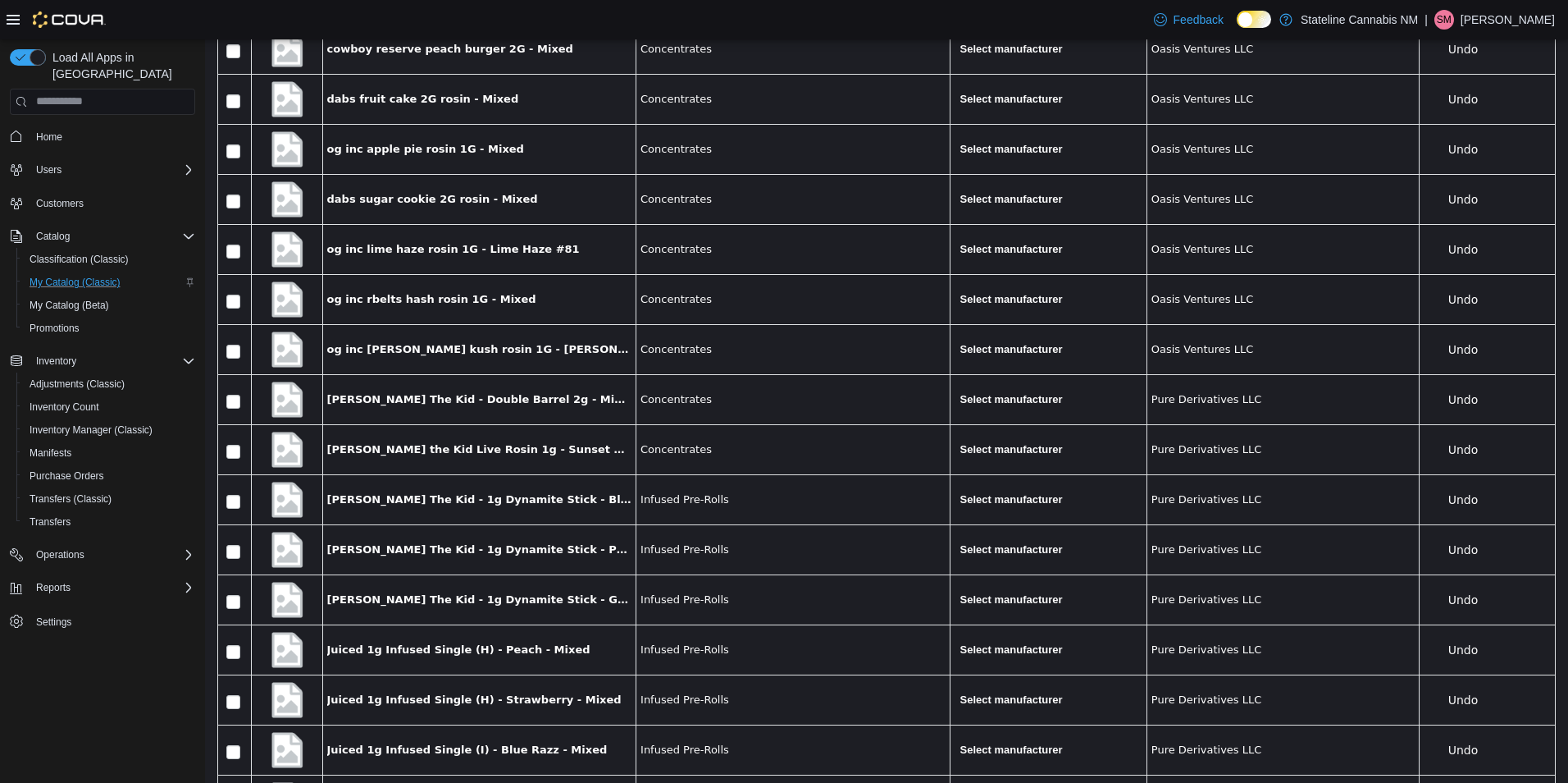
scroll to position [12414, 0]
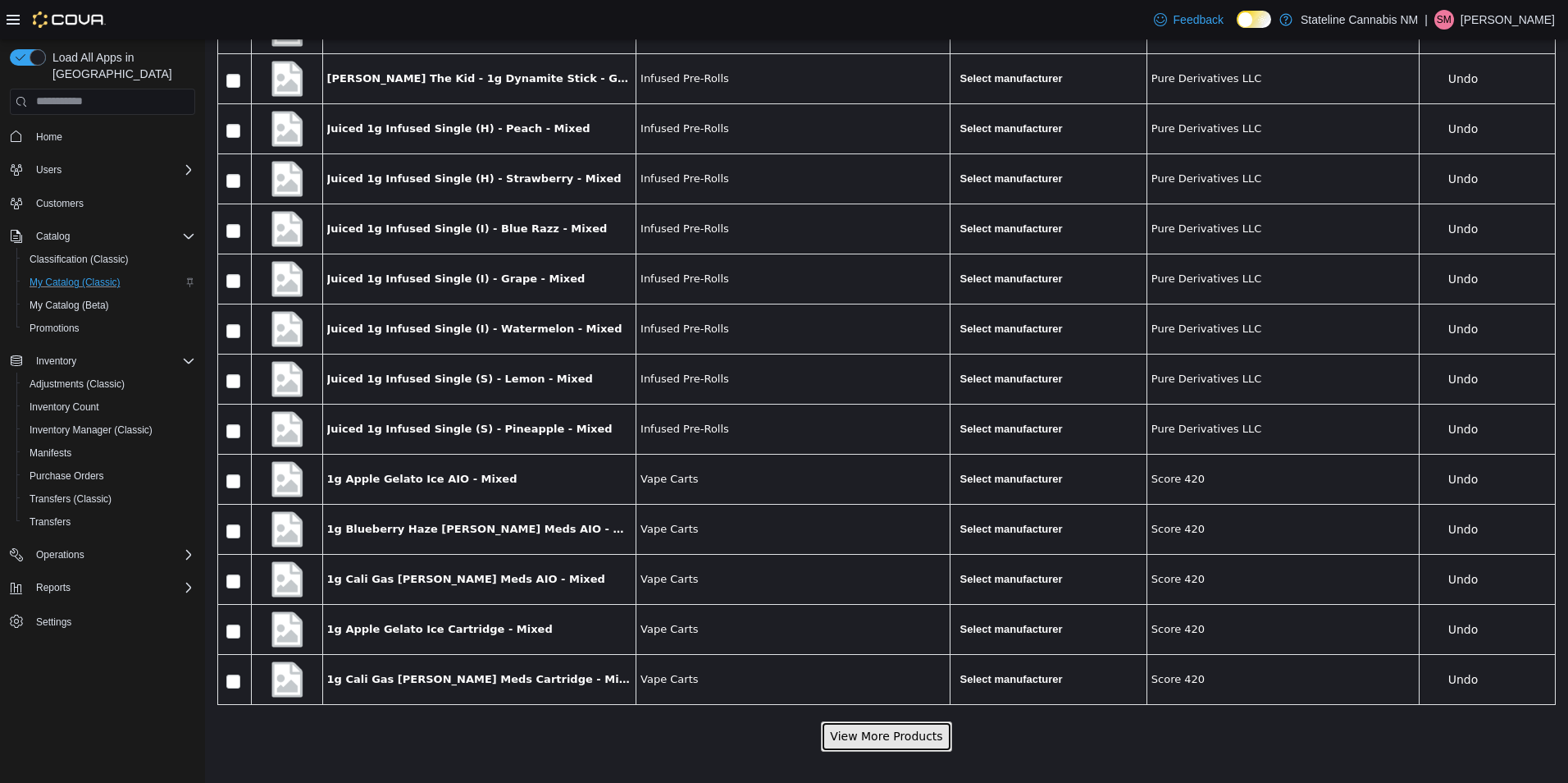
click at [914, 743] on button "View More Products" at bounding box center [886, 735] width 130 height 30
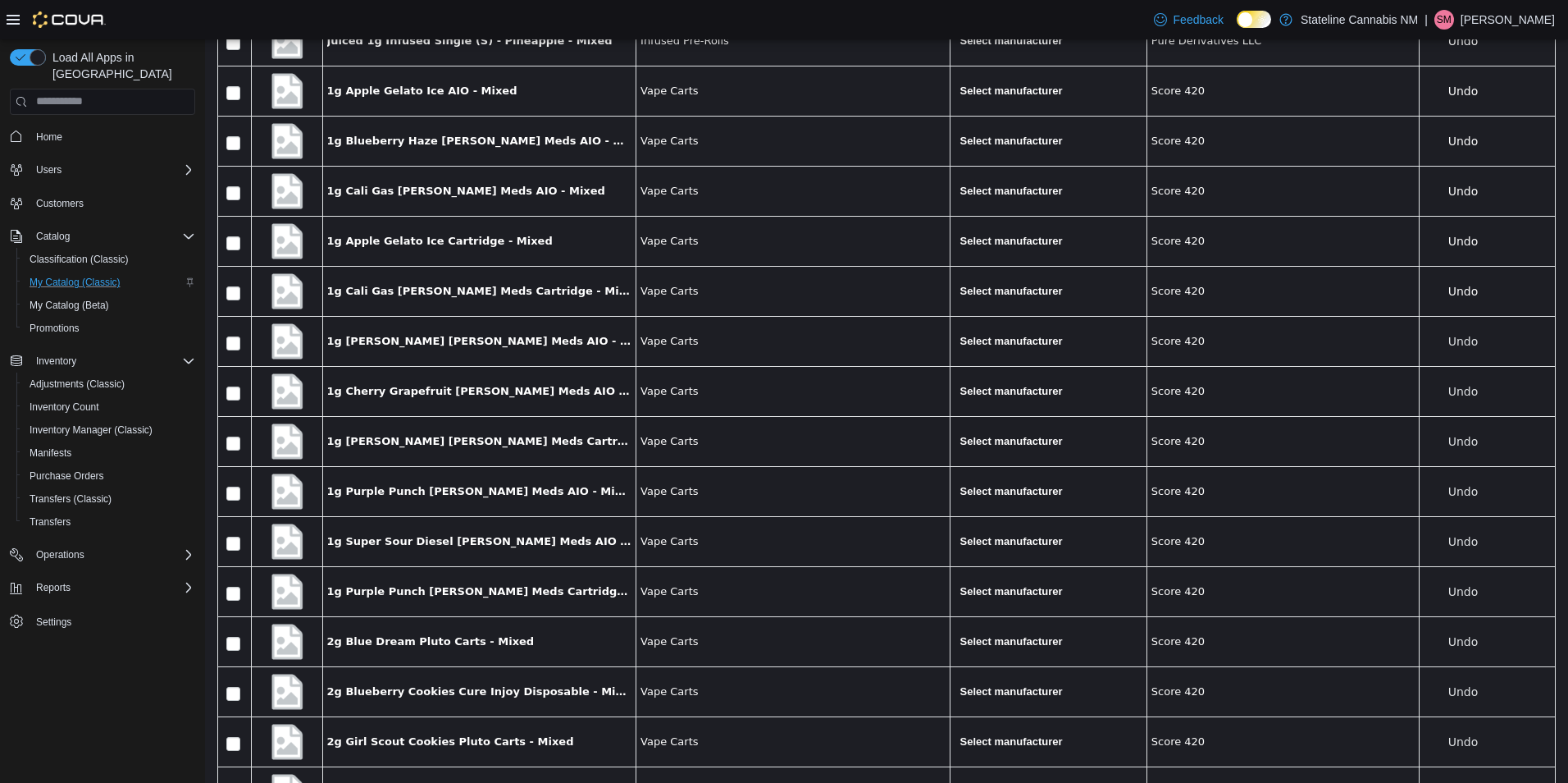
scroll to position [13164, 0]
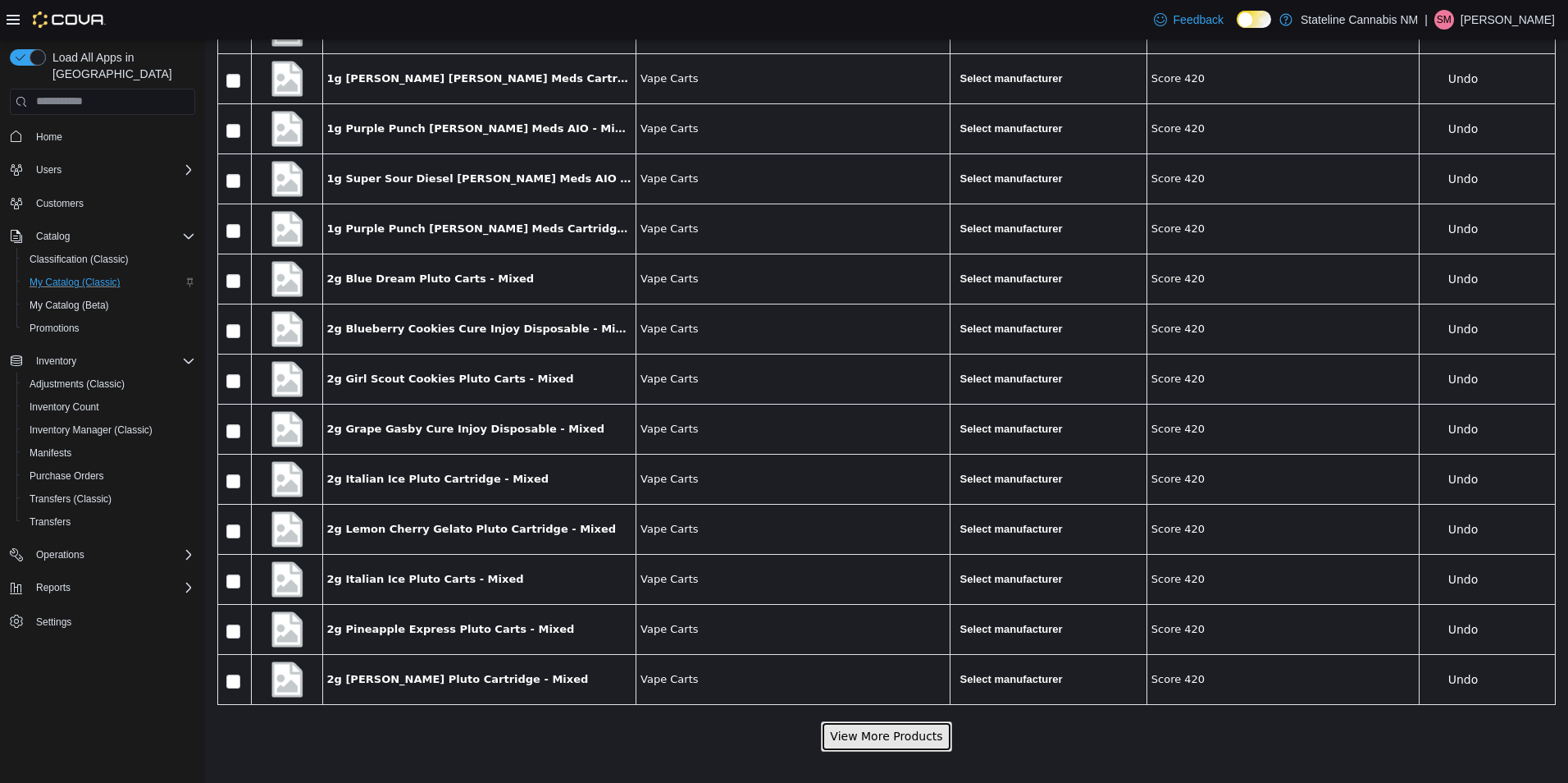
click at [857, 735] on button "View More Products" at bounding box center [886, 735] width 130 height 30
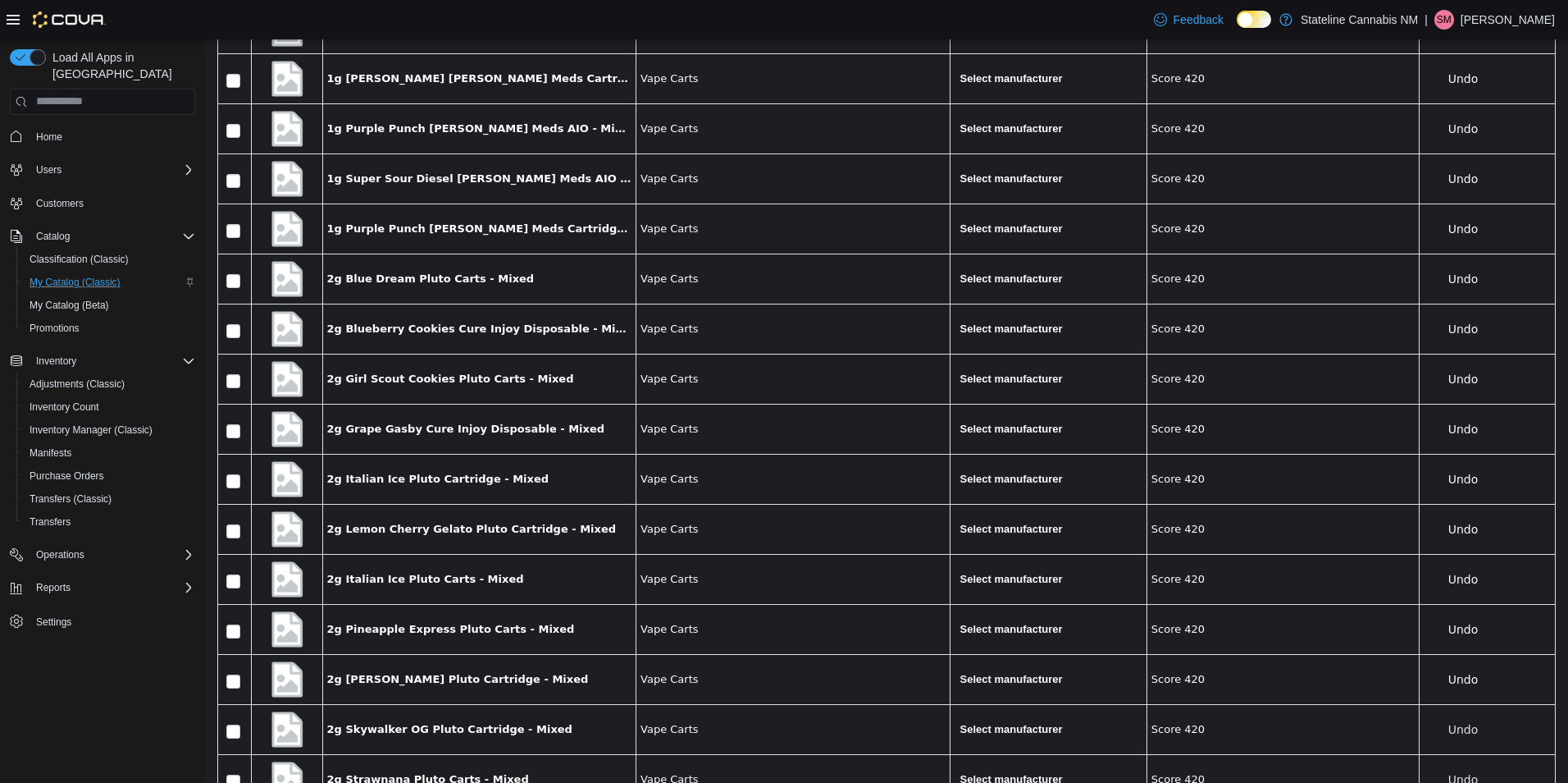
scroll to position [13915, 0]
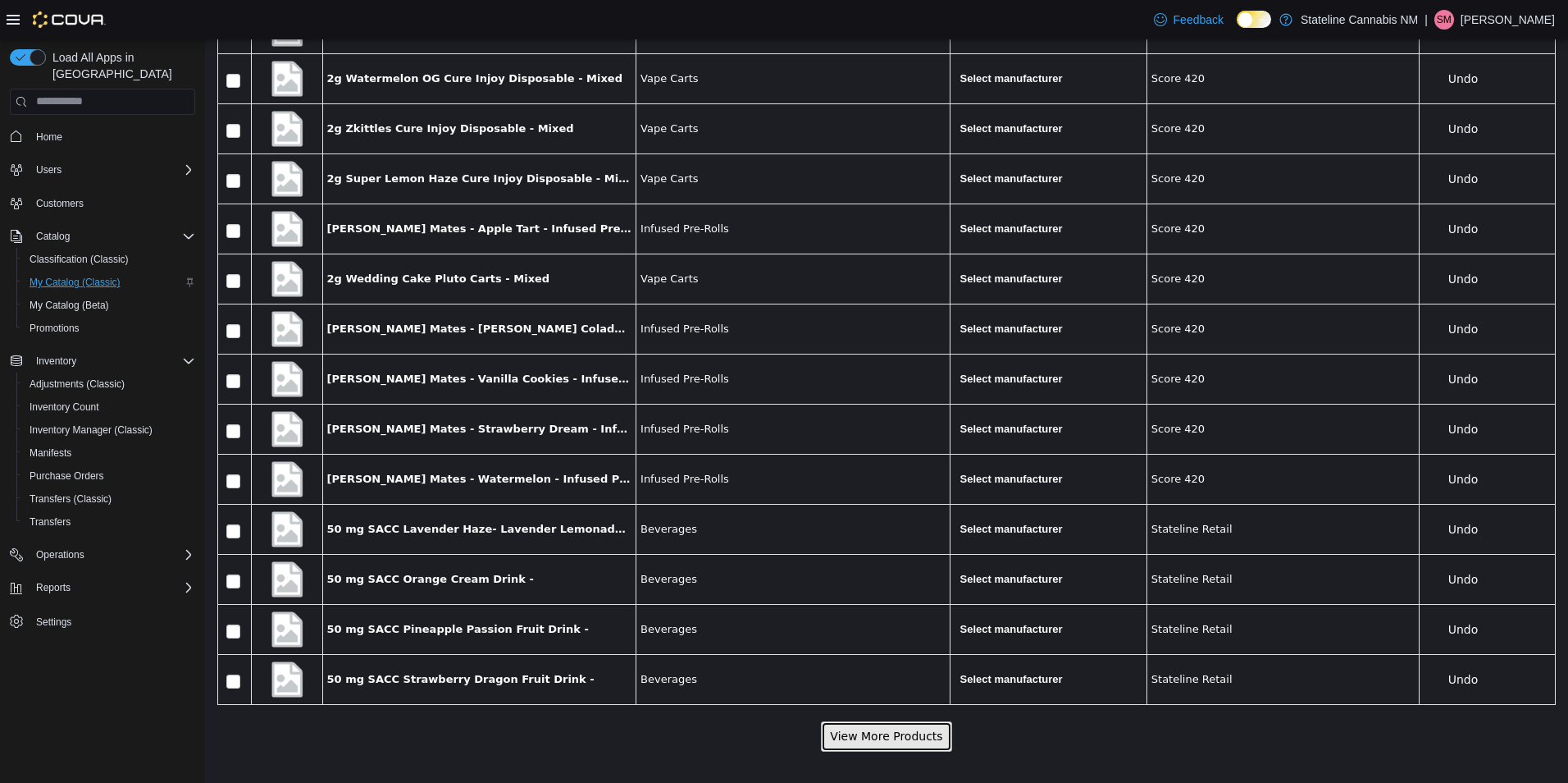
click at [899, 727] on button "View More Products" at bounding box center [886, 735] width 130 height 30
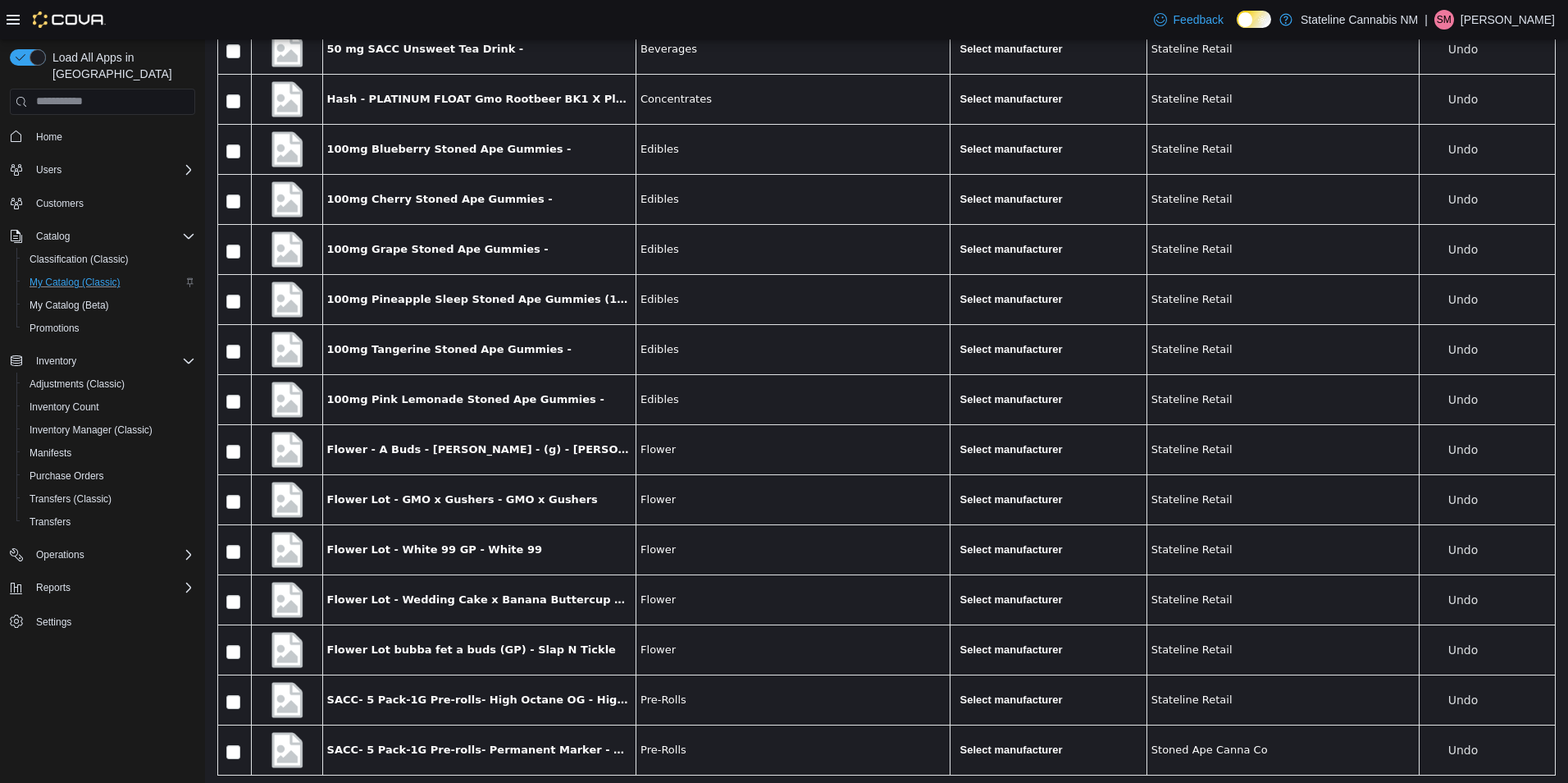
scroll to position [14666, 0]
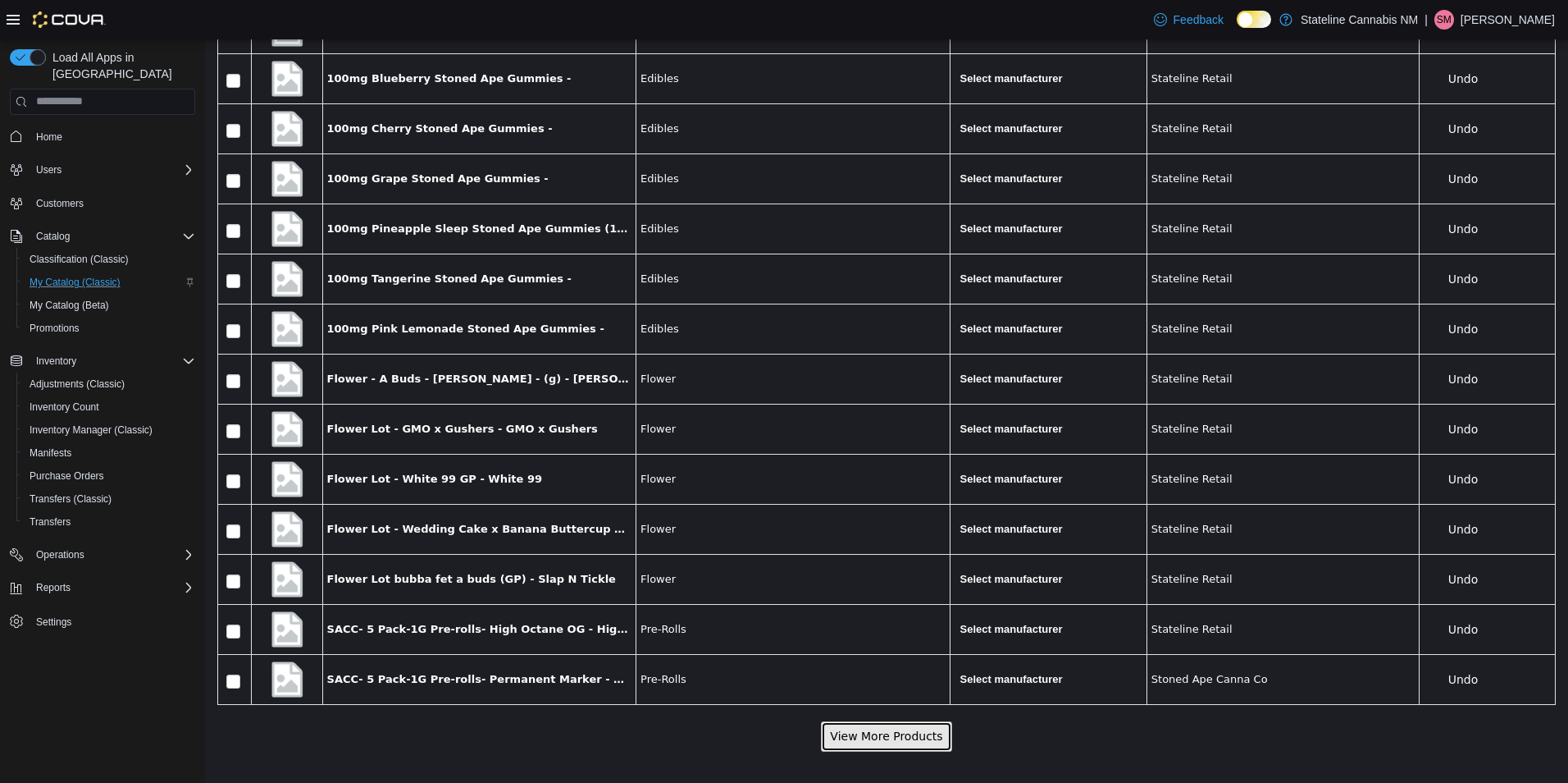
click at [894, 724] on button "View More Products" at bounding box center [886, 735] width 130 height 30
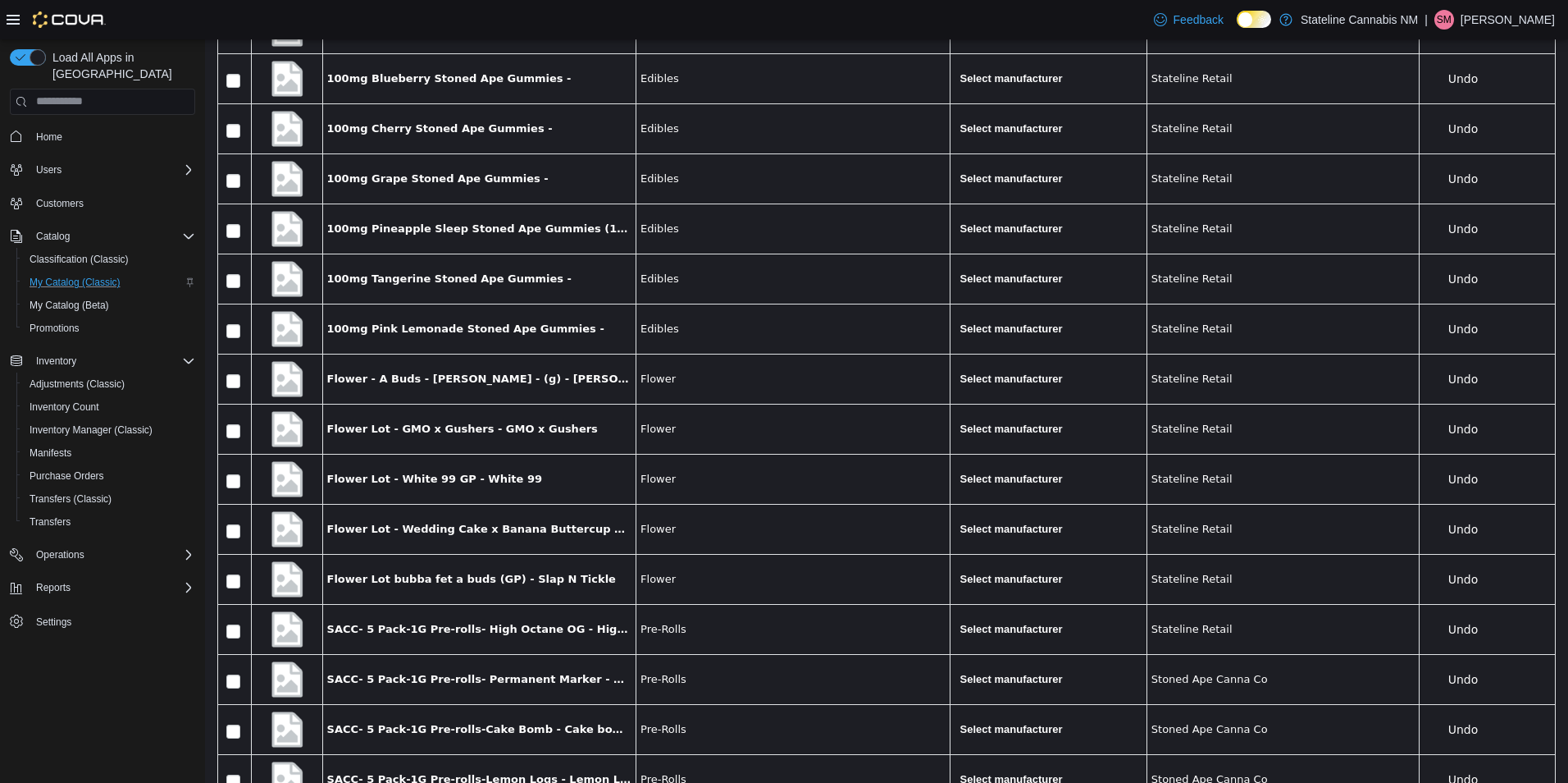
scroll to position [15417, 0]
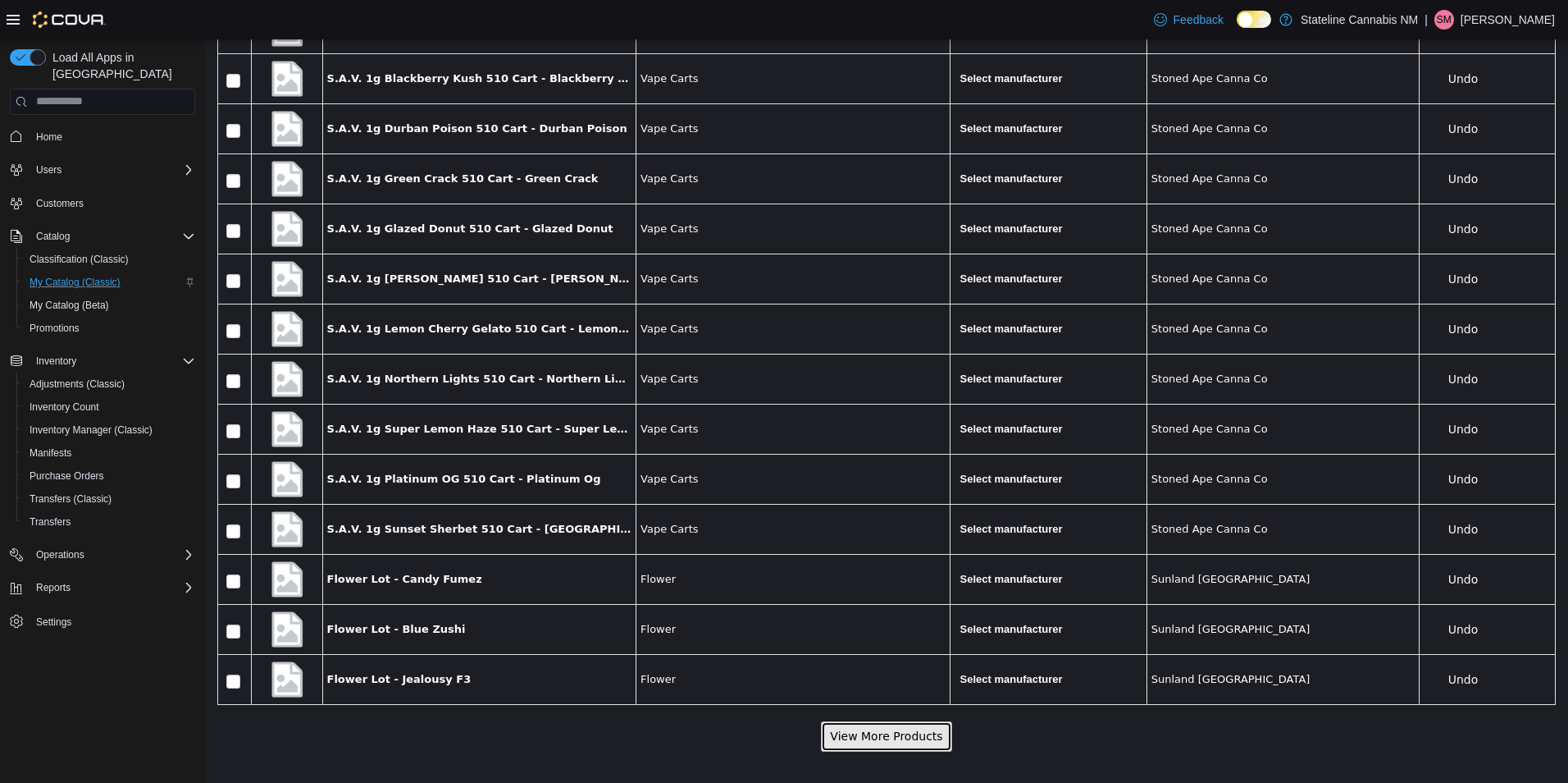
click at [913, 734] on button "View More Products" at bounding box center [886, 735] width 130 height 30
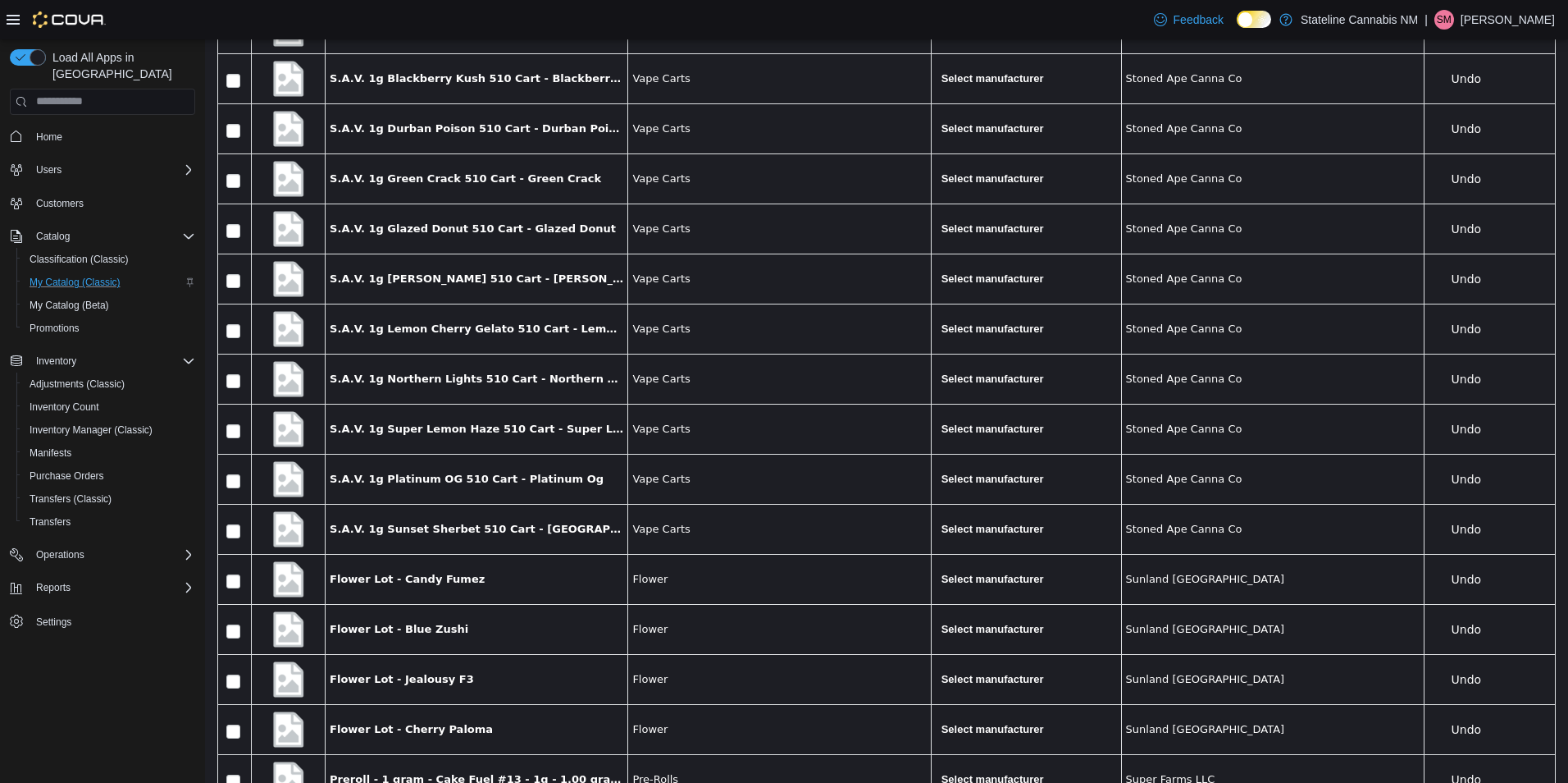
scroll to position [16156, 0]
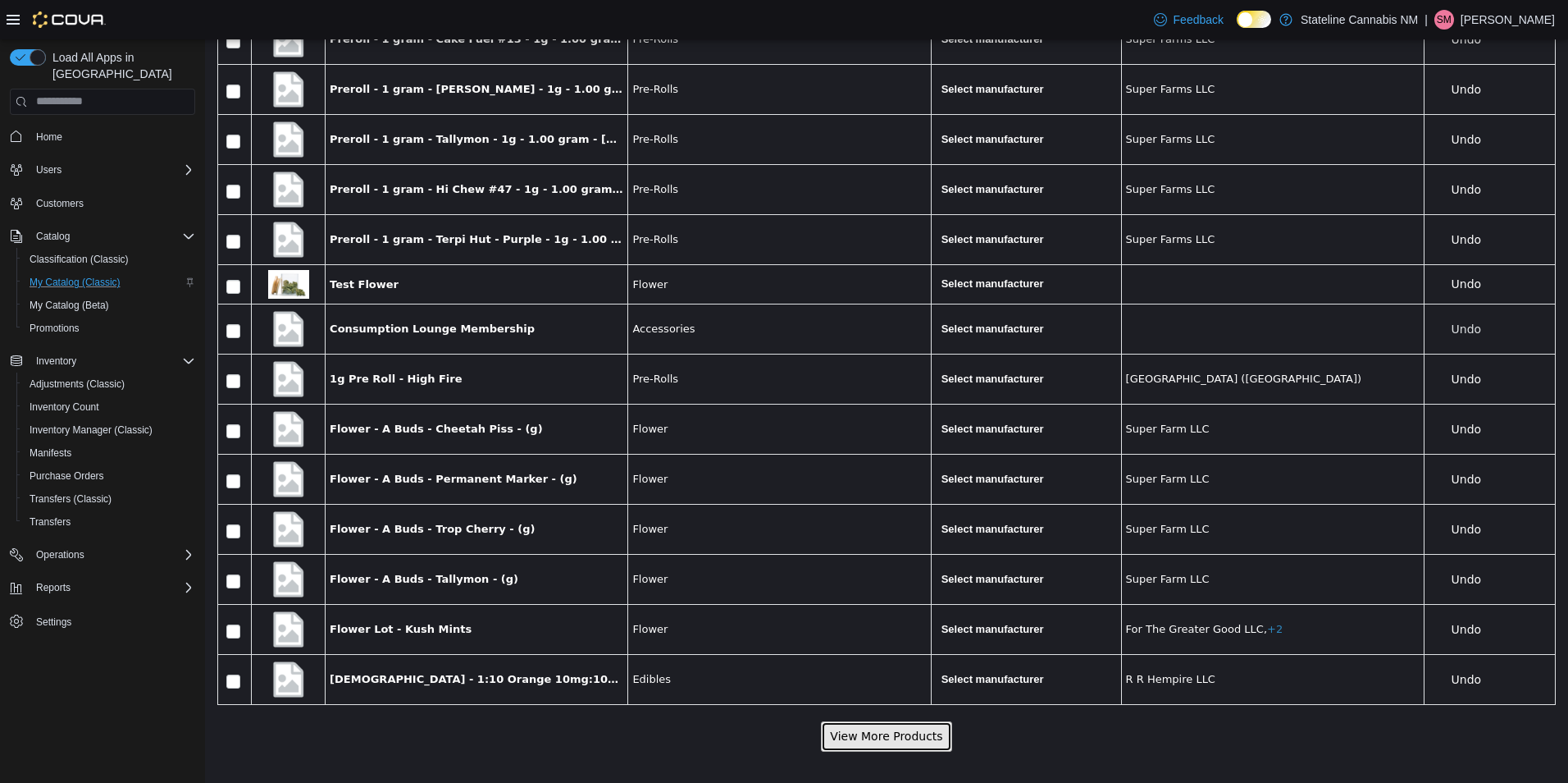
click at [935, 732] on button "View More Products" at bounding box center [886, 735] width 130 height 30
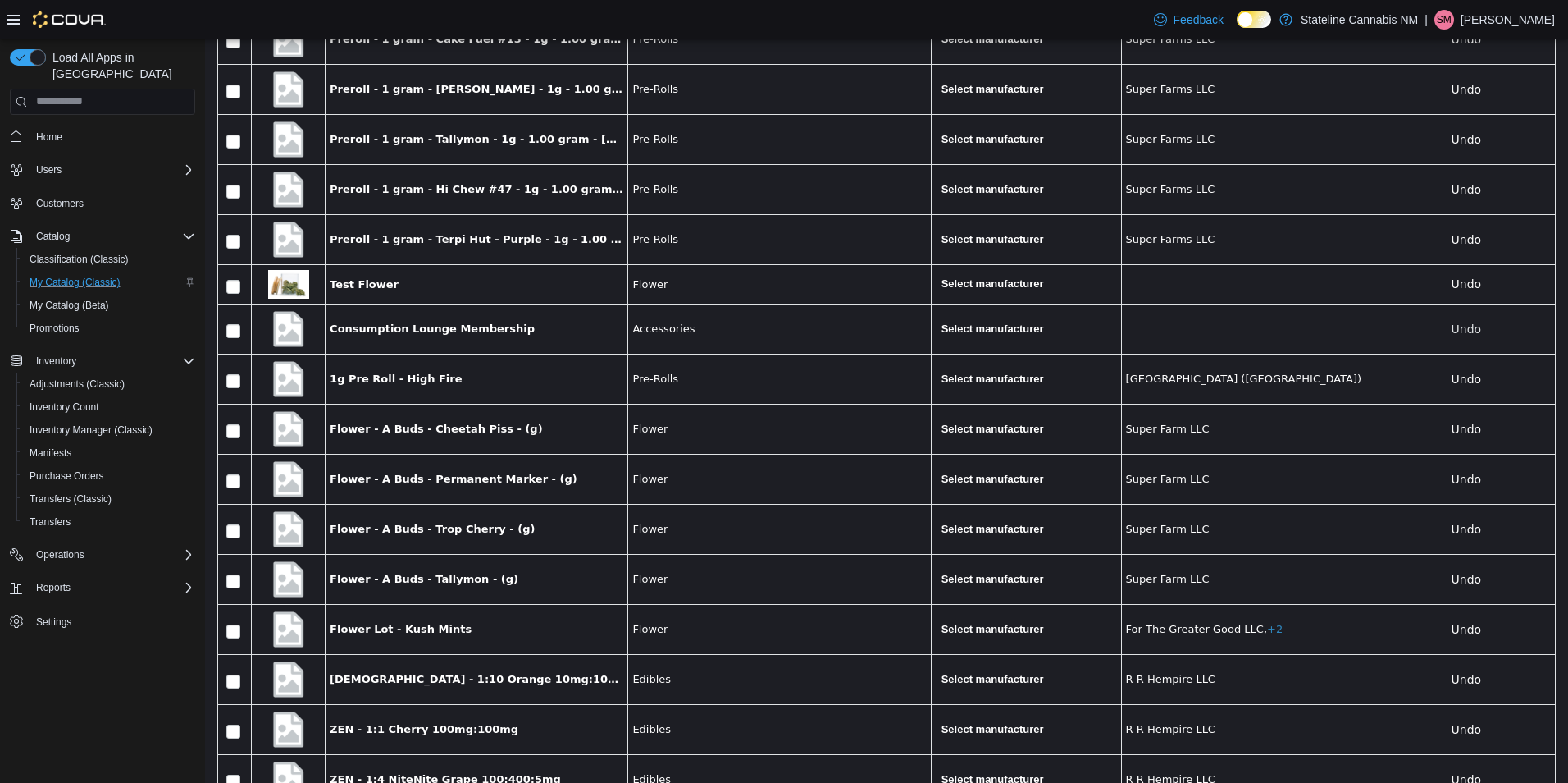
scroll to position [16907, 0]
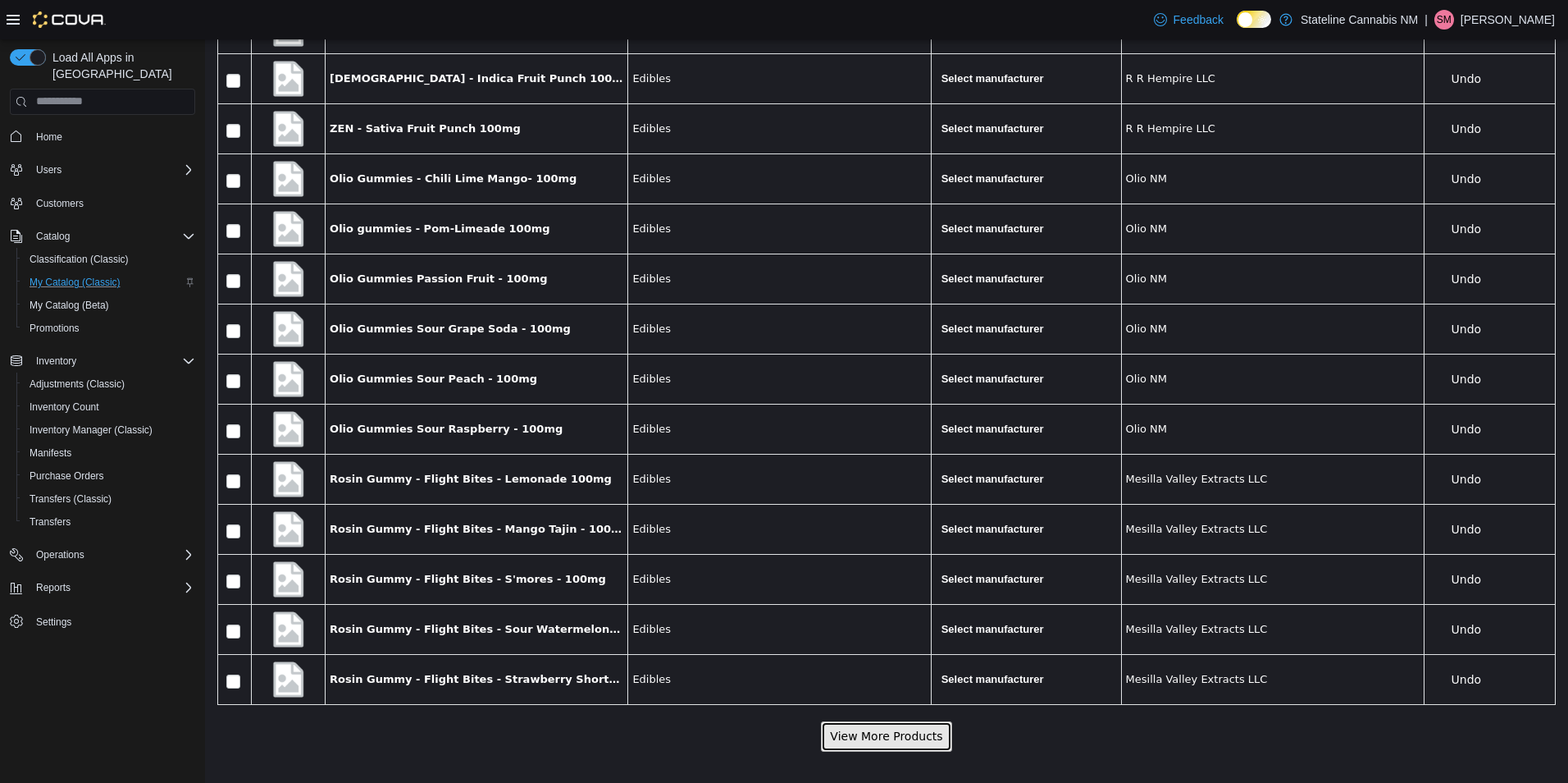
click at [897, 730] on button "View More Products" at bounding box center [886, 735] width 130 height 30
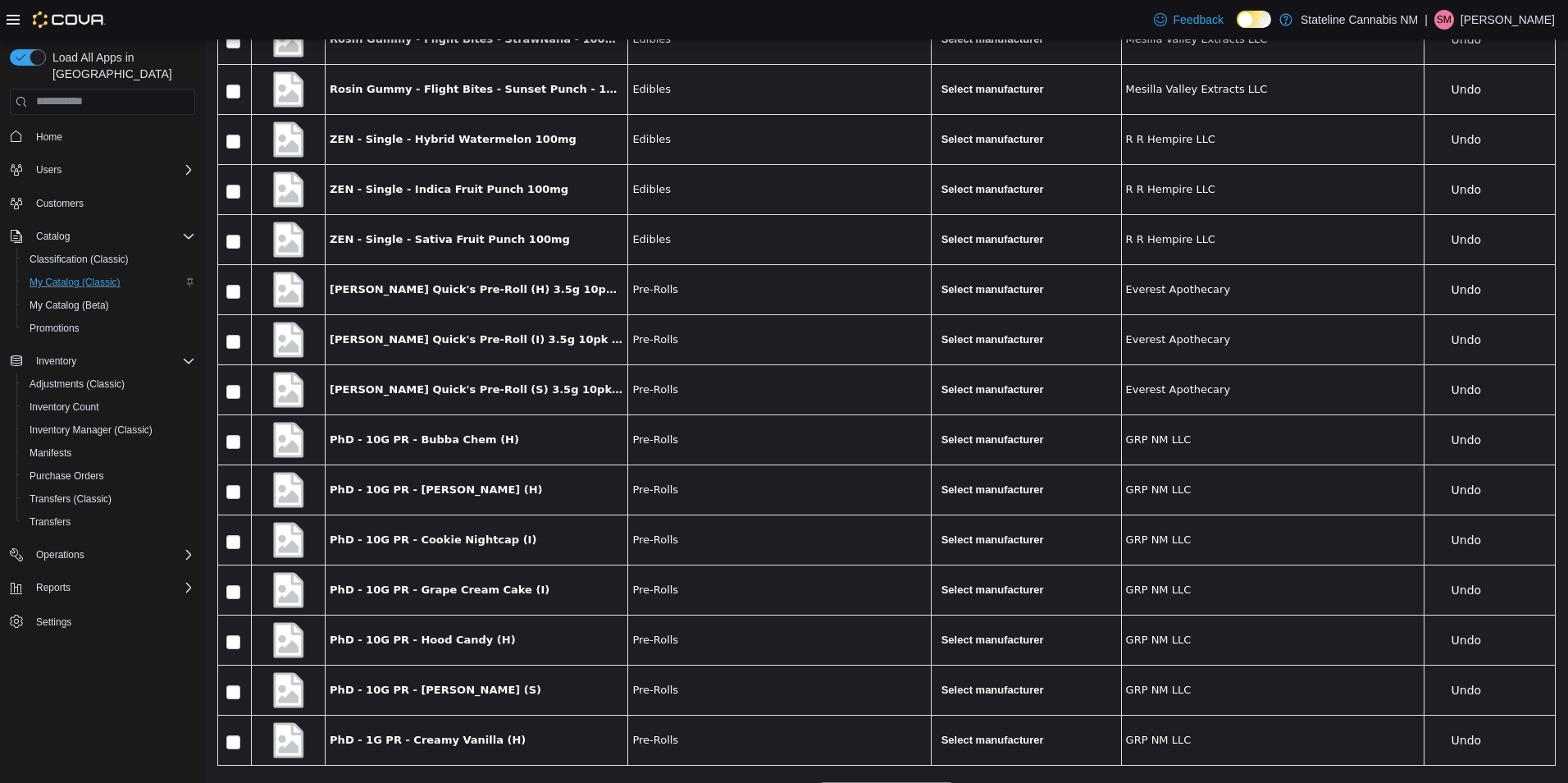
scroll to position [17657, 0]
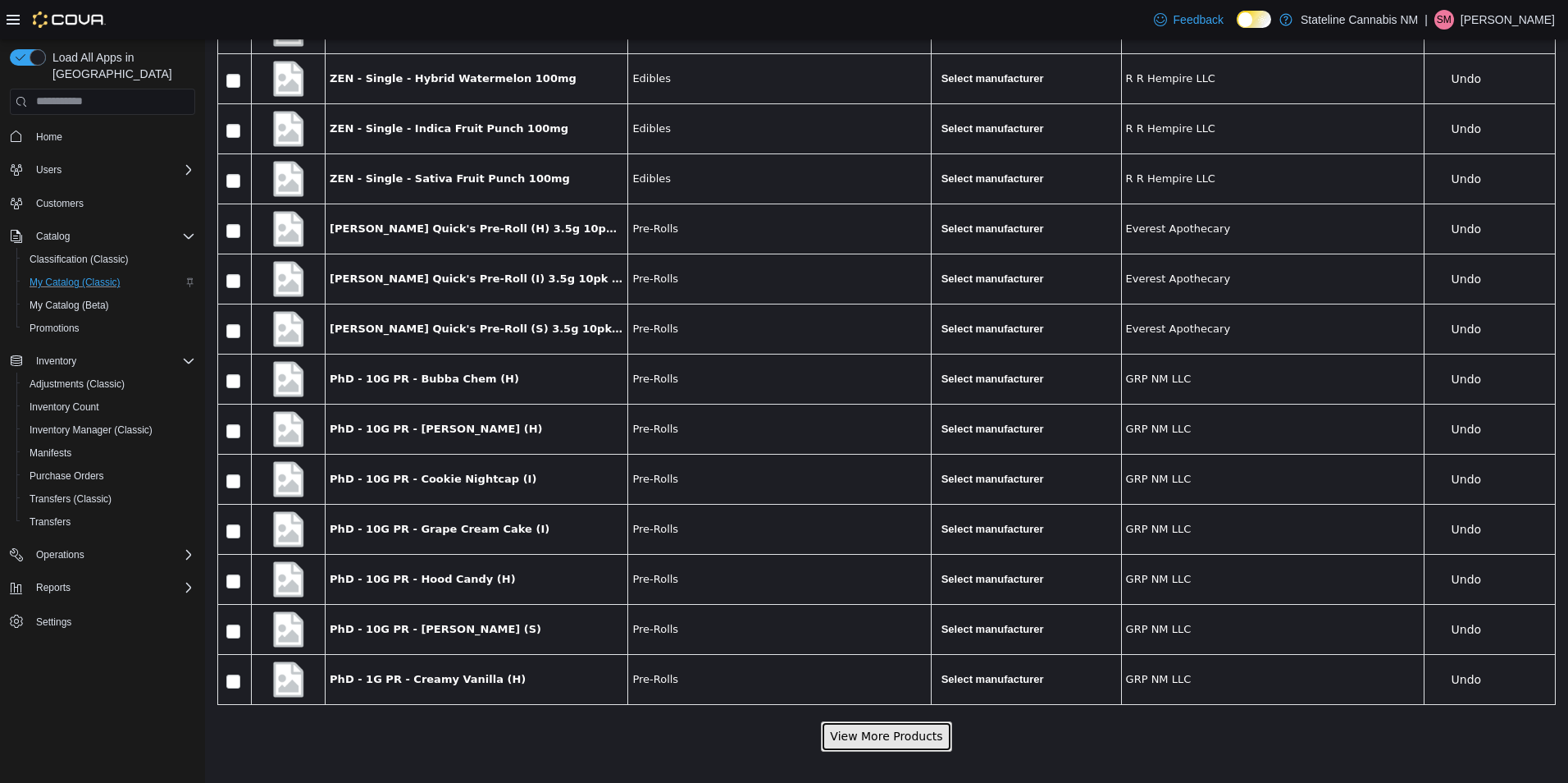
click at [908, 728] on button "View More Products" at bounding box center [886, 735] width 130 height 30
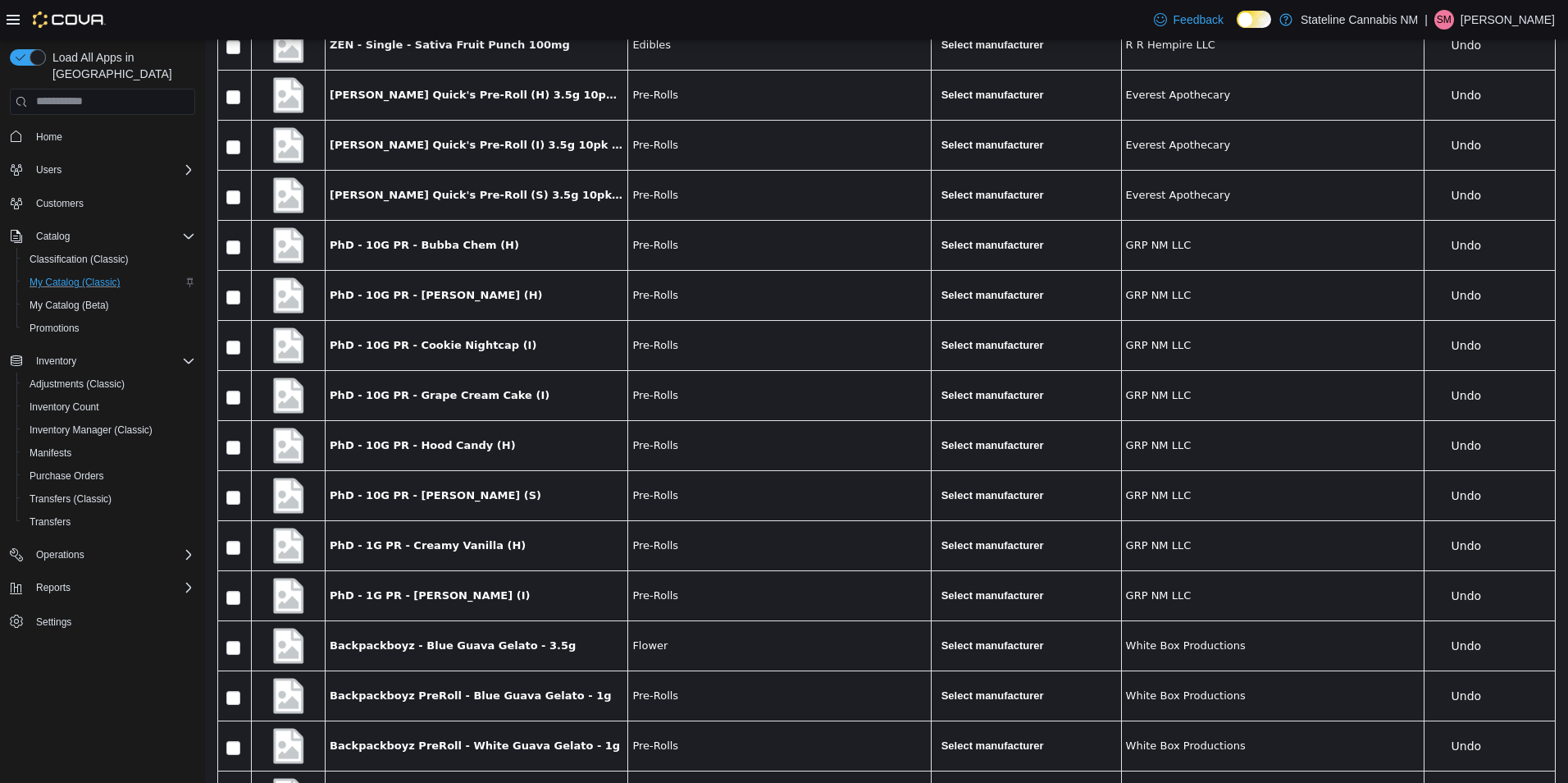
scroll to position [18408, 0]
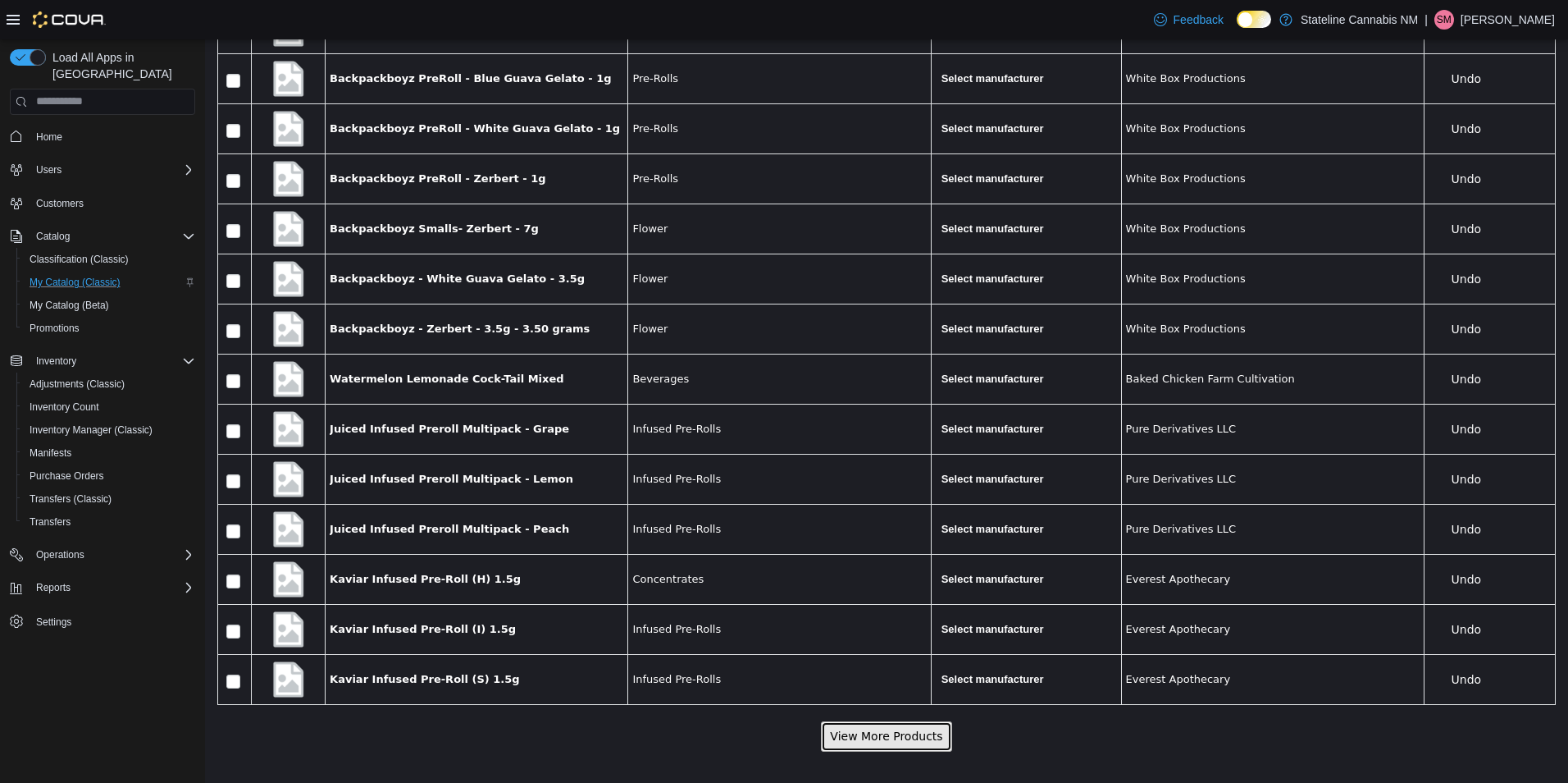
click at [914, 734] on button "View More Products" at bounding box center [886, 735] width 130 height 30
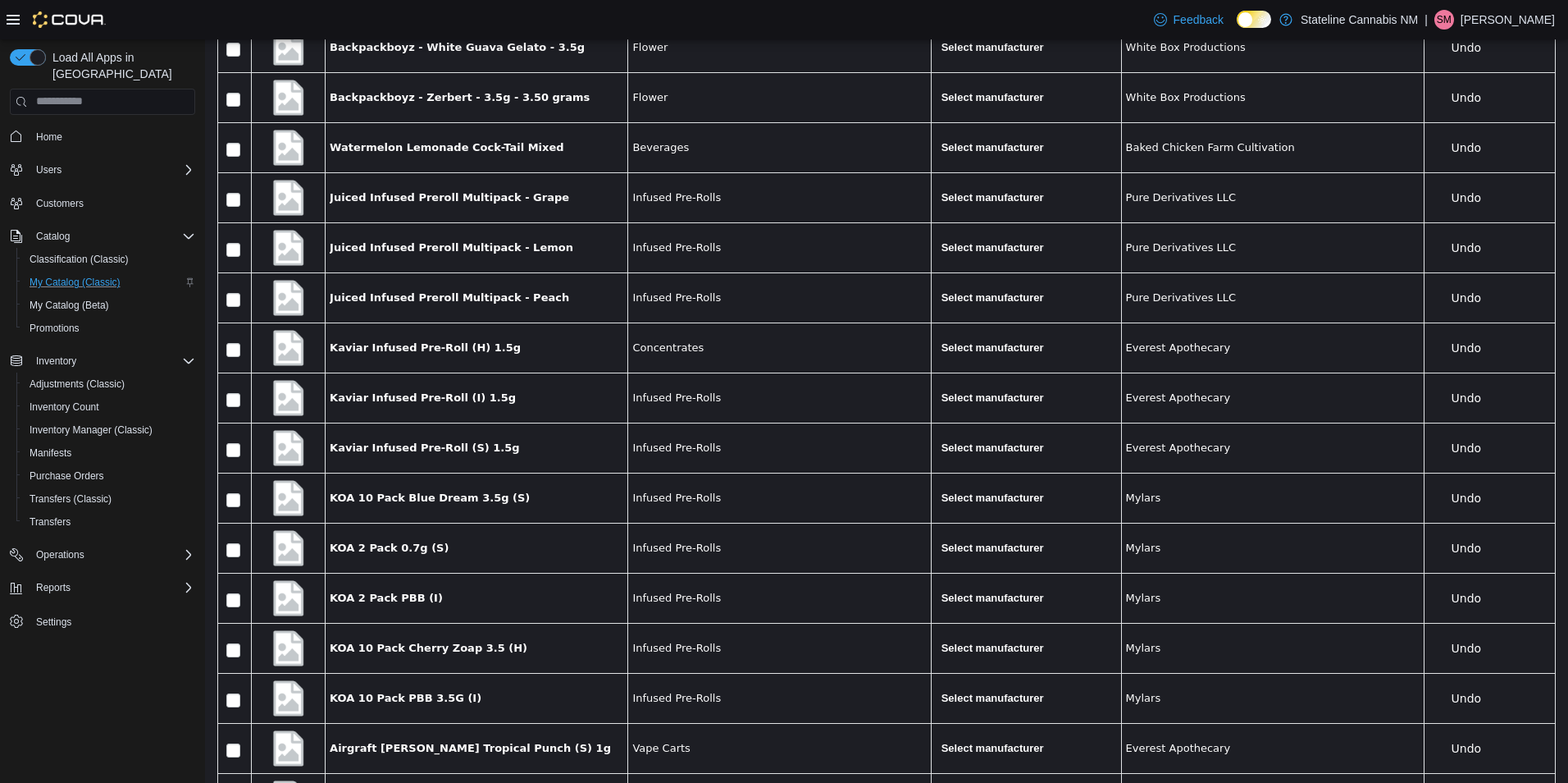
scroll to position [19158, 0]
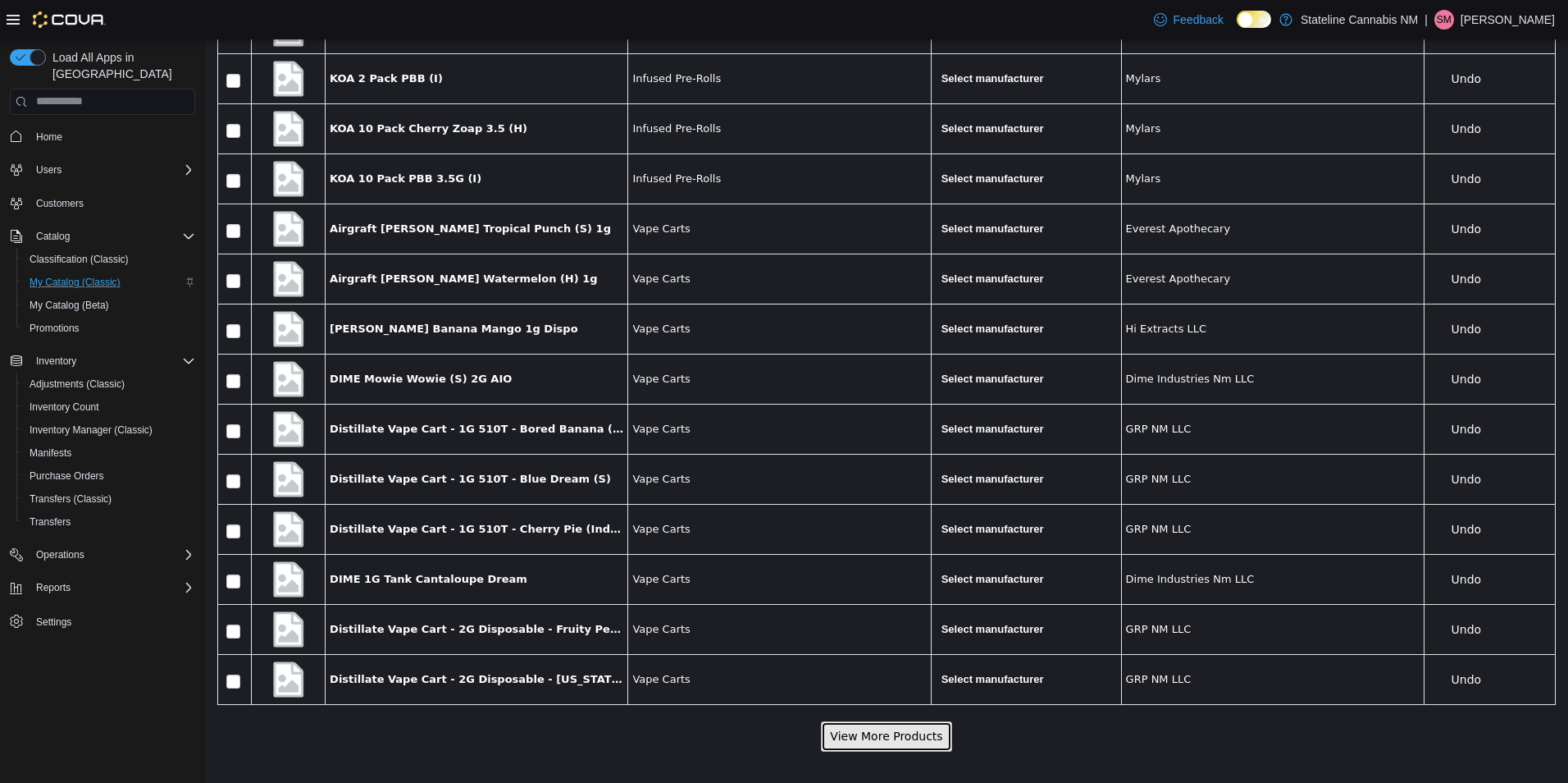
click at [866, 742] on button "View More Products" at bounding box center [886, 735] width 130 height 30
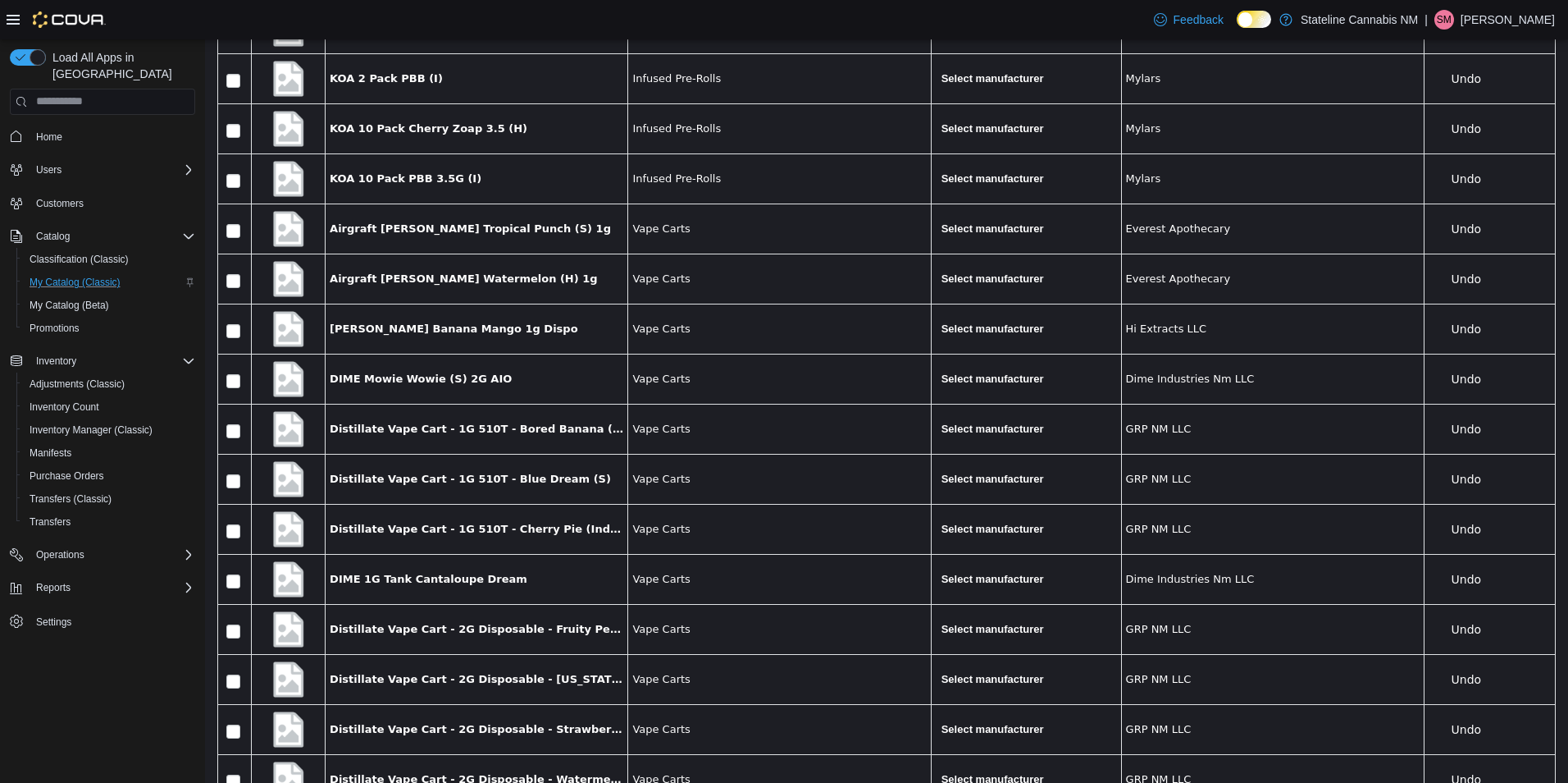
scroll to position [19910, 0]
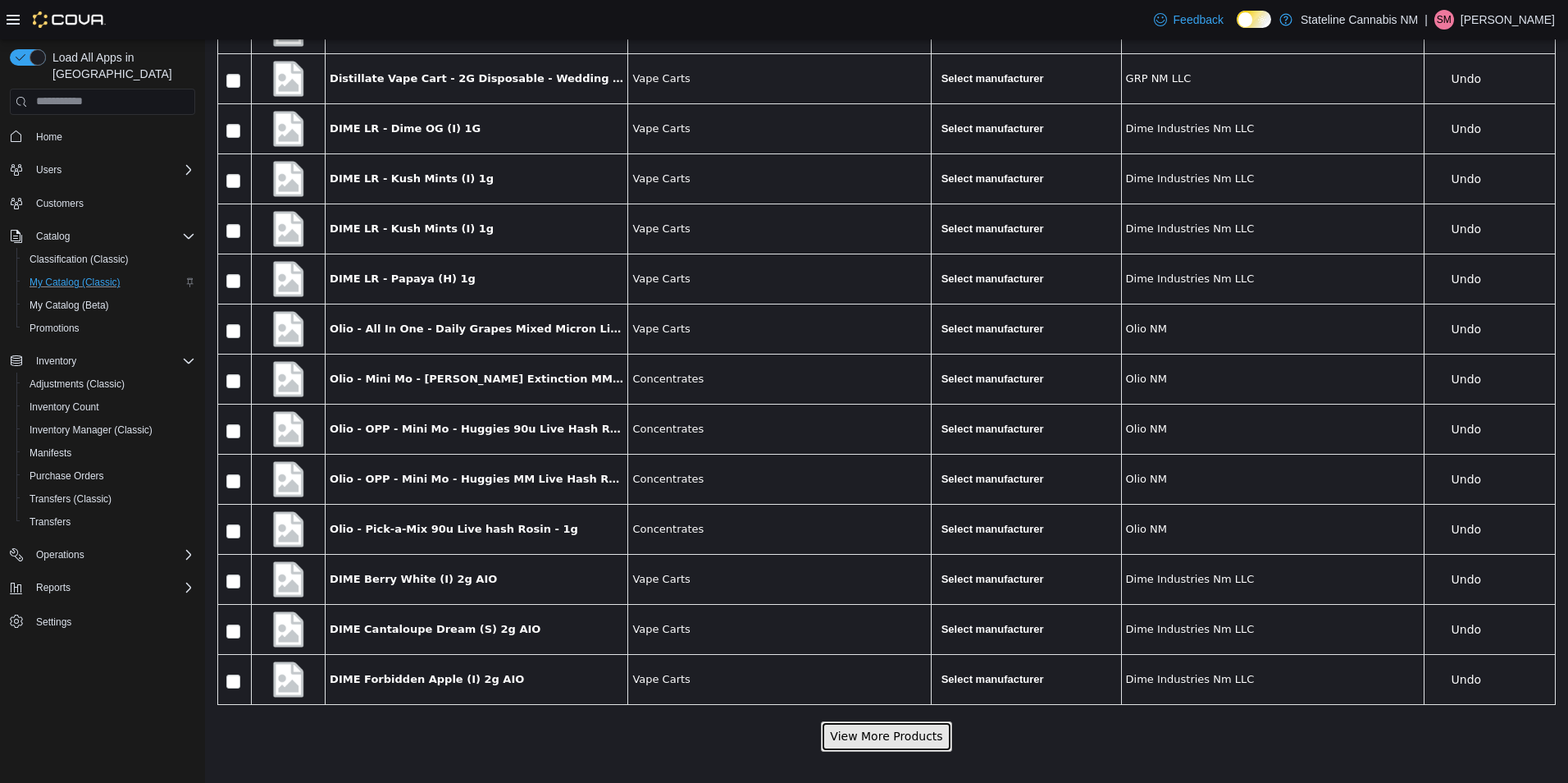
click at [920, 735] on button "View More Products" at bounding box center [886, 735] width 130 height 30
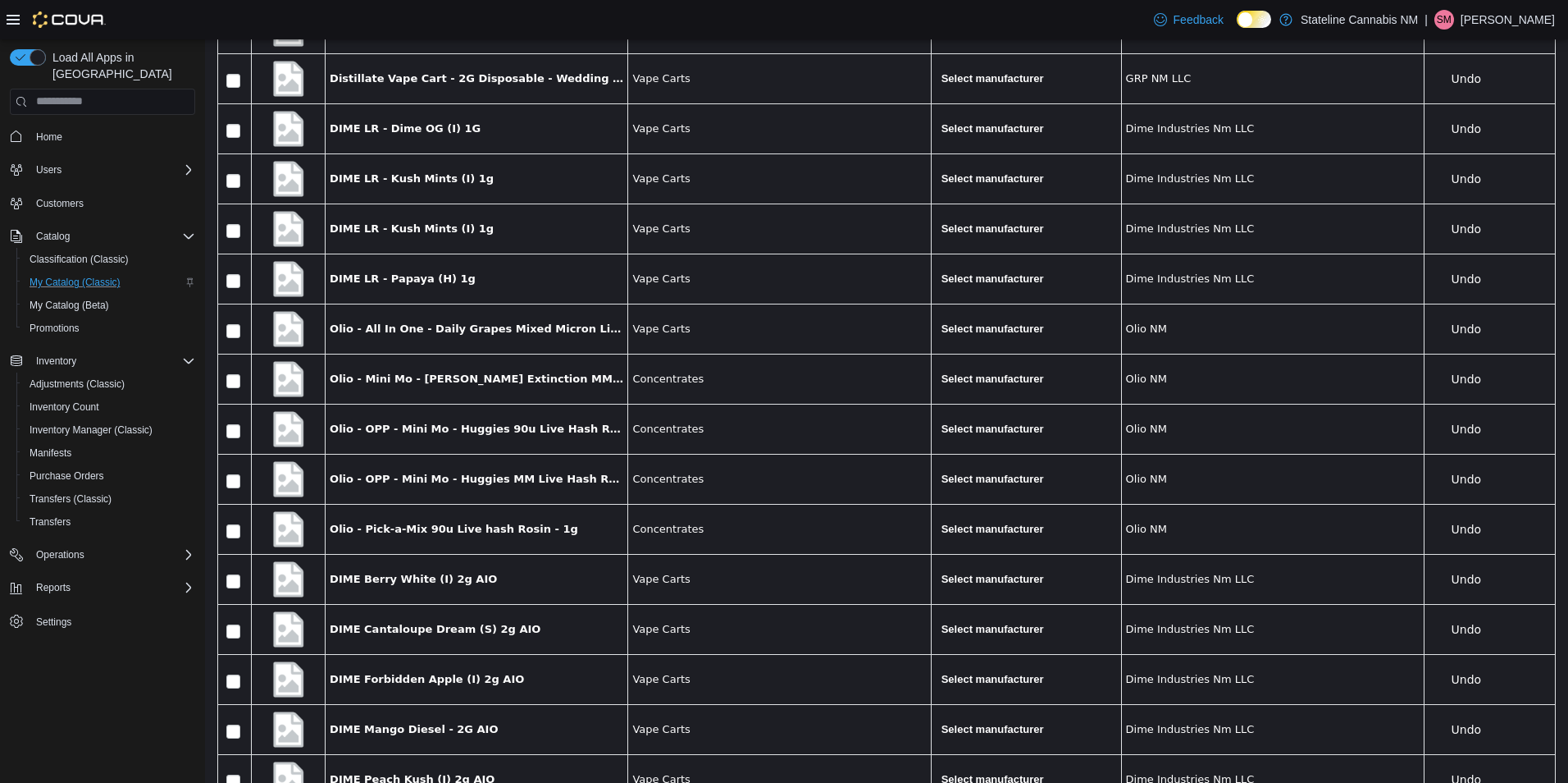
scroll to position [20660, 0]
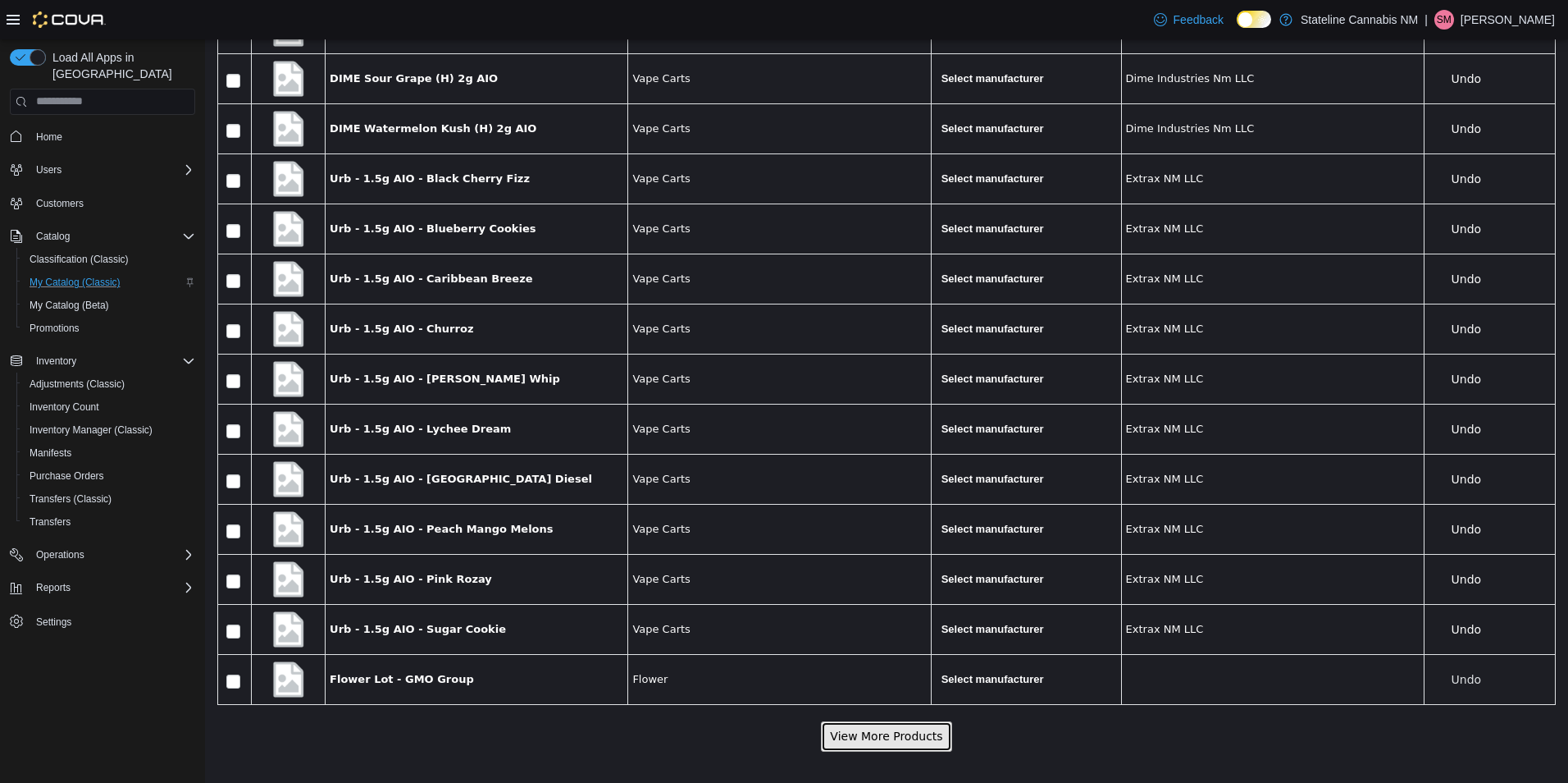
click at [928, 732] on button "View More Products" at bounding box center [886, 735] width 130 height 30
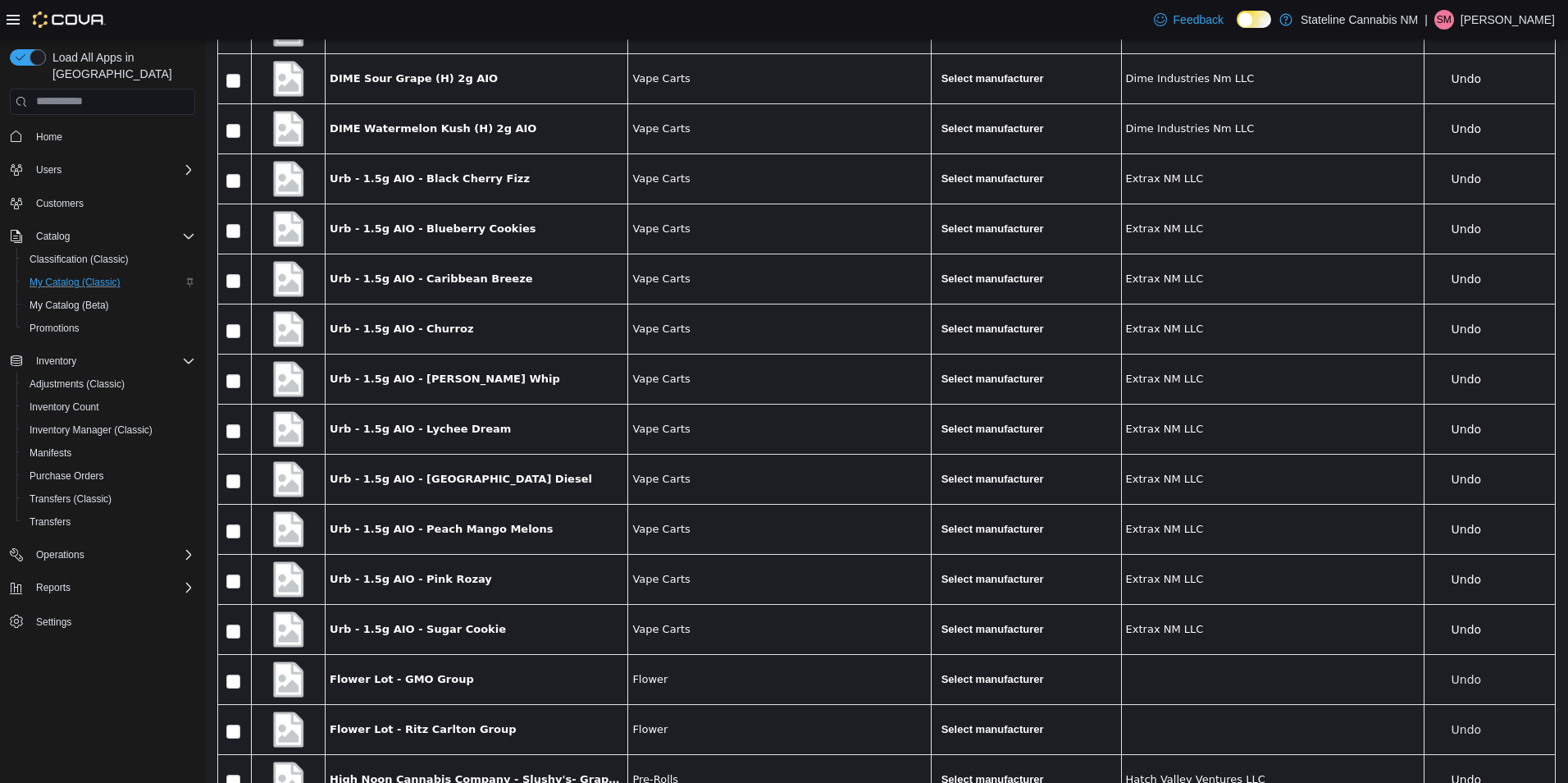
scroll to position [21411, 0]
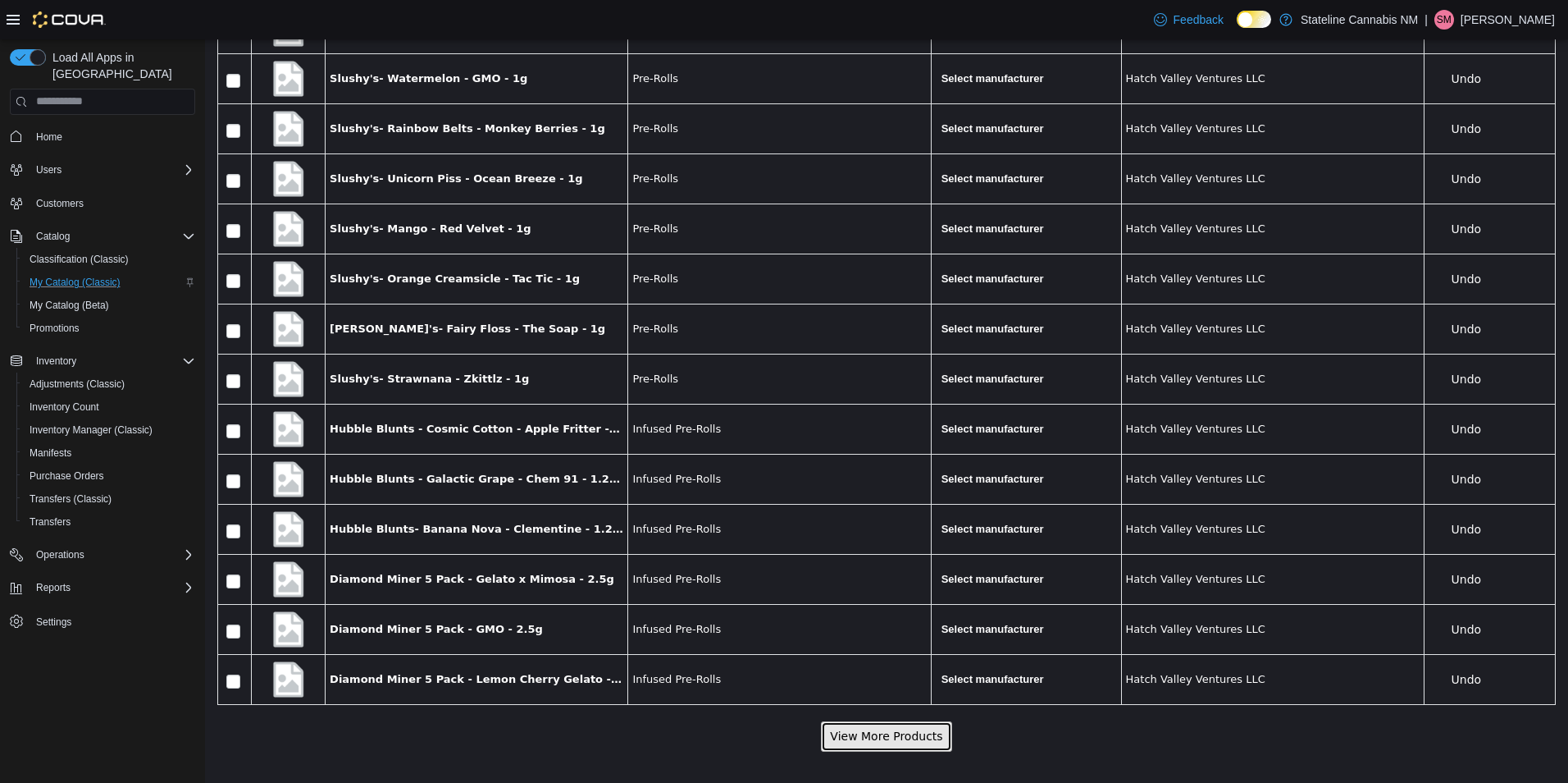
click at [866, 734] on button "View More Products" at bounding box center [886, 735] width 130 height 30
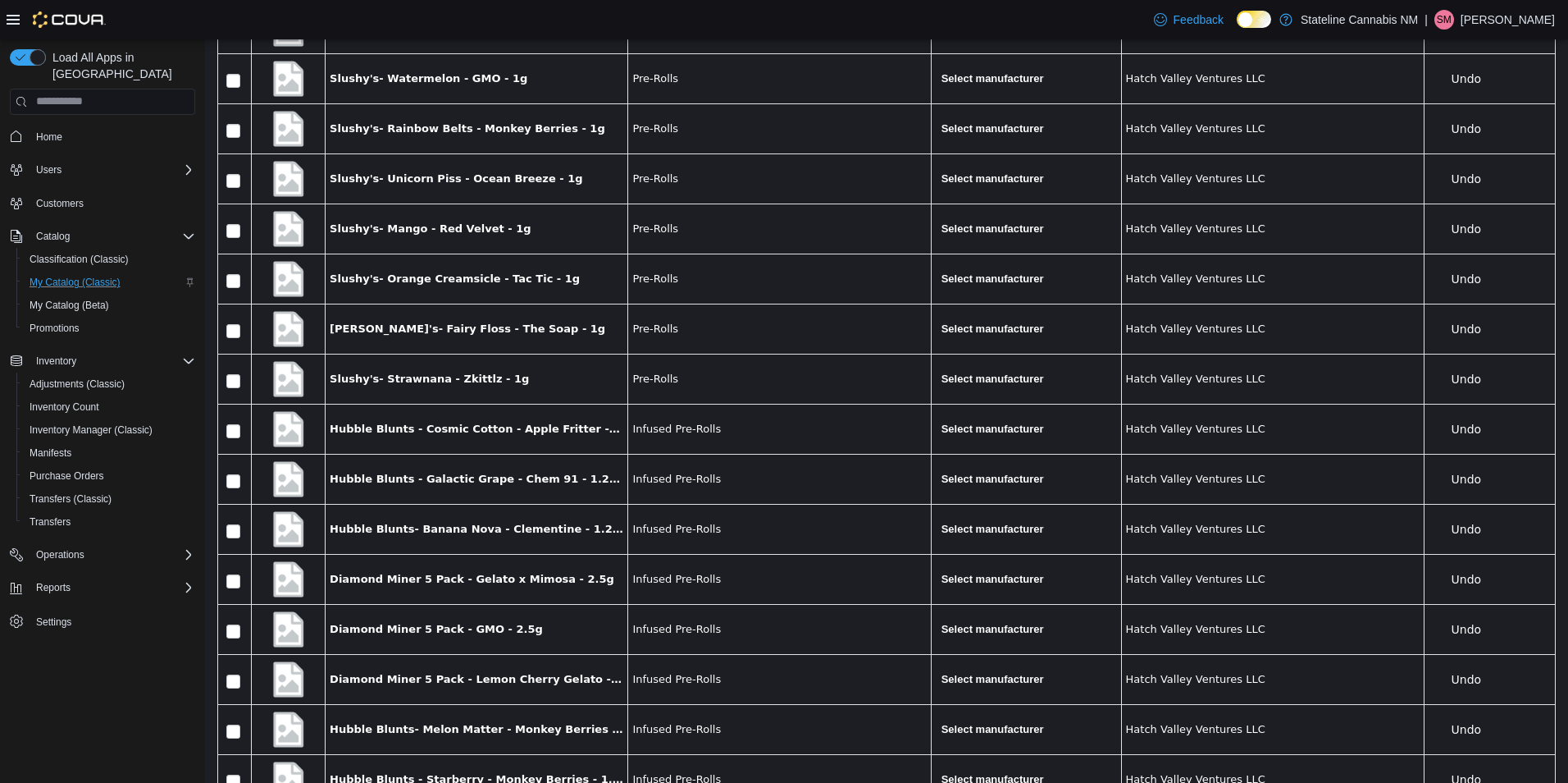
scroll to position [22161, 0]
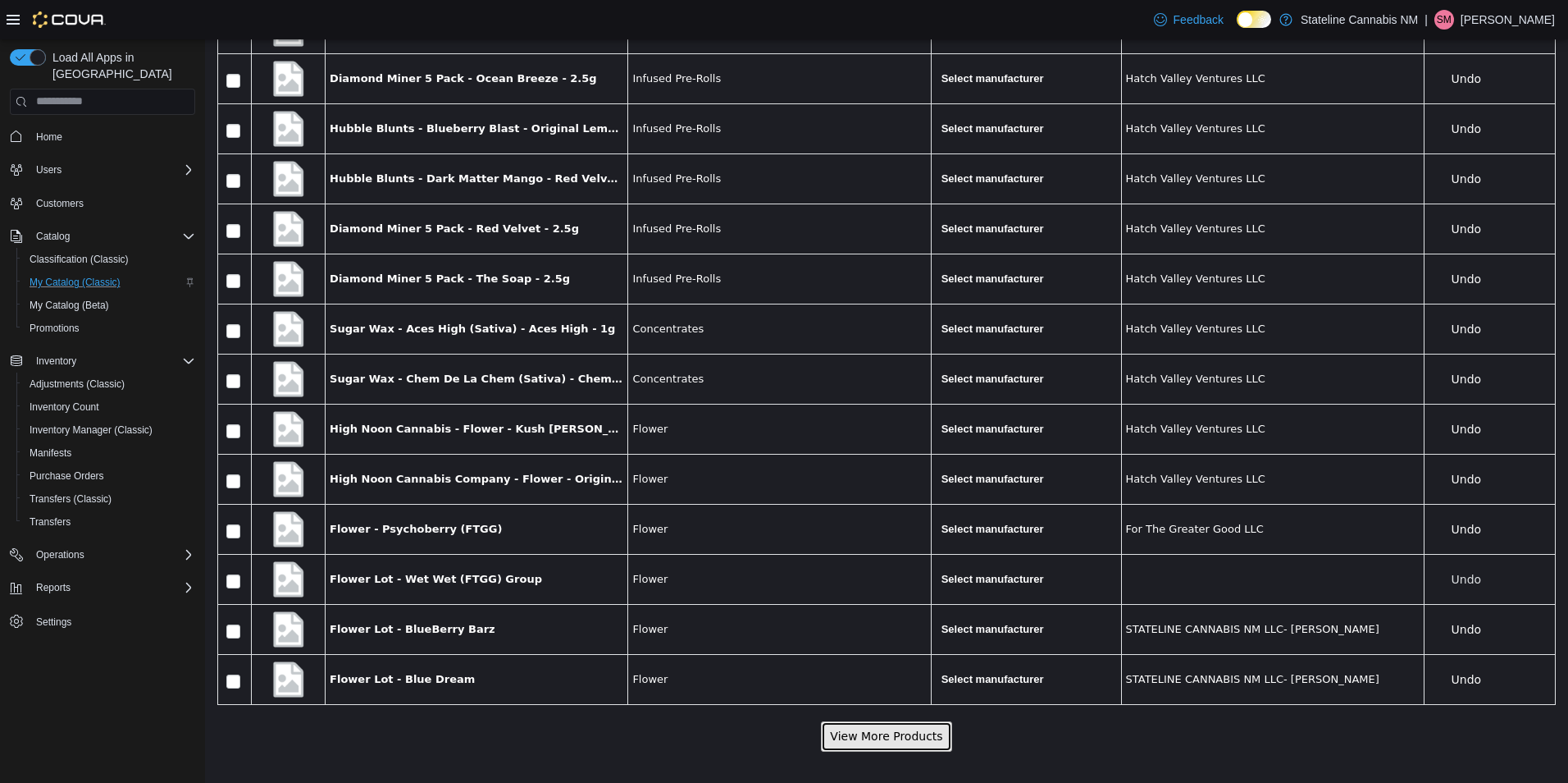
click at [889, 720] on button "View More Products" at bounding box center [886, 735] width 130 height 30
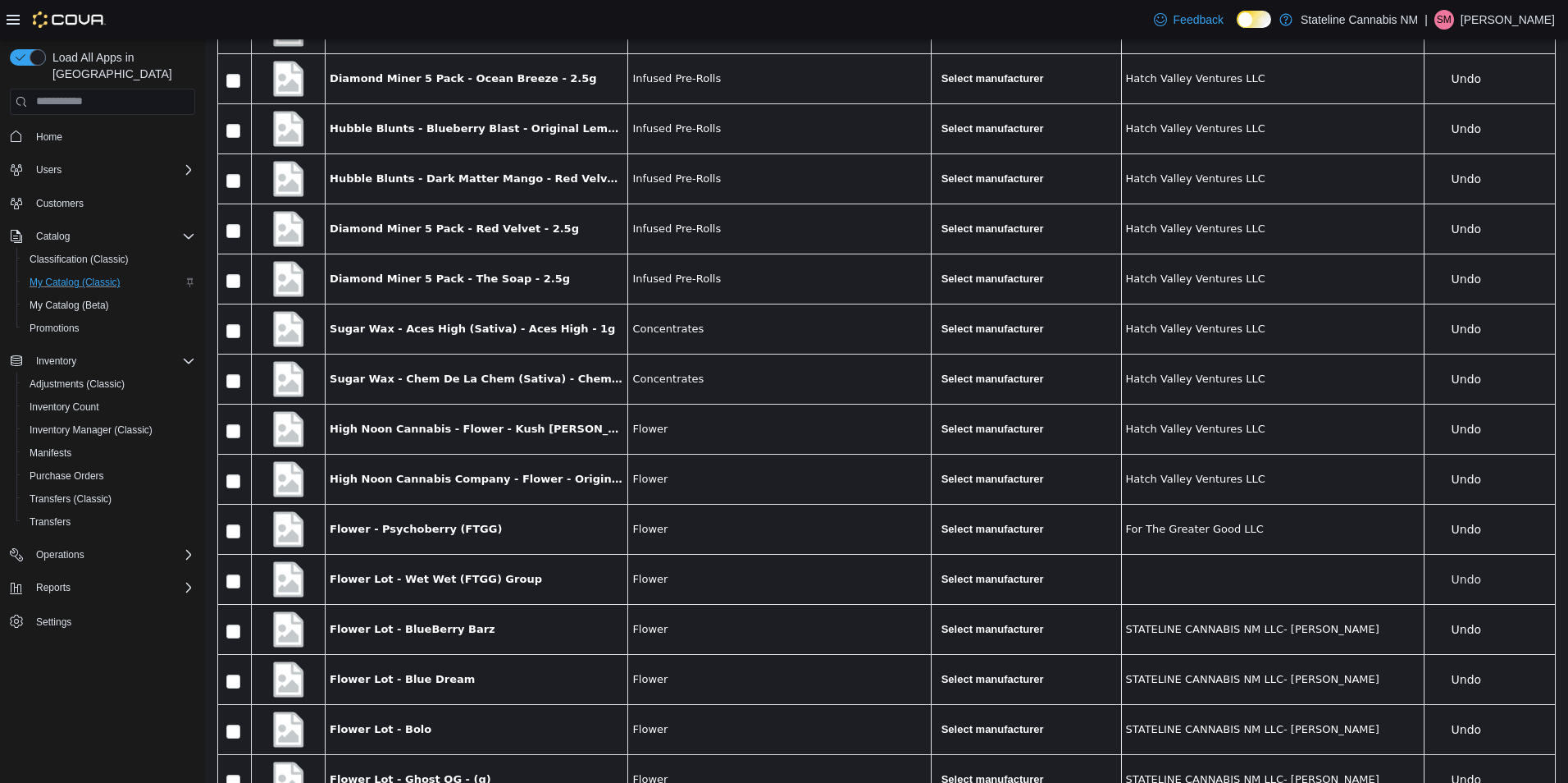
scroll to position [22912, 0]
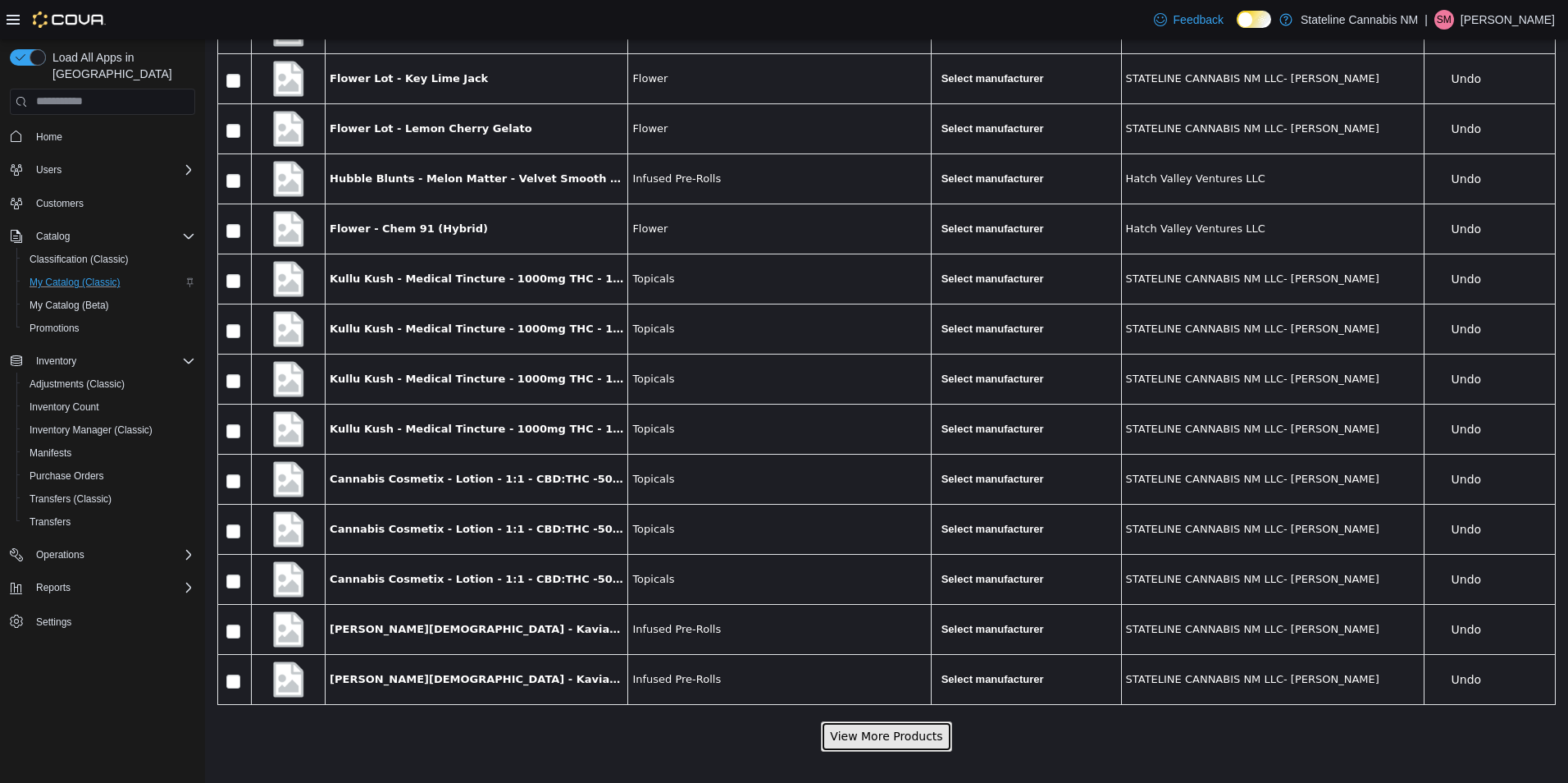
click at [831, 732] on button "View More Products" at bounding box center [886, 735] width 130 height 30
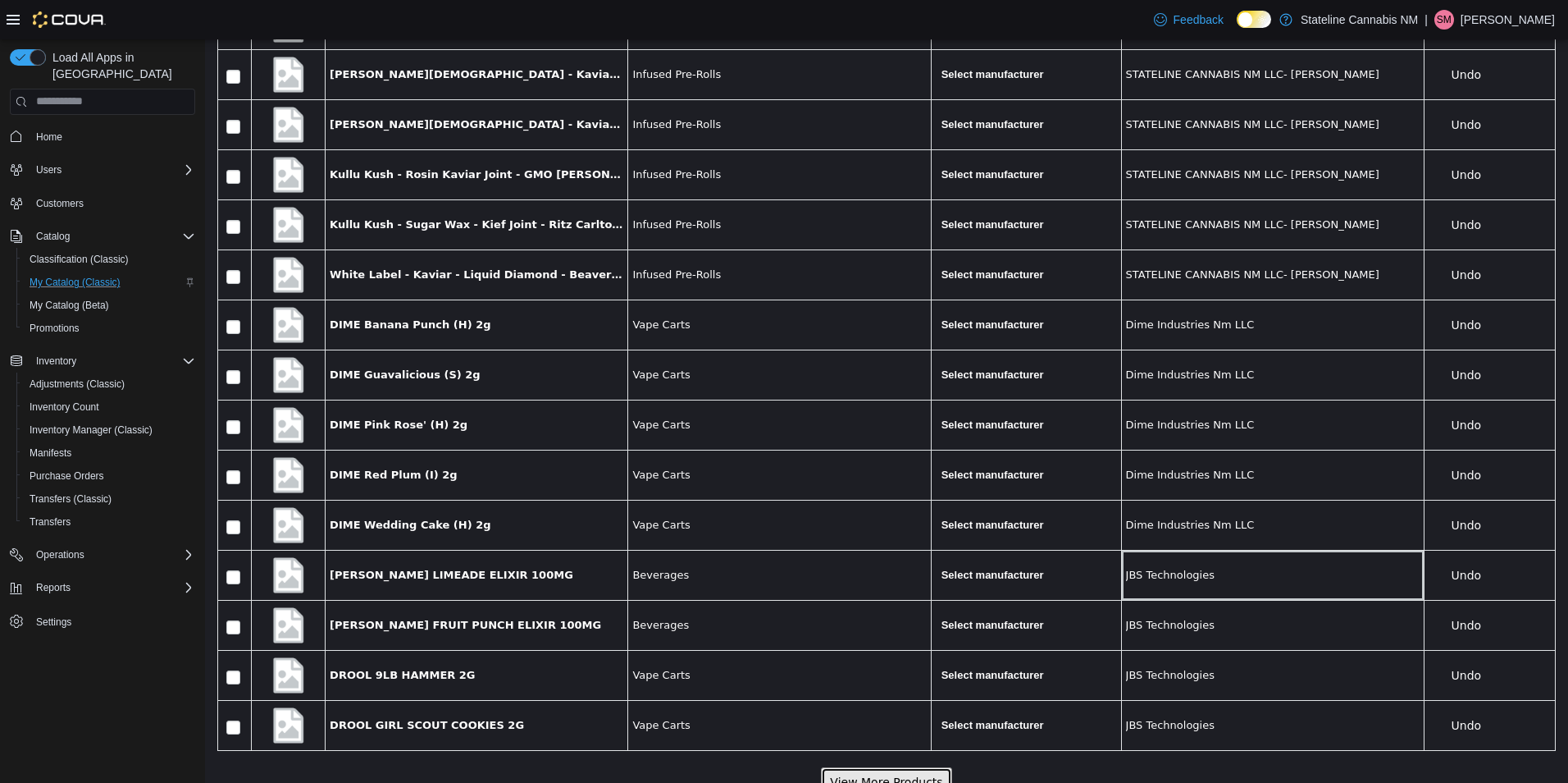
scroll to position [23662, 0]
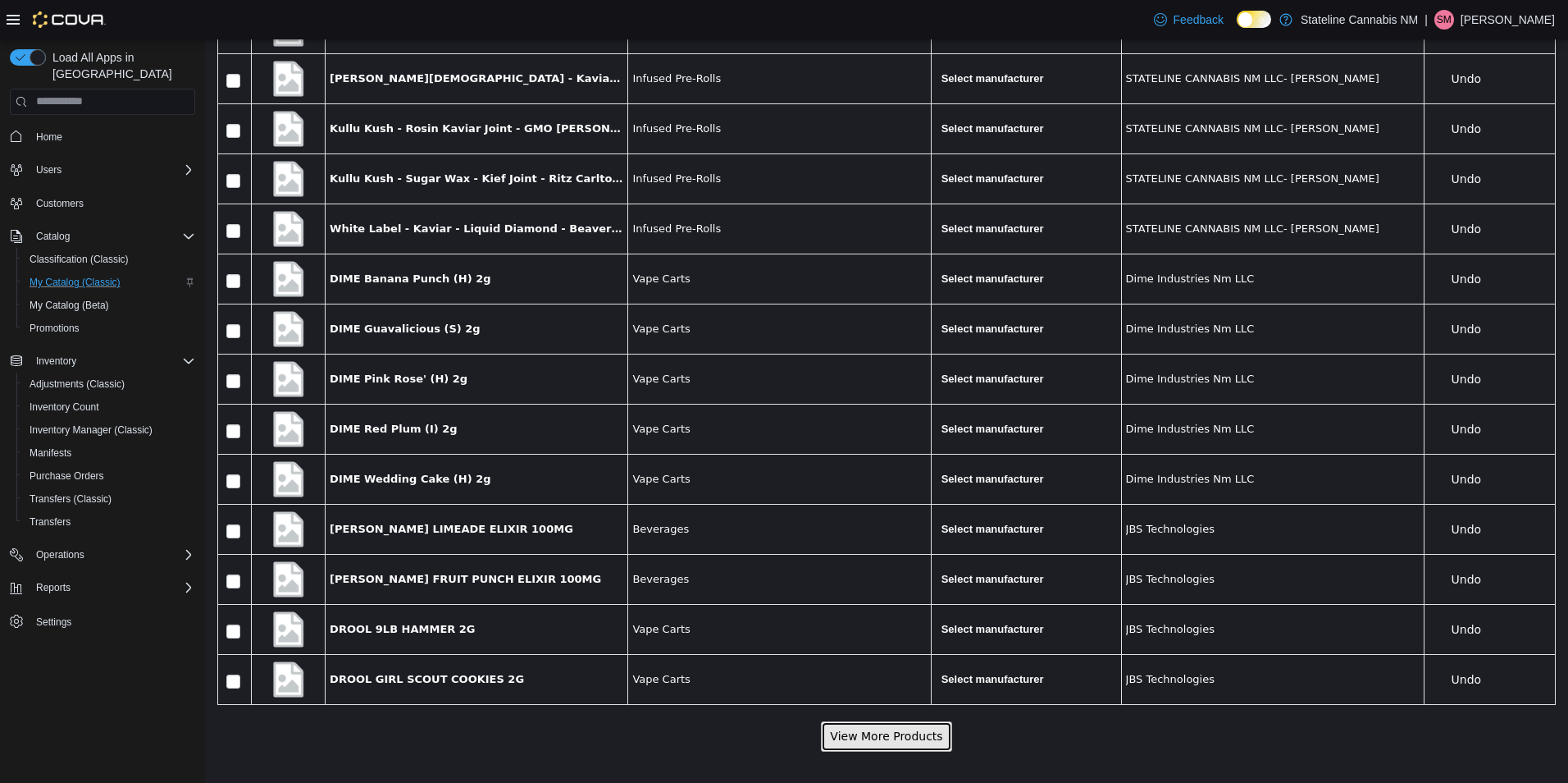
click at [935, 732] on button "View More Products" at bounding box center [886, 735] width 130 height 30
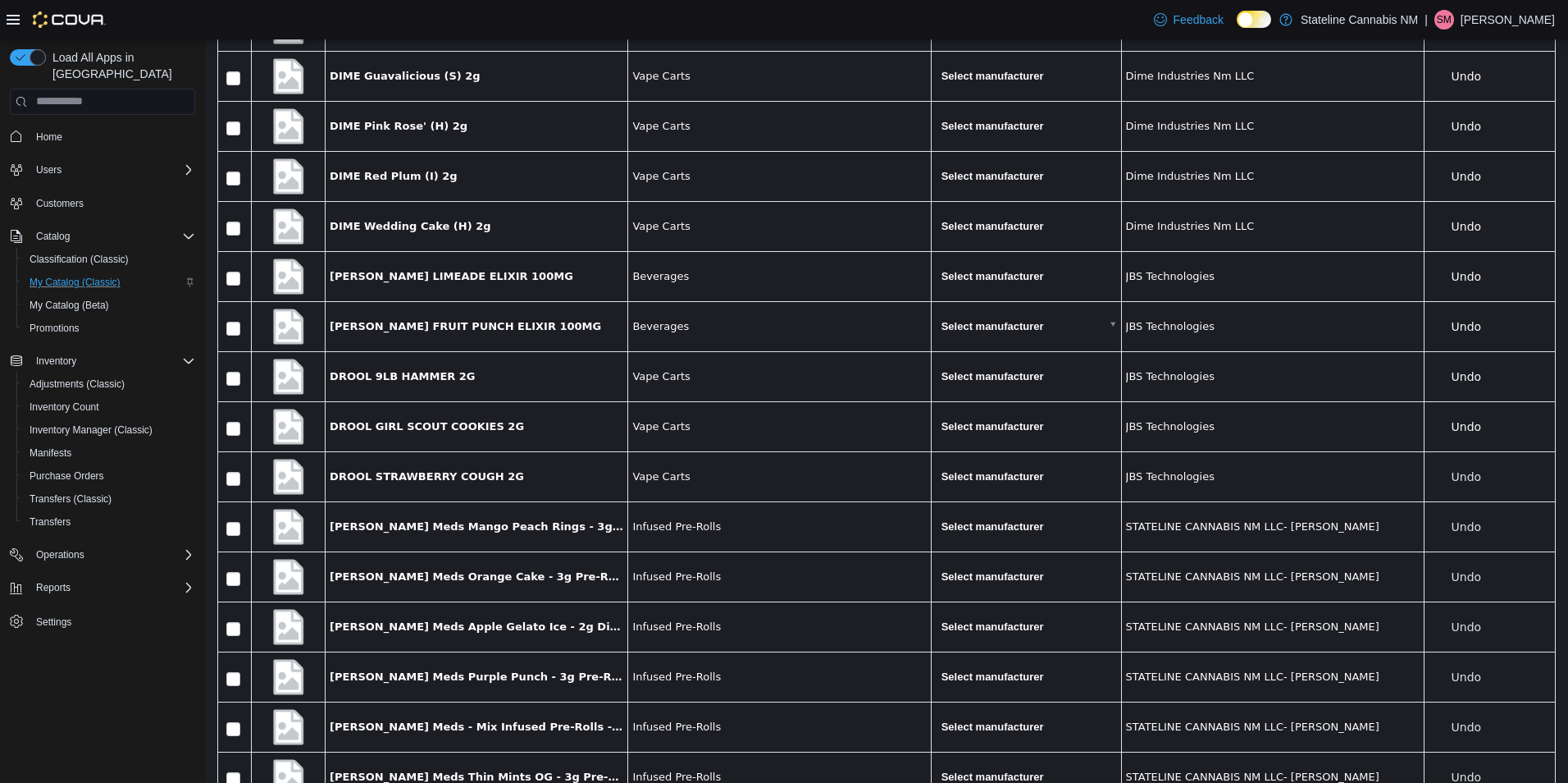
scroll to position [23983, 0]
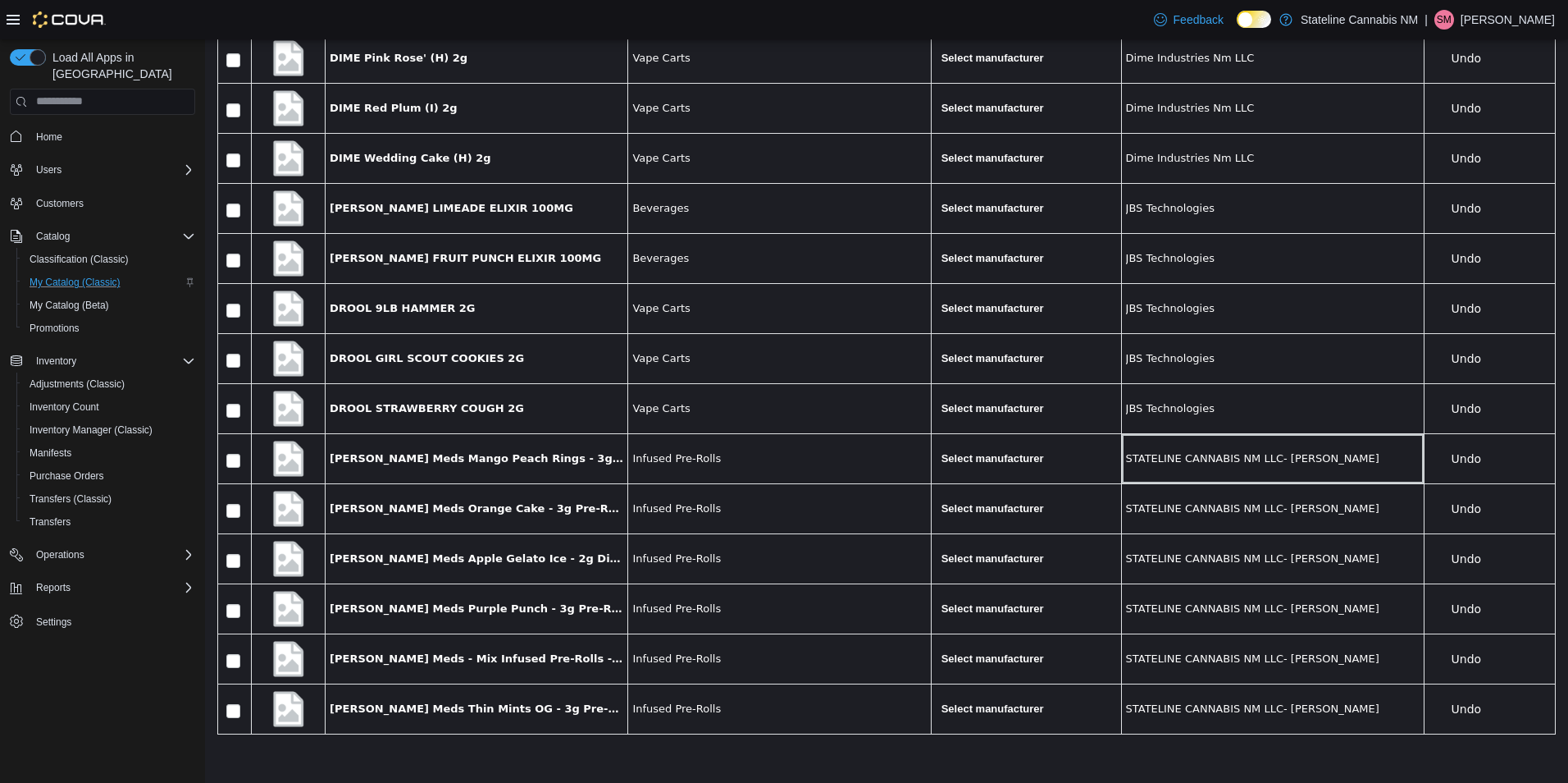
click at [1367, 464] on span "STATELINE CANNABIS NM LLC- [PERSON_NAME]" at bounding box center [1273, 458] width 293 height 16
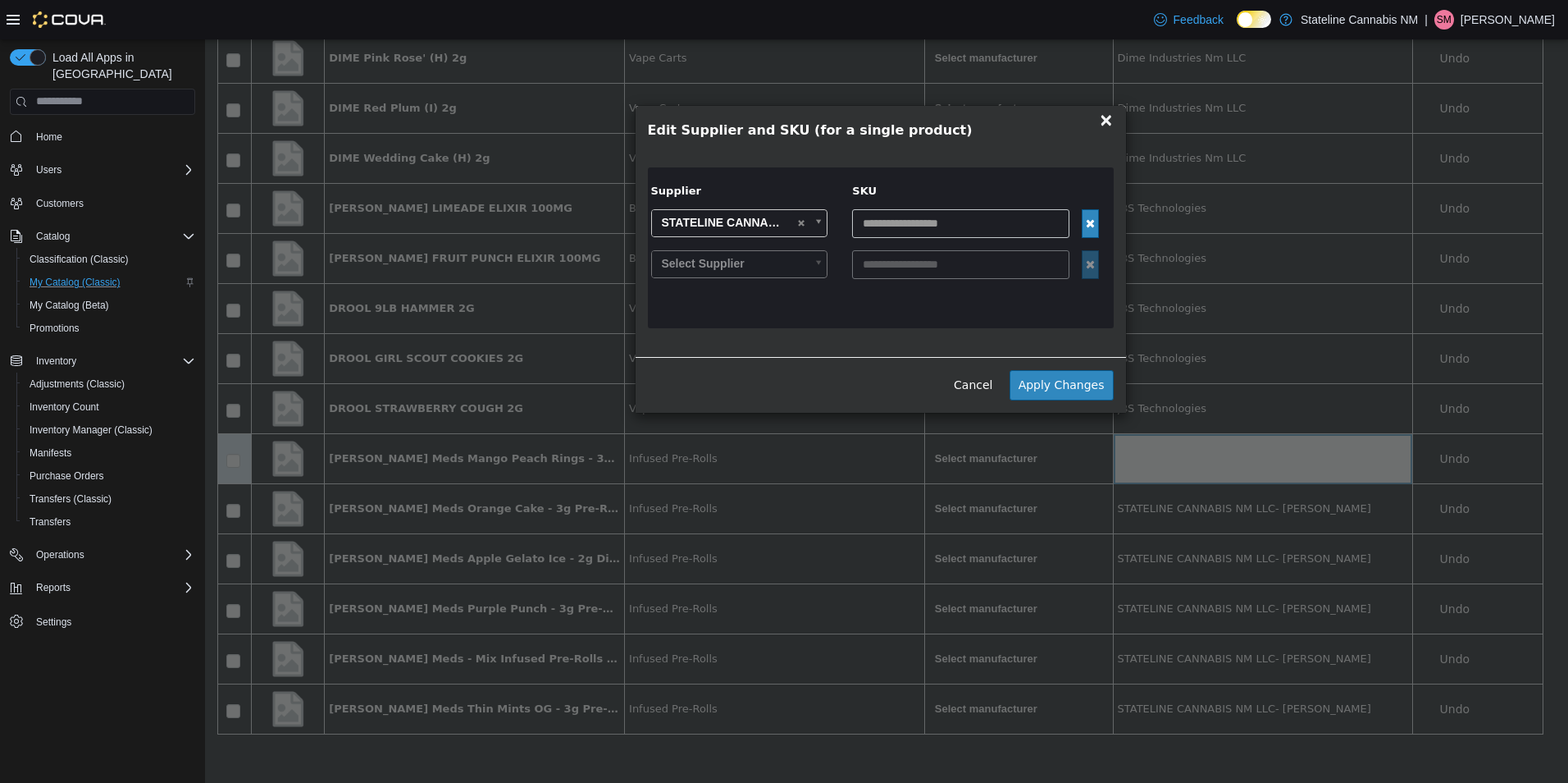
click at [1108, 117] on span "×" at bounding box center [1106, 119] width 15 height 20
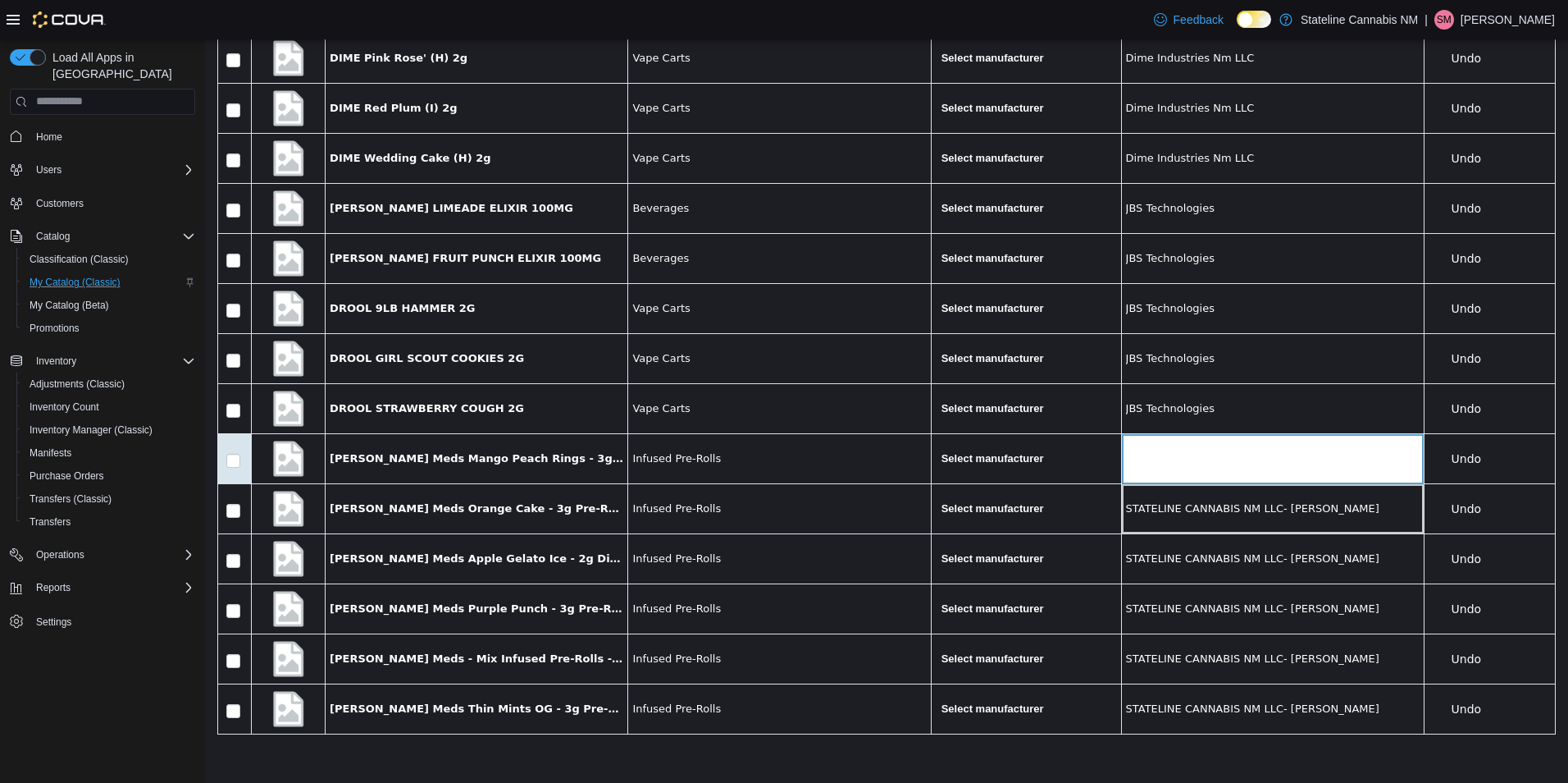
click at [1317, 514] on span "STATELINE CANNABIS NM LLC- [PERSON_NAME]" at bounding box center [1273, 508] width 293 height 16
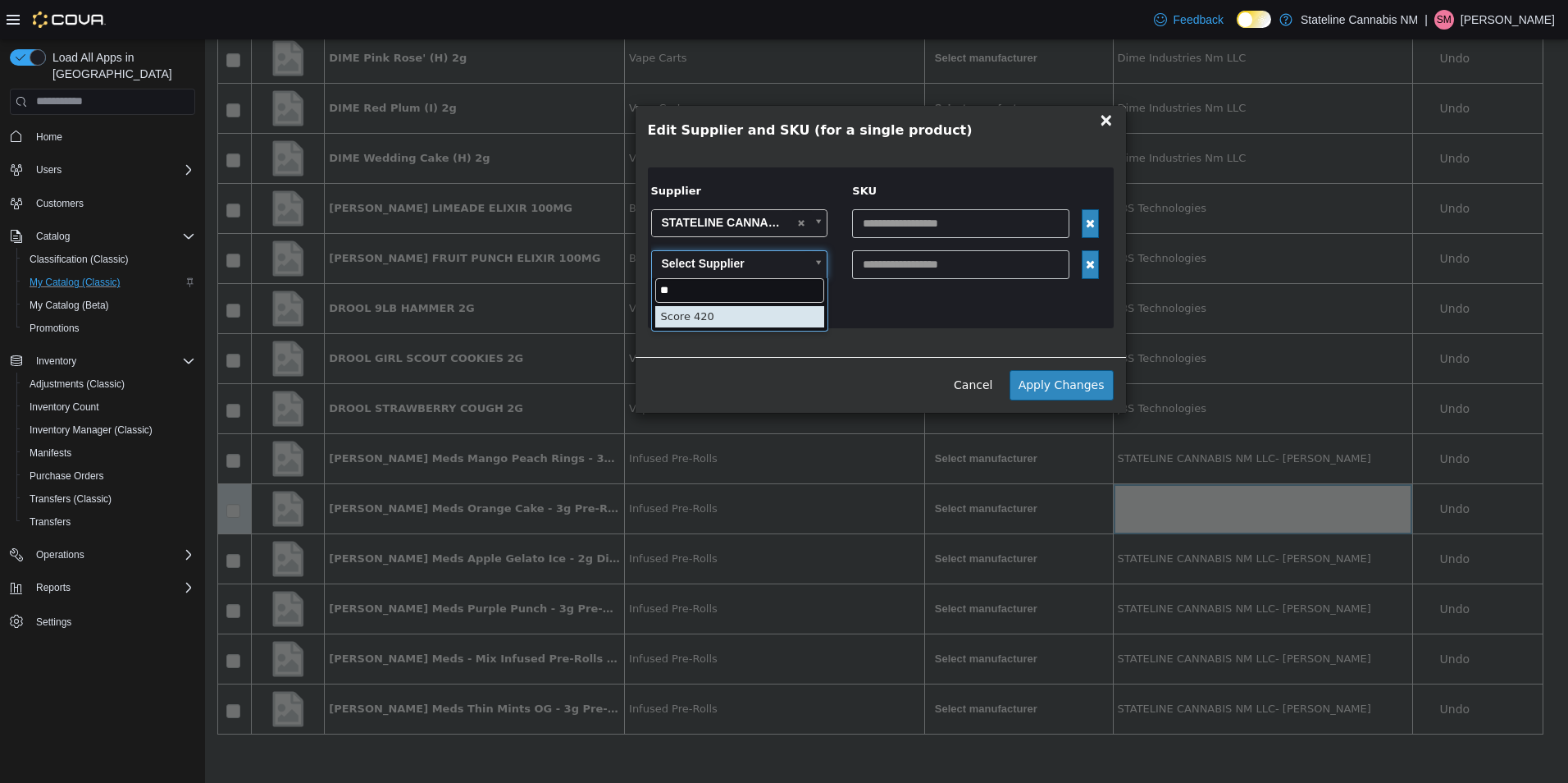
type input "**"
type input "******"
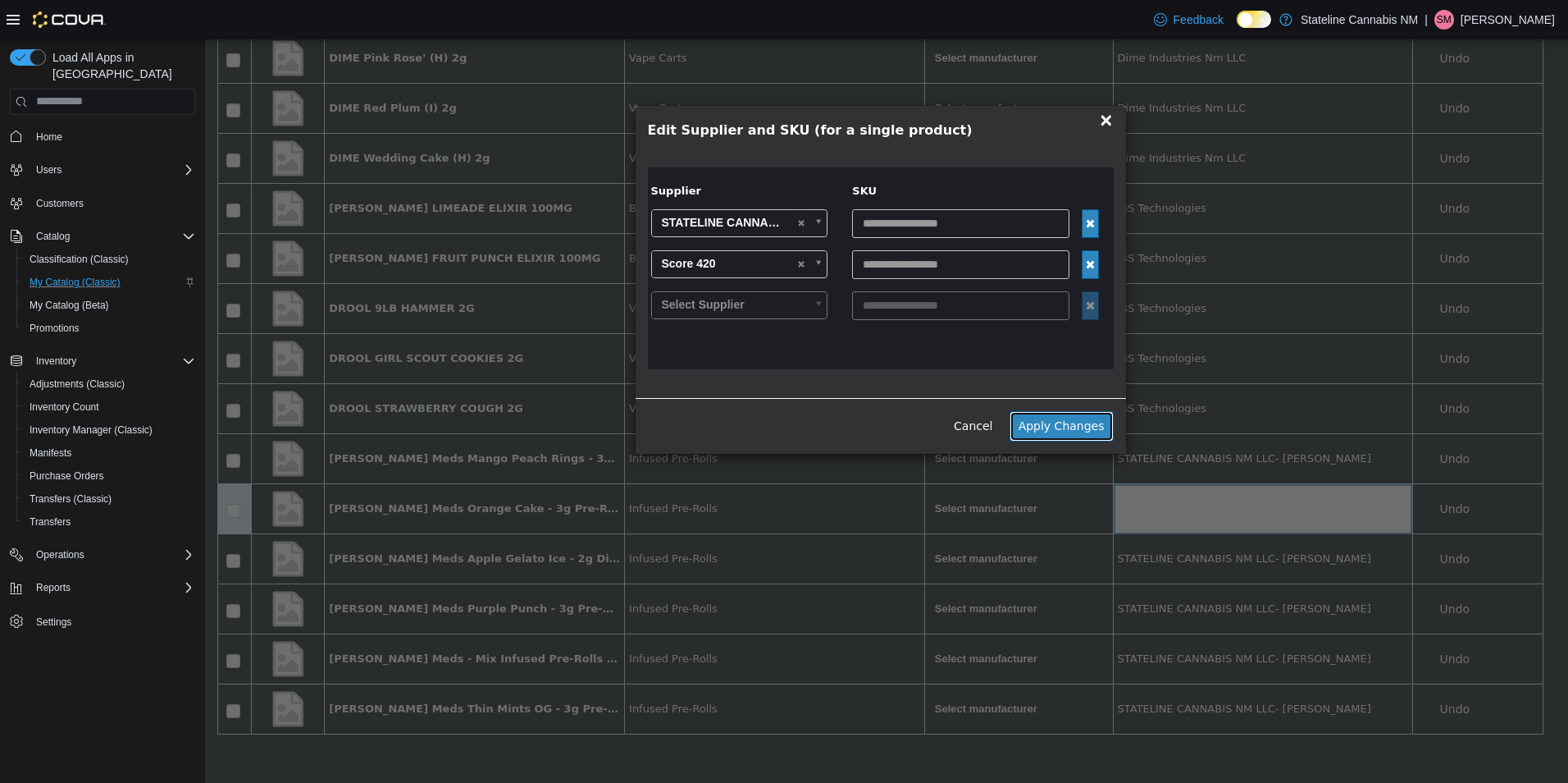
click at [1092, 432] on button "Apply Changes" at bounding box center [1061, 425] width 104 height 30
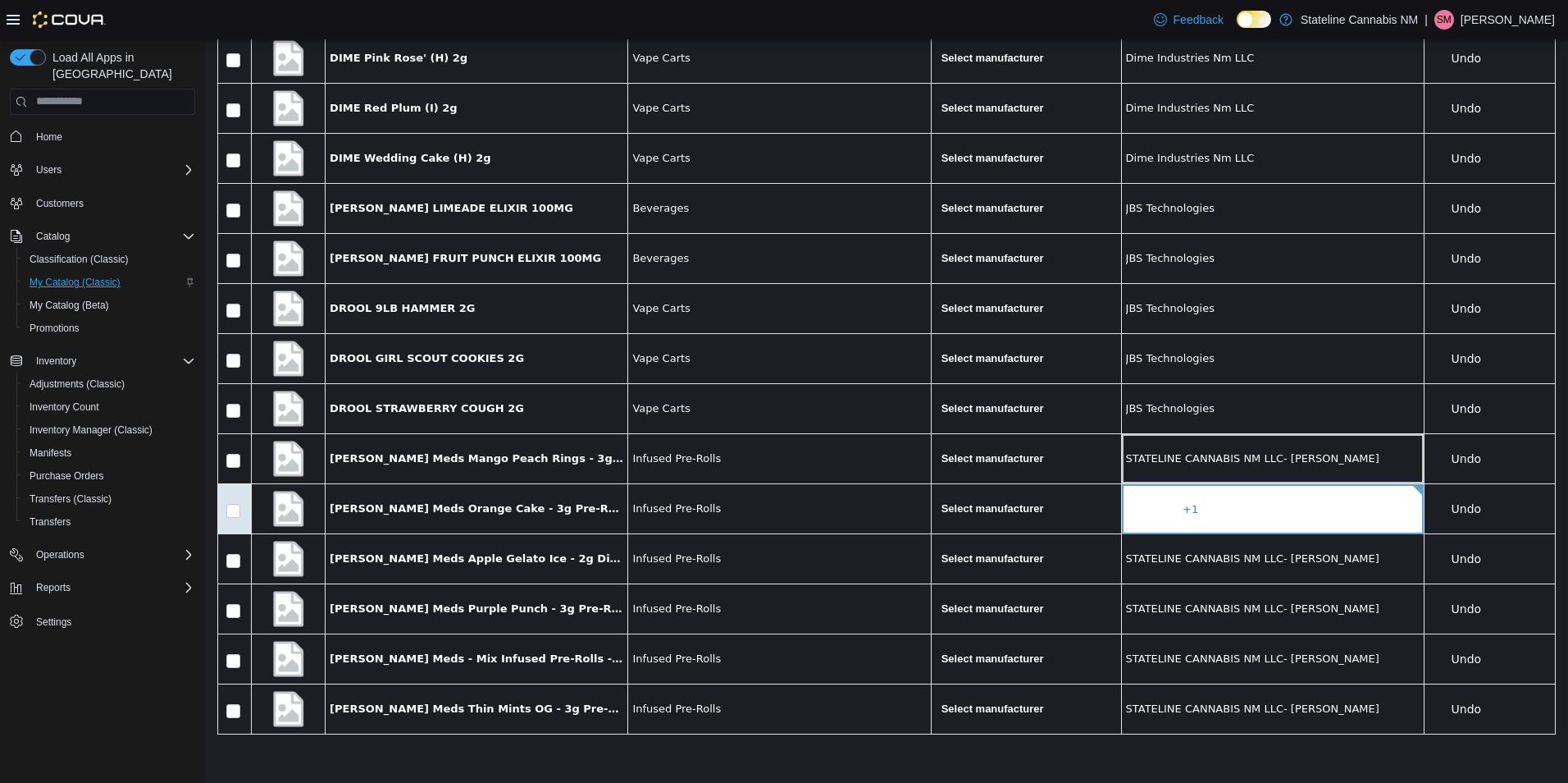
click at [1307, 463] on span "STATELINE CANNABIS NM LLC- [PERSON_NAME]" at bounding box center [1273, 458] width 293 height 16
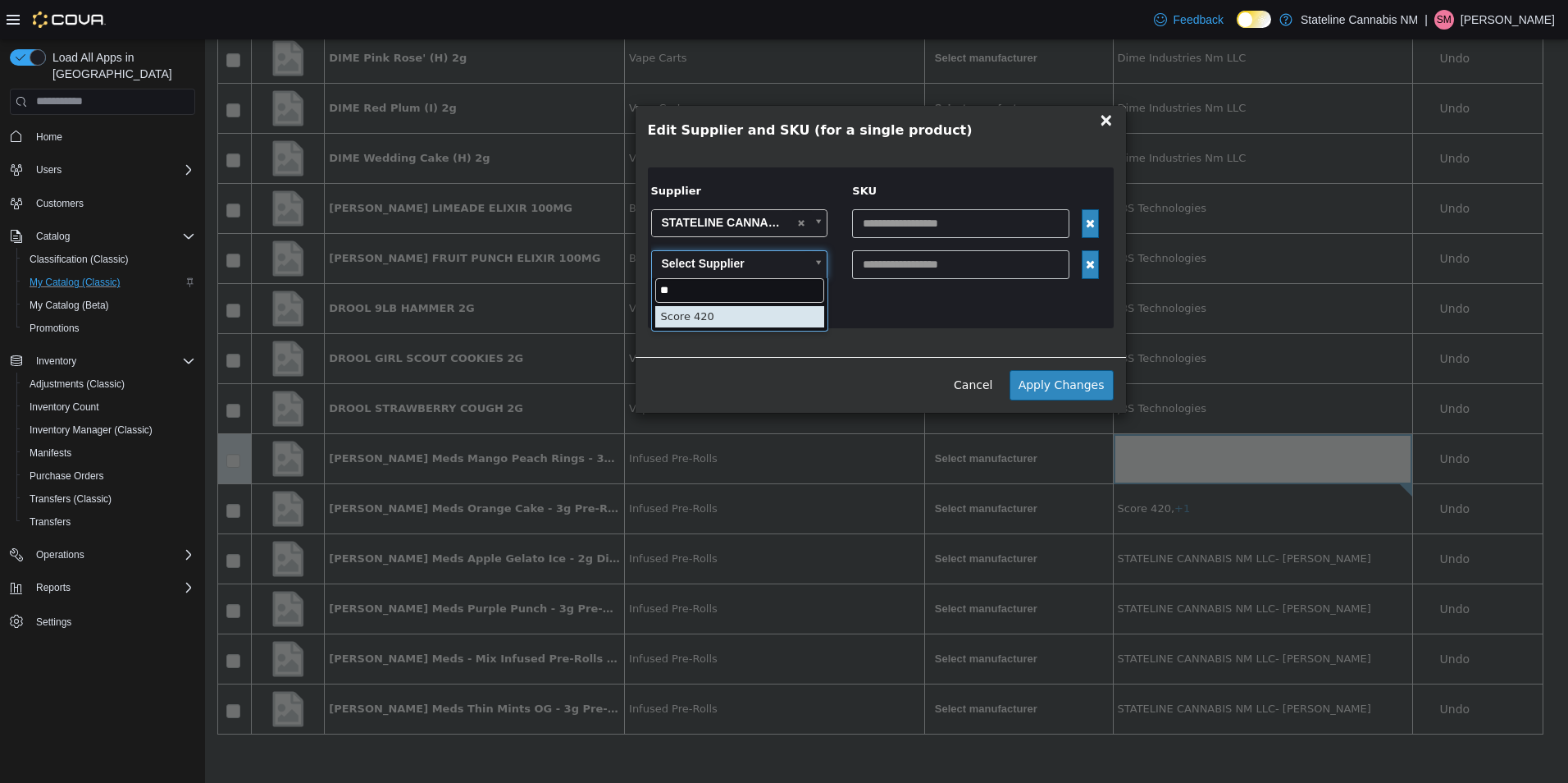
type input "**"
type input "******"
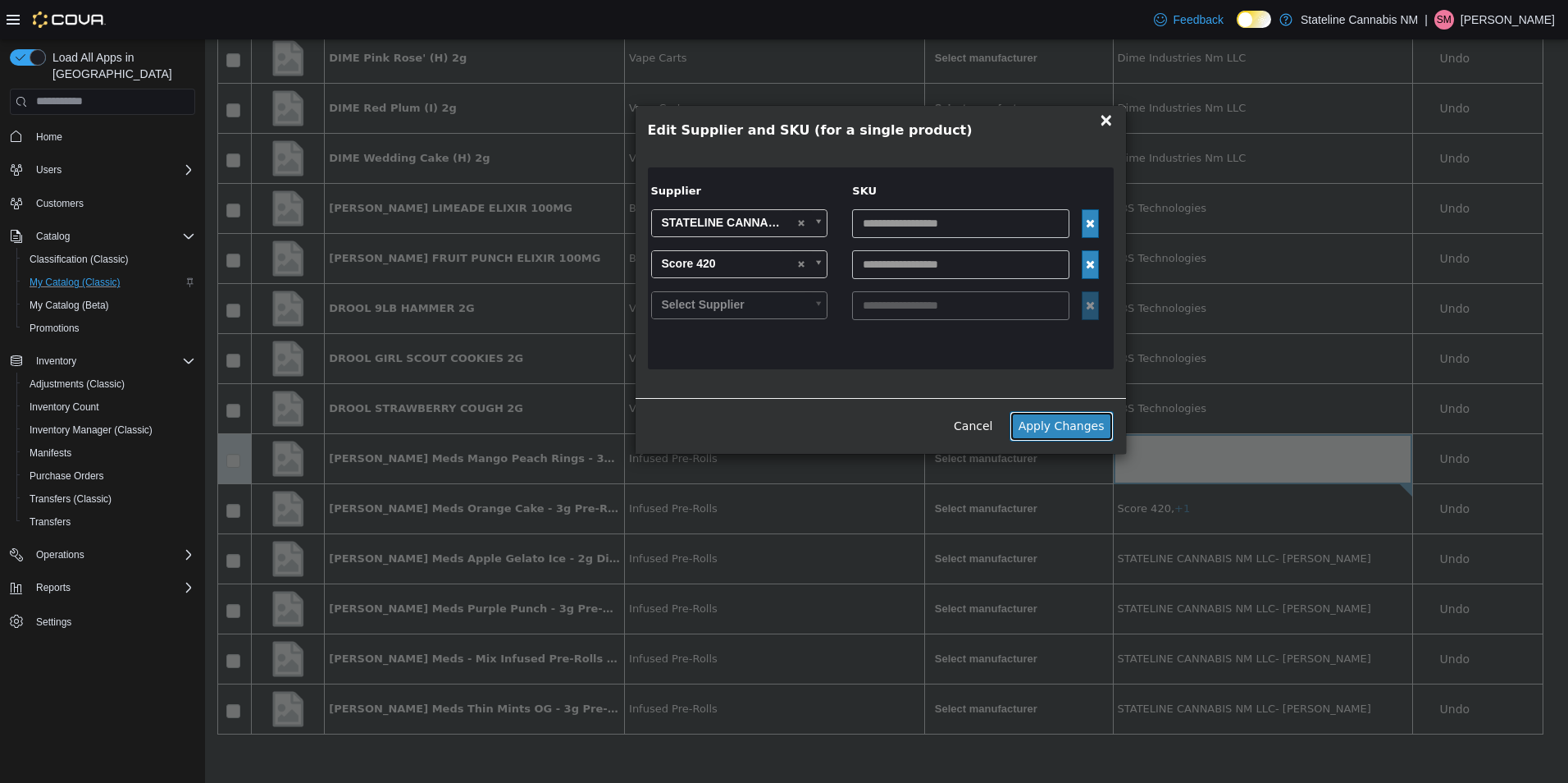
click at [1097, 427] on button "Apply Changes" at bounding box center [1061, 425] width 104 height 30
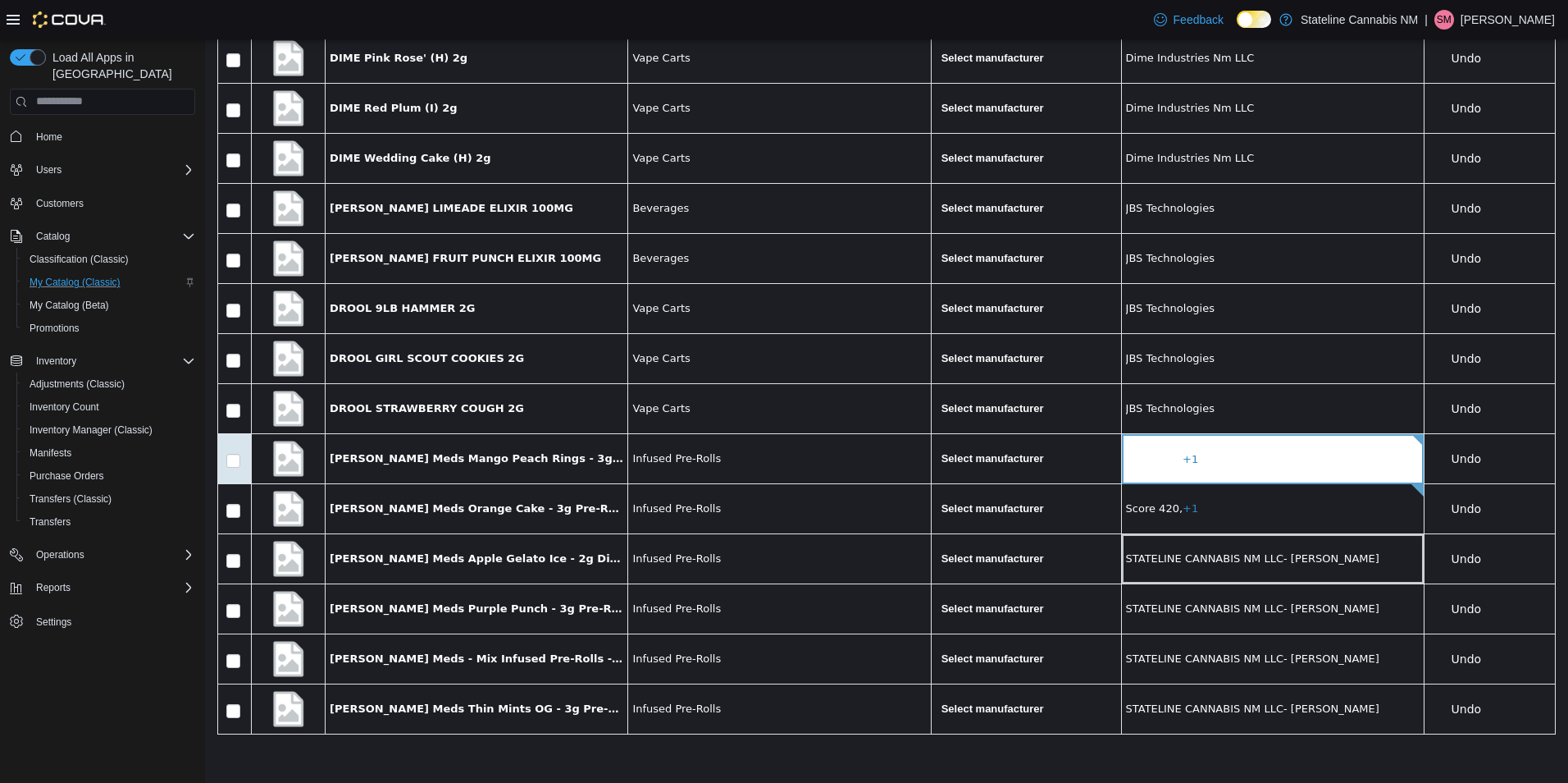
click at [1193, 544] on td "STATELINE CANNABIS NM LLC- [PERSON_NAME]" at bounding box center [1272, 558] width 302 height 50
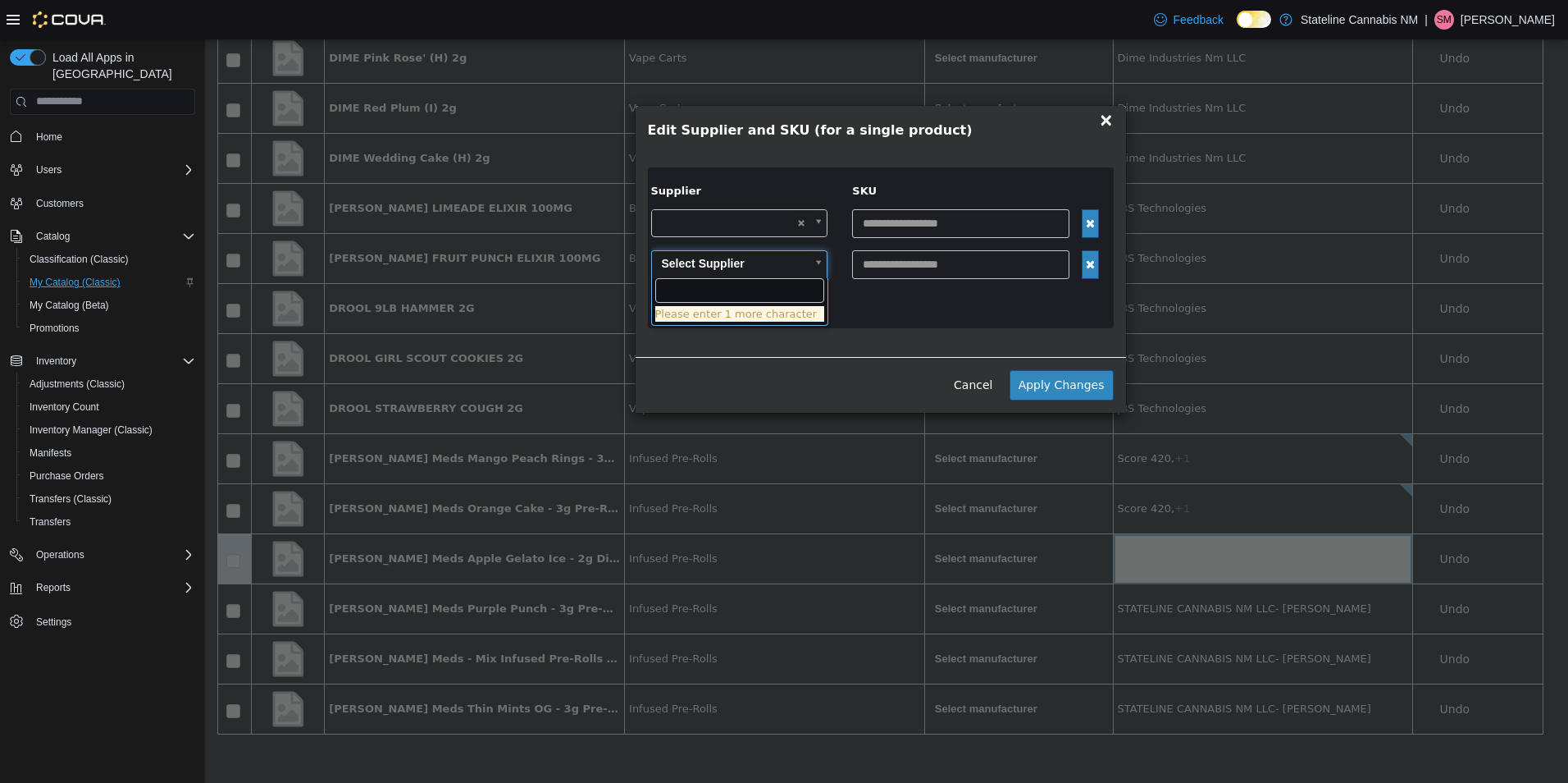
type input "**"
drag, startPoint x: 739, startPoint y: 314, endPoint x: 742, endPoint y: 323, distance: 9.5
type input "******"
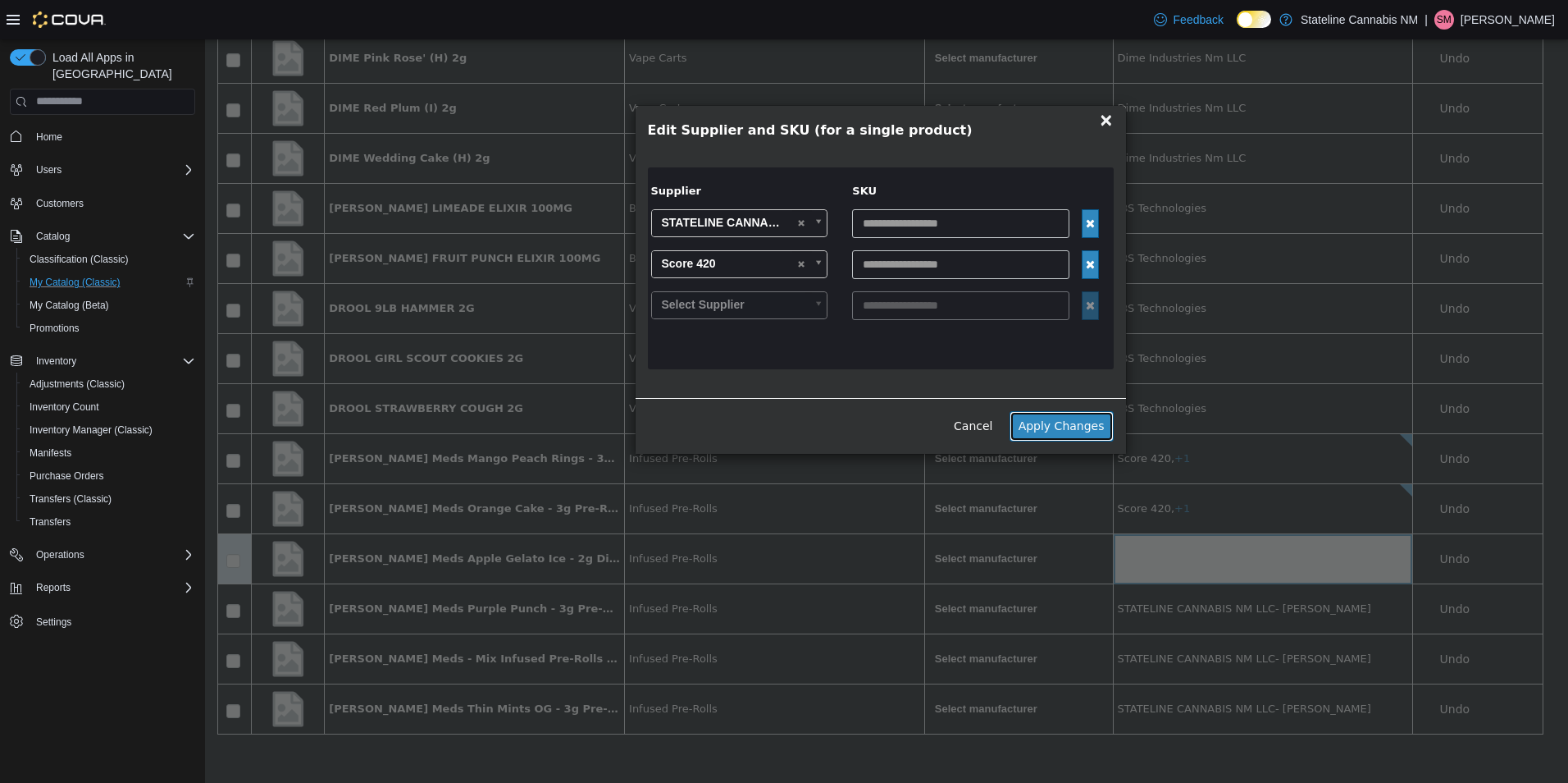
click at [1088, 418] on button "Apply Changes" at bounding box center [1061, 425] width 104 height 30
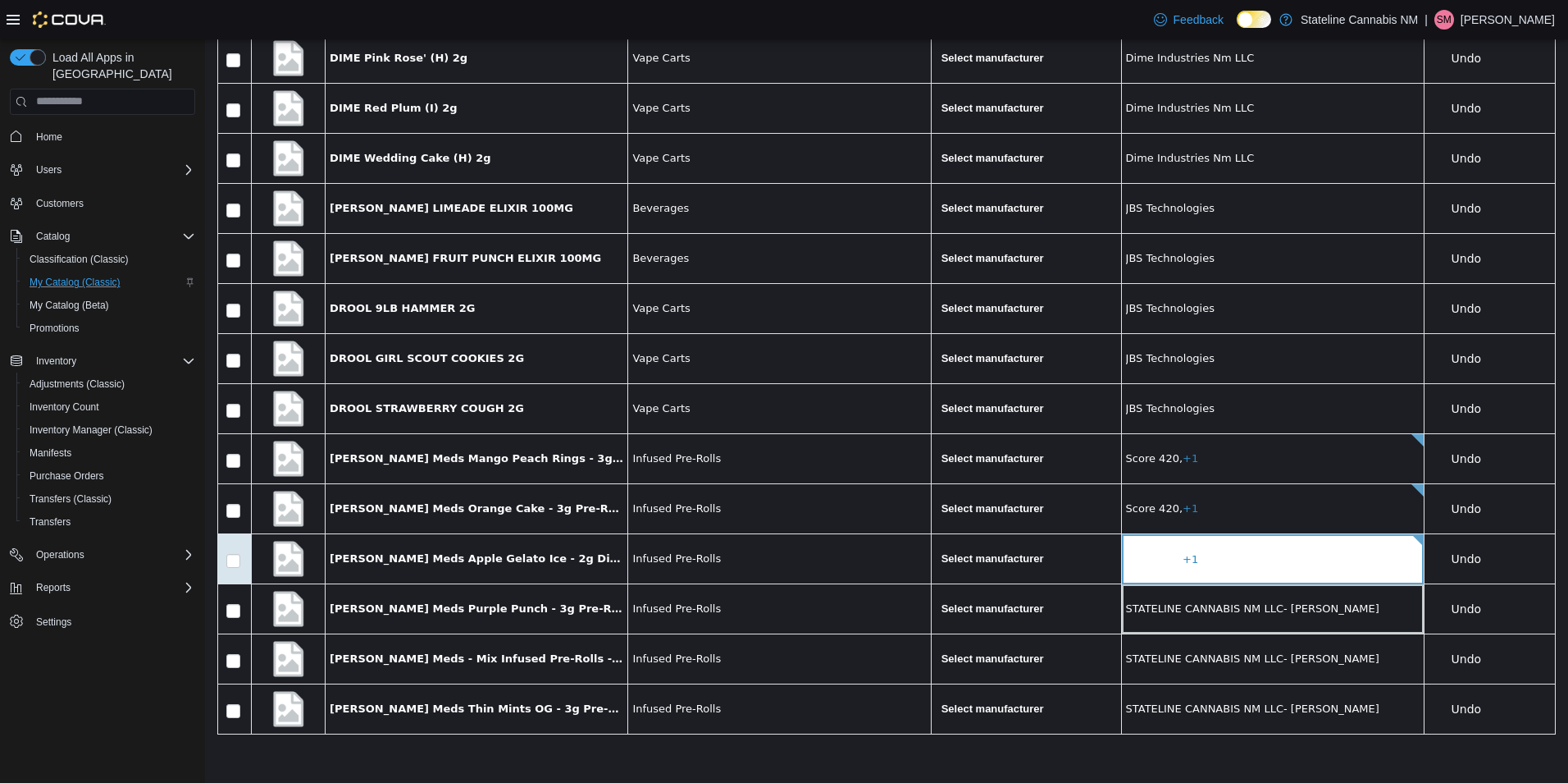
click at [1302, 613] on span "STATELINE CANNABIS NM LLC- [PERSON_NAME]" at bounding box center [1273, 608] width 293 height 16
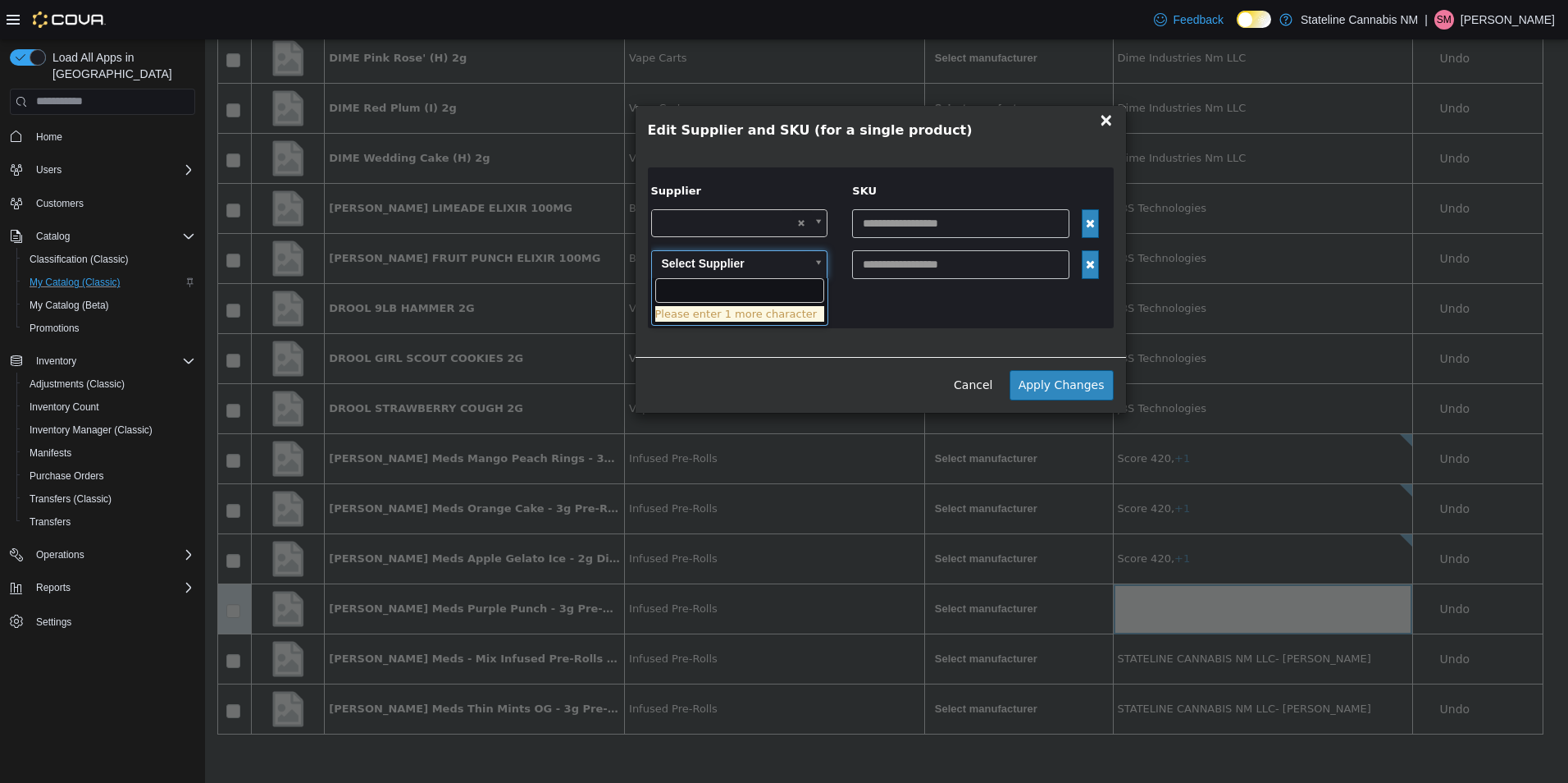
type input "**"
type input "******"
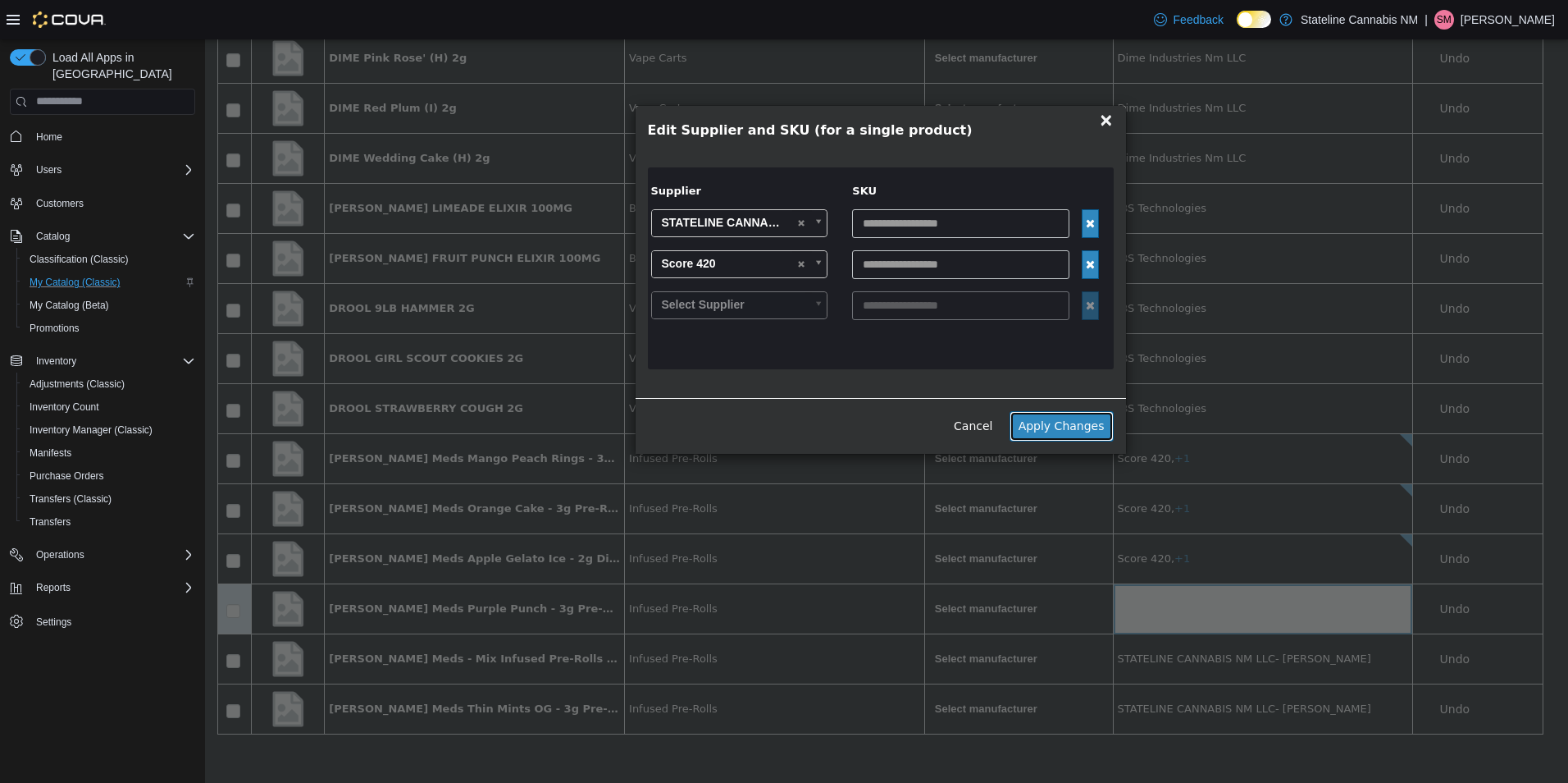
click at [1051, 421] on button "Apply Changes" at bounding box center [1061, 425] width 104 height 30
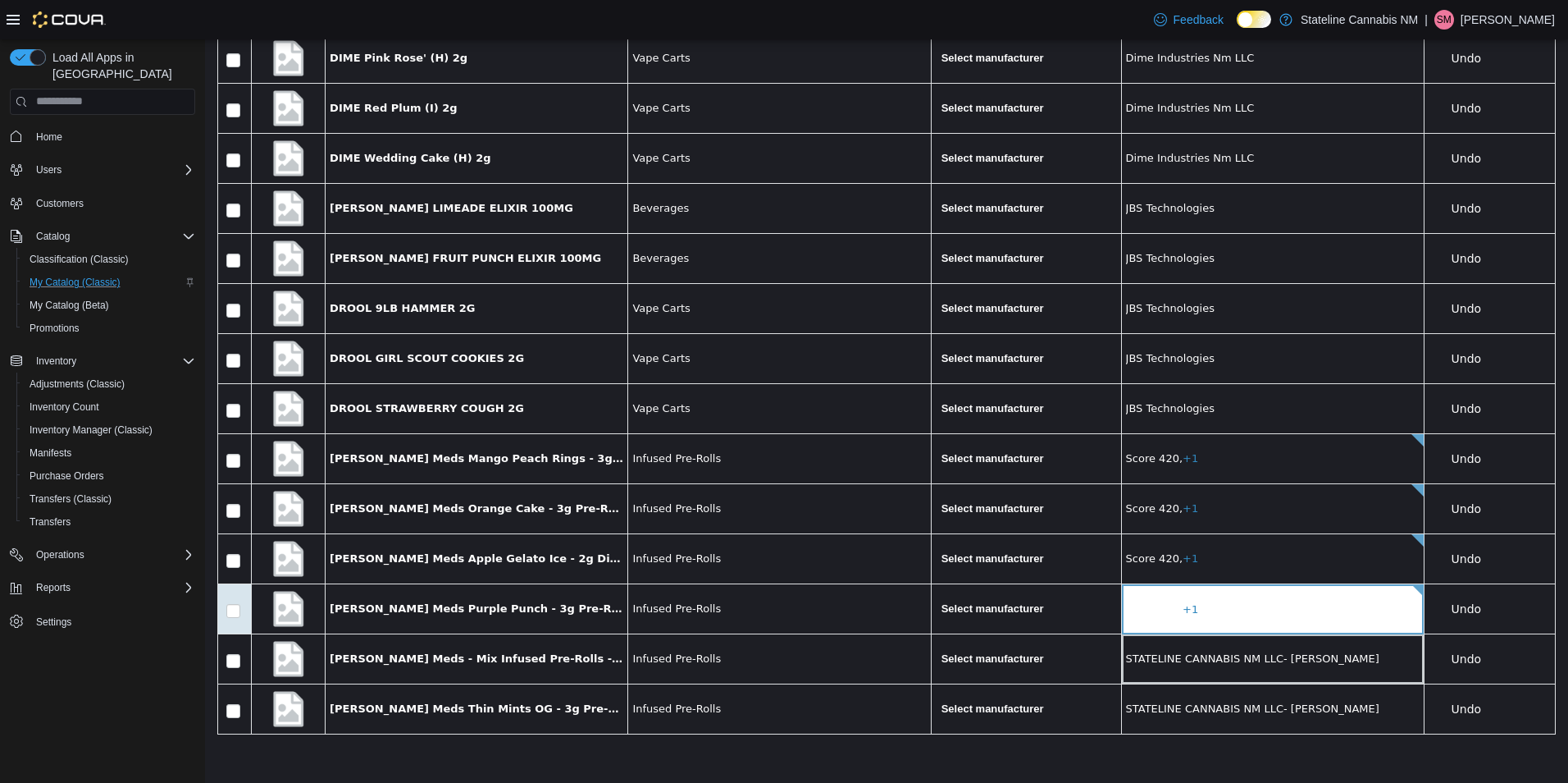
click at [1153, 674] on td "STATELINE CANNABIS NM LLC- [PERSON_NAME]" at bounding box center [1272, 658] width 302 height 50
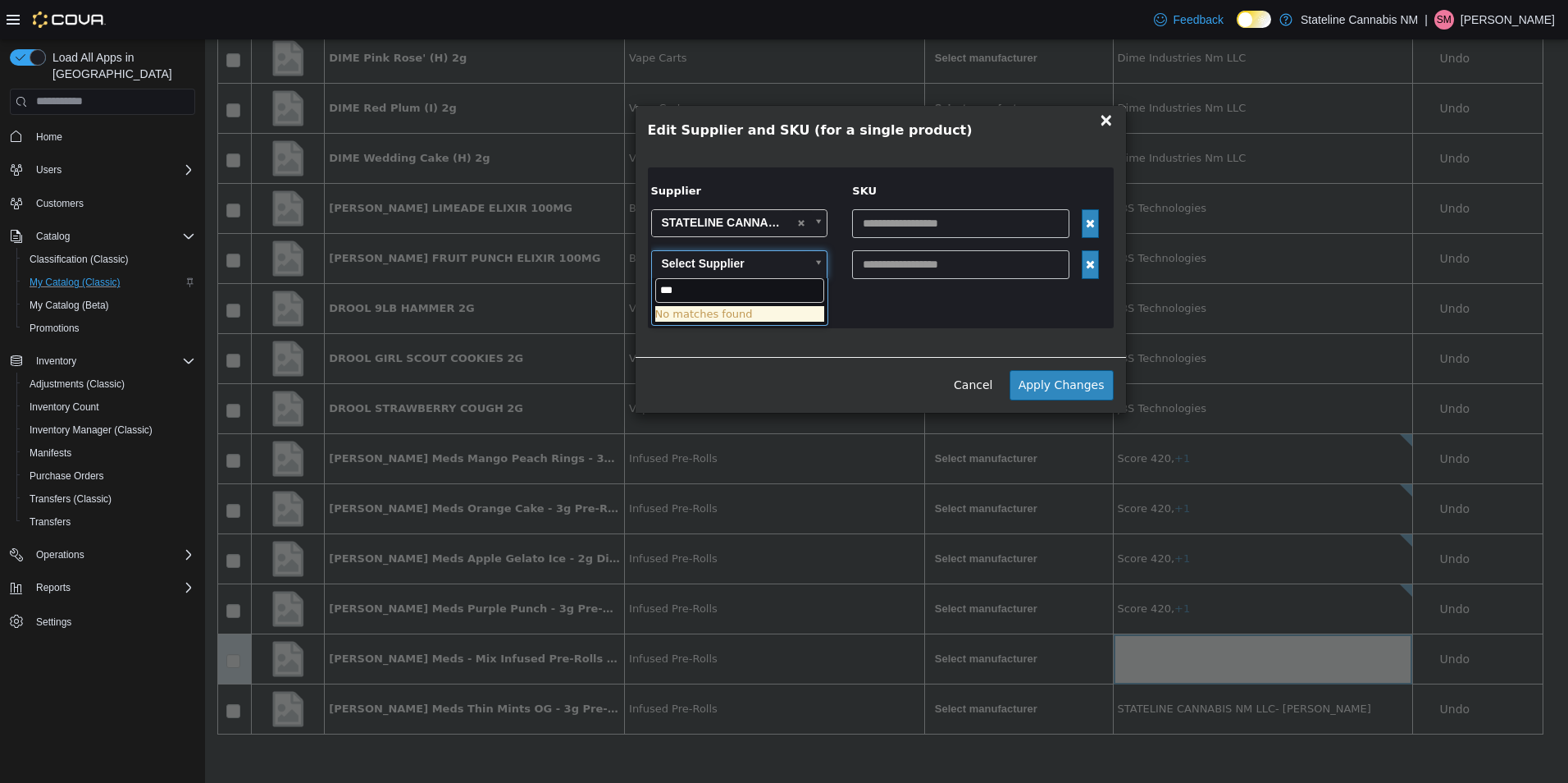
type input "***"
type input "******"
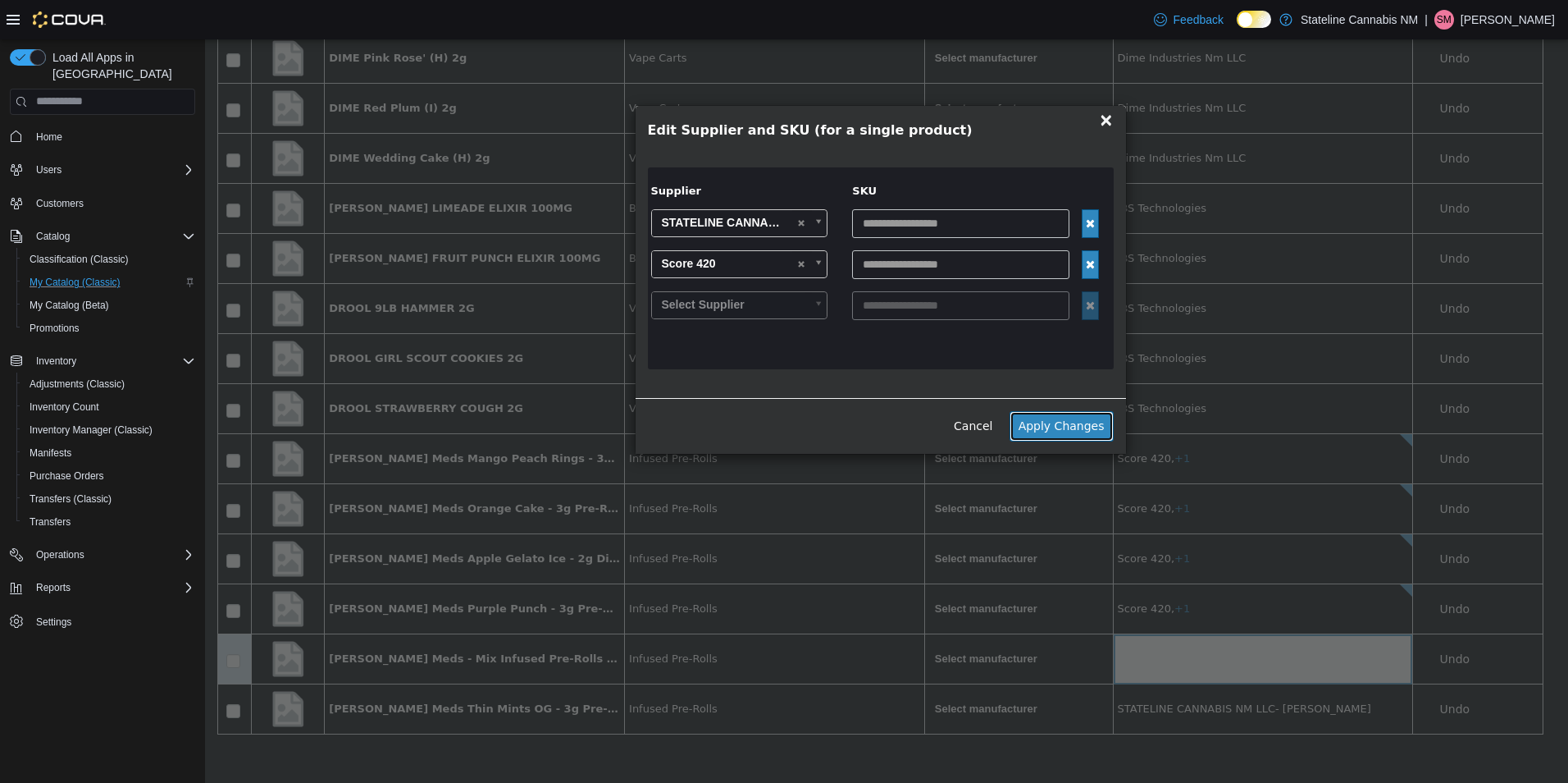
click at [1056, 422] on button "Apply Changes" at bounding box center [1061, 425] width 104 height 30
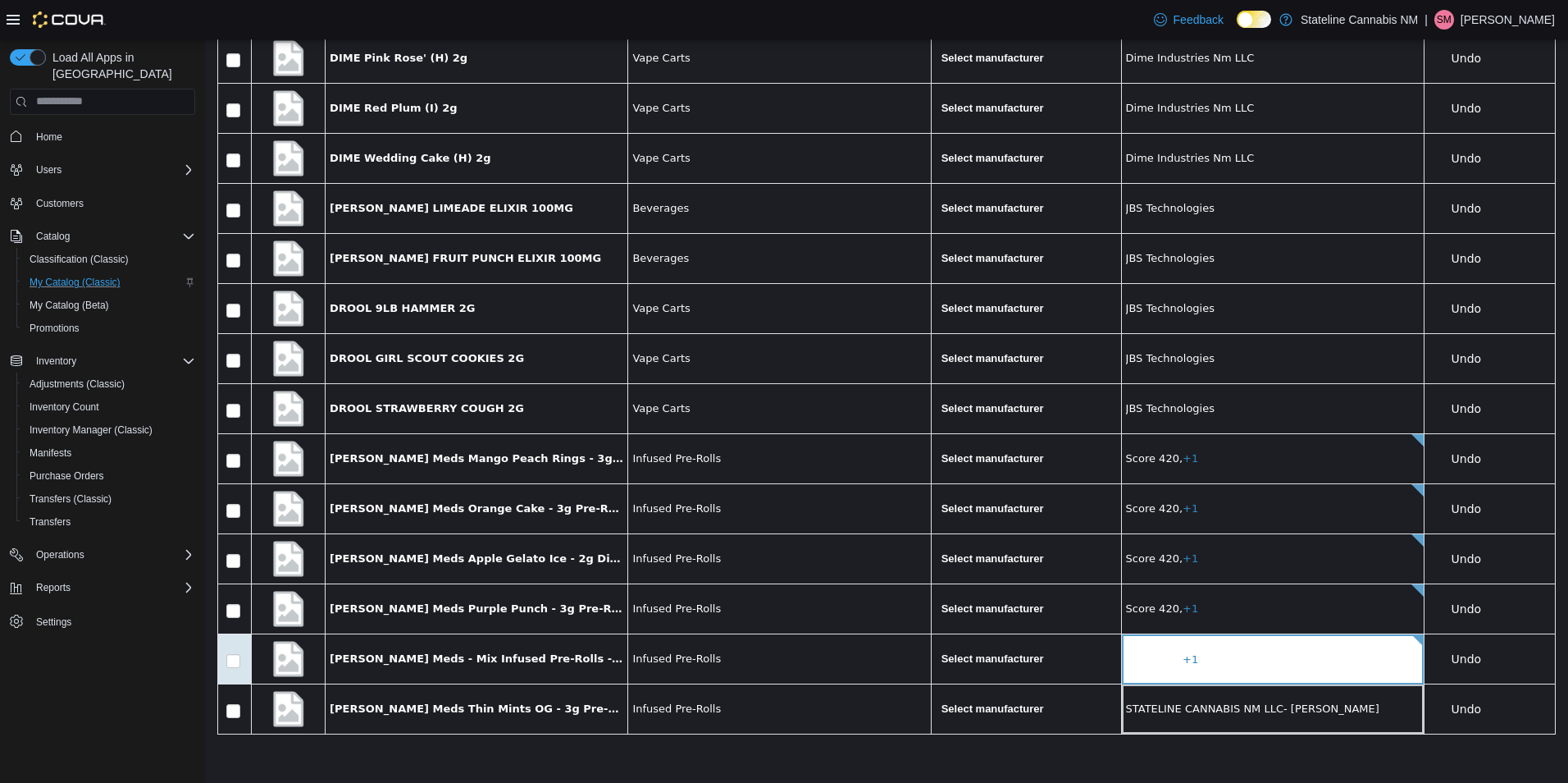
click at [1242, 696] on td "STATELINE CANNABIS NM LLC- [PERSON_NAME]" at bounding box center [1272, 708] width 302 height 50
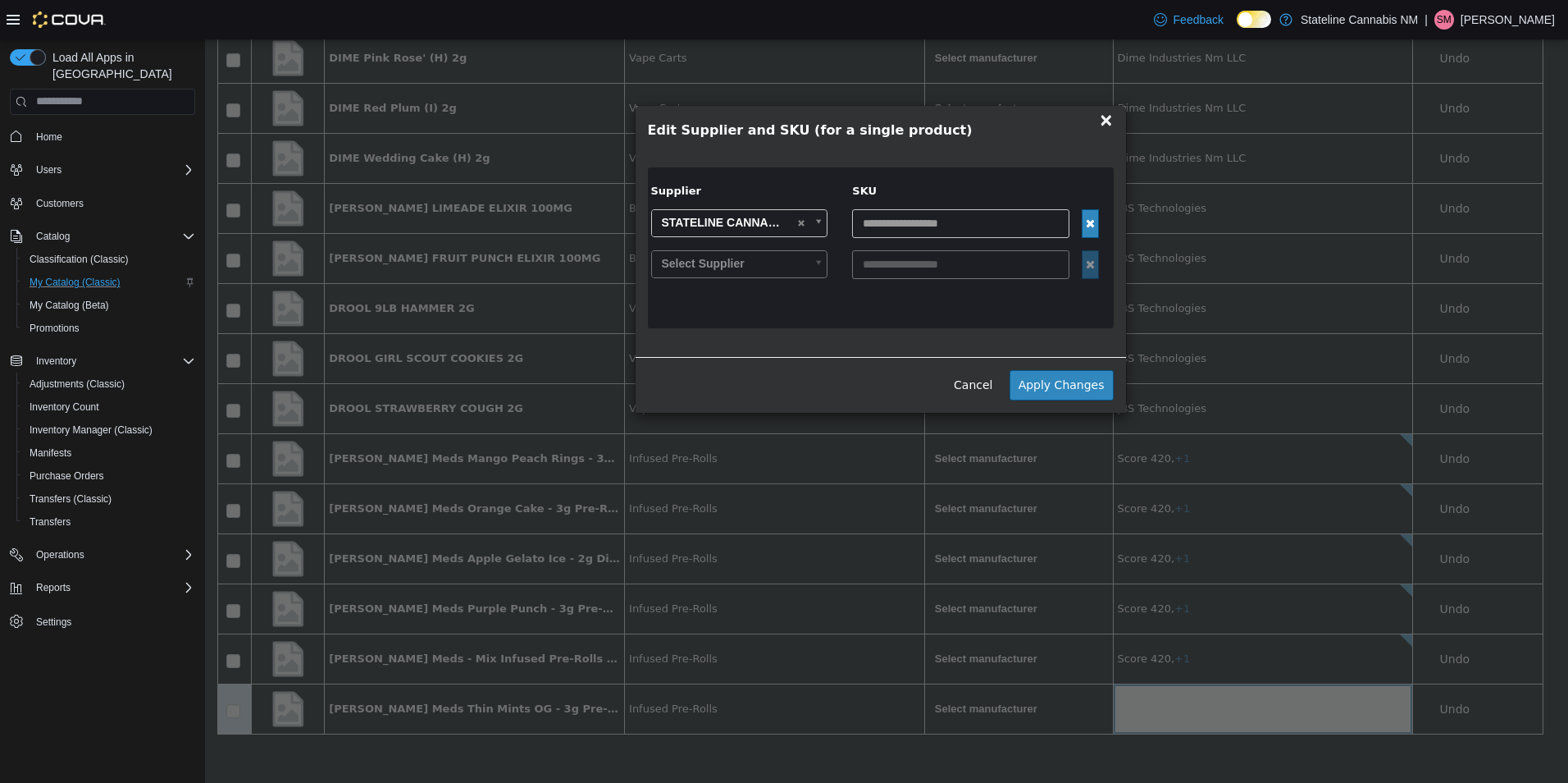
type input "***"
type input "******"
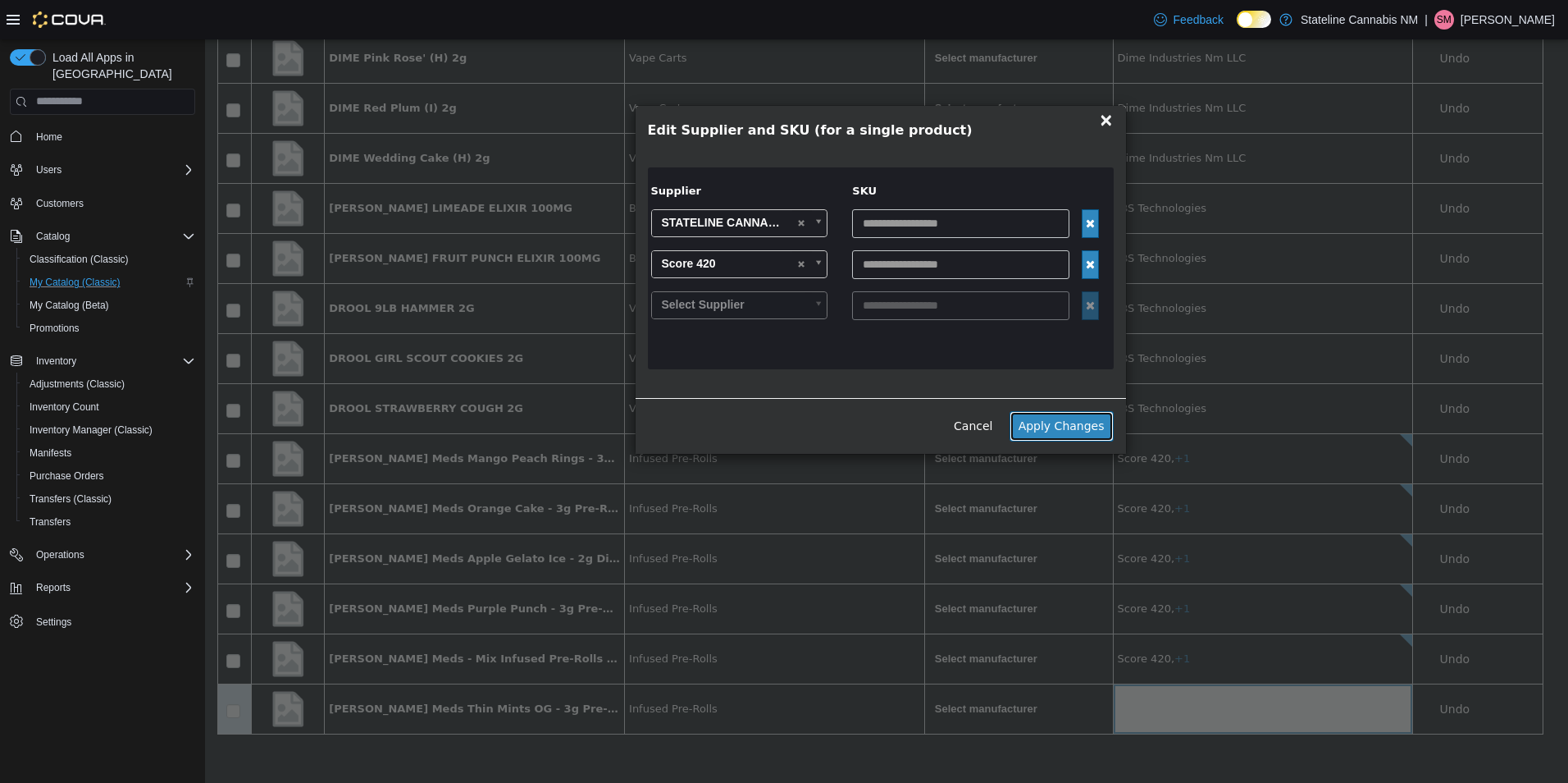
click at [1049, 421] on button "Apply Changes" at bounding box center [1061, 425] width 104 height 30
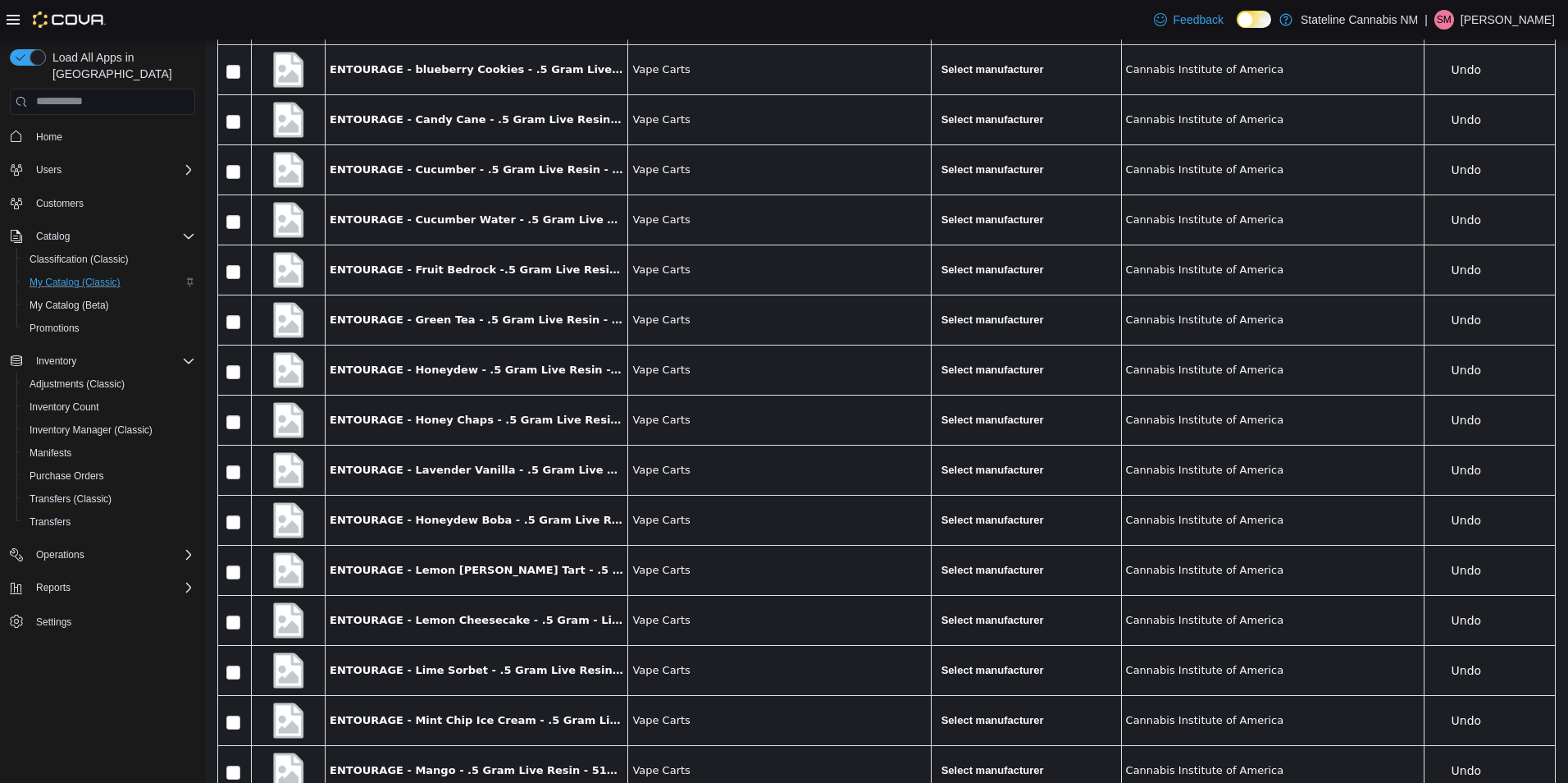
scroll to position [0, 0]
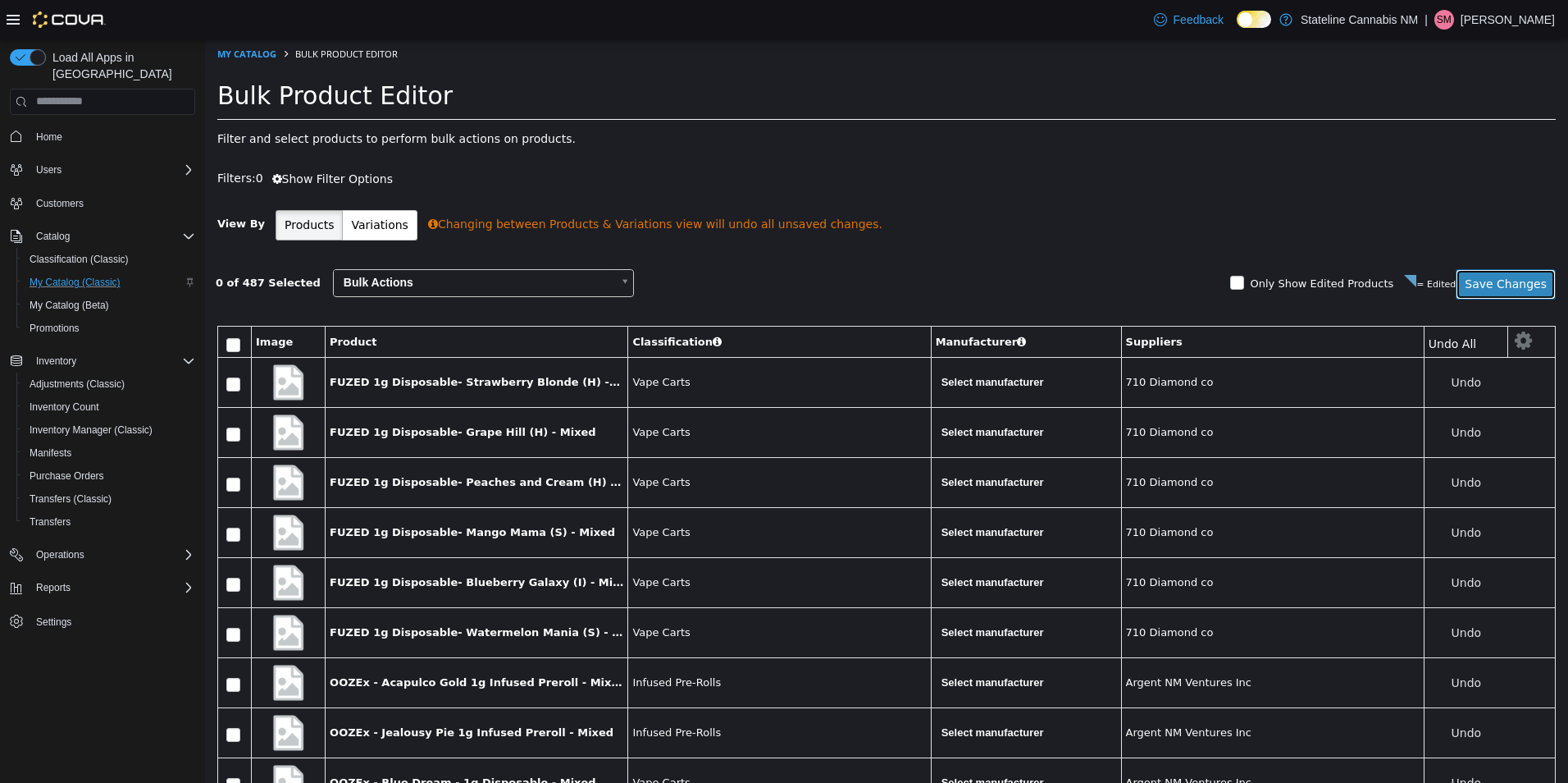
click at [1512, 282] on button "Save Changes" at bounding box center [1505, 283] width 100 height 30
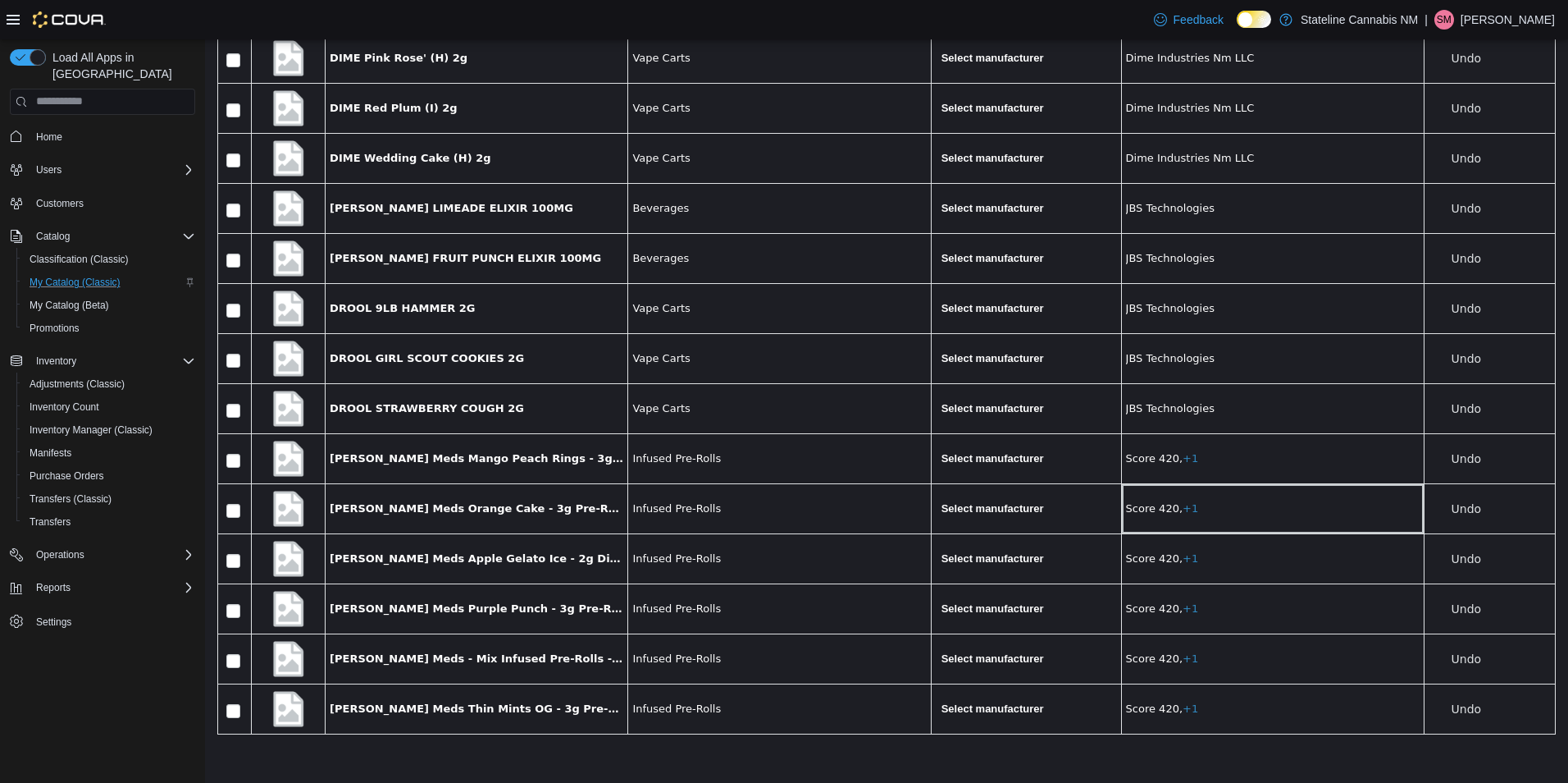
click at [1323, 484] on td "Score 420, +1" at bounding box center [1272, 508] width 302 height 50
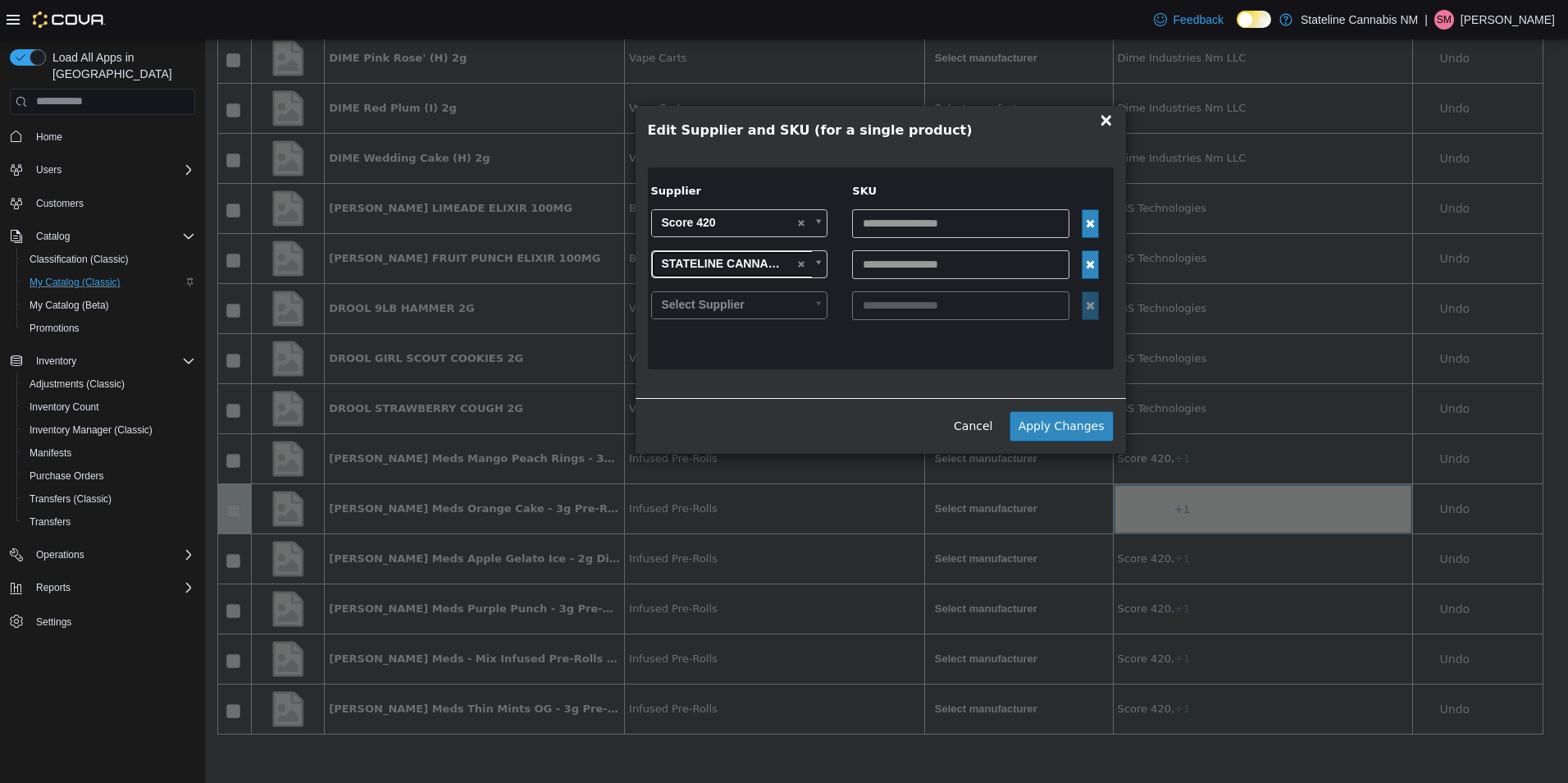
click at [804, 262] on link "STATELINE CANNABIS NM LLC- [PERSON_NAME]" at bounding box center [740, 263] width 177 height 28
click at [1055, 424] on button "Apply Changes" at bounding box center [1061, 425] width 104 height 30
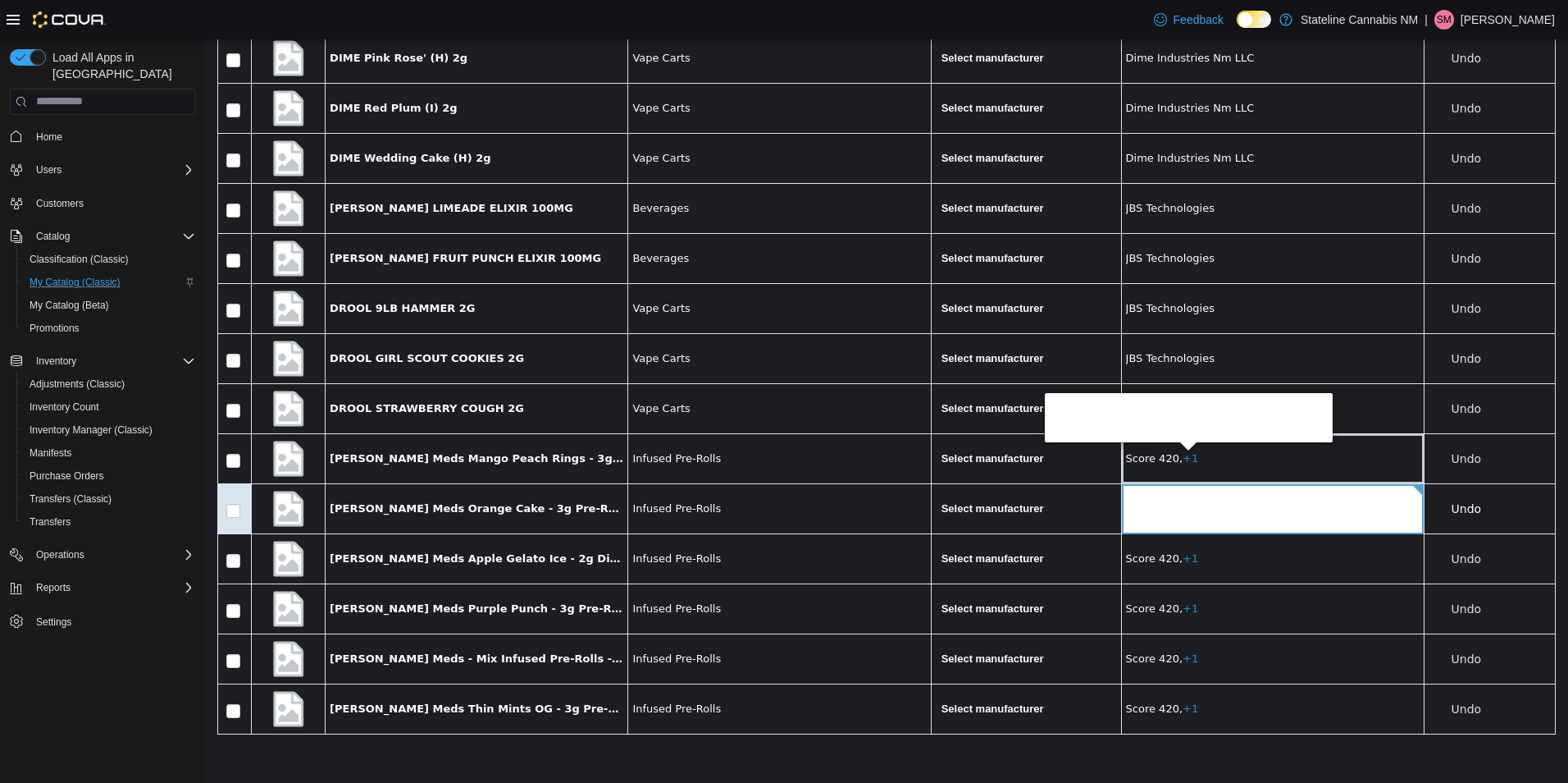
click at [1183, 457] on span "+1" at bounding box center [1190, 457] width 15 height 12
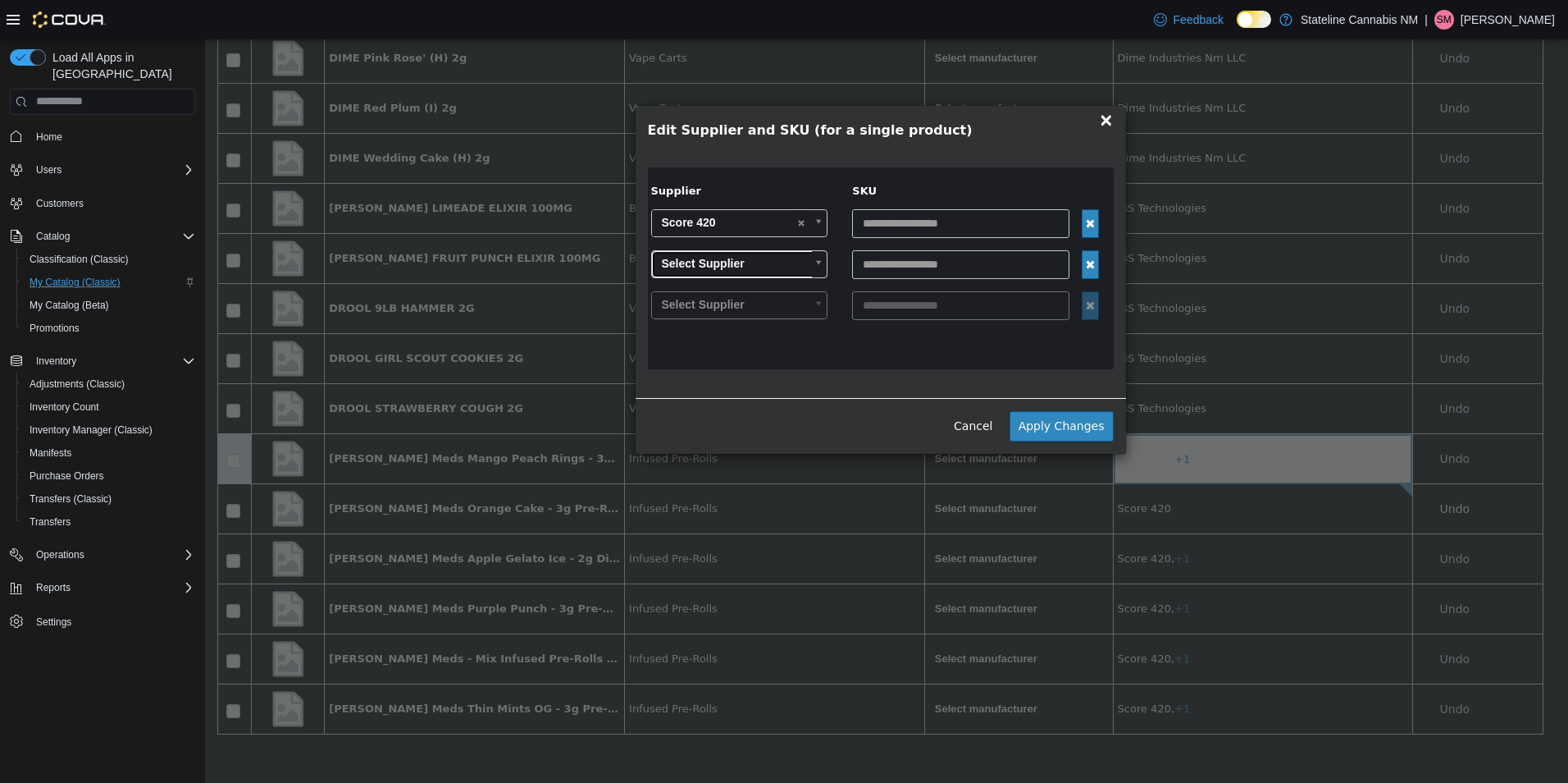
click at [799, 262] on link "Select Supplier" at bounding box center [740, 263] width 177 height 28
click at [1054, 424] on button "Apply Changes" at bounding box center [1061, 425] width 104 height 30
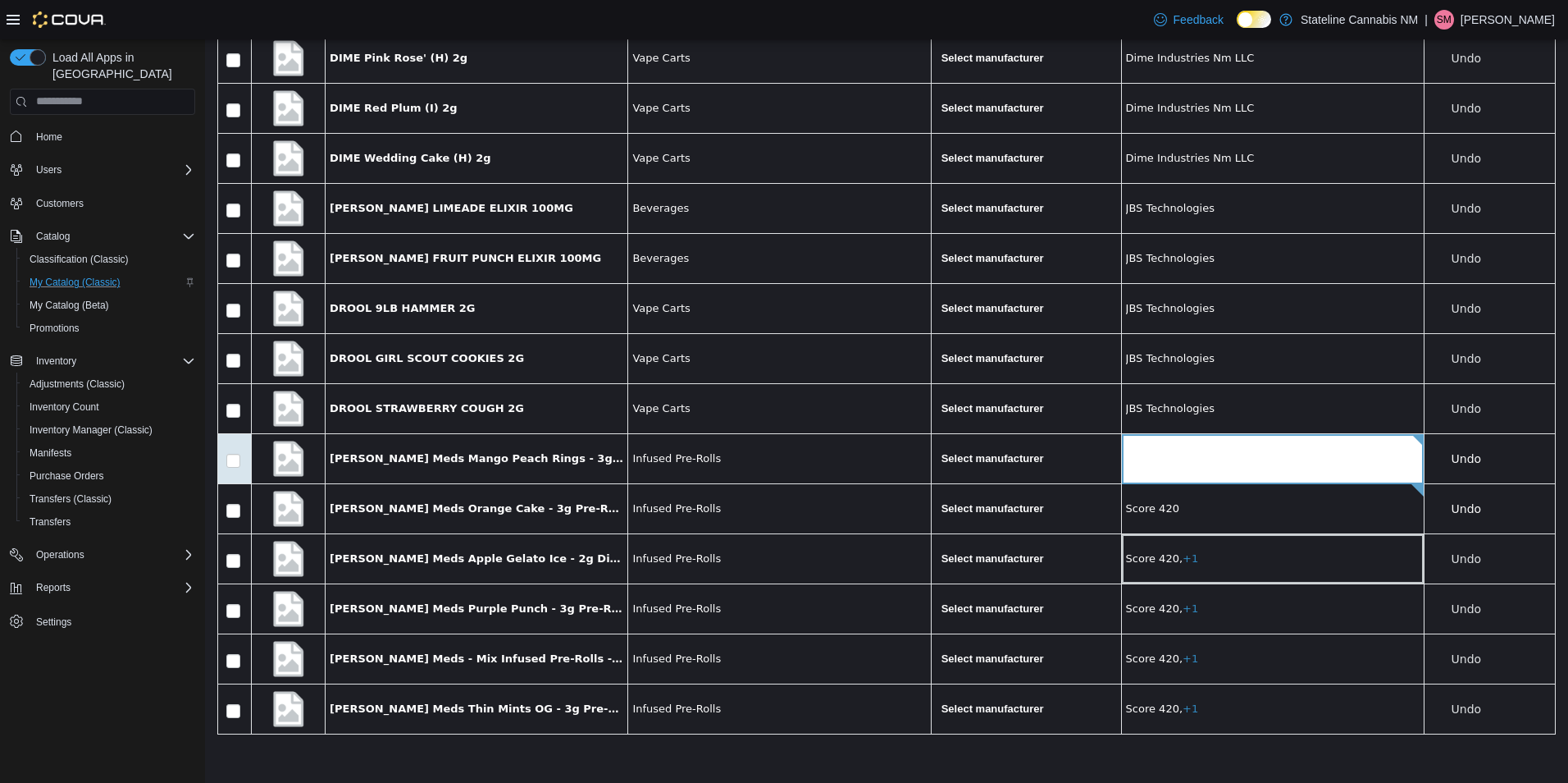
click at [1222, 556] on td "Score 420, +1" at bounding box center [1272, 558] width 302 height 50
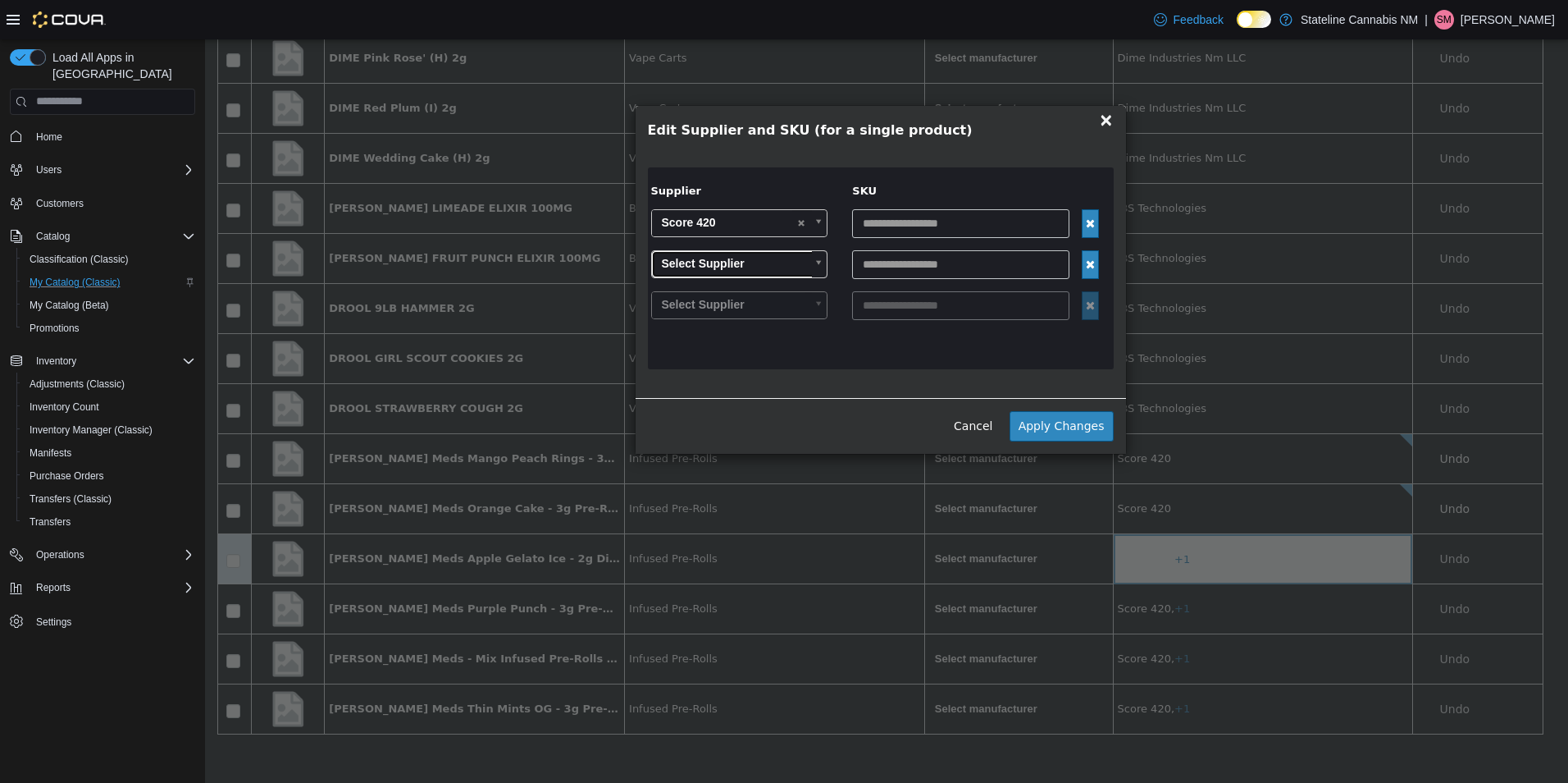
click at [800, 264] on link "Select Supplier" at bounding box center [740, 263] width 177 height 28
type input "******"
click at [1051, 426] on button "Apply Changes" at bounding box center [1061, 425] width 104 height 30
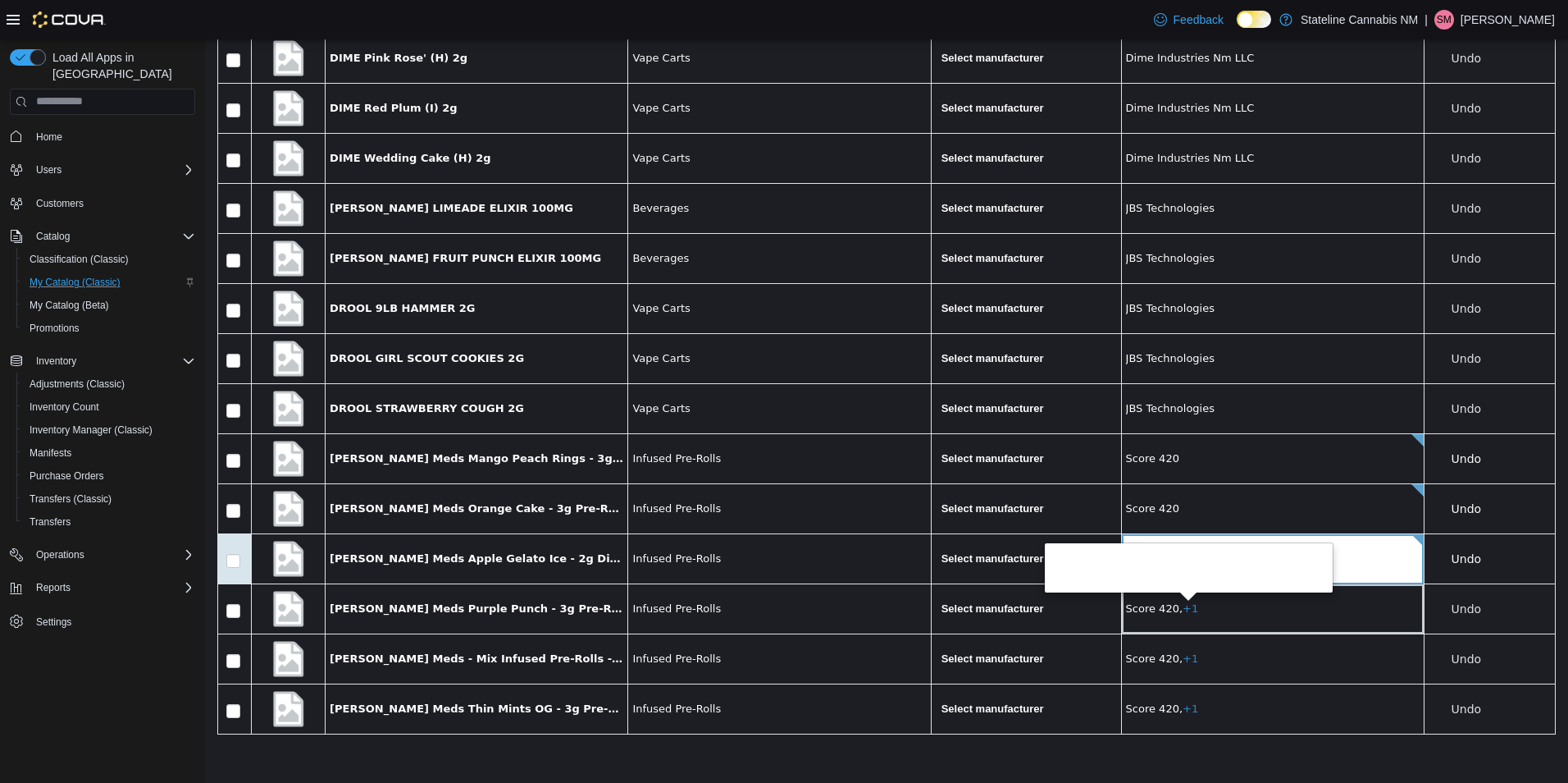
click at [1183, 605] on span "+1" at bounding box center [1190, 607] width 15 height 12
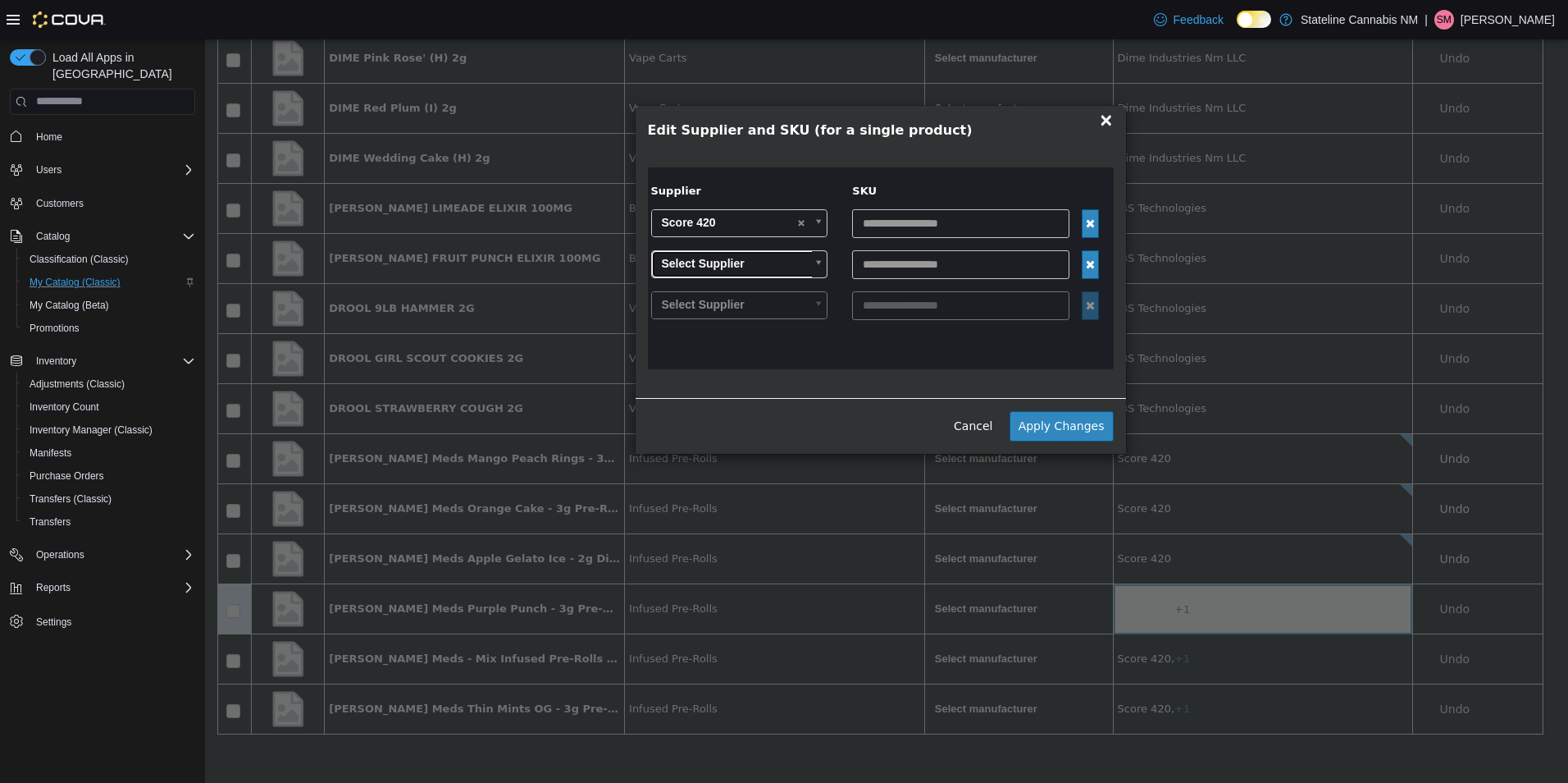
click at [801, 262] on link "Select Supplier" at bounding box center [740, 263] width 177 height 28
click at [1050, 430] on button "Apply Changes" at bounding box center [1061, 425] width 104 height 30
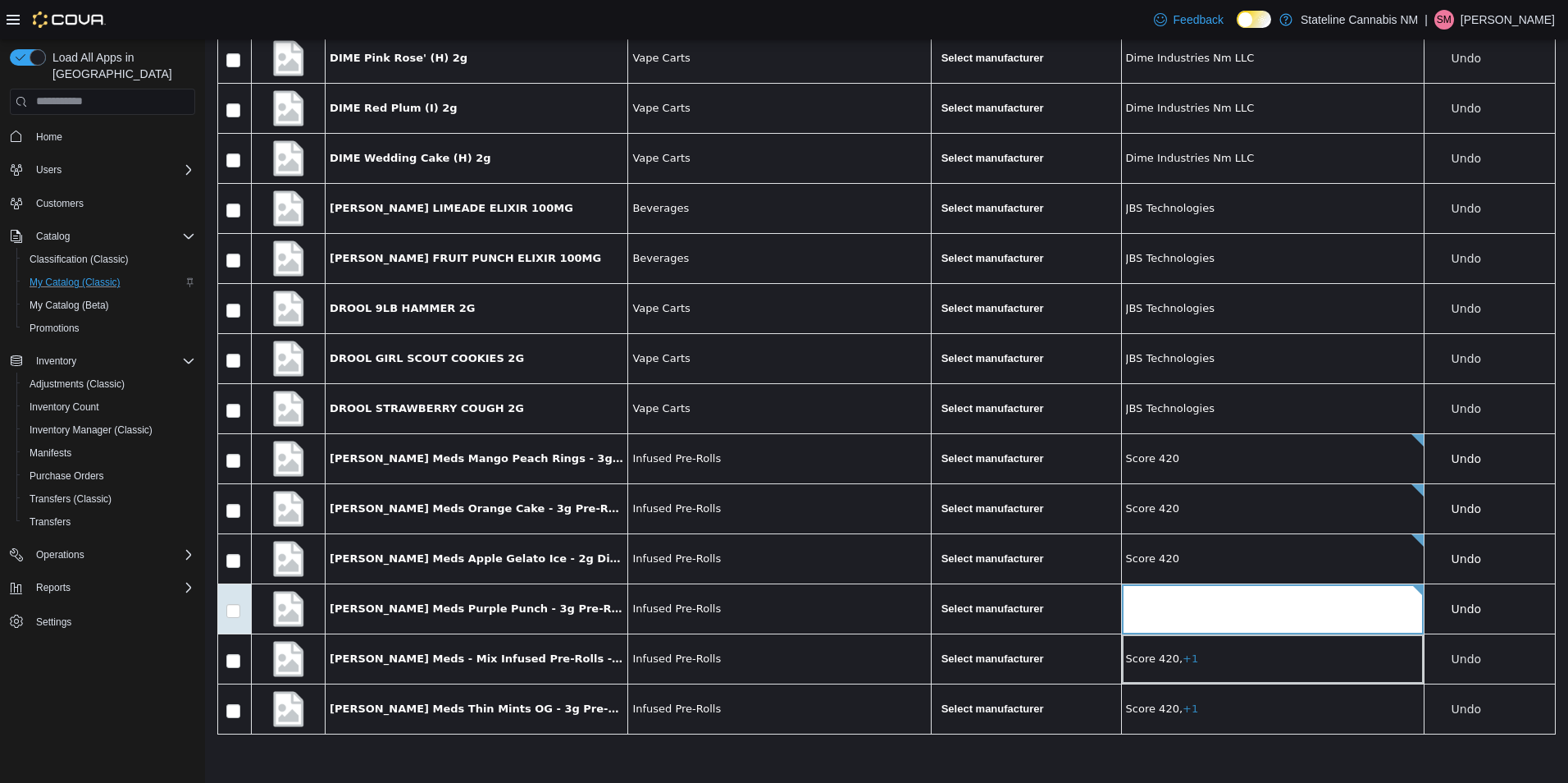
click at [1190, 649] on td "Score 420, +1" at bounding box center [1272, 658] width 302 height 50
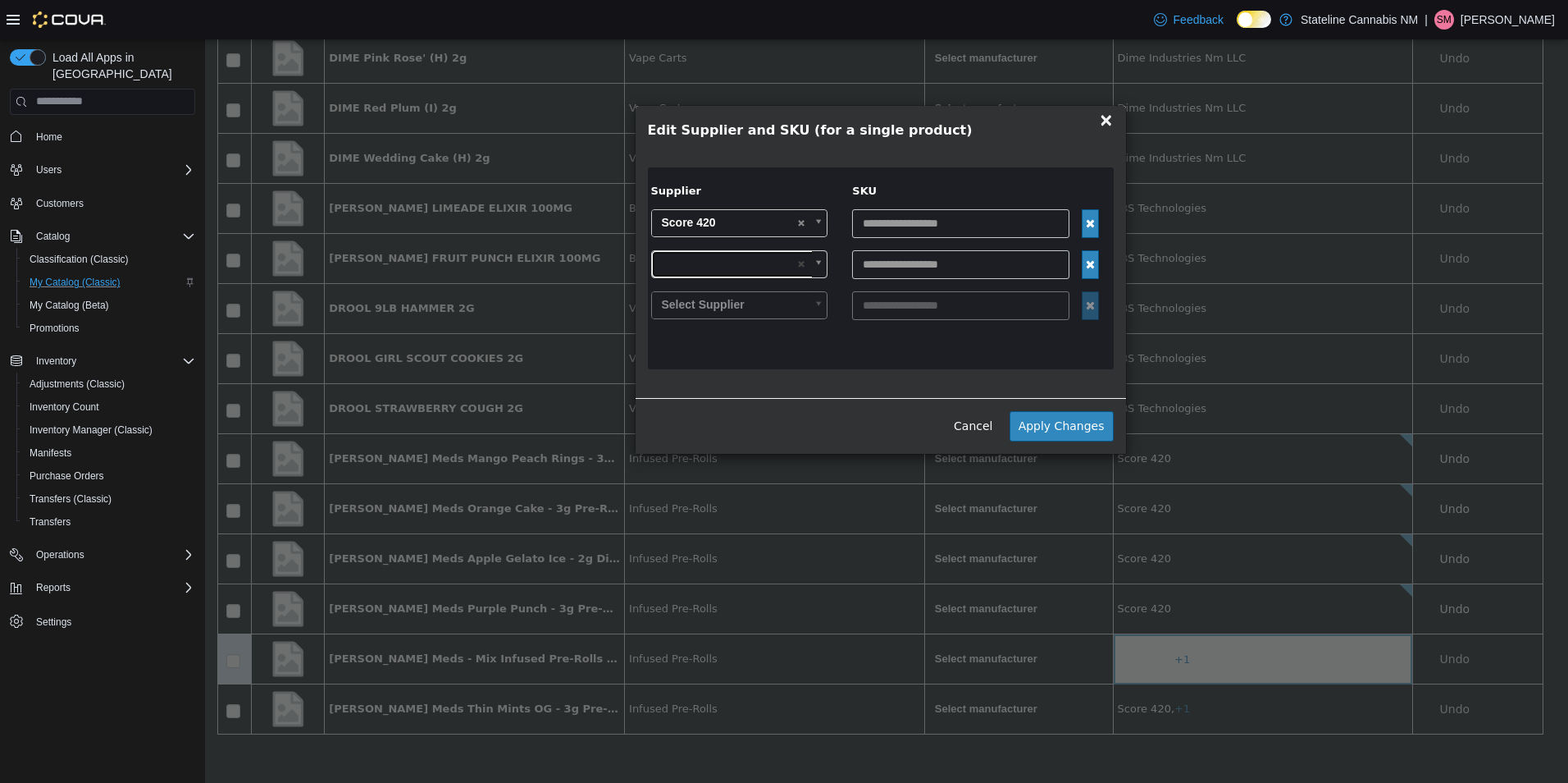
click at [801, 259] on link at bounding box center [740, 263] width 177 height 28
drag, startPoint x: 1053, startPoint y: 415, endPoint x: 1054, endPoint y: 428, distance: 13.0
click at [1053, 415] on button "Apply Changes" at bounding box center [1061, 425] width 104 height 30
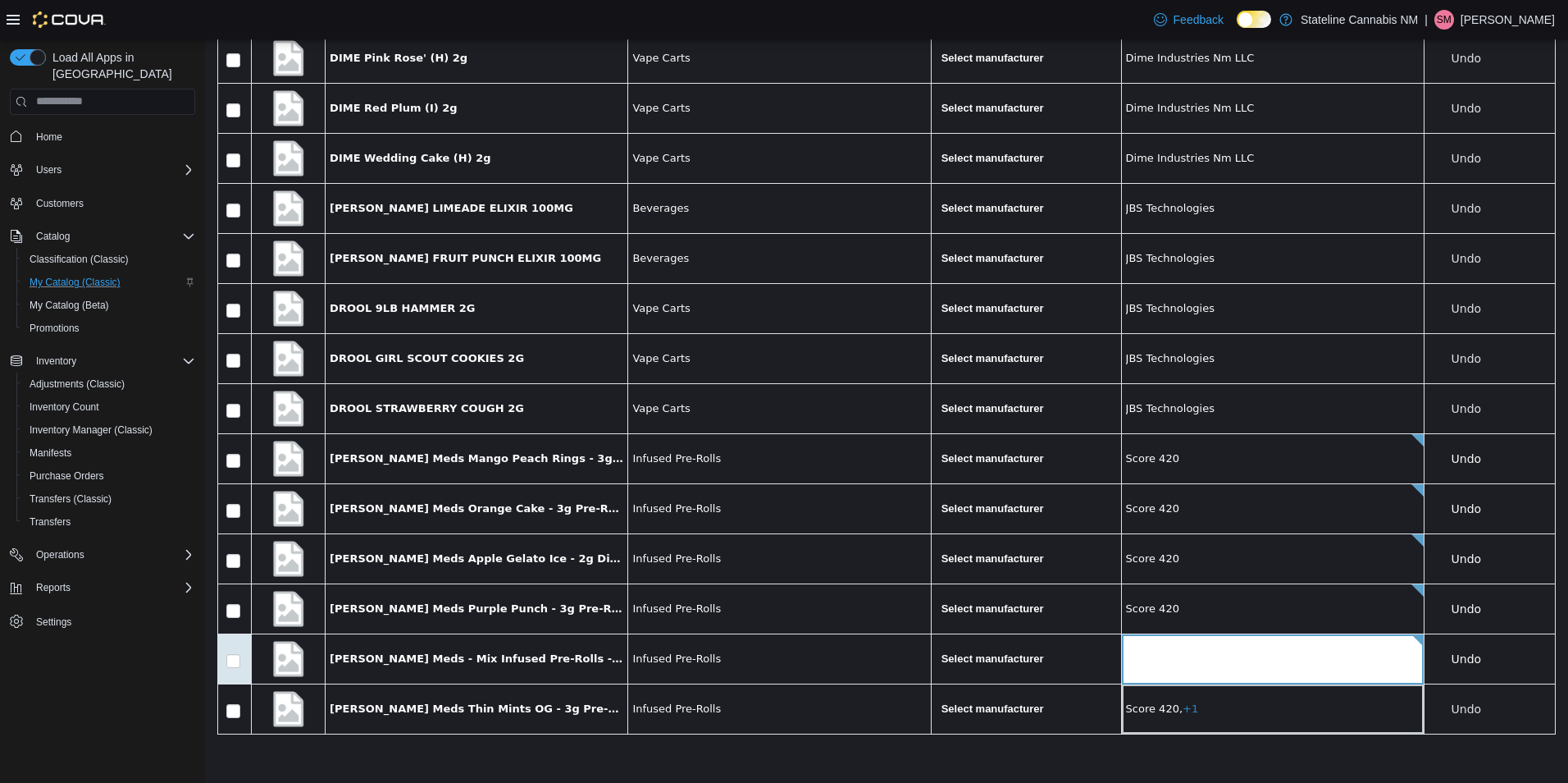
click at [1199, 701] on td "Score 420, +1" at bounding box center [1272, 708] width 302 height 50
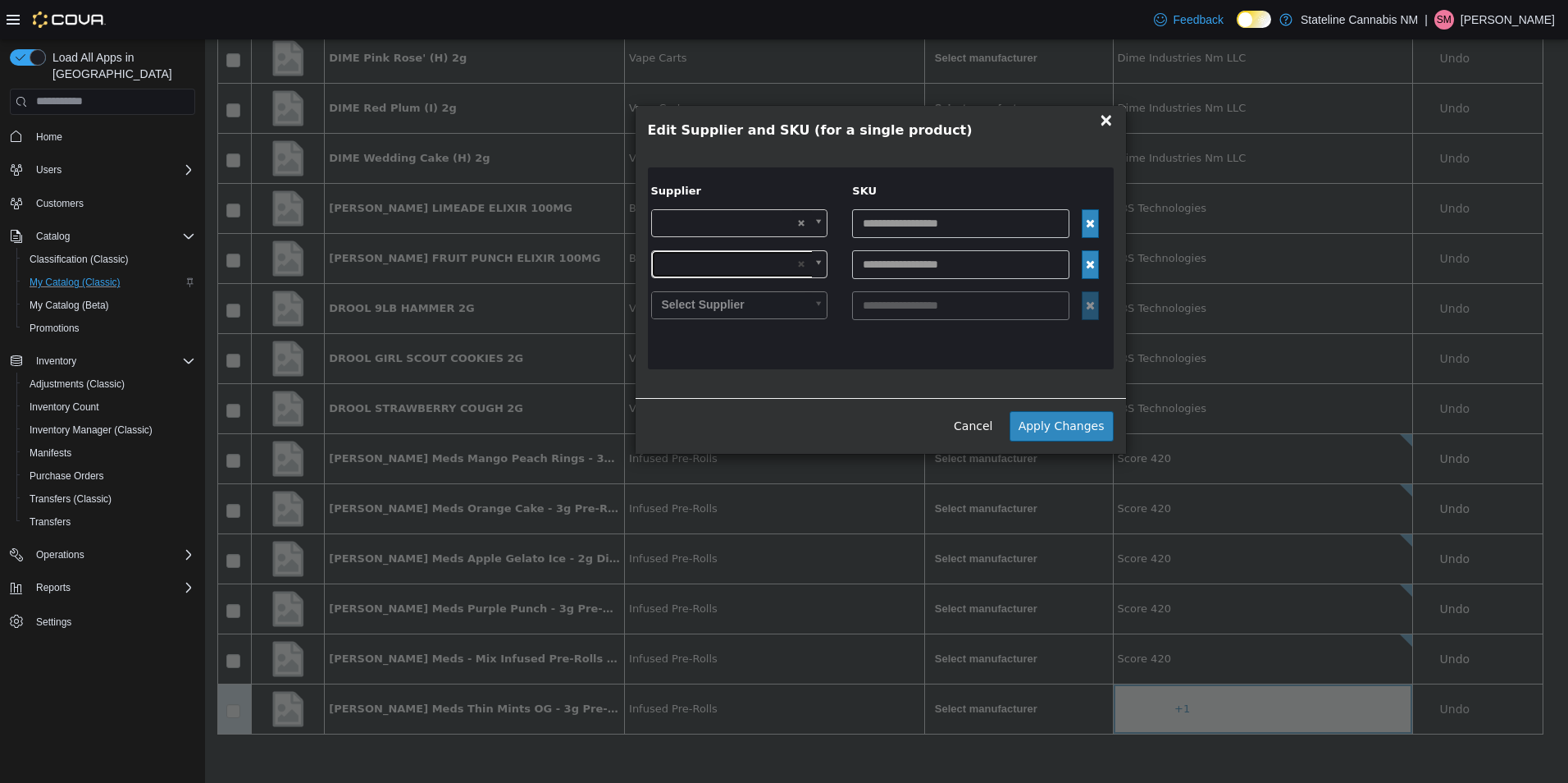
click at [803, 257] on link at bounding box center [740, 263] width 177 height 28
click at [1049, 427] on button "Apply Changes" at bounding box center [1061, 425] width 104 height 30
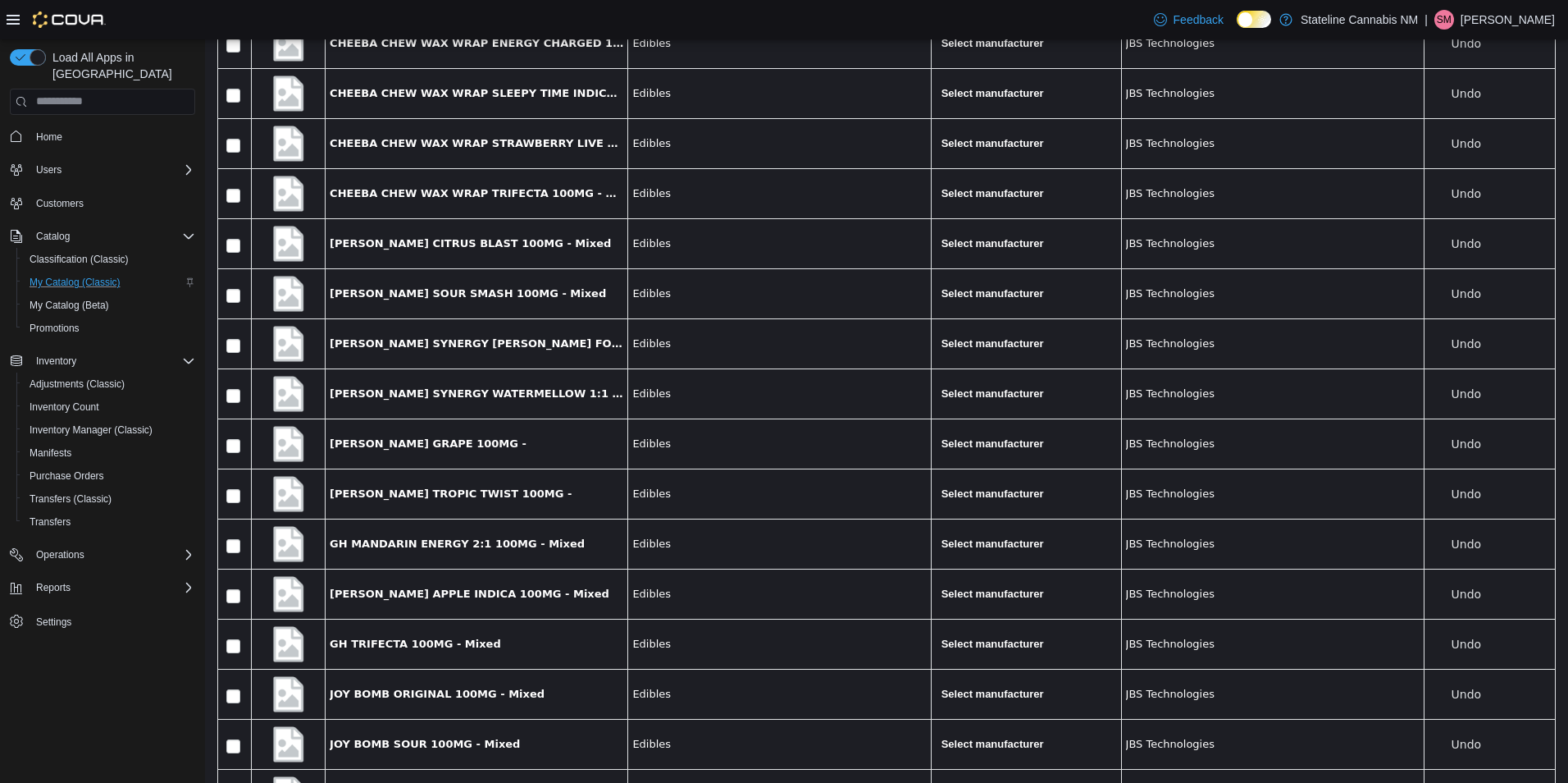
scroll to position [0, 0]
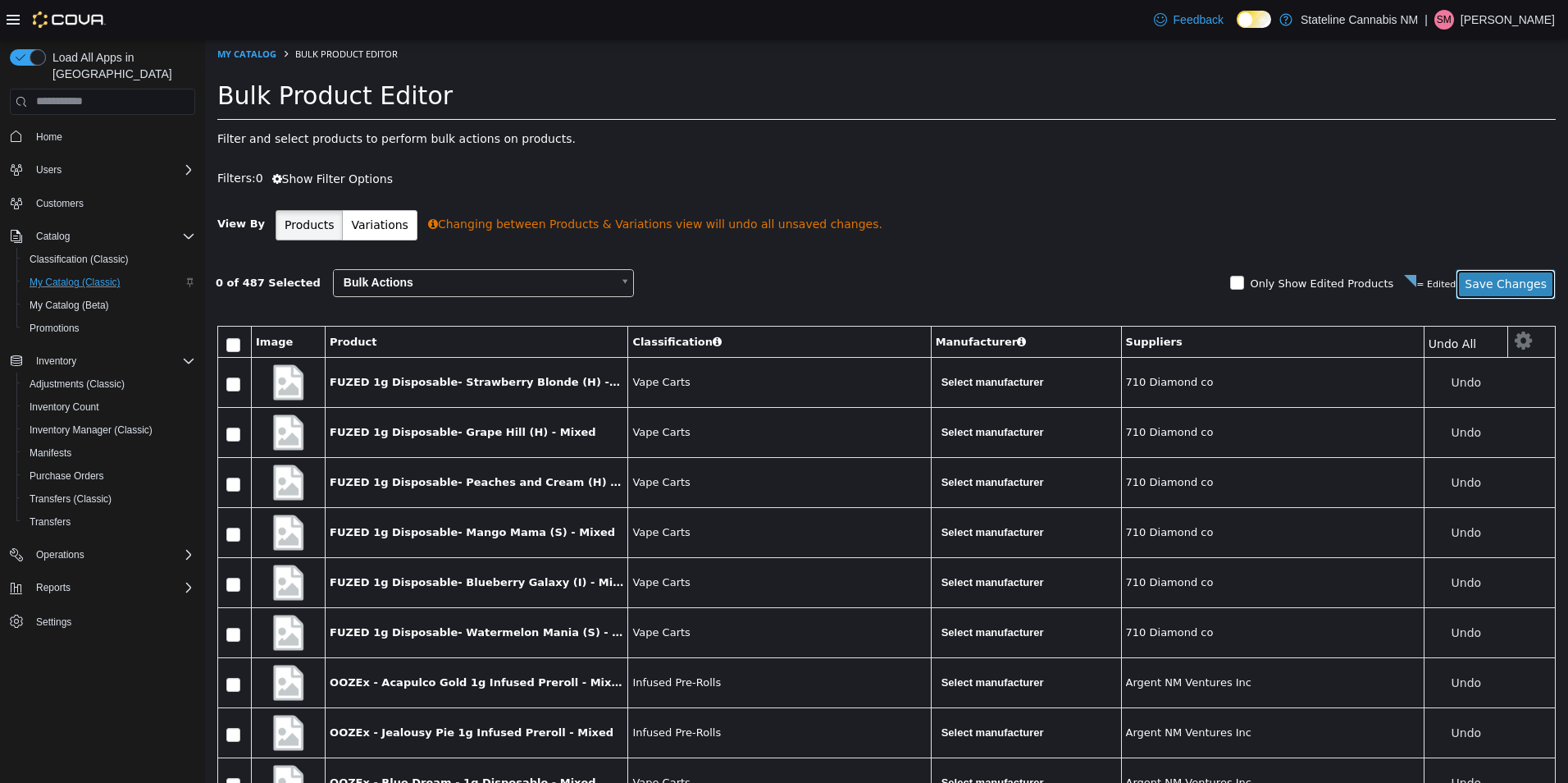
click at [1500, 282] on button "Save Changes" at bounding box center [1505, 283] width 100 height 30
click at [61, 447] on span "Manifests" at bounding box center [50, 453] width 42 height 13
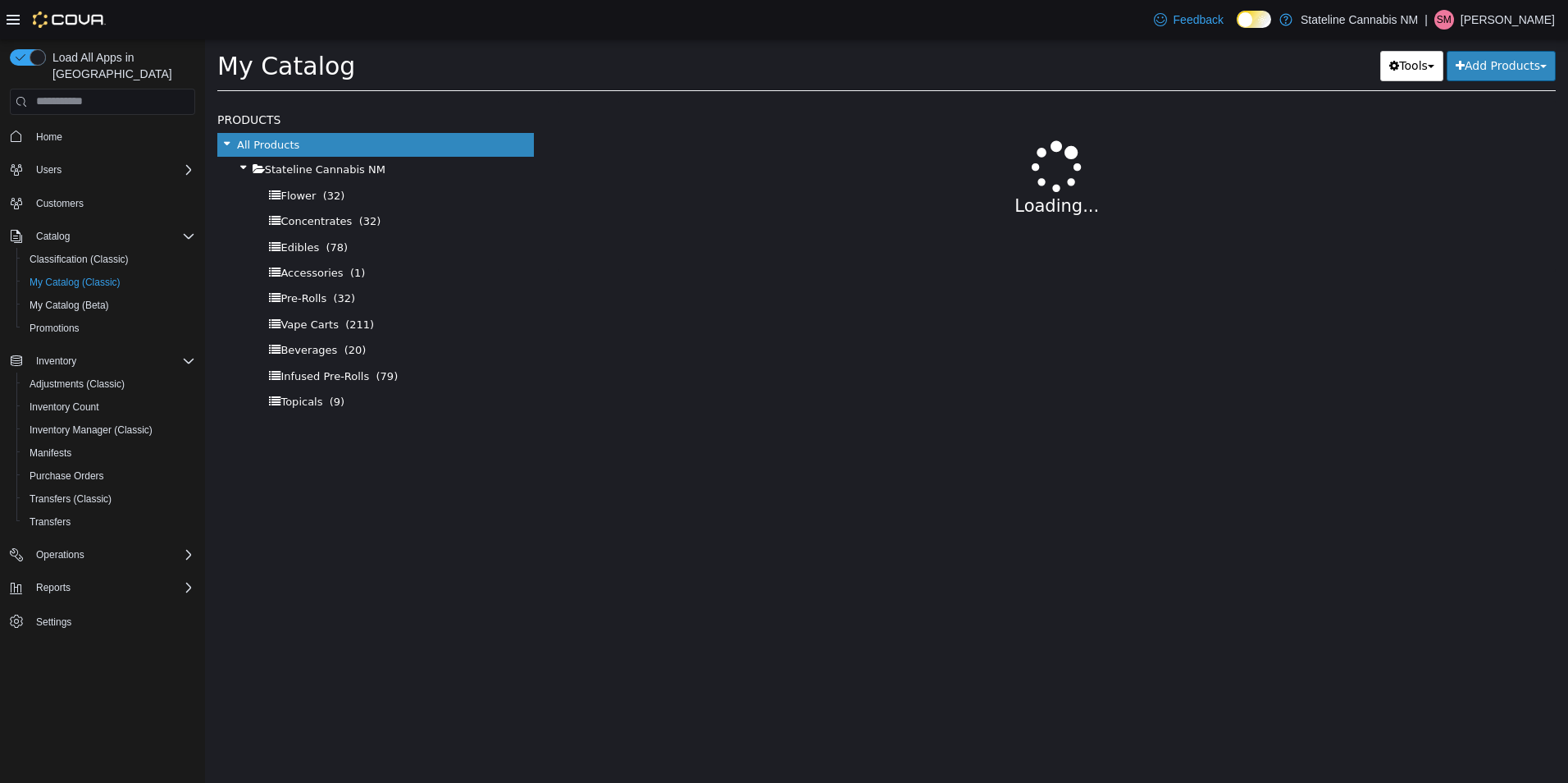
select select "**********"
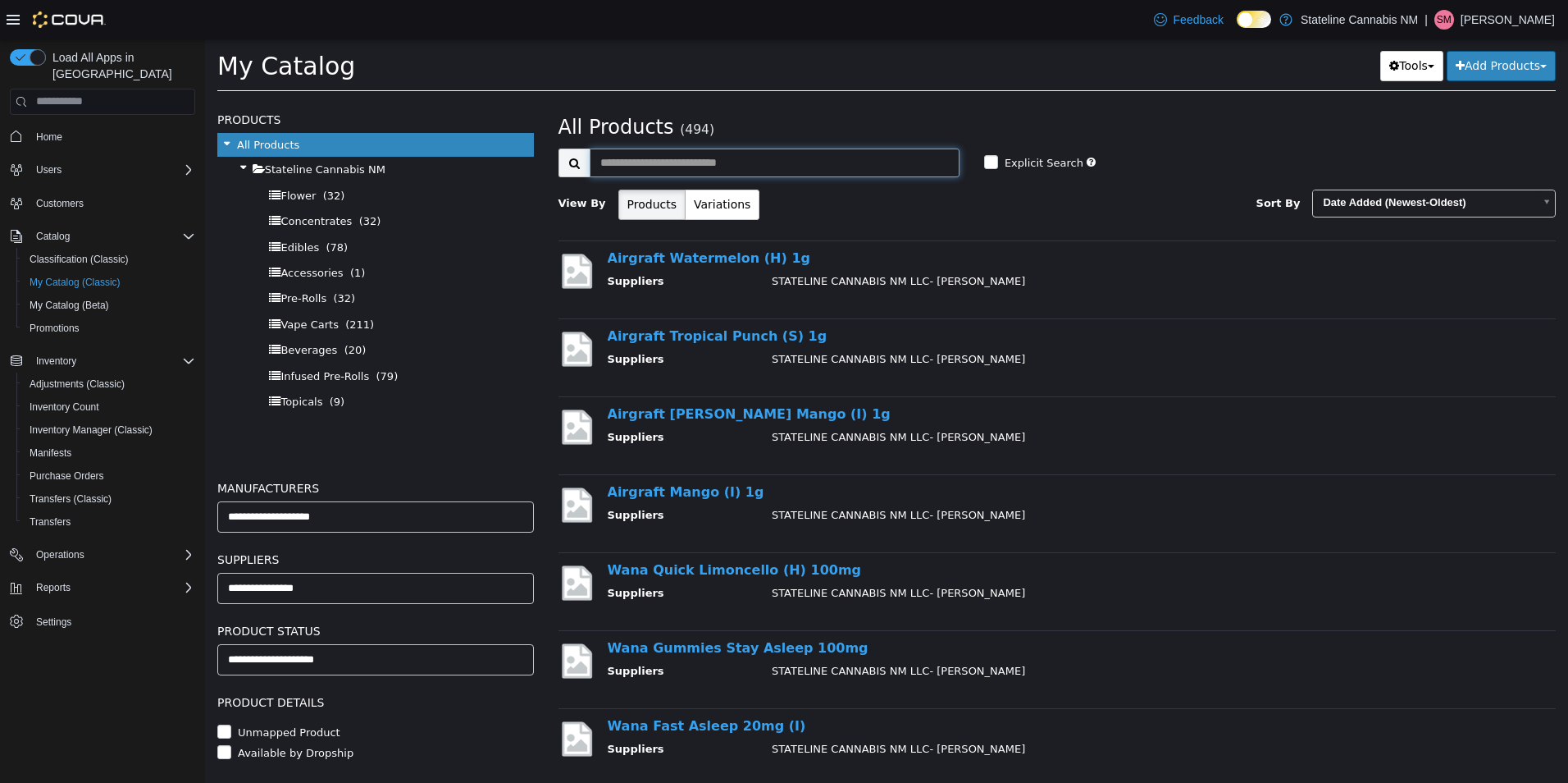
click at [717, 170] on input "text" at bounding box center [774, 161] width 370 height 28
type input "***"
select select "**********"
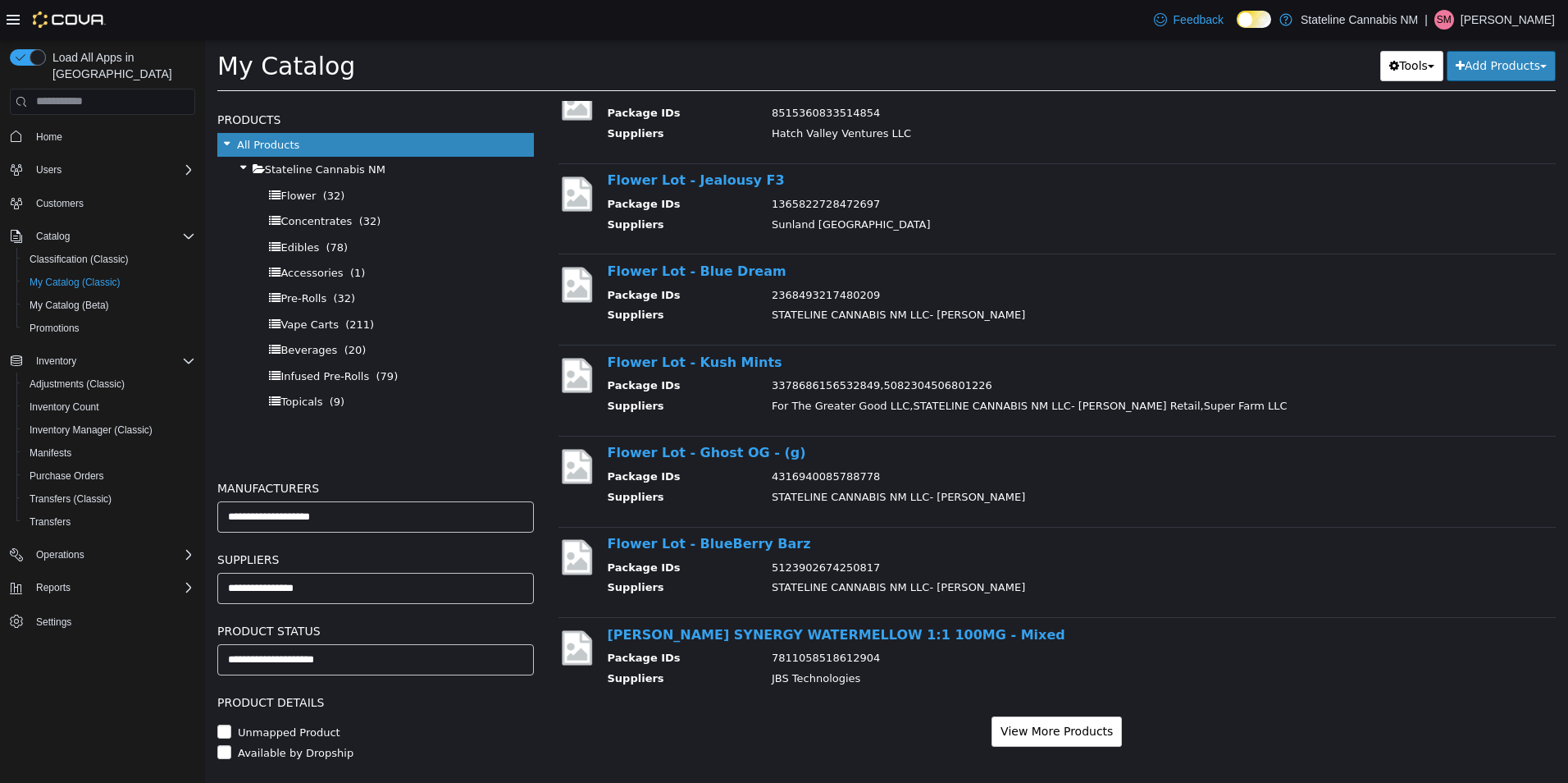
scroll to position [1300, 0]
click at [1016, 726] on button "View More Products" at bounding box center [1056, 727] width 130 height 30
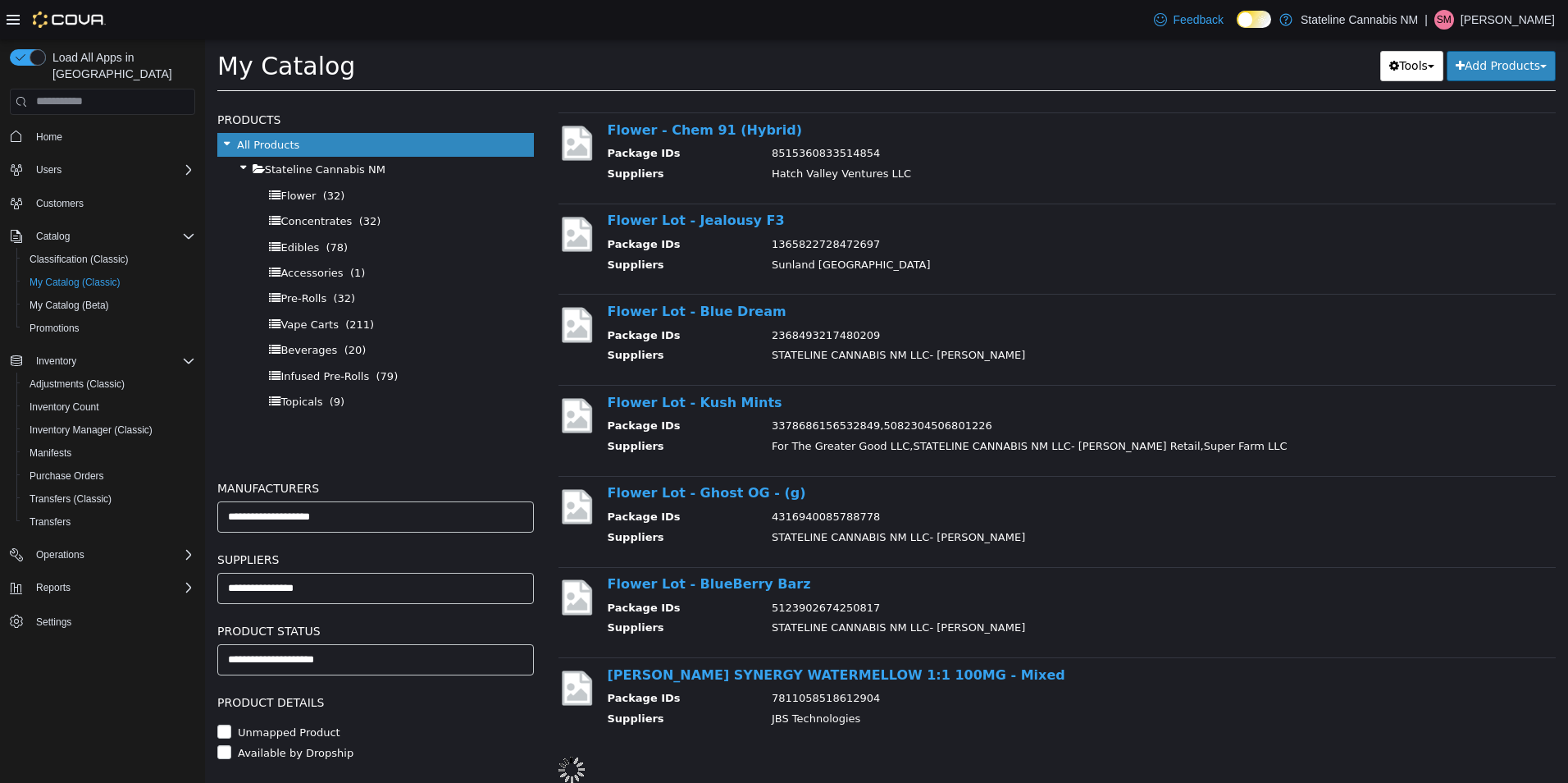
select select "**********"
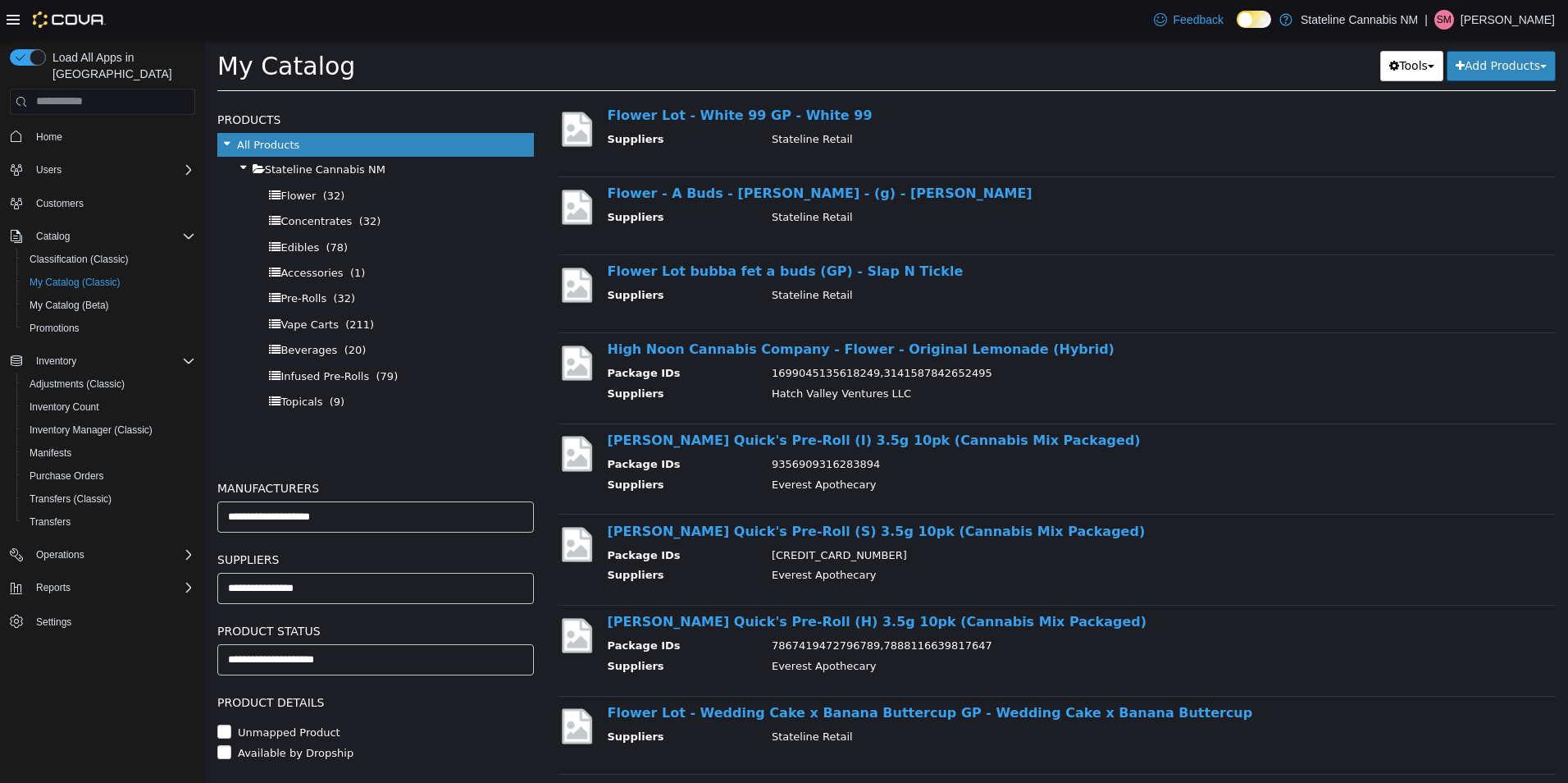
scroll to position [2368, 0]
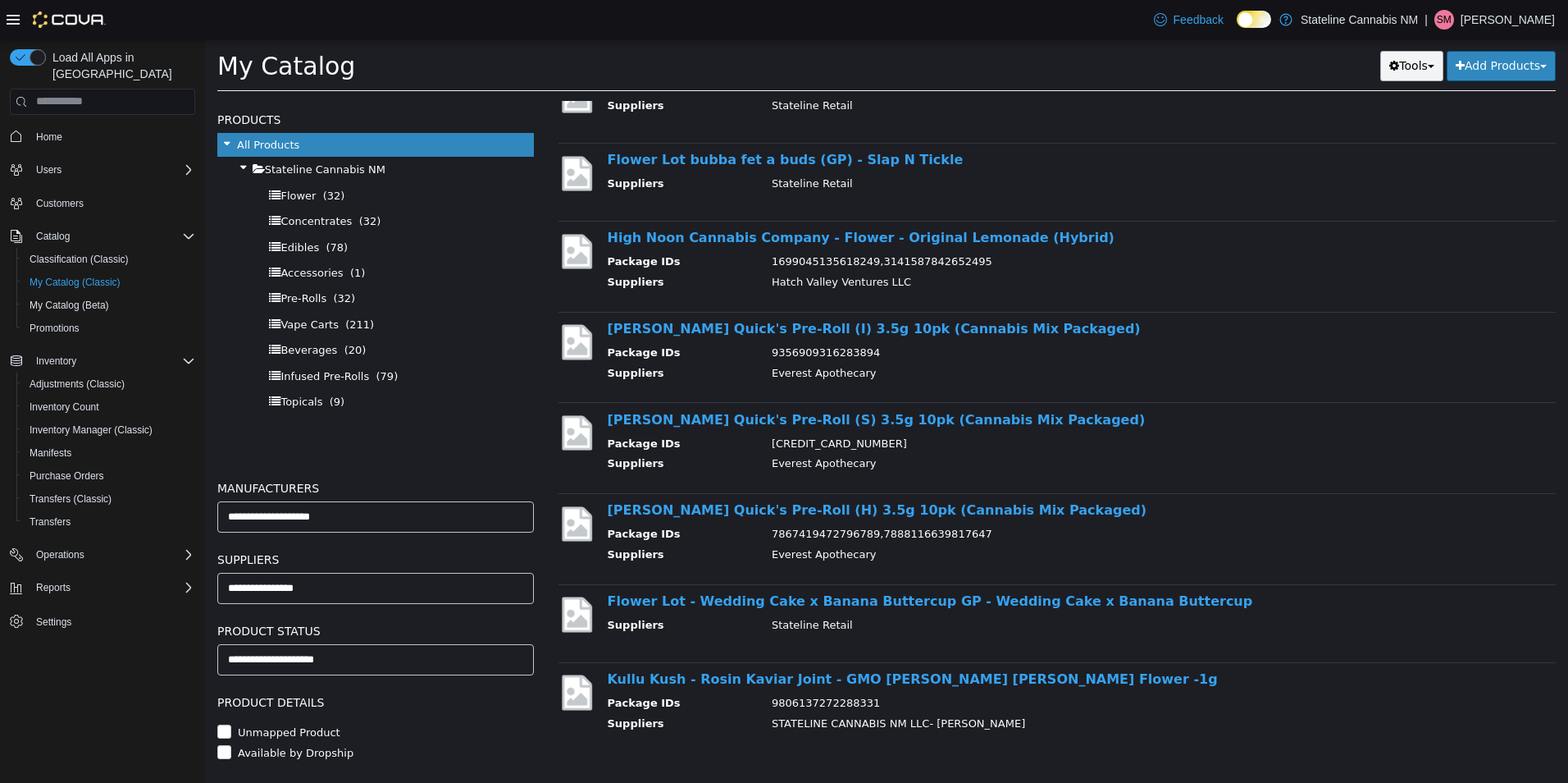
click at [1396, 72] on button "Tools" at bounding box center [1411, 65] width 63 height 30
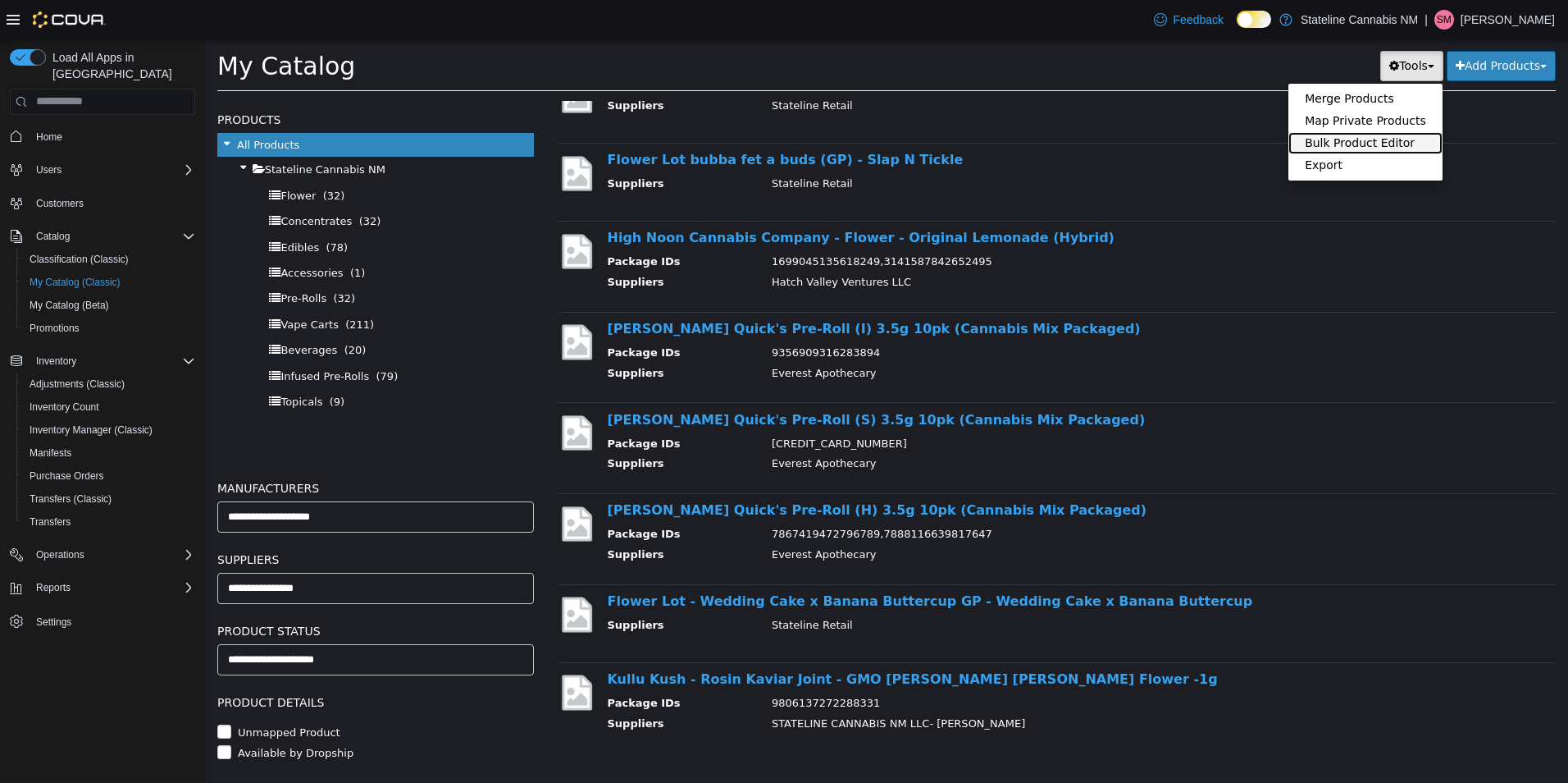
click at [1376, 137] on link "Bulk Product Editor" at bounding box center [1365, 142] width 154 height 22
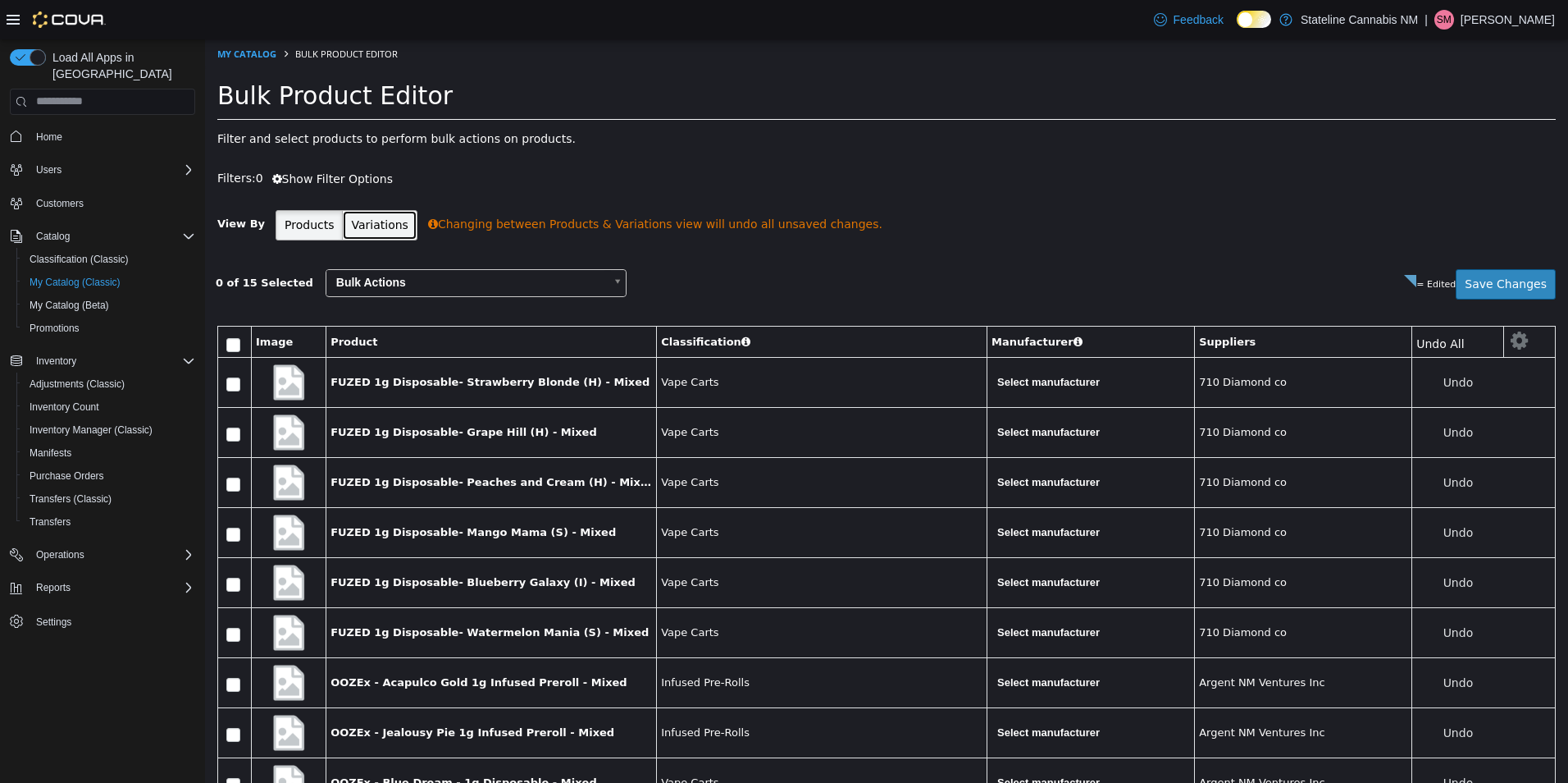
click at [364, 224] on button "Variations" at bounding box center [379, 223] width 75 height 30
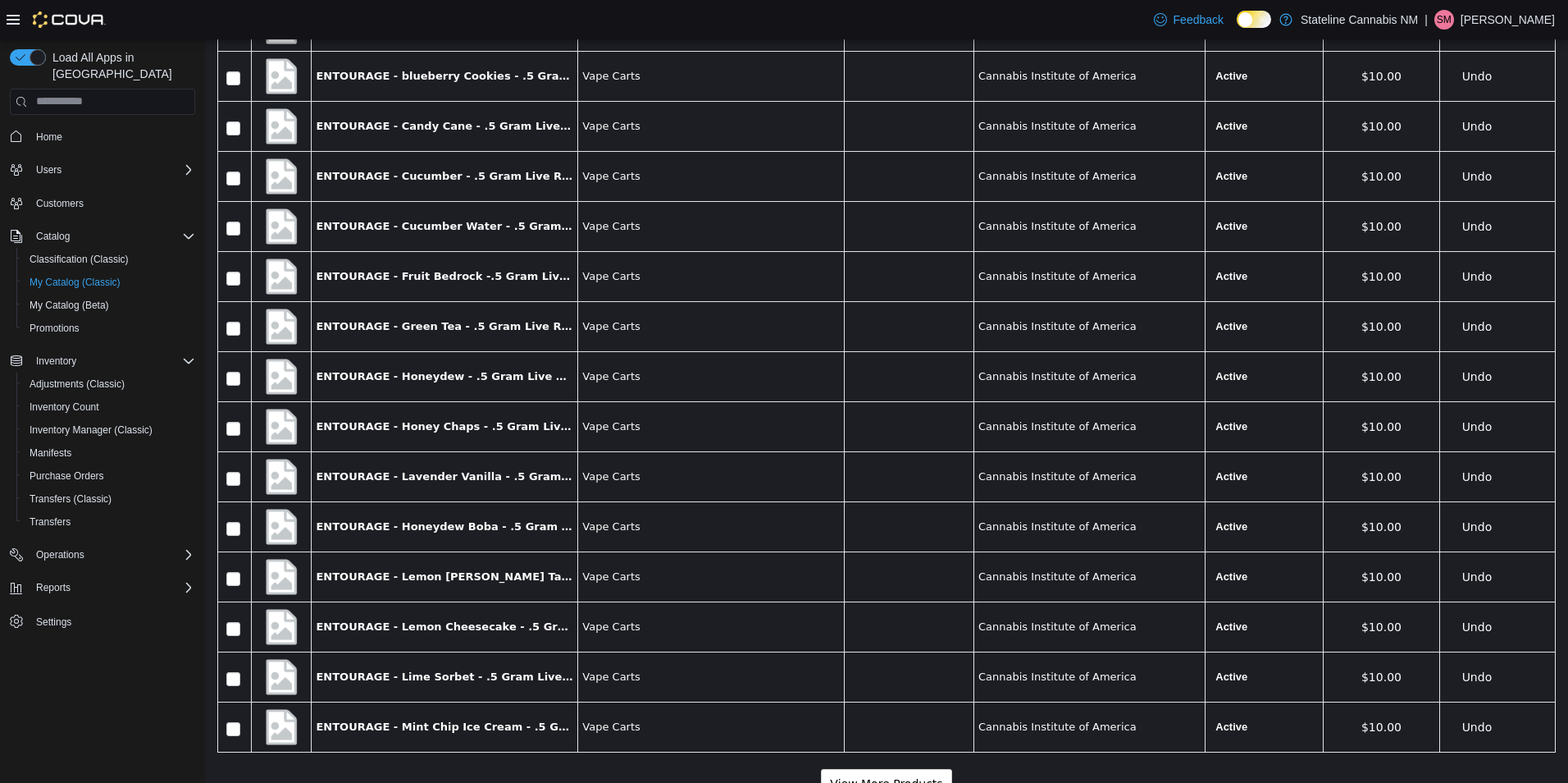
scroll to position [2155, 0]
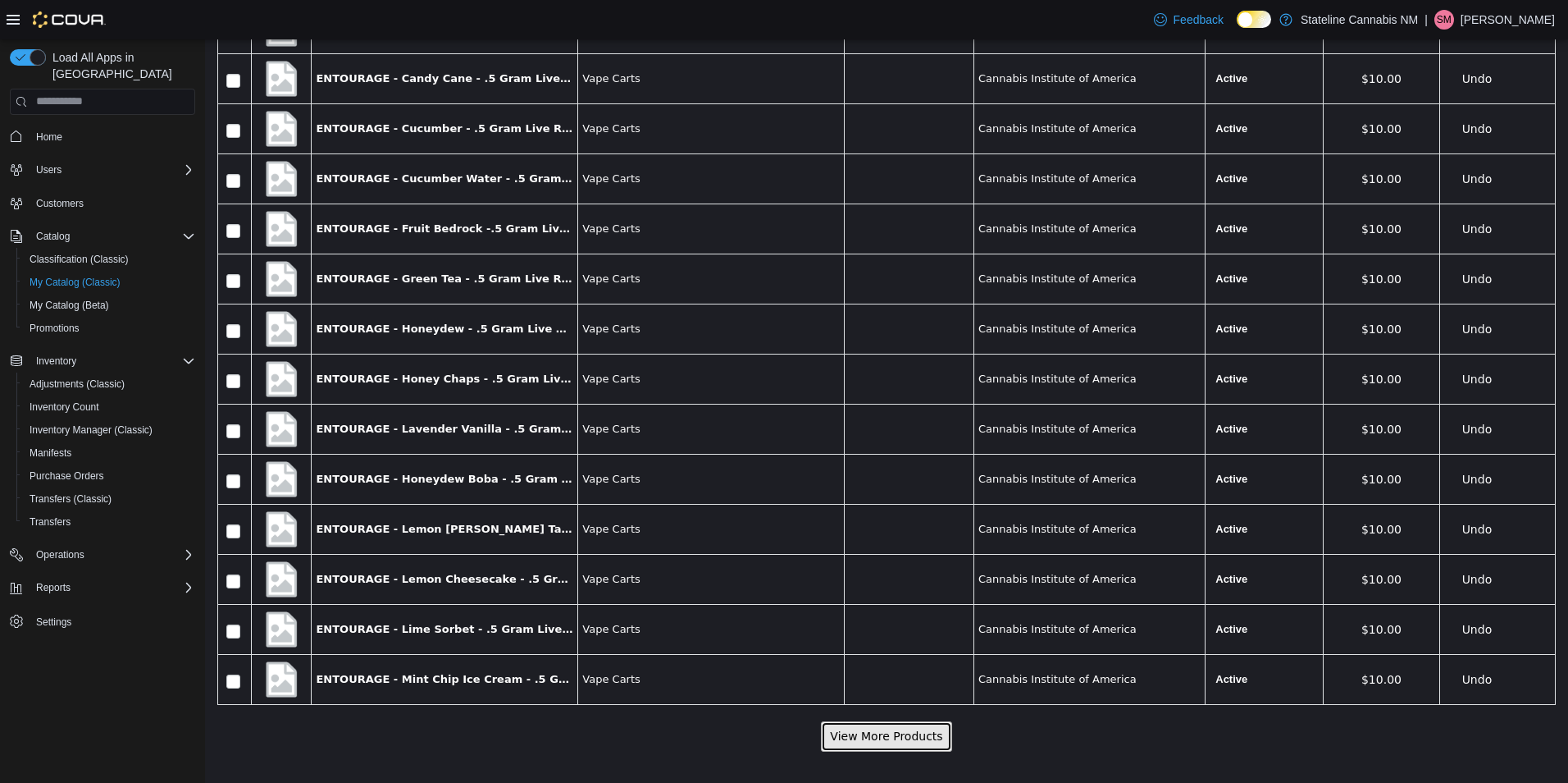
click at [912, 737] on button "View More Products" at bounding box center [886, 735] width 130 height 30
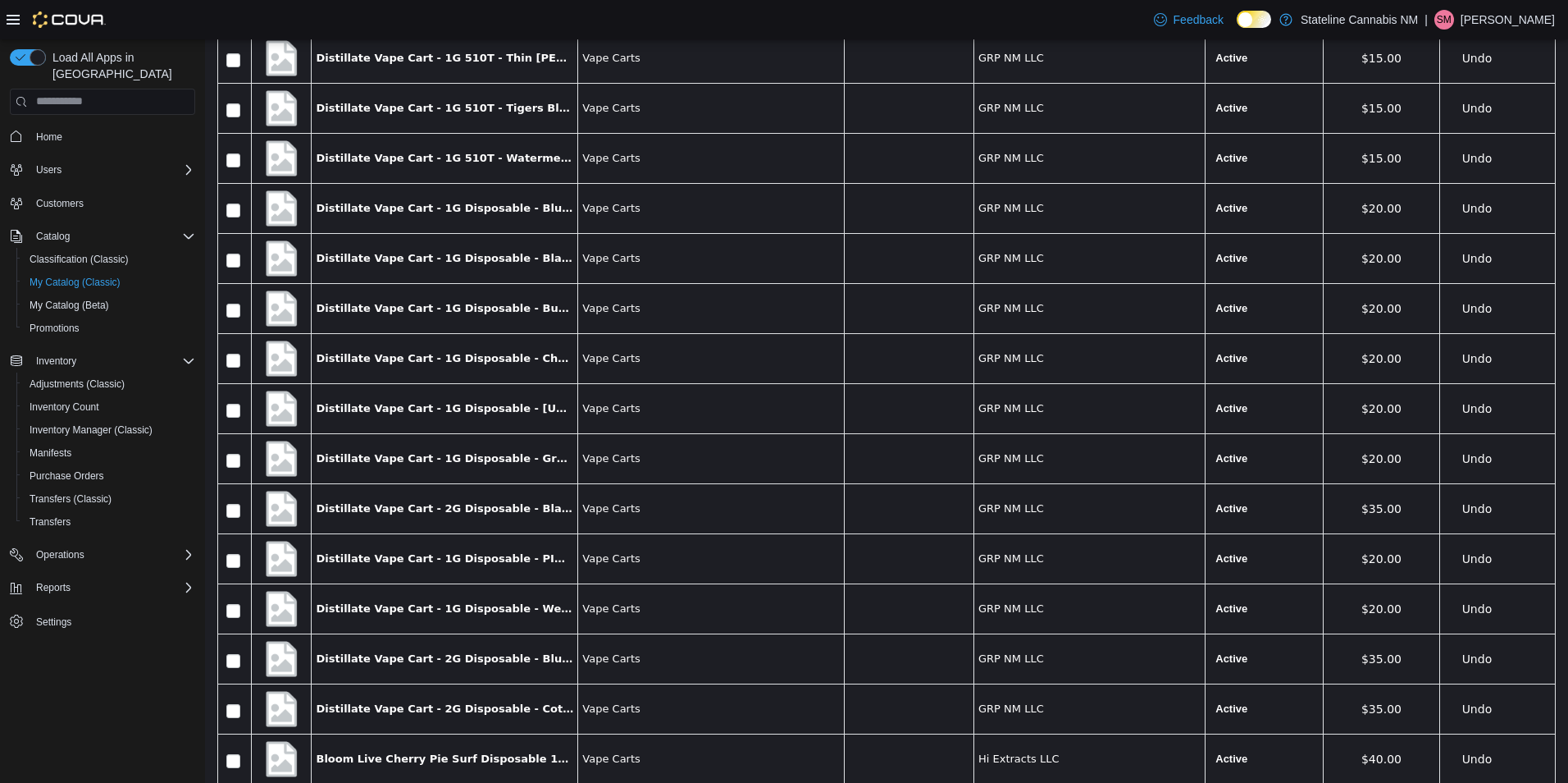
scroll to position [4657, 0]
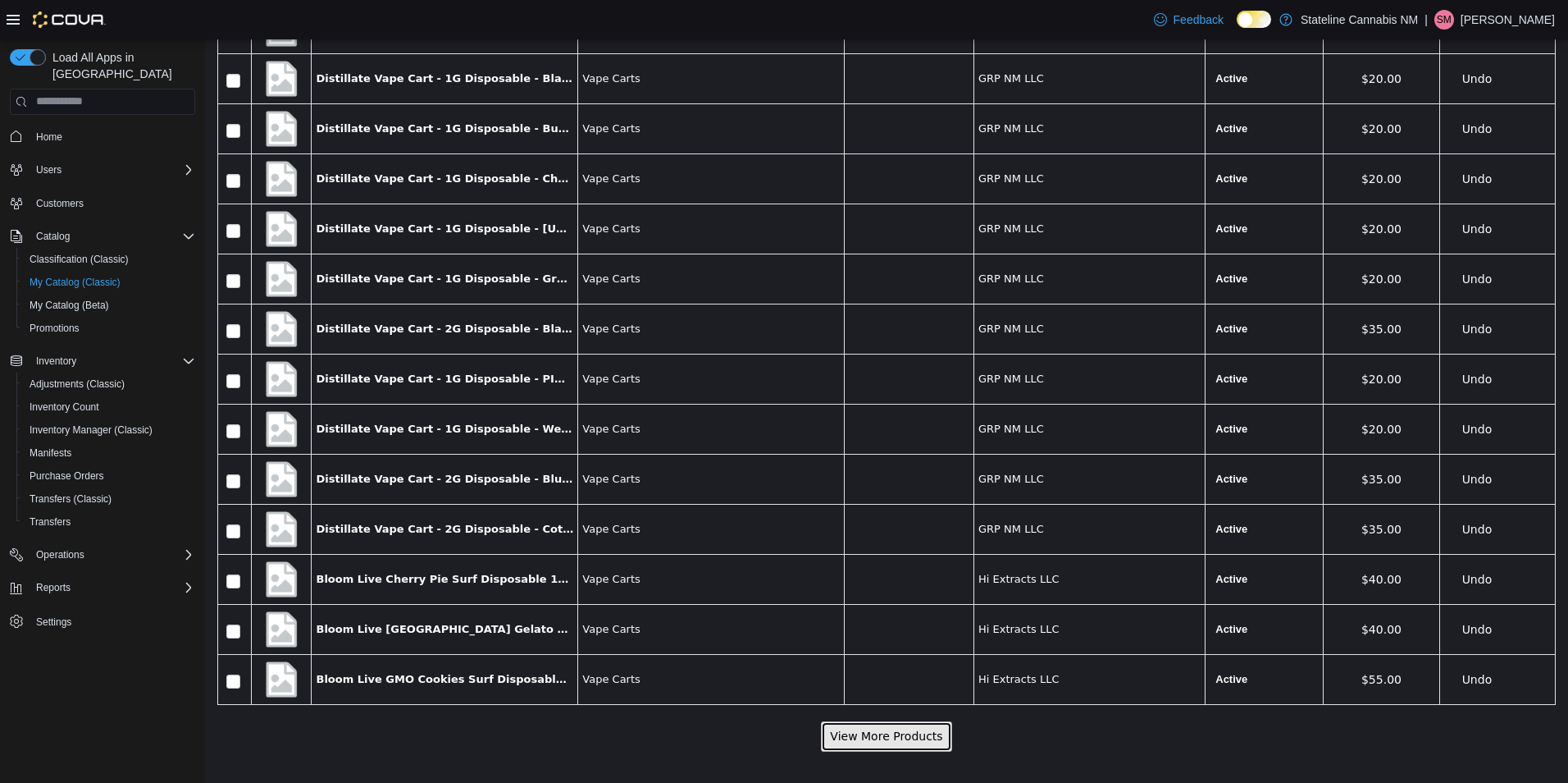
click at [933, 733] on button "View More Products" at bounding box center [886, 735] width 130 height 30
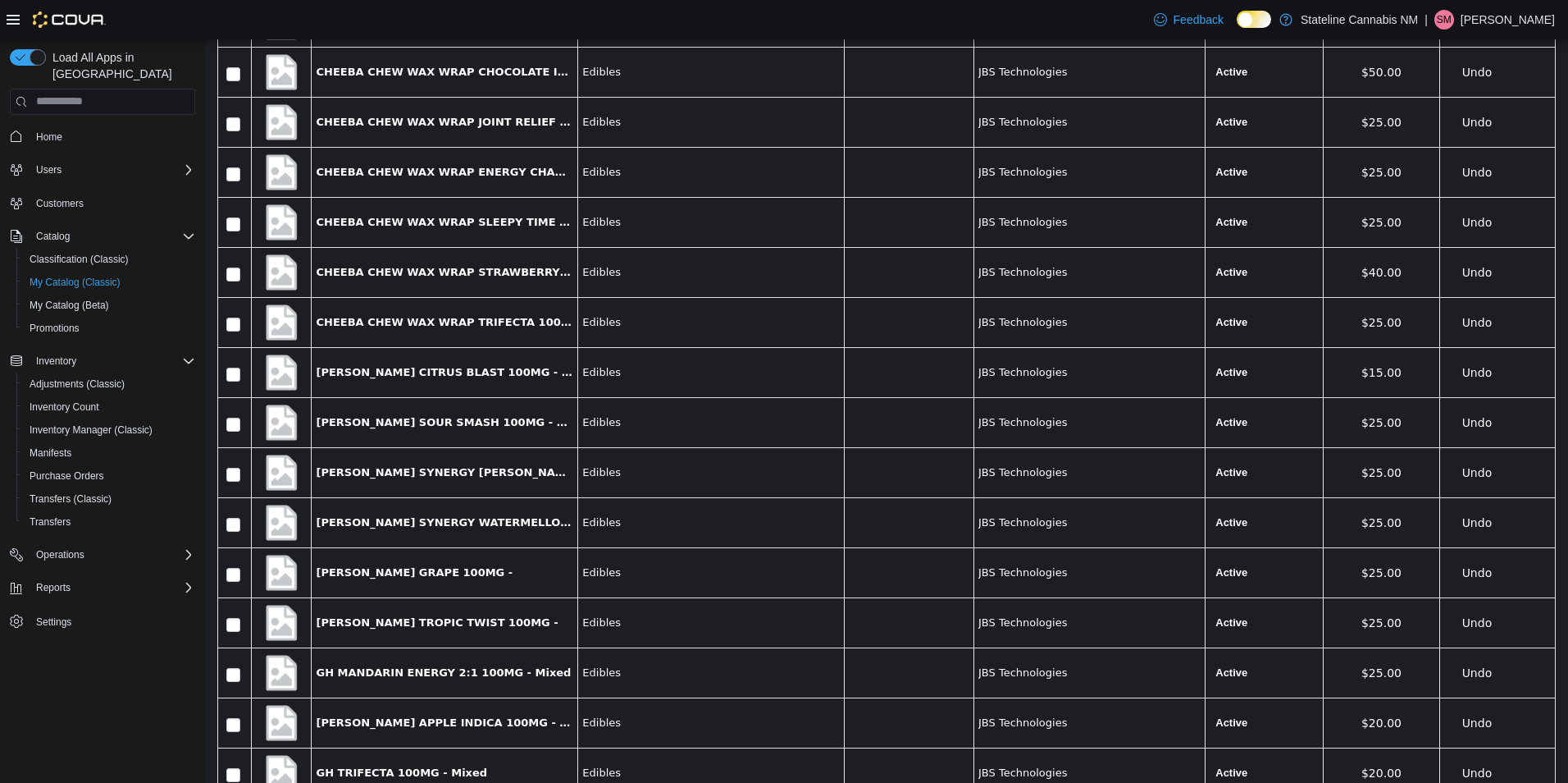
scroll to position [7159, 0]
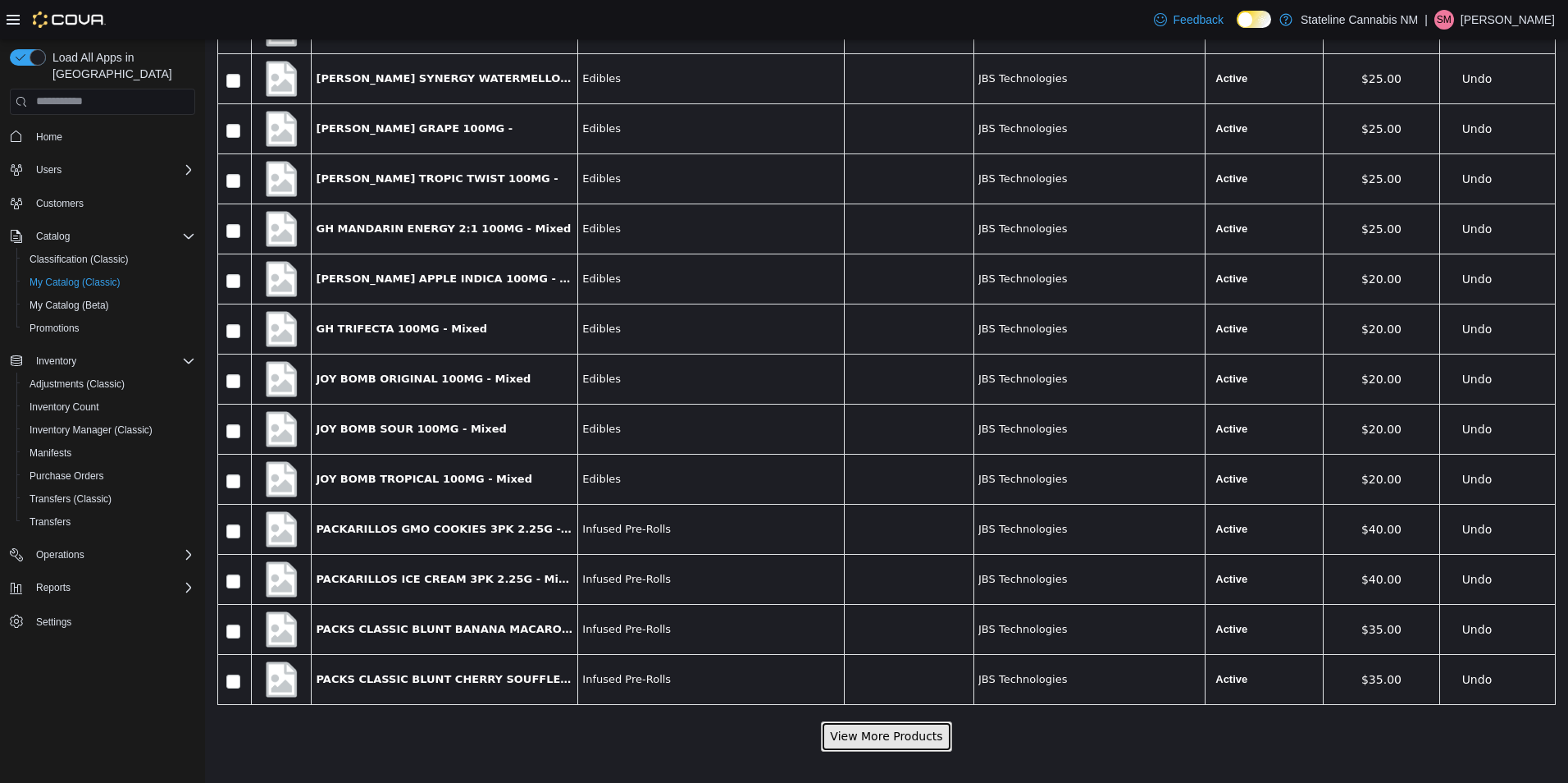
click at [903, 741] on button "View More Products" at bounding box center [886, 735] width 130 height 30
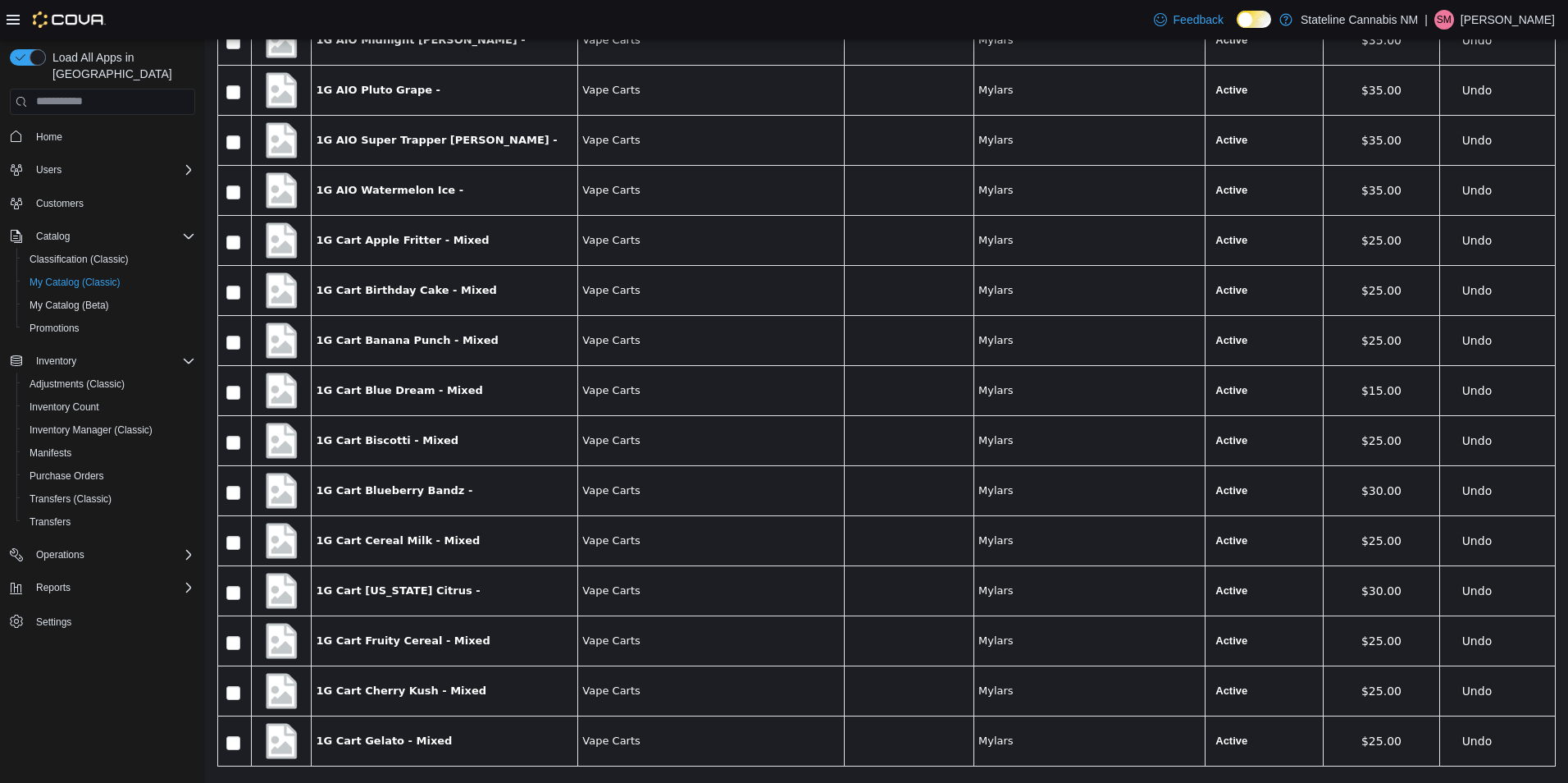
scroll to position [9661, 0]
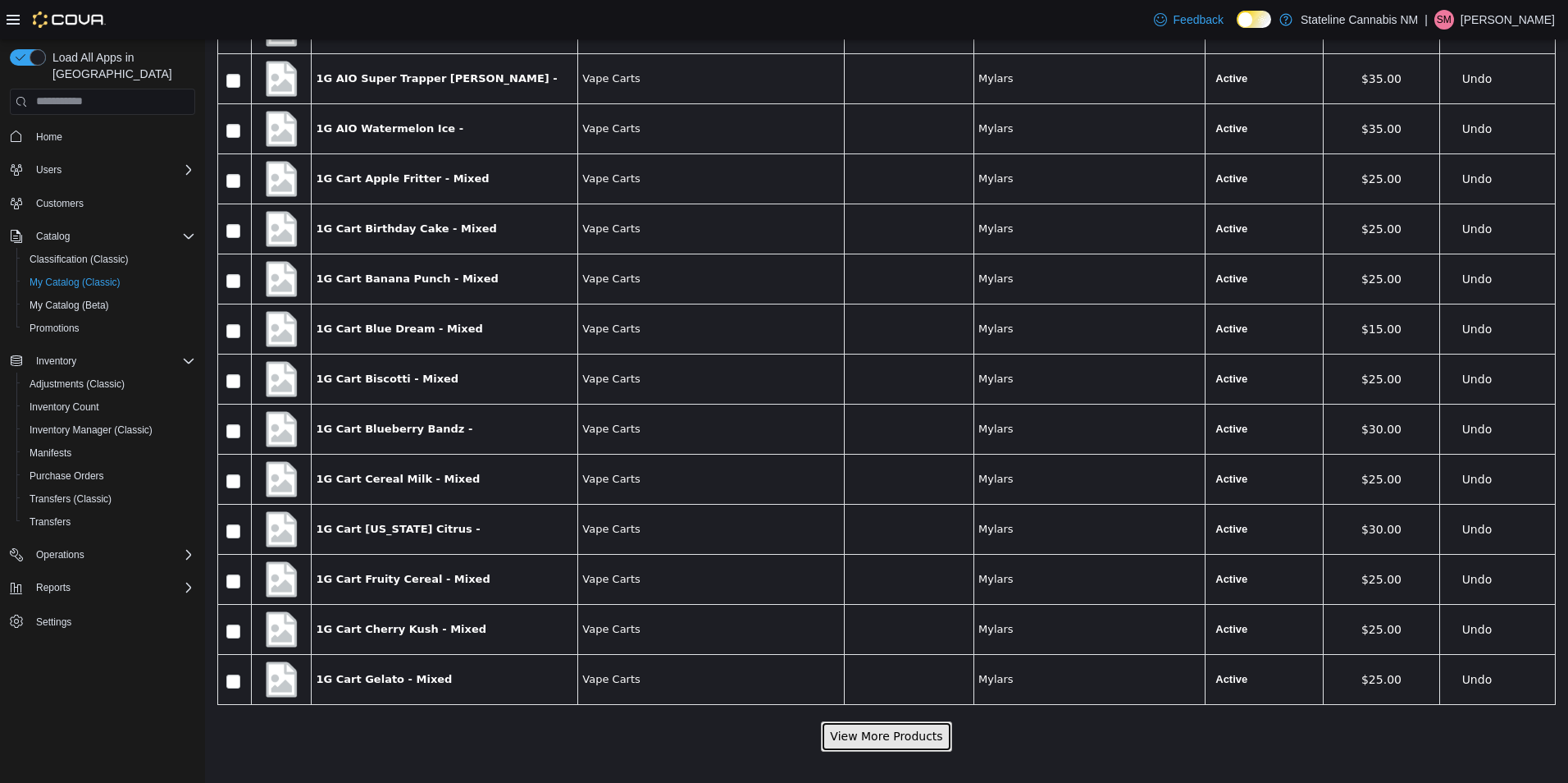
click at [836, 737] on button "View More Products" at bounding box center [886, 735] width 130 height 30
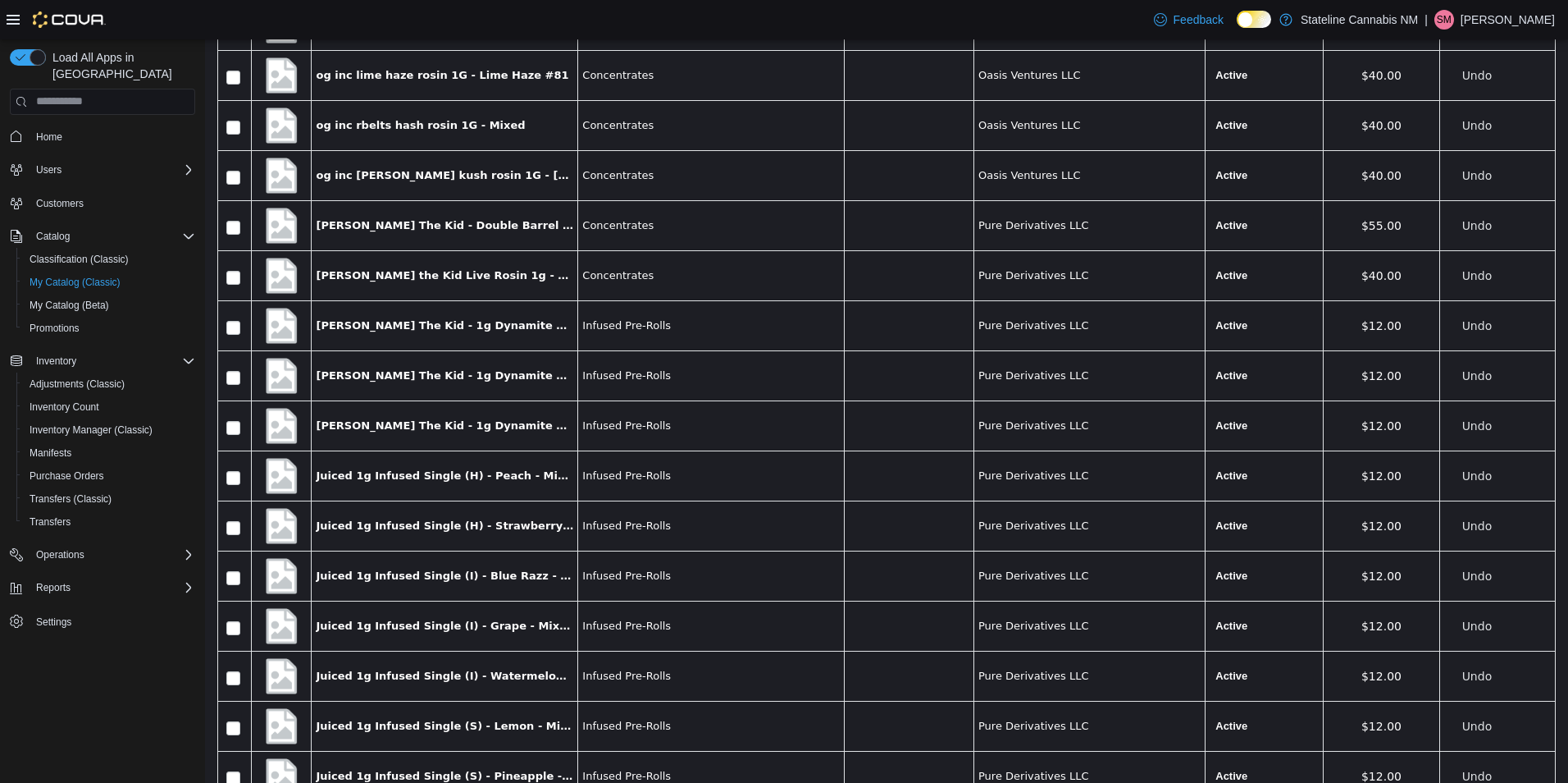
scroll to position [12163, 0]
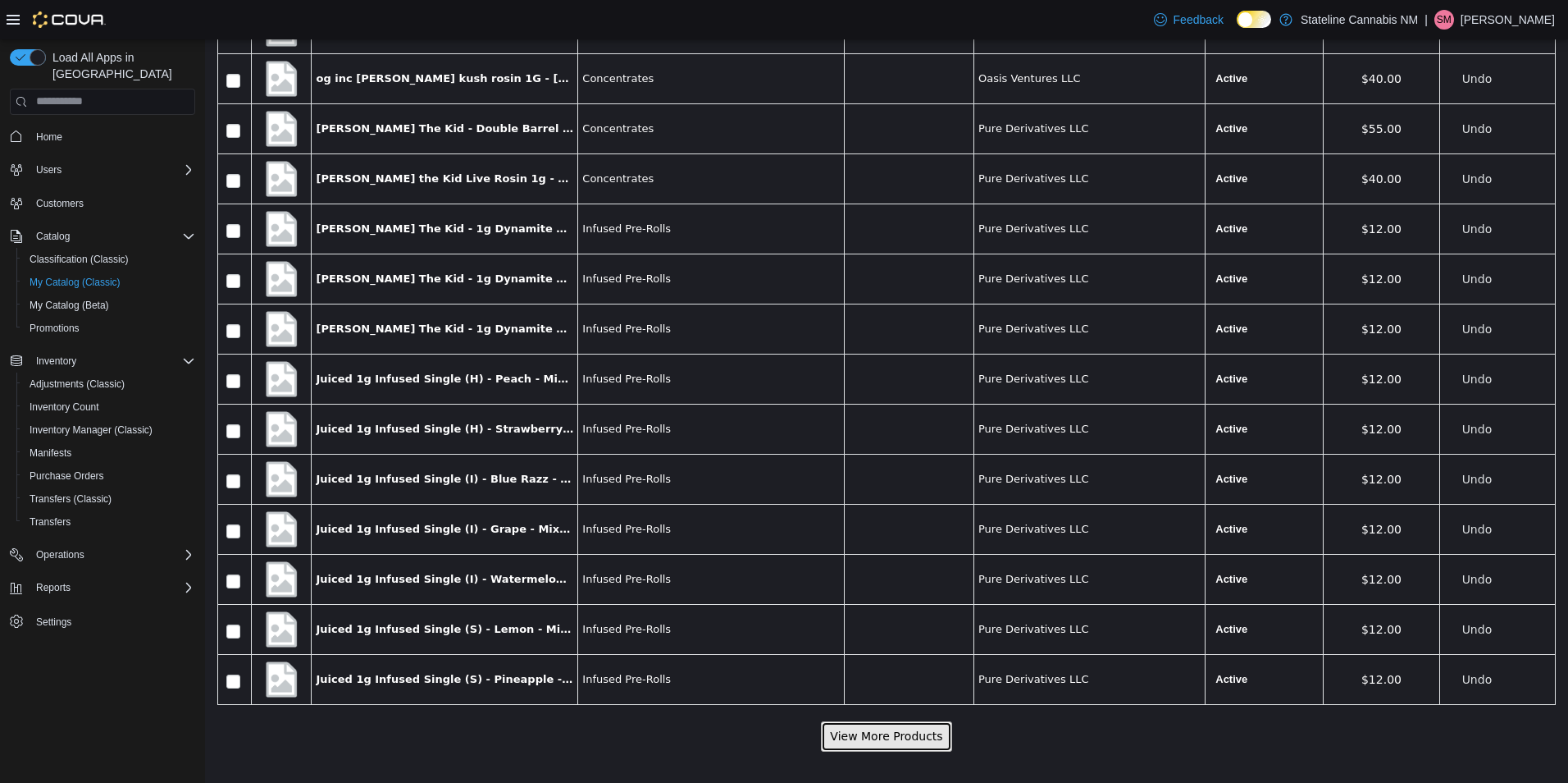
click at [856, 726] on button "View More Products" at bounding box center [886, 735] width 130 height 30
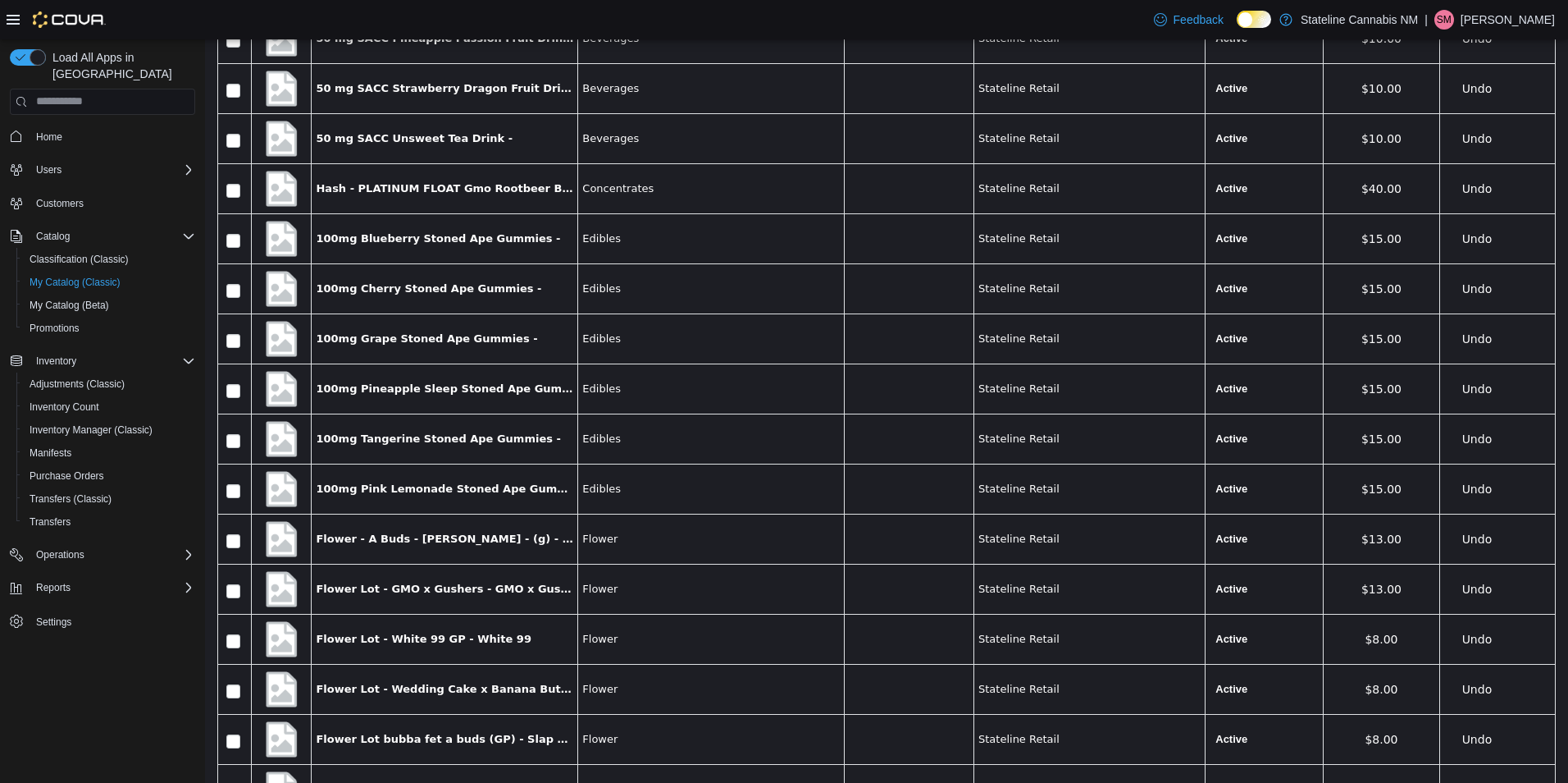
scroll to position [14666, 0]
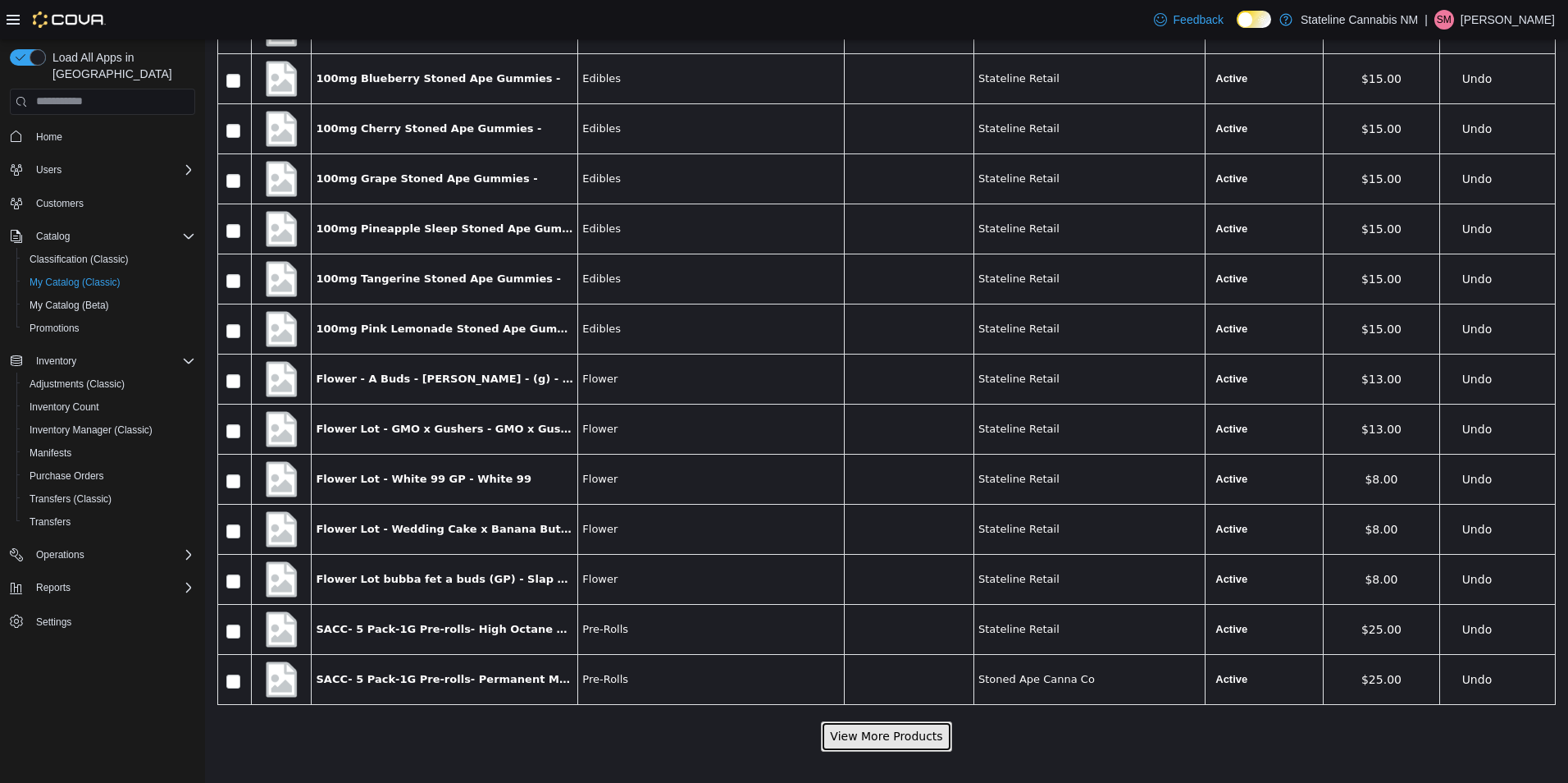
click at [845, 747] on button "View More Products" at bounding box center [886, 735] width 130 height 30
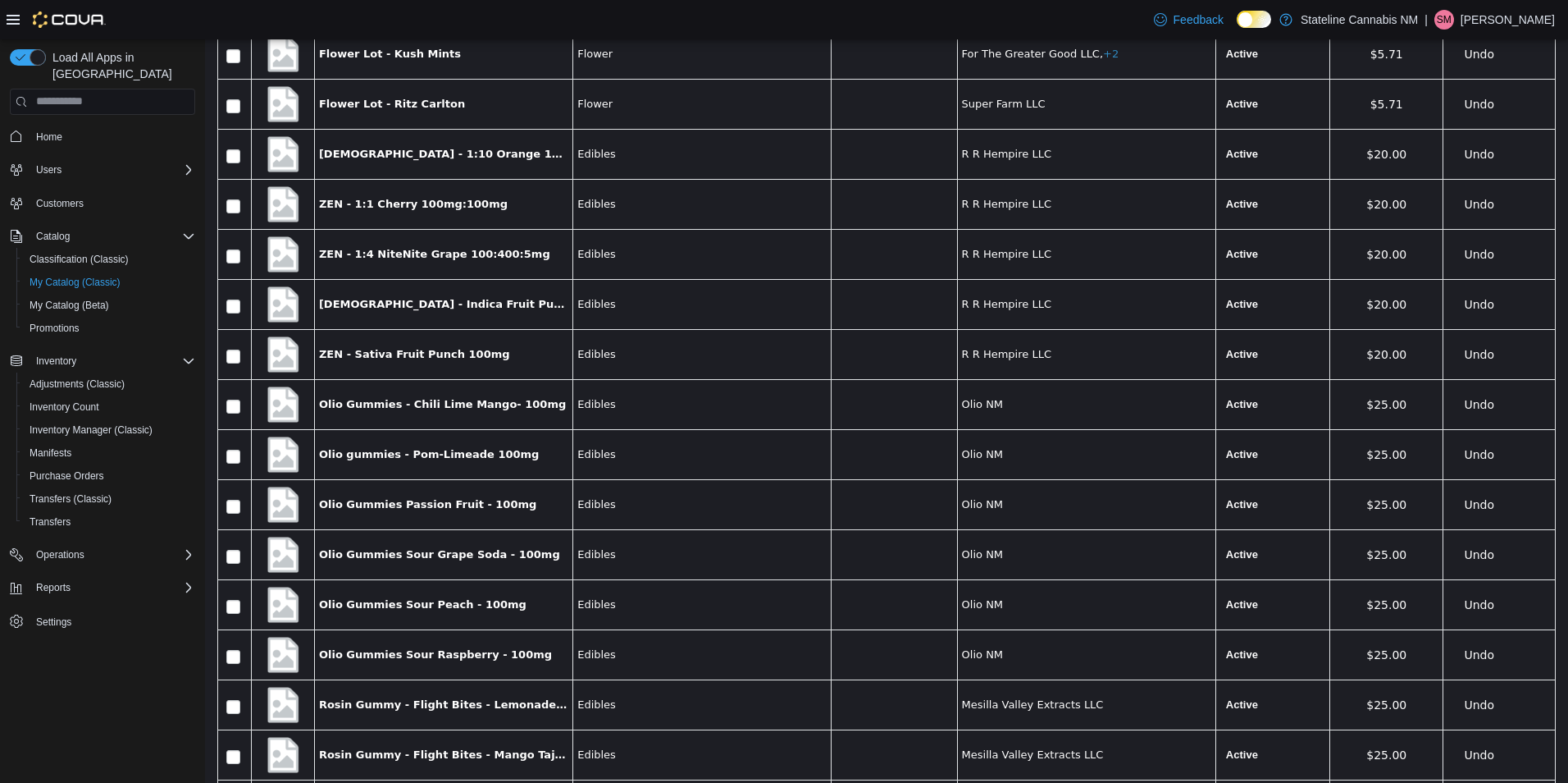
scroll to position [17157, 0]
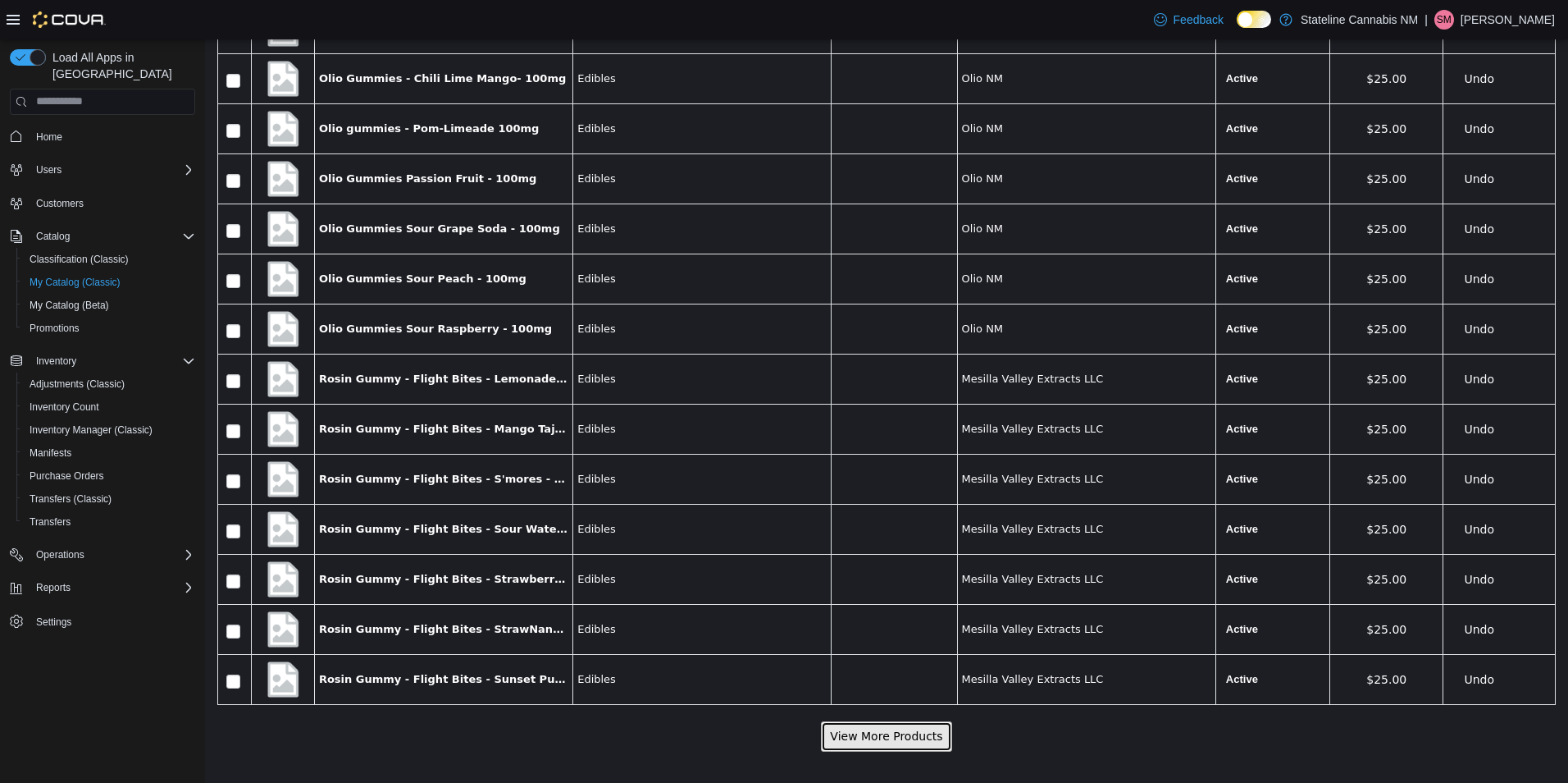
click at [868, 720] on button "View More Products" at bounding box center [886, 735] width 130 height 30
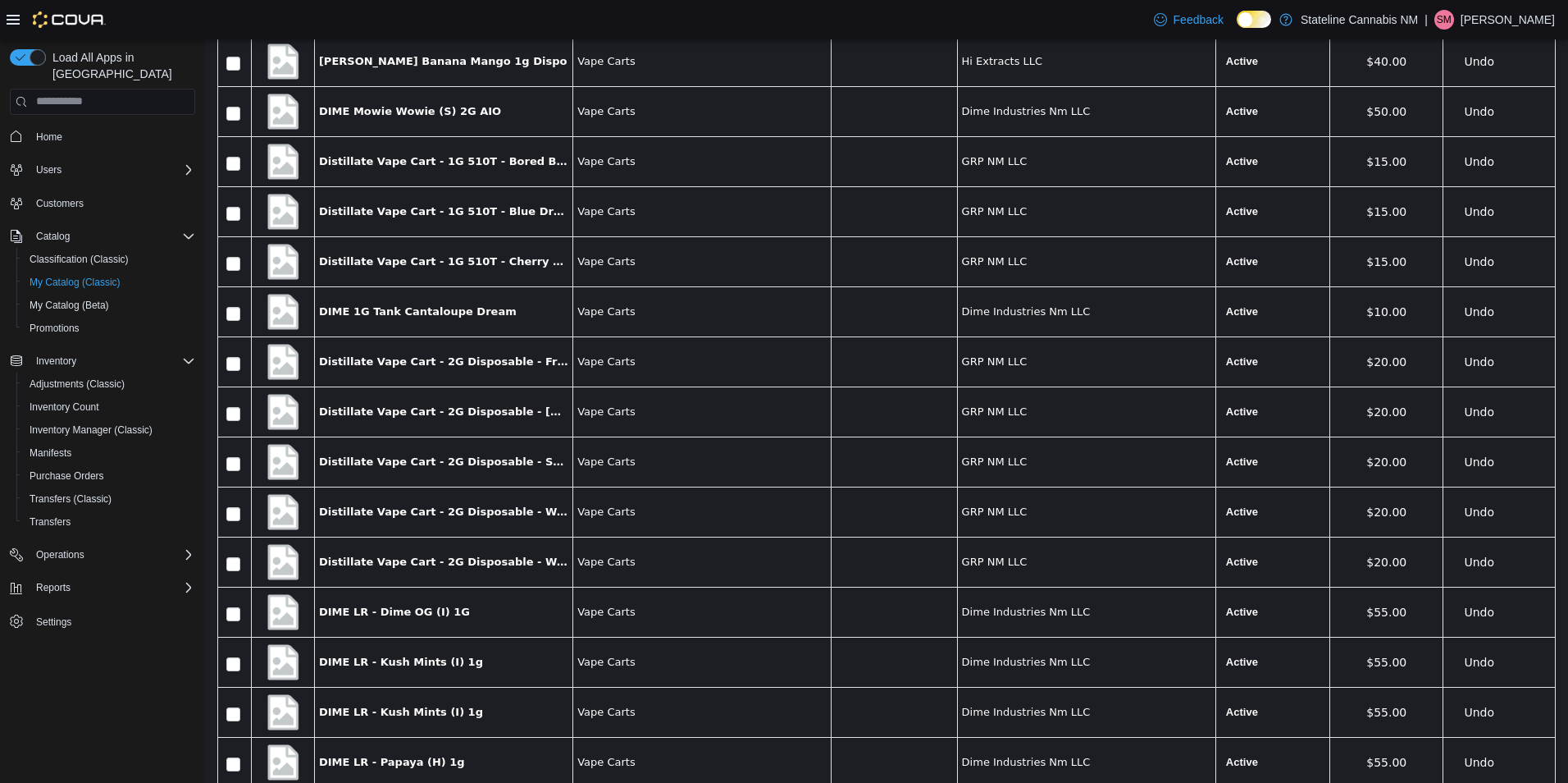
scroll to position [19659, 0]
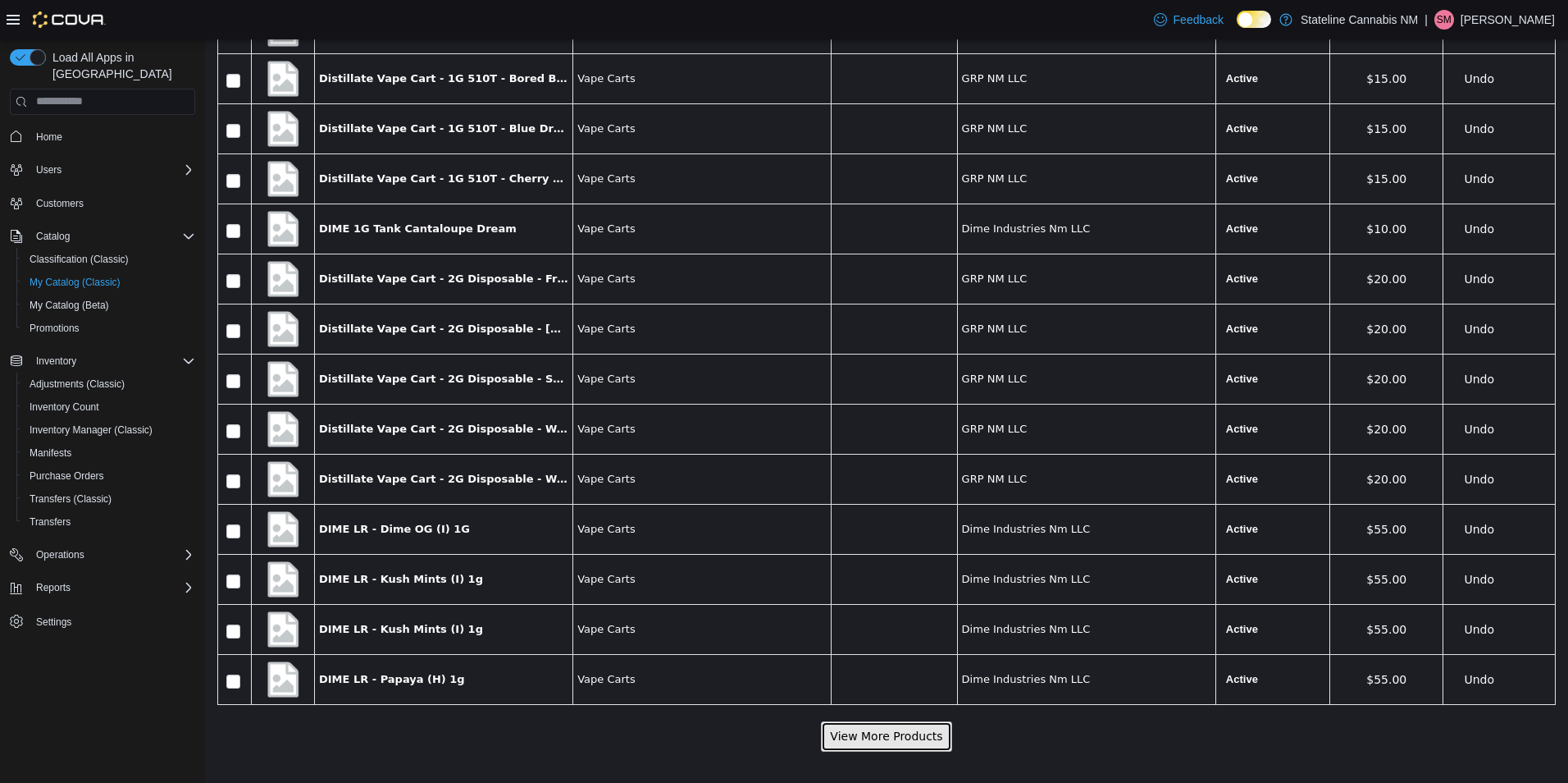
click at [832, 738] on button "View More Products" at bounding box center [886, 735] width 130 height 30
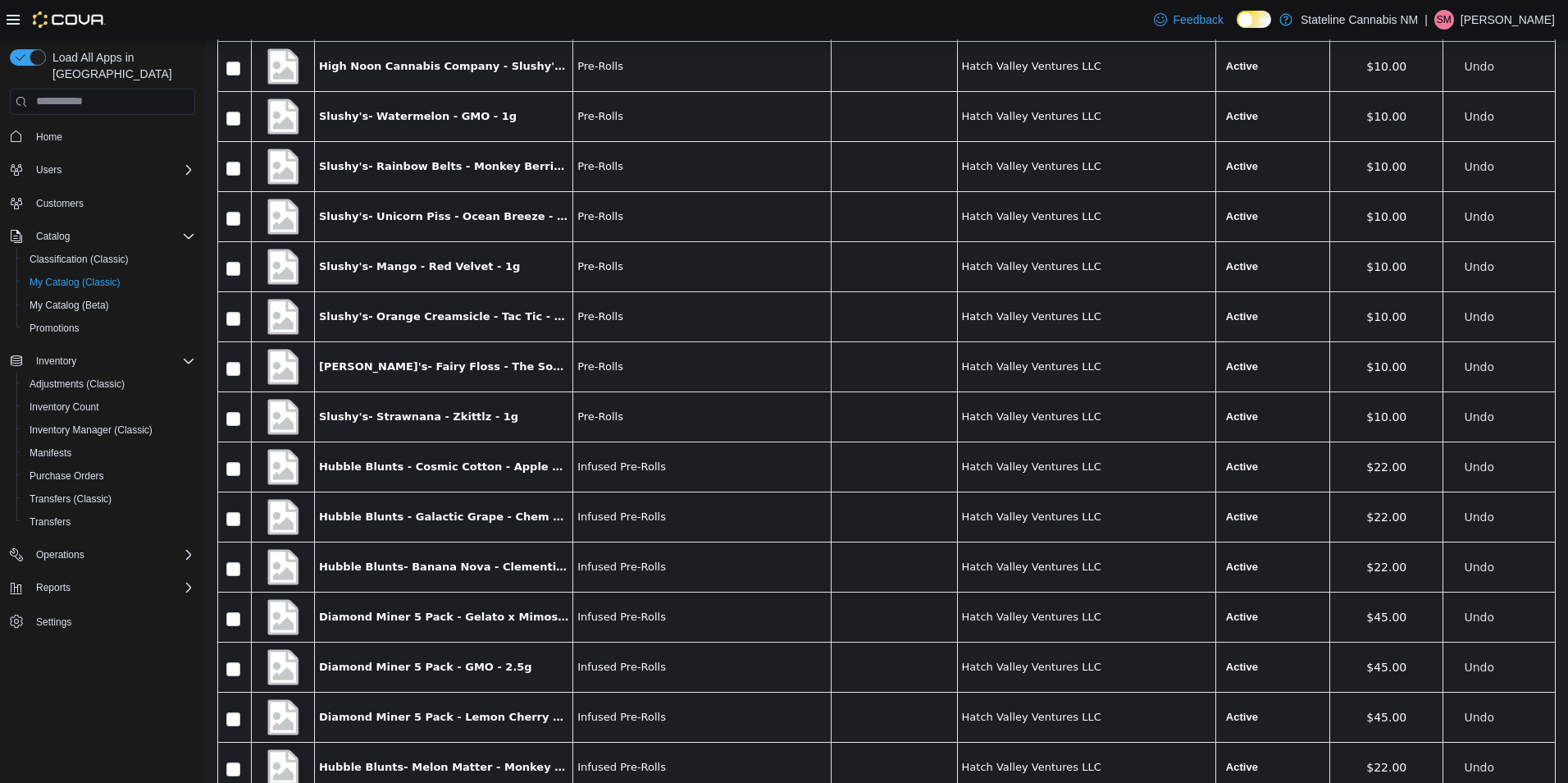
scroll to position [22161, 0]
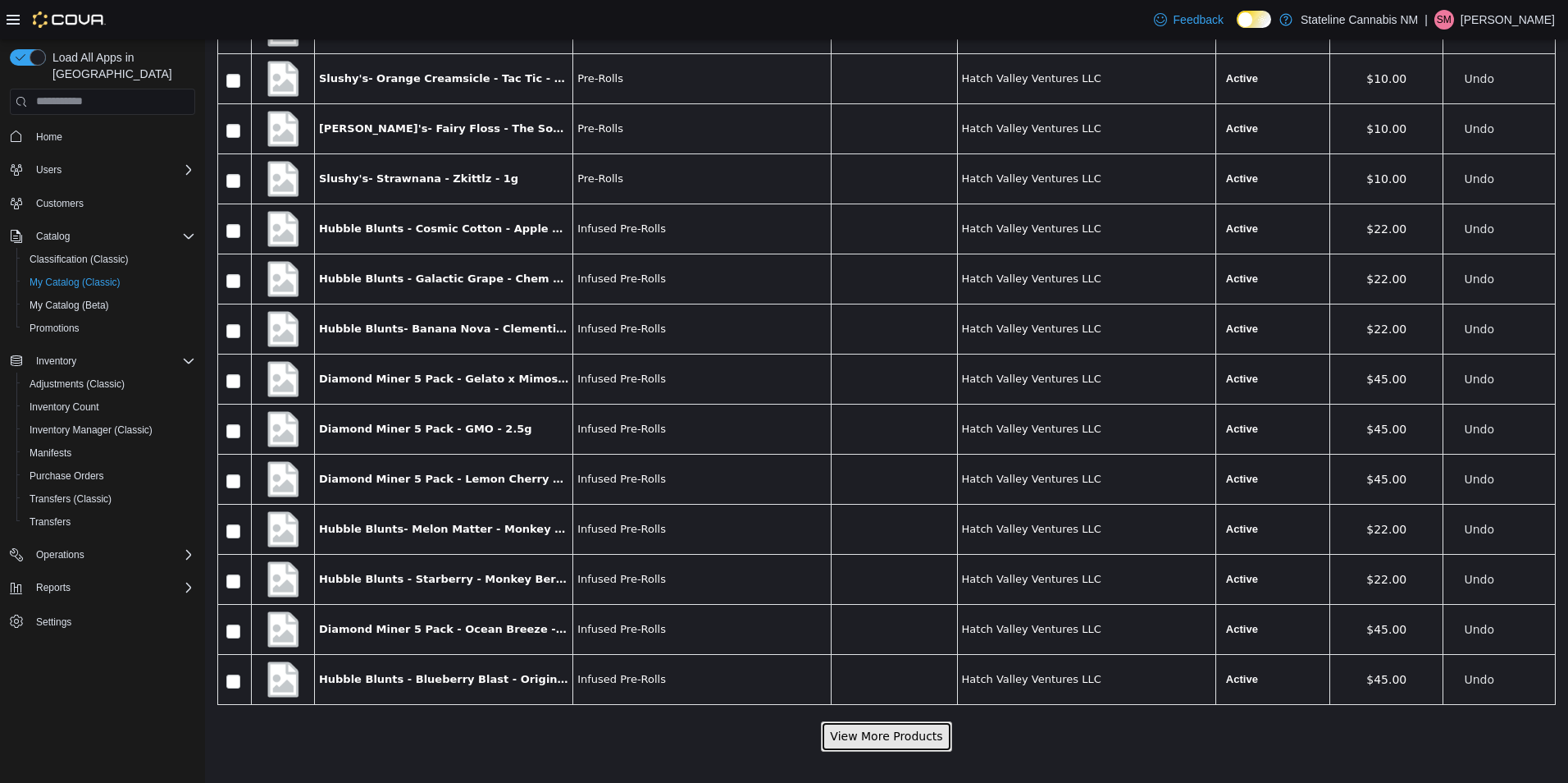
click at [919, 737] on button "View More Products" at bounding box center [886, 735] width 130 height 30
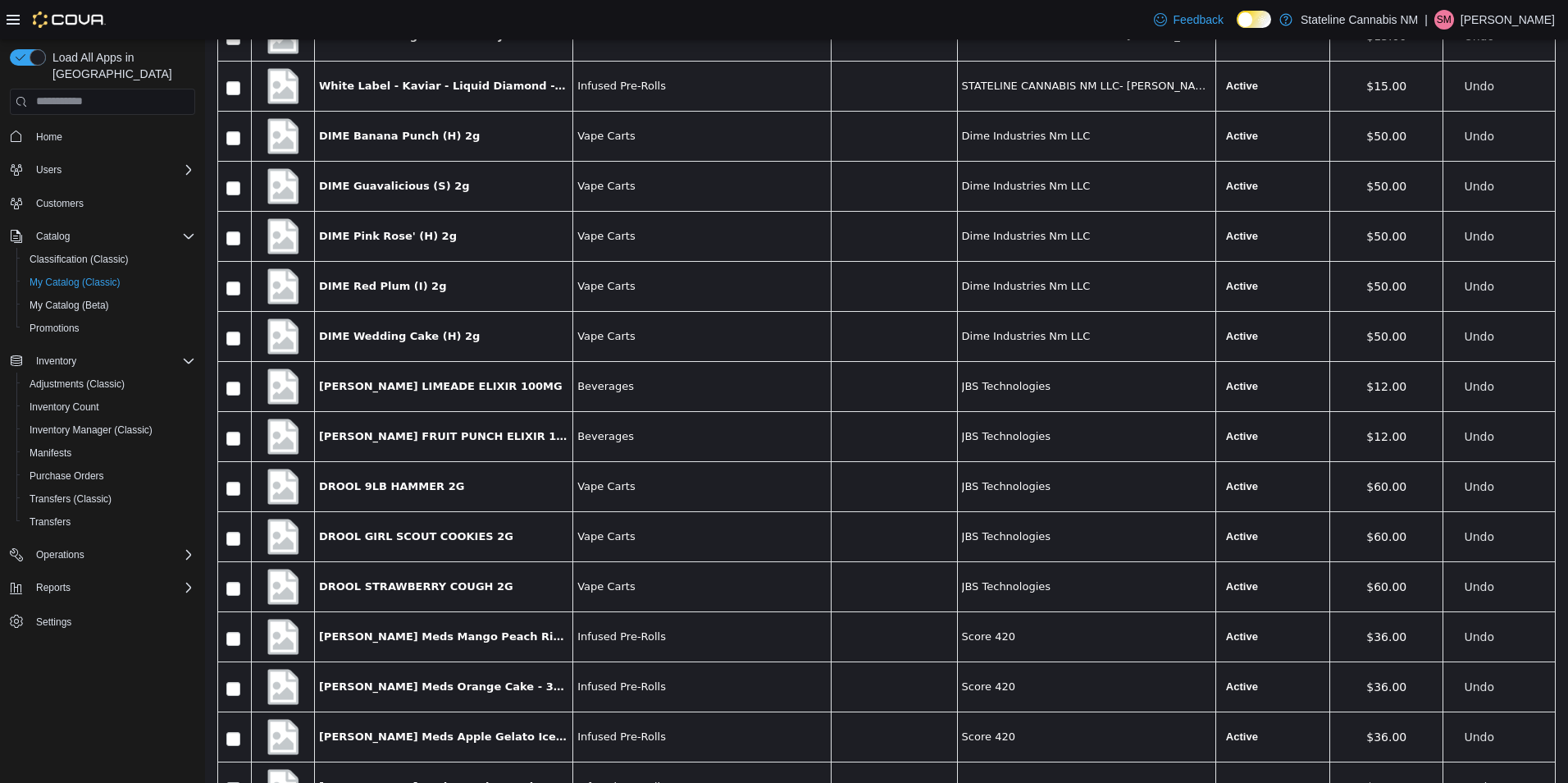
scroll to position [24663, 0]
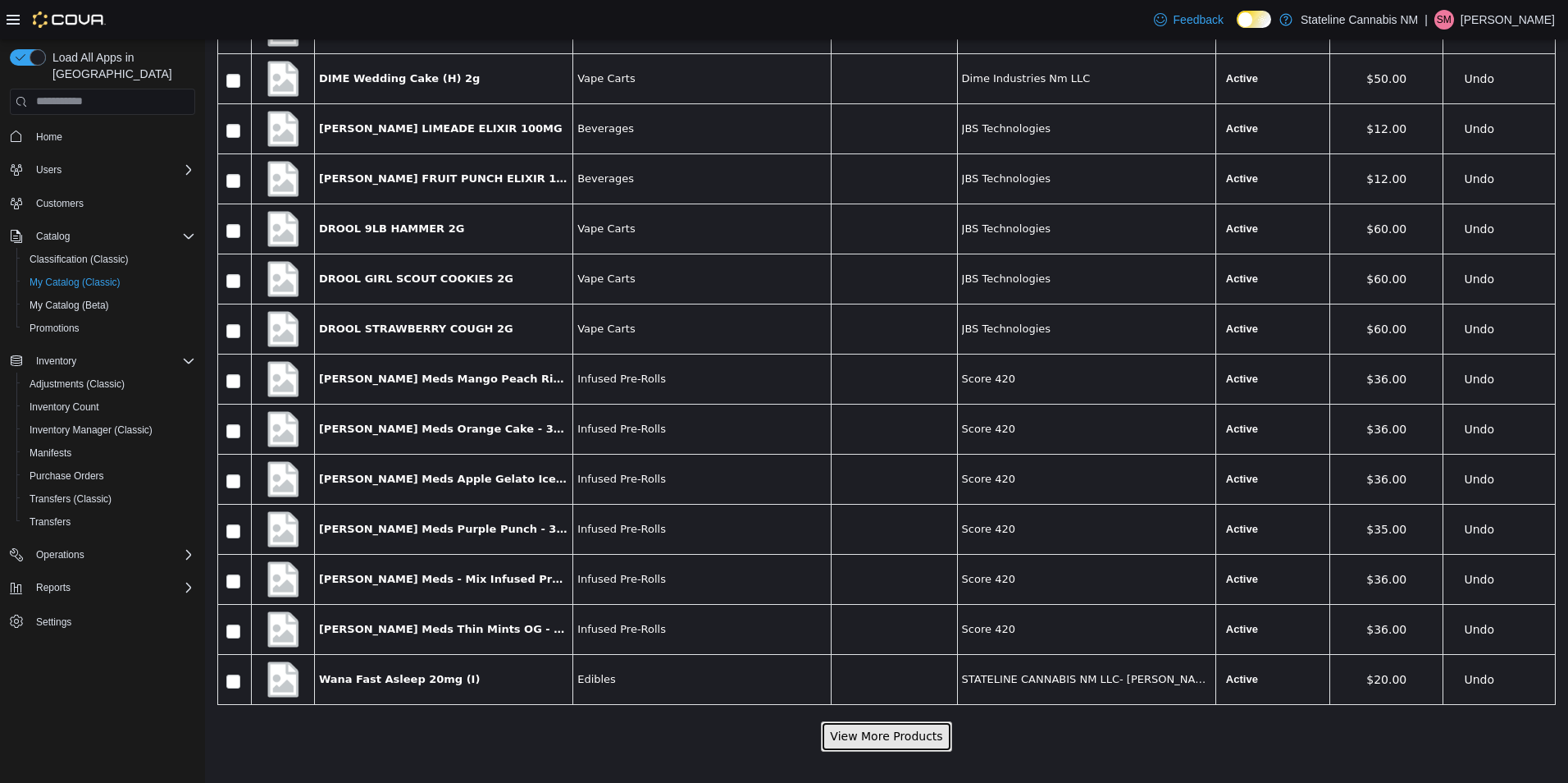
click at [918, 725] on button "View More Products" at bounding box center [886, 735] width 130 height 30
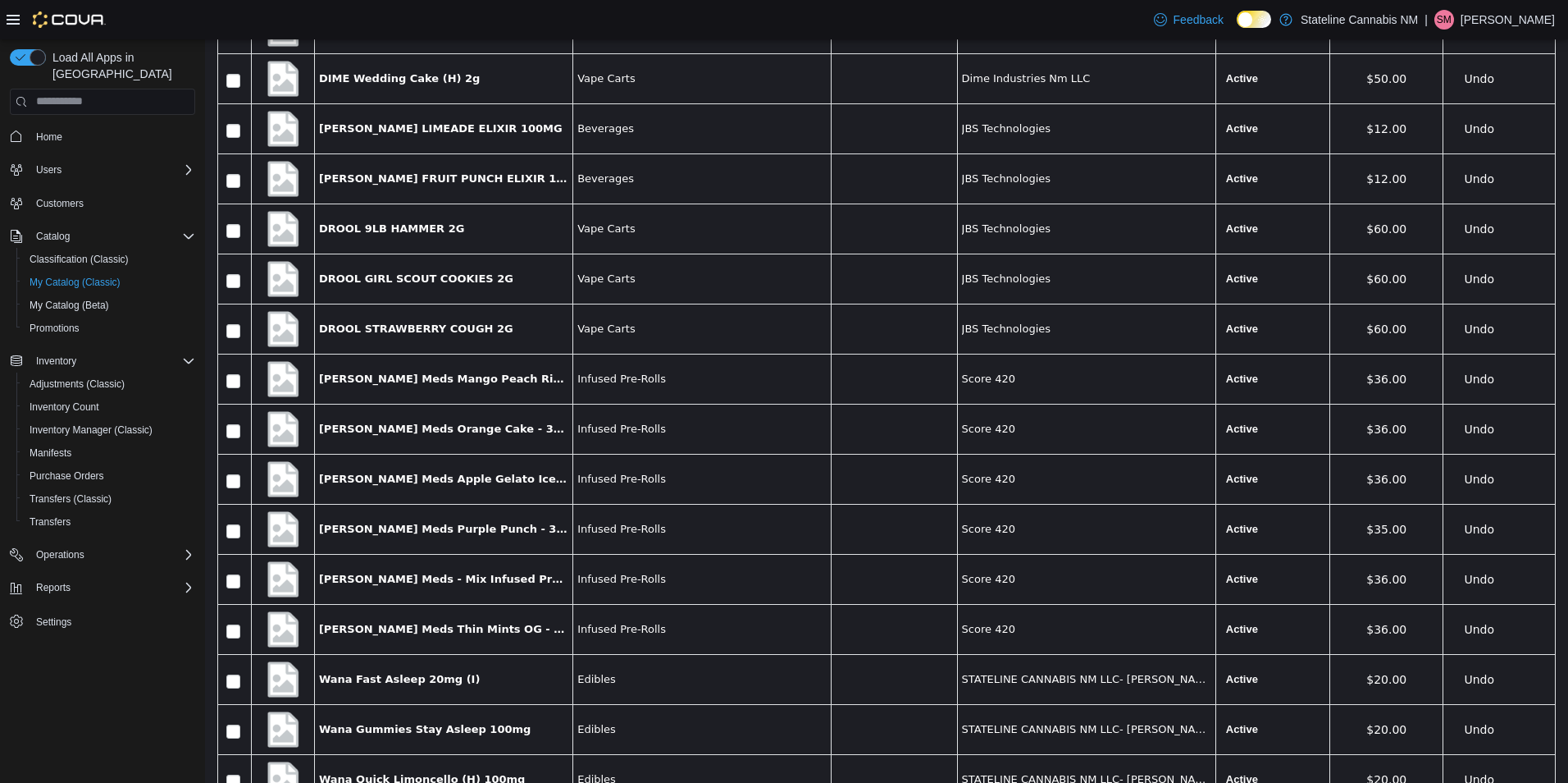
scroll to position [24934, 0]
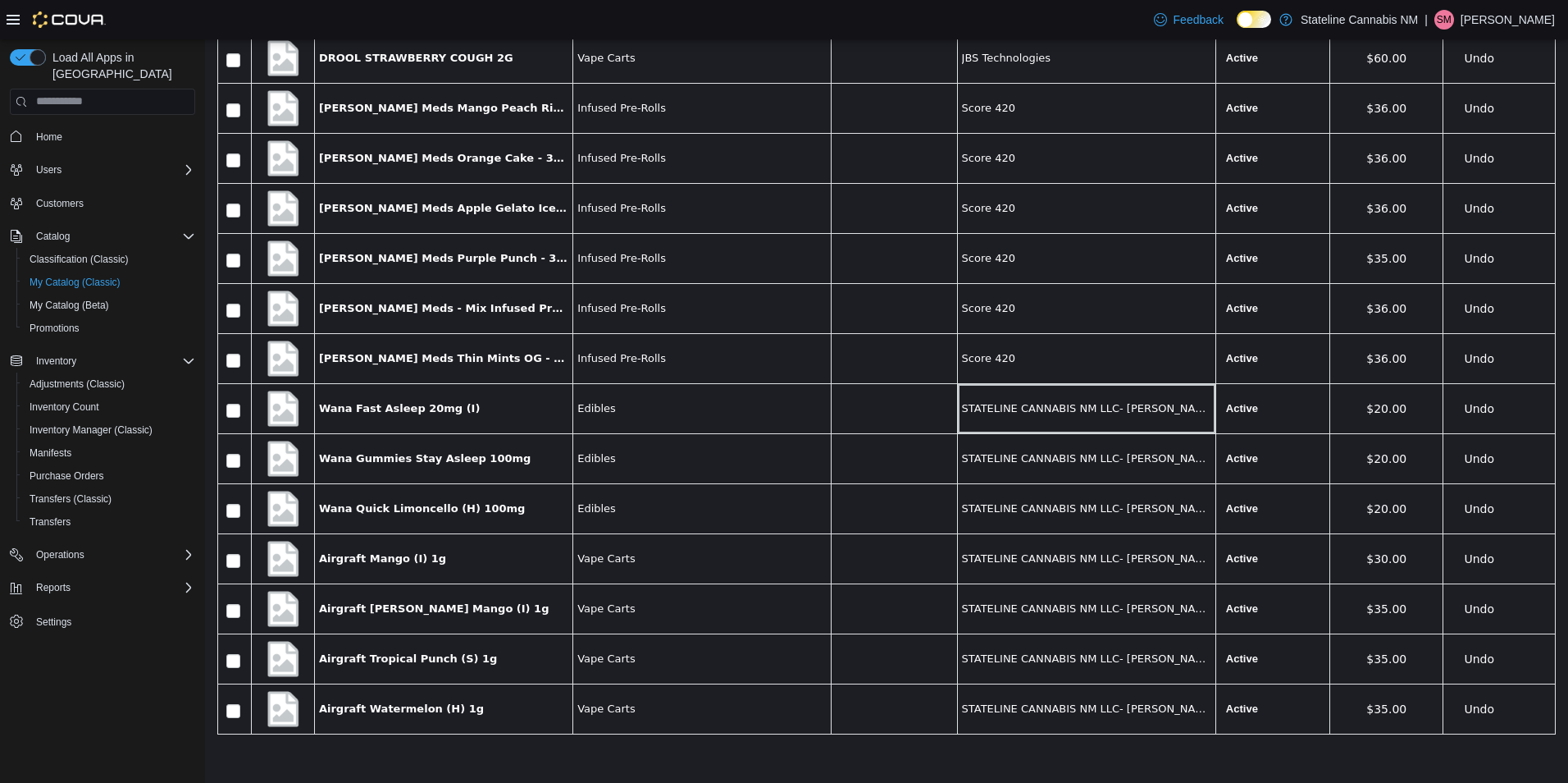
click at [1163, 404] on span "STATELINE CANNABIS NM LLC- [PERSON_NAME]" at bounding box center [1087, 407] width 250 height 16
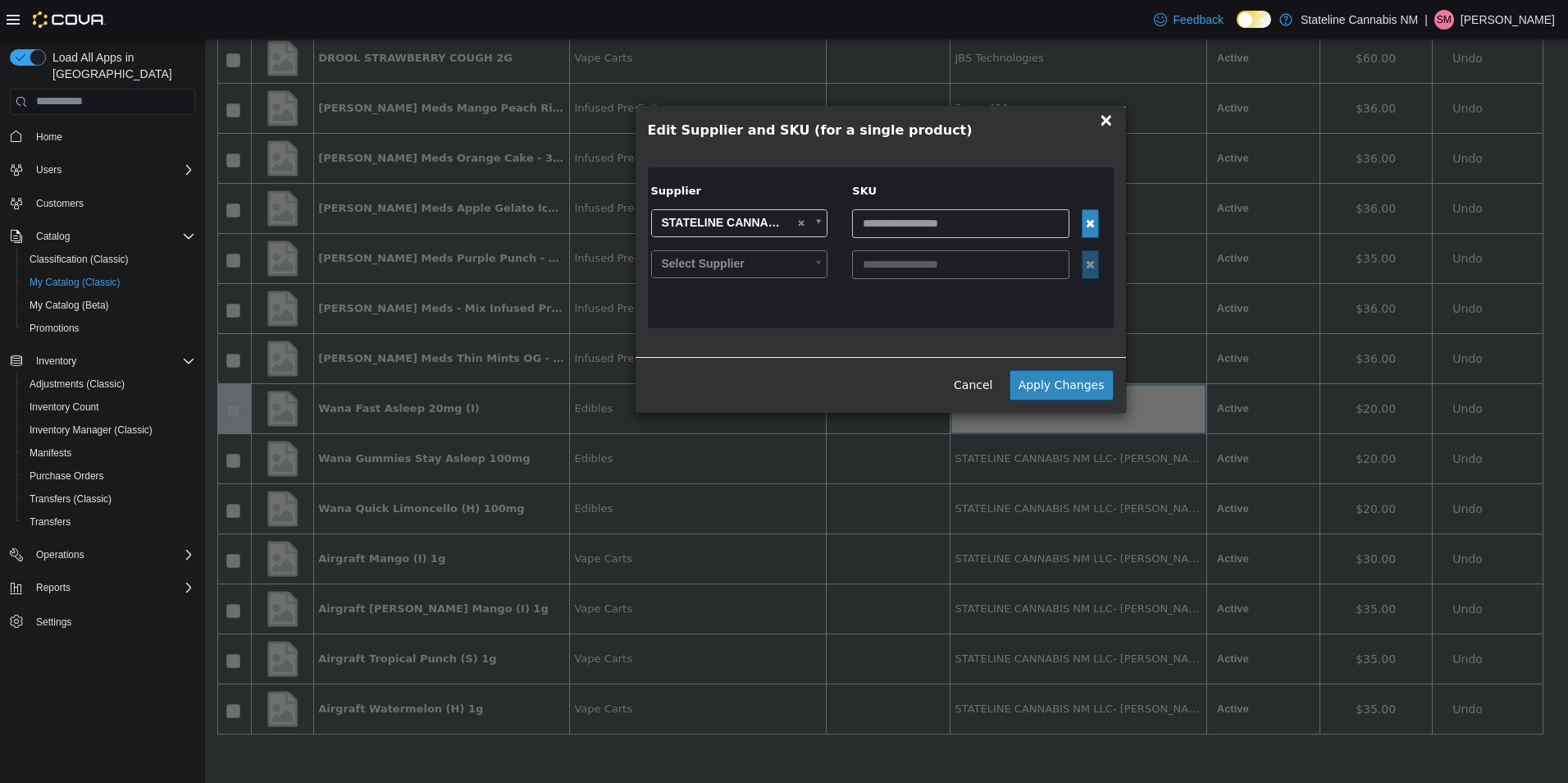
click at [1105, 119] on span "×" at bounding box center [1106, 119] width 15 height 20
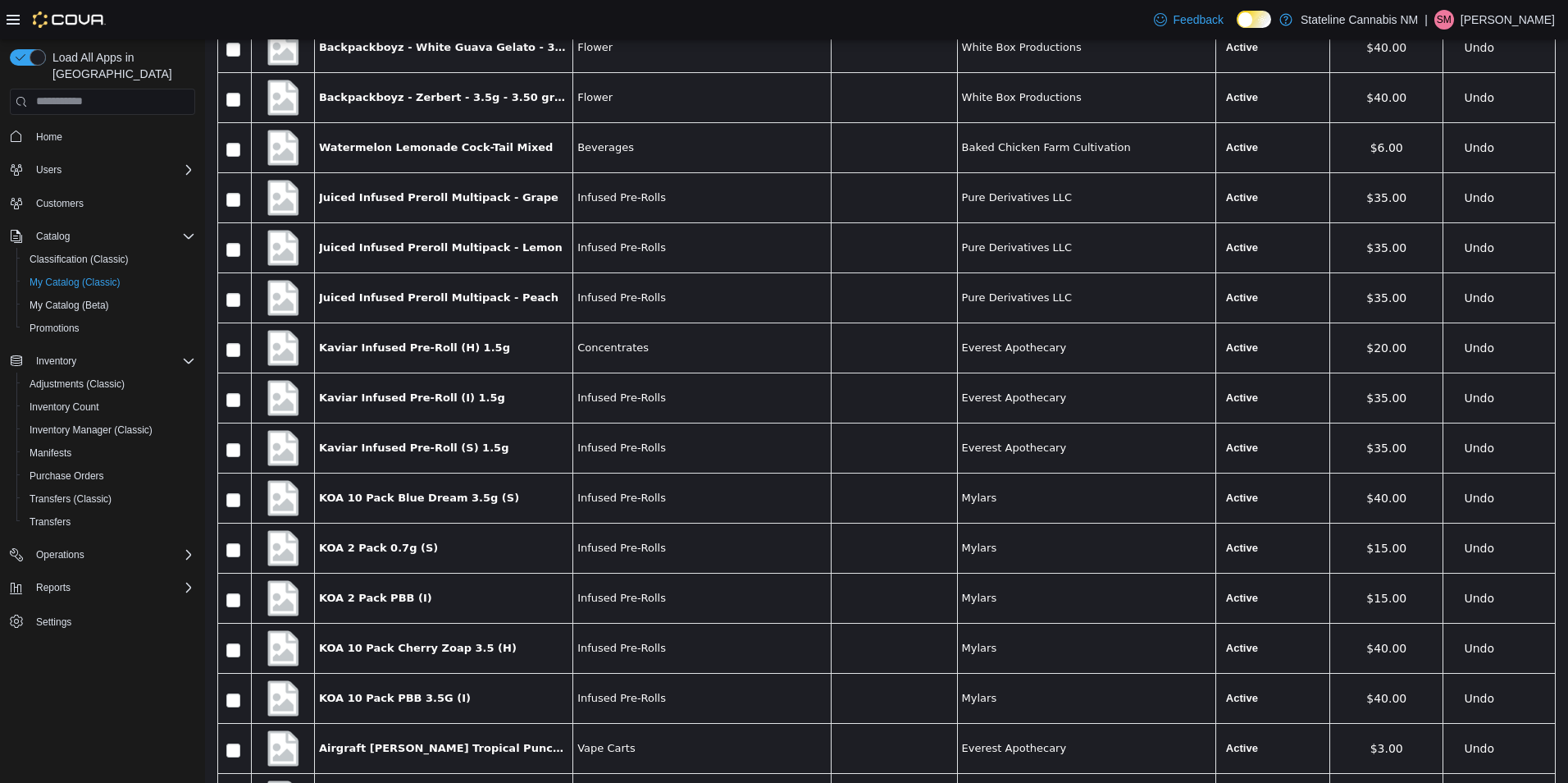
scroll to position [18781, 0]
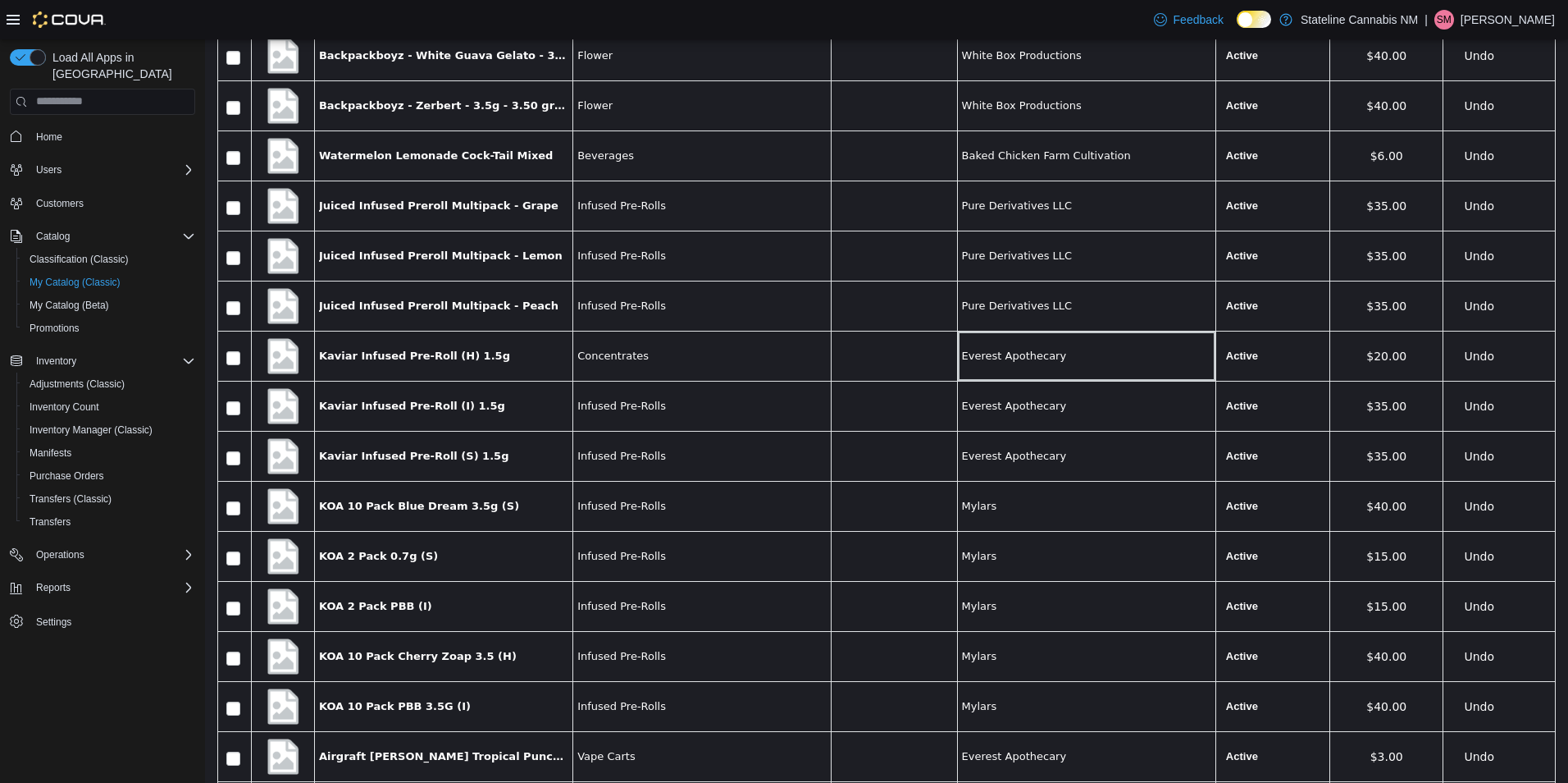
click at [1081, 353] on span "Everest Apothecary" at bounding box center [1087, 355] width 250 height 16
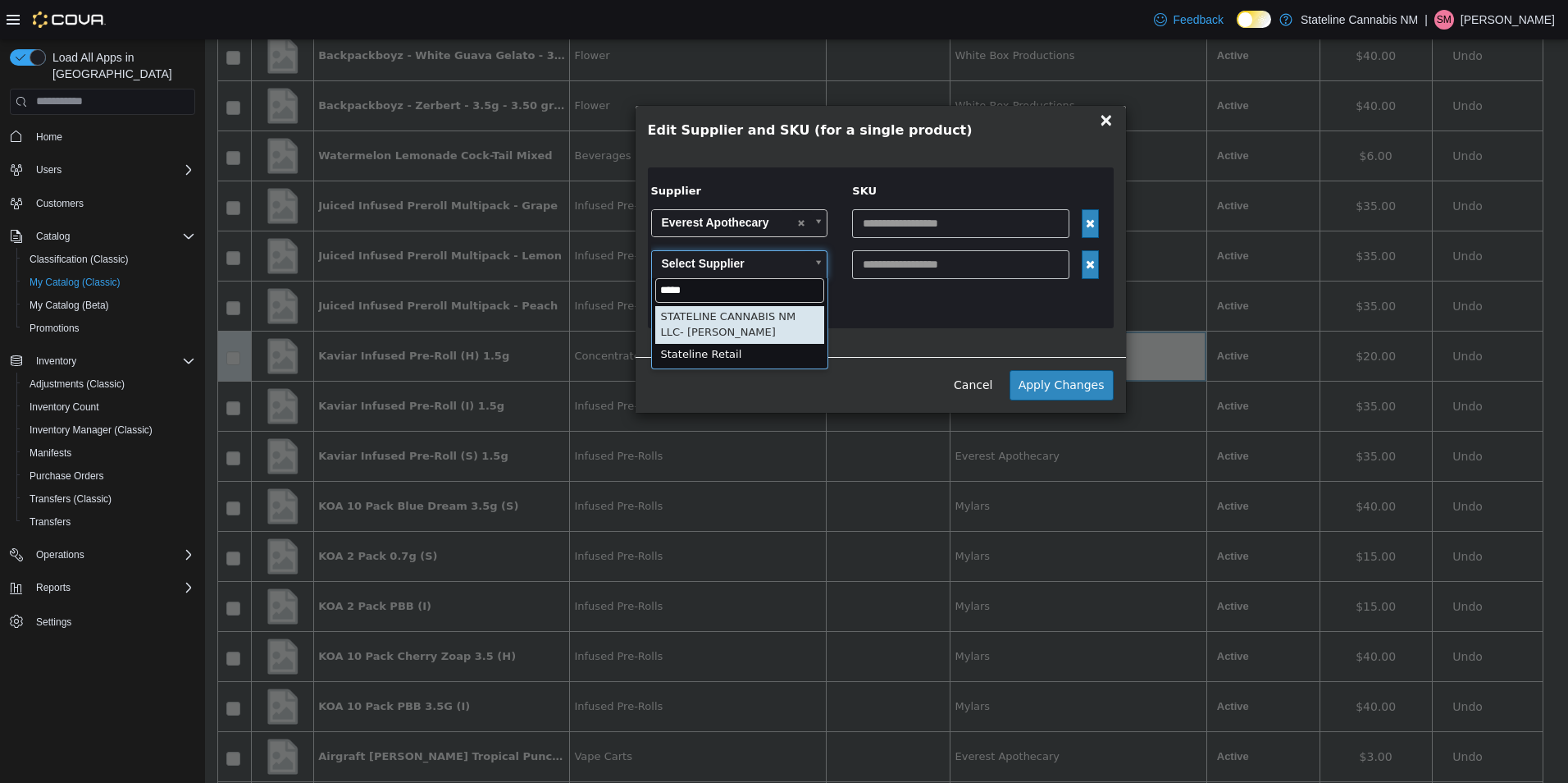
type input "*****"
type input "******"
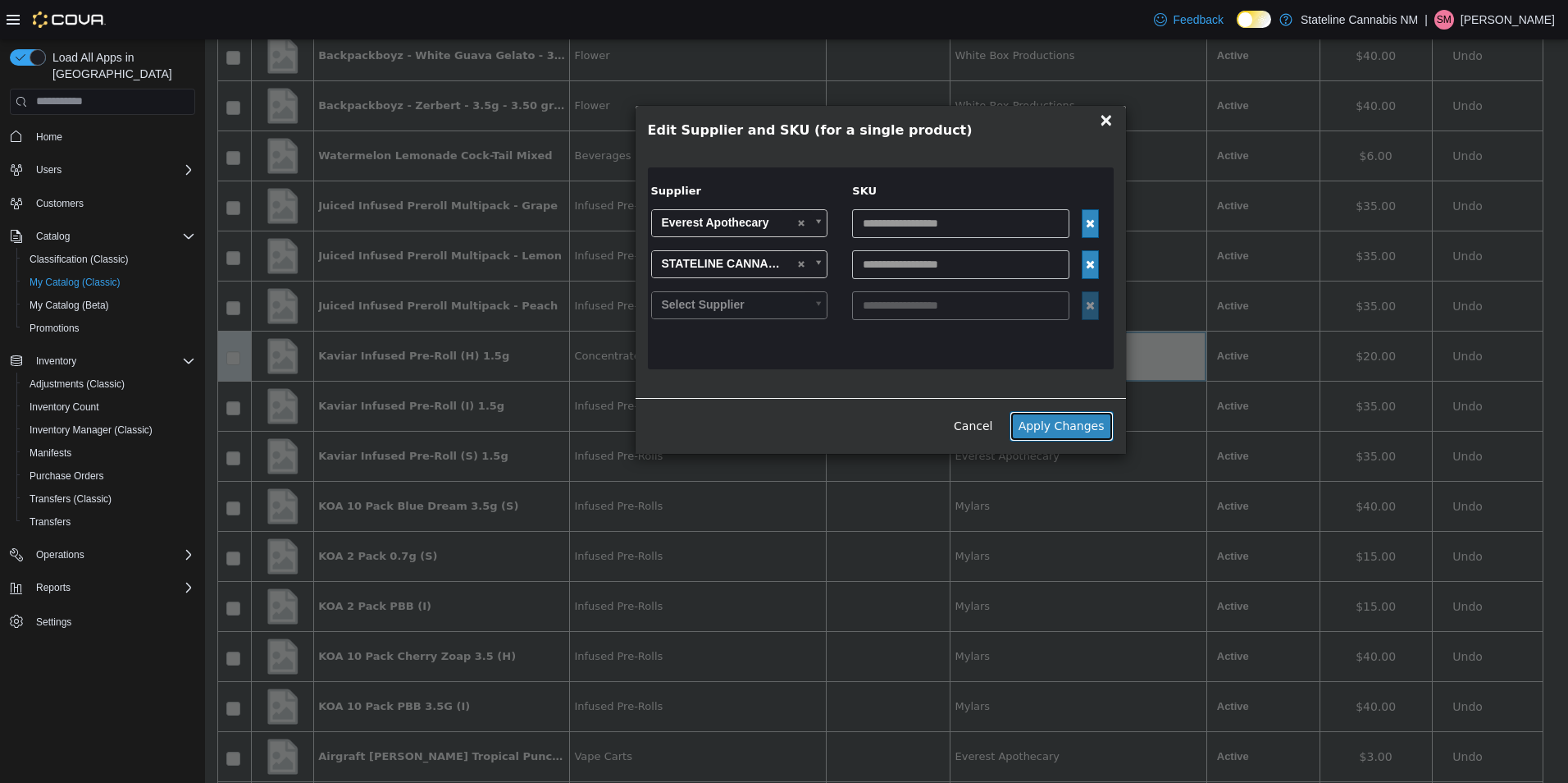
click at [1046, 421] on button "Apply Changes" at bounding box center [1061, 425] width 104 height 30
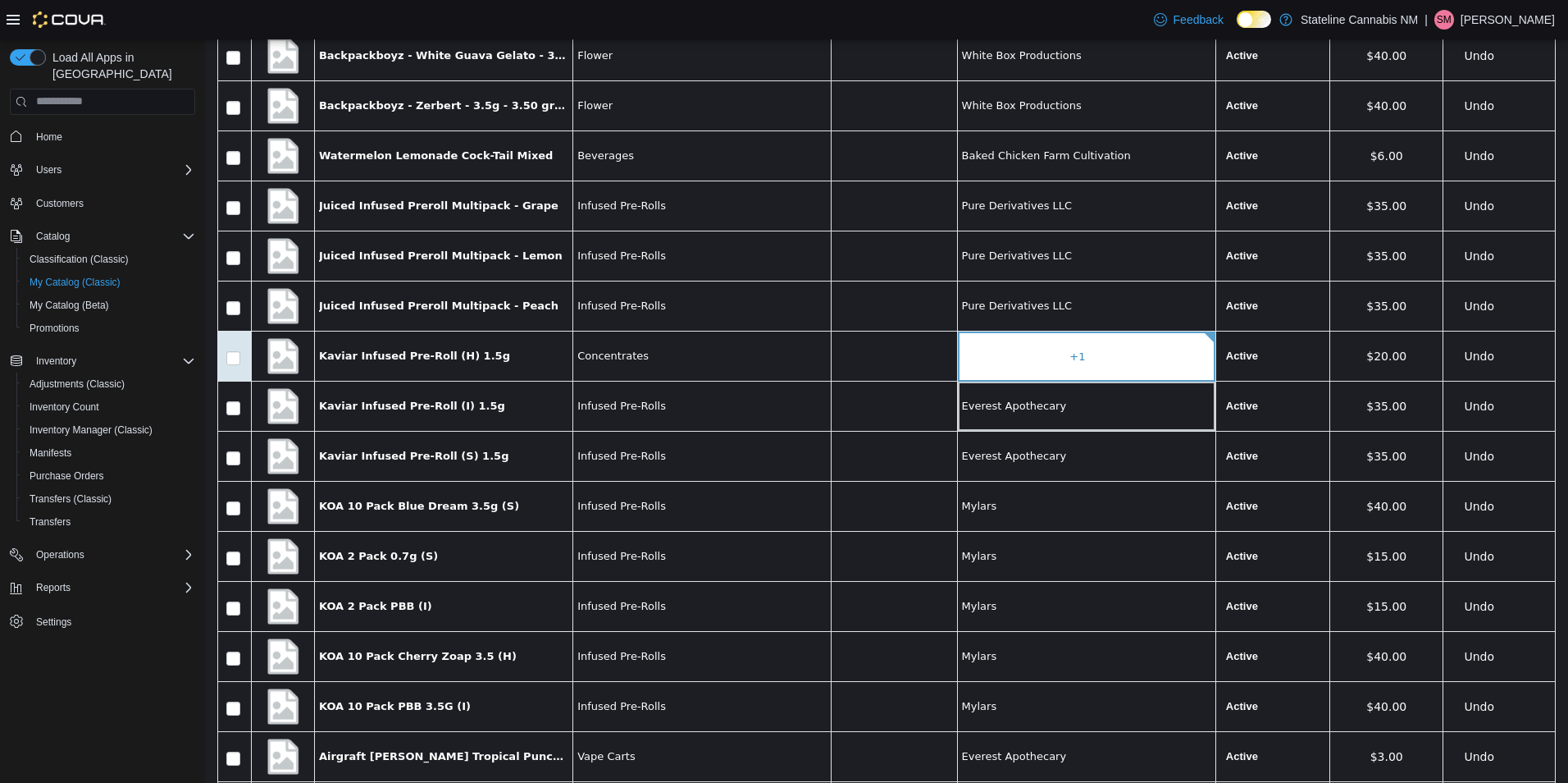
click at [1072, 408] on span "Everest Apothecary" at bounding box center [1087, 406] width 250 height 16
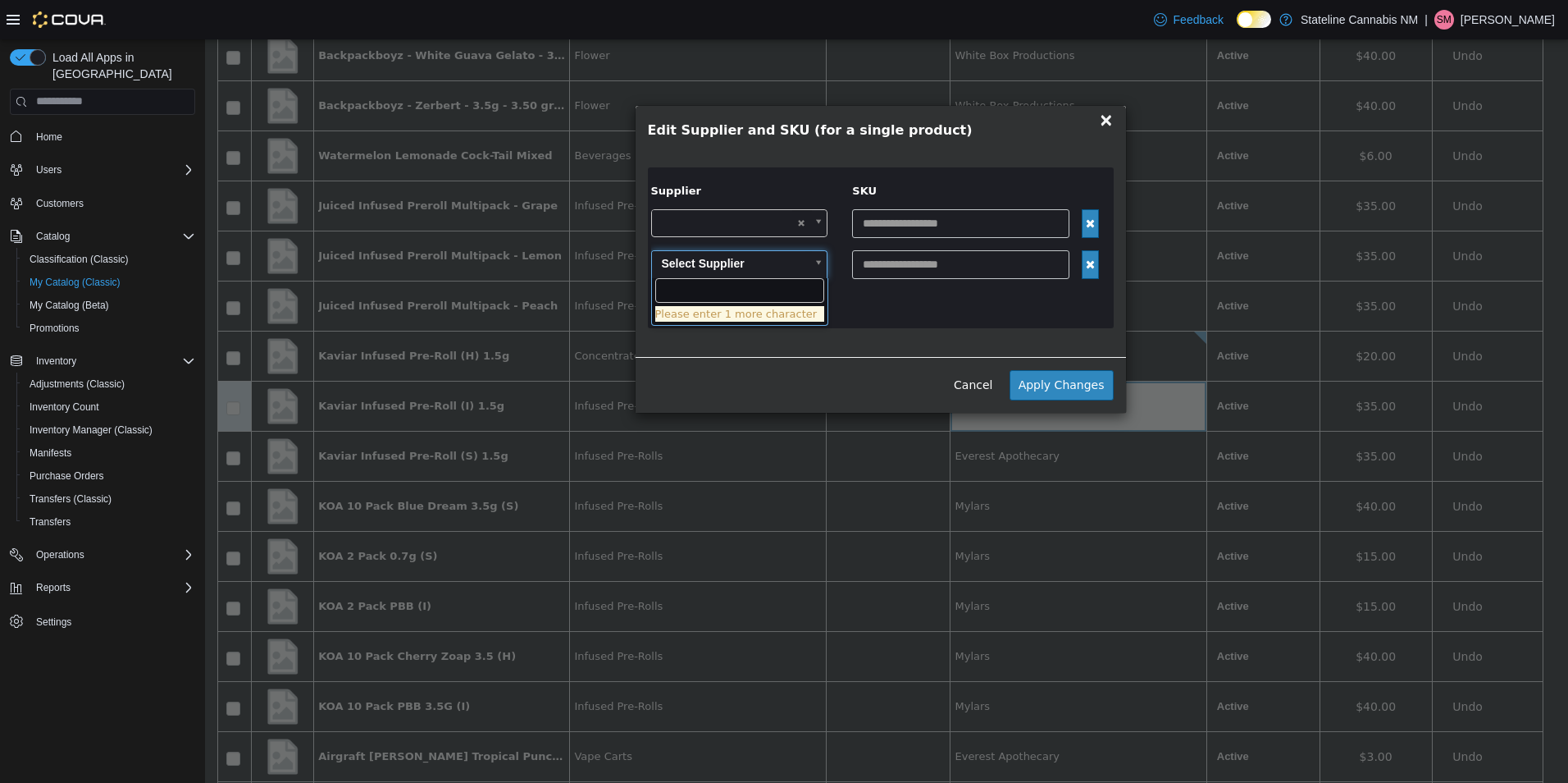
type input "*****"
type input "******"
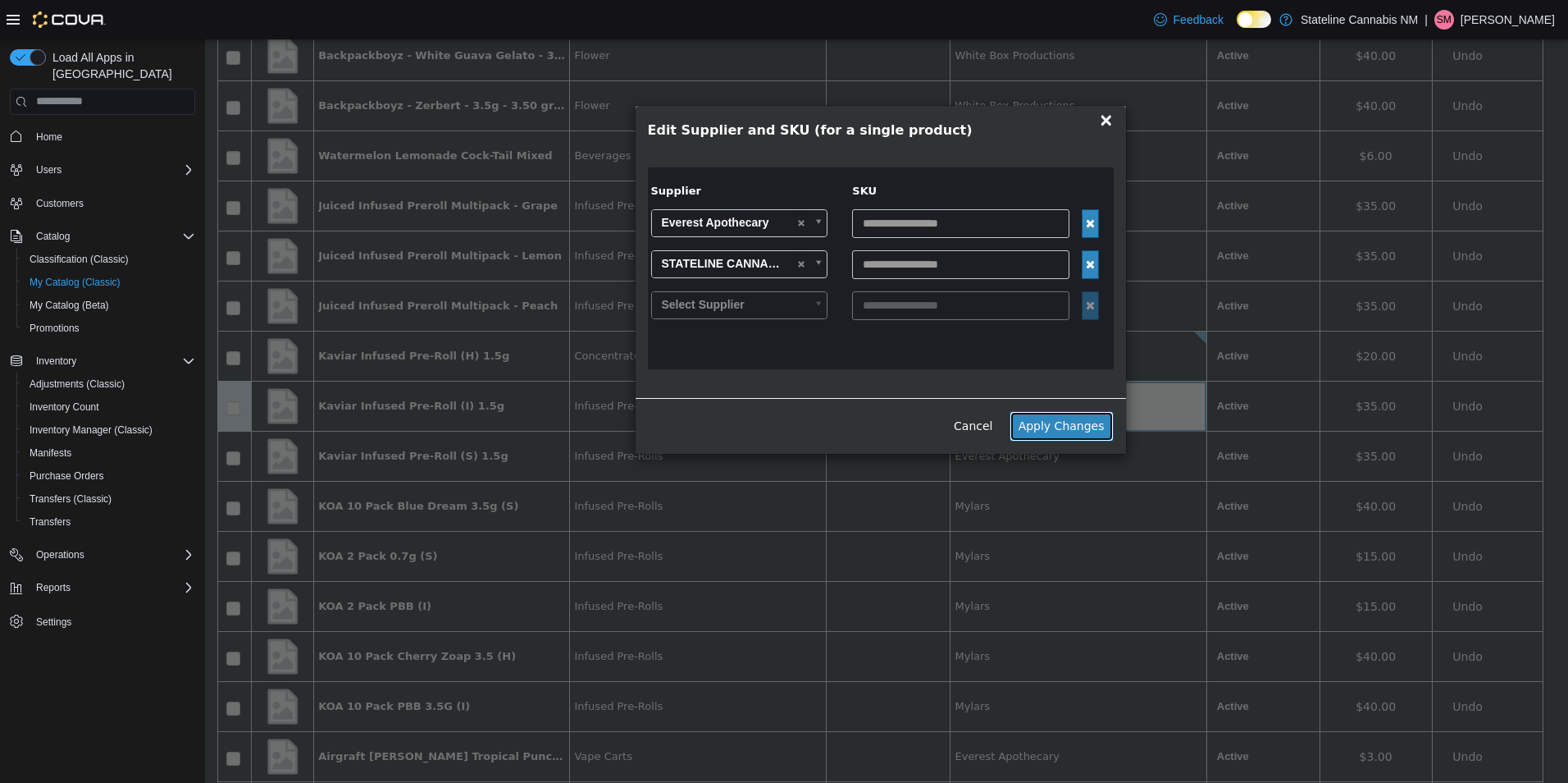
click at [1078, 420] on button "Apply Changes" at bounding box center [1061, 425] width 104 height 30
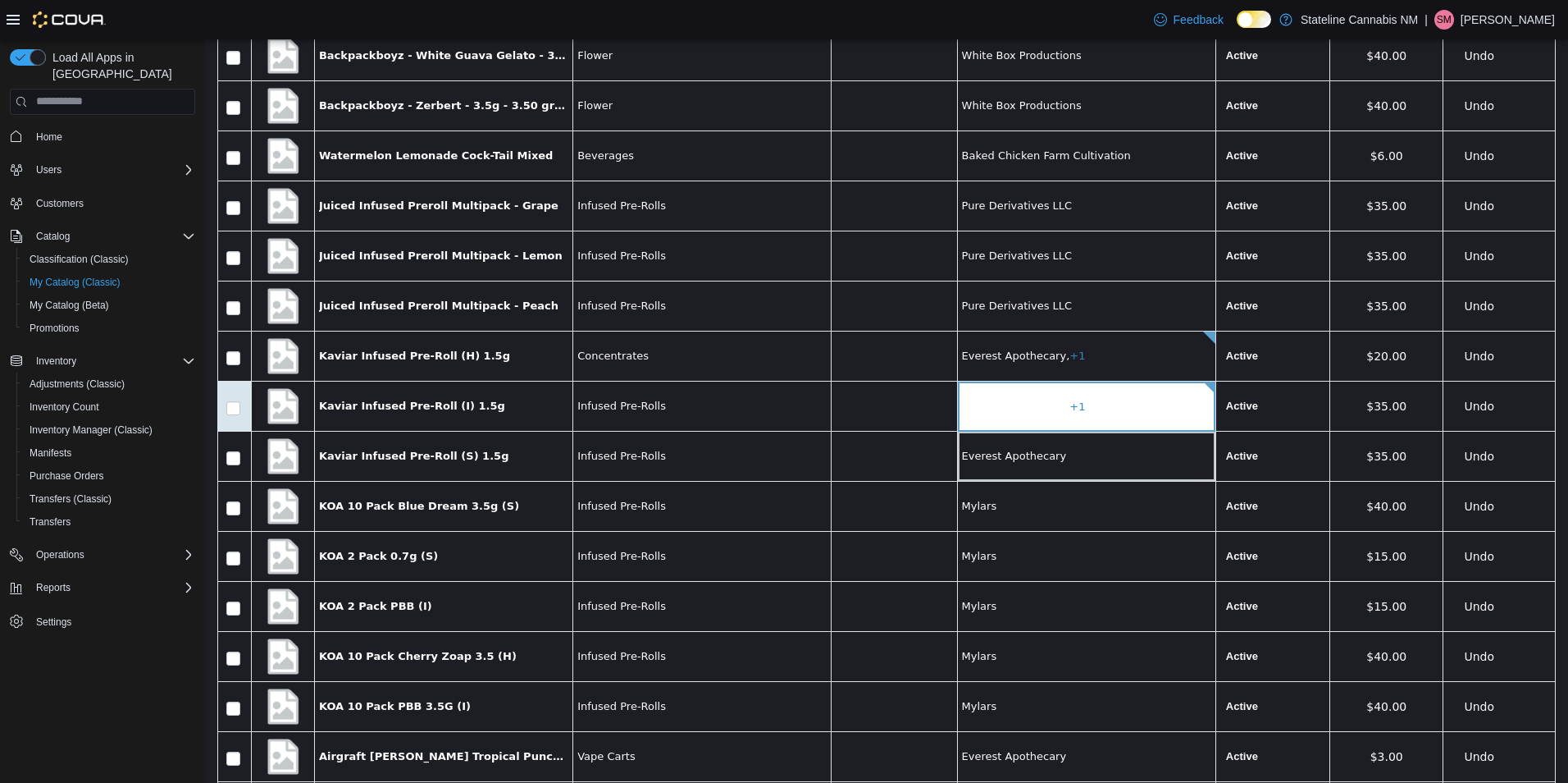
click at [1042, 445] on td "Everest Apothecary" at bounding box center [1085, 455] width 258 height 50
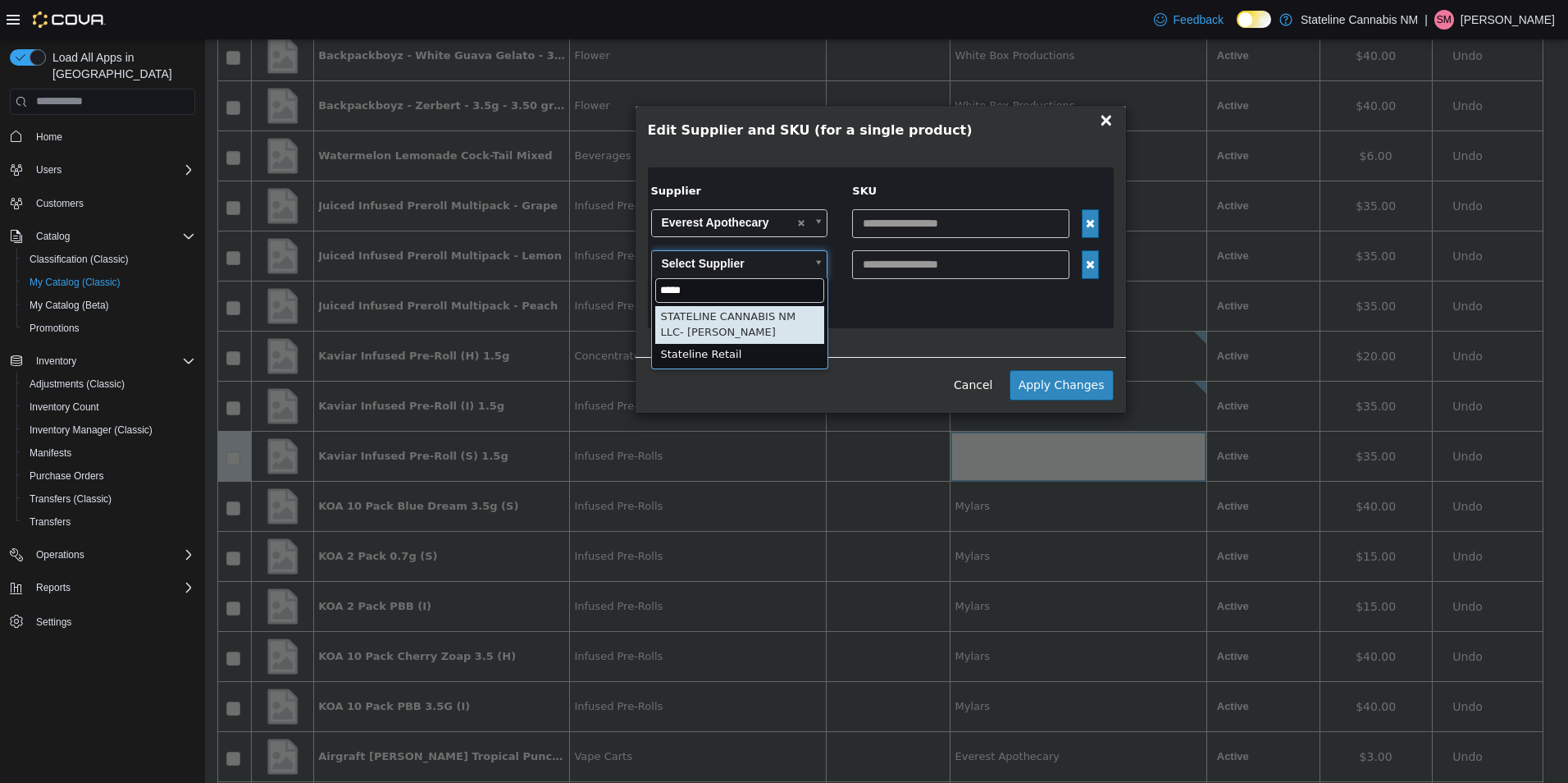
type input "*****"
type input "******"
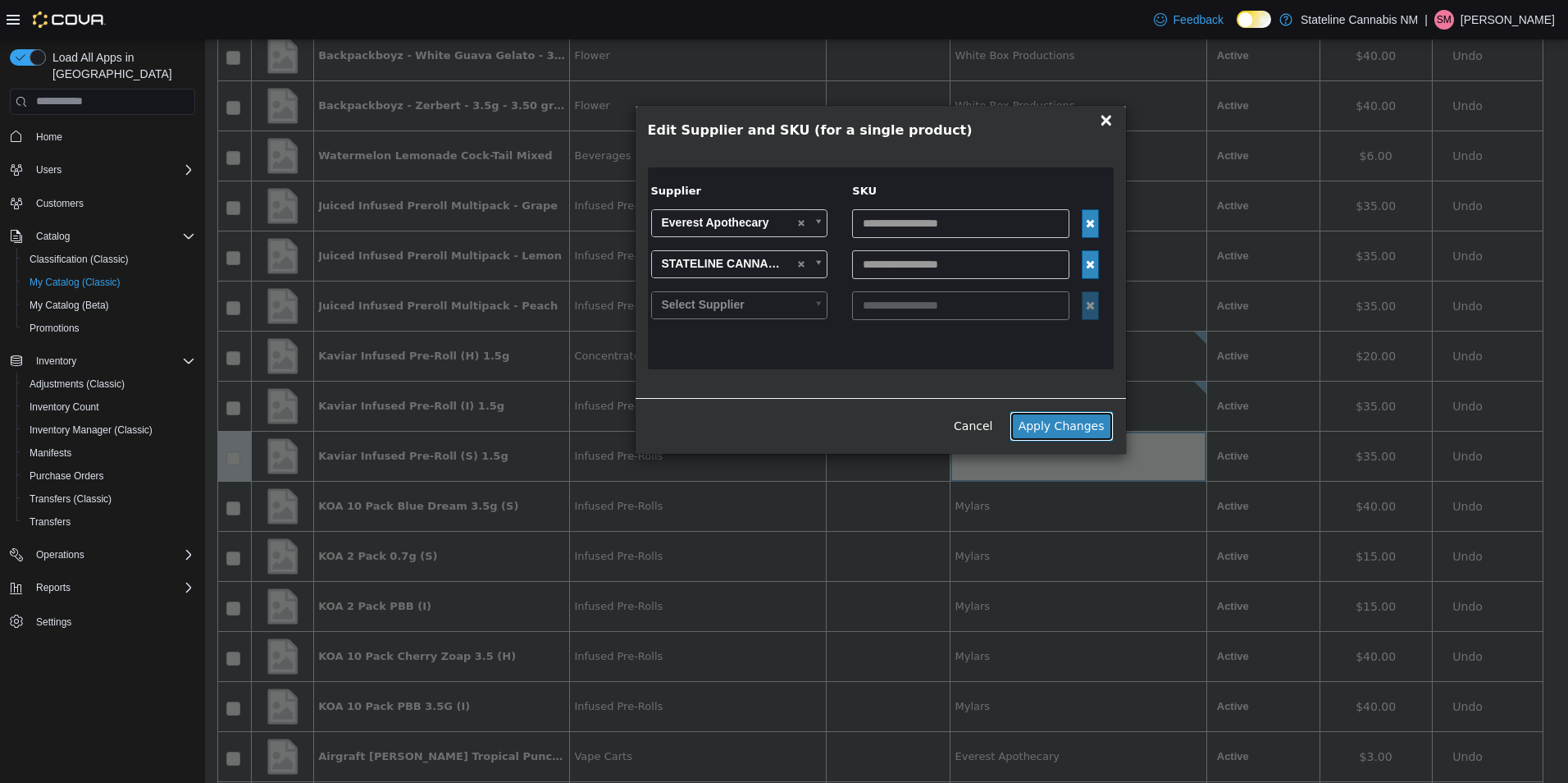
click at [1030, 417] on button "Apply Changes" at bounding box center [1061, 425] width 104 height 30
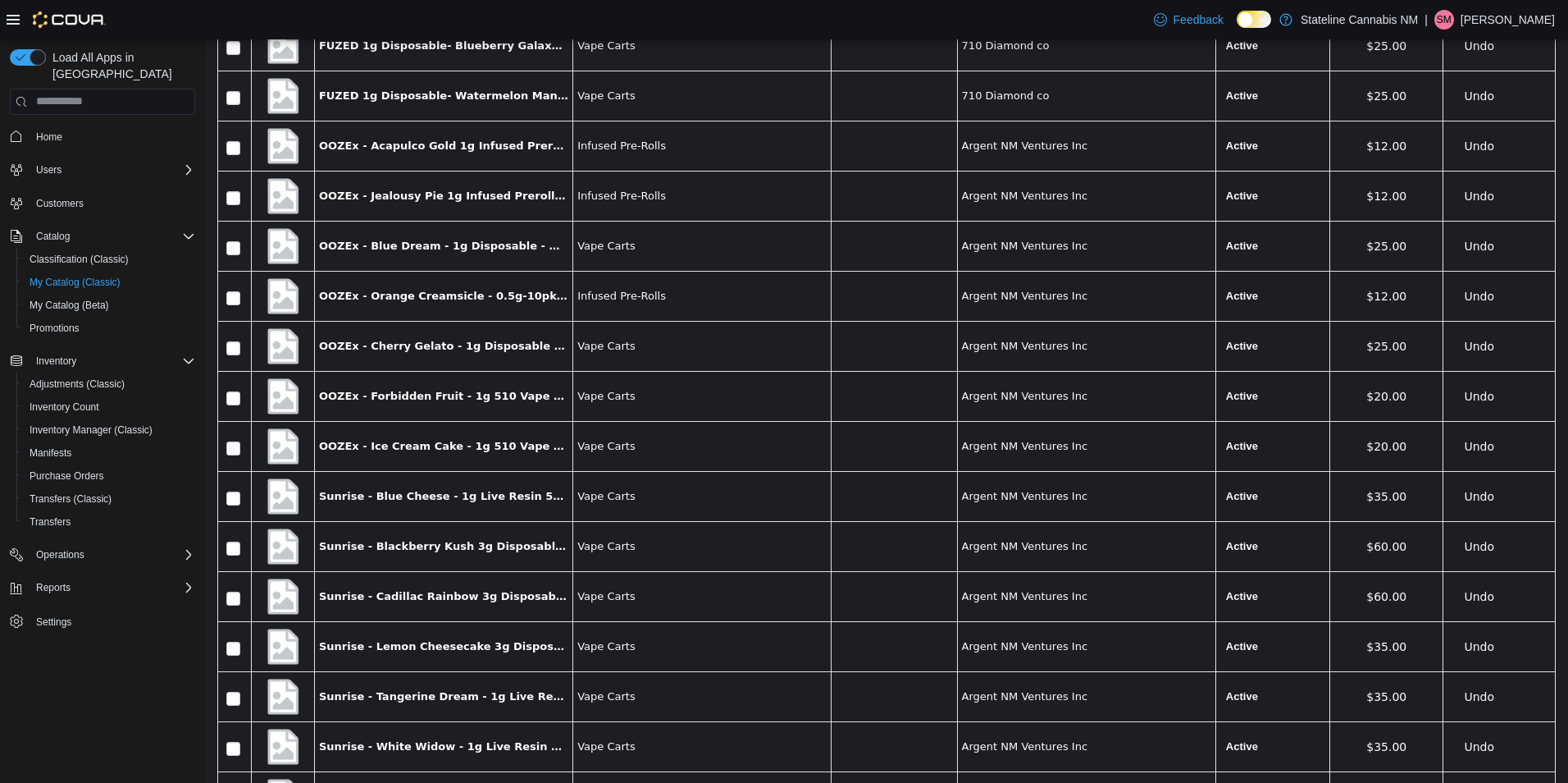
scroll to position [0, 0]
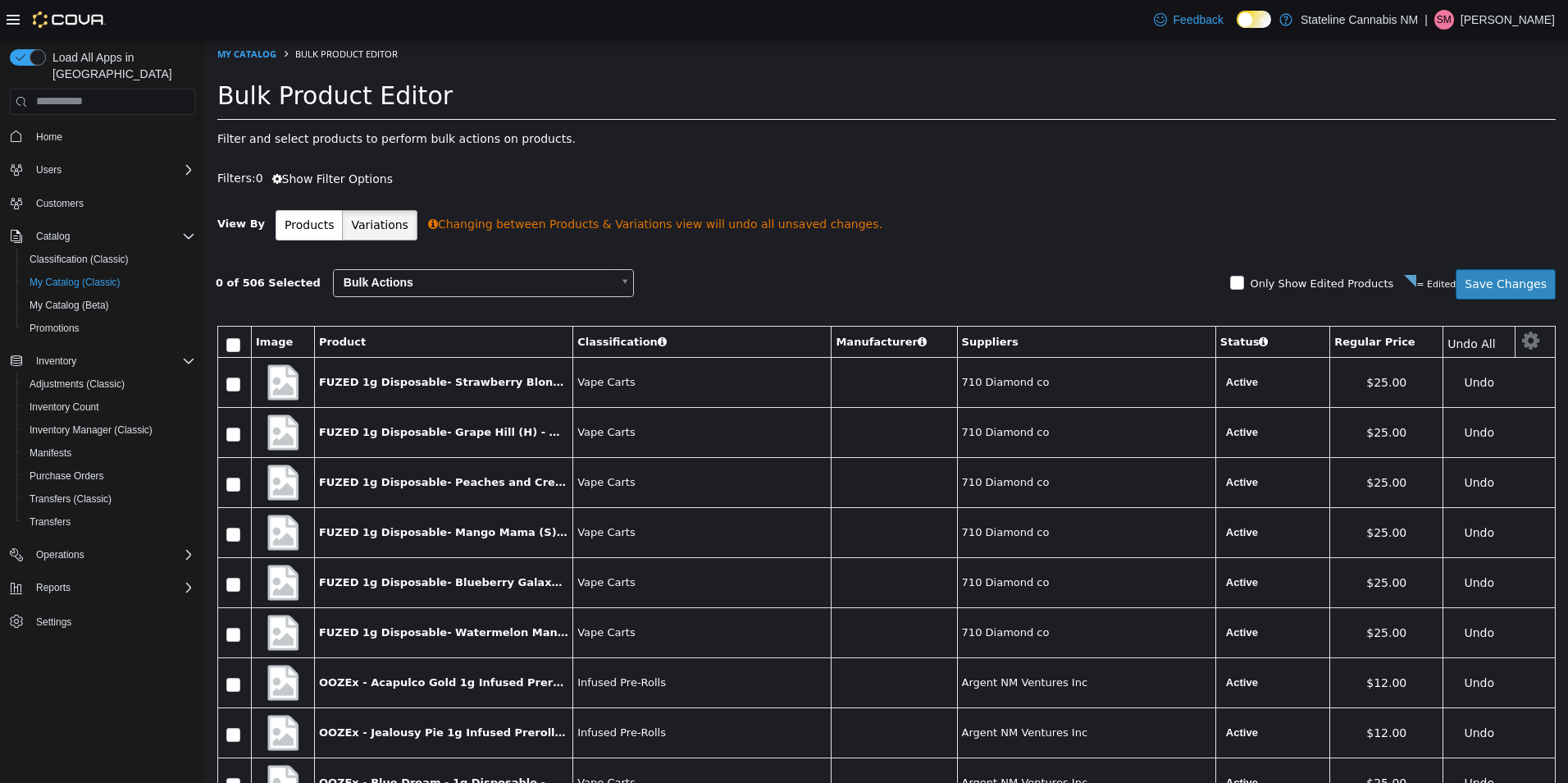
drag, startPoint x: 1562, startPoint y: 588, endPoint x: 1764, endPoint y: 70, distance: 556.0
click at [1478, 299] on div "0 of 506 Selected Bulk Actions Only Show Edited Products = Edited Save Changes" at bounding box center [886, 288] width 1363 height 41
click at [1479, 289] on button "Save Changes" at bounding box center [1505, 283] width 100 height 30
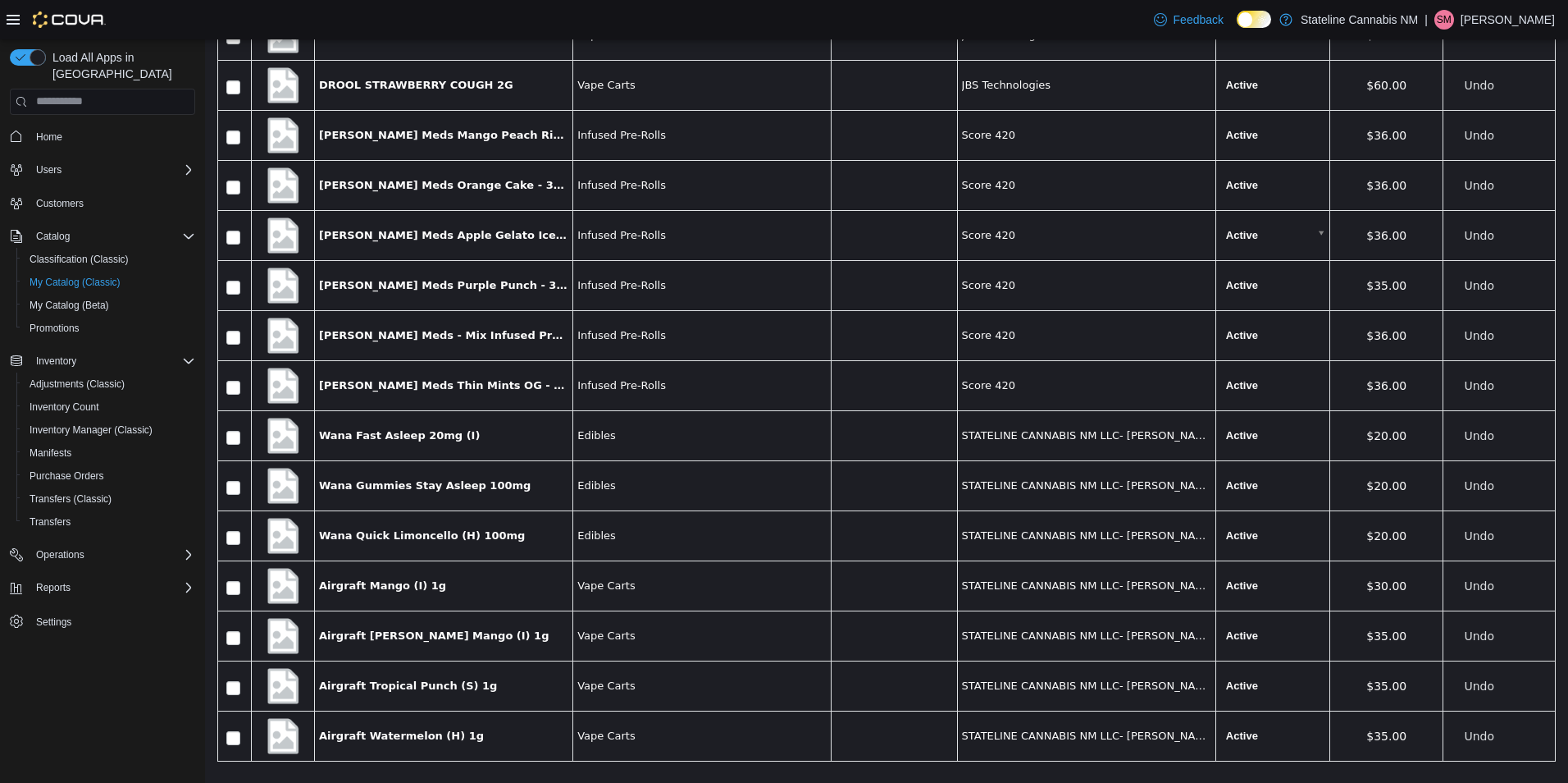
scroll to position [24934, 0]
